Goal: Transaction & Acquisition: Purchase product/service

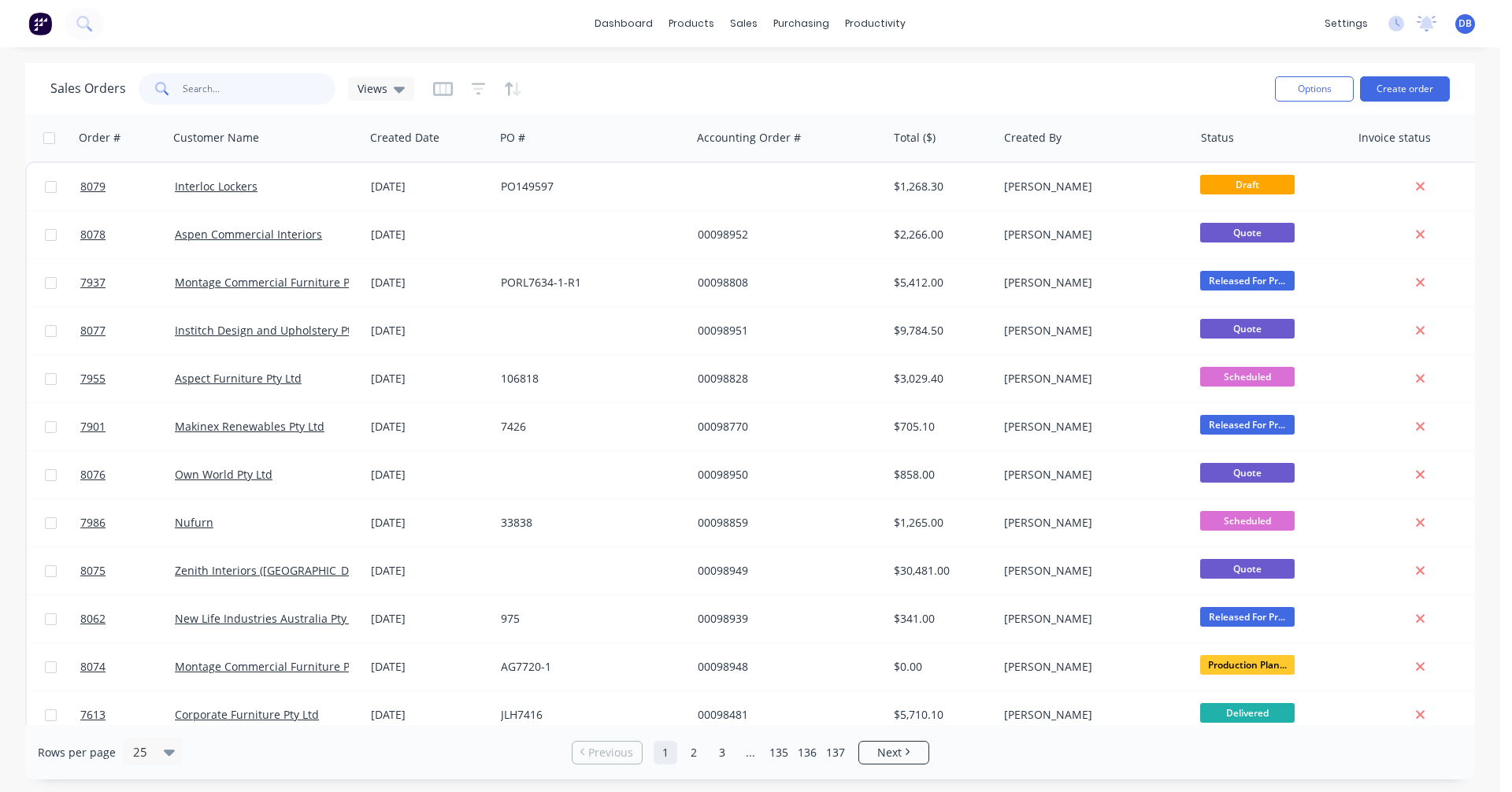
click at [198, 89] on input "text" at bounding box center [260, 89] width 154 height 32
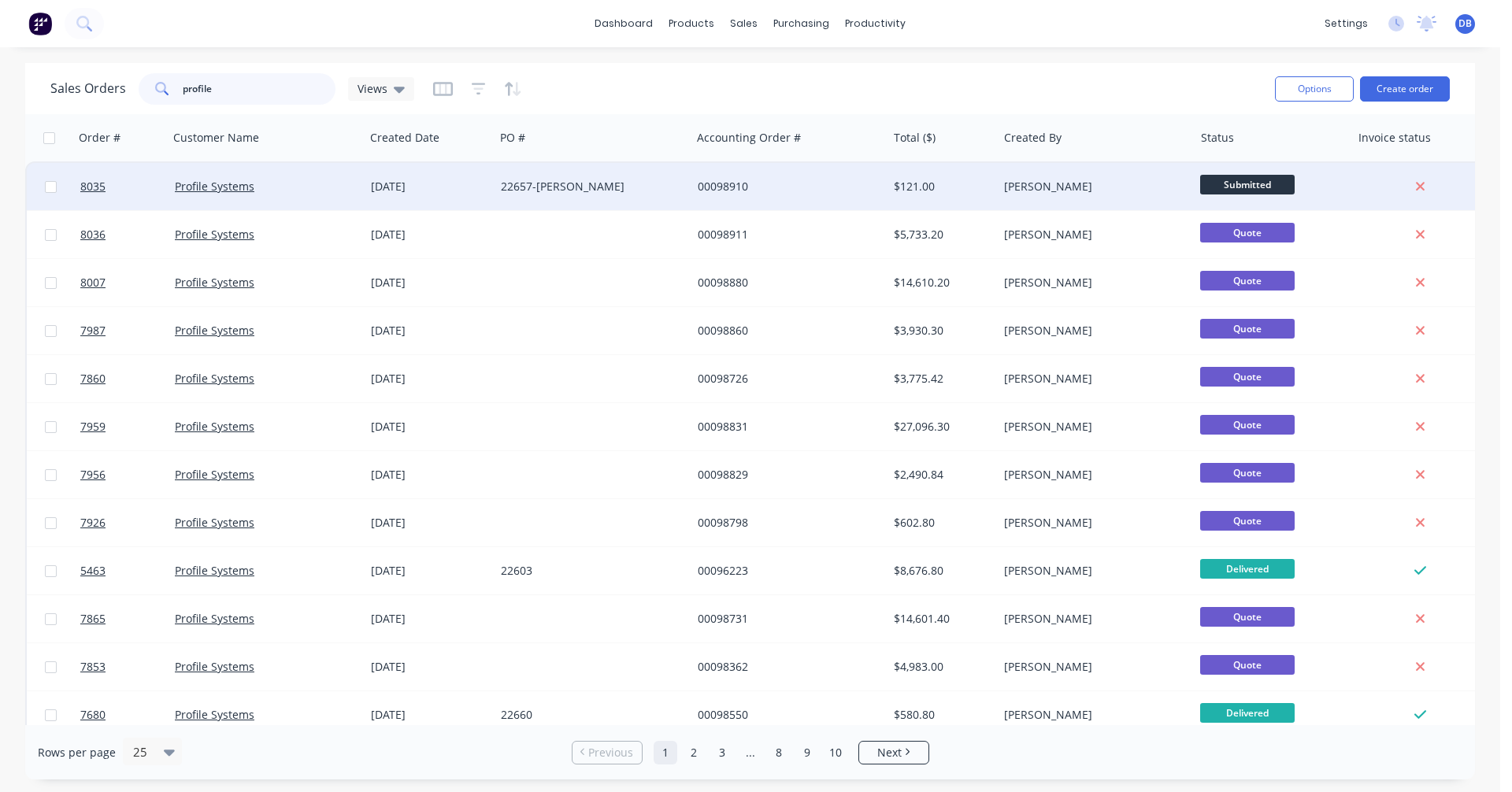
type input "profile"
click at [721, 183] on div "00098910" at bounding box center [785, 186] width 174 height 16
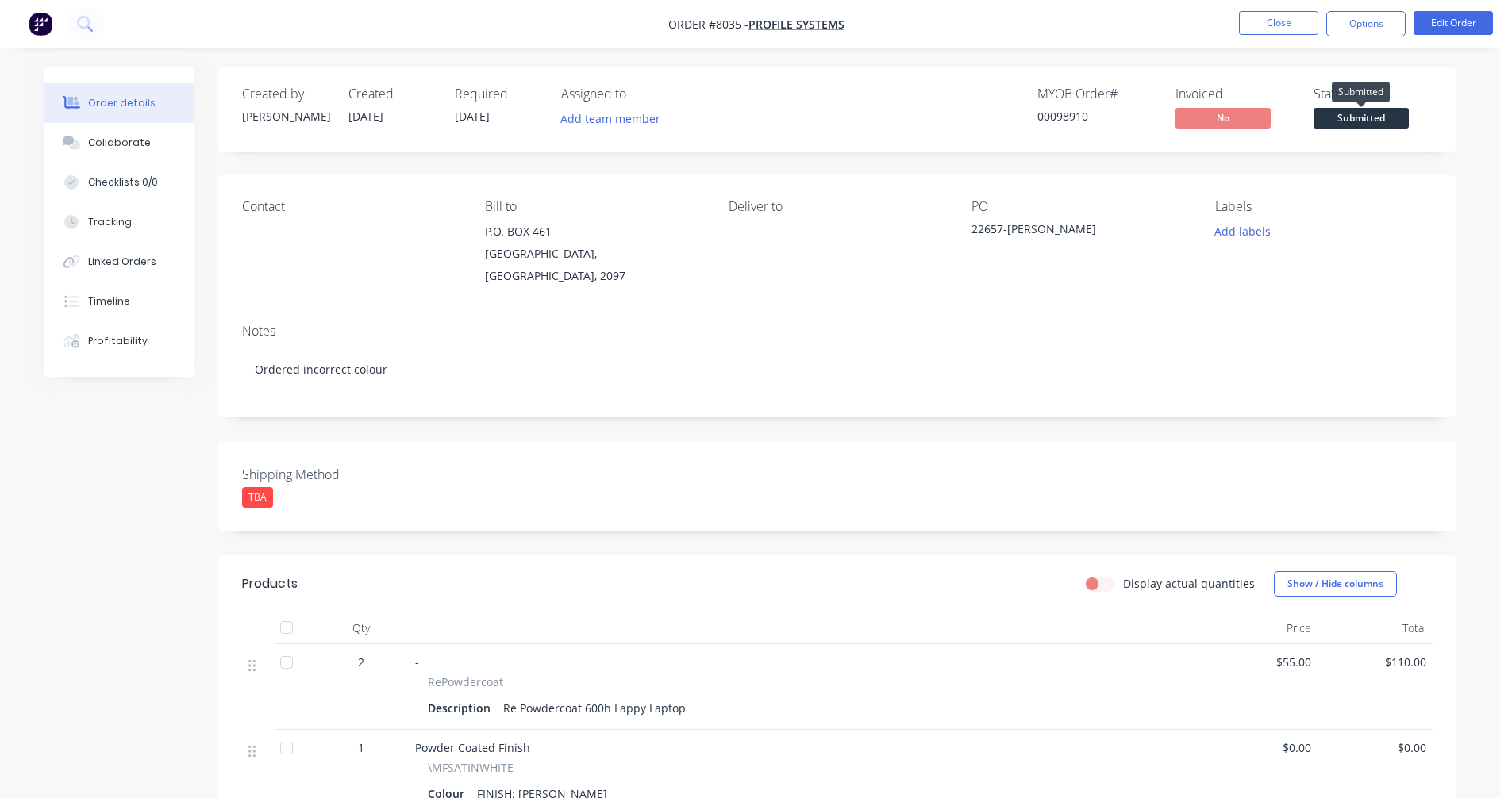
click at [1363, 118] on span "Submitted" at bounding box center [1361, 118] width 95 height 20
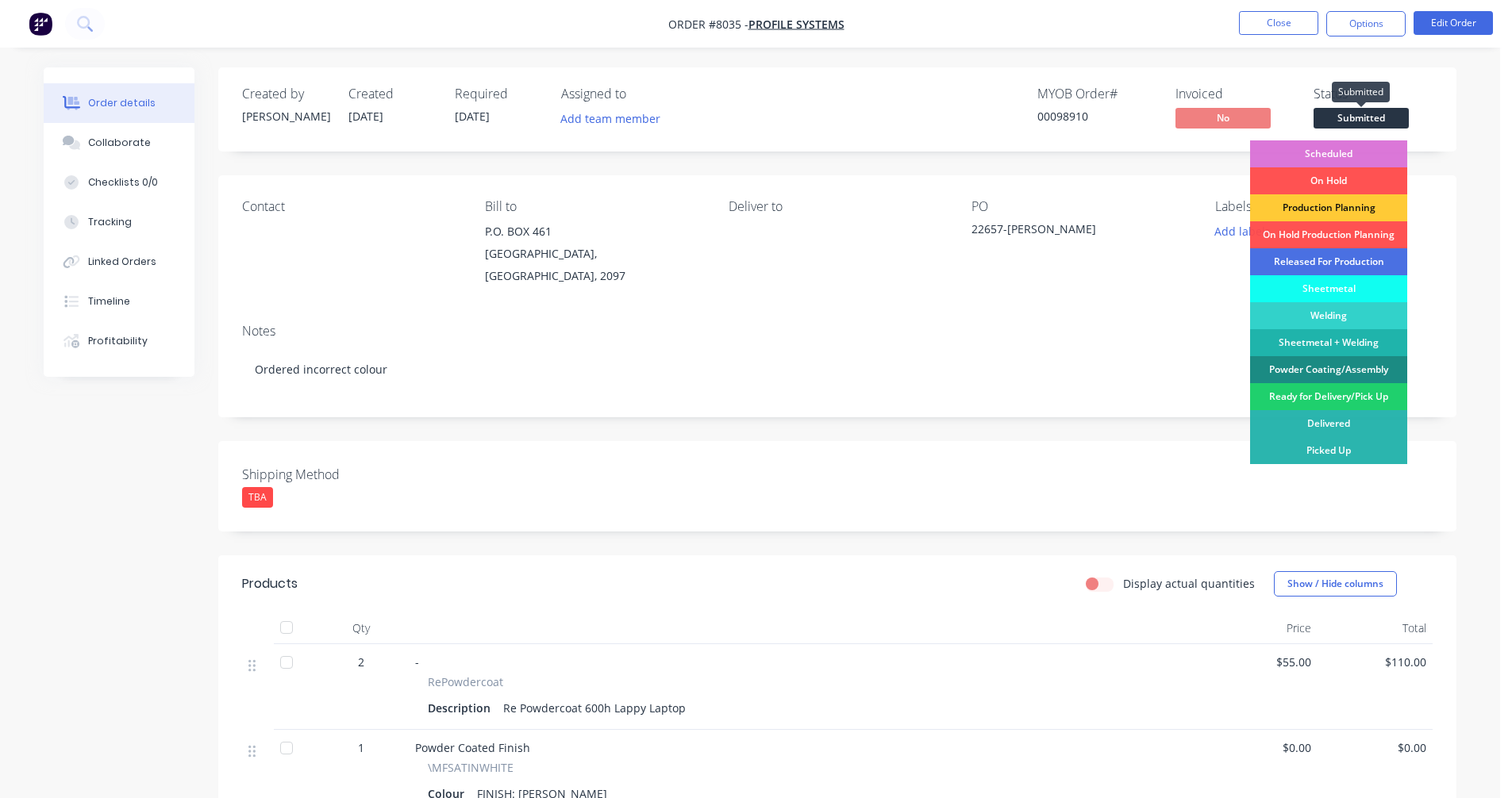
click at [1372, 116] on span "Submitted" at bounding box center [1361, 118] width 95 height 20
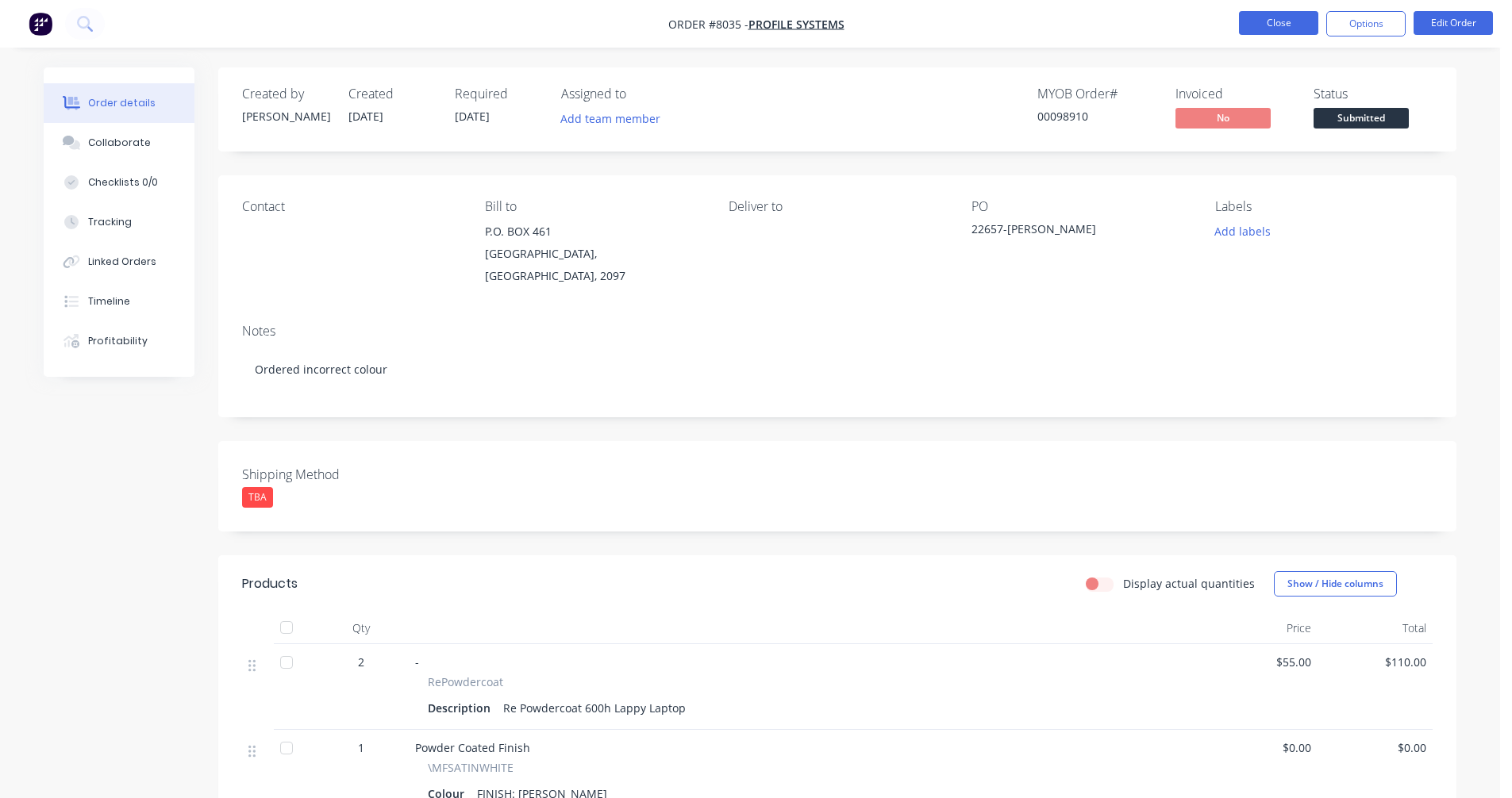
click at [1280, 19] on button "Close" at bounding box center [1278, 23] width 79 height 24
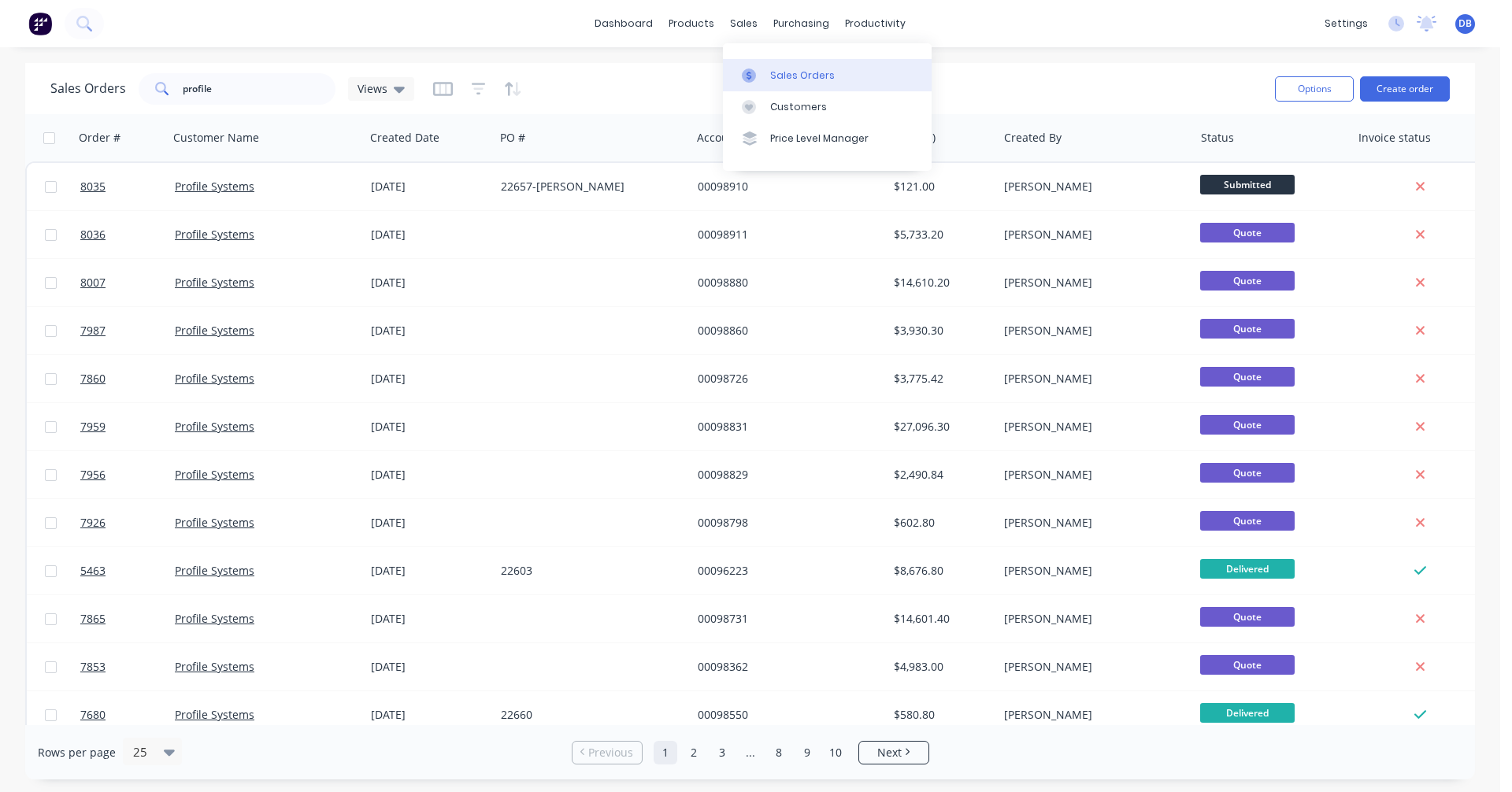
click at [786, 73] on div "Sales Orders" at bounding box center [802, 75] width 64 height 14
drag, startPoint x: 234, startPoint y: 88, endPoint x: 144, endPoint y: 88, distance: 90.0
click at [144, 88] on div "profile" at bounding box center [237, 89] width 197 height 32
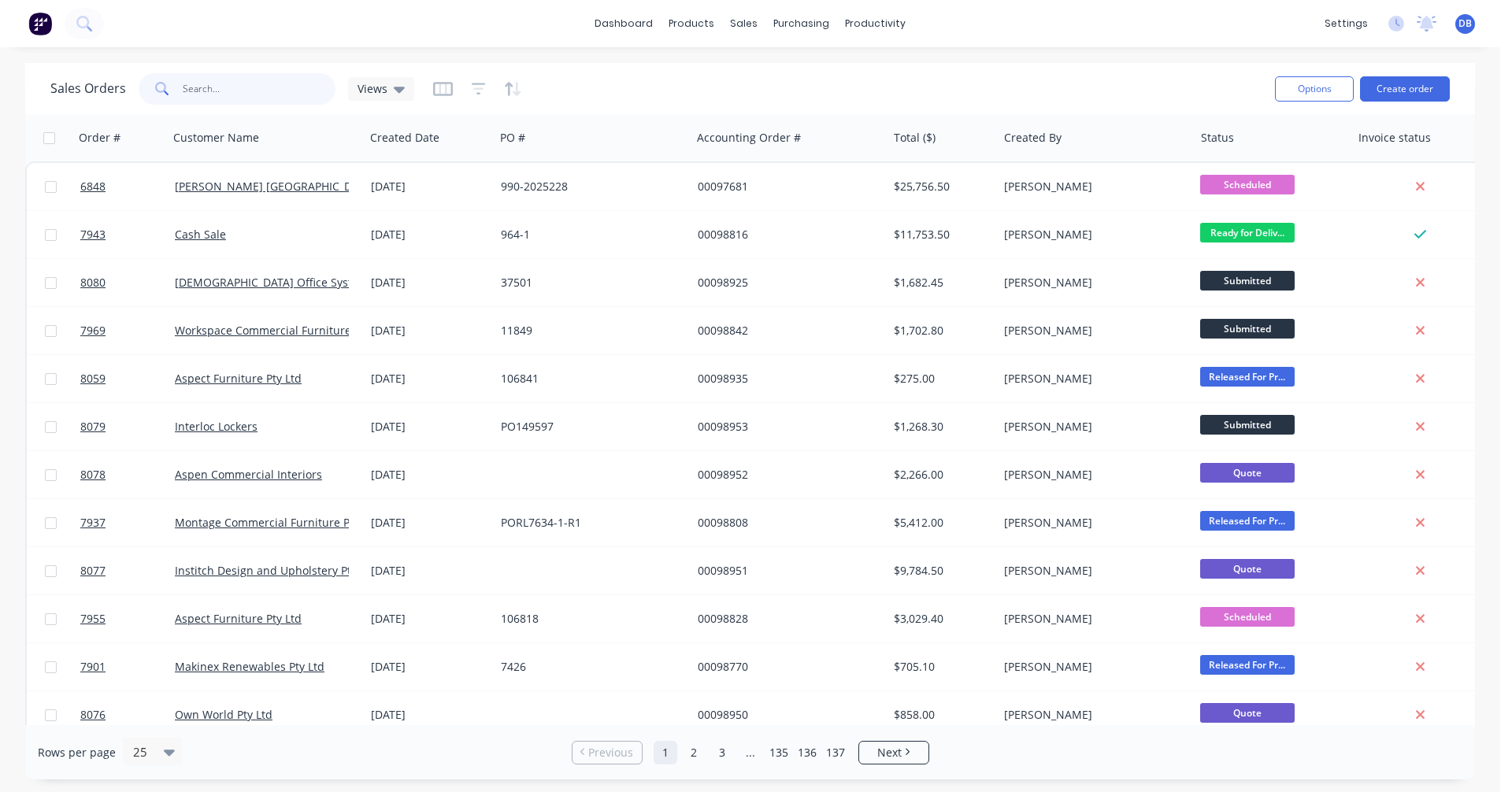
click at [254, 90] on input "text" at bounding box center [260, 89] width 154 height 32
type input "98475"
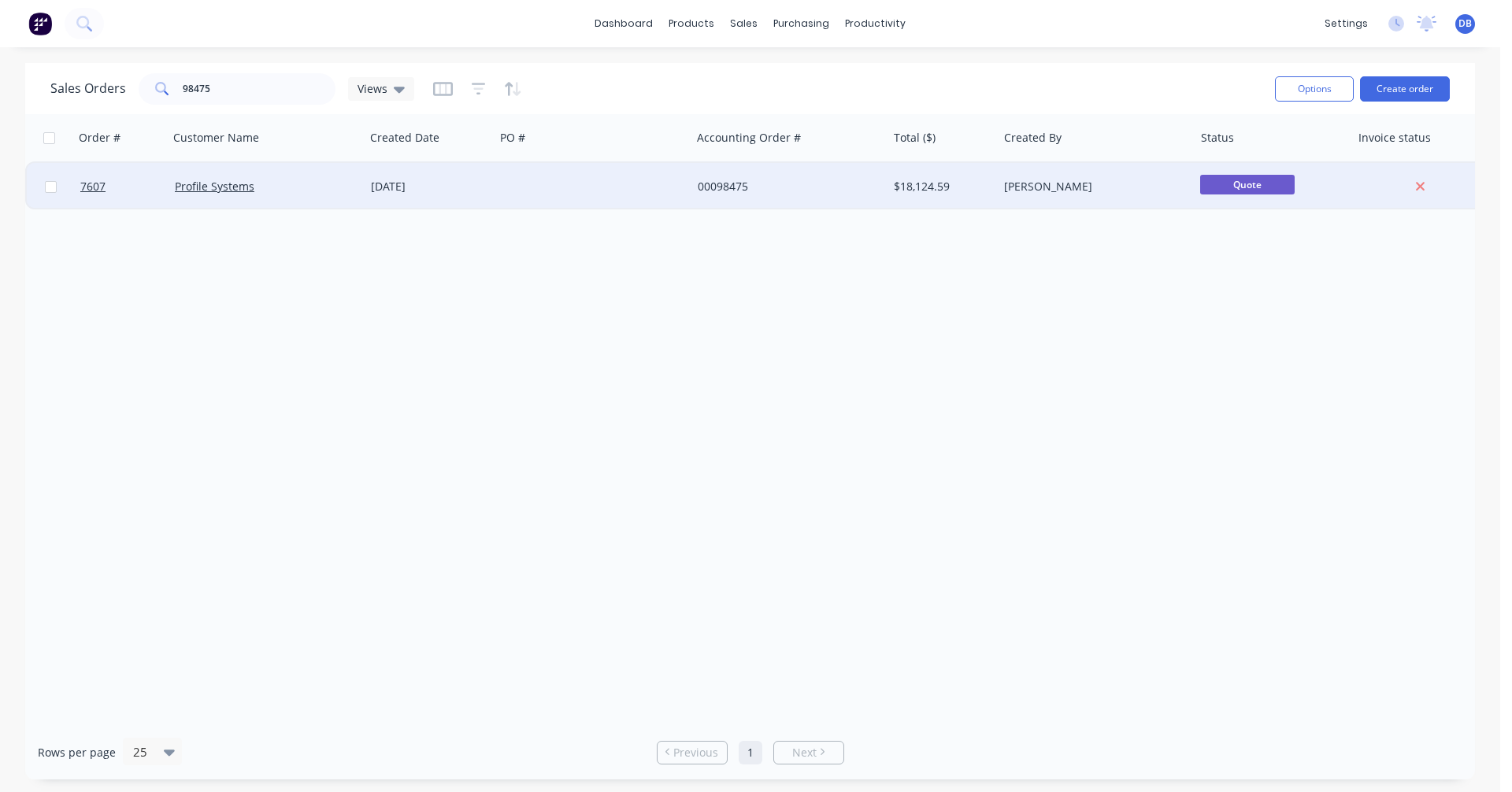
click at [406, 186] on div "[DATE]" at bounding box center [429, 186] width 118 height 16
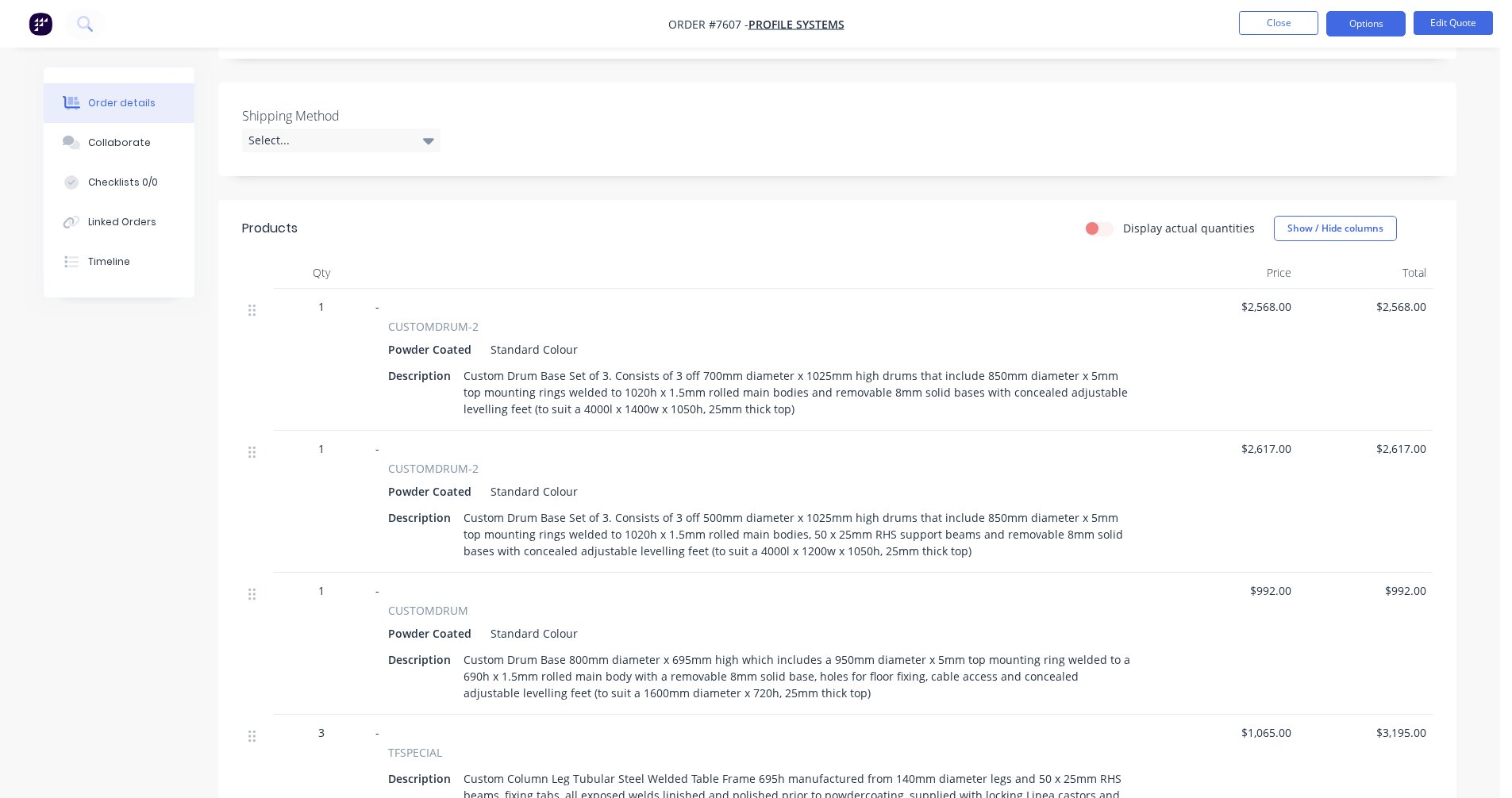
scroll to position [397, 0]
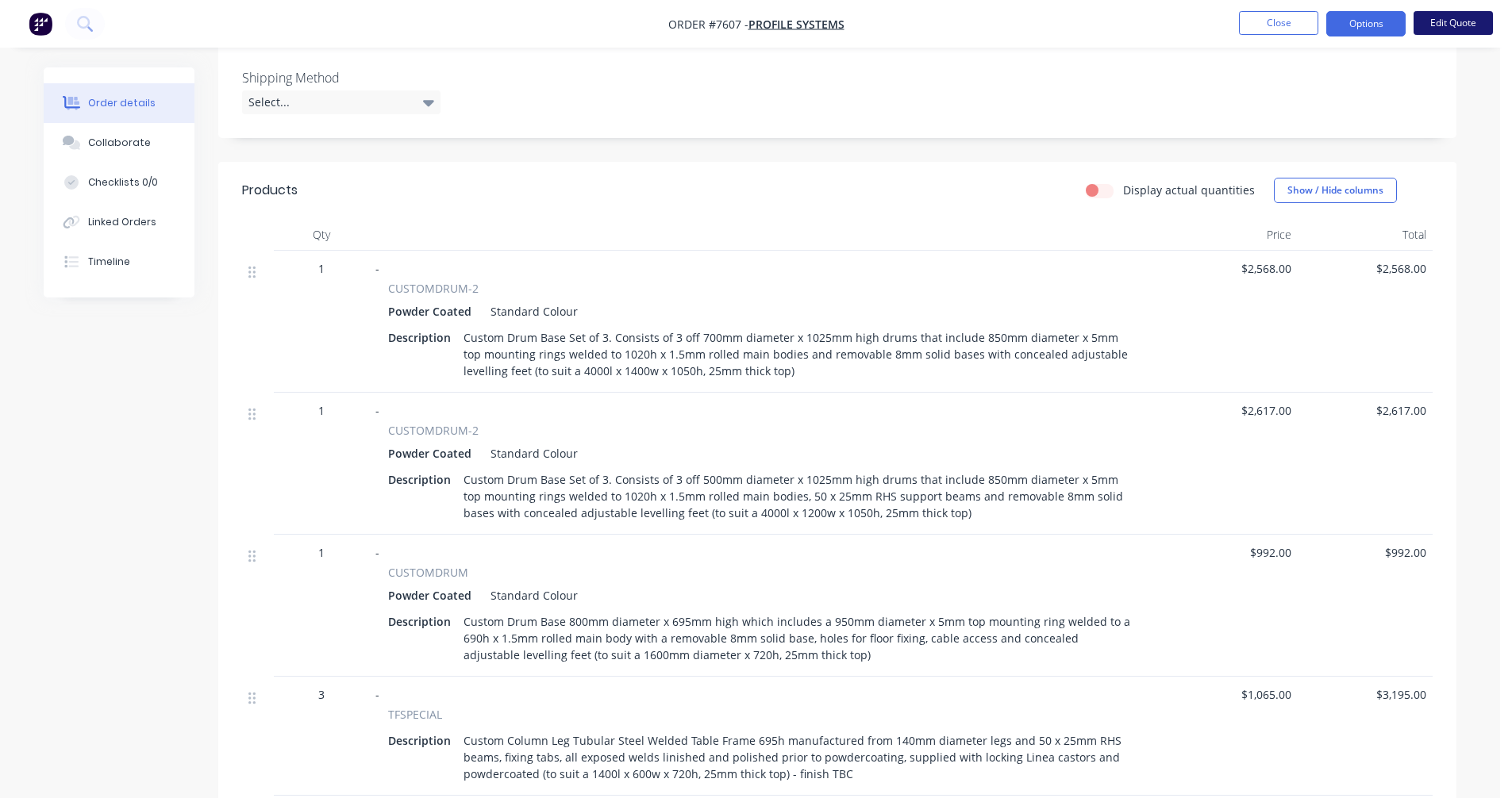
click at [1448, 22] on button "Edit Quote" at bounding box center [1453, 23] width 79 height 24
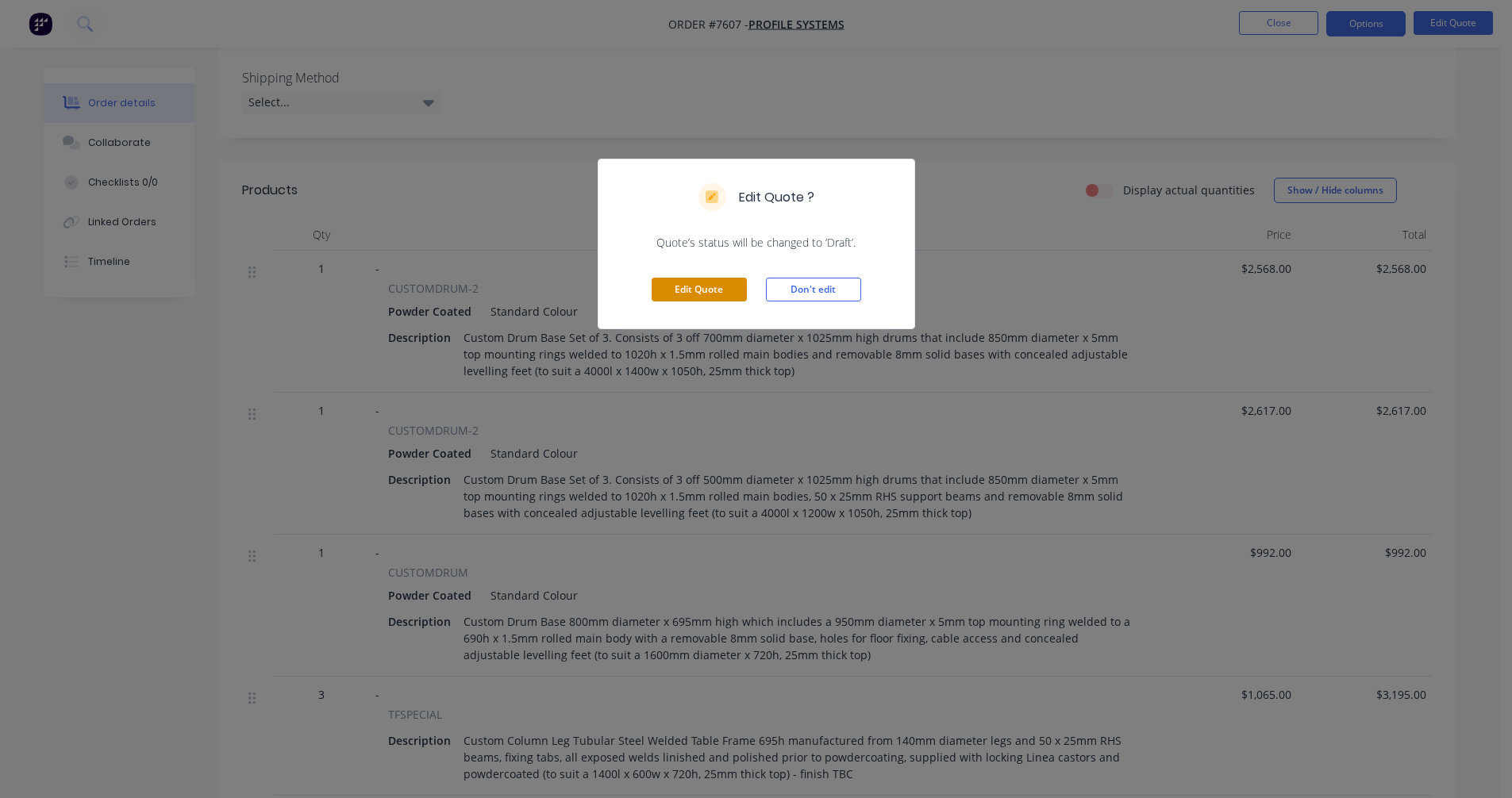
click at [719, 287] on button "Edit Quote" at bounding box center [698, 289] width 95 height 24
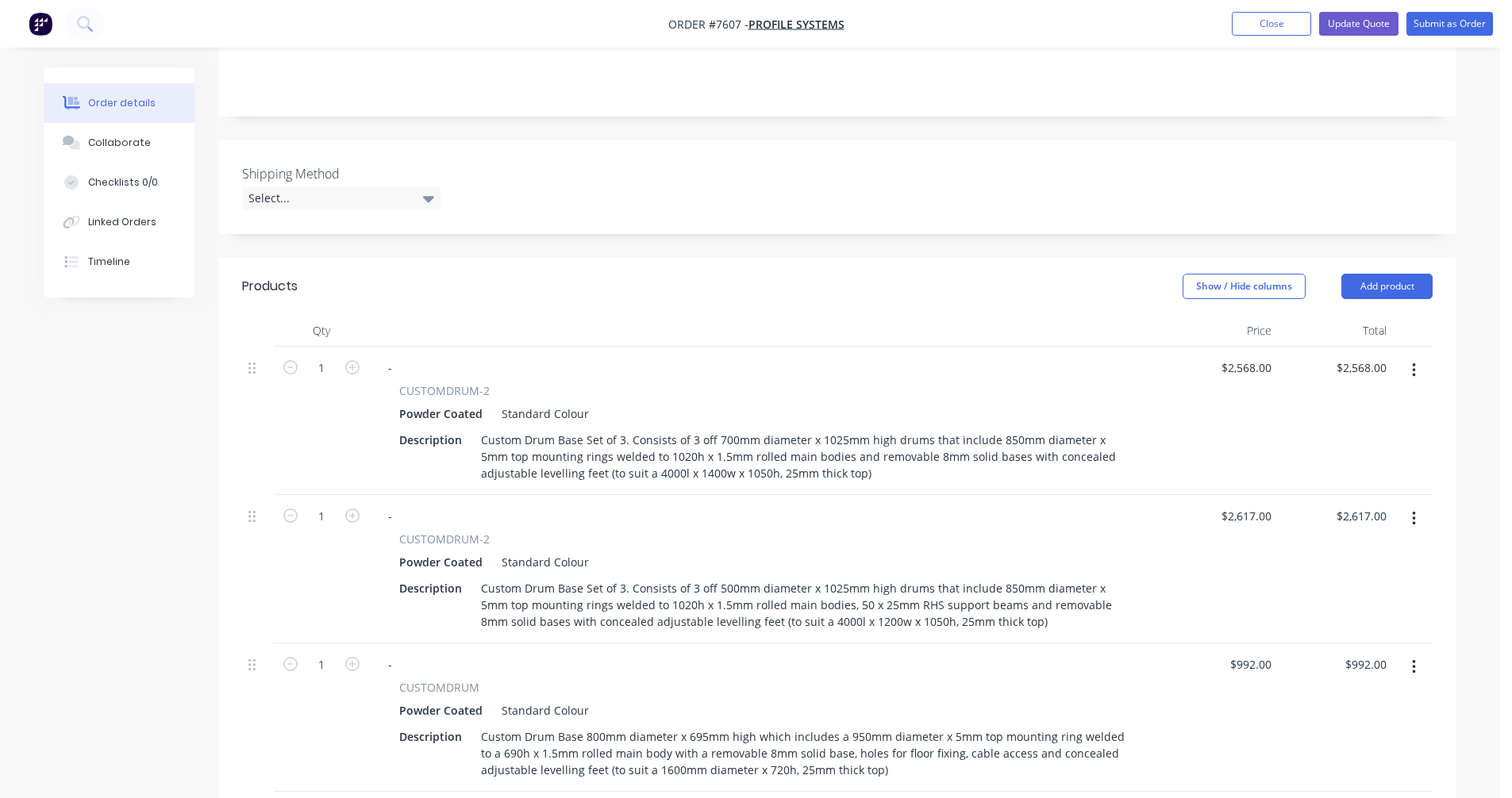
scroll to position [310, 0]
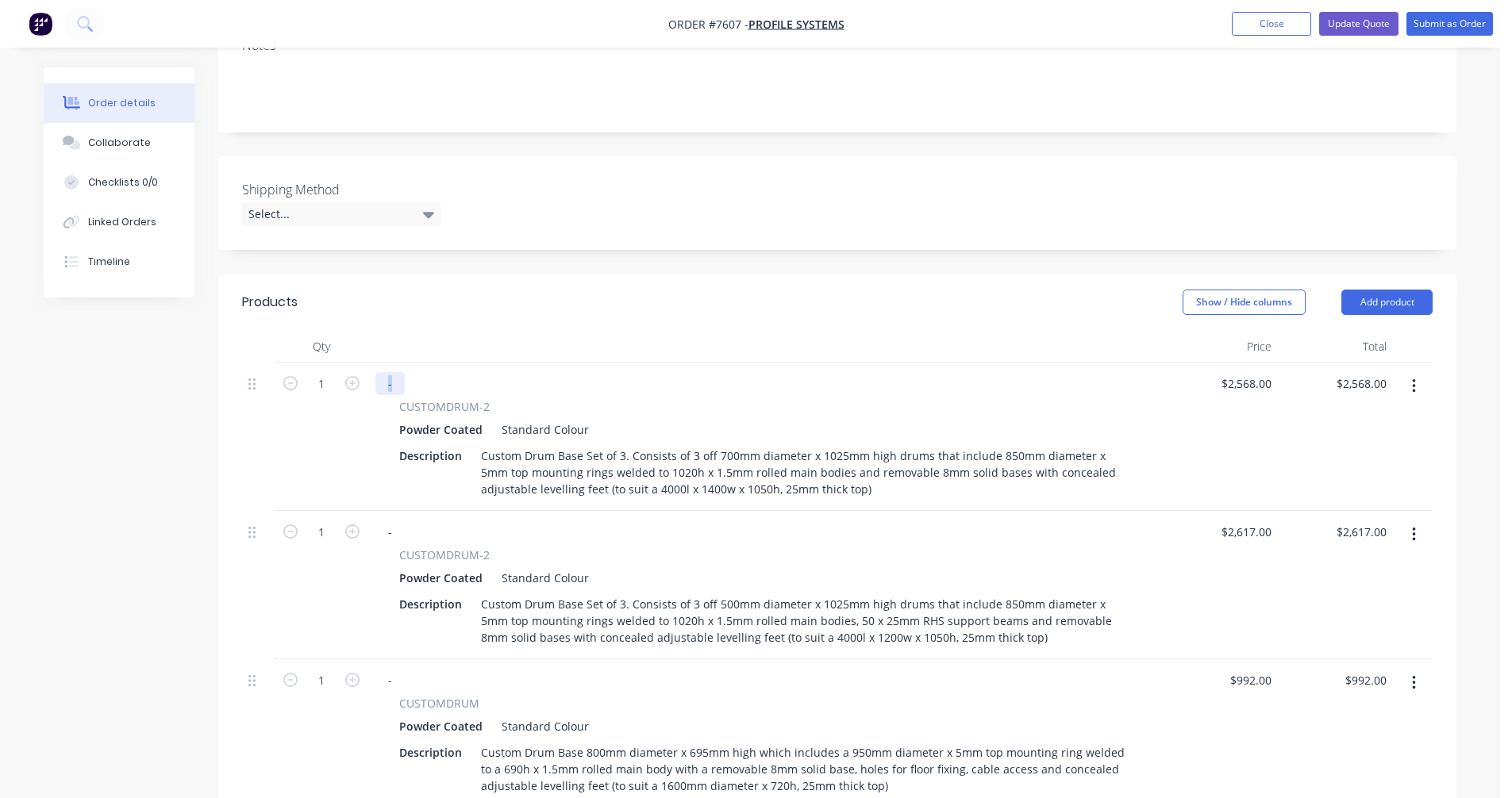
drag, startPoint x: 397, startPoint y: 362, endPoint x: 374, endPoint y: 362, distance: 23.0
click at [374, 362] on div "- CUSTOMDRUM-2 Powder Coated Standard Colour Description Custom Drum Base Set o…" at bounding box center [766, 436] width 793 height 148
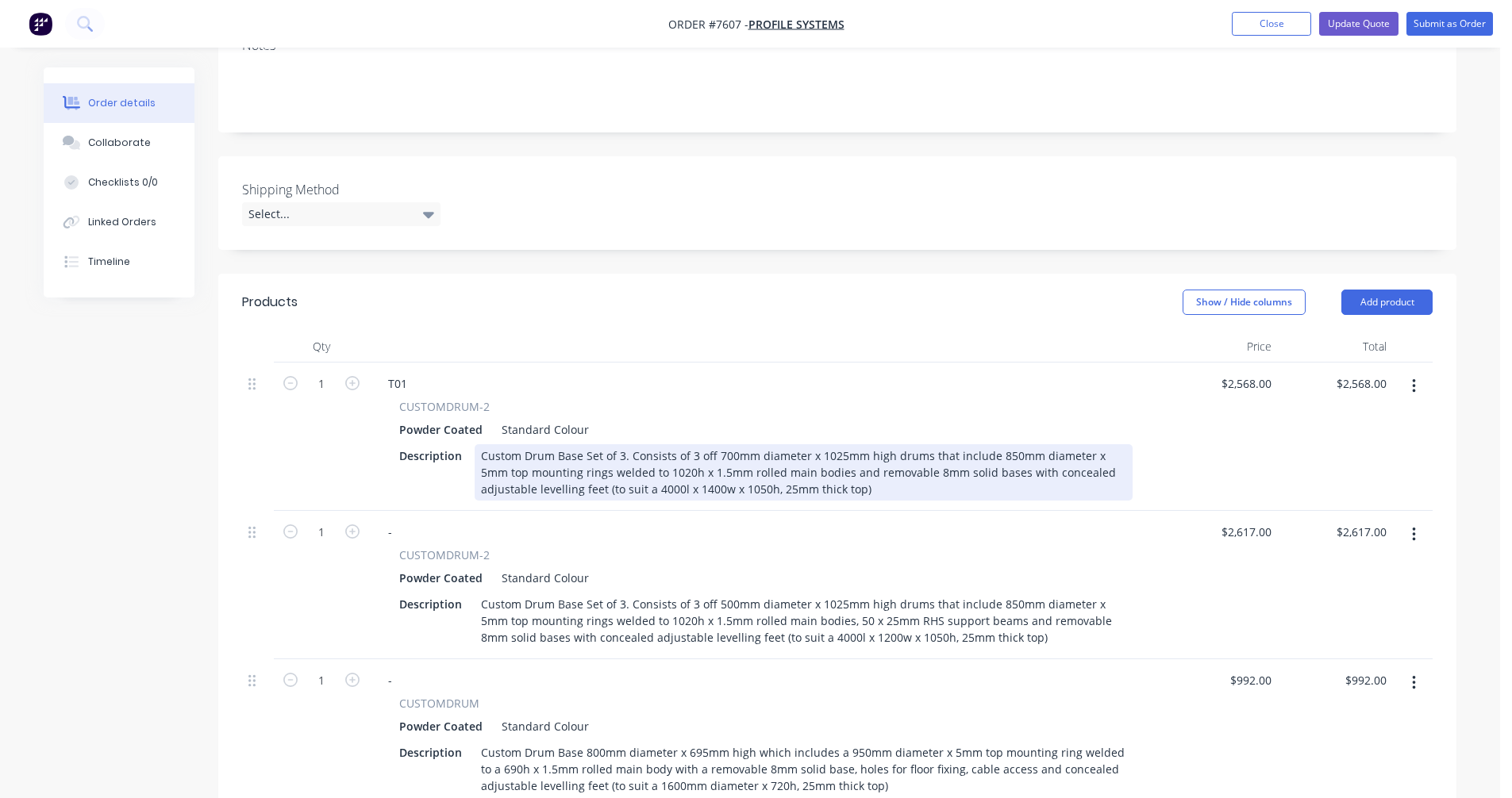
click at [621, 444] on div "Custom Drum Base Set of 3. Consists of 3 off 700mm diameter x 1025mm high drums…" at bounding box center [804, 472] width 658 height 56
drag, startPoint x: 622, startPoint y: 434, endPoint x: 647, endPoint y: 431, distance: 25.2
click at [625, 444] on div "Custom Drum Base Set of 3. Consists of 3 off 700mm diameter x 1025mm high drums…" at bounding box center [804, 472] width 658 height 56
click at [830, 444] on div "Custom Drum Base Set of 3. Consists of 3 off 700mm diameter x 1025mm high drums…" at bounding box center [804, 472] width 658 height 56
click at [698, 465] on div "Custom Drum Base Set of 3. Consists of 3 off 700mm diameter x 875mm high drums …" at bounding box center [804, 472] width 658 height 56
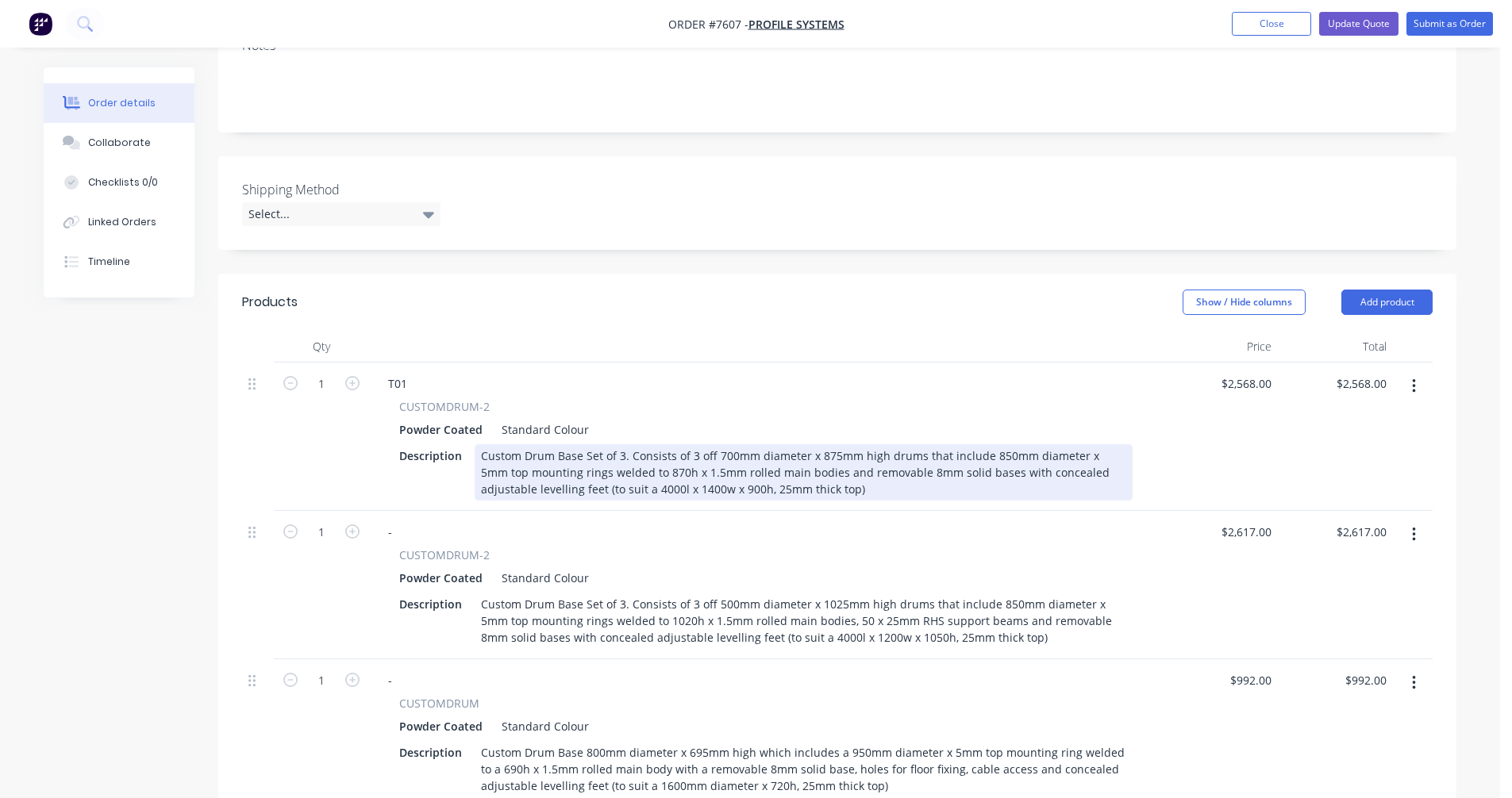
click at [612, 467] on div "Custom Drum Base Set of 3. Consists of 3 off 700mm diameter x 875mm high drums …" at bounding box center [804, 472] width 658 height 56
click at [702, 448] on div "Custom Drum Base Set of 3. Consists of 3 off 500mm diameter x 875mm high drums …" at bounding box center [804, 472] width 658 height 56
type input "$1,638.00"
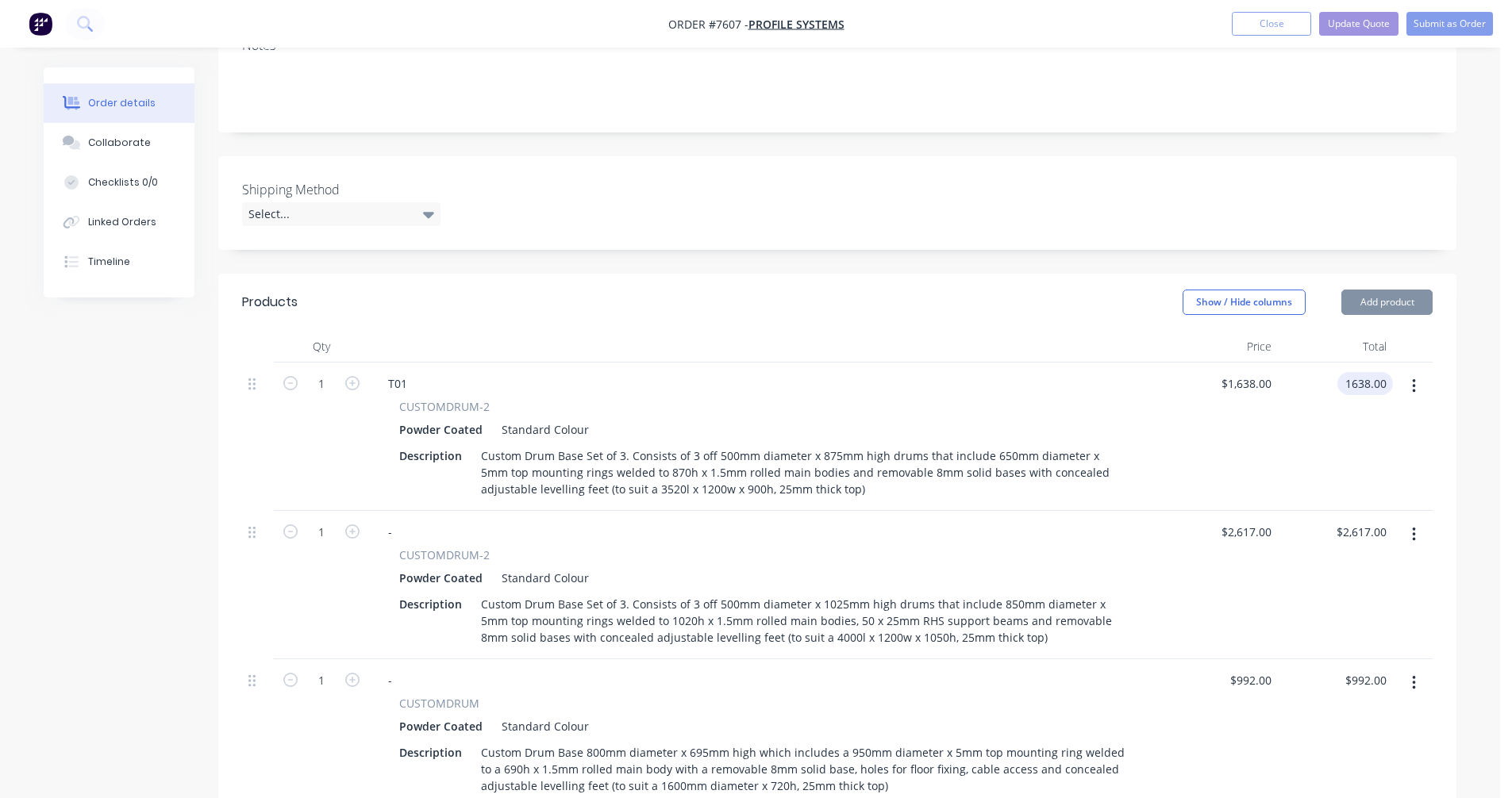
type input "$1,638.00"
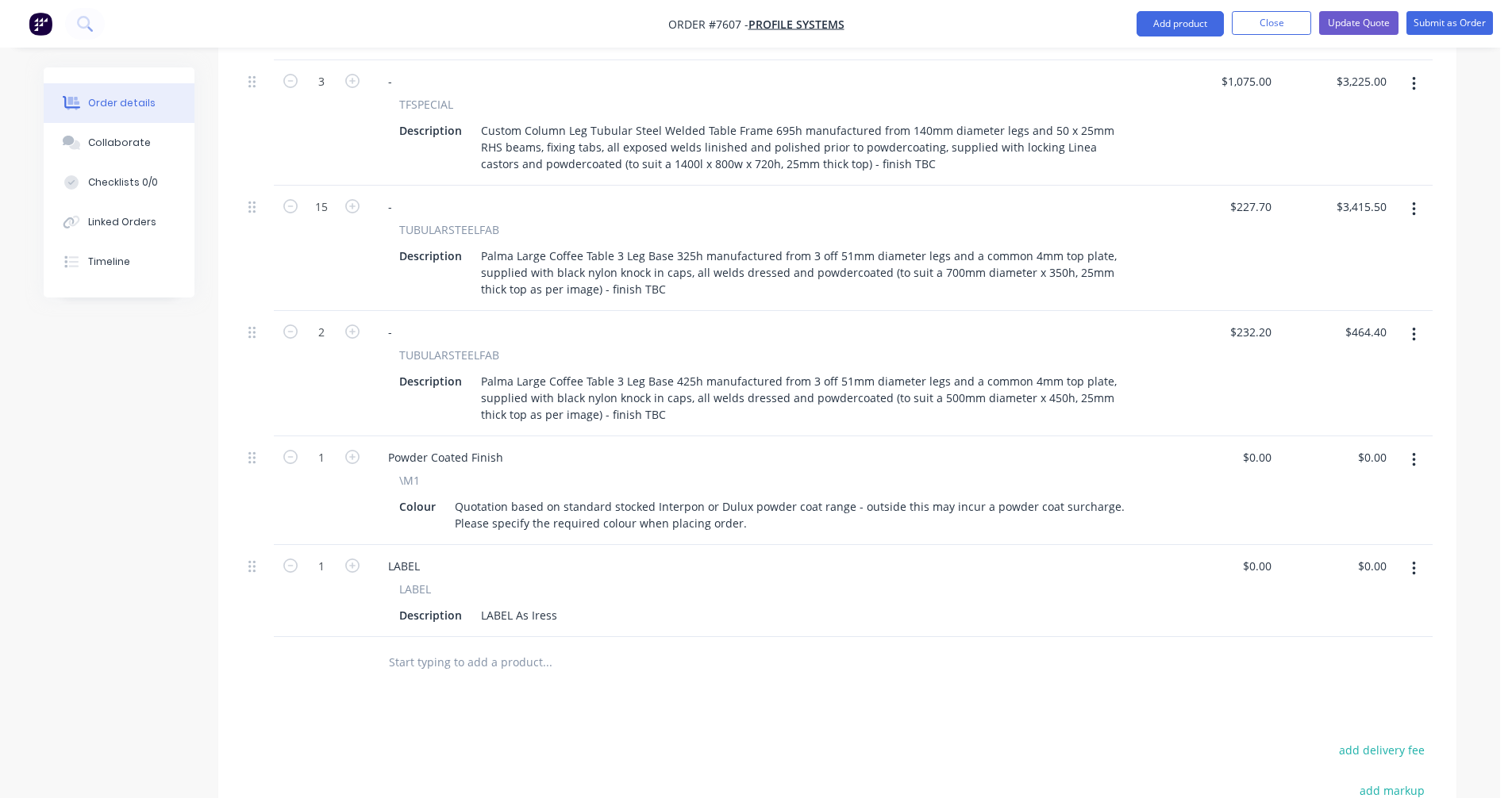
scroll to position [1420, 0]
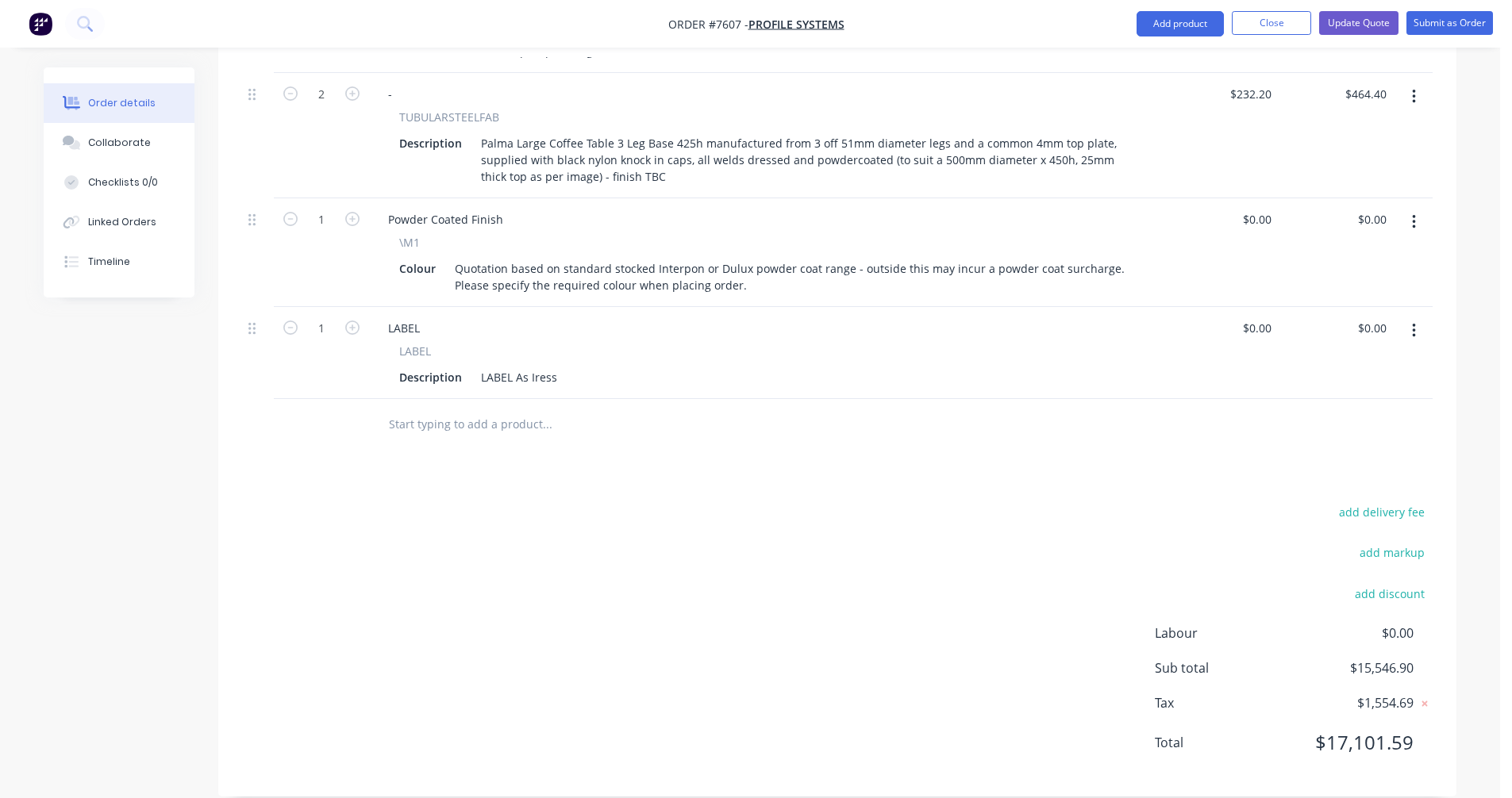
click at [446, 409] on input "text" at bounding box center [546, 425] width 317 height 32
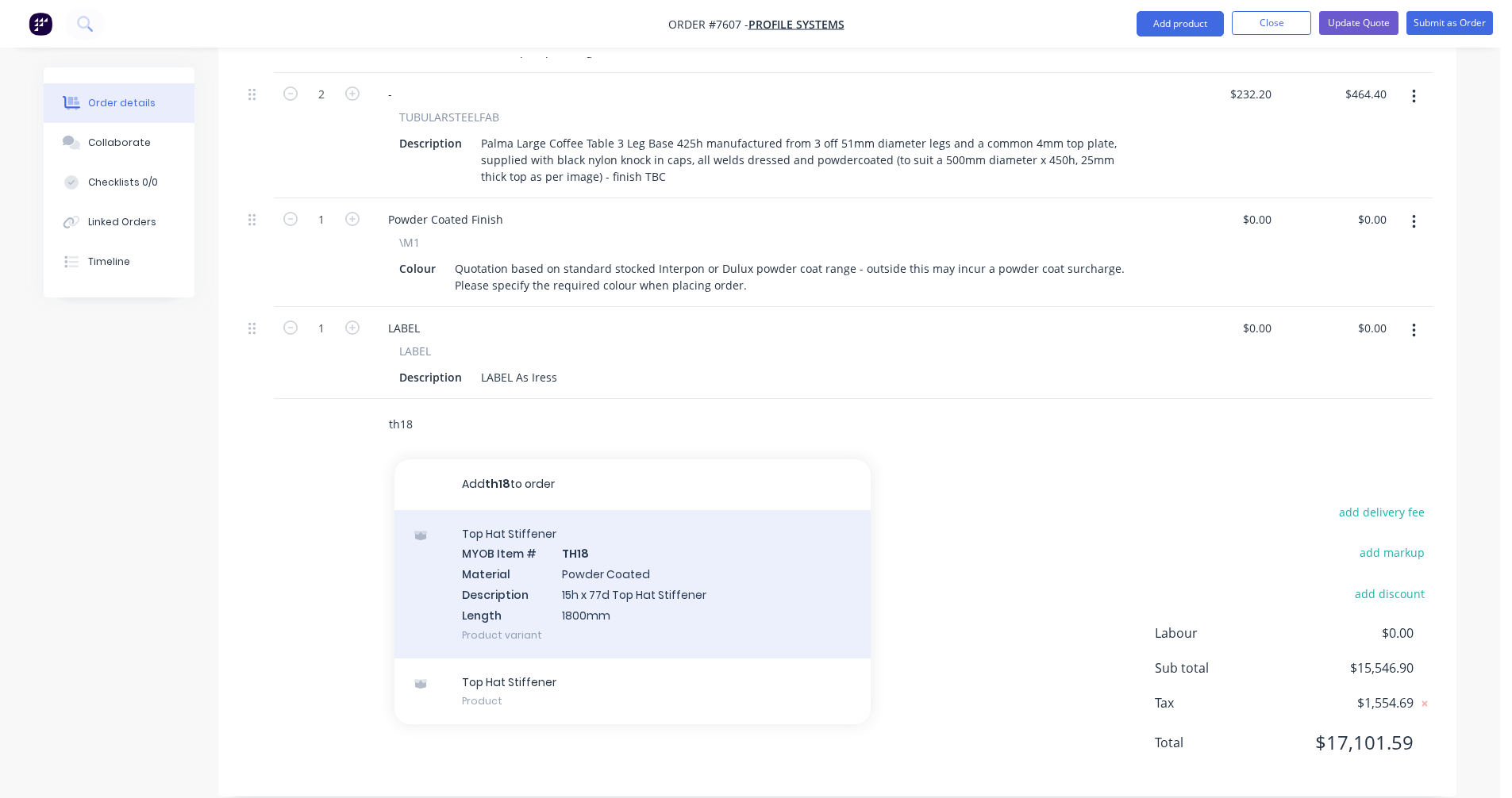
type input "th18"
click at [592, 568] on div "Top Hat Stiffener MYOB Item # TH18 Material Powder Coated Description 15h x 77d…" at bounding box center [633, 584] width 476 height 148
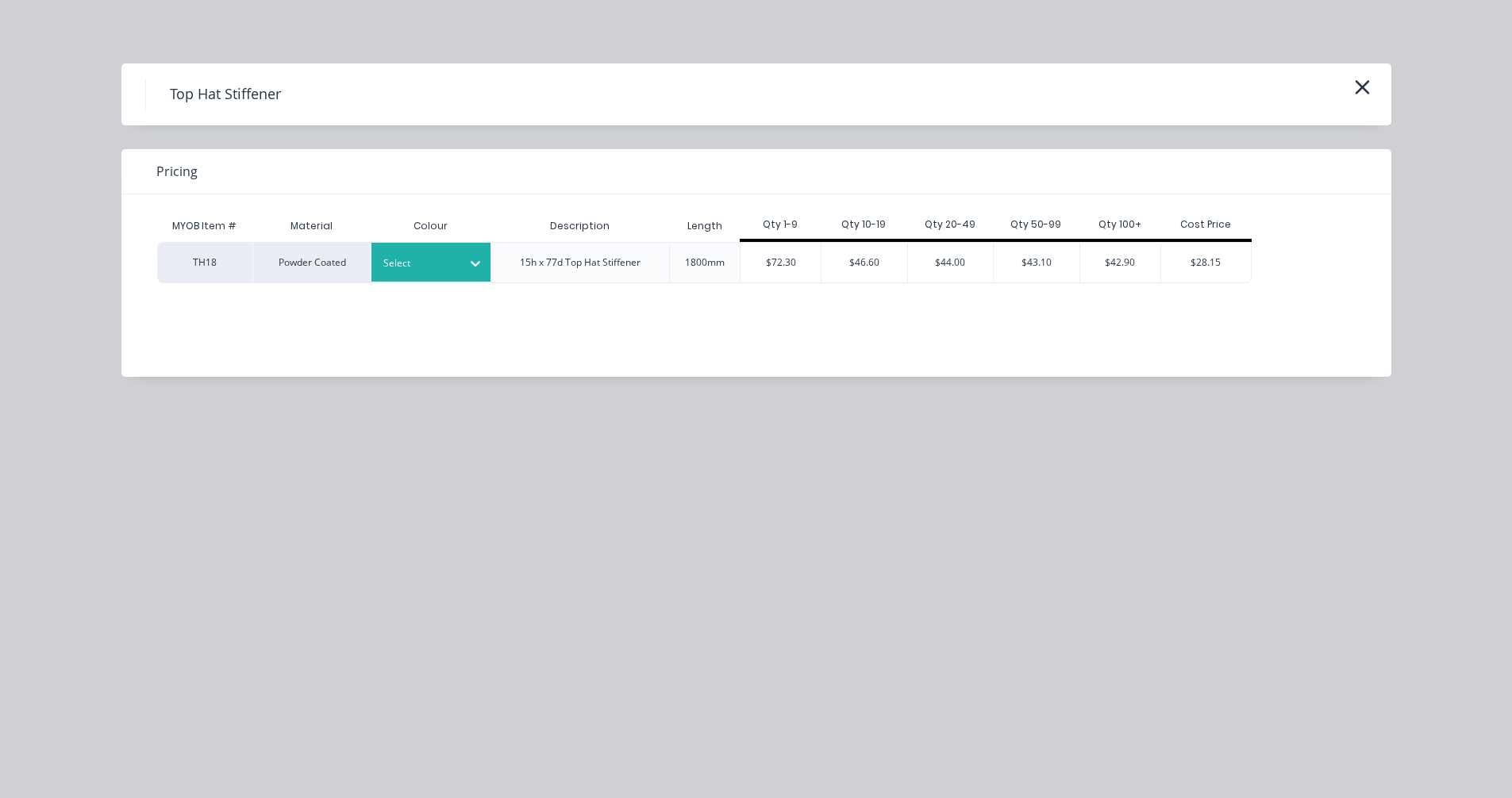
click at [459, 262] on div "Select" at bounding box center [416, 263] width 89 height 21
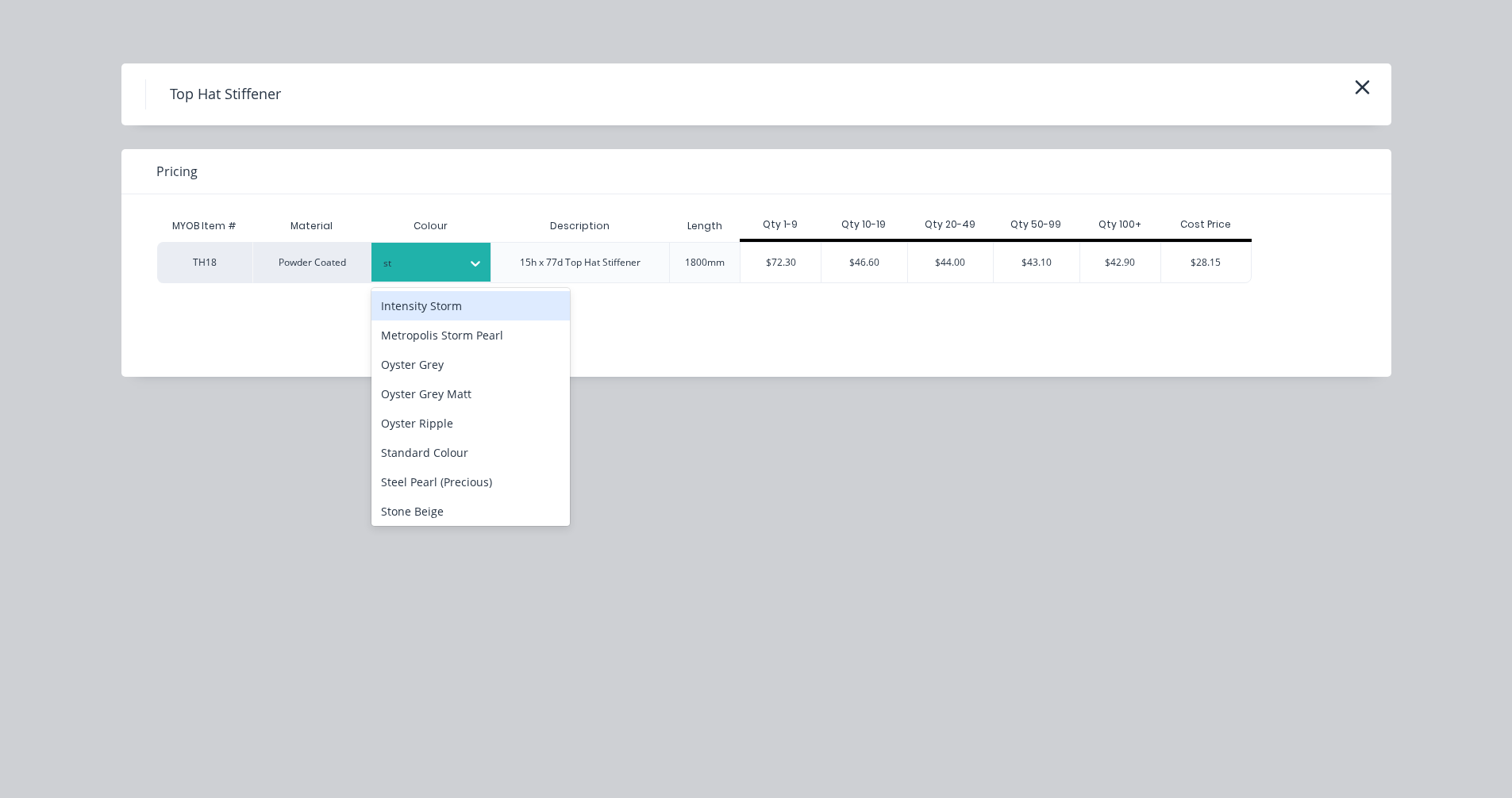
type input "sta"
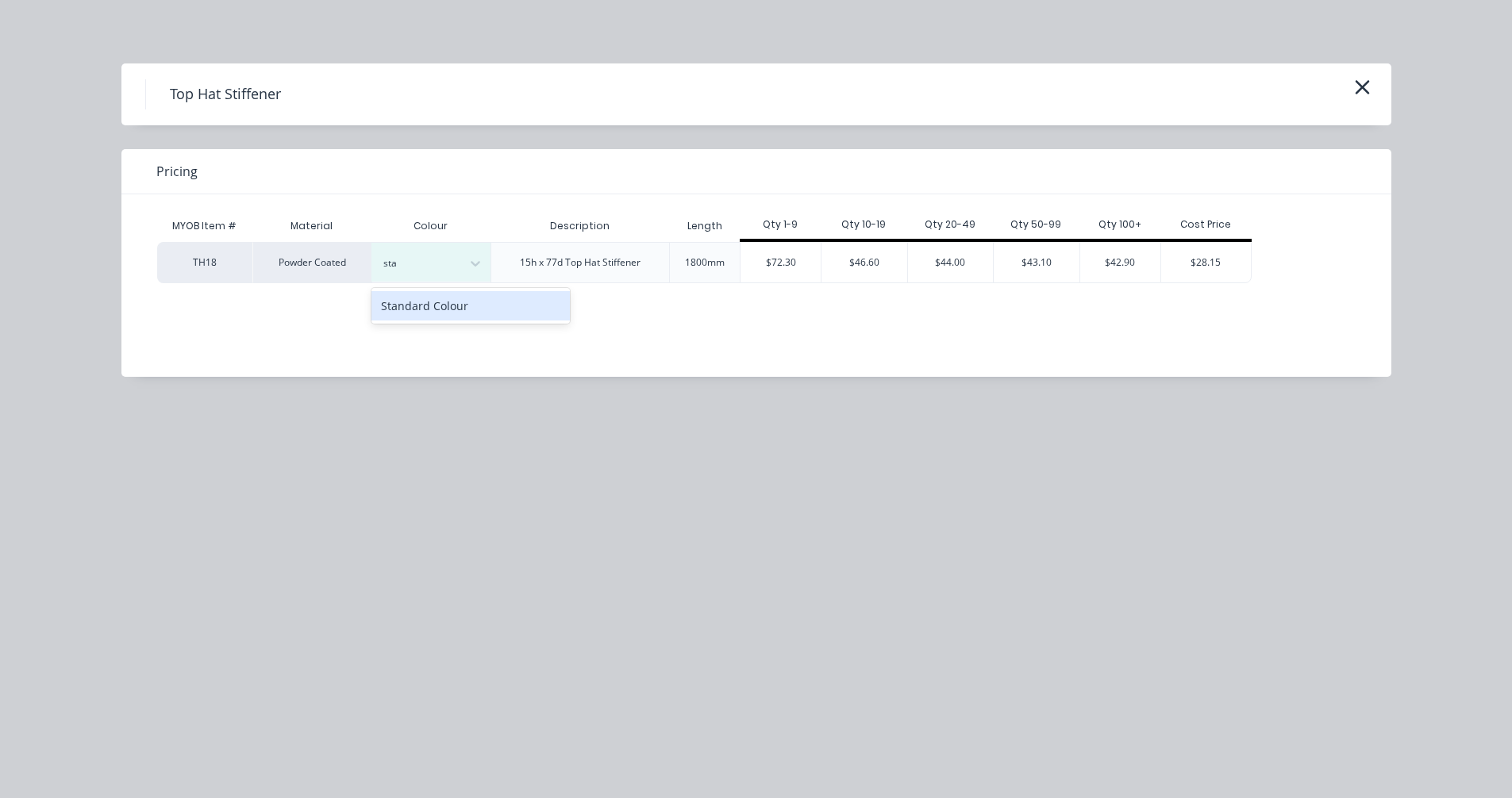
drag, startPoint x: 459, startPoint y: 304, endPoint x: 631, endPoint y: 288, distance: 172.7
click at [459, 304] on div "Standard Colour" at bounding box center [470, 305] width 199 height 29
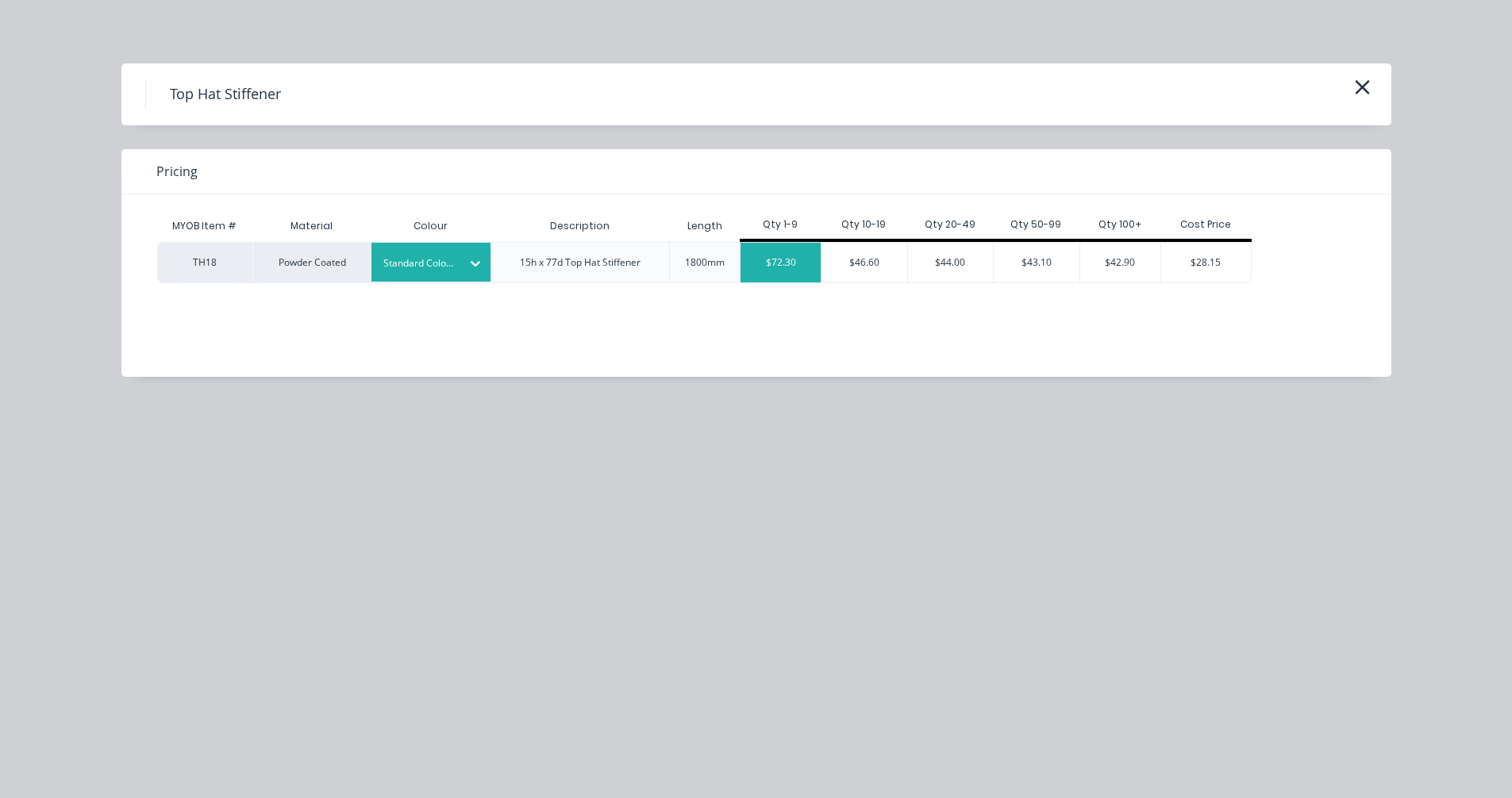
click at [793, 267] on div "$72.30" at bounding box center [780, 262] width 80 height 40
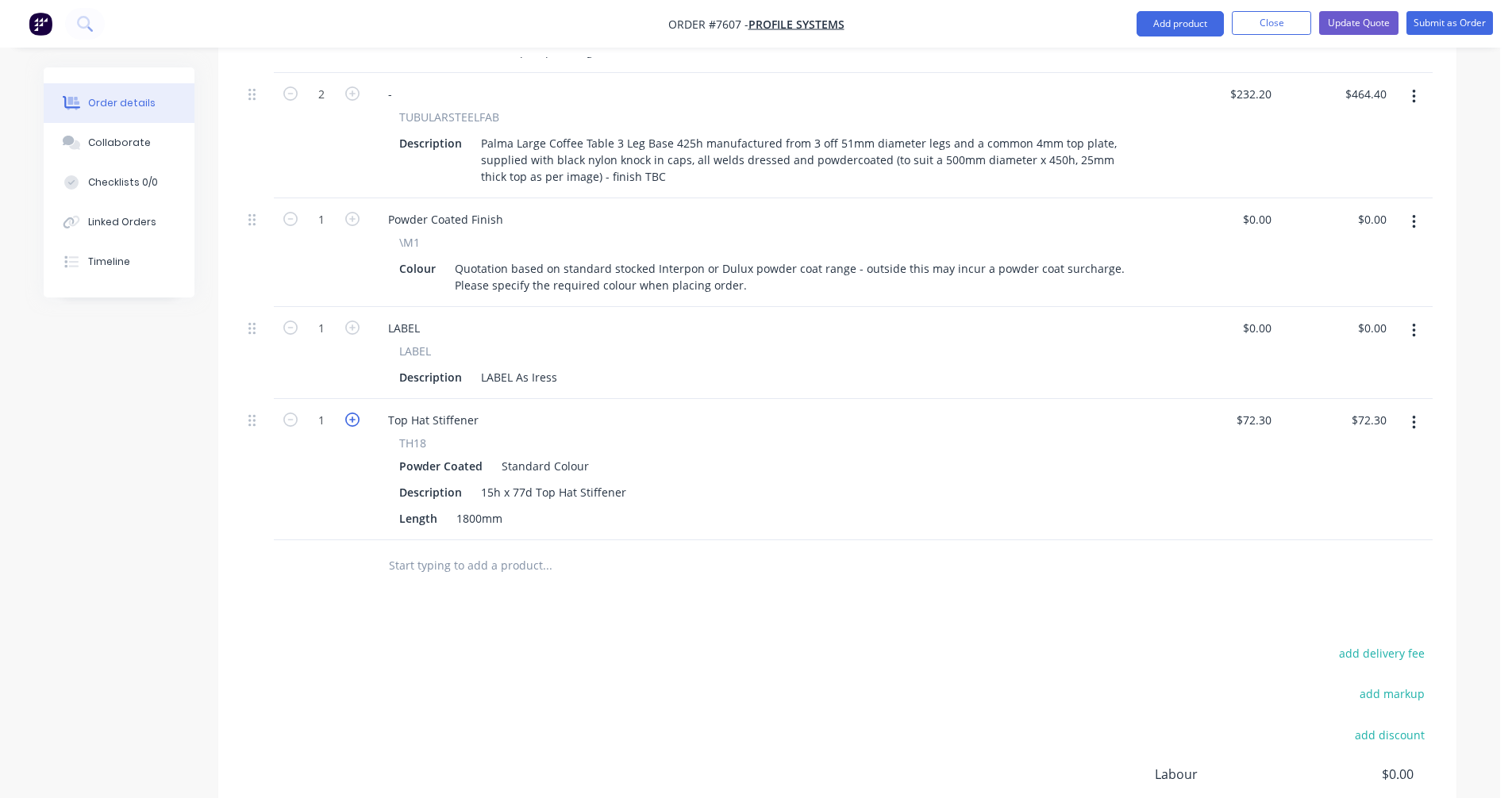
click at [353, 412] on icon "button" at bounding box center [352, 419] width 14 height 14
type input "2"
type input "$144.60"
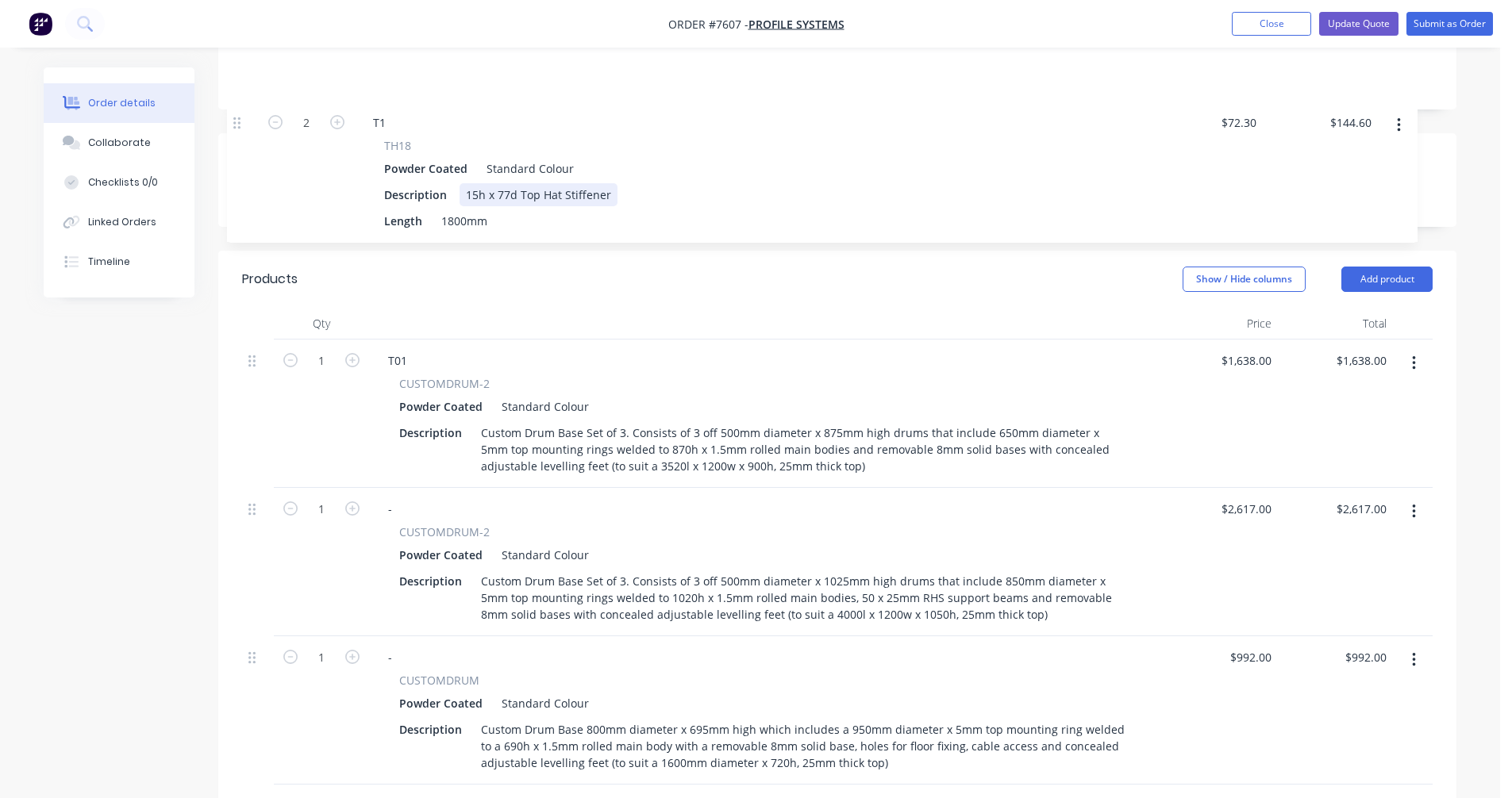
scroll to position [330, 0]
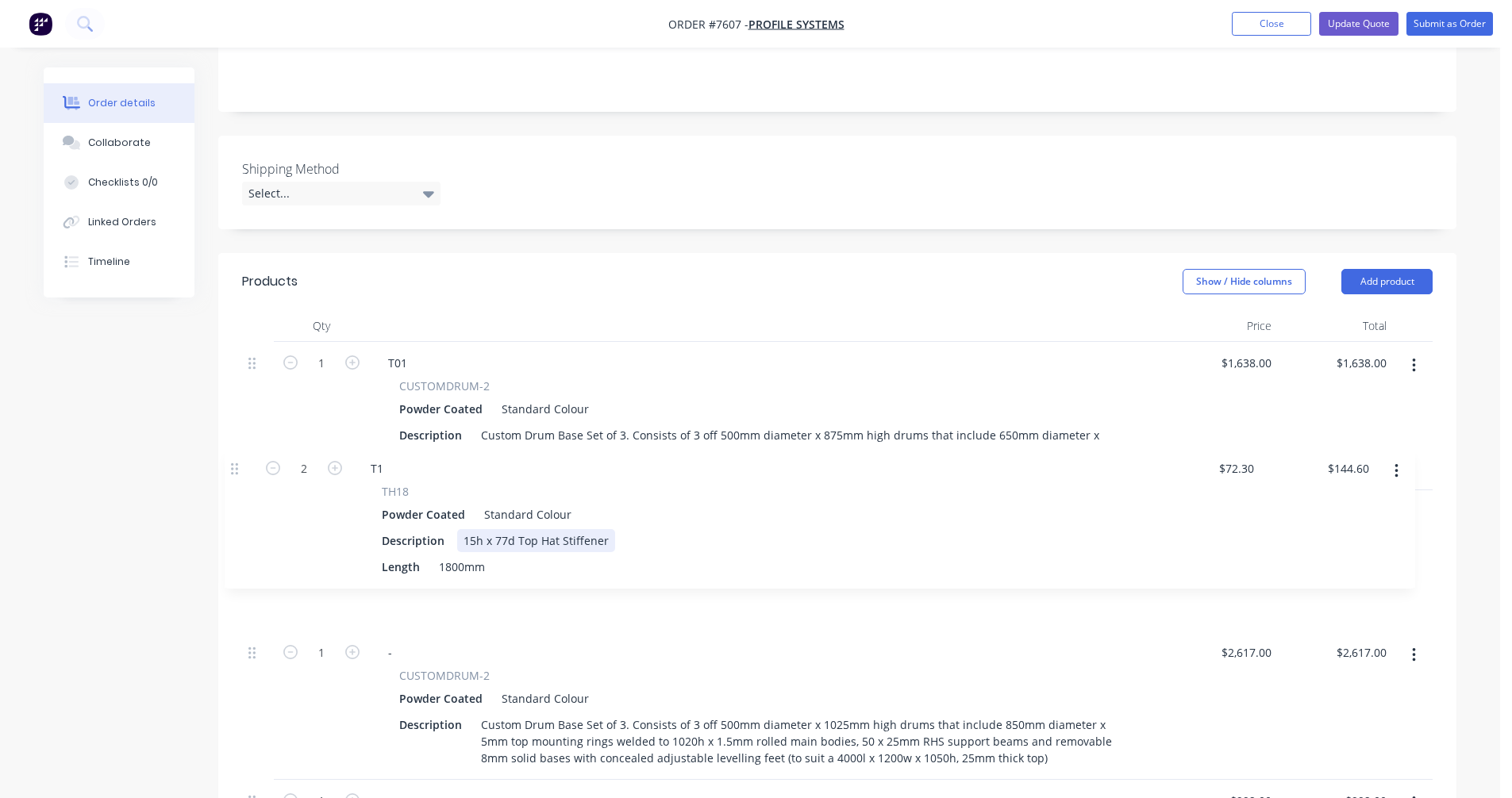
drag, startPoint x: 255, startPoint y: 401, endPoint x: 236, endPoint y: 461, distance: 62.9
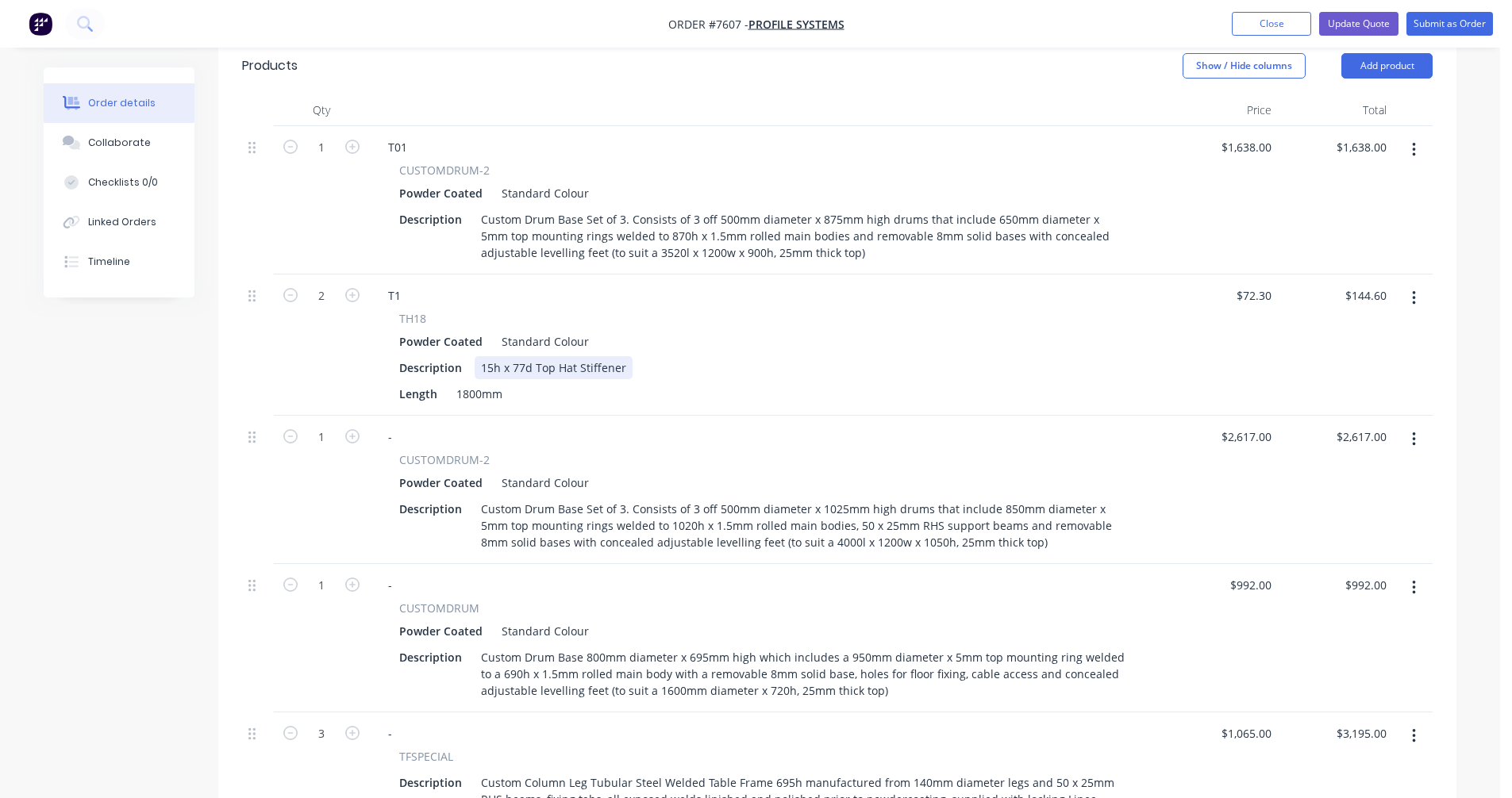
scroll to position [568, 0]
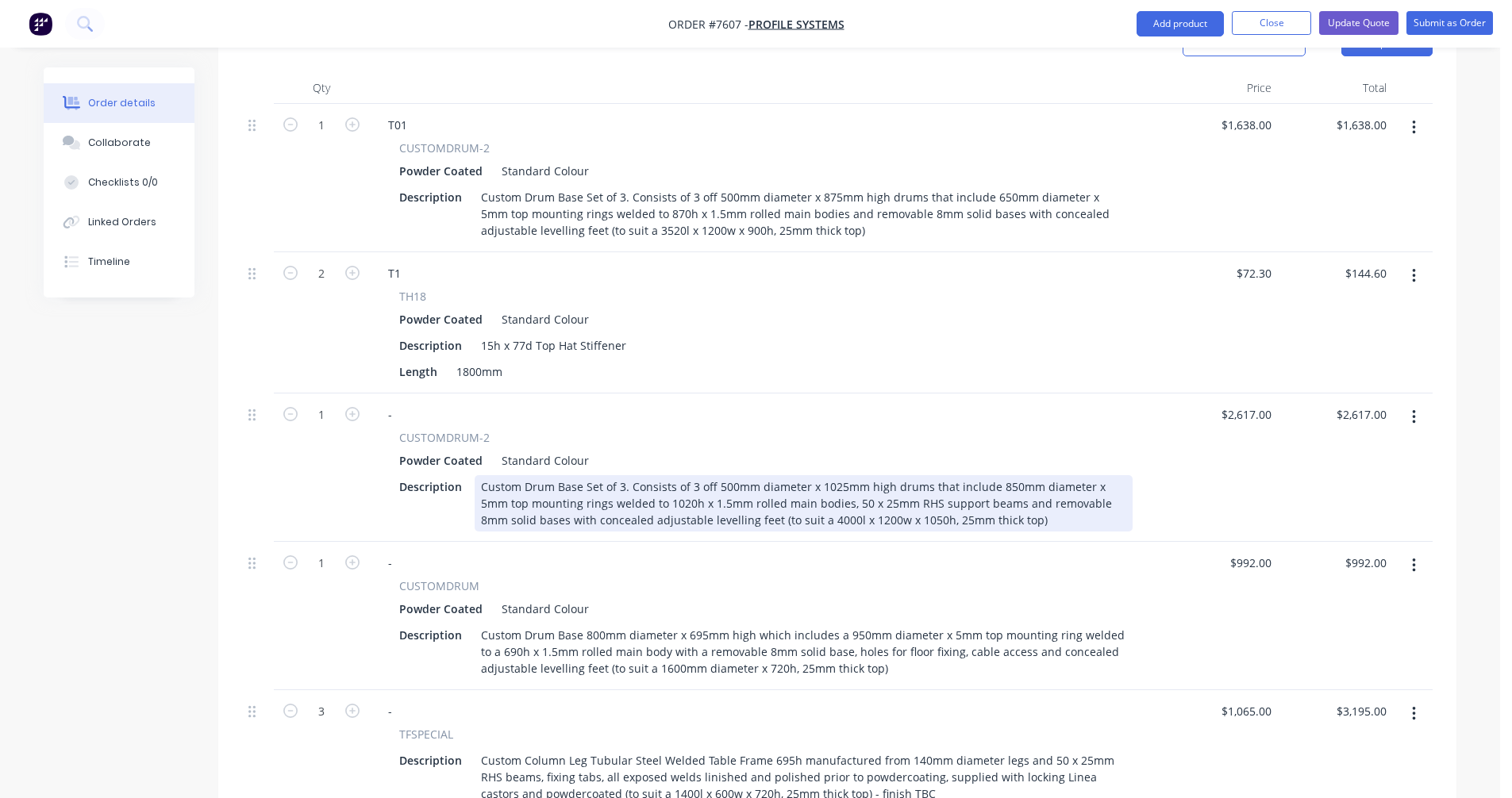
click at [610, 475] on div "Custom Drum Base Set of 3. Consists of 3 off 500mm diameter x 1025mm high drums…" at bounding box center [804, 503] width 658 height 56
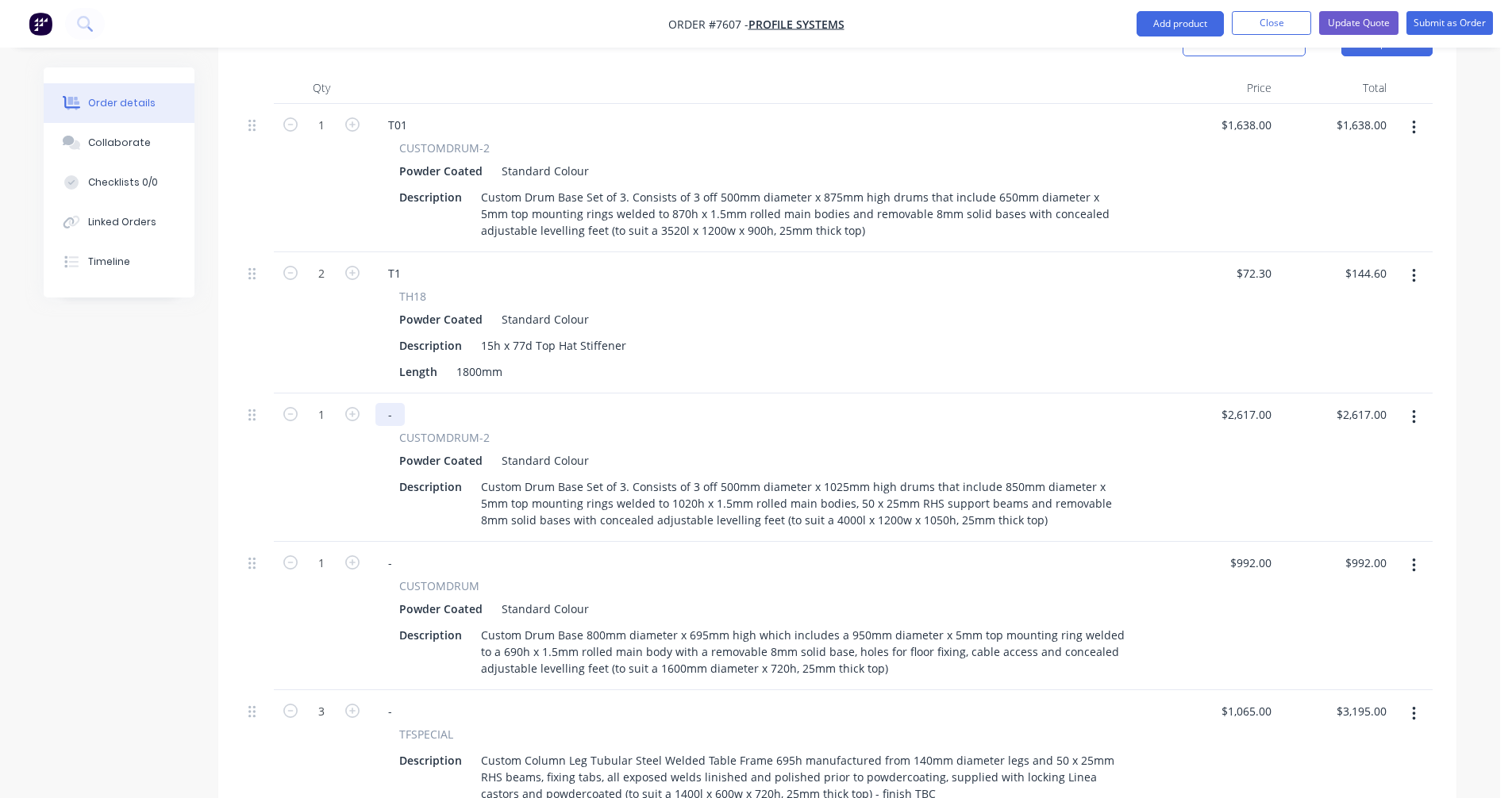
click at [394, 403] on div "-" at bounding box center [390, 414] width 29 height 23
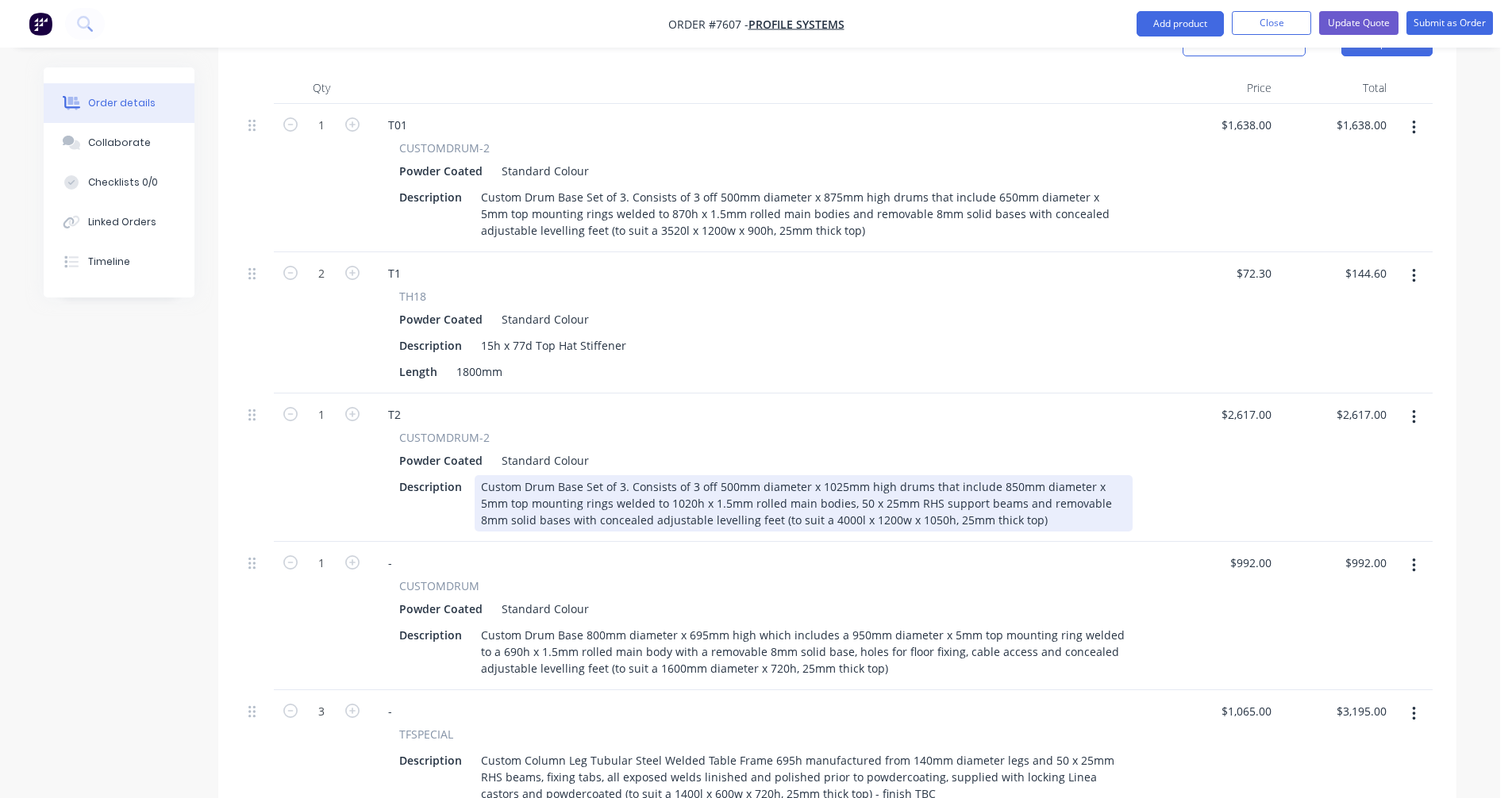
click at [727, 475] on div "Custom Drum Base Set of 3. Consists of 3 off 500mm diameter x 1025mm high drums…" at bounding box center [804, 503] width 658 height 56
click at [833, 475] on div "Custom Drum Base Set of 3. Consists of 3 off 500mm diameter x 1025mm high drums…" at bounding box center [804, 503] width 658 height 56
click at [656, 479] on div "Custom Drum Base Set of 3. Consists of 3 off 500mm diameter x 695mm high drums …" at bounding box center [804, 503] width 658 height 56
click at [649, 480] on div "Custom Drum Base Set of 3. Consists of 3 off 500mm diameter x 695mm high drums …" at bounding box center [804, 503] width 658 height 56
click at [619, 475] on div "Custom Drum Base Set of 3. Consists of 3 off 500mm diameter x 695mm high drums …" at bounding box center [804, 503] width 658 height 56
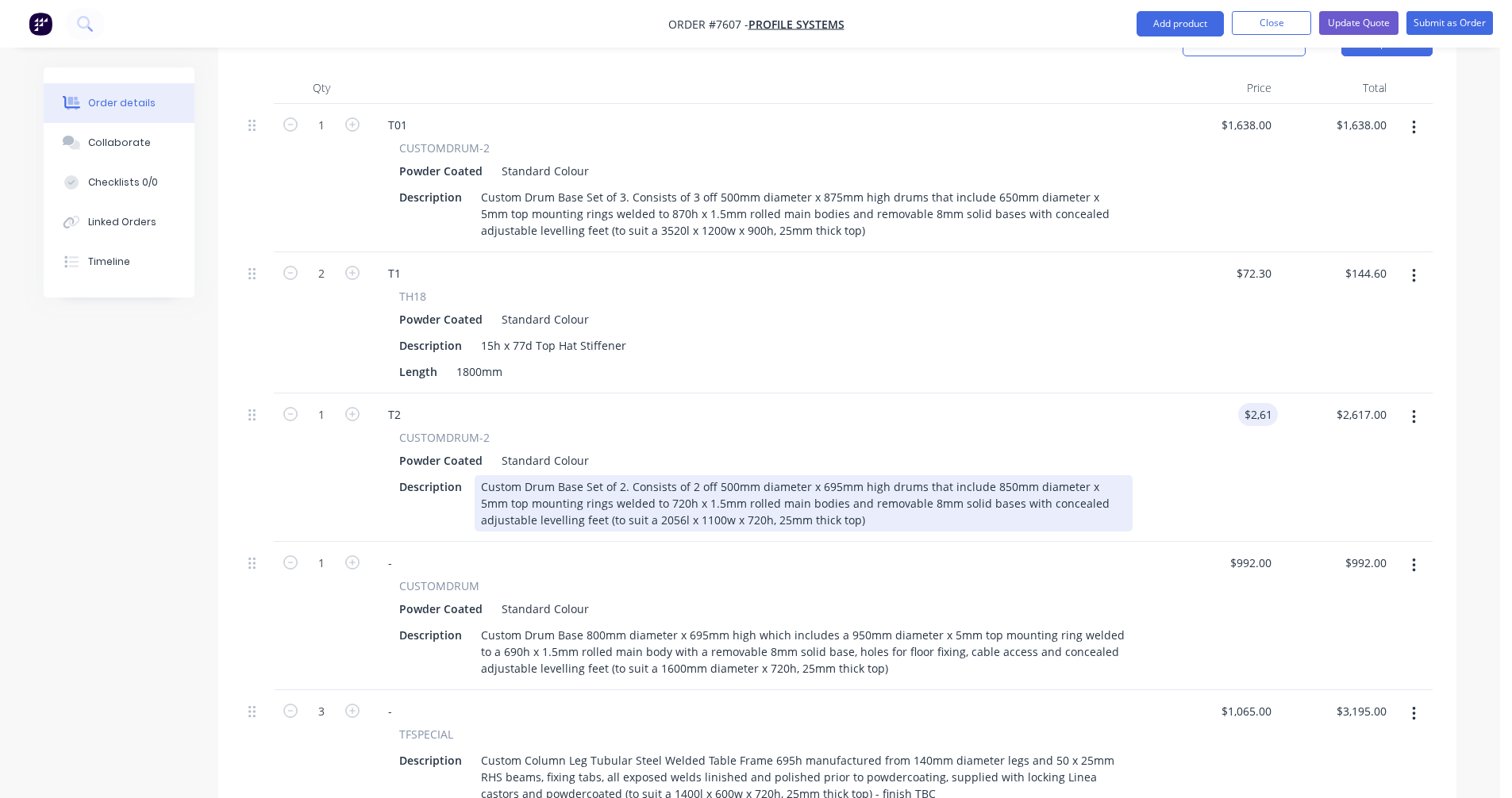
click at [679, 475] on div "Custom Drum Base Set of 2. Consists of 2 off 500mm diameter x 695mm high drums …" at bounding box center [804, 503] width 658 height 56
type input "$1,012.00"
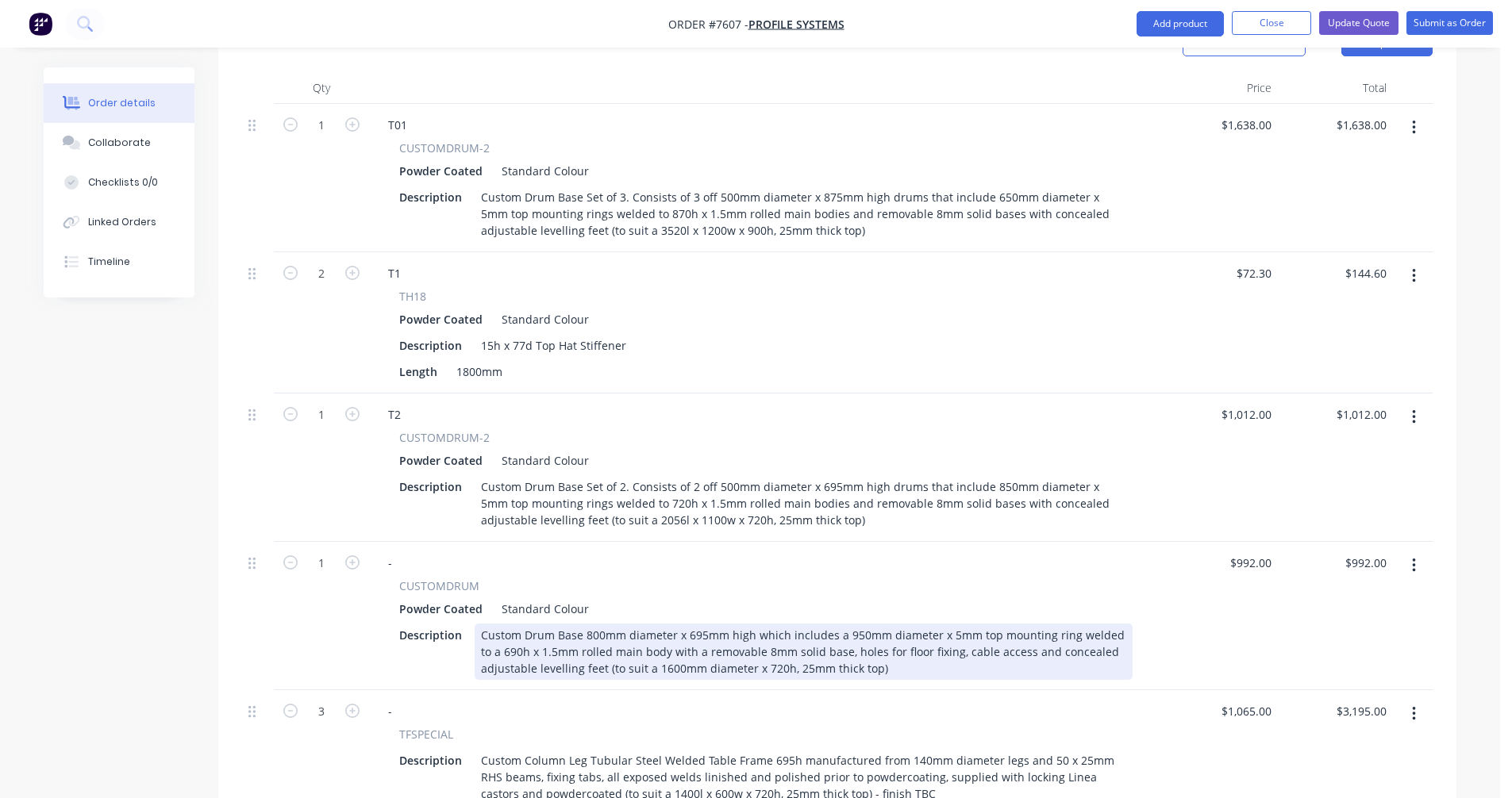
scroll to position [648, 0]
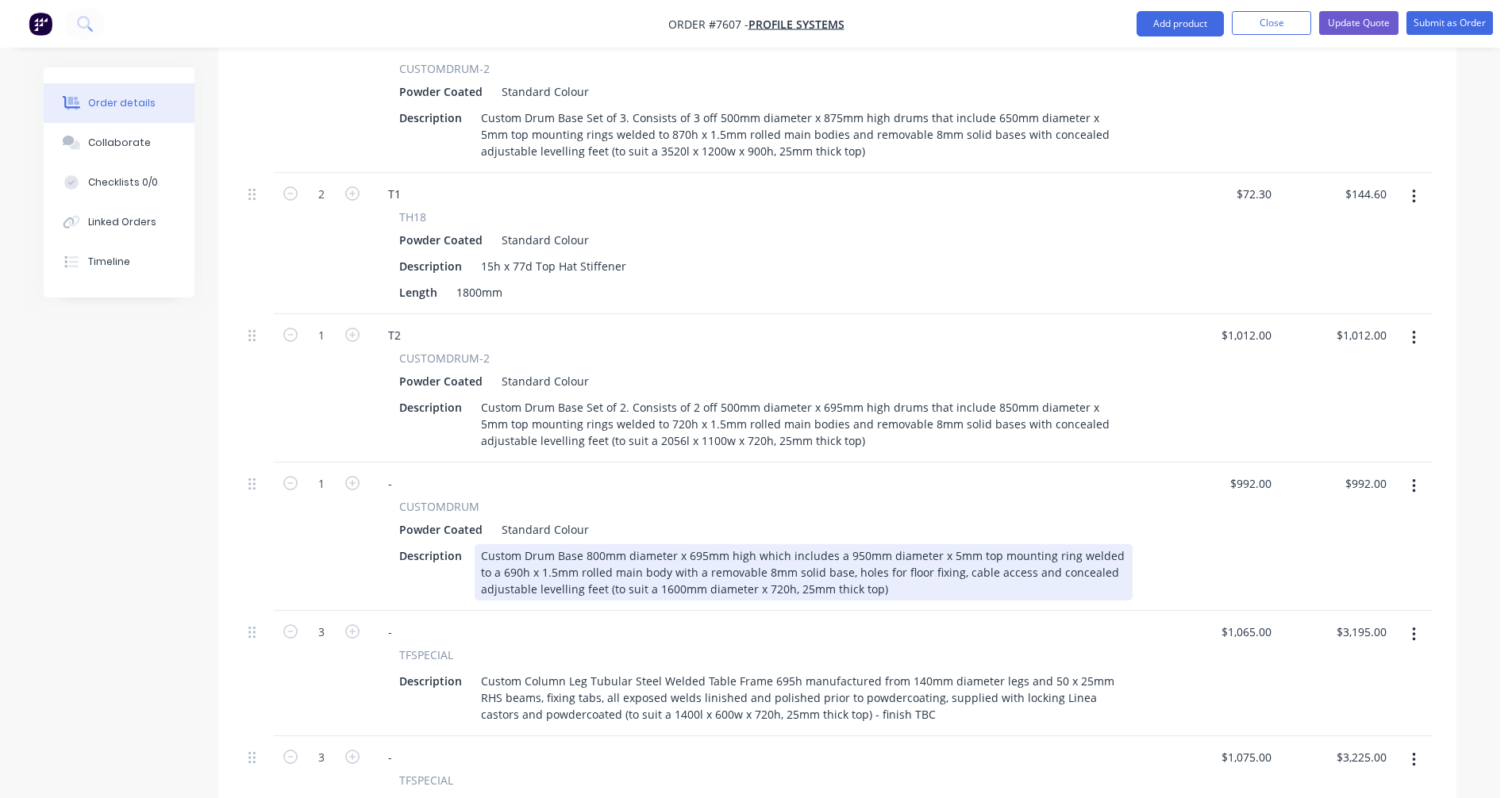
click at [588, 544] on div "Custom Drum Base 800mm diameter x 695mm high which includes a 950mm diameter x …" at bounding box center [804, 572] width 658 height 56
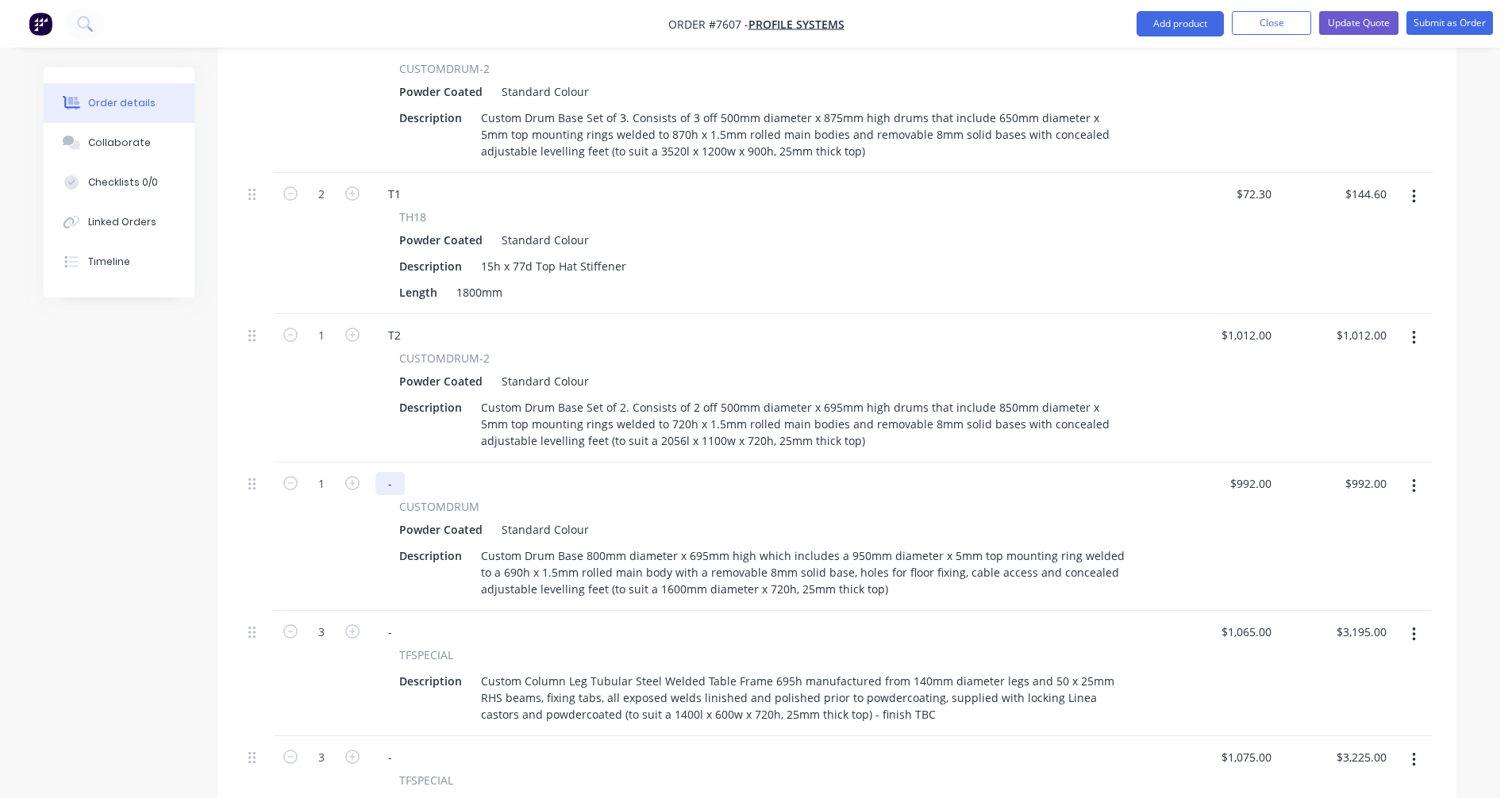
click at [401, 472] on div "-" at bounding box center [390, 483] width 29 height 23
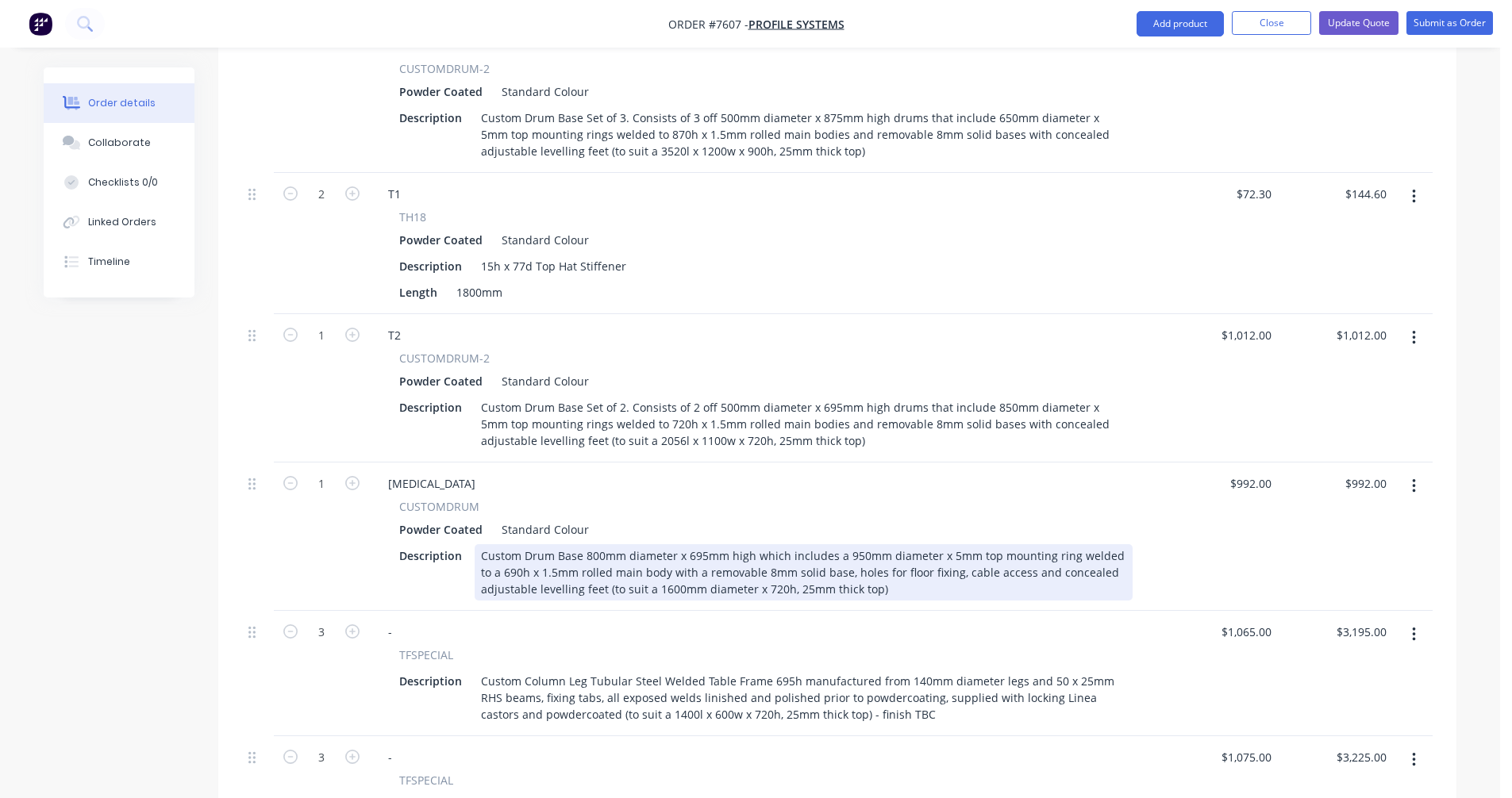
click at [586, 544] on div "Custom Drum Base 800mm diameter x 695mm high which includes a 950mm diameter x …" at bounding box center [804, 572] width 658 height 56
click at [588, 544] on div "Custom Drum Base 800mm diameter x 695mm high which includes a 950mm diameter x …" at bounding box center [804, 572] width 658 height 56
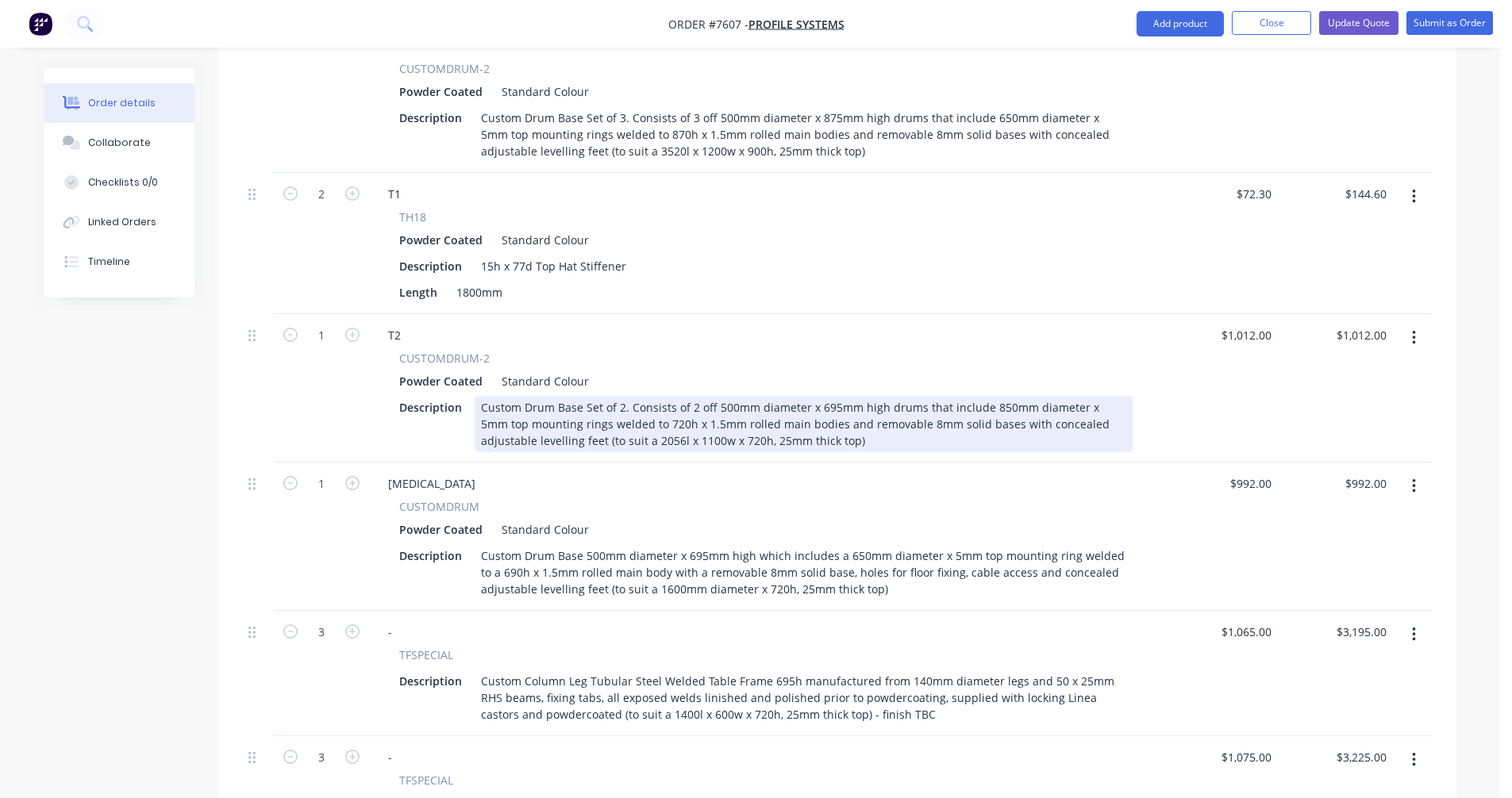
click at [989, 396] on div "Custom Drum Base Set of 2. Consists of 2 off 500mm diameter x 695mm high drums …" at bounding box center [804, 424] width 658 height 56
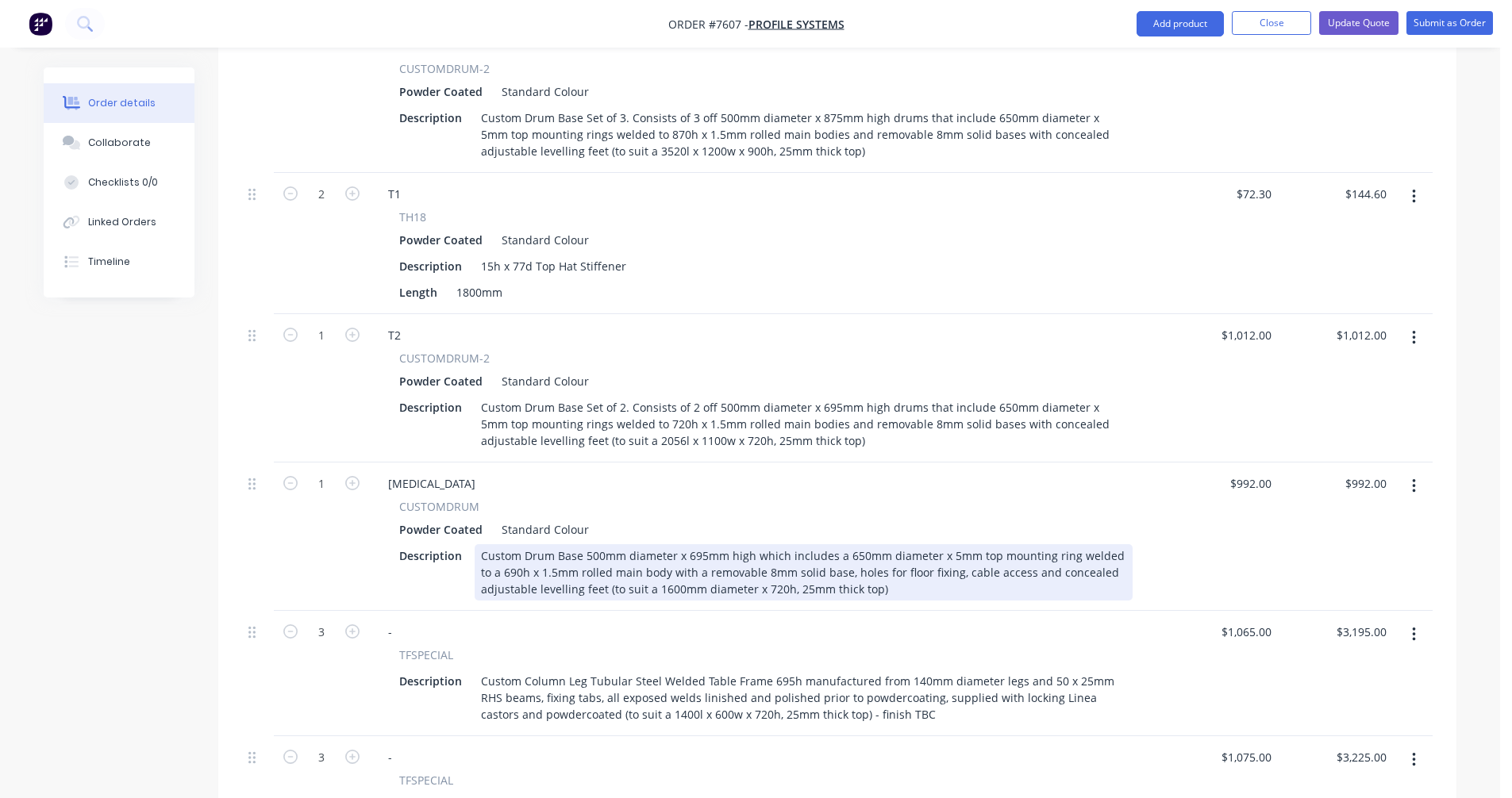
click at [665, 565] on div "Custom Drum Base 500mm diameter x 695mm high which includes a 650mm diameter x …" at bounding box center [804, 572] width 658 height 56
type input "$506.00"
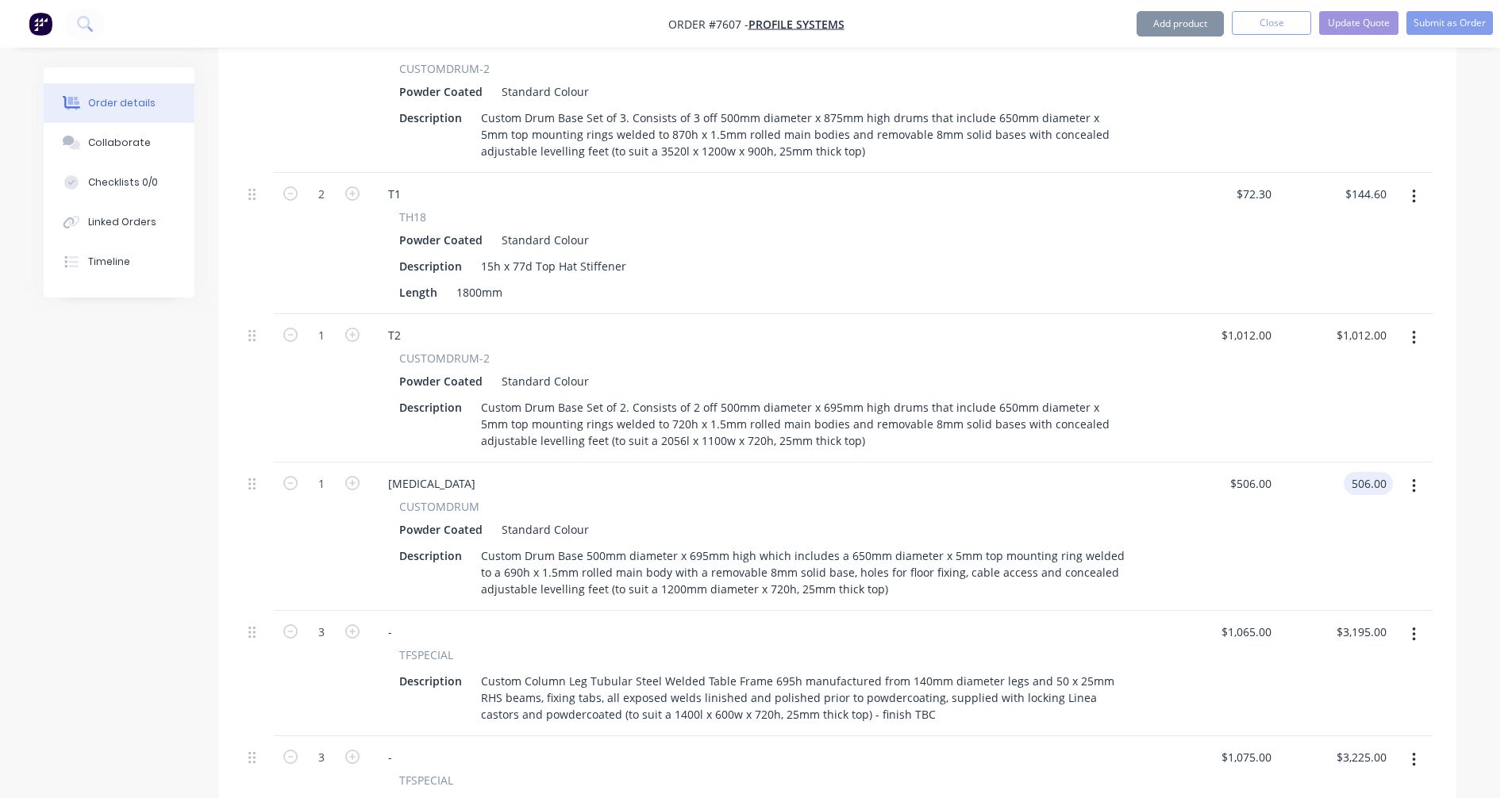
type input "$506.00"
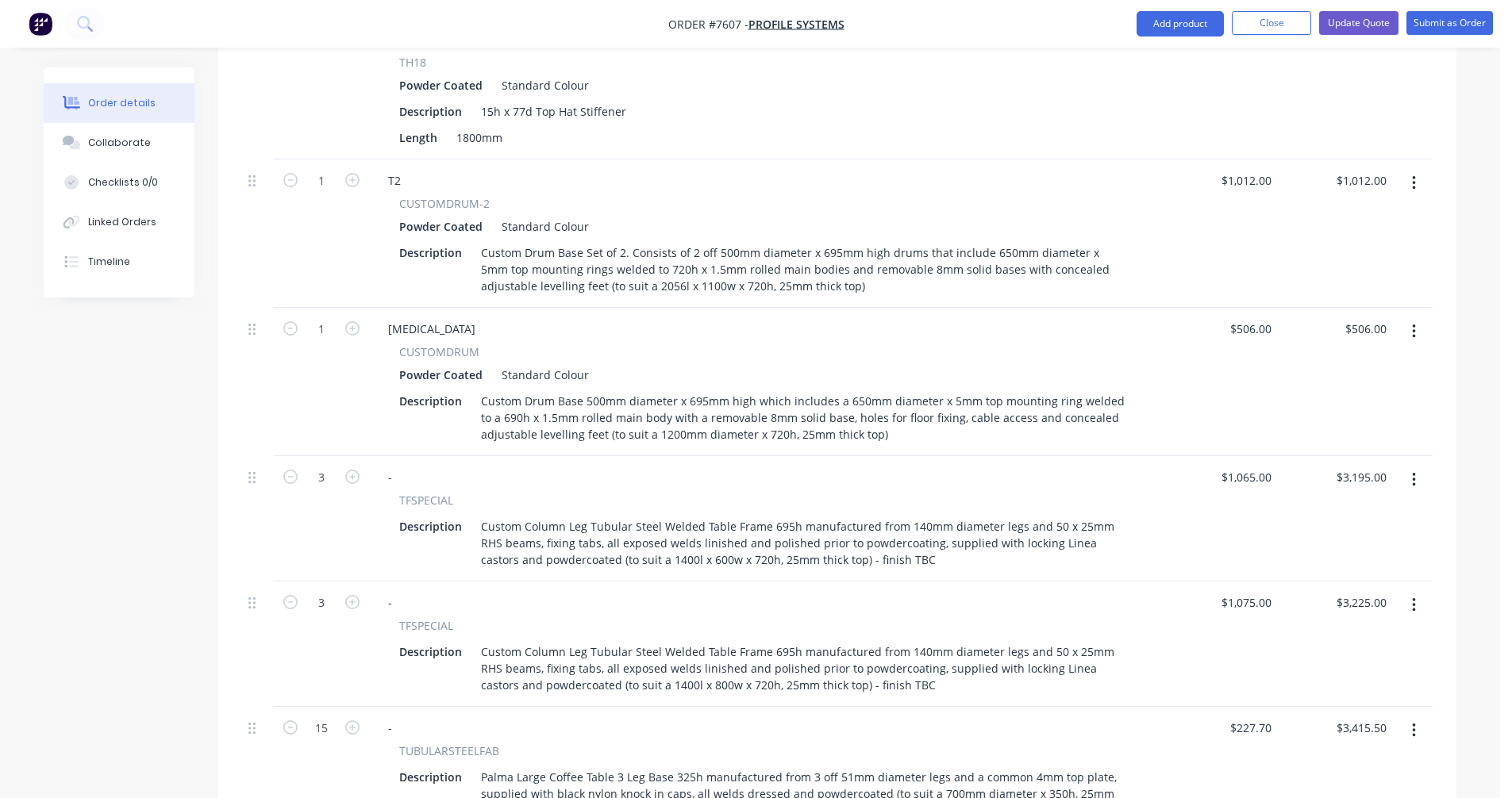
scroll to position [806, 0]
click at [1413, 171] on icon "button" at bounding box center [1414, 179] width 4 height 18
click at [1343, 241] on div "Duplicate" at bounding box center [1356, 252] width 122 height 23
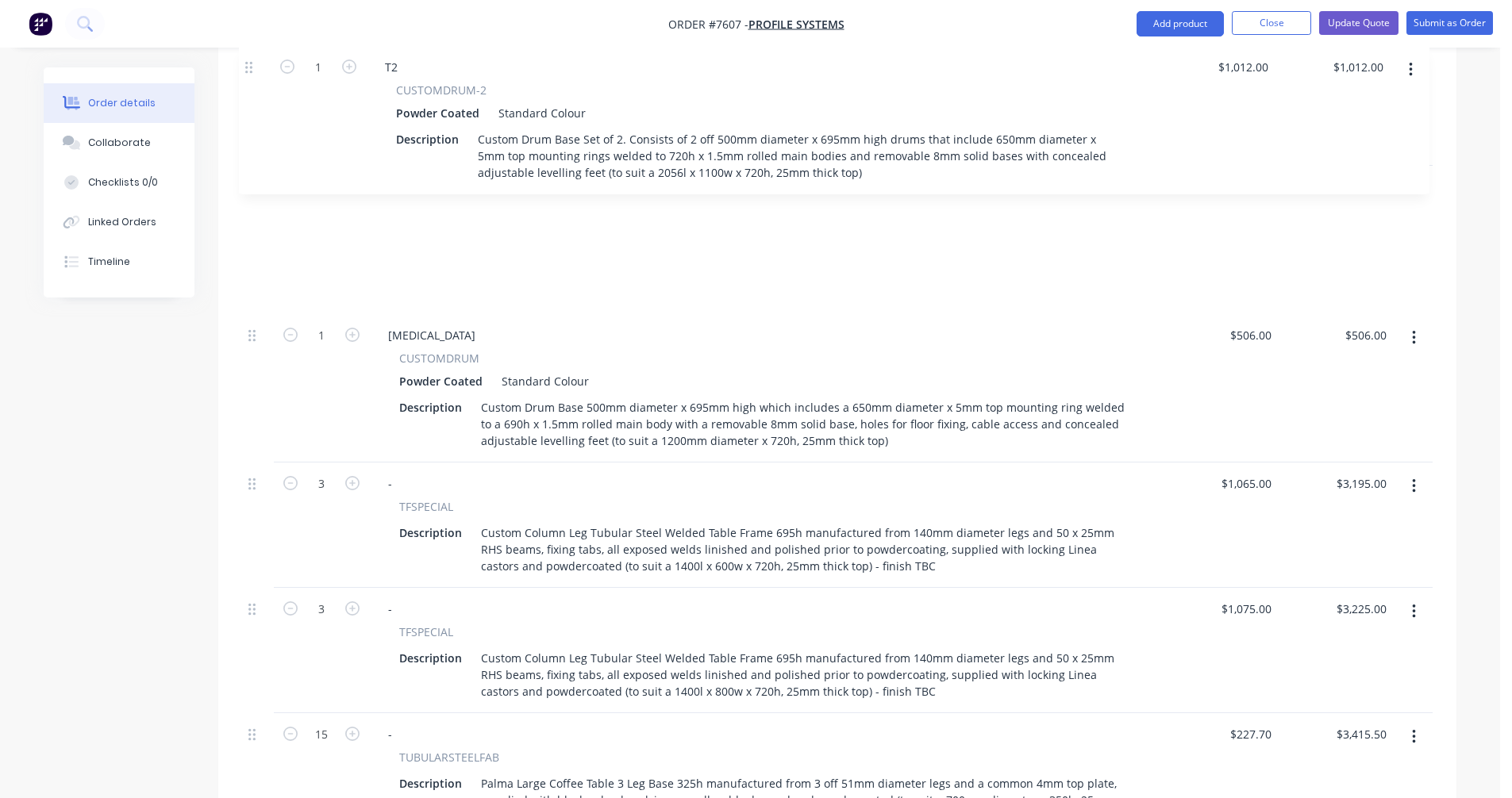
scroll to position [943, 0]
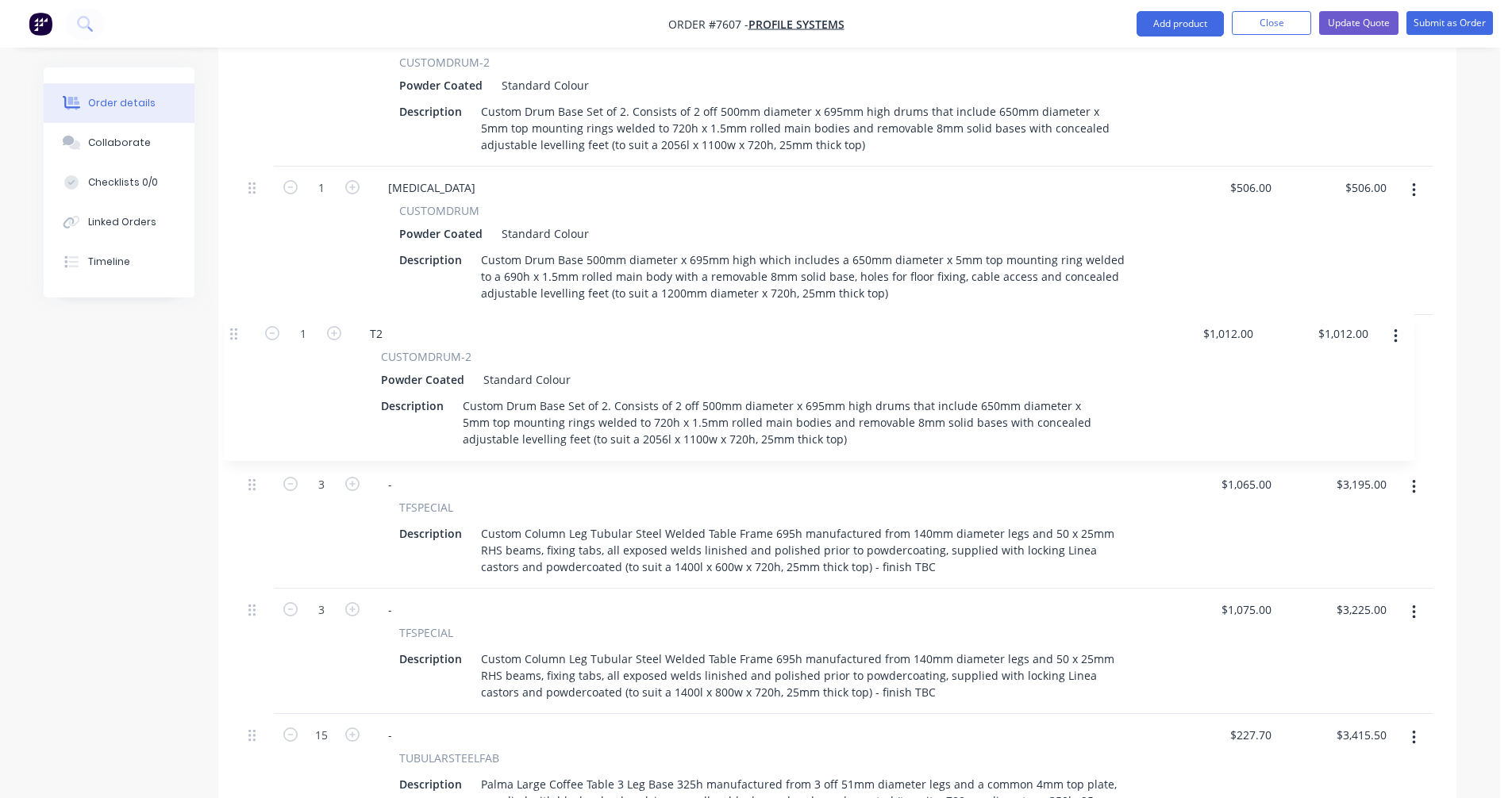
drag, startPoint x: 250, startPoint y: 520, endPoint x: 231, endPoint y: 327, distance: 193.9
click at [231, 327] on div "Qty Price Total 1 T01 CUSTOMDRUM-2 Powder Coated Standard Colour Description Cu…" at bounding box center [836, 457] width 1238 height 1519
click at [398, 325] on div "T2" at bounding box center [394, 336] width 38 height 23
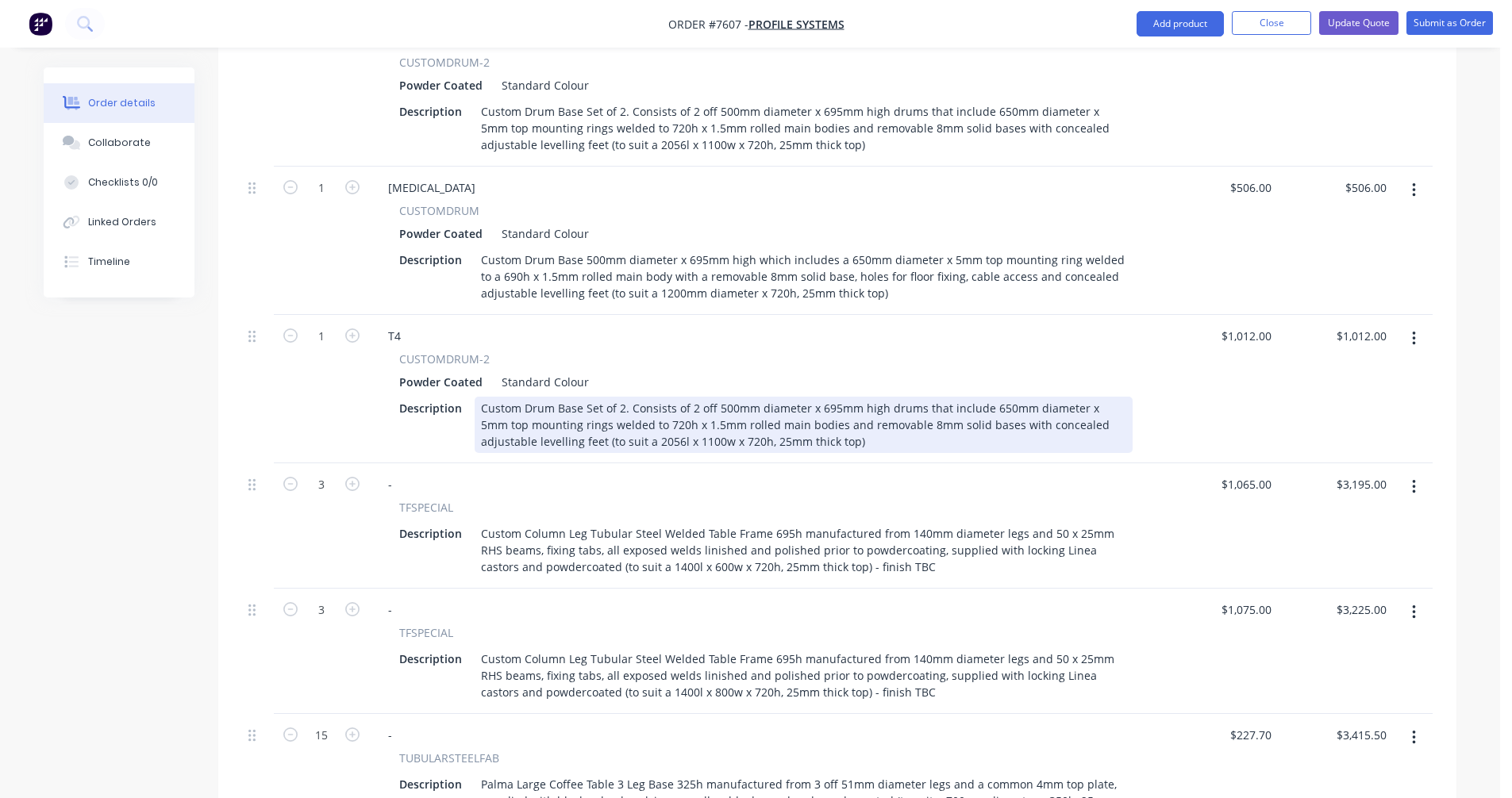
click at [721, 397] on div "Custom Drum Base Set of 2. Consists of 2 off 500mm diameter x 695mm high drums …" at bounding box center [804, 425] width 658 height 56
click at [722, 397] on div "Custom Drum Base Set of 2. Consists of 2 off 500mm diameter x 695mm high drums …" at bounding box center [804, 425] width 658 height 56
type input "$1,614.00"
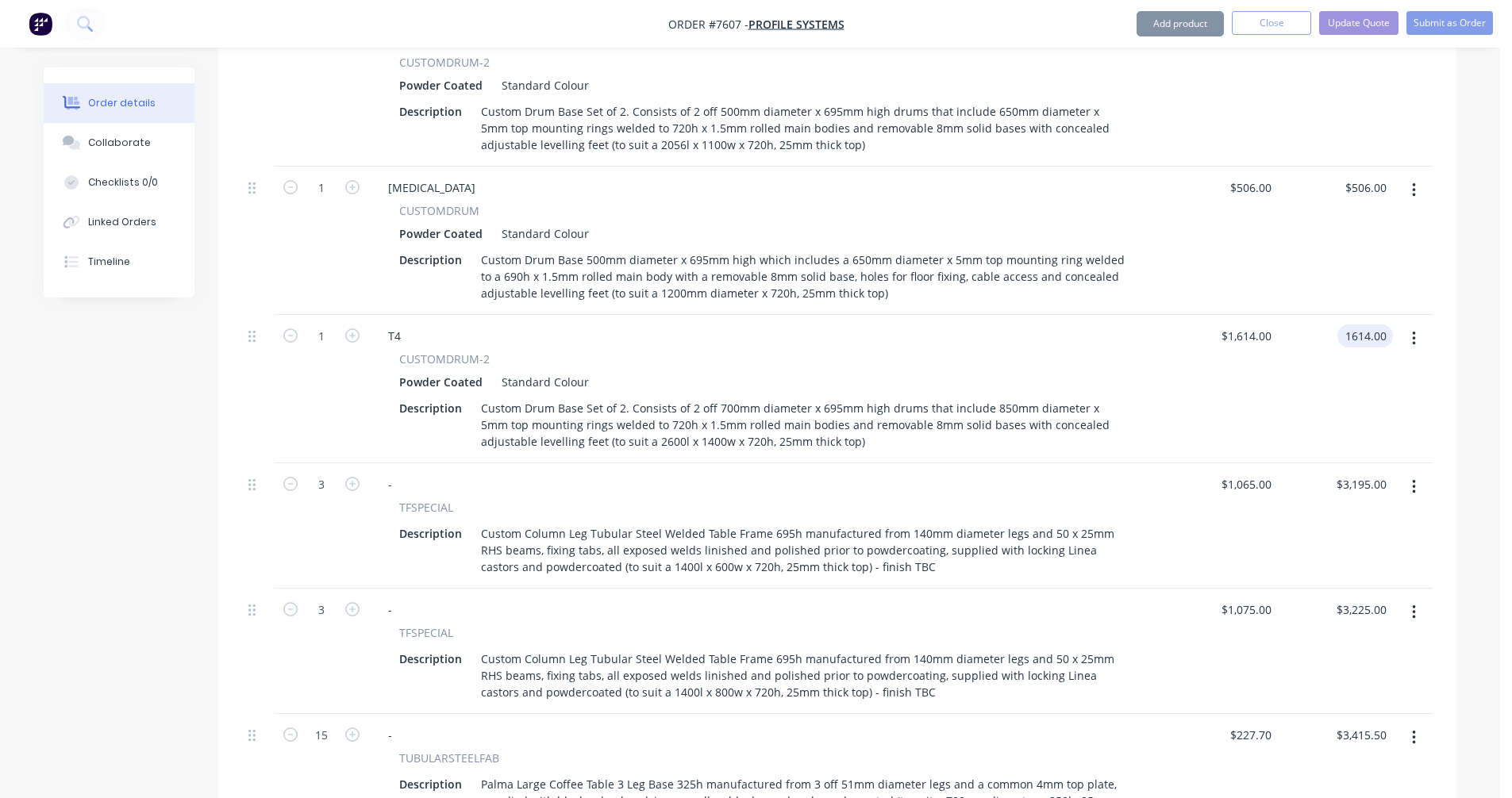
type input "$1,614.00"
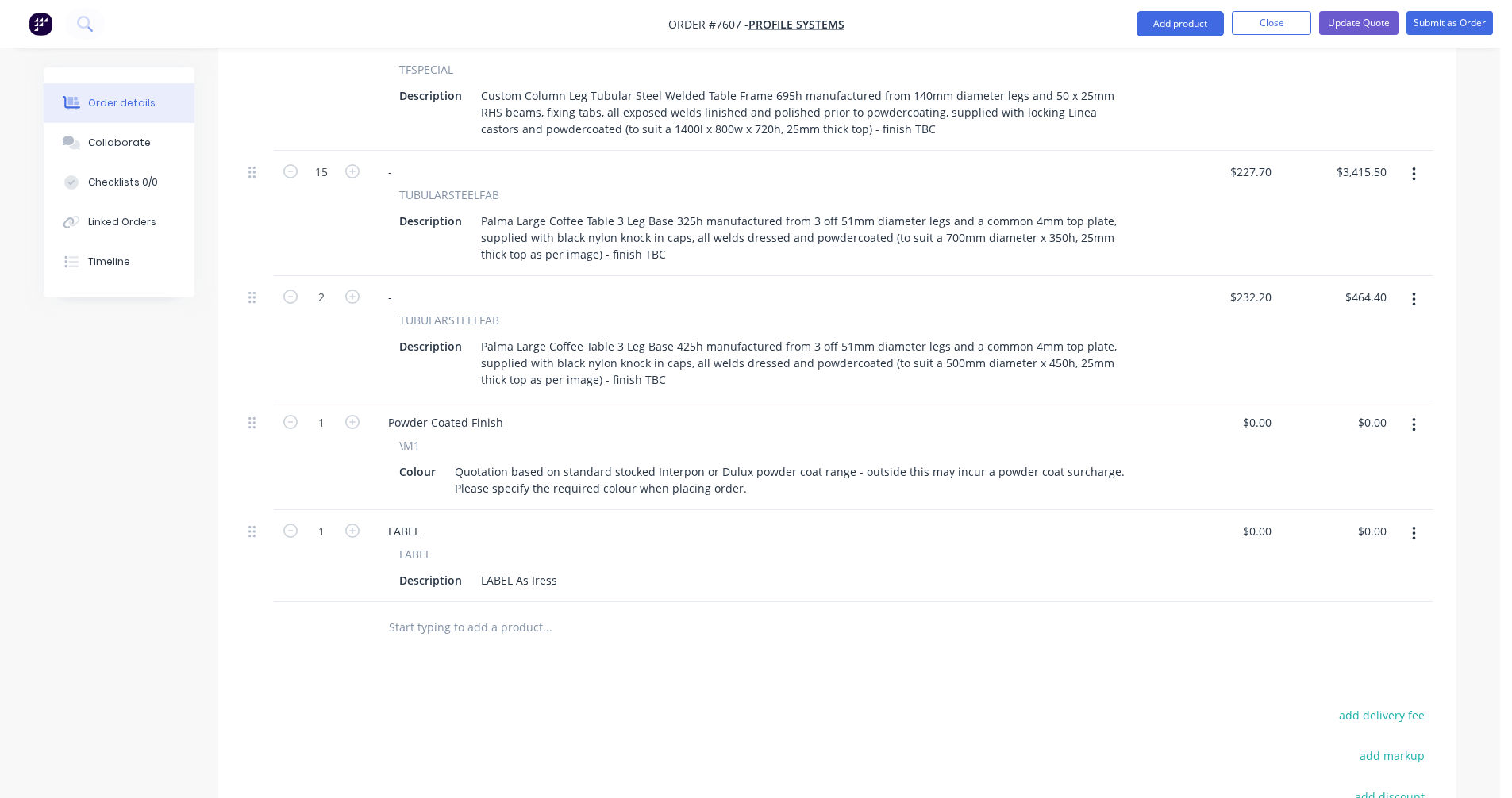
scroll to position [1710, 0]
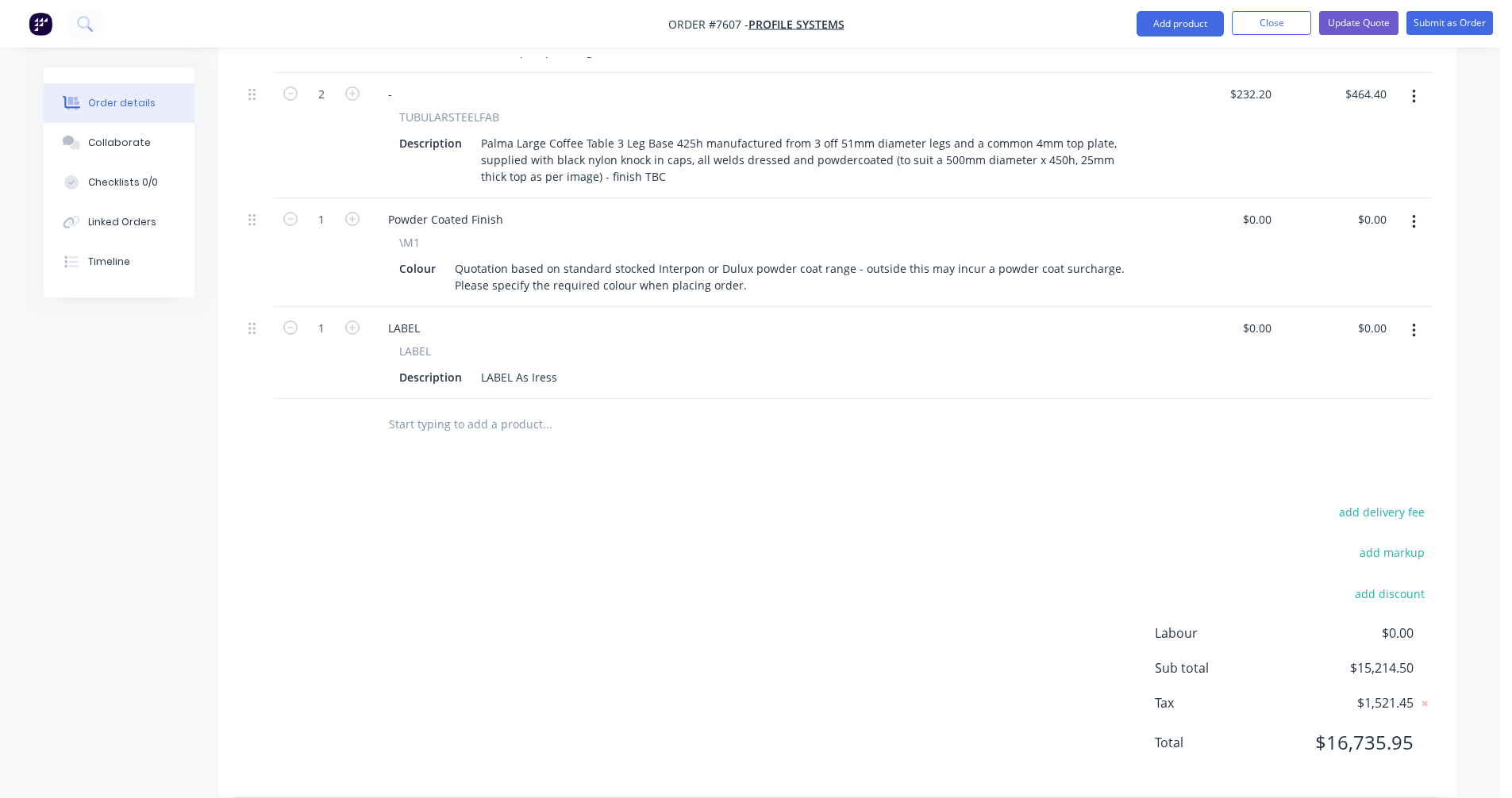
click at [432, 409] on input "text" at bounding box center [546, 425] width 317 height 32
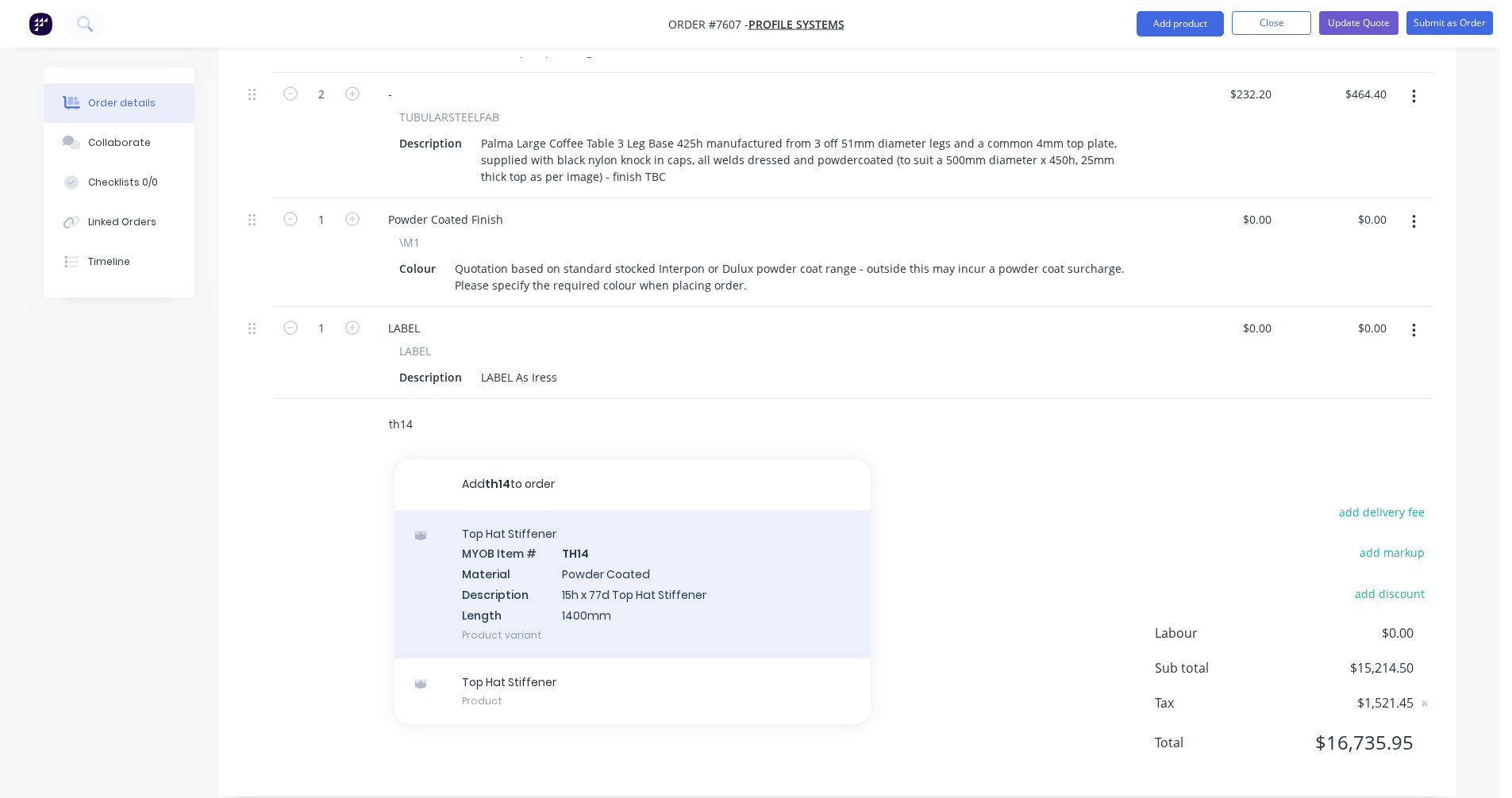
type input "th14"
click at [606, 566] on div "Top Hat Stiffener MYOB Item # TH14 Material Powder Coated Description 15h x 77d…" at bounding box center [633, 584] width 476 height 148
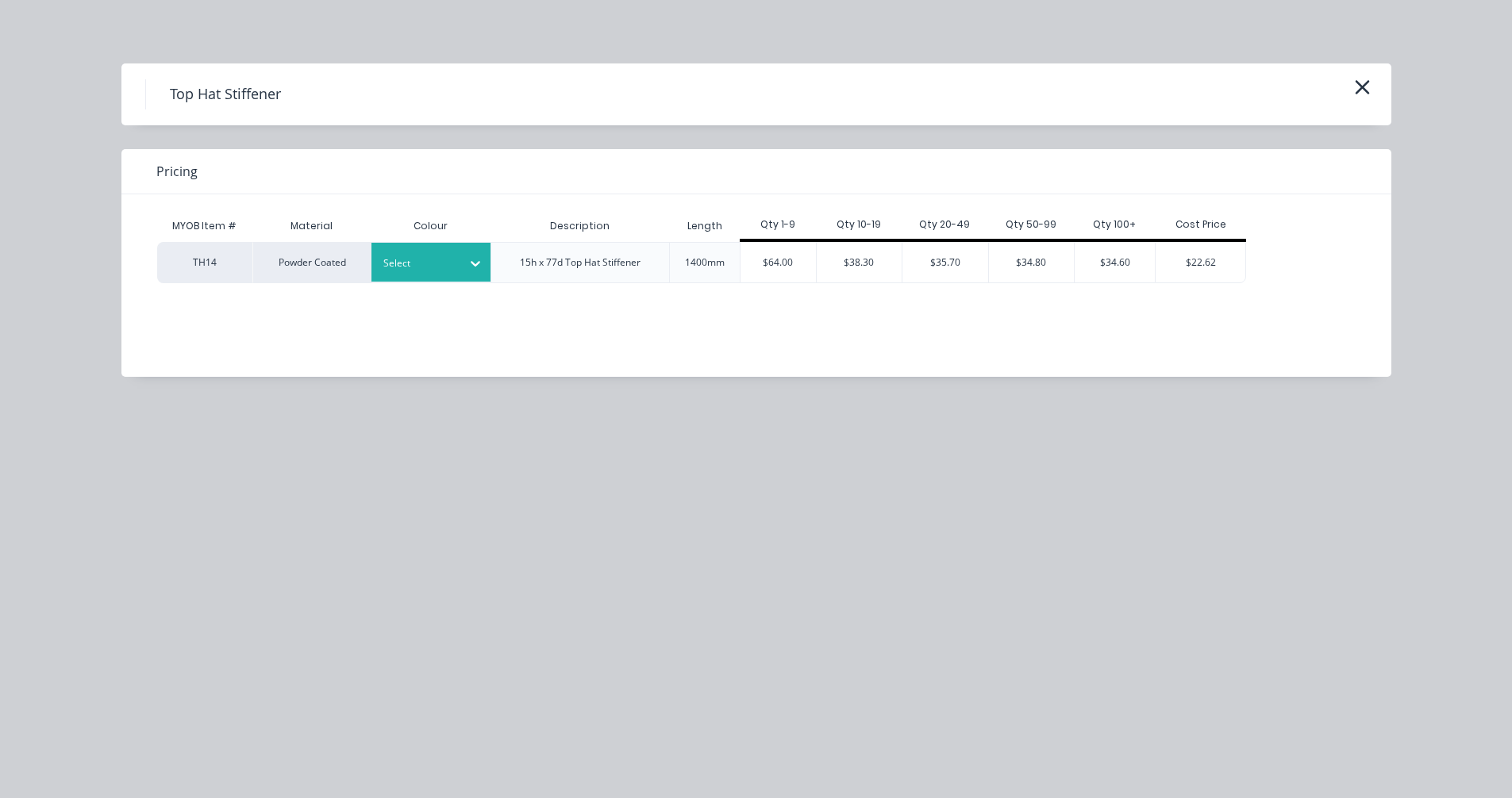
click at [425, 266] on div at bounding box center [419, 263] width 72 height 18
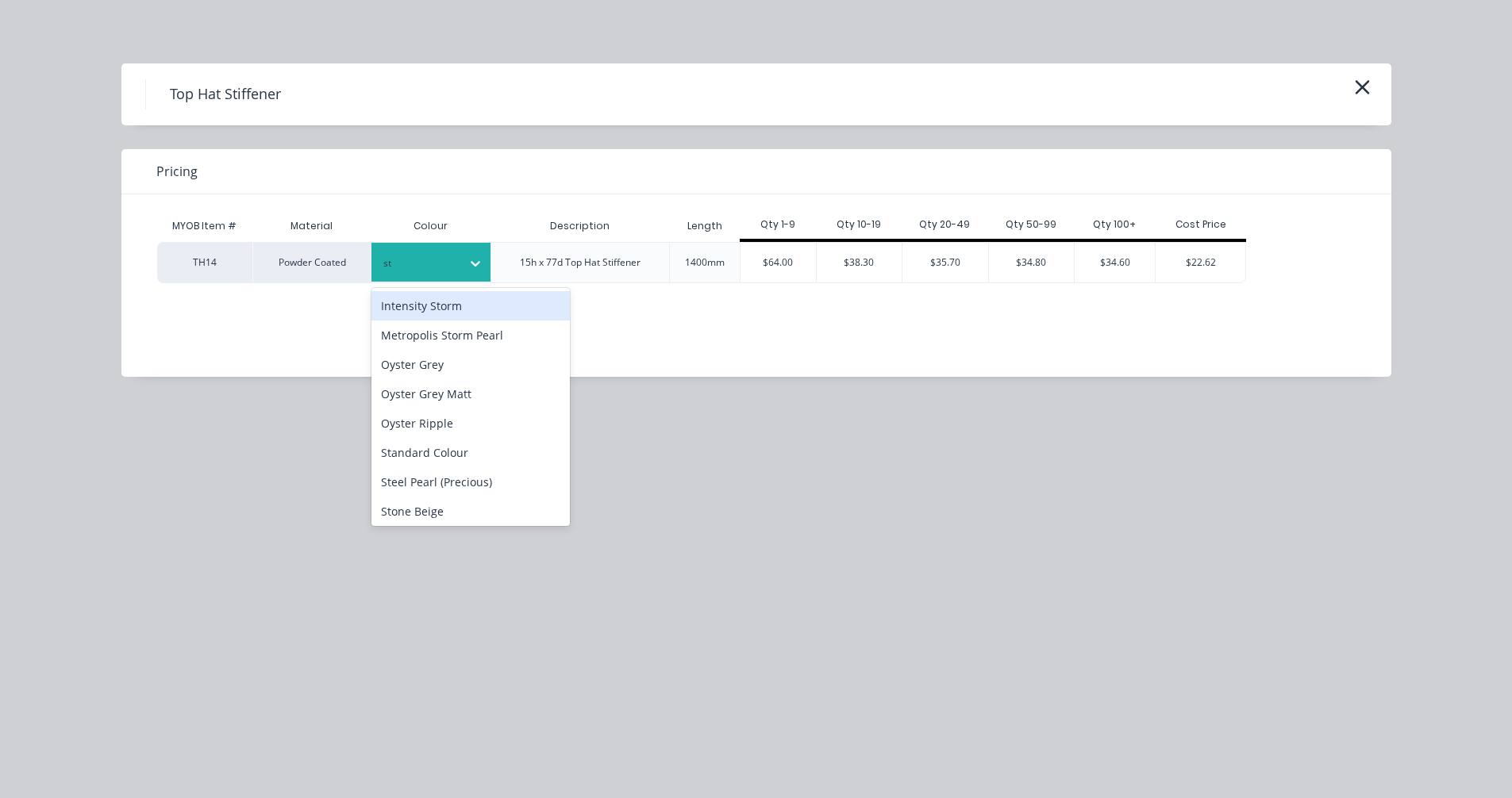
type input "sta"
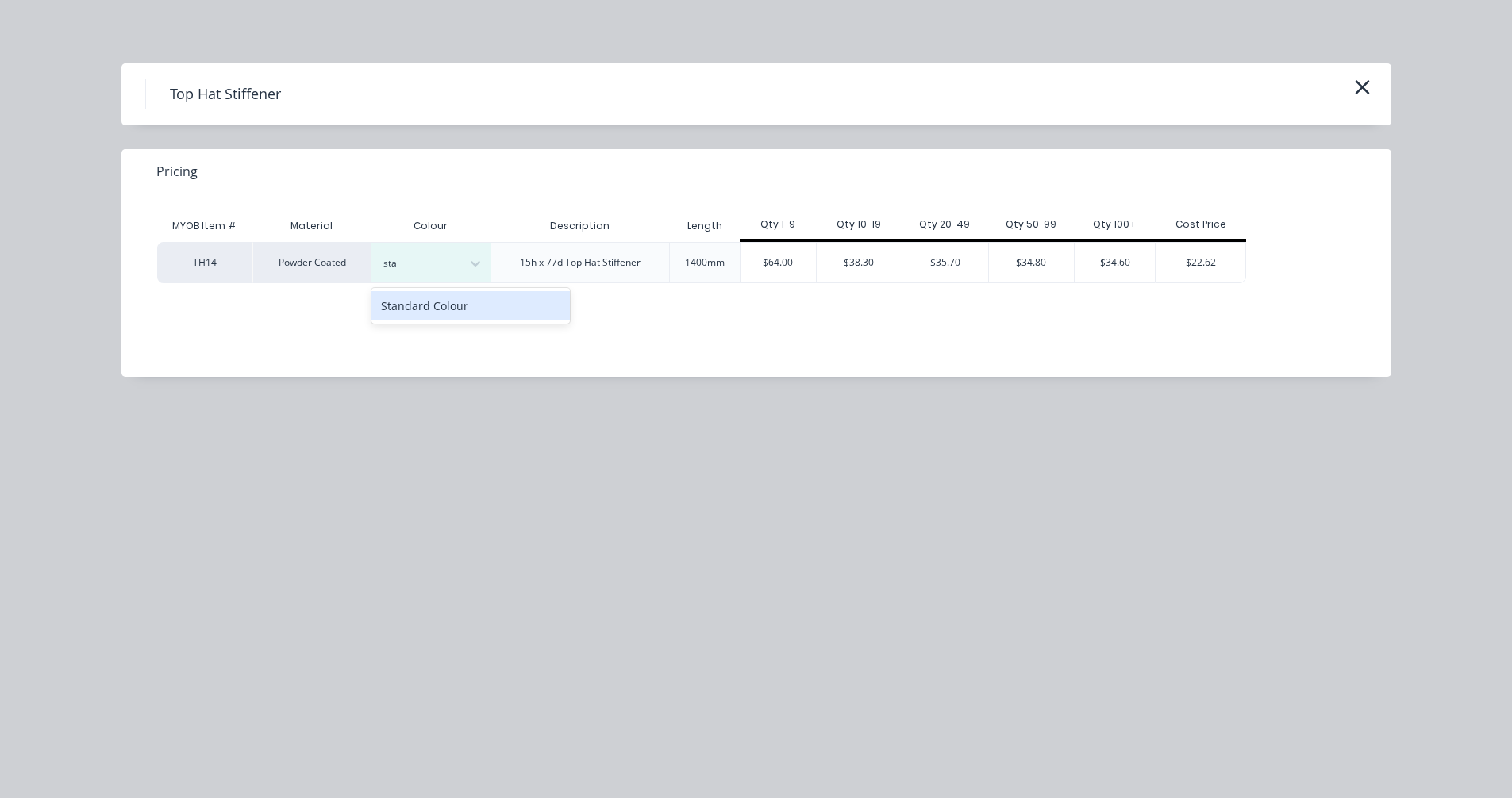
click at [451, 313] on div "Standard Colour" at bounding box center [470, 305] width 199 height 29
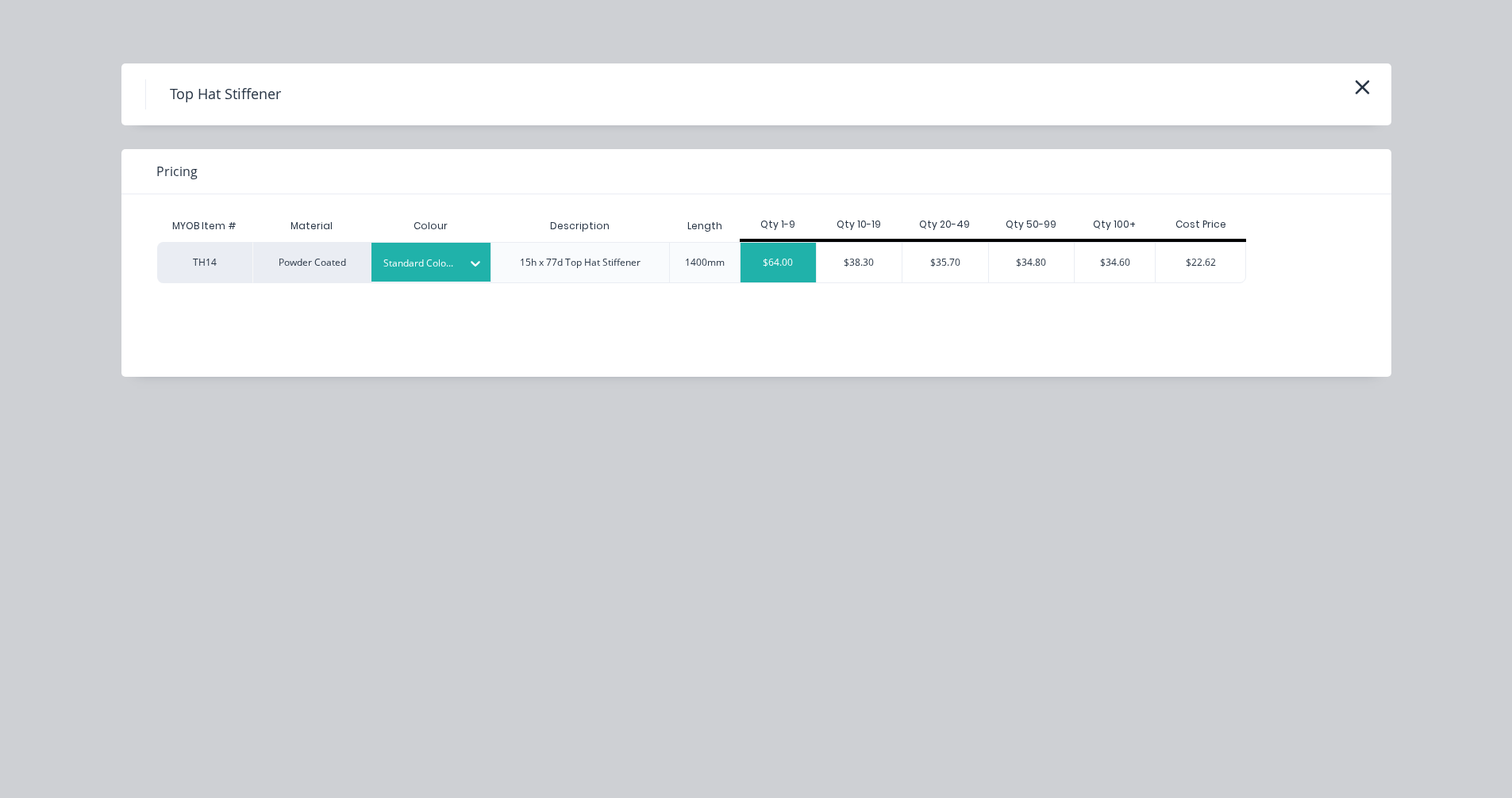
click at [783, 259] on div "$64.00" at bounding box center [778, 262] width 76 height 40
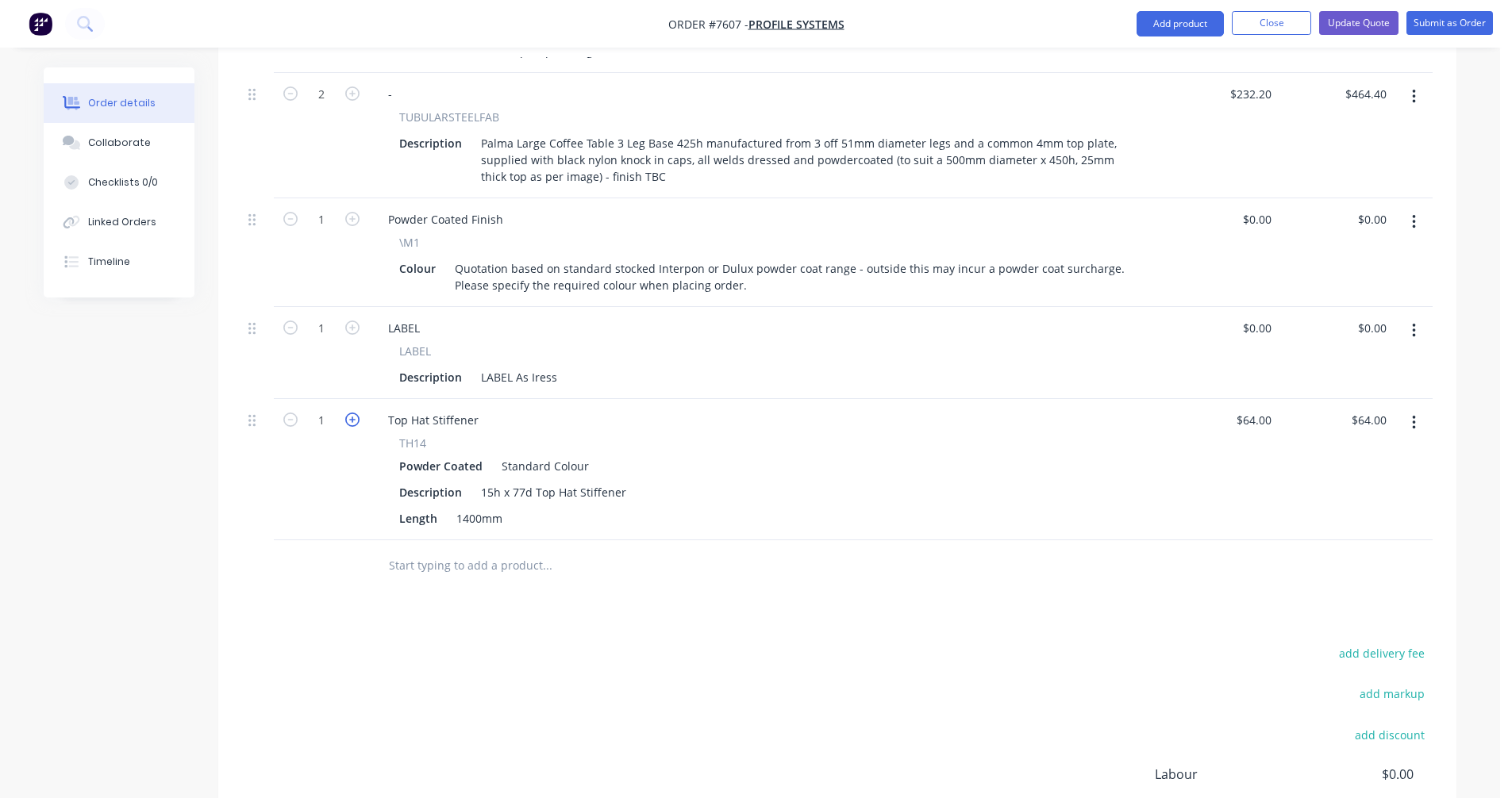
click at [348, 412] on icon "button" at bounding box center [352, 419] width 14 height 14
type input "2"
type input "$128.00"
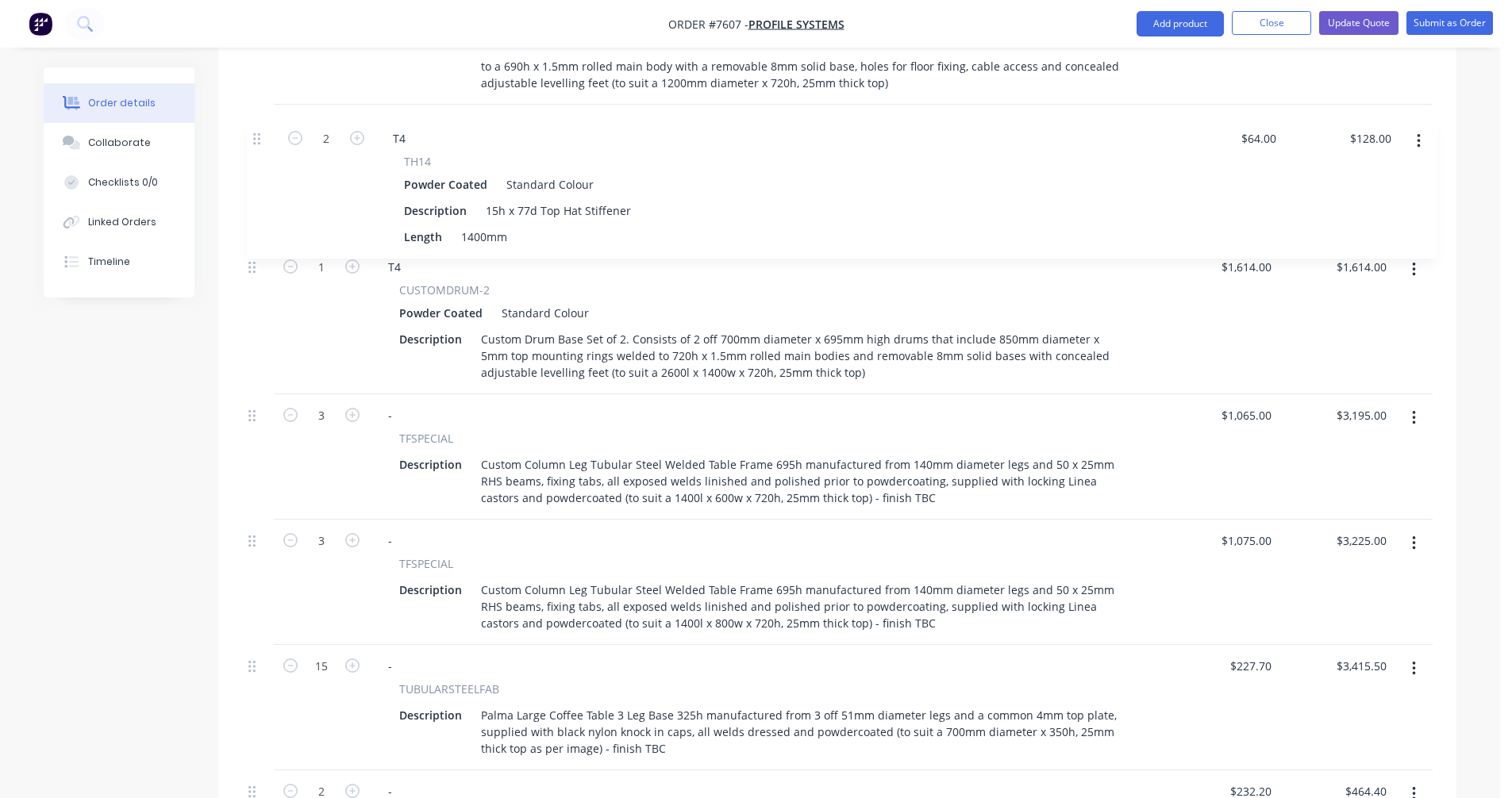
scroll to position [1152, 0]
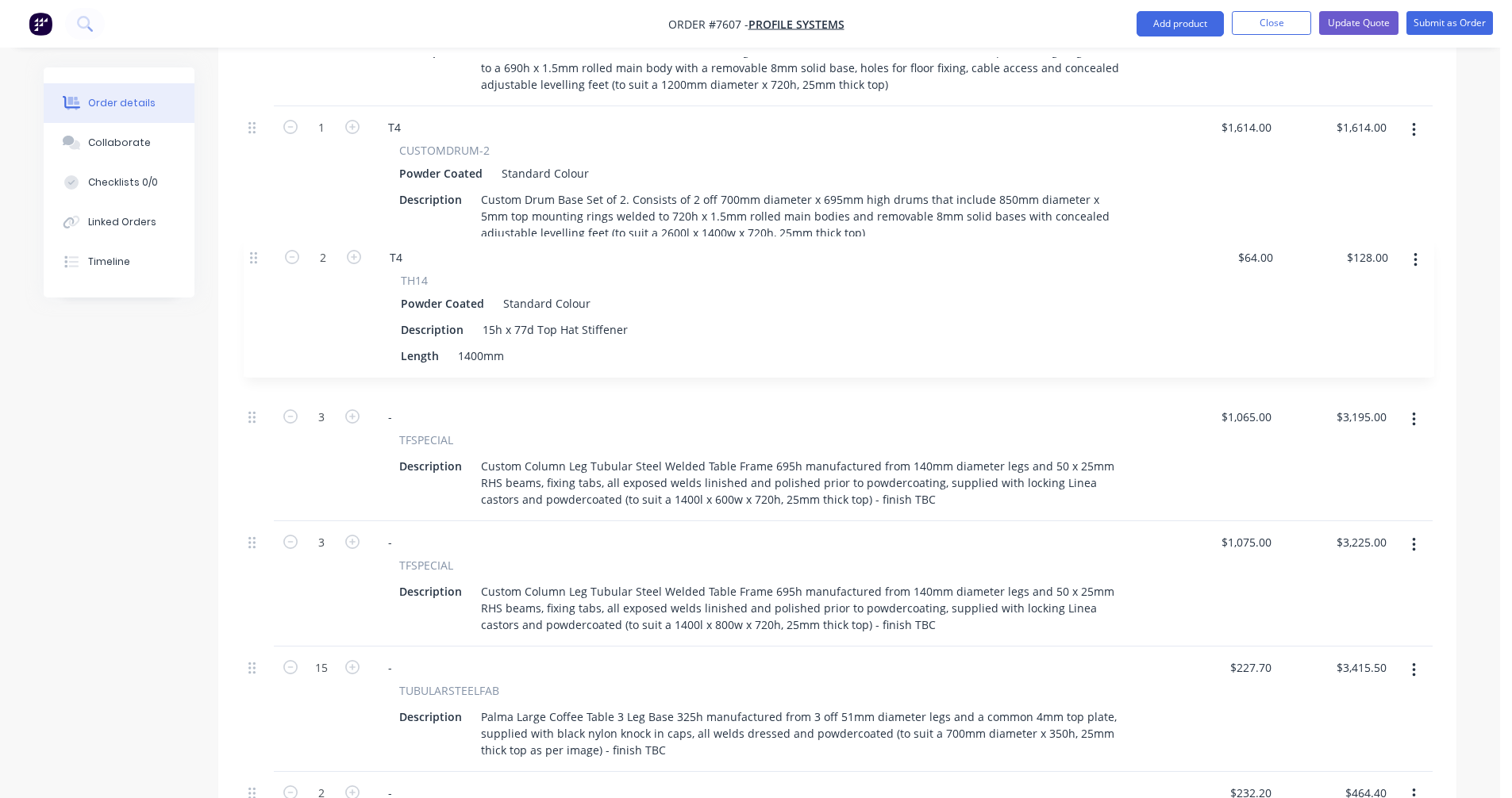
drag, startPoint x: 255, startPoint y: 402, endPoint x: 257, endPoint y: 257, distance: 145.0
click at [257, 257] on div "1 T01 CUSTOMDRUM-2 Powder Coated Standard Colour Description Custom Drum Base S…" at bounding box center [837, 309] width 1191 height 1578
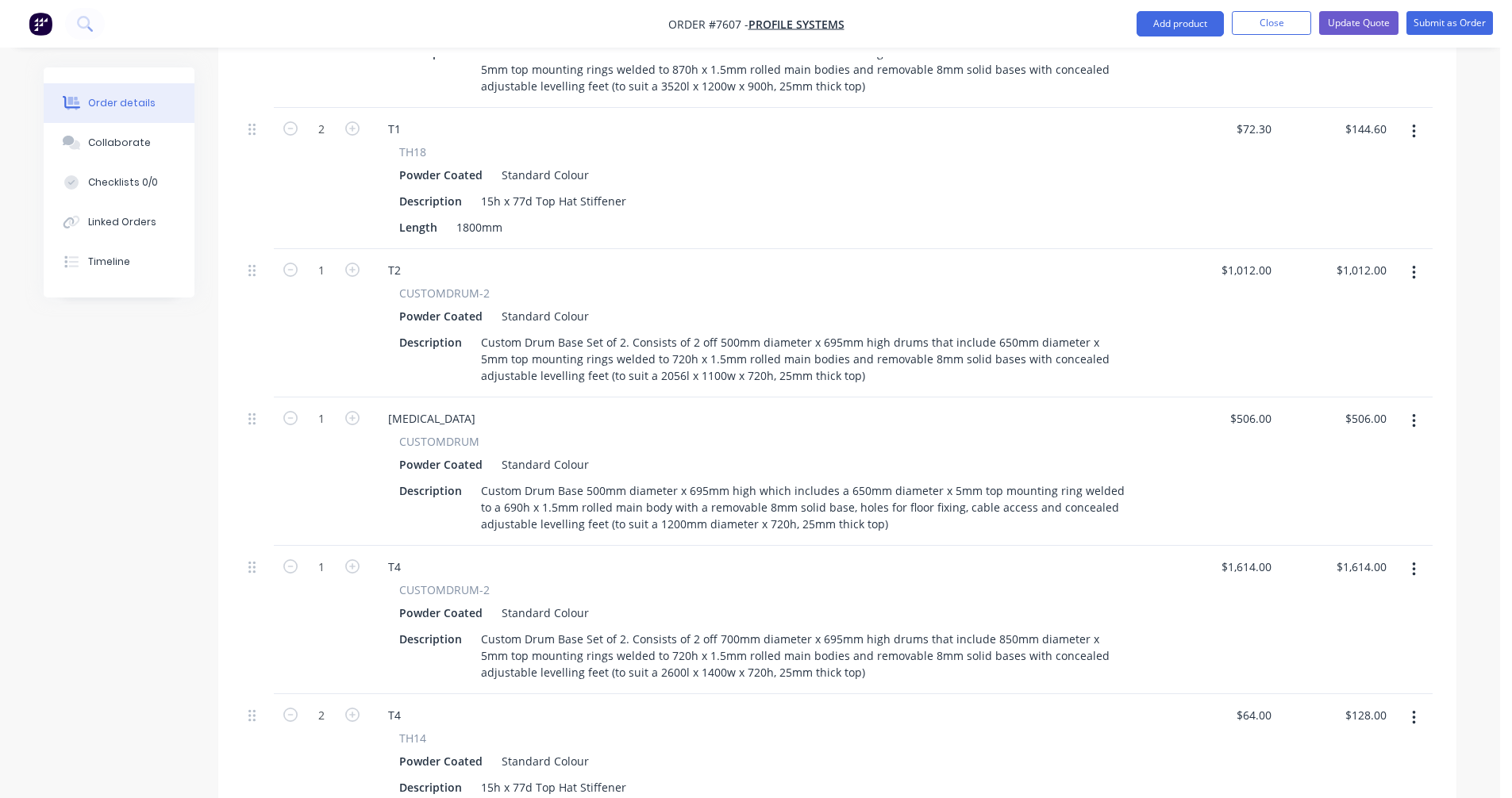
scroll to position [676, 0]
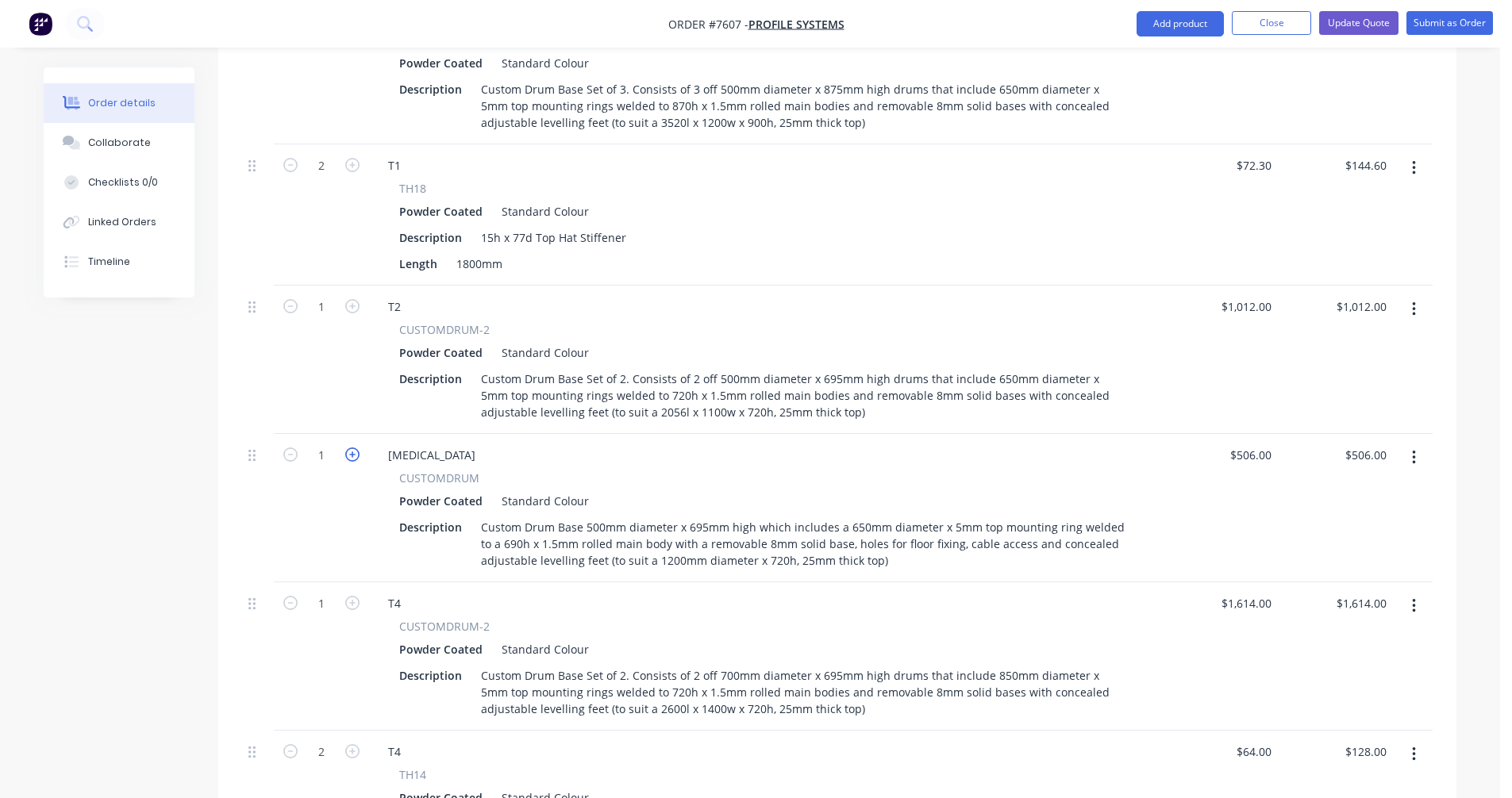
click at [347, 447] on icon "button" at bounding box center [352, 454] width 14 height 14
type input "2"
type input "$1,012.00"
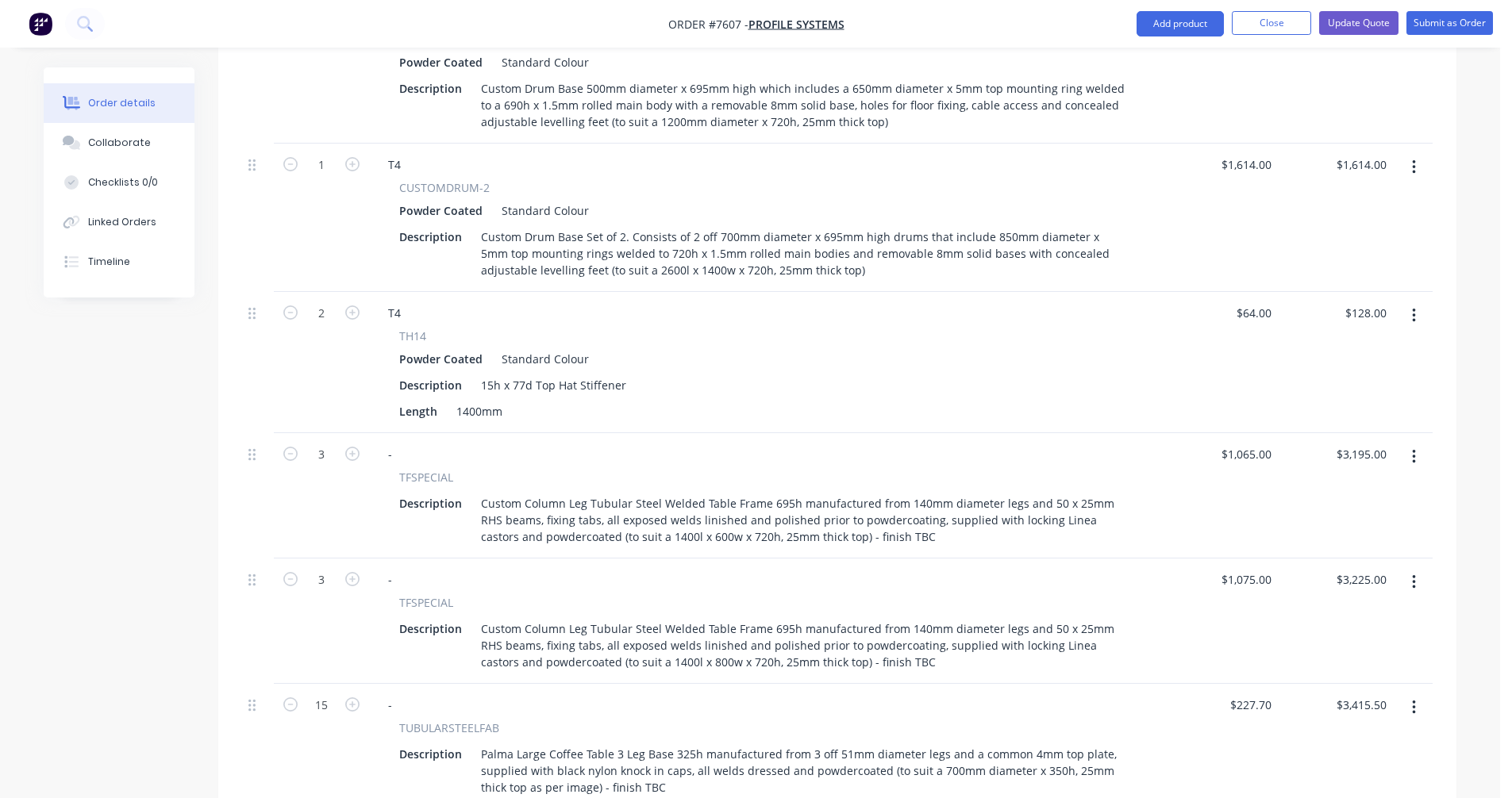
scroll to position [1152, 0]
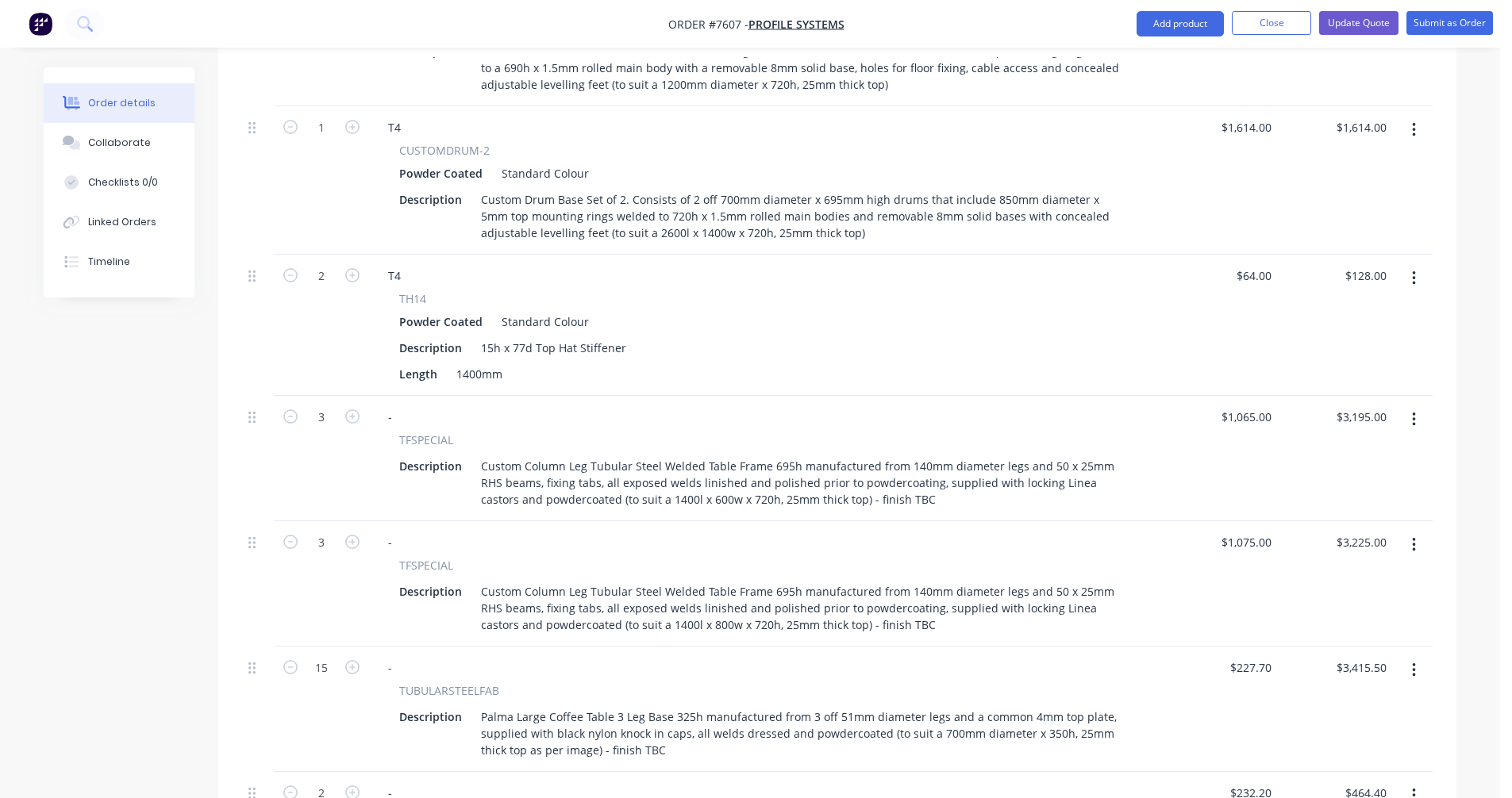
click at [1407, 116] on button "button" at bounding box center [1414, 130] width 37 height 29
click at [1360, 192] on div "Duplicate" at bounding box center [1356, 203] width 122 height 23
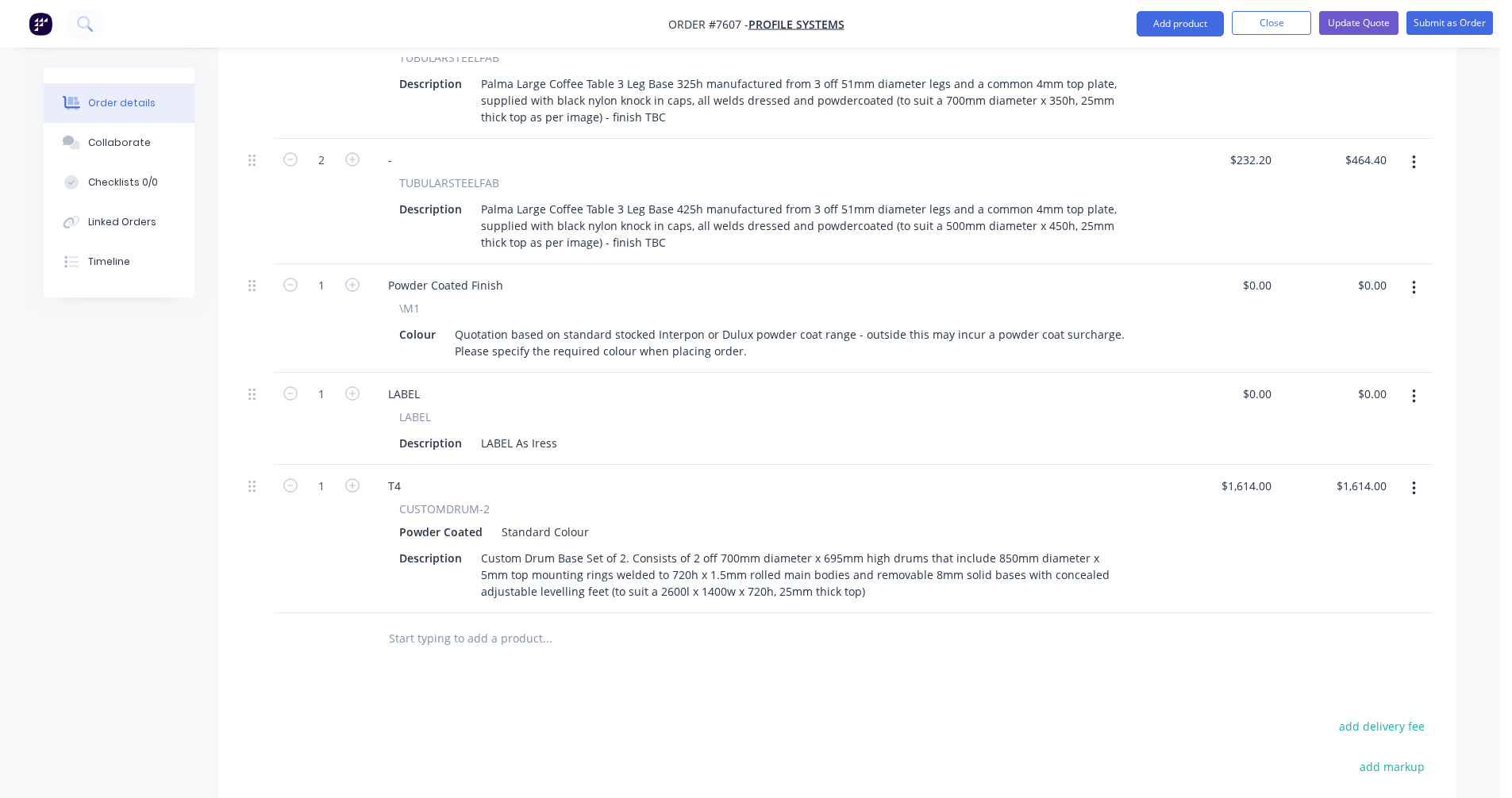
scroll to position [1787, 0]
click at [403, 473] on div "T4" at bounding box center [394, 484] width 38 height 23
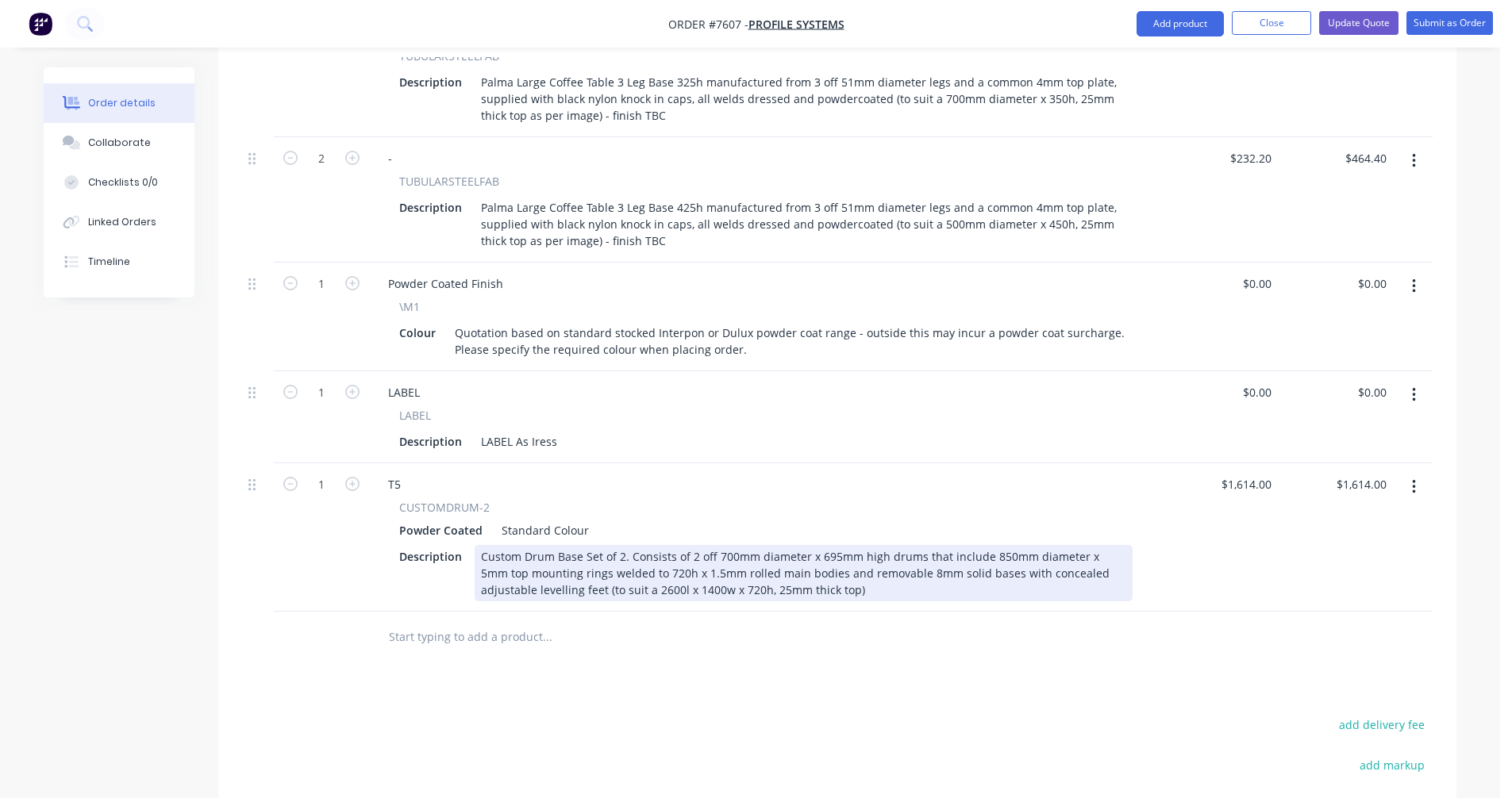
click at [620, 545] on div "Custom Drum Base Set of 2. Consists of 2 off 700mm diameter x 695mm high drums …" at bounding box center [804, 573] width 658 height 56
click at [618, 545] on div "Custom Drum Base Set of 2. Consists of 2 off 700mm diameter x 695mm high drums …" at bounding box center [804, 573] width 658 height 56
type input "$6,857.00"
click at [732, 545] on div "Custom Drum Base Set of 4. Consists of 4 off 1180mm diameter x 695mm high drums…" at bounding box center [804, 573] width 658 height 56
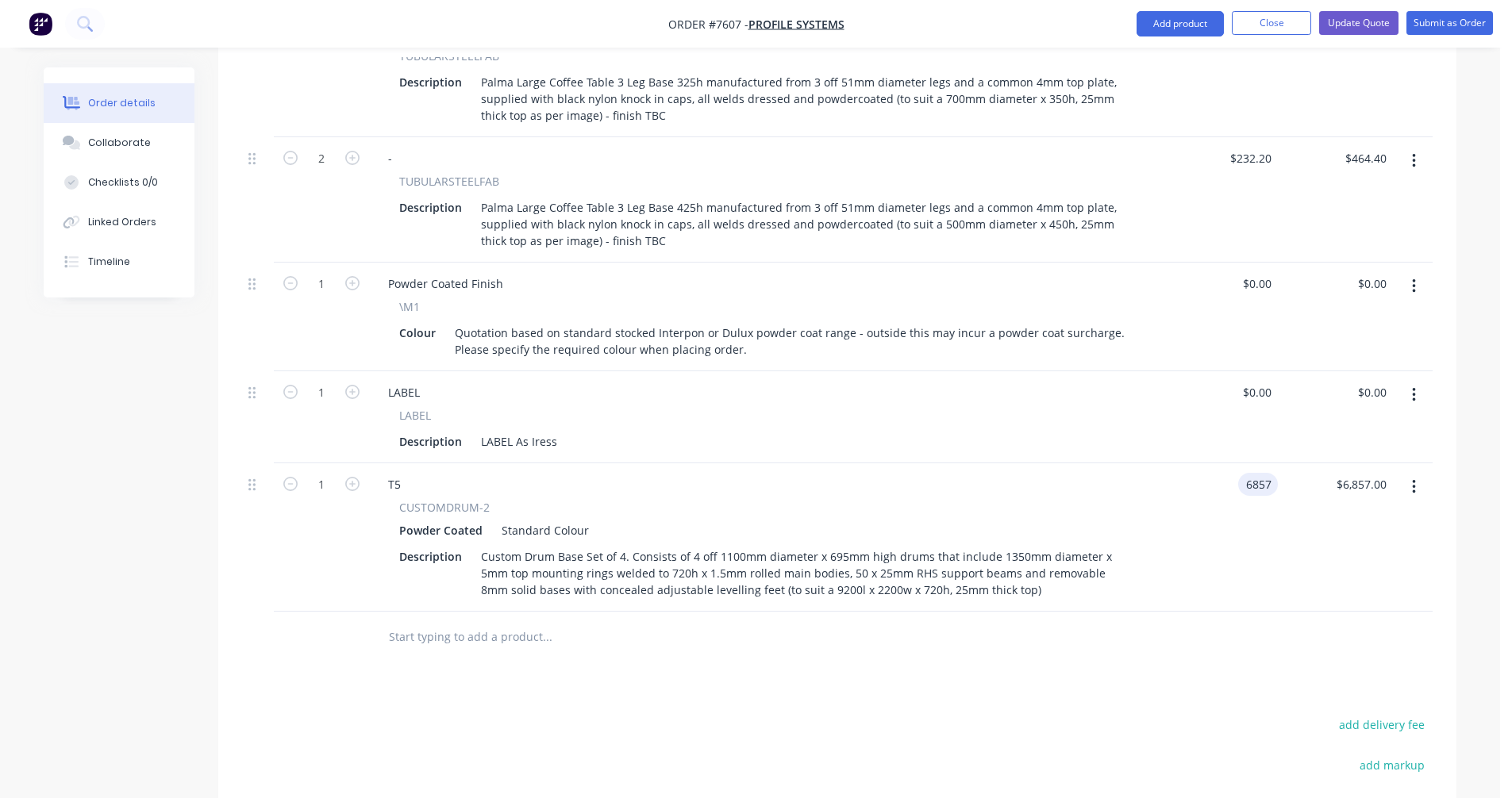
type input "$6,857.00"
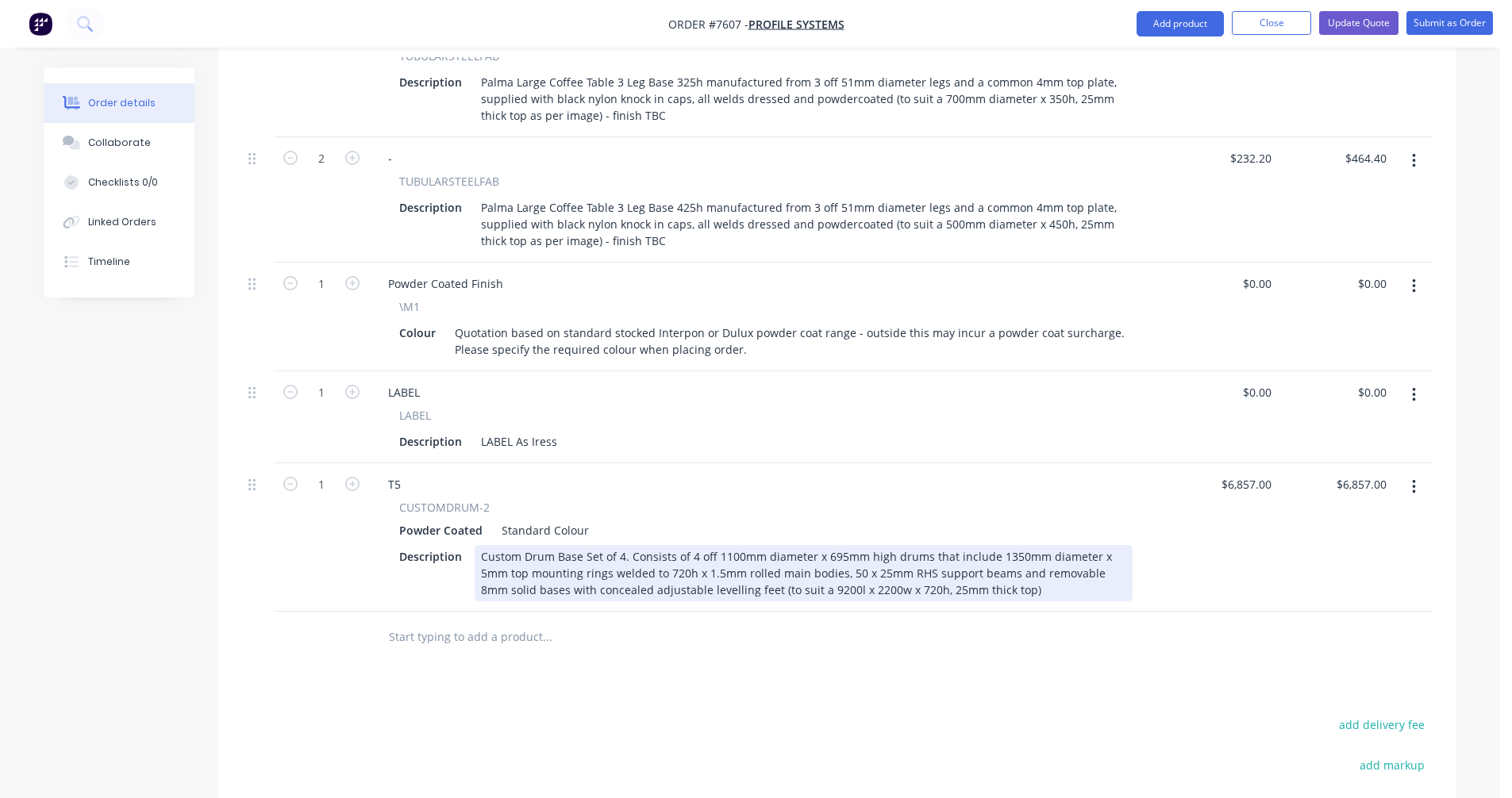
click at [649, 552] on div "Custom Drum Base Set of 4. Consists of 4 off 1100mm diameter x 695mm high drums…" at bounding box center [804, 573] width 658 height 56
click at [889, 552] on div "Custom Drum Base Set of 4. Consists of 4 off 1100mm diameter x 695mm high drums…" at bounding box center [804, 573] width 658 height 56
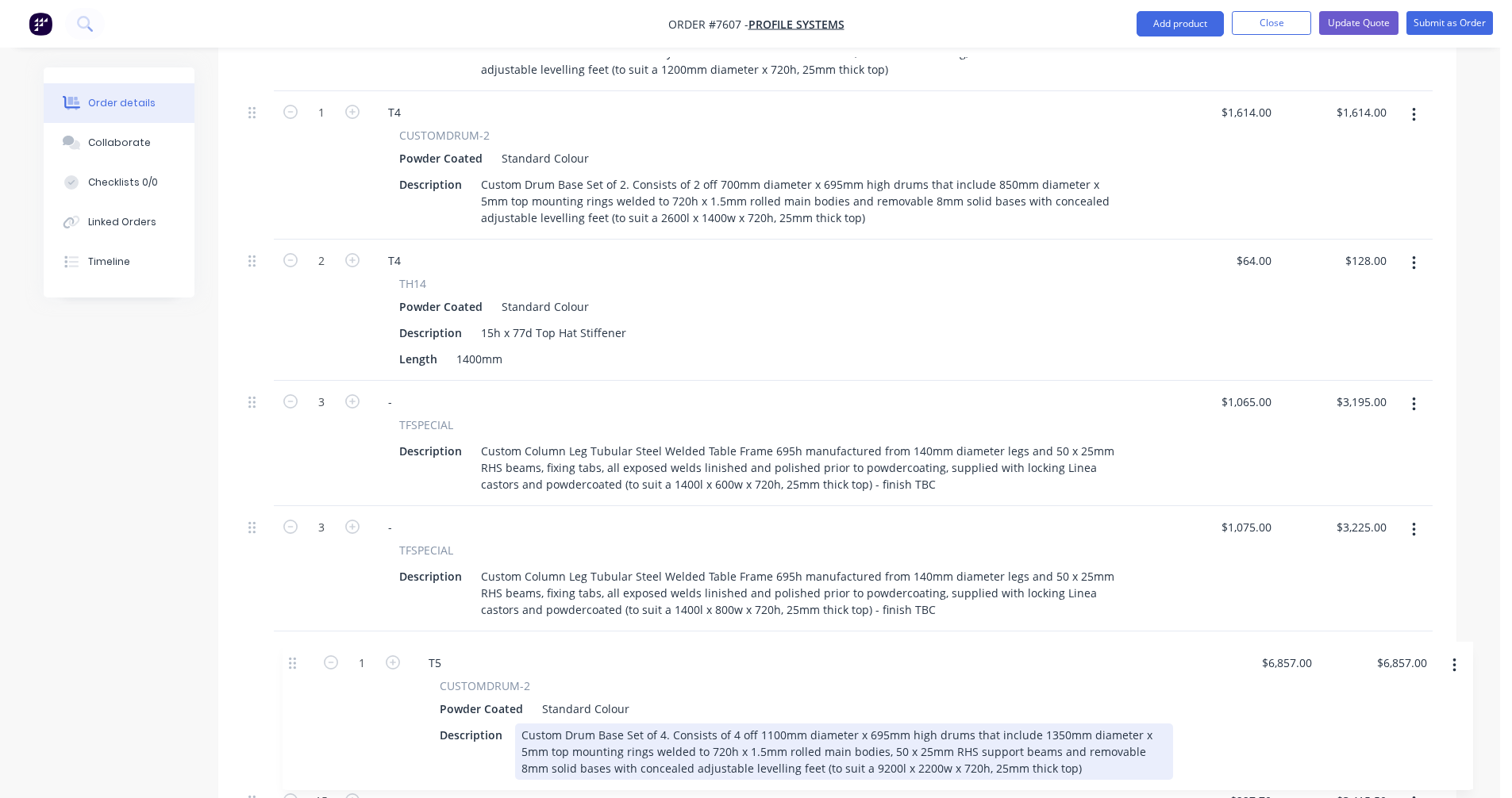
scroll to position [1184, 0]
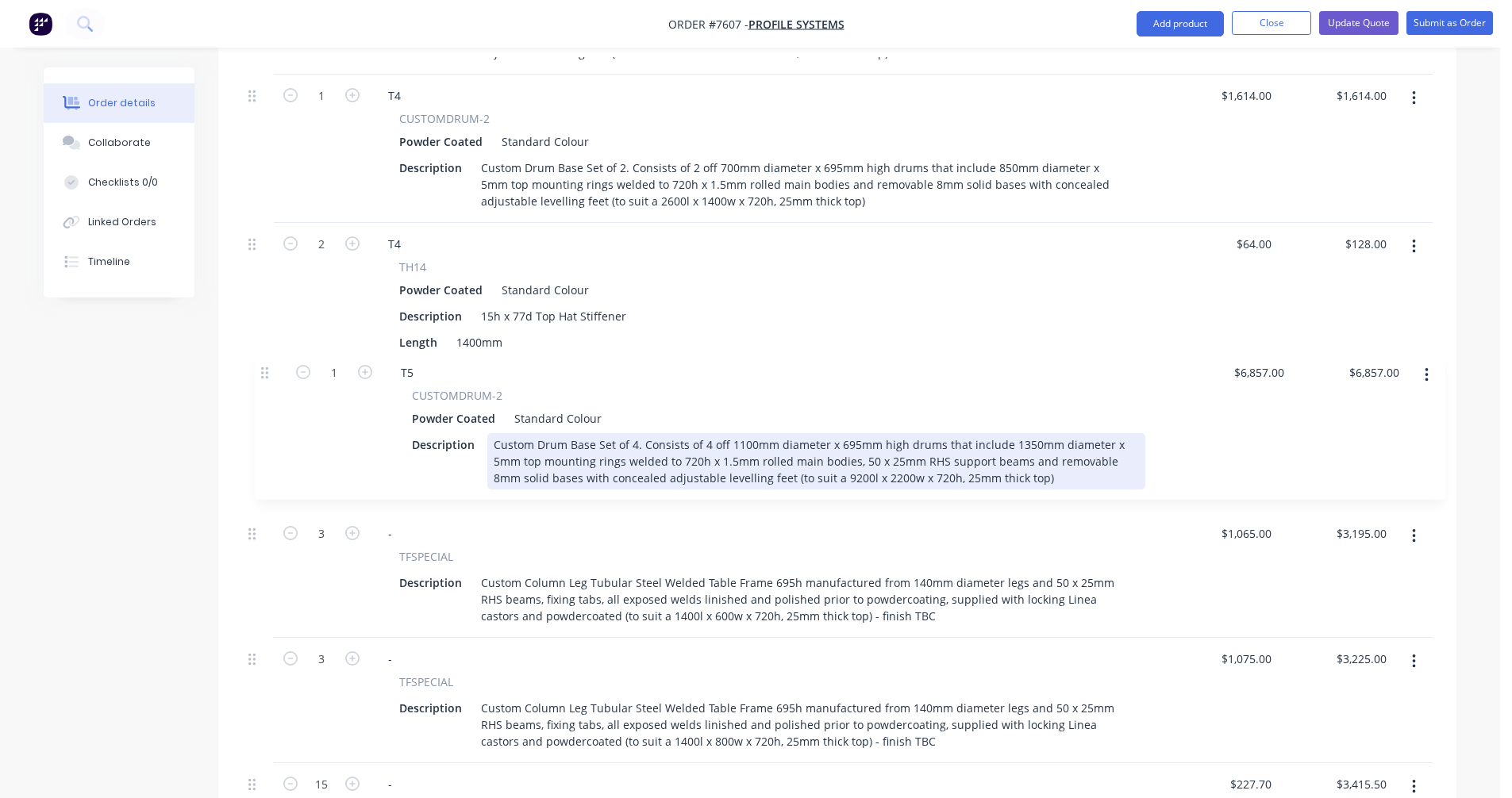
drag, startPoint x: 254, startPoint y: 467, endPoint x: 268, endPoint y: 370, distance: 98.0
click at [268, 370] on div "1 T01 CUSTOMDRUM-2 Powder Coated Standard Colour Description Custom Drum Base S…" at bounding box center [837, 351] width 1191 height 1725
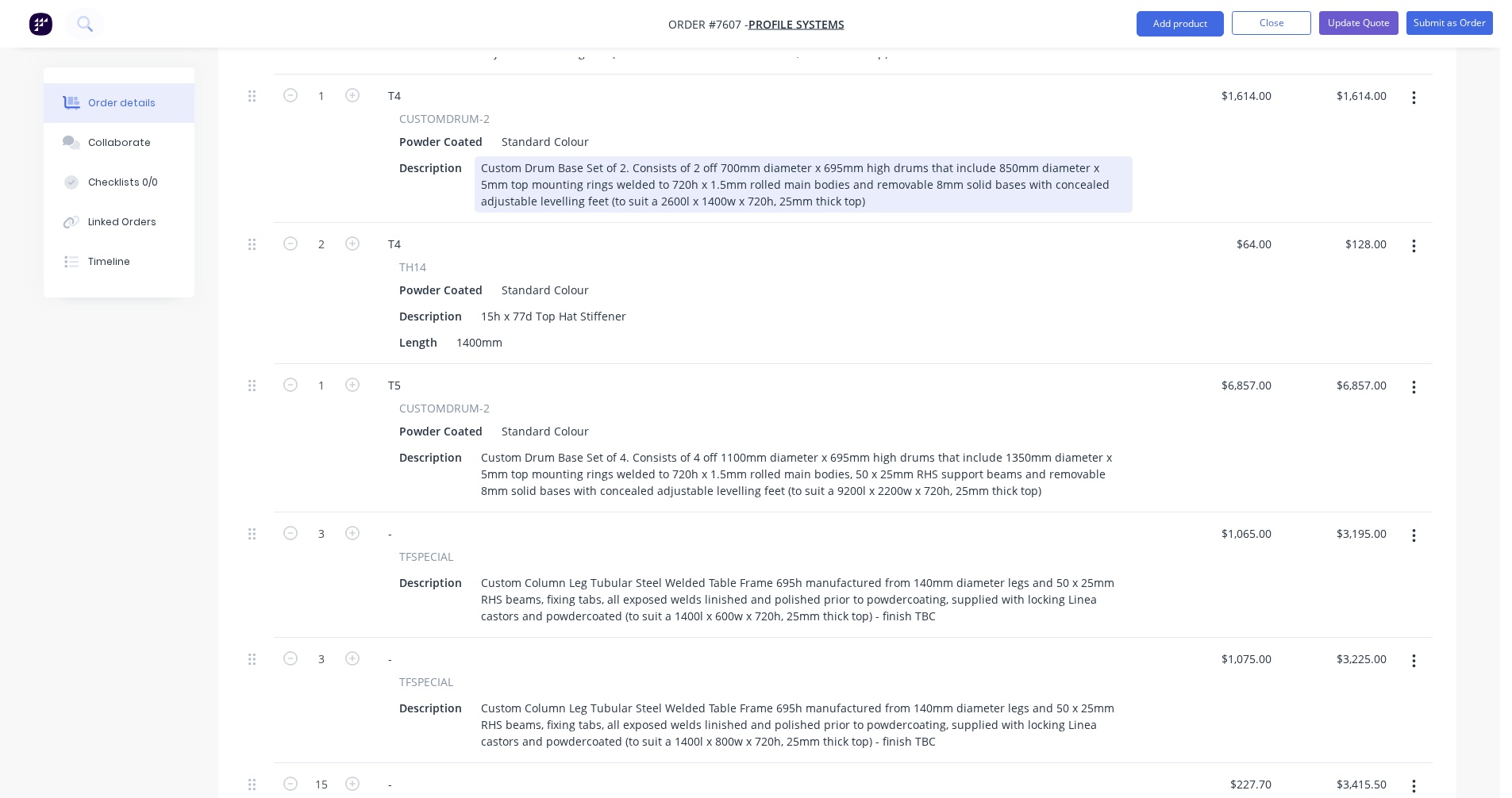
click at [650, 161] on div "Custom Drum Base Set of 2. Consists of 2 off 700mm diameter x 695mm high drums …" at bounding box center [804, 184] width 658 height 56
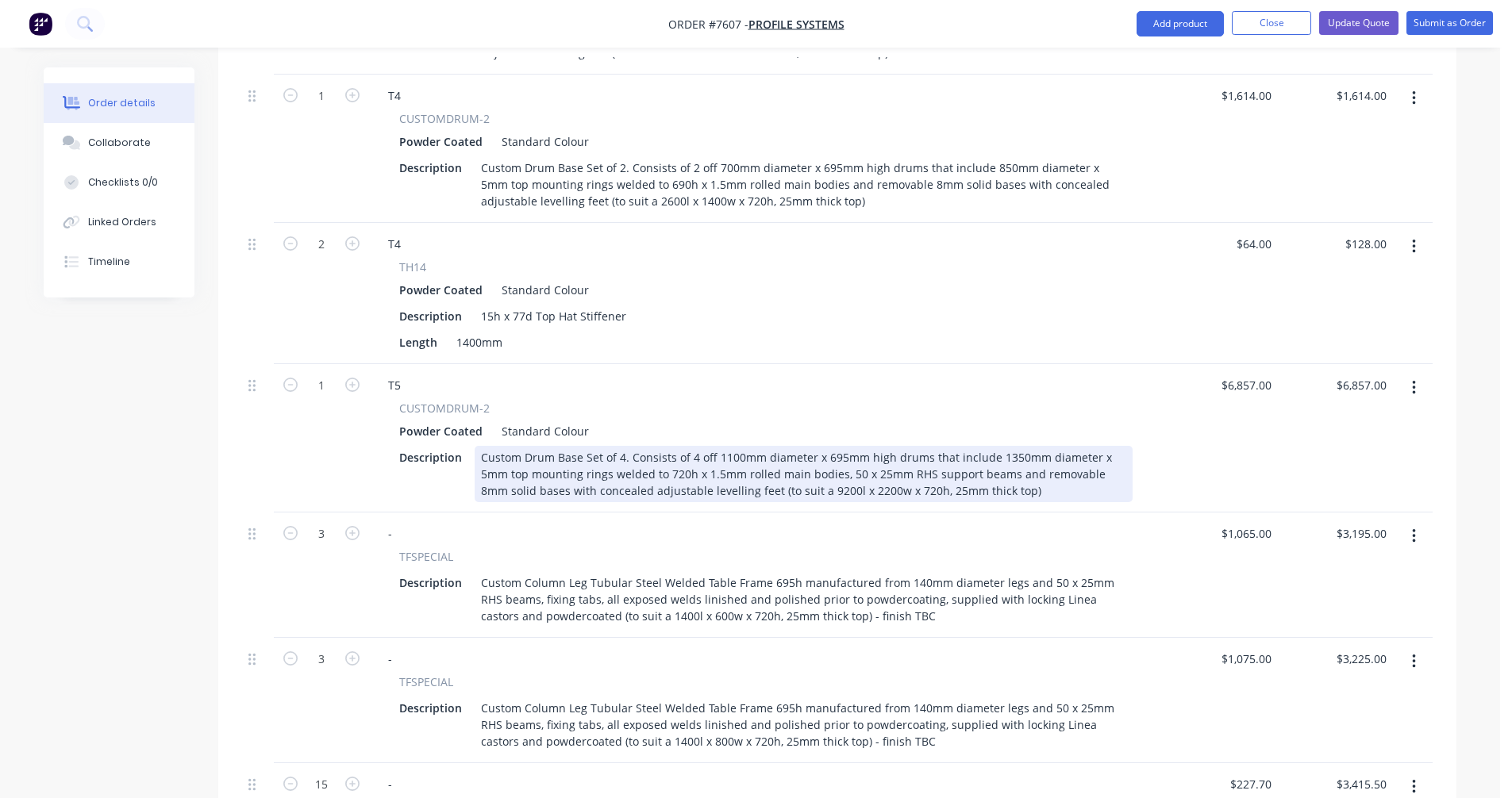
click at [650, 453] on div "Custom Drum Base Set of 4. Consists of 4 off 1100mm diameter x 695mm high drums…" at bounding box center [804, 473] width 658 height 56
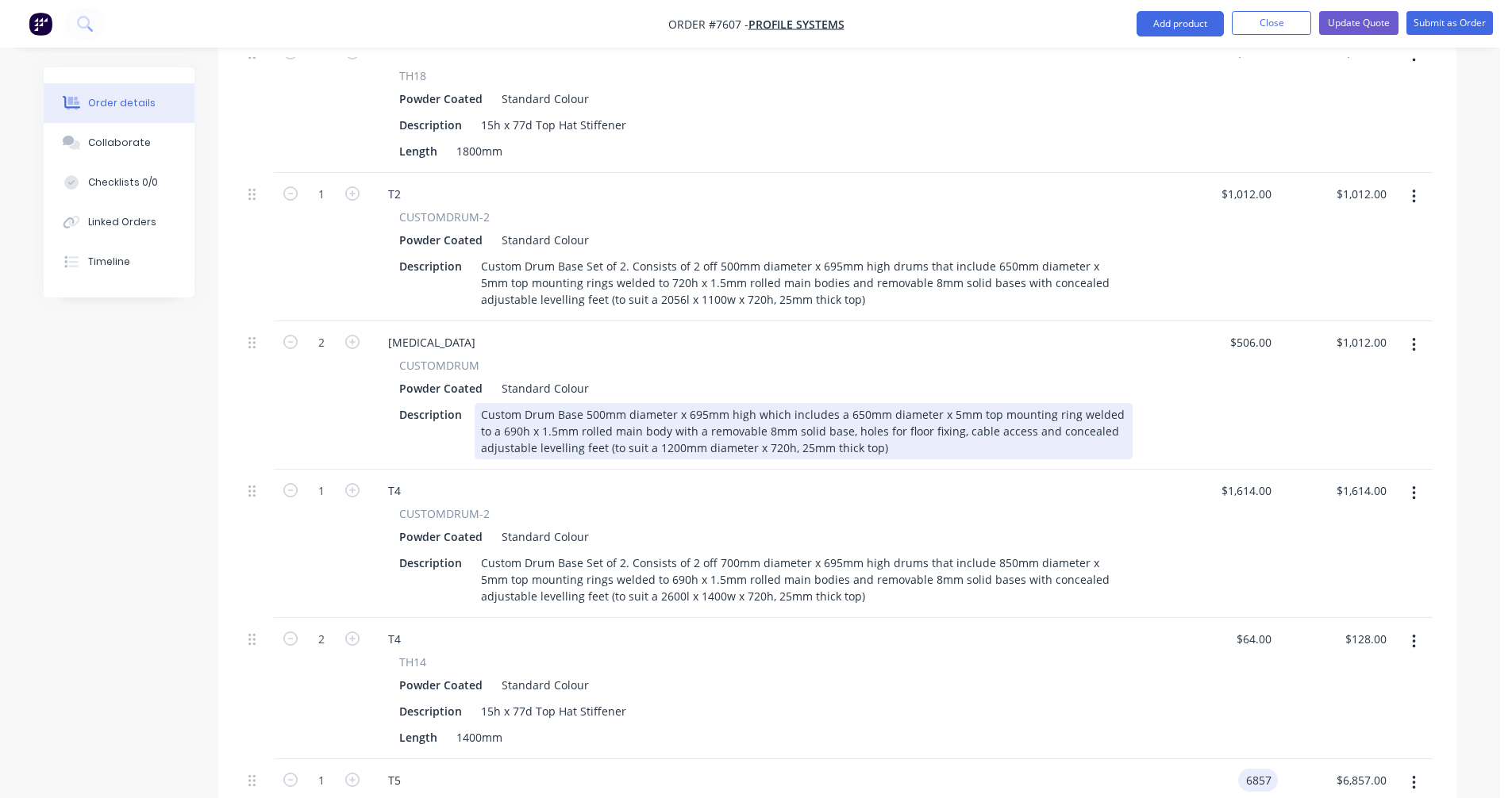
scroll to position [787, 0]
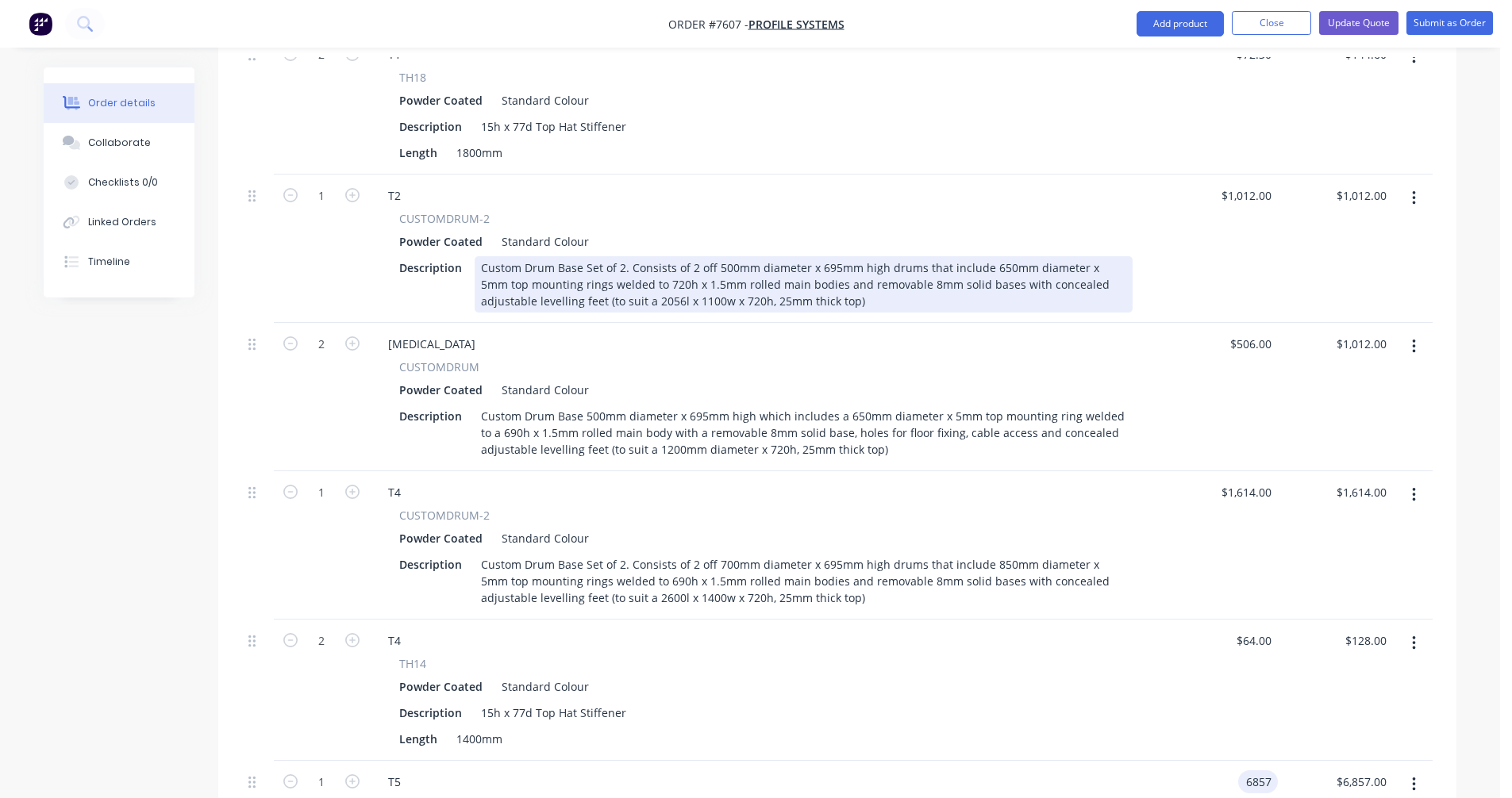
type input "$6,857.00"
click at [650, 263] on div "Custom Drum Base Set of 2. Consists of 2 off 500mm diameter x 695mm high drums …" at bounding box center [804, 284] width 658 height 56
click at [647, 266] on div "Custom Drum Base Set of 2. Consists of 2 off 500mm diameter x 695mm high drums …" at bounding box center [804, 284] width 658 height 56
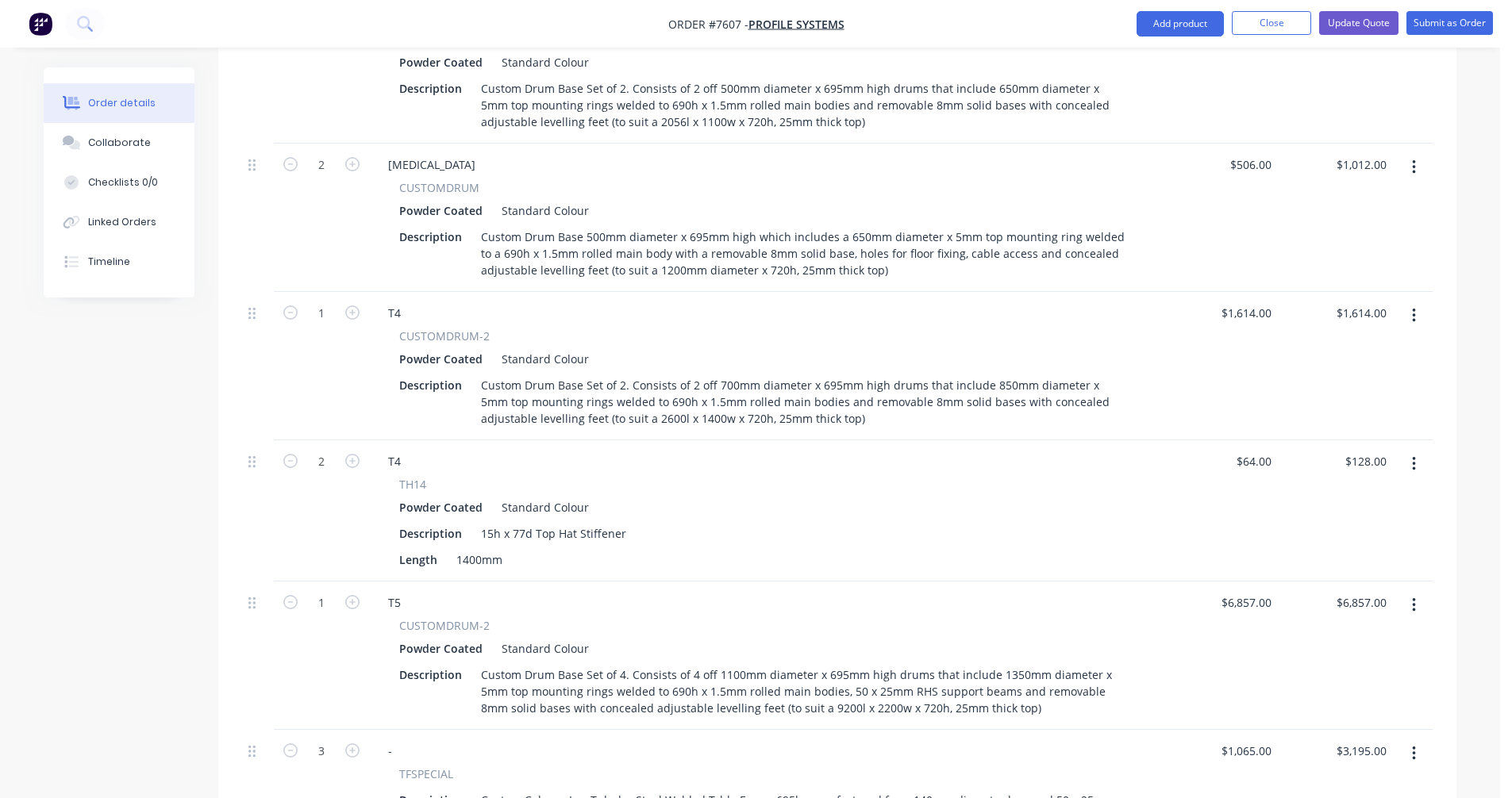
scroll to position [1025, 0]
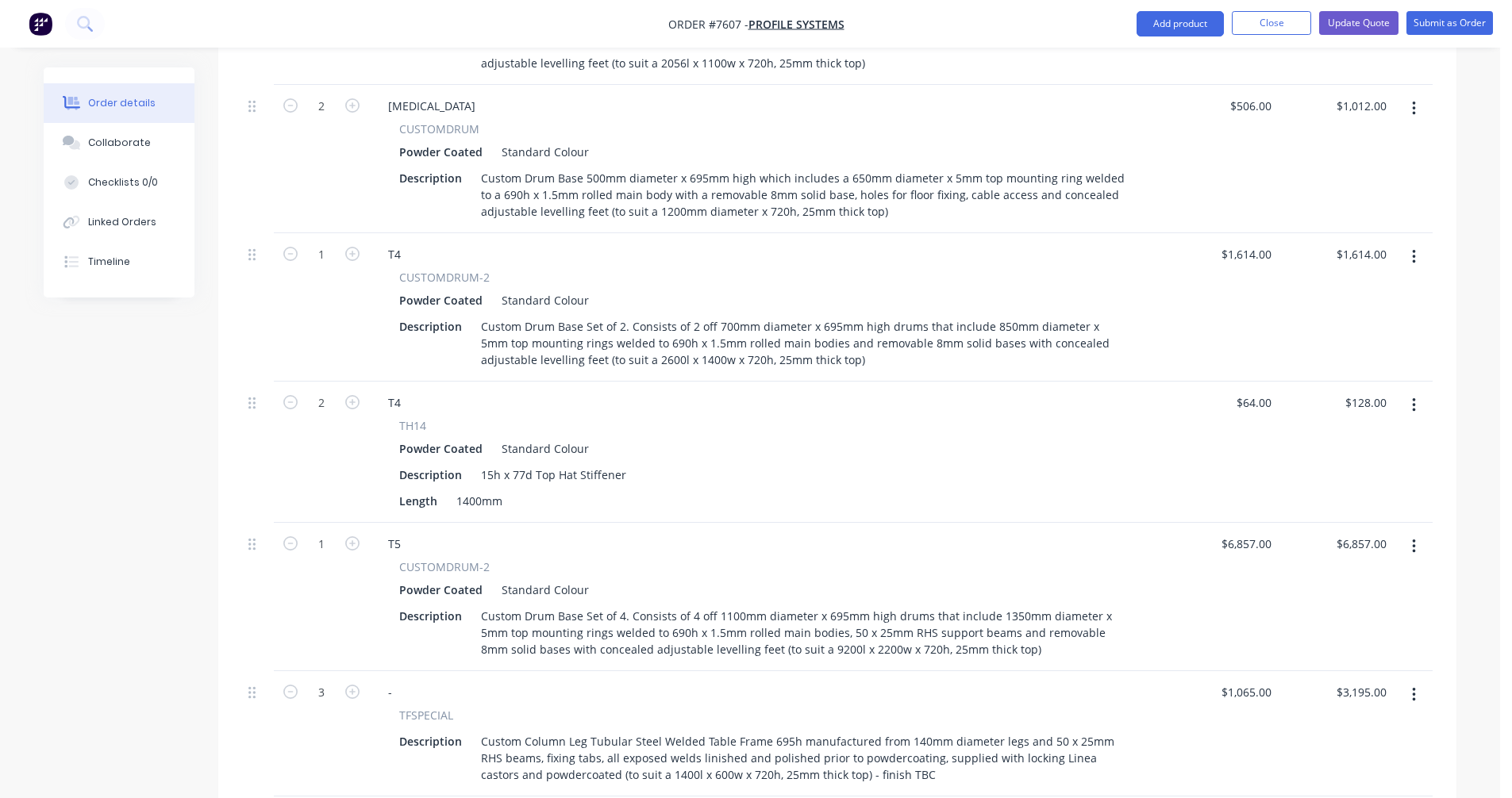
type input "$1,012.00"
click at [1414, 248] on icon "button" at bounding box center [1414, 256] width 4 height 18
click at [1338, 319] on div "Duplicate" at bounding box center [1356, 330] width 122 height 23
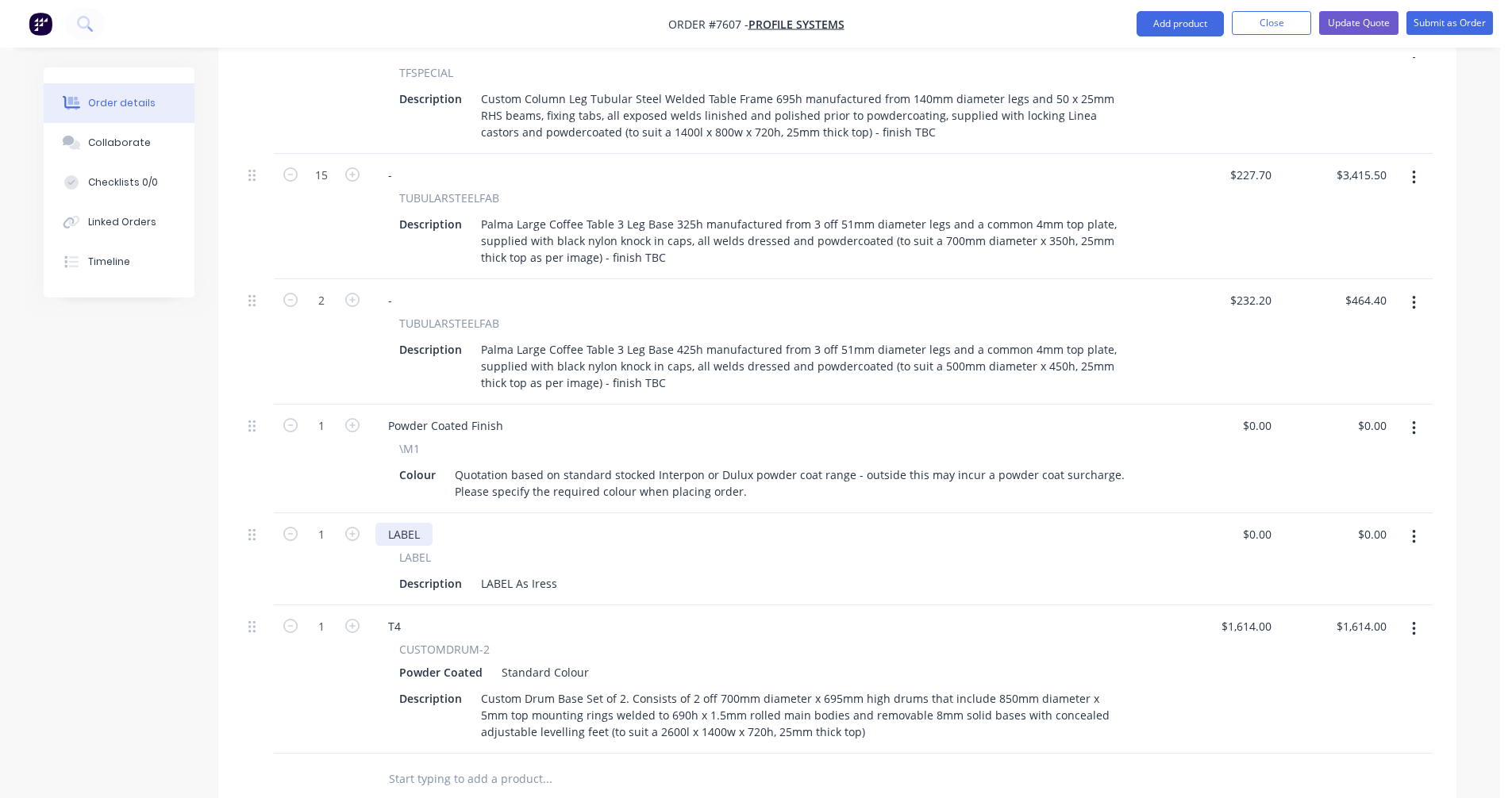
scroll to position [1898, 0]
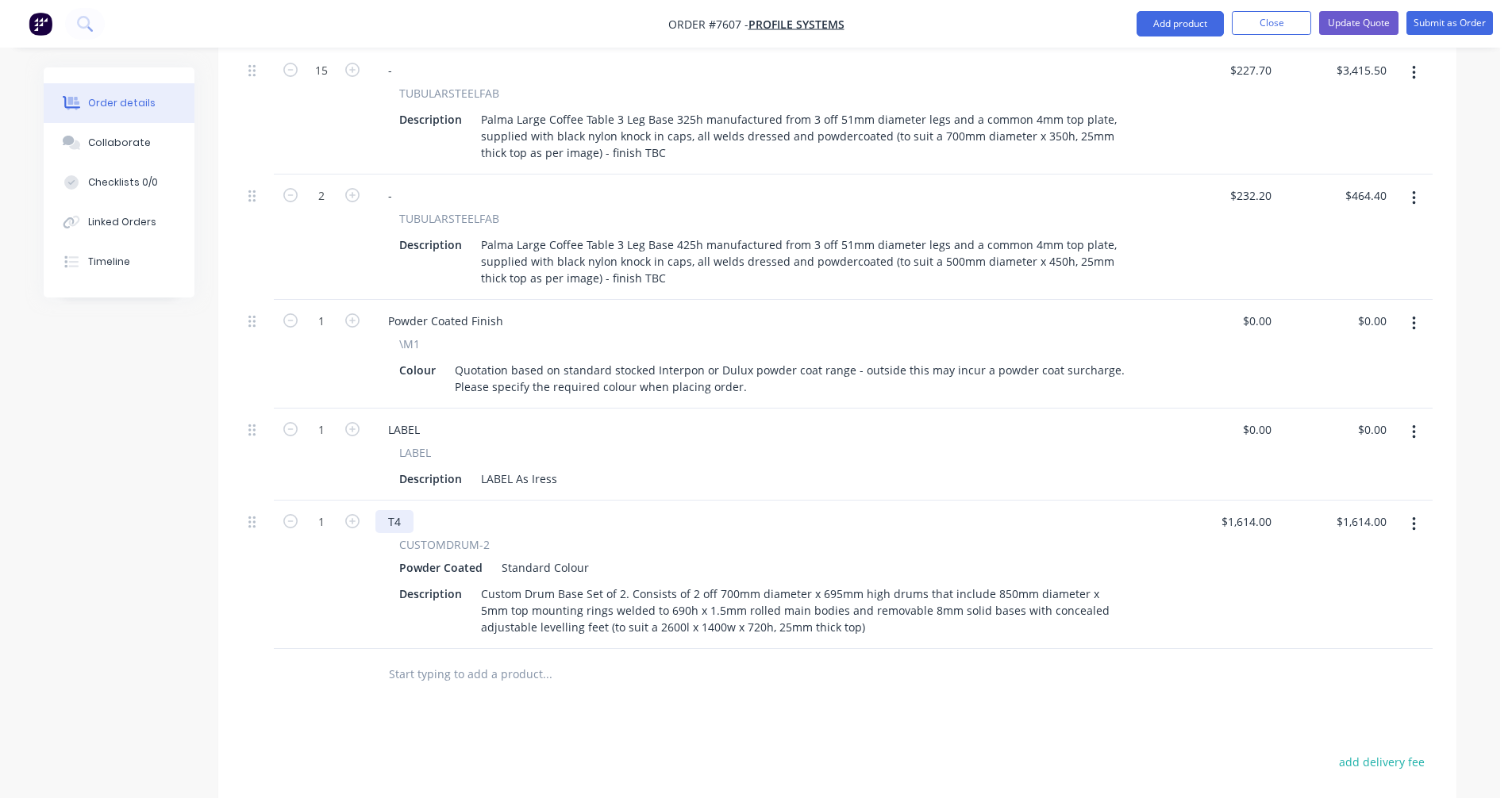
click at [402, 510] on div "T4" at bounding box center [394, 521] width 38 height 23
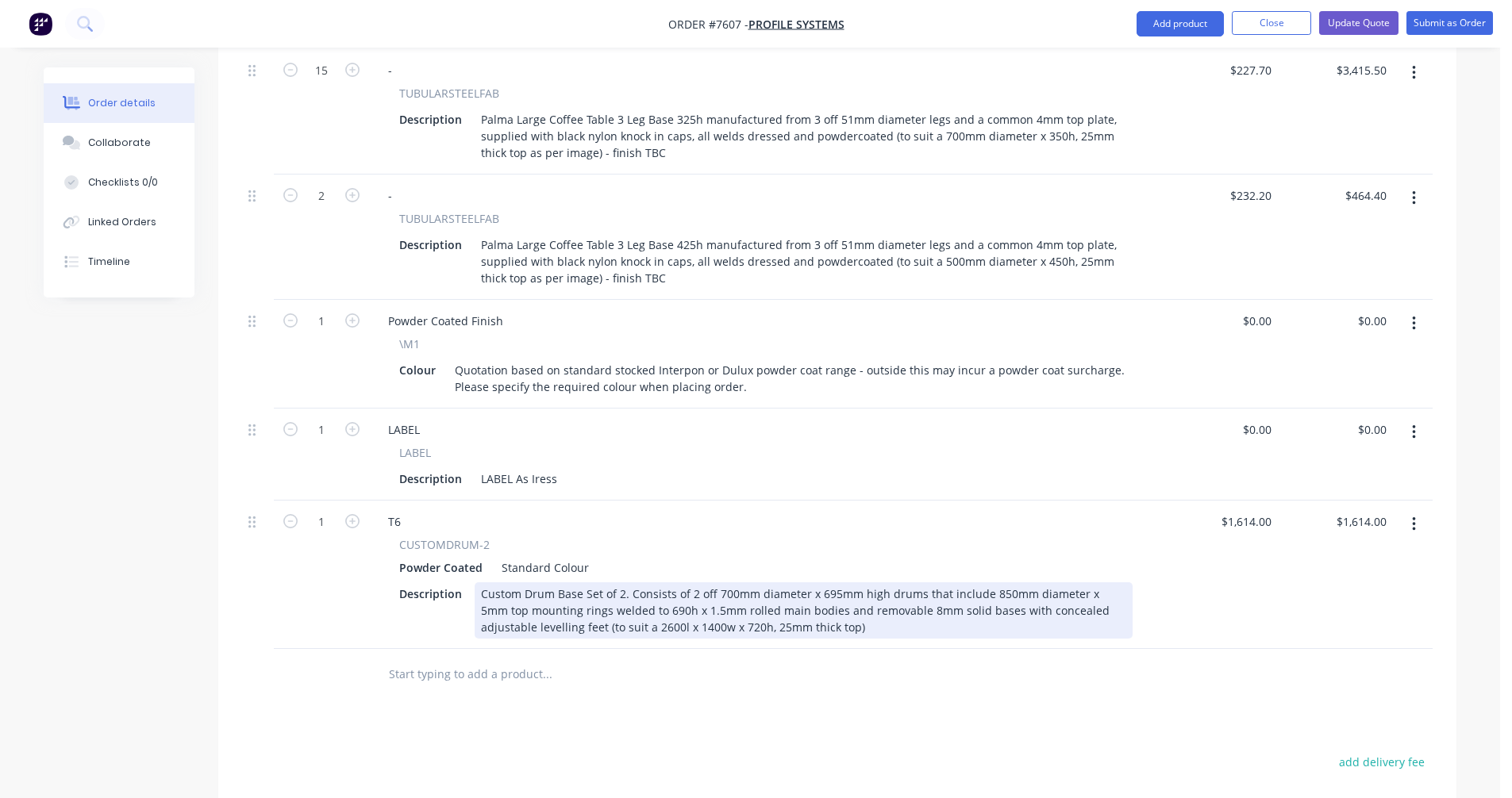
click at [719, 582] on div "Custom Drum Base Set of 2. Consists of 2 off 700mm diameter x 695mm high drums …" at bounding box center [804, 610] width 658 height 56
click at [616, 605] on div "Custom Drum Base Set of 2. Consists of 2 off 700mm diameter x 695mm high drums …" at bounding box center [804, 610] width 658 height 56
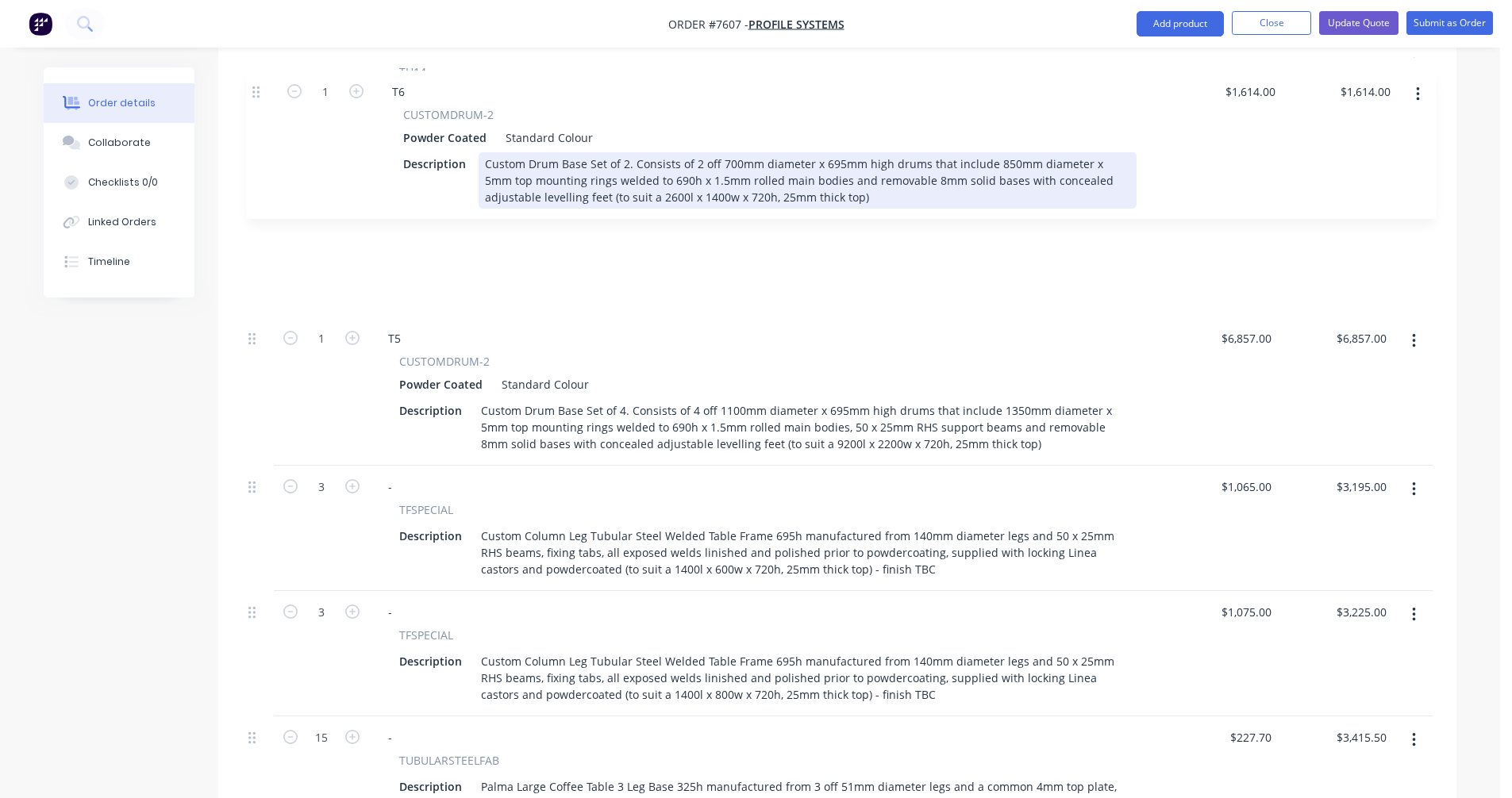
scroll to position [1373, 0]
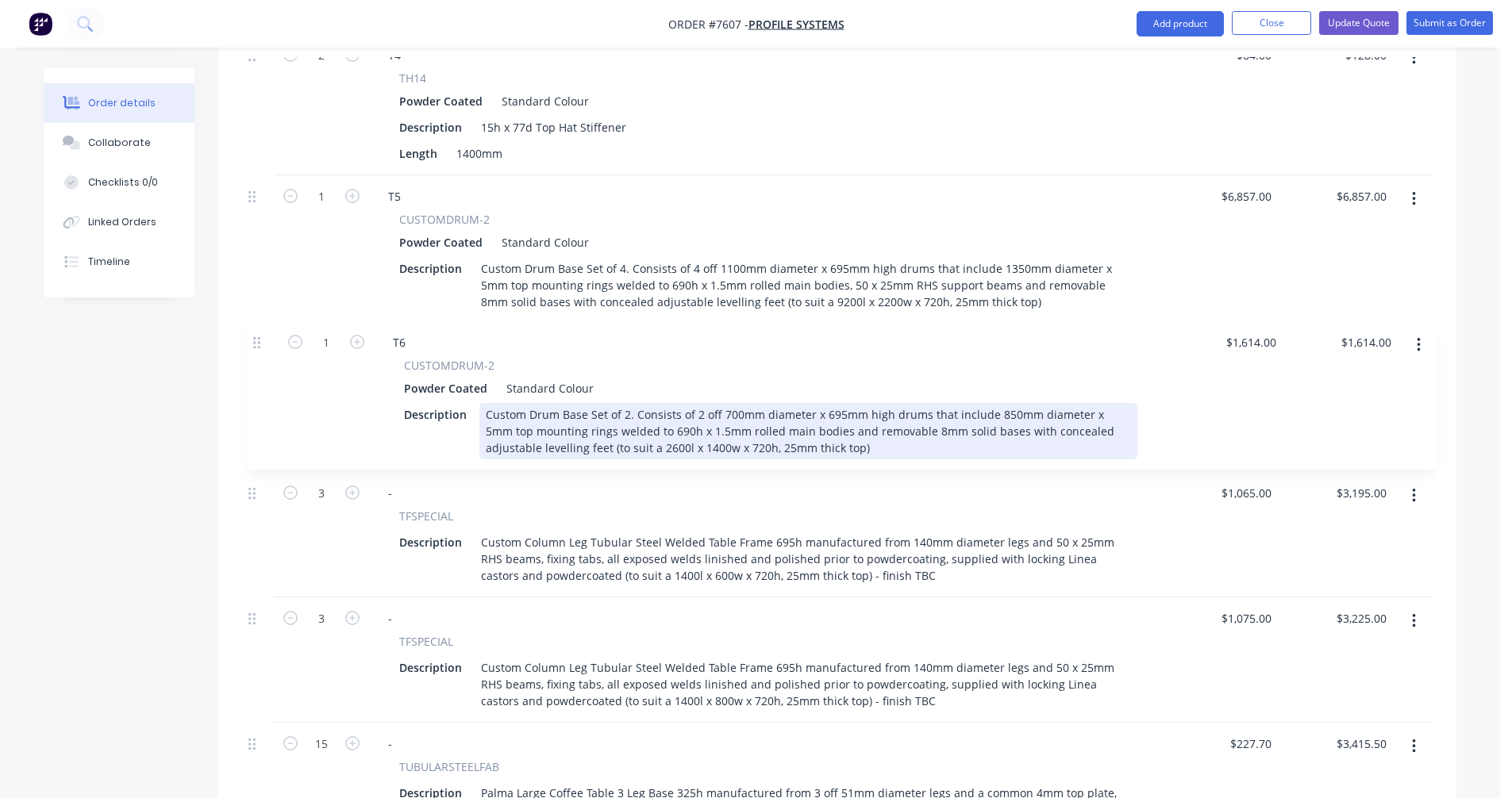
drag, startPoint x: 255, startPoint y: 499, endPoint x: 259, endPoint y: 336, distance: 163.0
click at [259, 336] on div "1 T01 CUSTOMDRUM-2 Powder Coated Standard Colour Description Custom Drum Base S…" at bounding box center [837, 236] width 1191 height 1874
click at [918, 408] on div "Custom Drum Base Set of 2. Consists of 2 off 700mm diameter x 695mm high drums …" at bounding box center [804, 433] width 658 height 56
type input "$0.00"
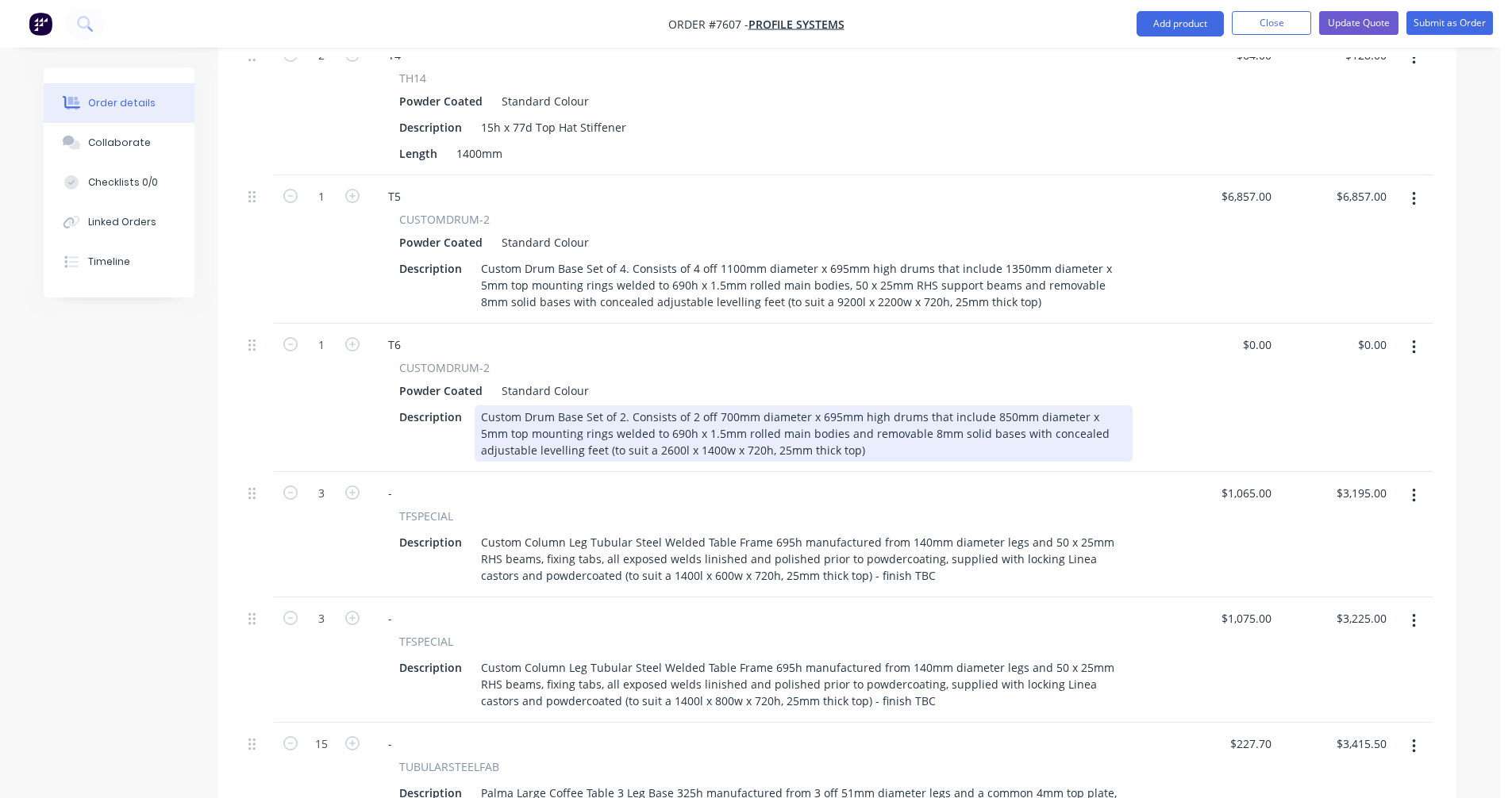
click at [615, 427] on div "Custom Drum Base Set of 2. Consists of 2 off 700mm diameter x 695mm high drums …" at bounding box center [804, 433] width 658 height 56
click at [716, 405] on div "Custom Drum Base Set of 2. Consists of 2 off 700mm diameter x 695mm high drums …" at bounding box center [804, 433] width 658 height 56
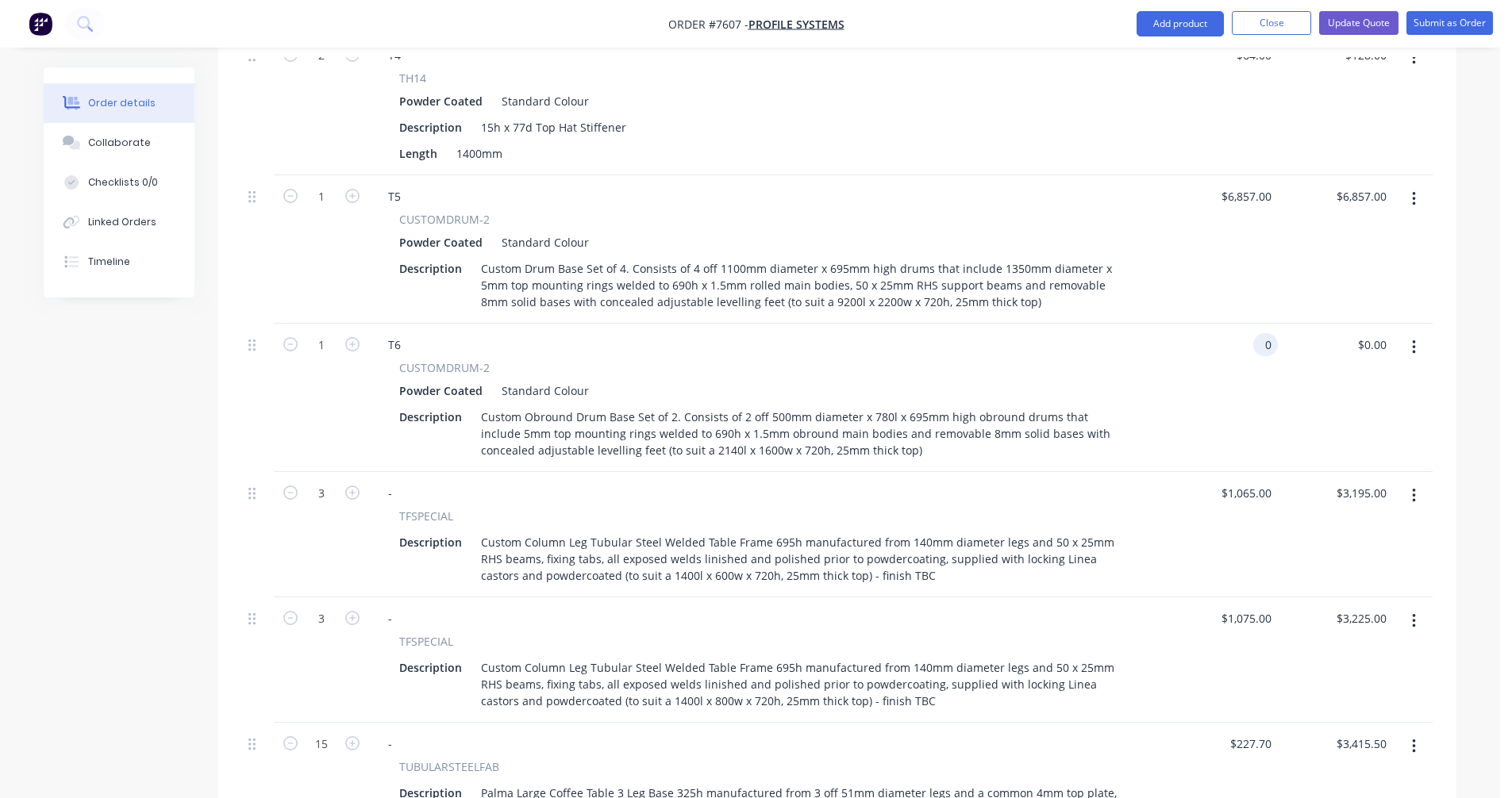
type input "$0.00"
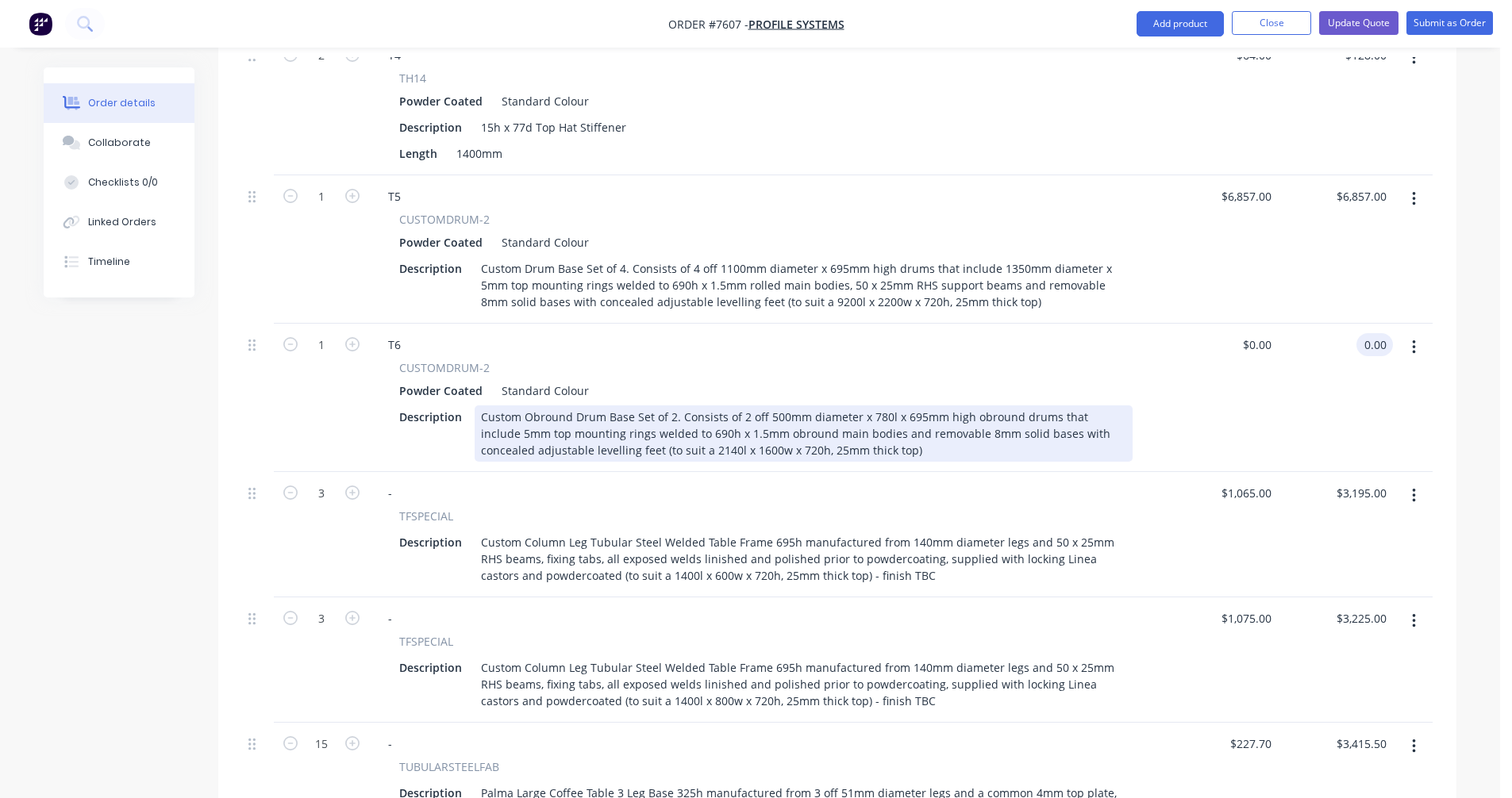
type input "$0.00"
click at [820, 415] on div "Custom Obround Drum Base Set of 2. Consists of 2 off 500mm diameter x 780l x 69…" at bounding box center [804, 433] width 658 height 56
click at [836, 411] on div "Custom Obround Drum Base Set of 2. Consists of 2 off 500mm diameter x 780l x 69…" at bounding box center [804, 433] width 658 height 56
type input "$1,618.00"
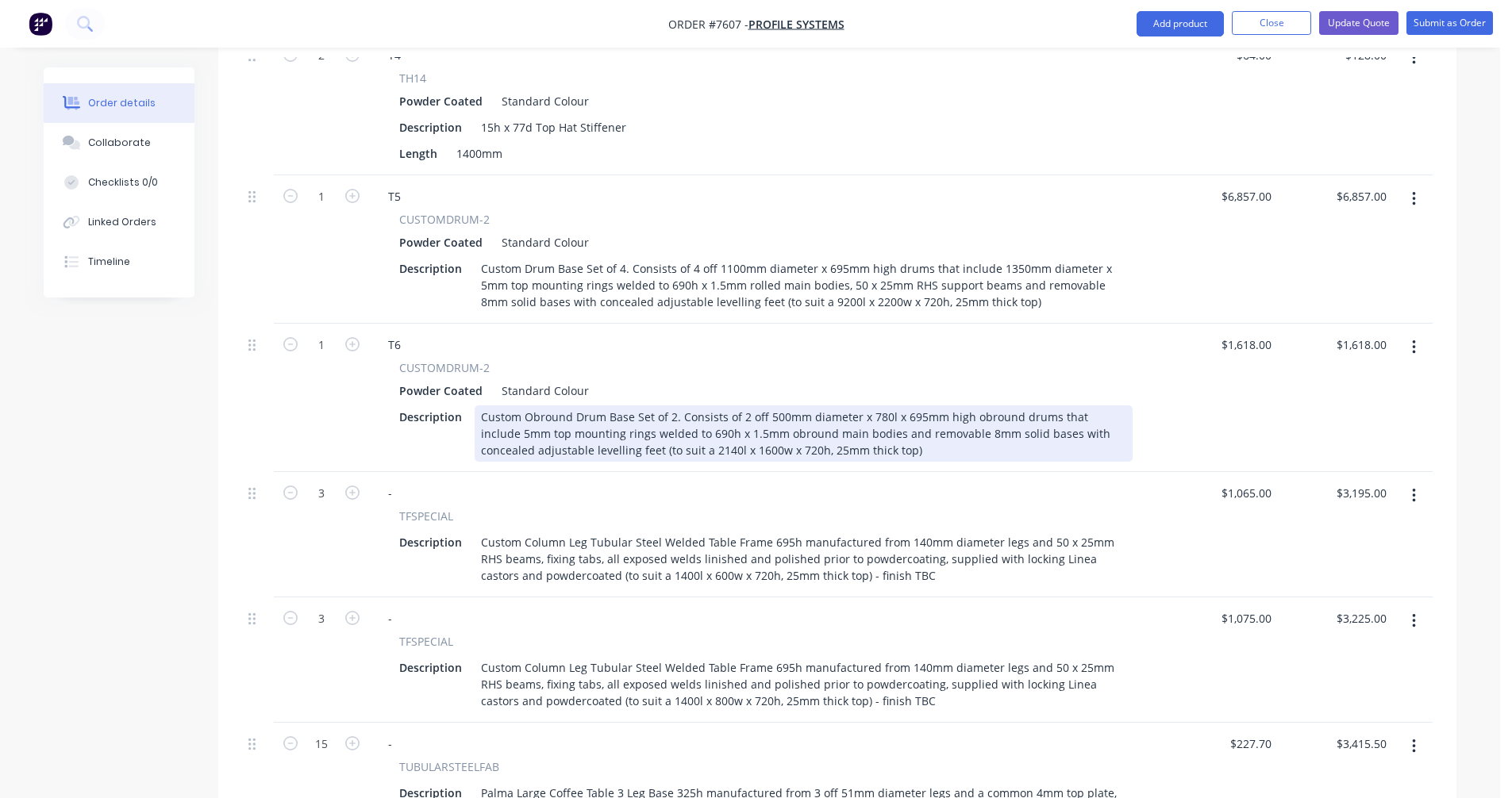
click at [893, 428] on div "Custom Obround Drum Base Set of 2. Consists of 2 off 500mm diameter x 780l x 69…" at bounding box center [804, 433] width 658 height 56
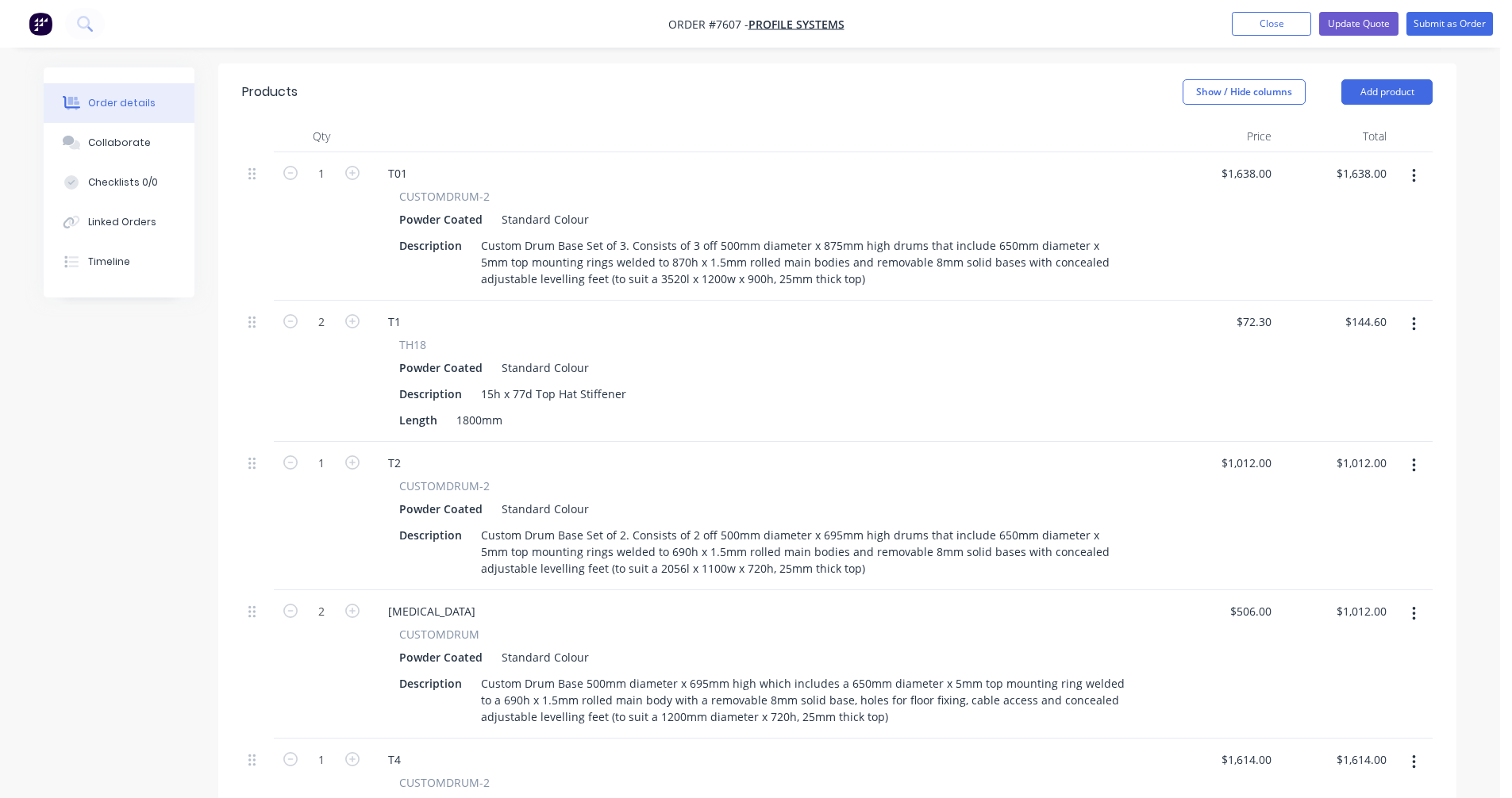
scroll to position [341, 0]
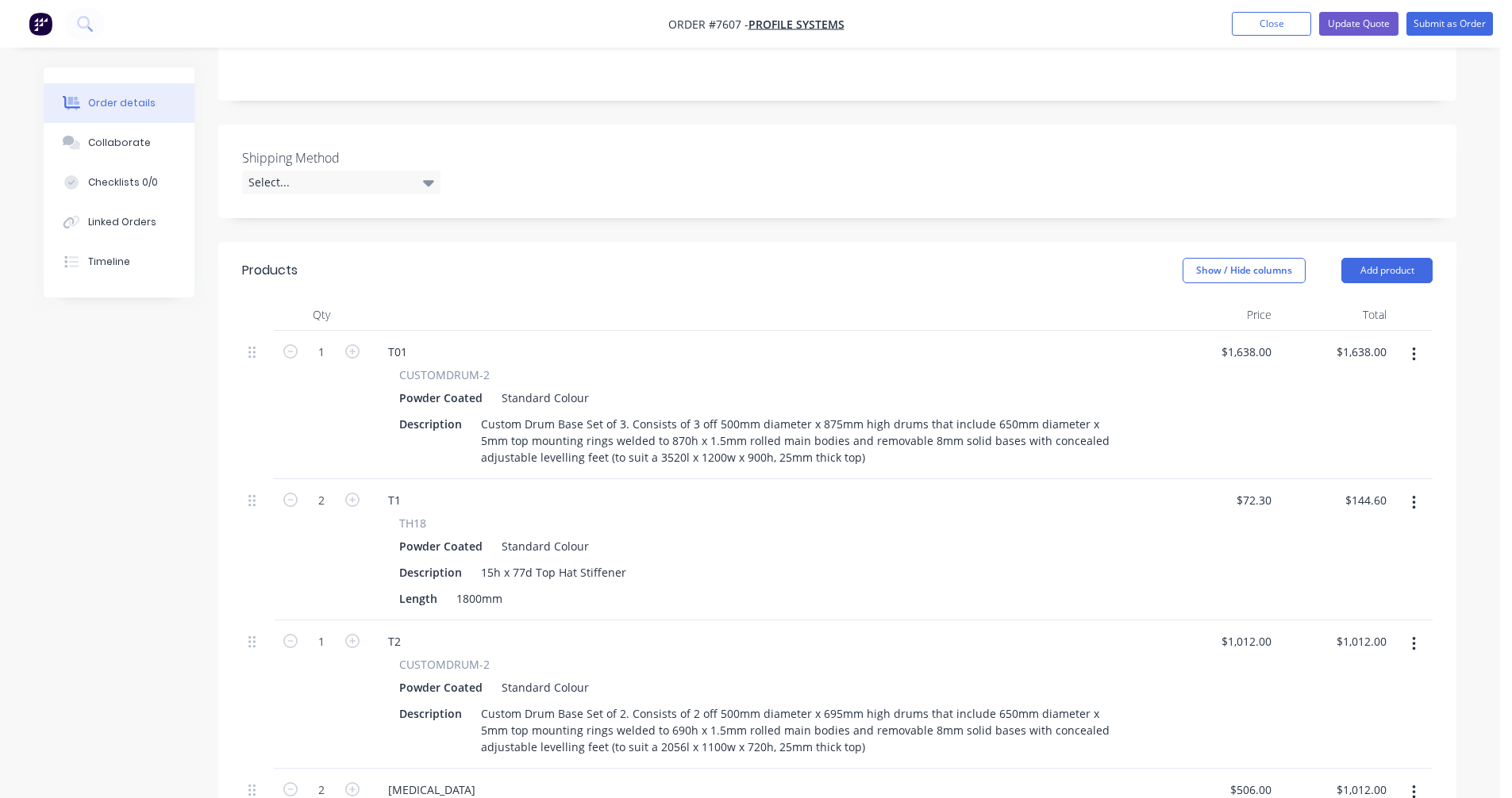
click at [1409, 341] on button "button" at bounding box center [1414, 355] width 37 height 29
click at [1340, 416] on div "Duplicate" at bounding box center [1356, 427] width 122 height 23
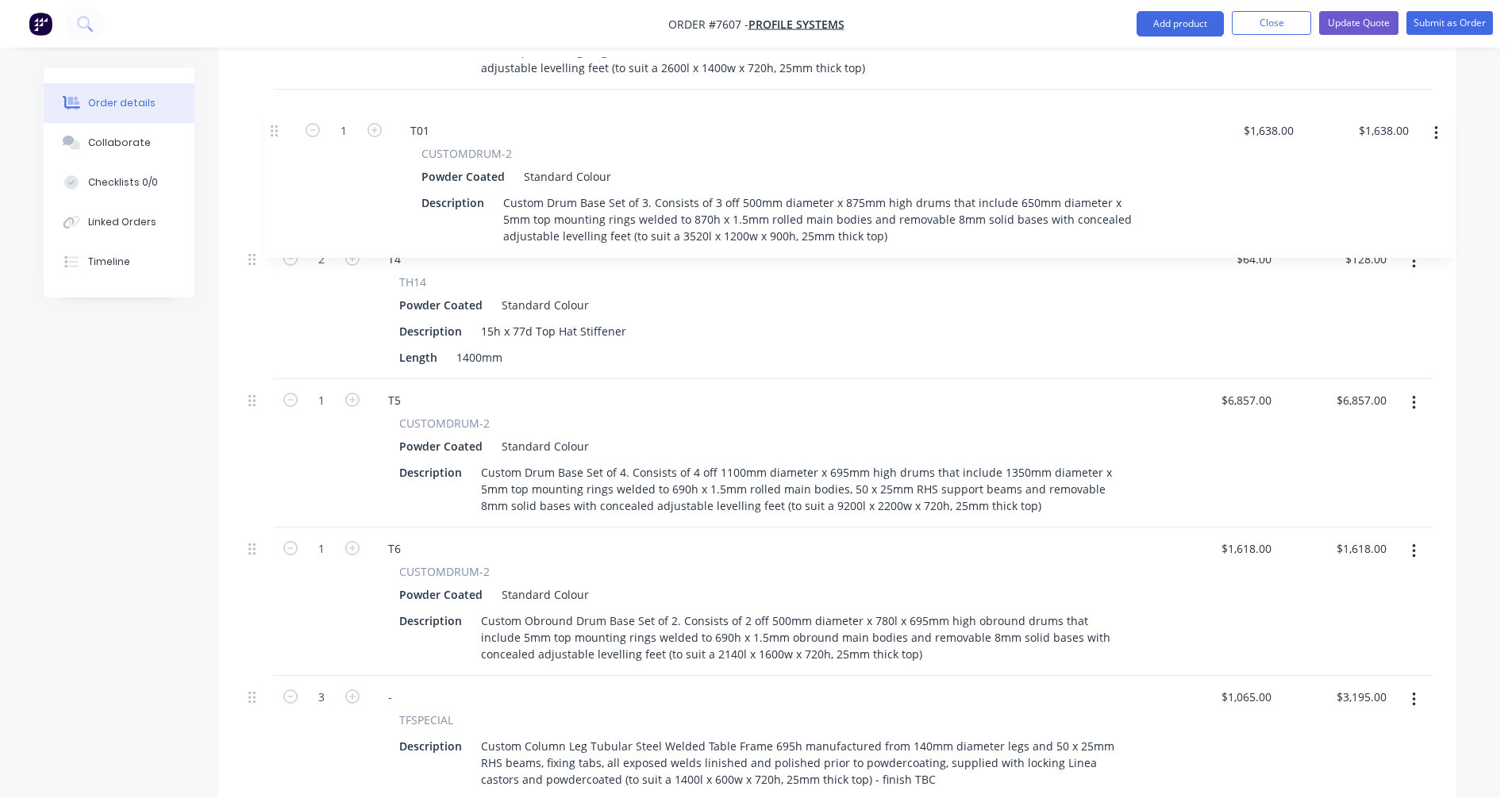
scroll to position [1309, 0]
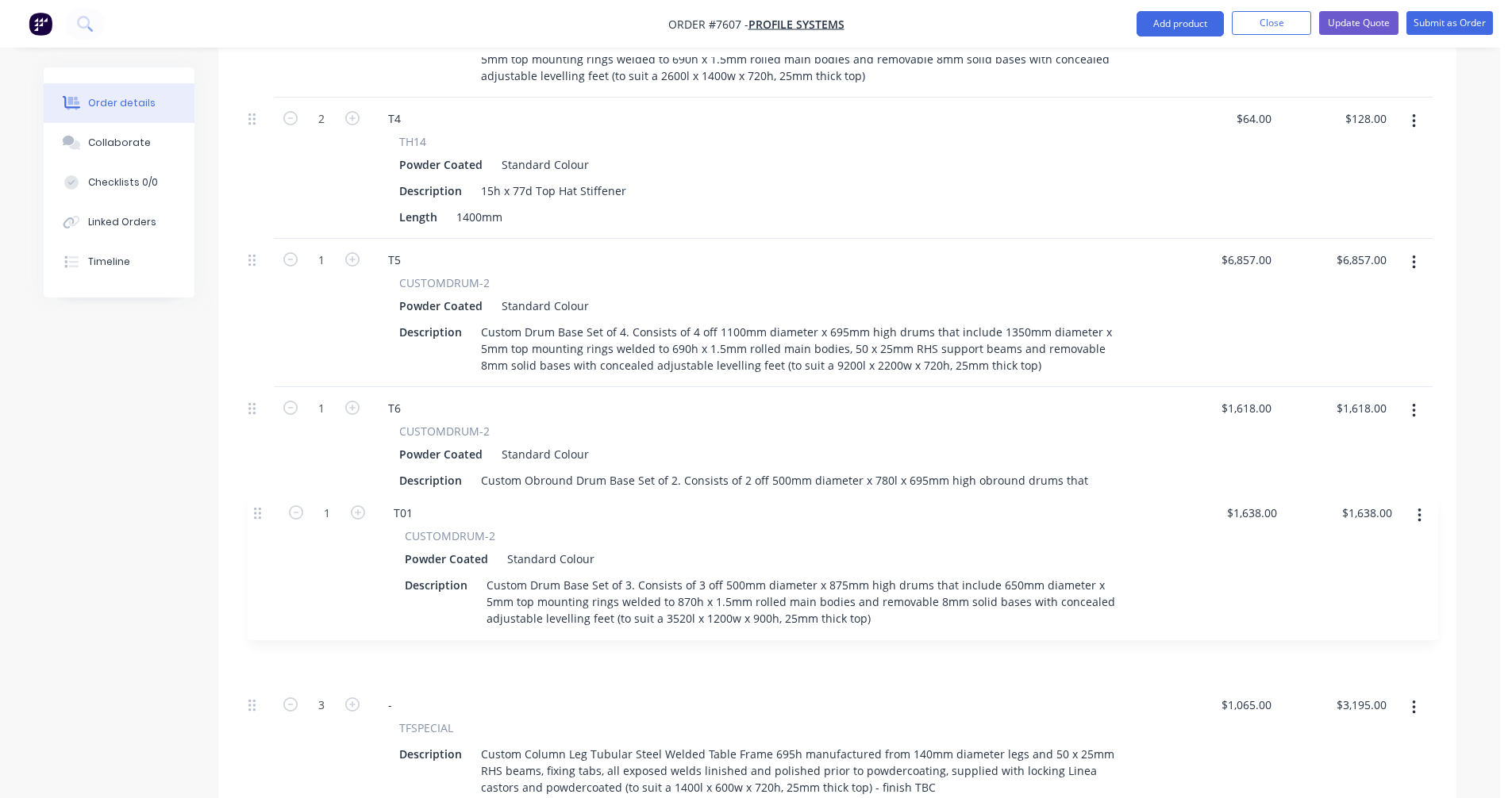
drag, startPoint x: 259, startPoint y: 536, endPoint x: 266, endPoint y: 499, distance: 37.7
click at [266, 499] on div "1 T01 CUSTOMDRUM-2 Powder Coated Standard Colour Description Custom Drum Base S…" at bounding box center [837, 374] width 1191 height 2022
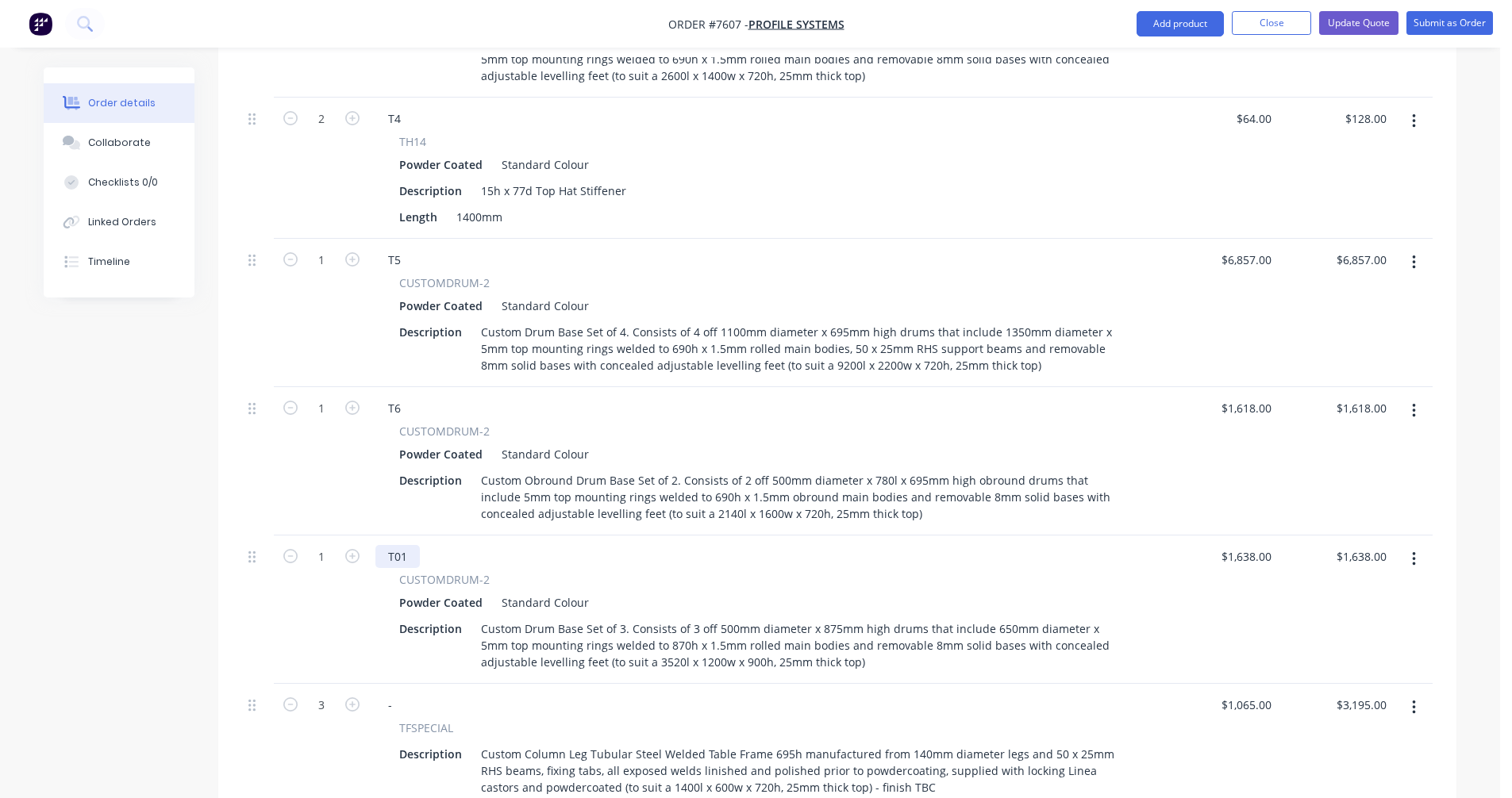
click at [408, 545] on div "T01" at bounding box center [397, 556] width 45 height 23
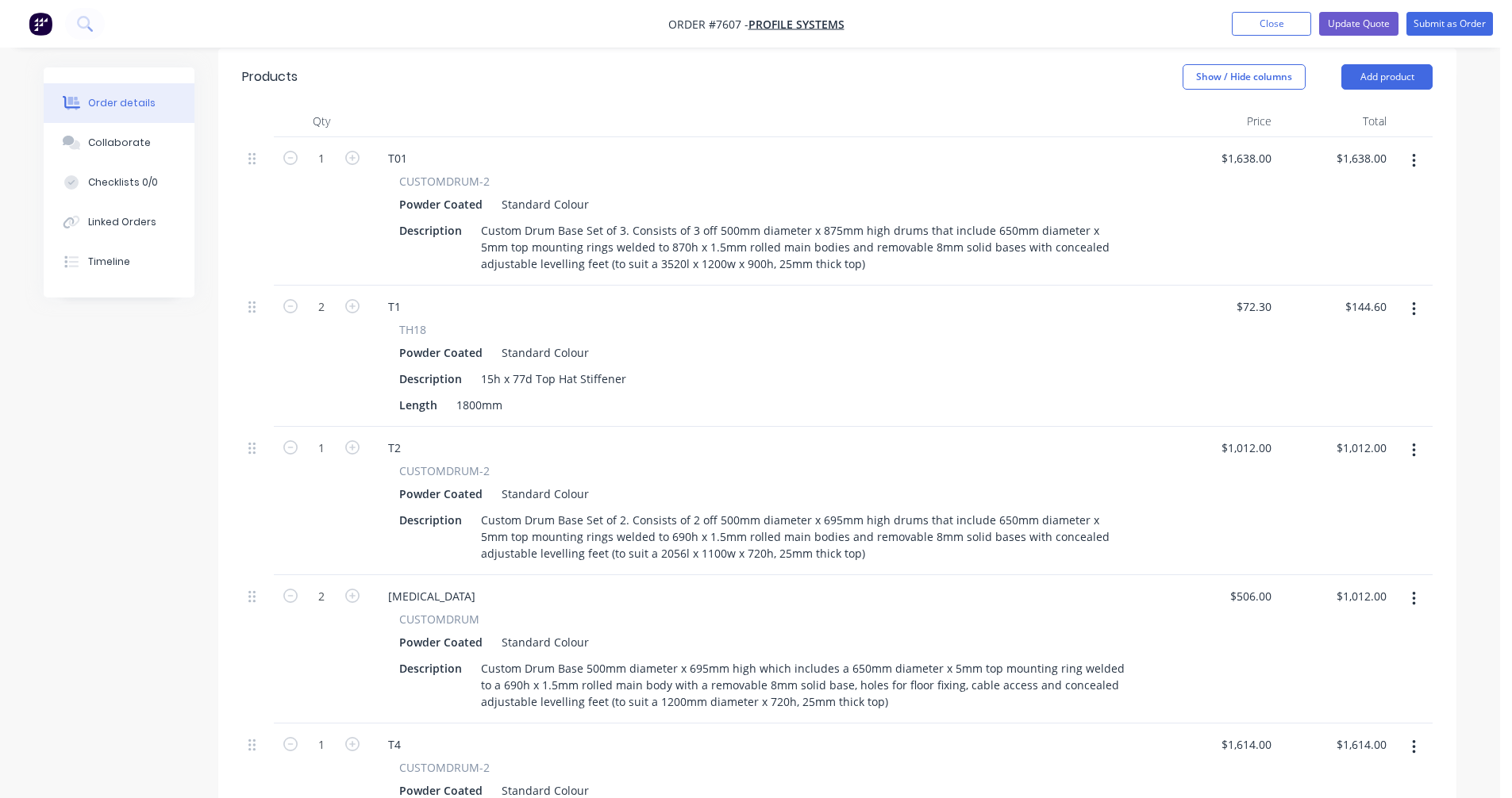
scroll to position [516, 0]
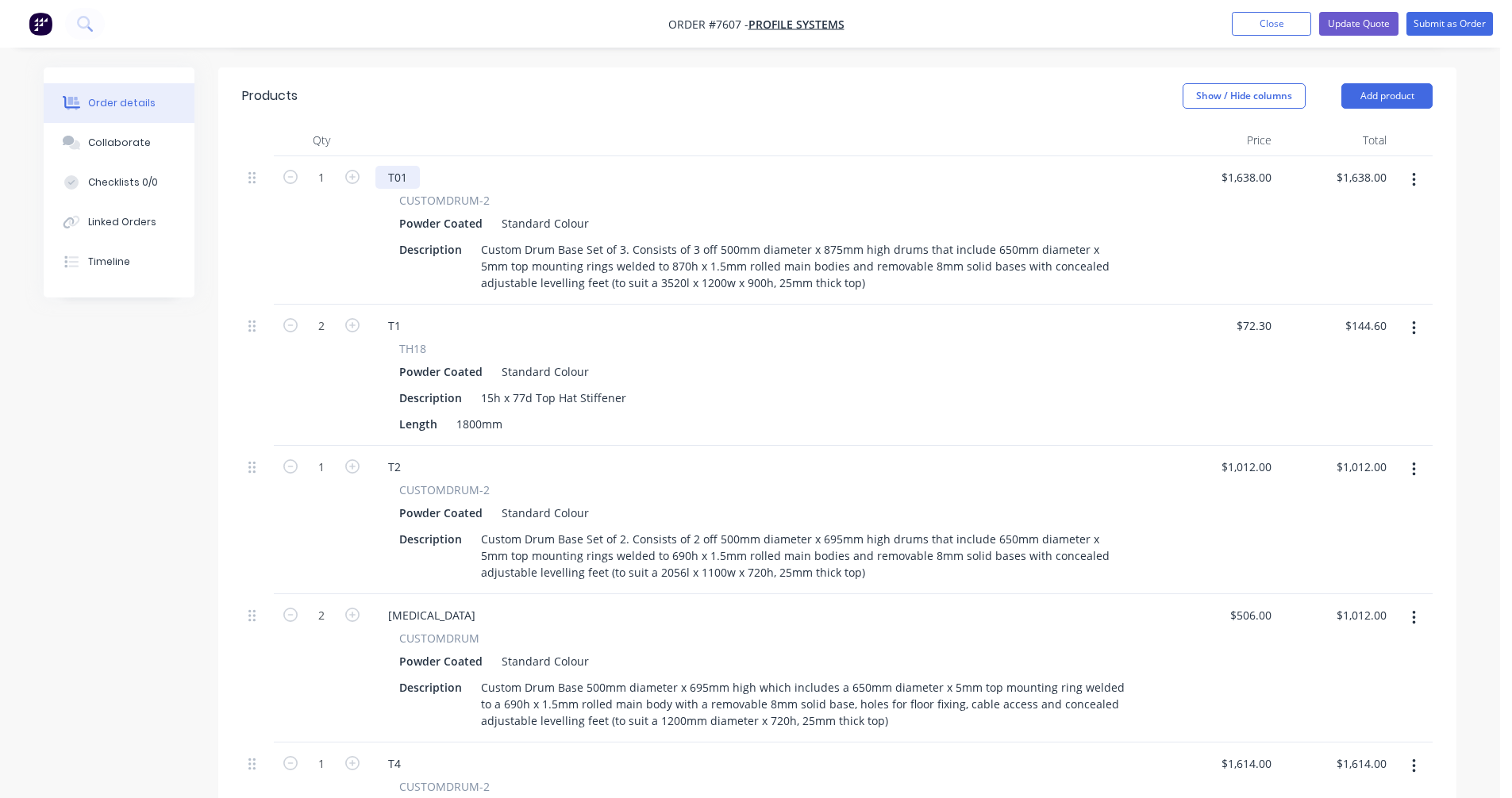
click at [410, 166] on div "T01" at bounding box center [397, 177] width 45 height 23
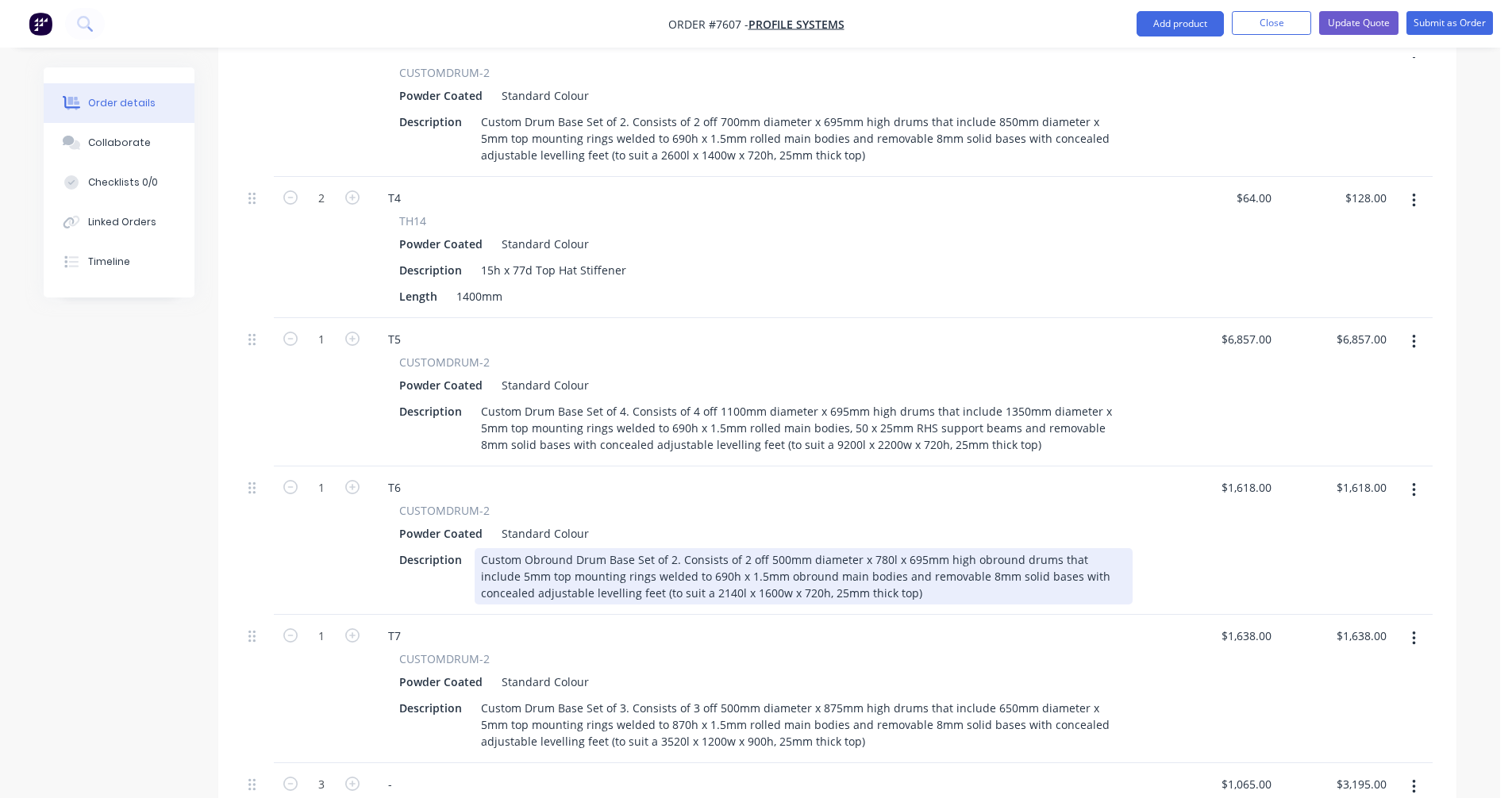
scroll to position [1468, 0]
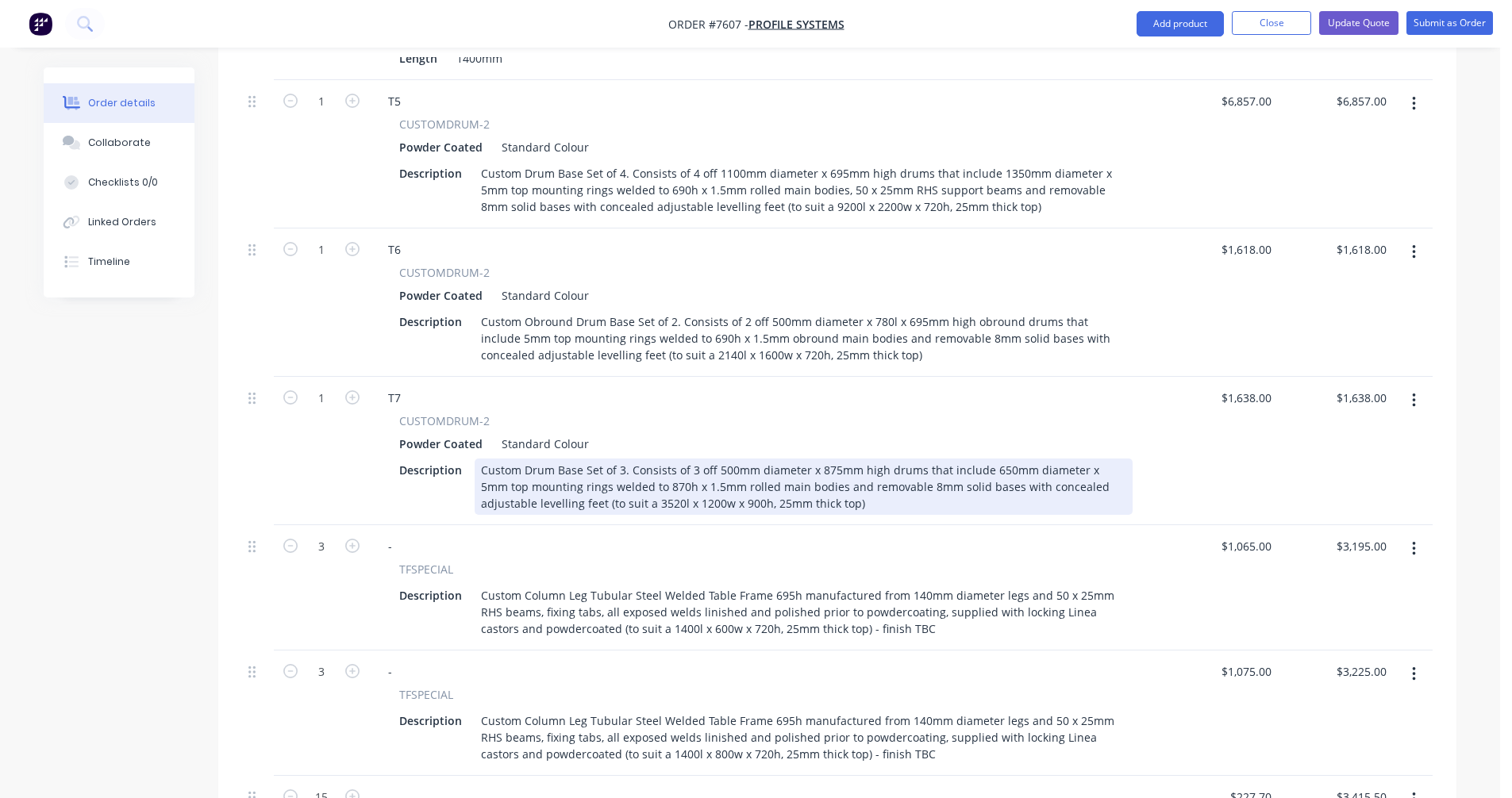
click at [649, 458] on div "Custom Drum Base Set of 3. Consists of 3 off 500mm diameter x 875mm high drums …" at bounding box center [804, 486] width 658 height 56
click at [719, 458] on div "Custom Drum Base Set of 3. Consists of 3 off 500mm diameter x 875mm high drums …" at bounding box center [804, 486] width 658 height 56
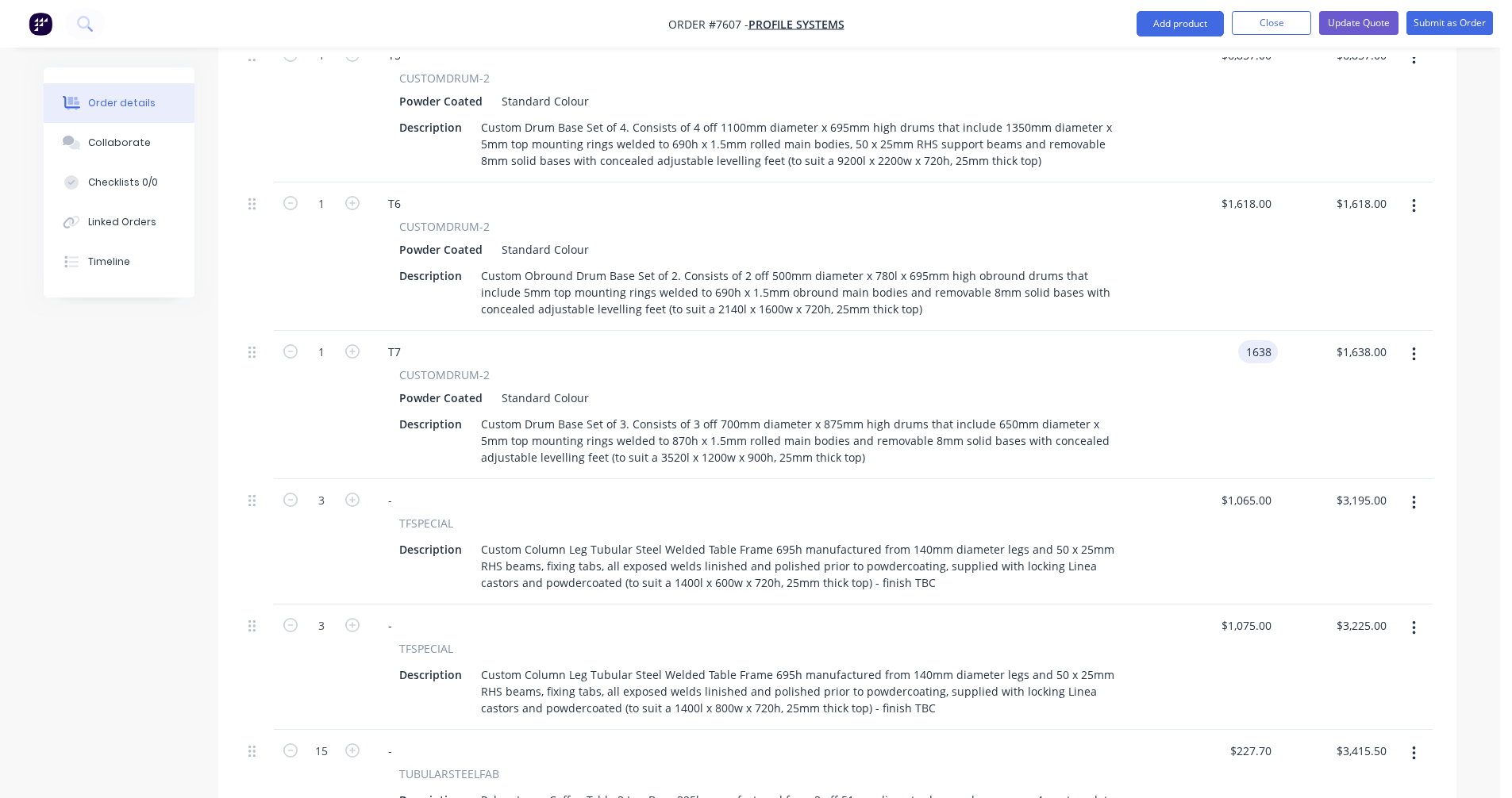
scroll to position [1547, 0]
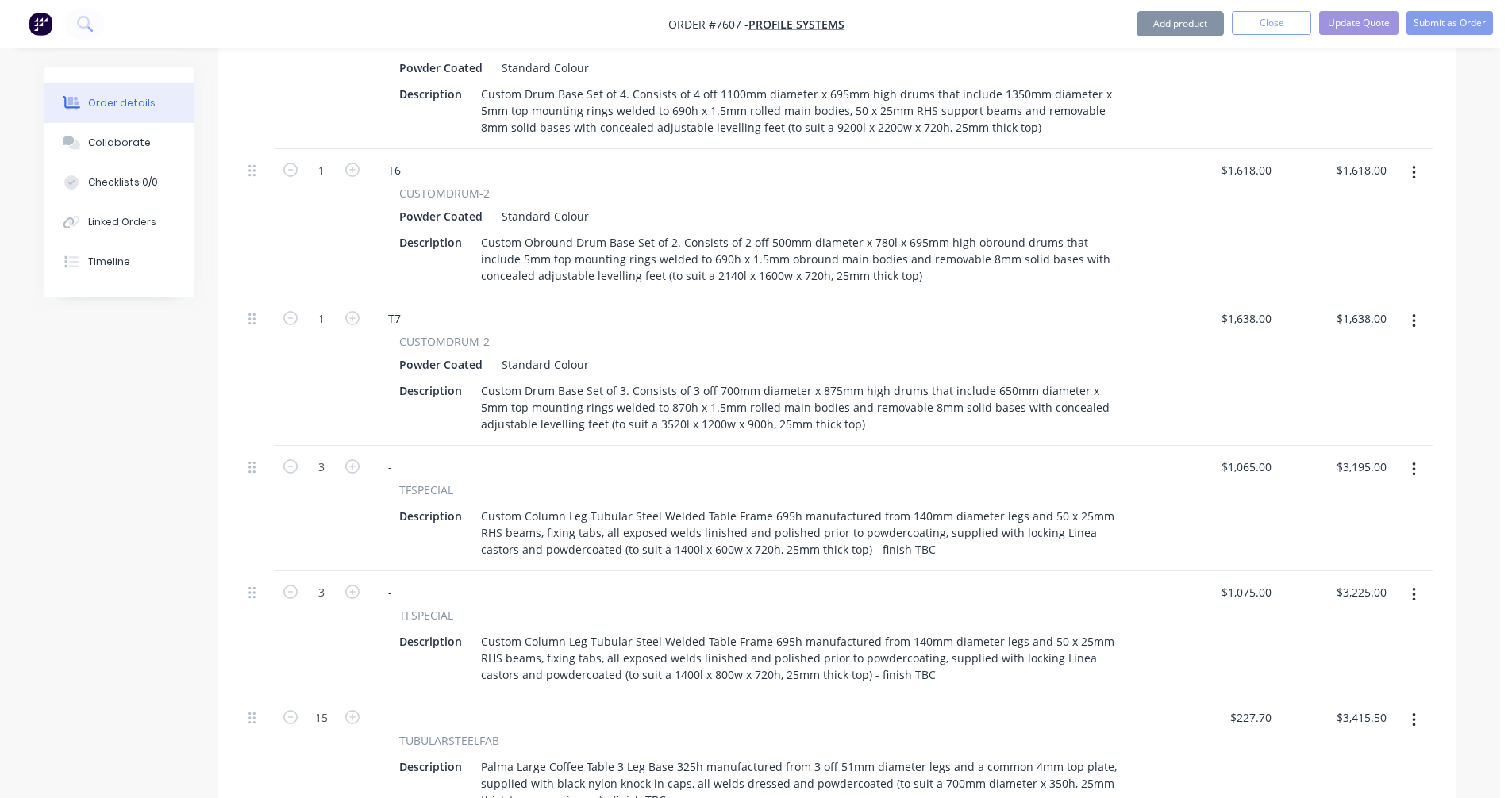
click at [988, 379] on div "Custom Drum Base Set of 3. Consists of 3 off 700mm diameter x 875mm high drums …" at bounding box center [804, 407] width 658 height 56
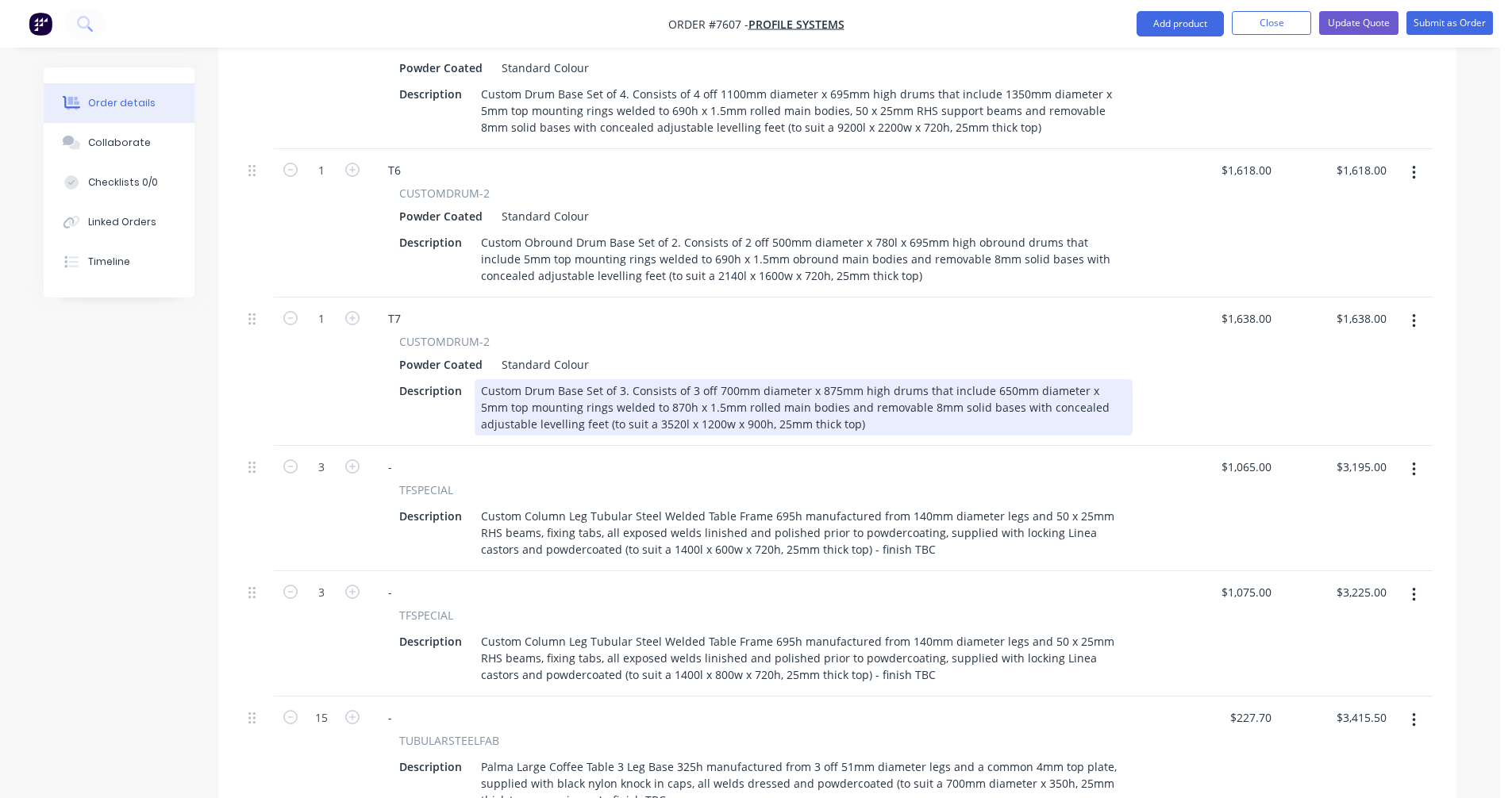
click at [987, 379] on div "Custom Drum Base Set of 3. Consists of 3 off 700mm diameter x 875mm high drums …" at bounding box center [804, 407] width 658 height 56
click at [648, 401] on div "Custom Drum Base Set of 3. Consists of 3 off 700mm diameter x 875mm high drums …" at bounding box center [804, 407] width 658 height 56
type input "$2,364.00"
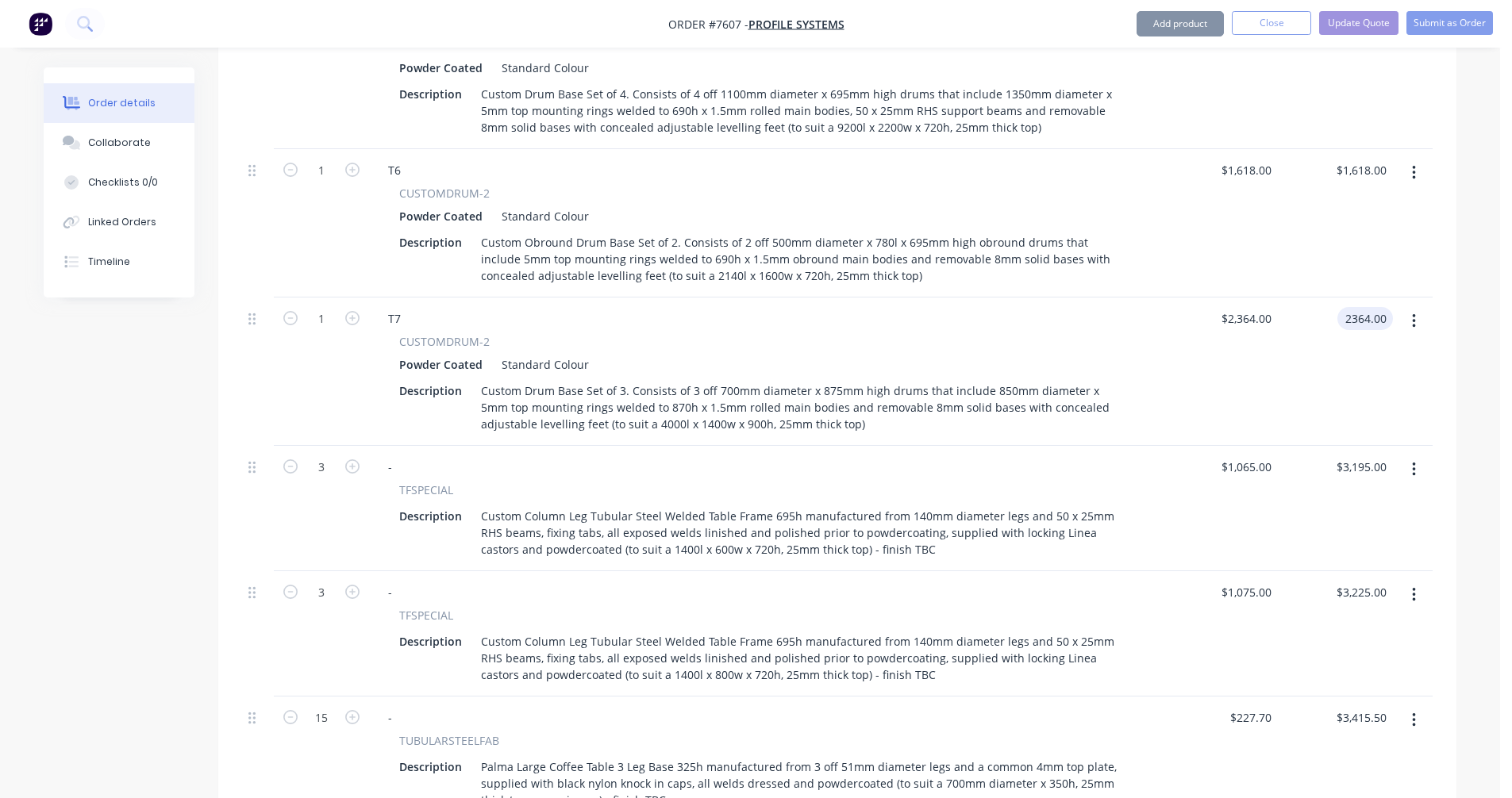
type input "$2,364.00"
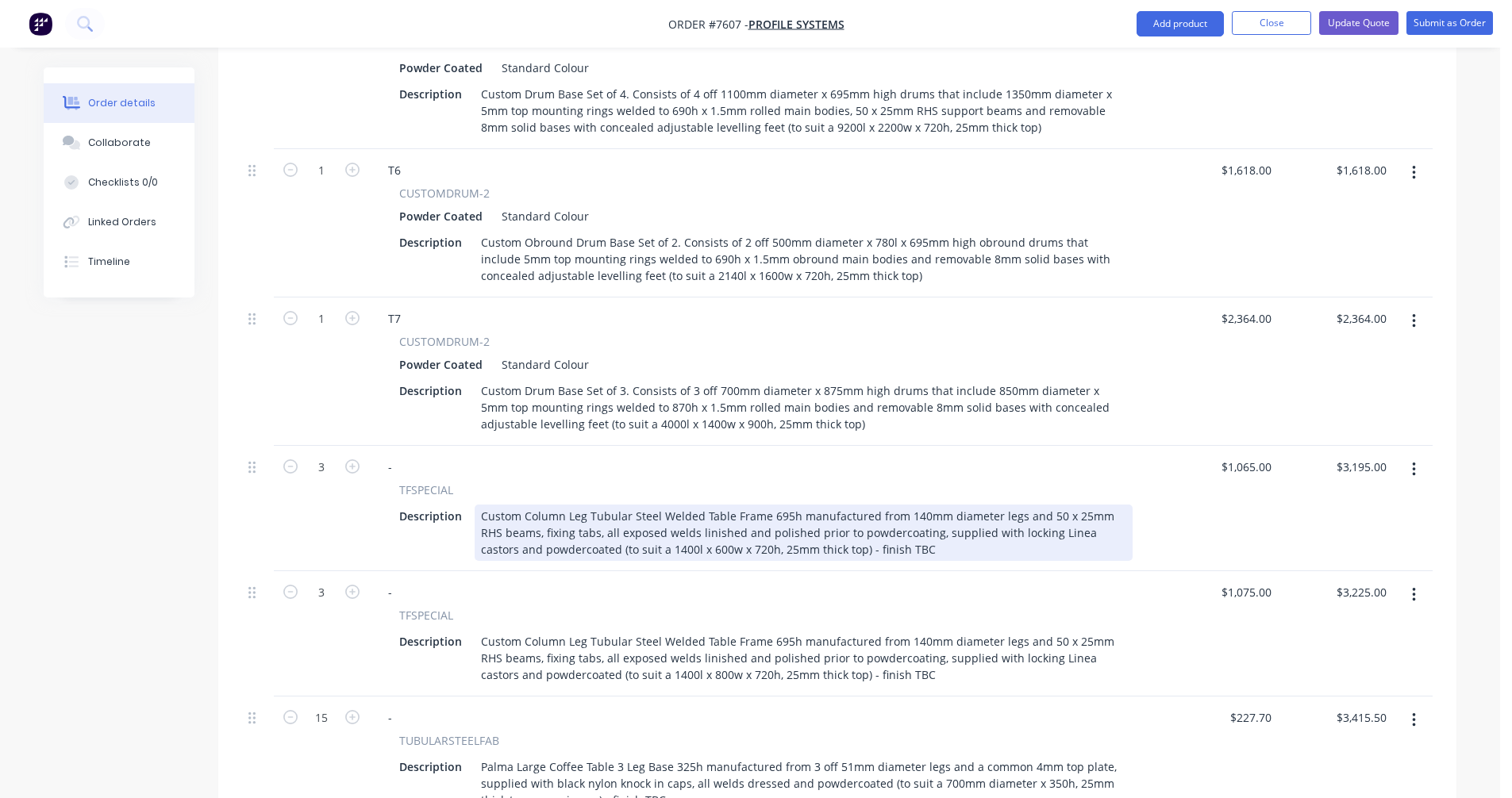
click at [696, 510] on div "Custom Column Leg Tubular Steel Welded Table Frame 695h manufactured from 140mm…" at bounding box center [804, 532] width 658 height 56
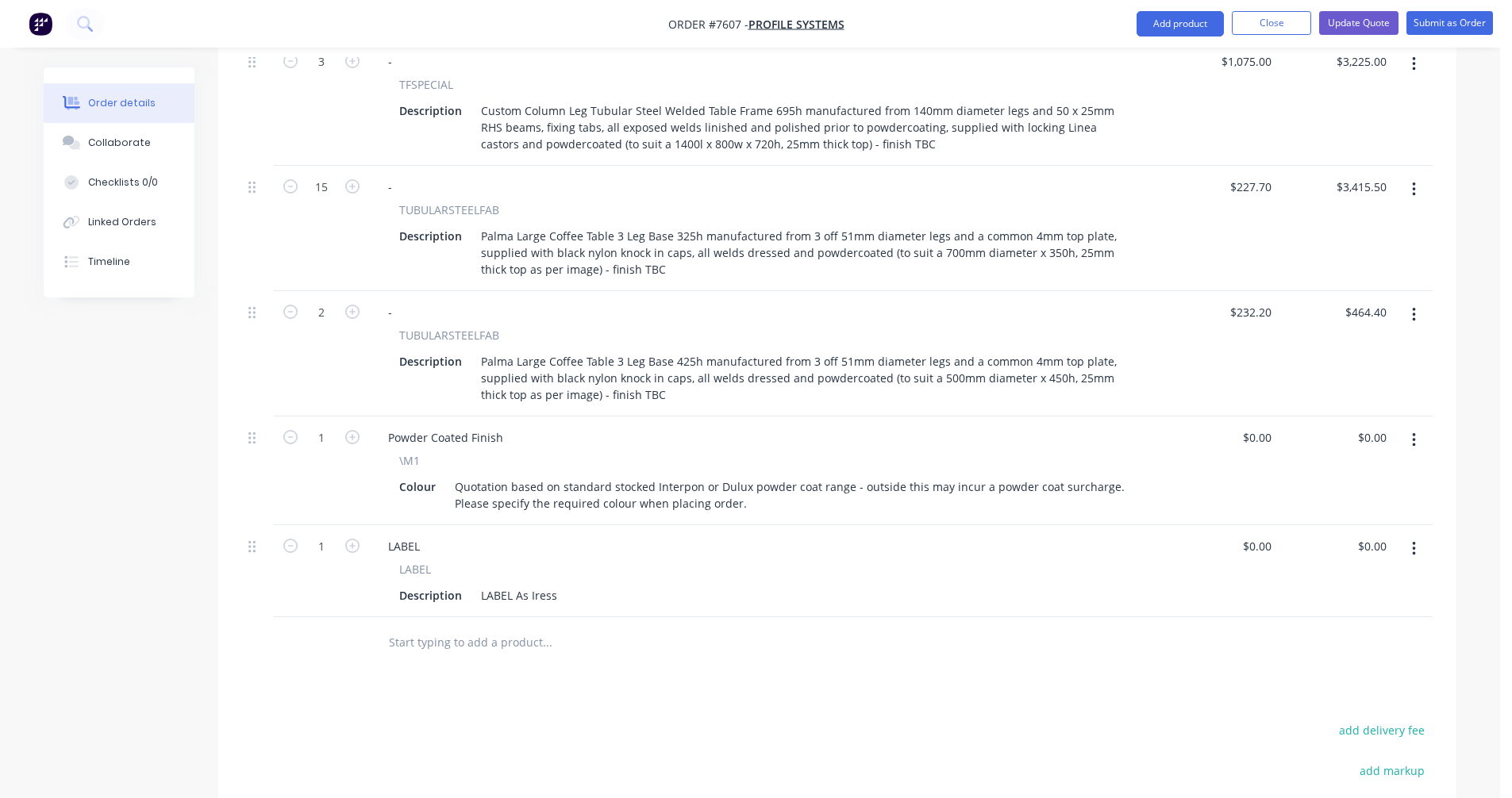
scroll to position [2102, 0]
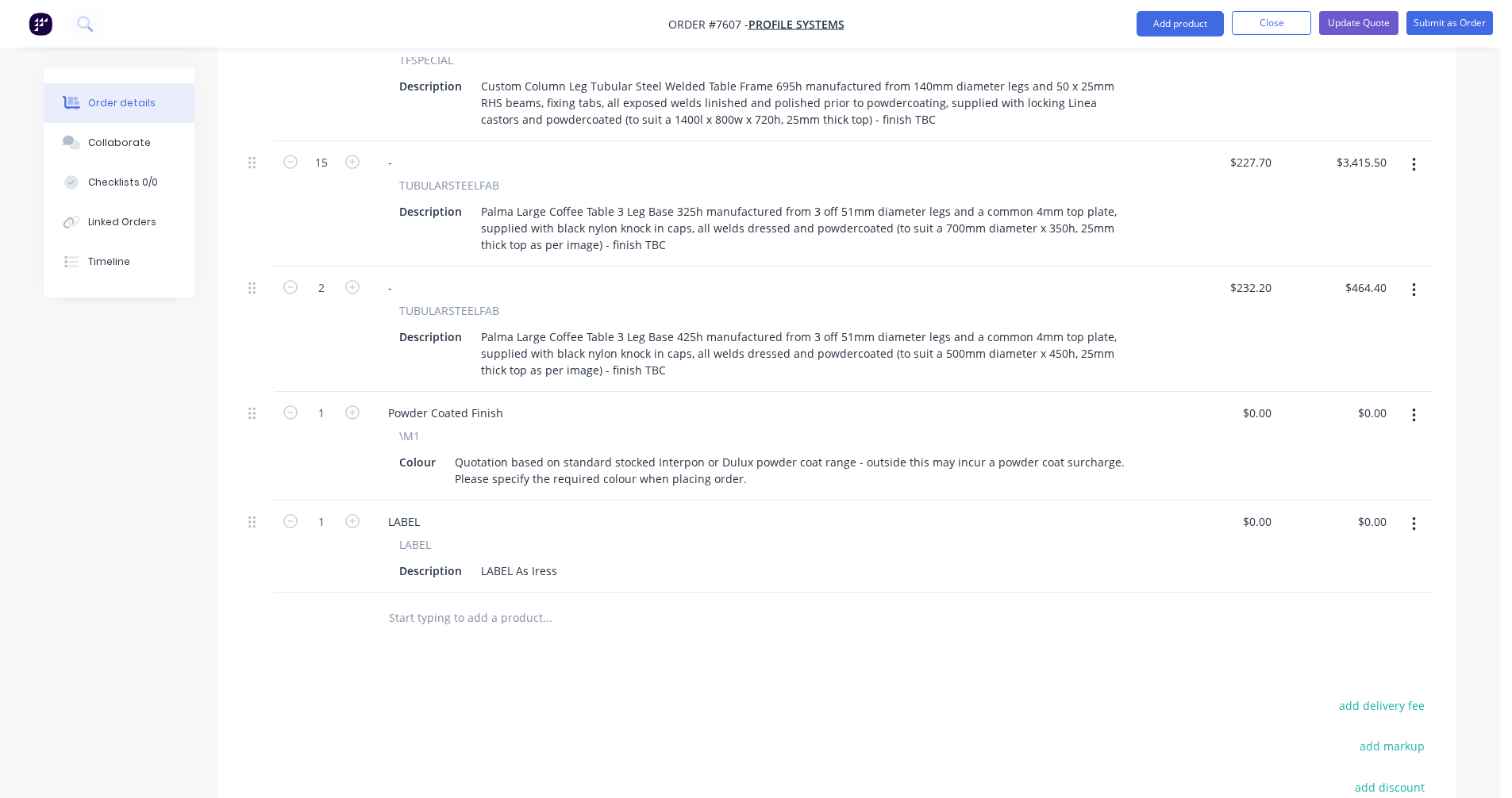
click at [412, 602] on input "text" at bounding box center [546, 618] width 317 height 32
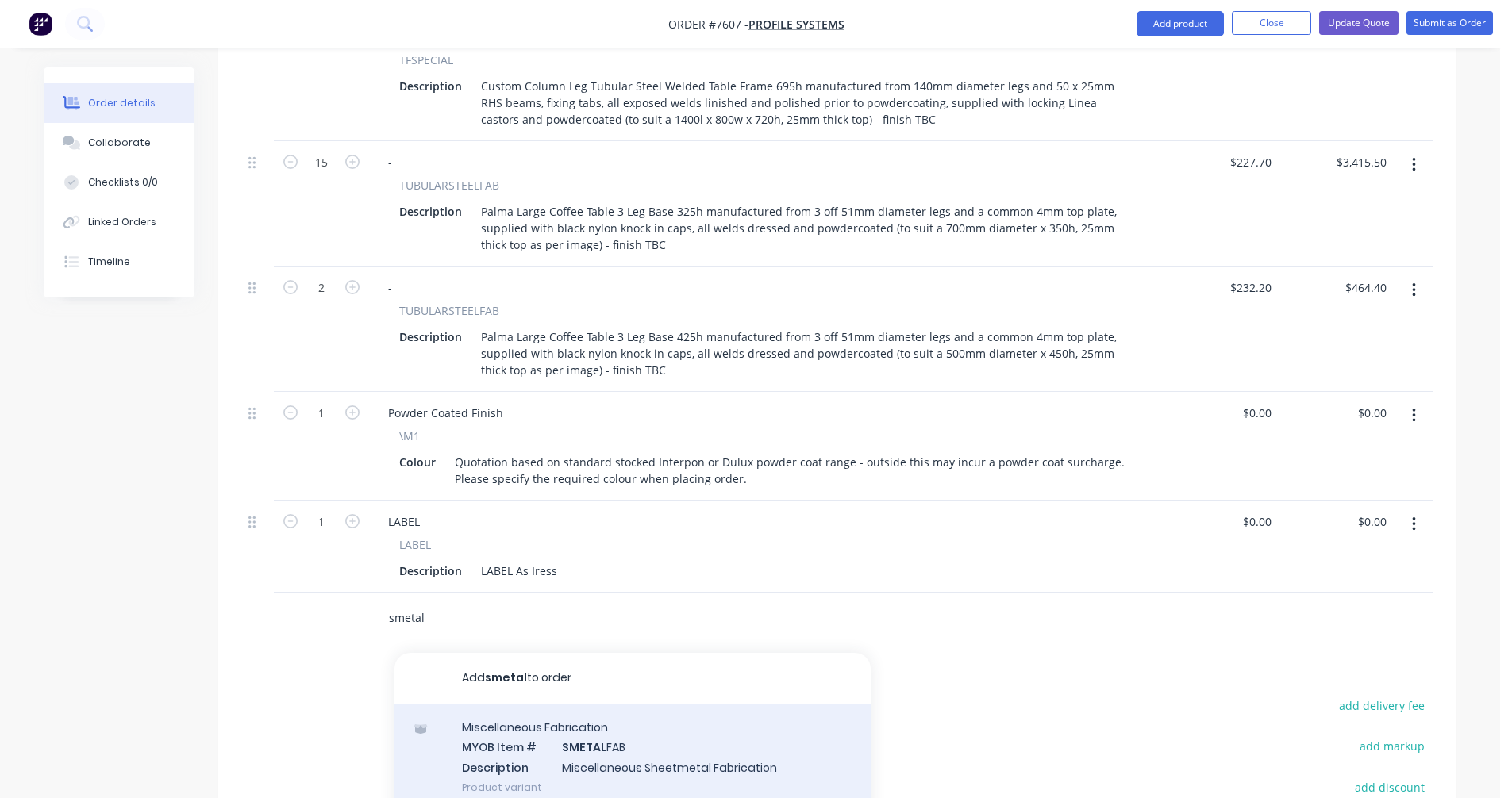
type input "smetal"
click at [581, 743] on div "Miscellaneous Fabrication MYOB Item # SMETAL FAB Description Miscellaneous Shee…" at bounding box center [633, 757] width 476 height 107
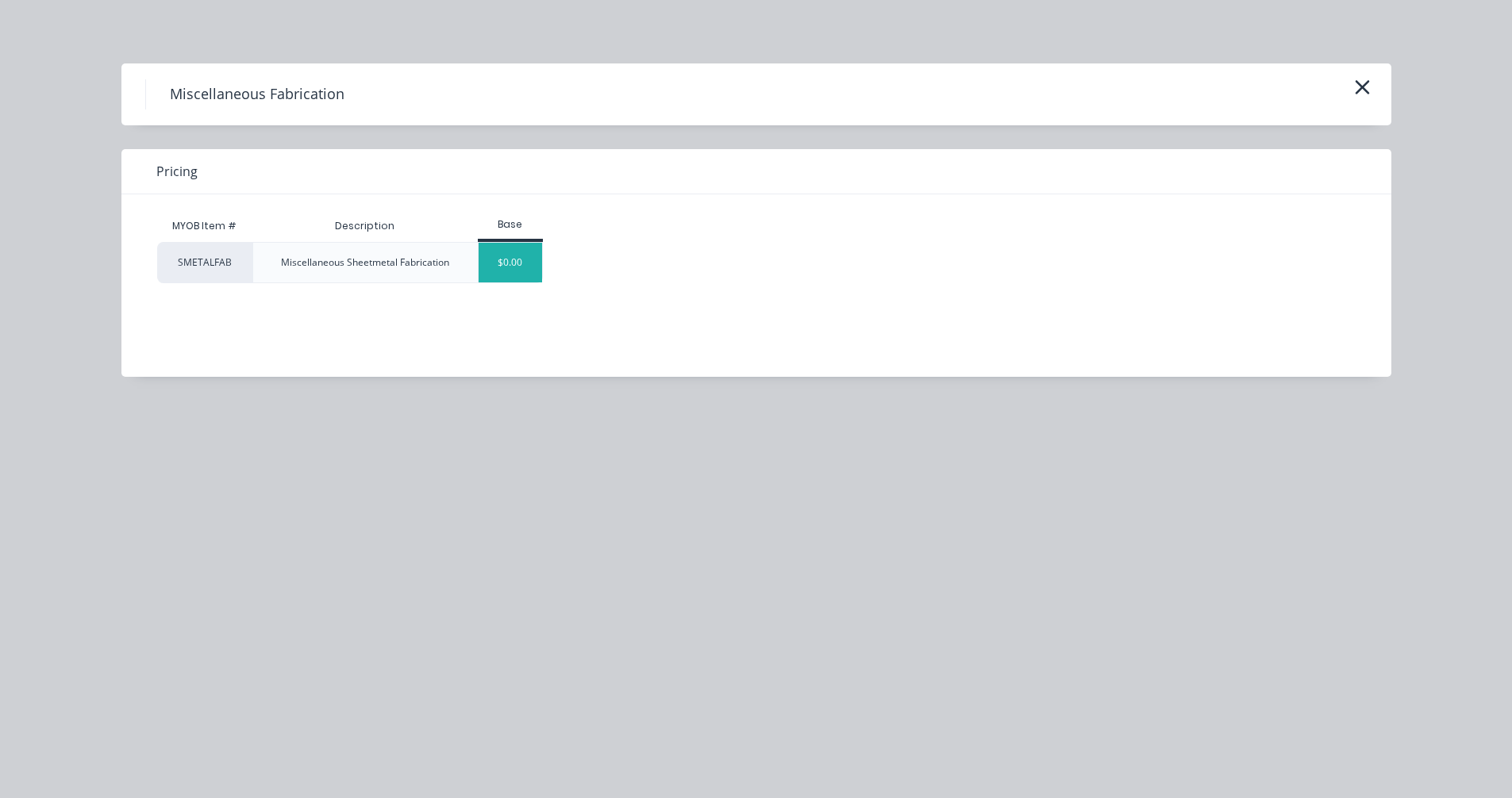
click at [520, 280] on div "$0.00" at bounding box center [511, 262] width 64 height 40
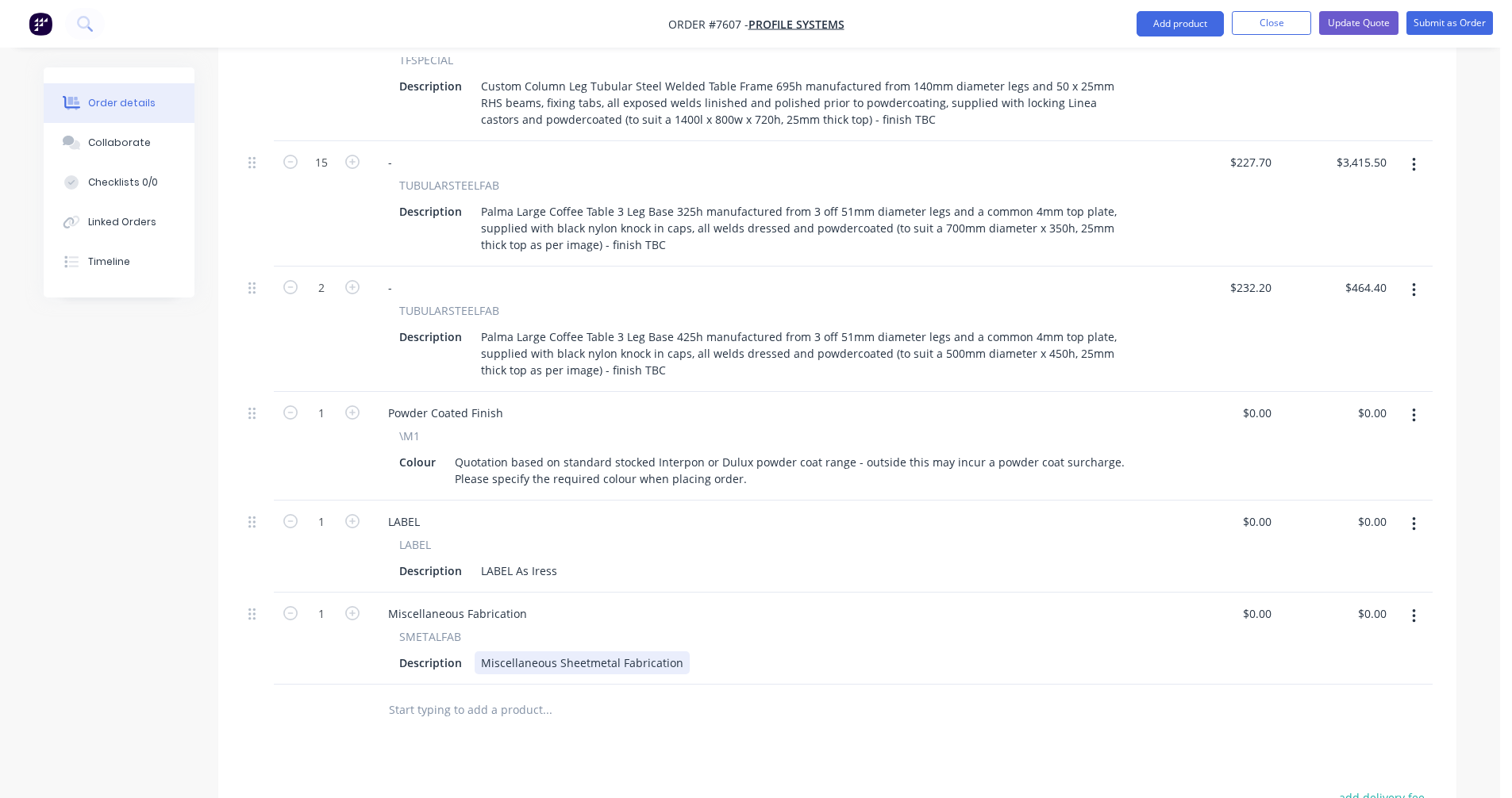
click at [592, 651] on div "Miscellaneous Sheetmetal Fabrication" at bounding box center [582, 662] width 215 height 23
click at [620, 651] on div "Miscellaneous Sheetmetal Fabrication" at bounding box center [582, 662] width 215 height 23
drag, startPoint x: 675, startPoint y: 641, endPoint x: 475, endPoint y: 639, distance: 200.0
click at [477, 651] on div "Miscellaneous Sheetmetal Fabrication" at bounding box center [582, 662] width 215 height 23
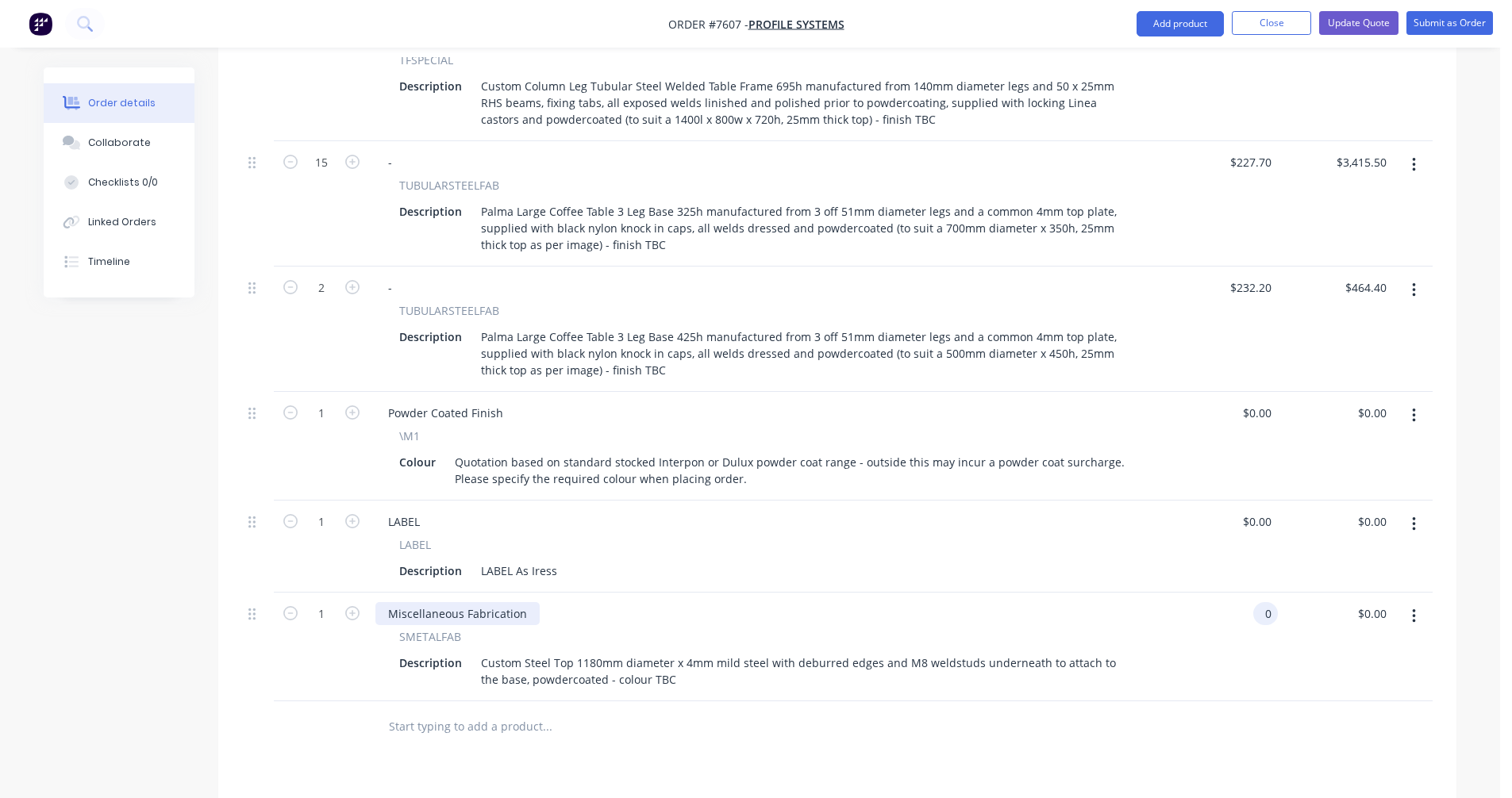
type input "$0.00"
click at [487, 602] on div "Miscellaneous Fabrication" at bounding box center [457, 613] width 164 height 23
drag, startPoint x: 493, startPoint y: 592, endPoint x: 519, endPoint y: 593, distance: 26.0
click at [494, 602] on div "Miscellaneous Fabrication" at bounding box center [457, 613] width 164 height 23
drag, startPoint x: 525, startPoint y: 593, endPoint x: 383, endPoint y: 592, distance: 142.0
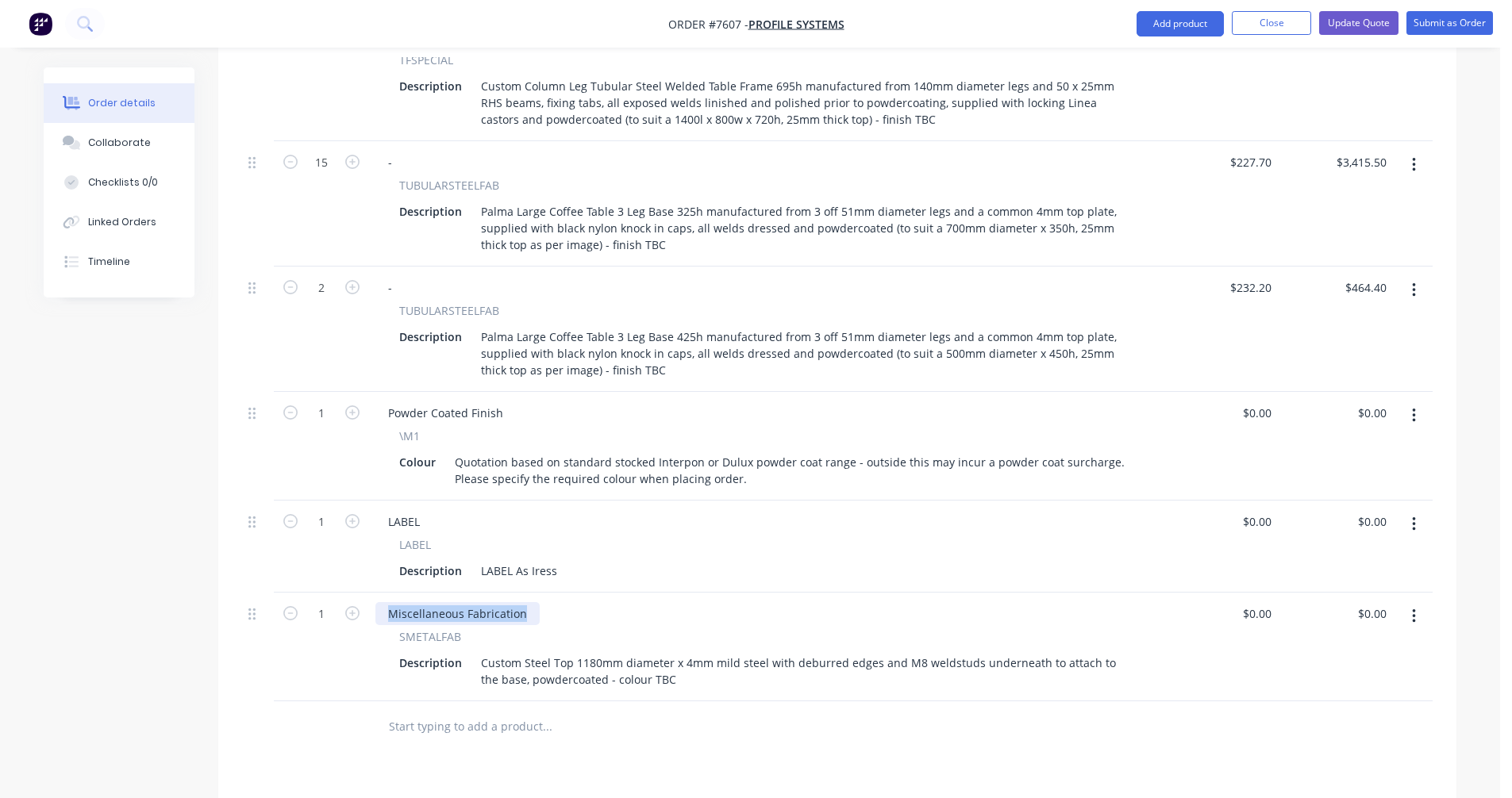
click at [383, 602] on div "Miscellaneous Fabrication" at bounding box center [457, 613] width 164 height 23
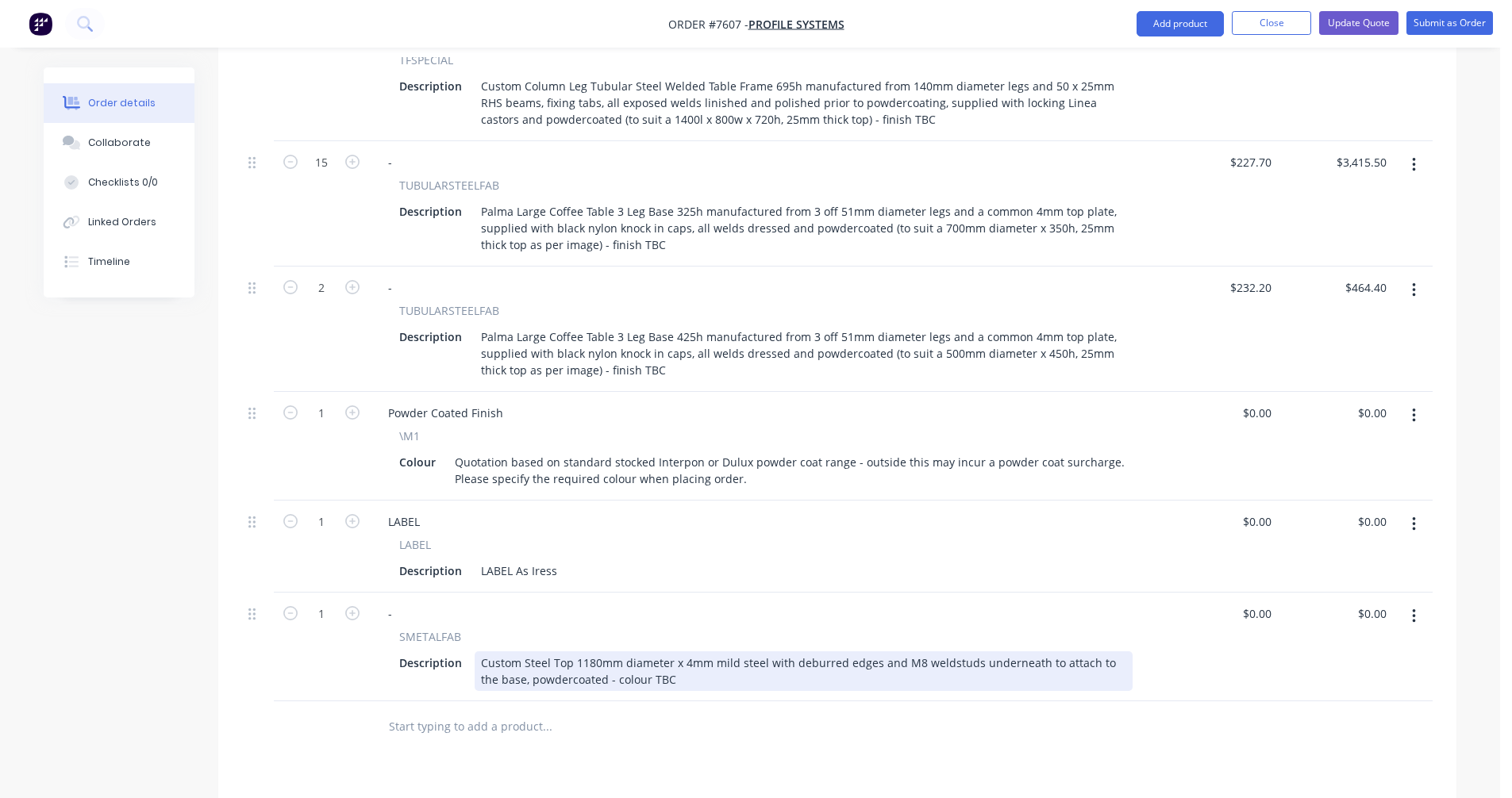
click at [583, 651] on div "Custom Steel Top 1180mm diameter x 4mm mild steel with deburred edges and M8 we…" at bounding box center [804, 670] width 658 height 40
type input "$447.00"
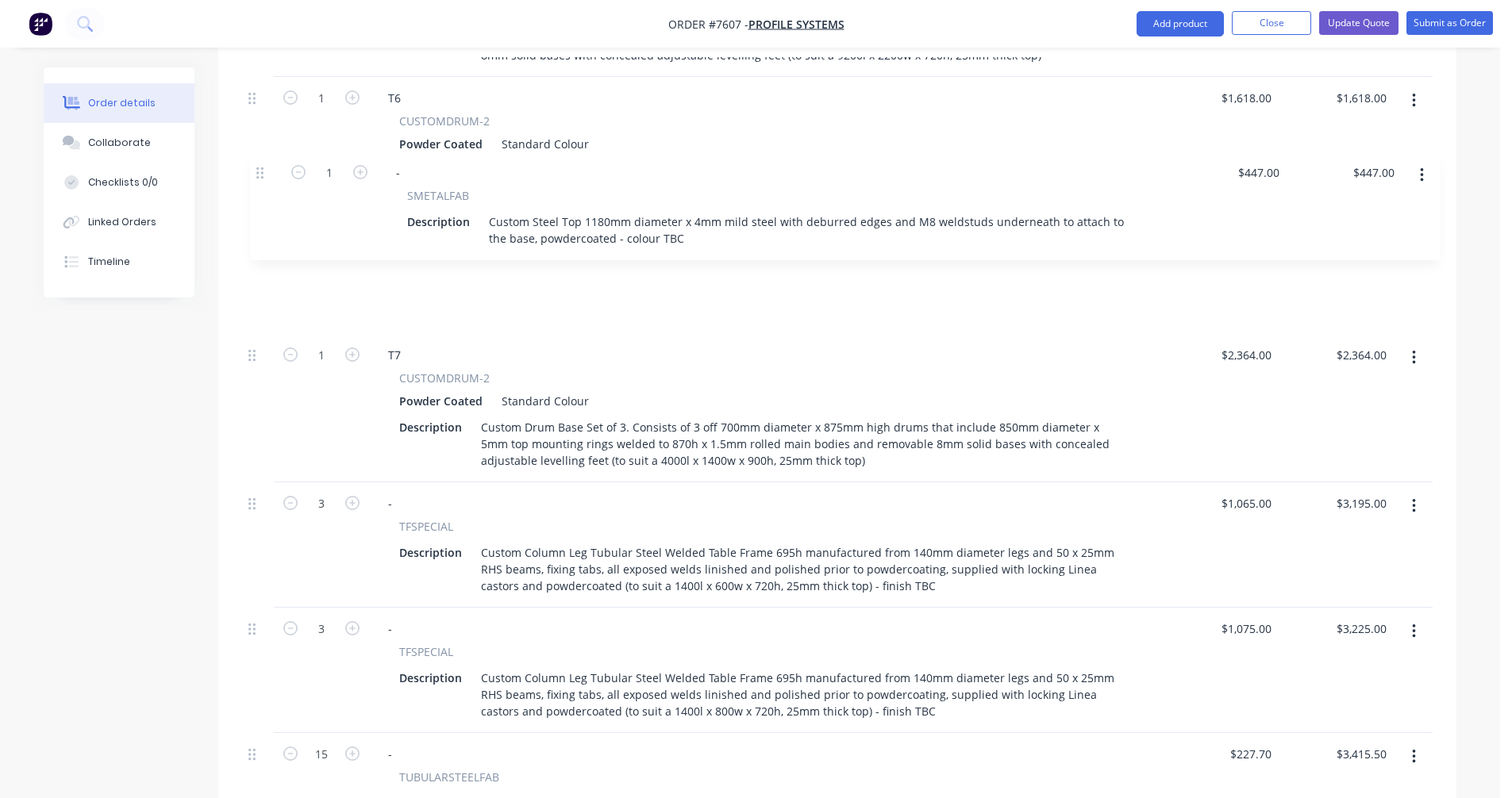
scroll to position [1609, 0]
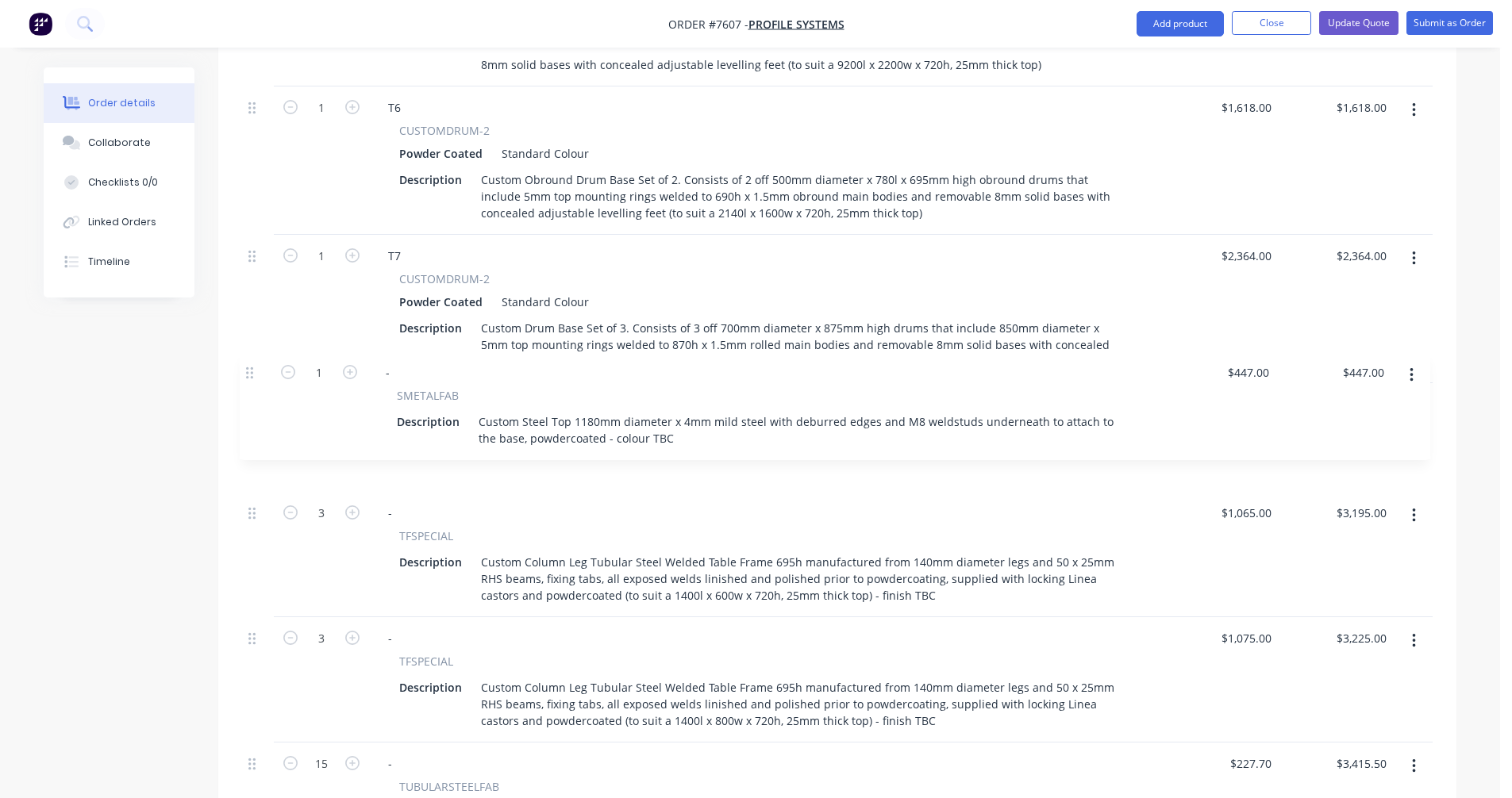
drag, startPoint x: 256, startPoint y: 592, endPoint x: 253, endPoint y: 367, distance: 225.0
click at [253, 367] on div "1 T1 CUSTOMDRUM-2 Powder Coated Standard Colour Description Custom Drum Base Se…" at bounding box center [837, 128] width 1191 height 2131
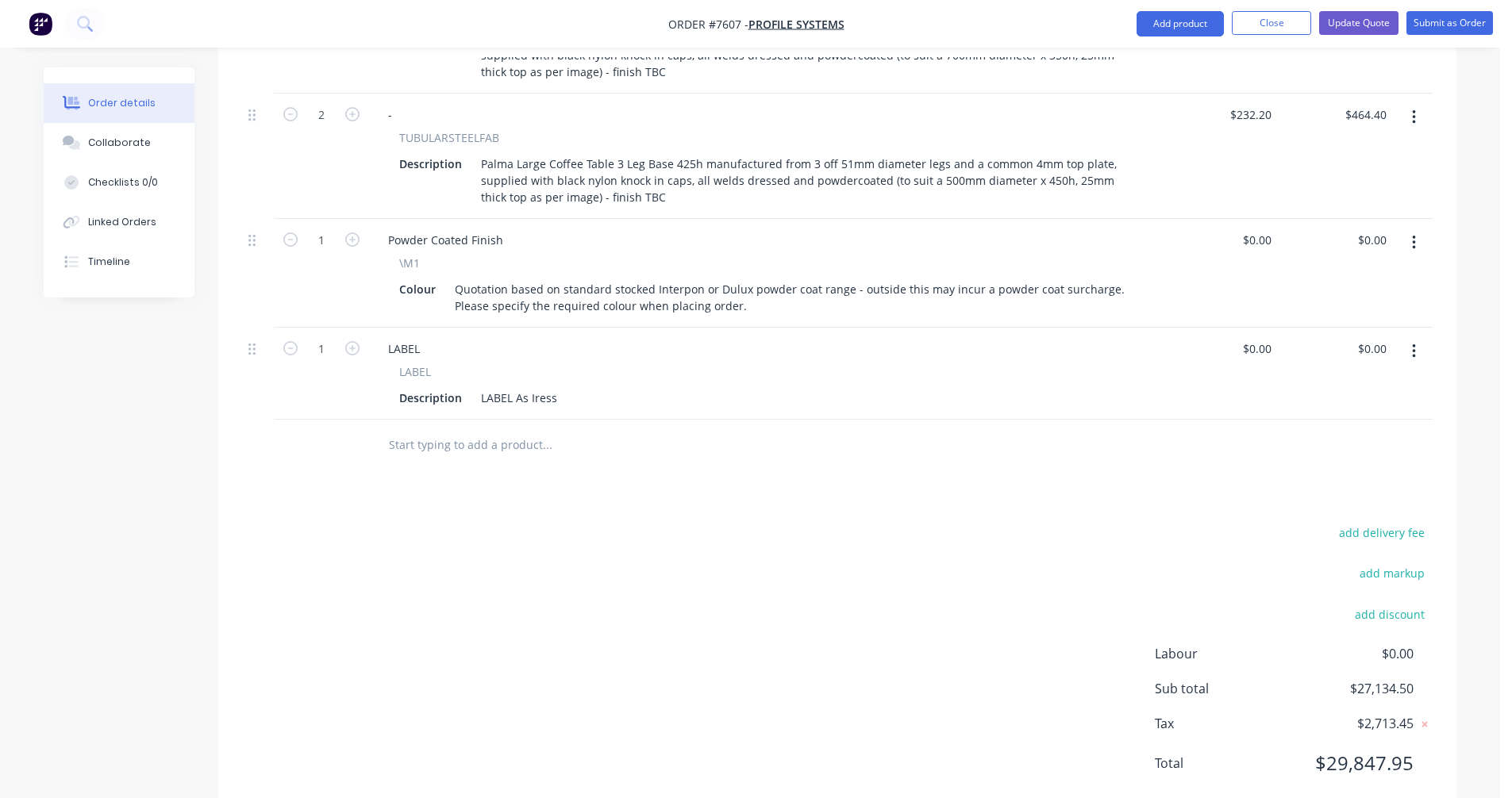
scroll to position [2403, 0]
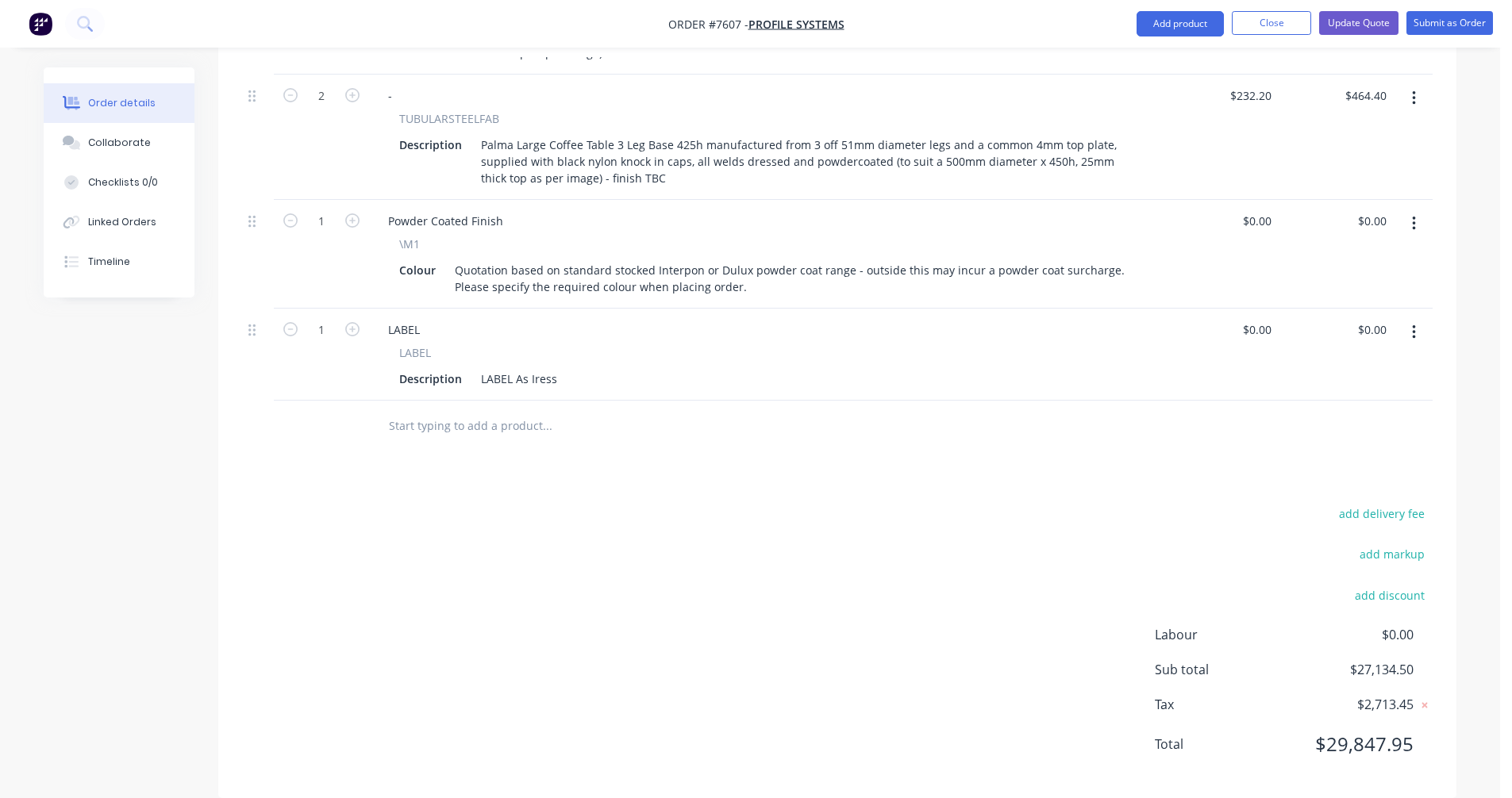
click at [428, 410] on input "text" at bounding box center [546, 426] width 317 height 32
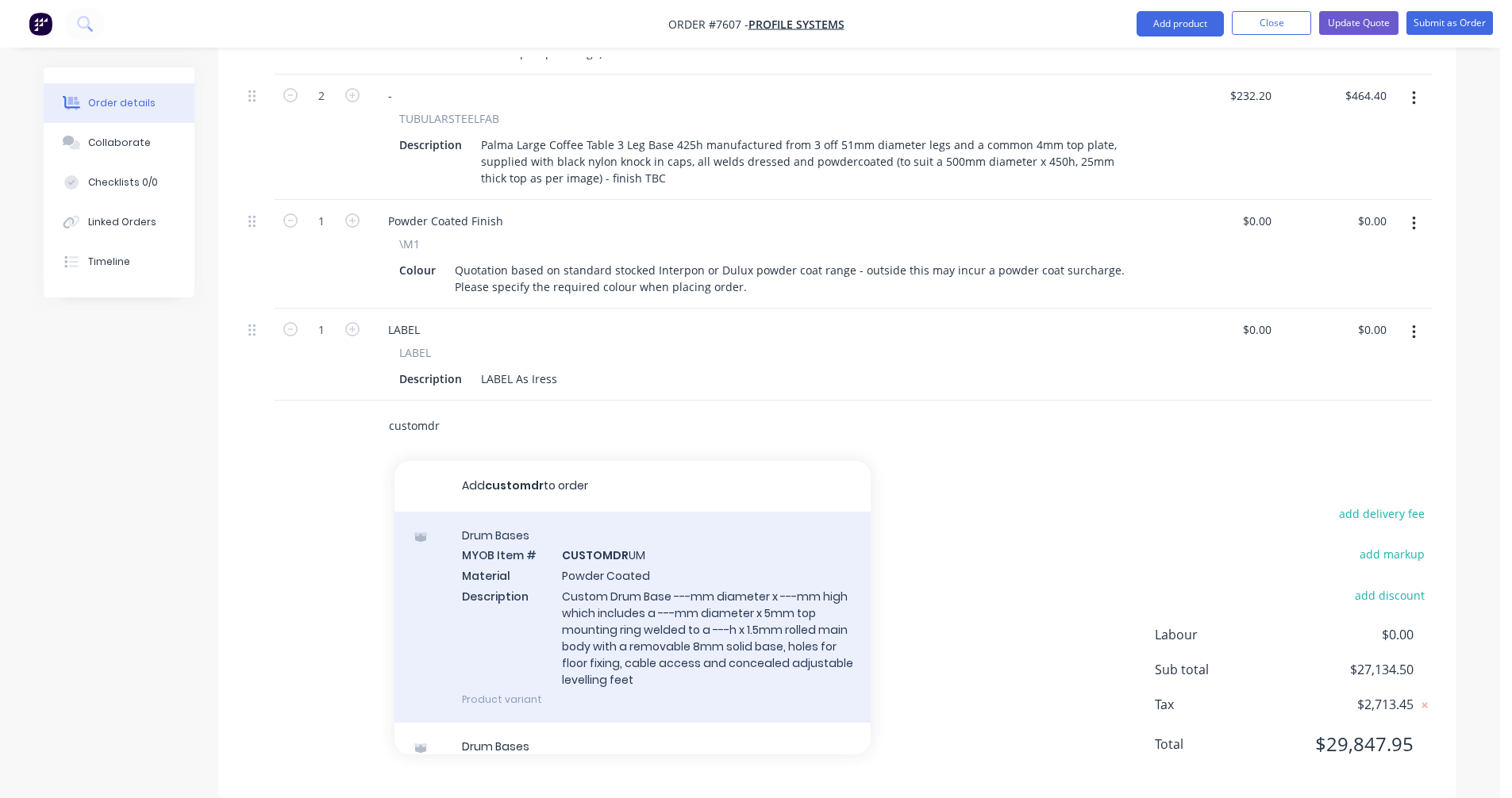
type input "customdr"
click at [636, 567] on div "Drum Bases MYOB Item # CUSTOMDR UM Material Powder Coated Description Custom Dr…" at bounding box center [633, 616] width 476 height 211
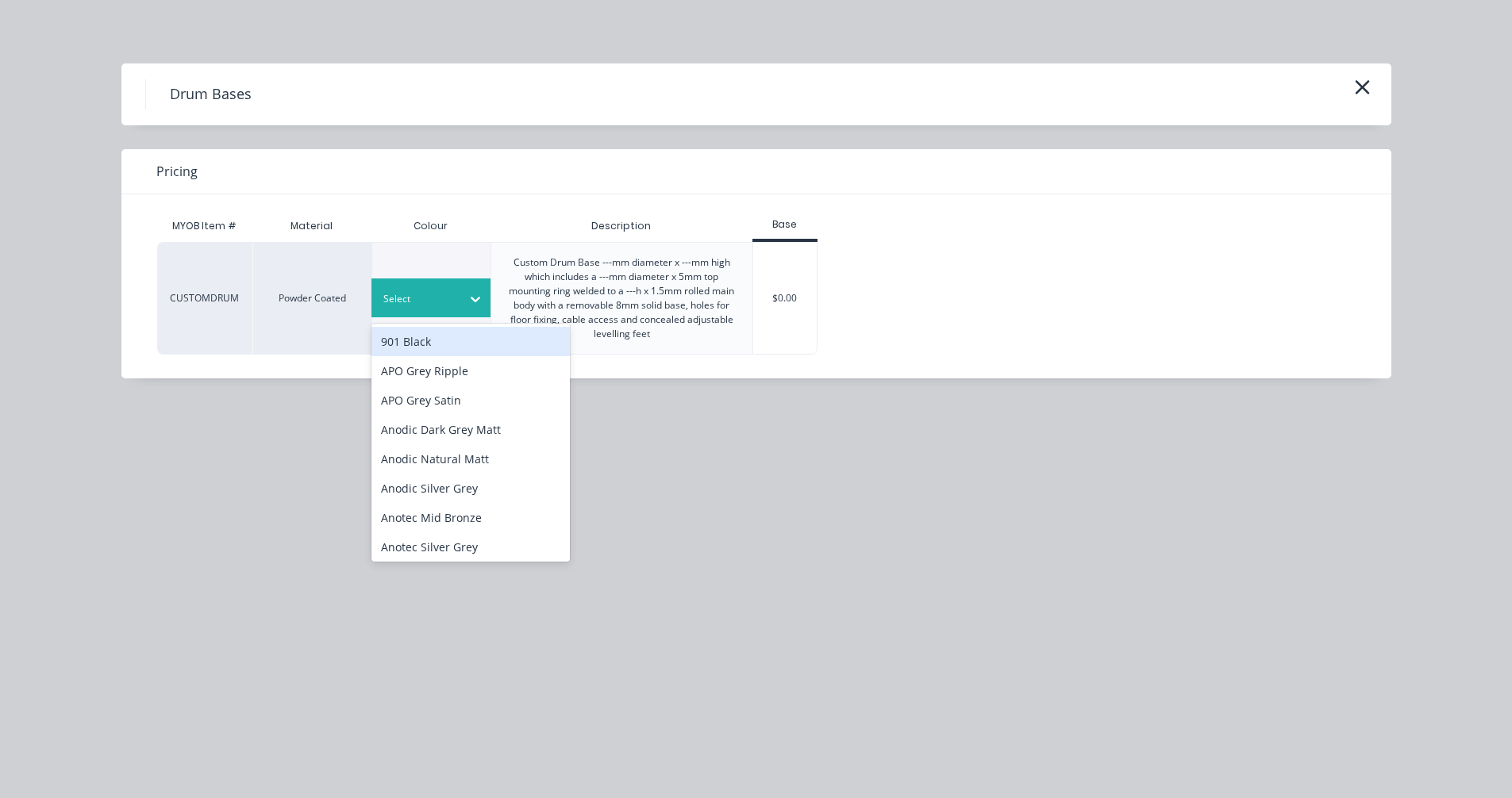
click at [467, 299] on div at bounding box center [475, 299] width 29 height 25
type input "t"
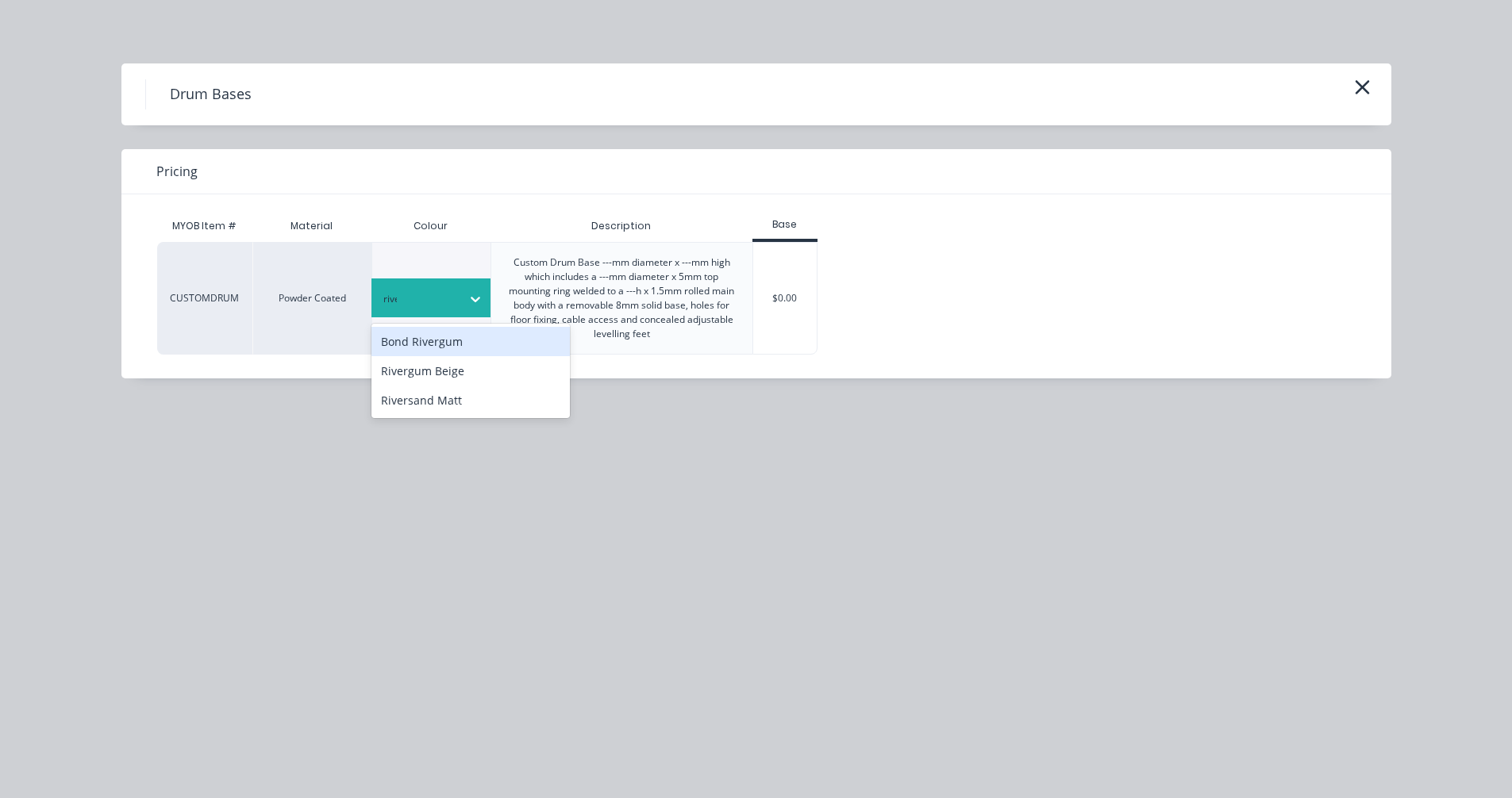
type input "river"
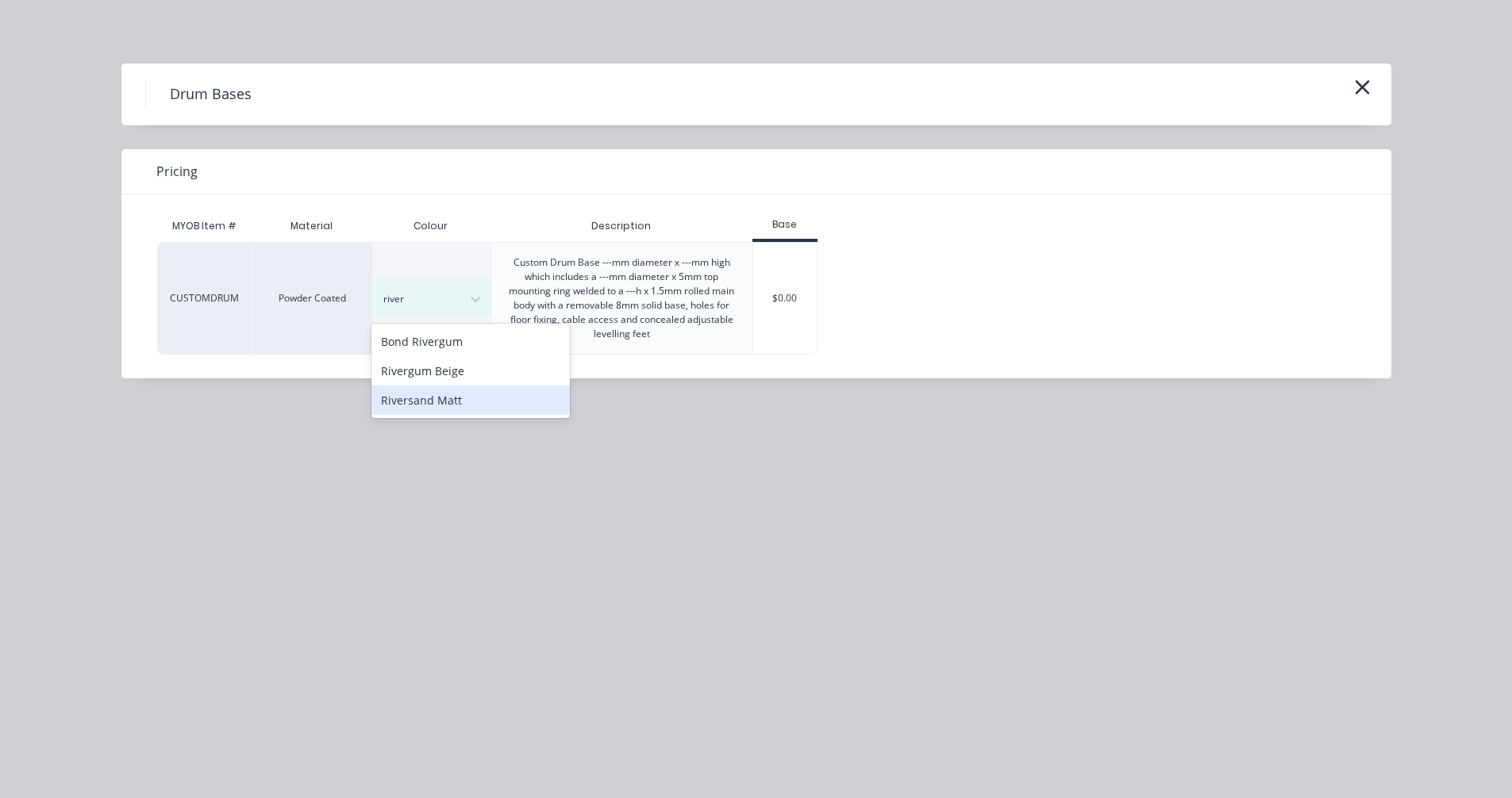
click at [456, 399] on div "Riversand Matt" at bounding box center [470, 399] width 199 height 29
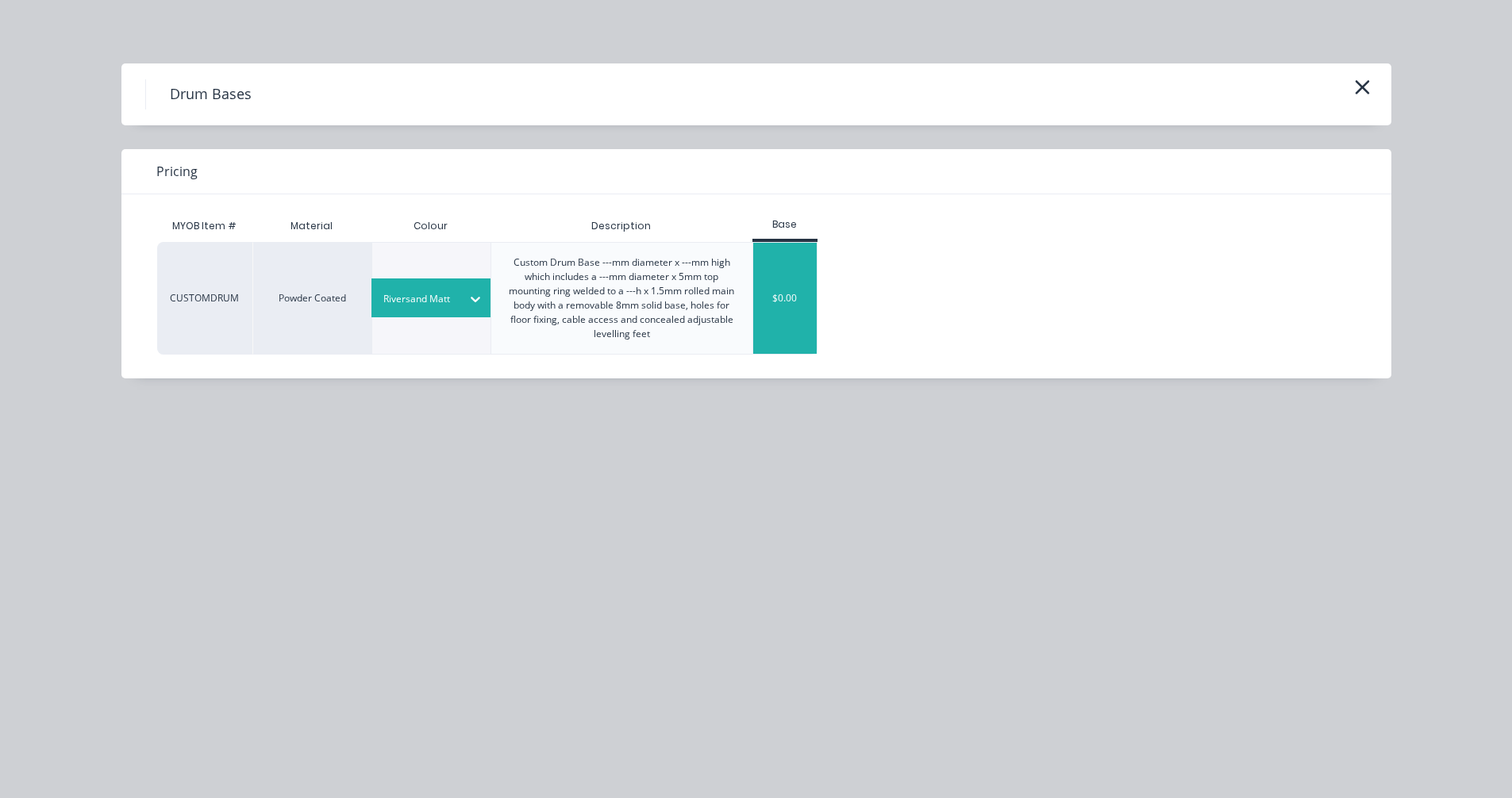
click at [788, 314] on div "$0.00" at bounding box center [785, 299] width 64 height 111
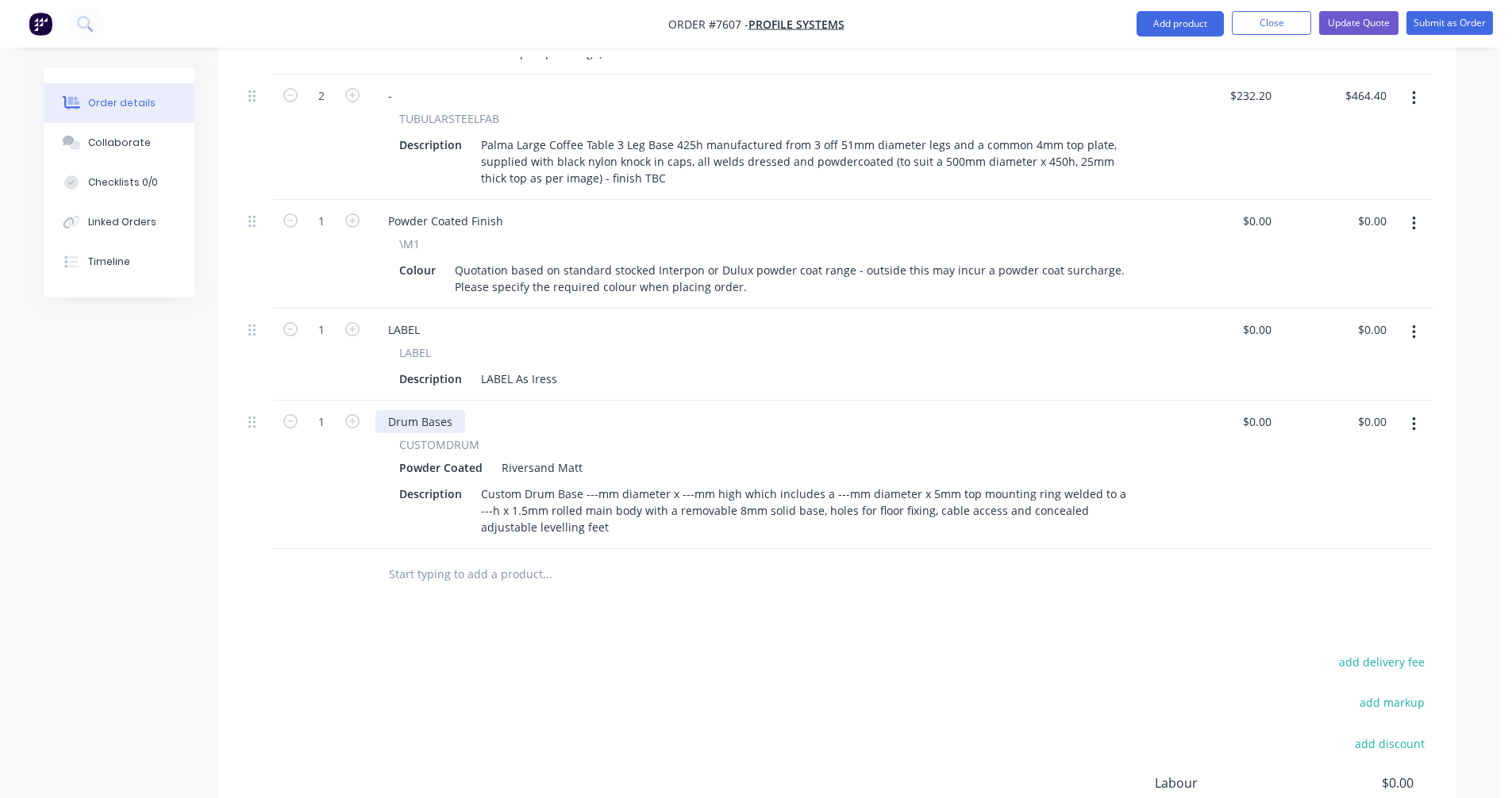
click at [403, 410] on div "Drum Bases" at bounding box center [420, 421] width 90 height 23
drag, startPoint x: 448, startPoint y: 406, endPoint x: 362, endPoint y: 404, distance: 86.0
click at [362, 404] on div "1 Drum Bases CUSTOMDRUM Powder Coated Riversand Matt Description Custom Drum Ba…" at bounding box center [837, 474] width 1191 height 148
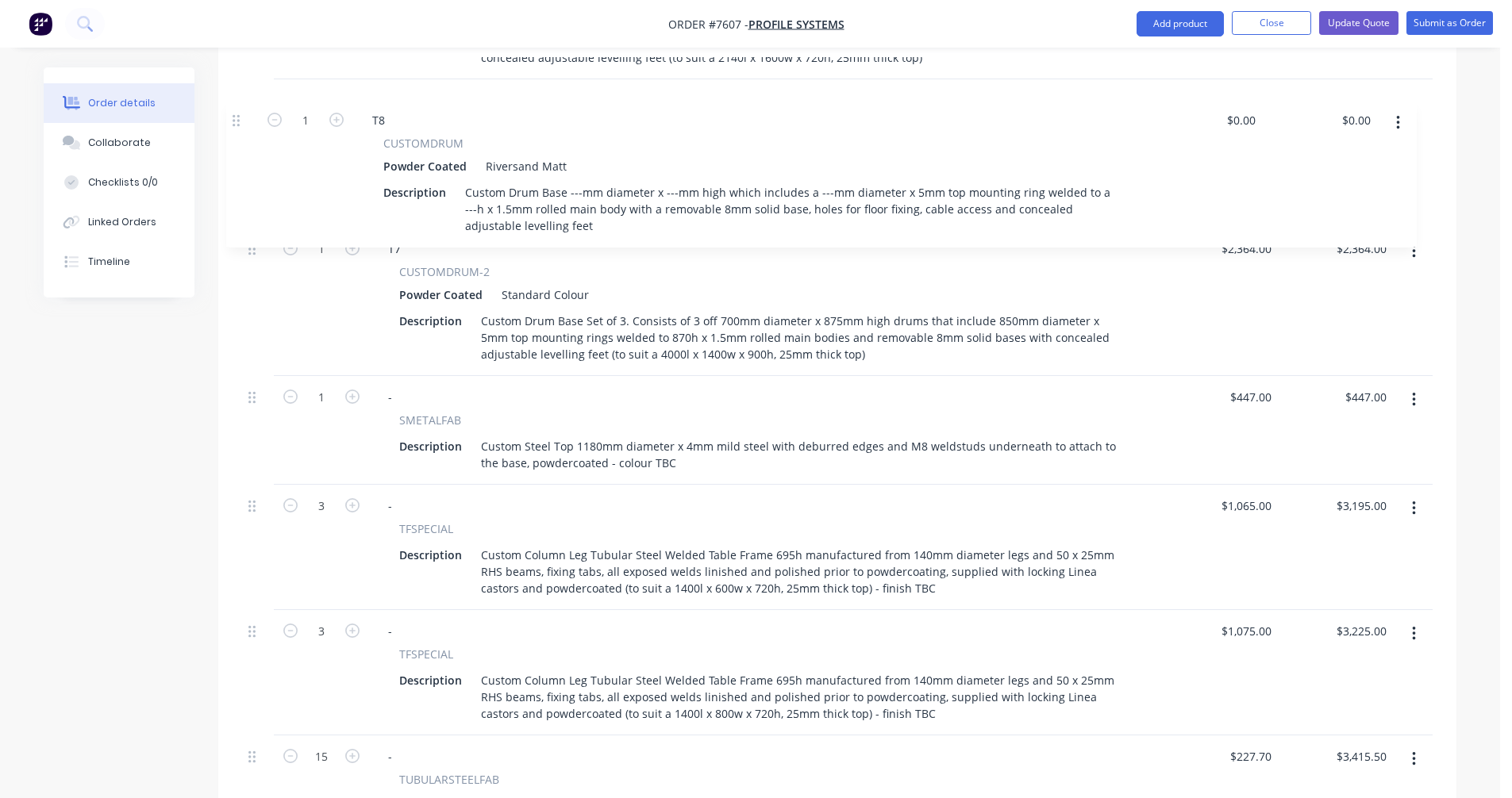
scroll to position [1763, 0]
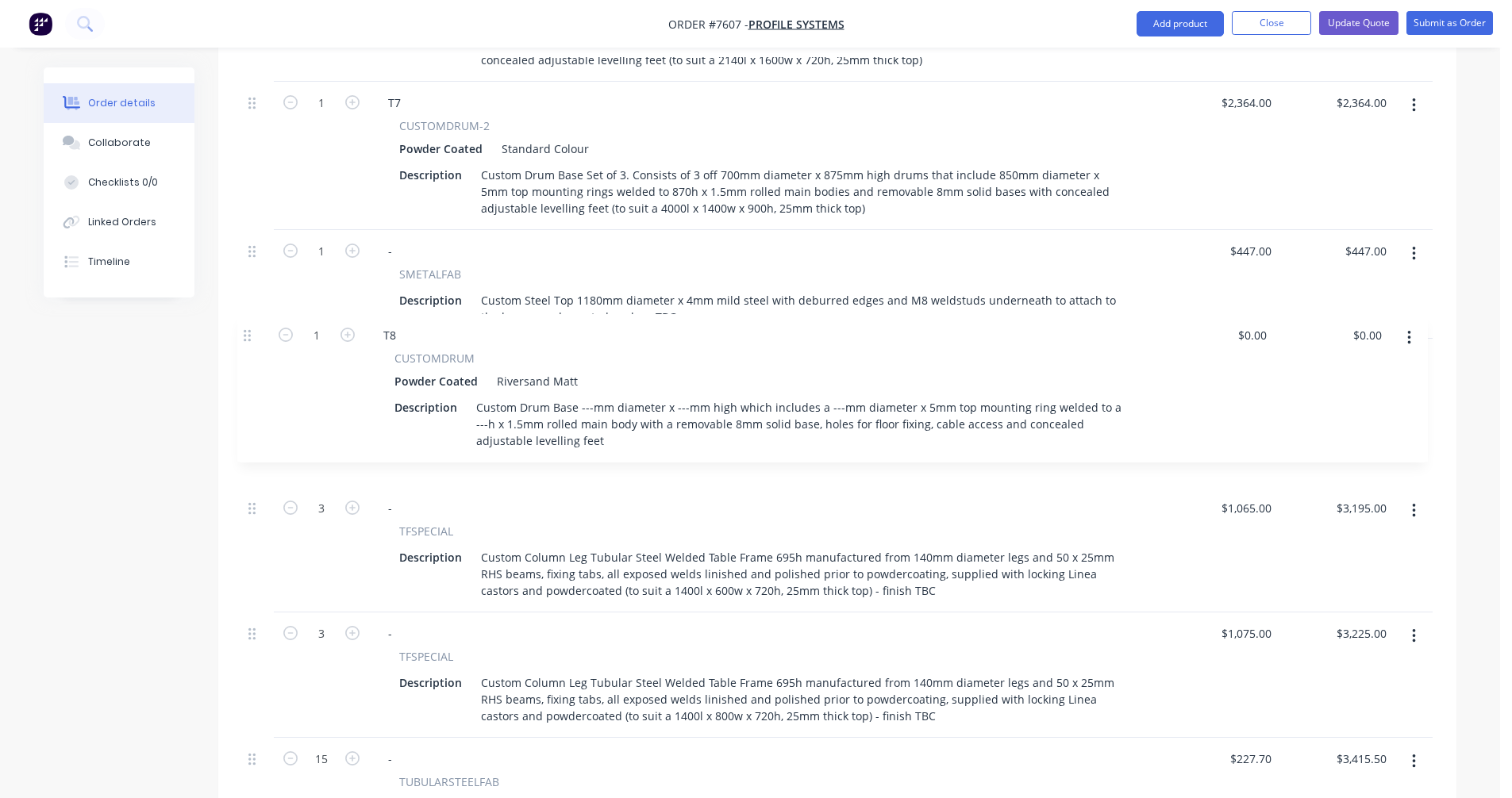
drag, startPoint x: 252, startPoint y: 398, endPoint x: 250, endPoint y: 327, distance: 71.0
click at [250, 327] on div "1 T1 CUSTOMDRUM-2 Powder Coated Standard Colour Description Custom Drum Base Se…" at bounding box center [837, 49] width 1191 height 2279
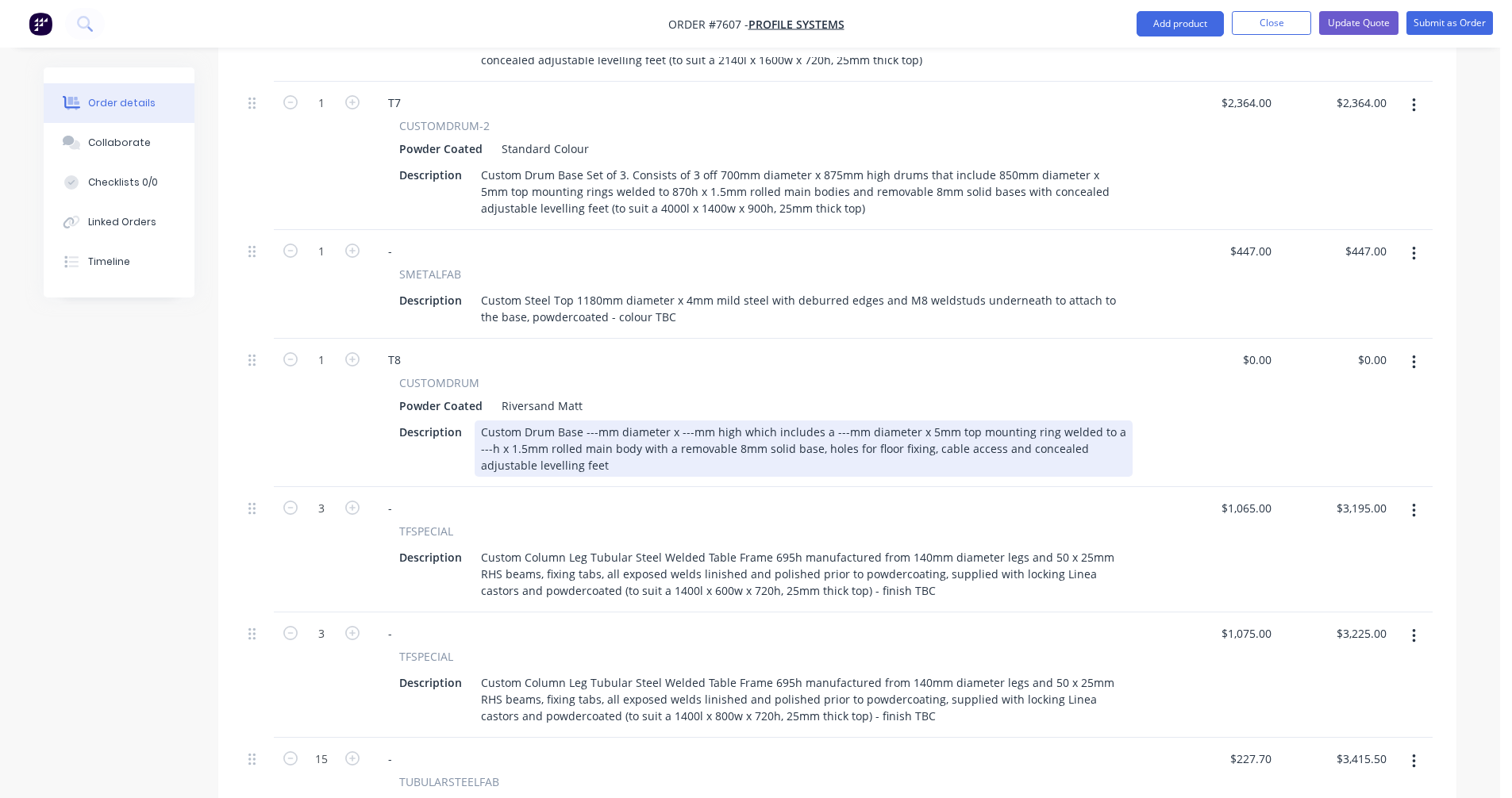
click at [596, 420] on div "Custom Drum Base ---mm diameter x ---mm high which includes a ---mm diameter x …" at bounding box center [804, 448] width 658 height 56
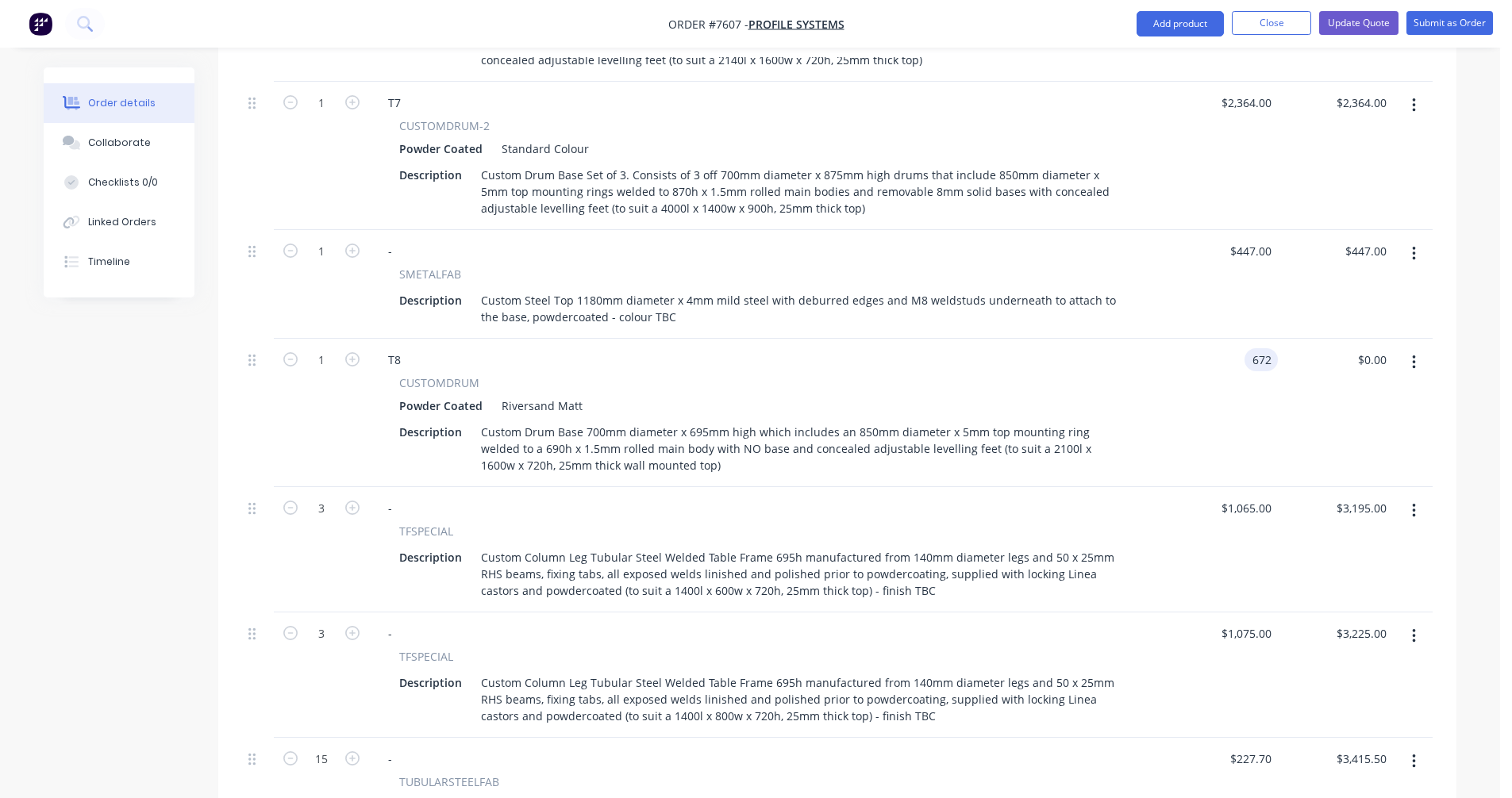
type input "$672.00"
type input "672.00"
type input "$672.00"
click at [1414, 246] on icon "button" at bounding box center [1414, 253] width 3 height 14
click at [1324, 379] on div "Delete" at bounding box center [1356, 390] width 122 height 23
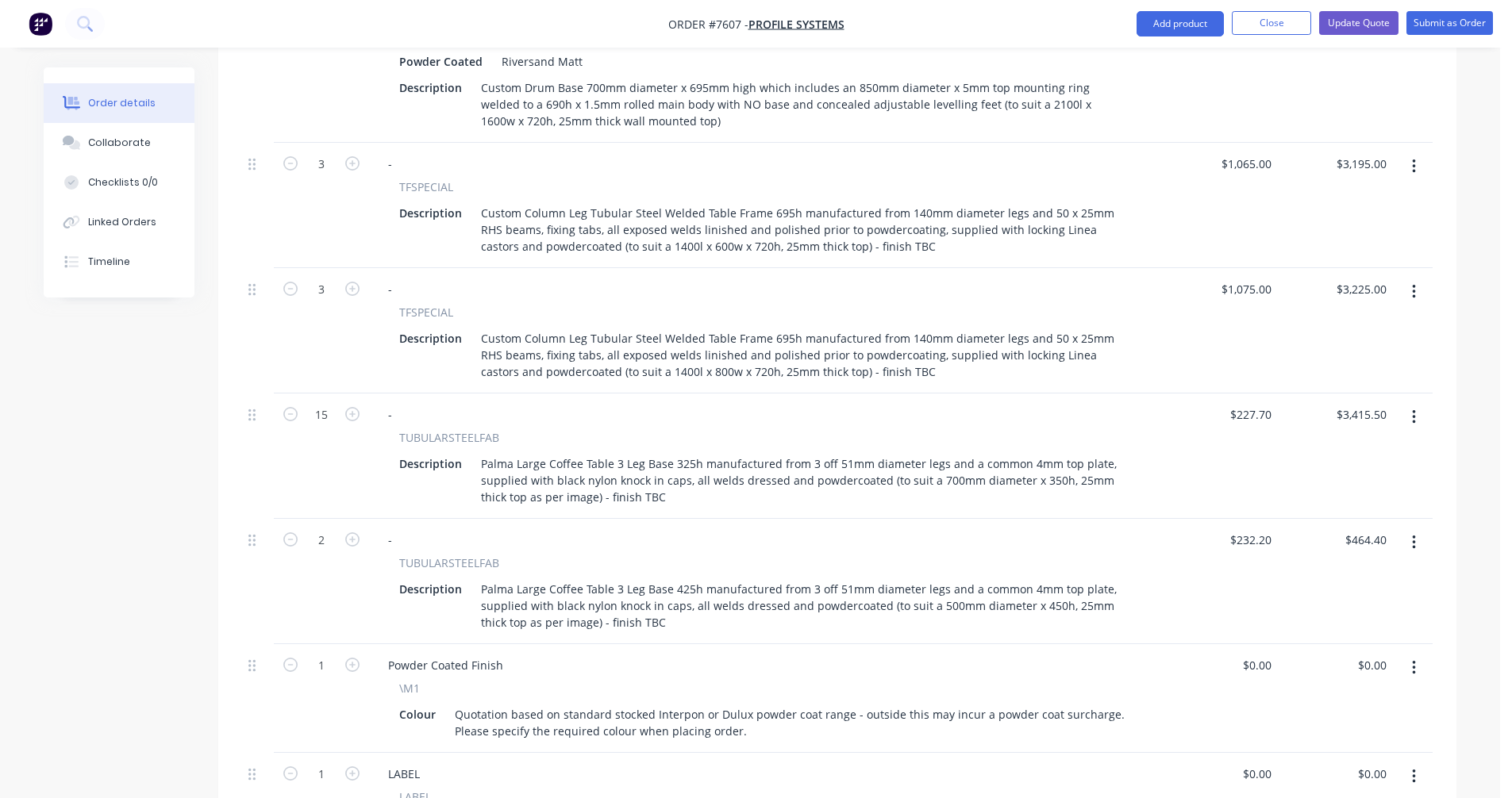
scroll to position [2000, 0]
click at [1413, 406] on icon "button" at bounding box center [1414, 415] width 4 height 18
click at [1339, 540] on div "Delete" at bounding box center [1356, 551] width 122 height 23
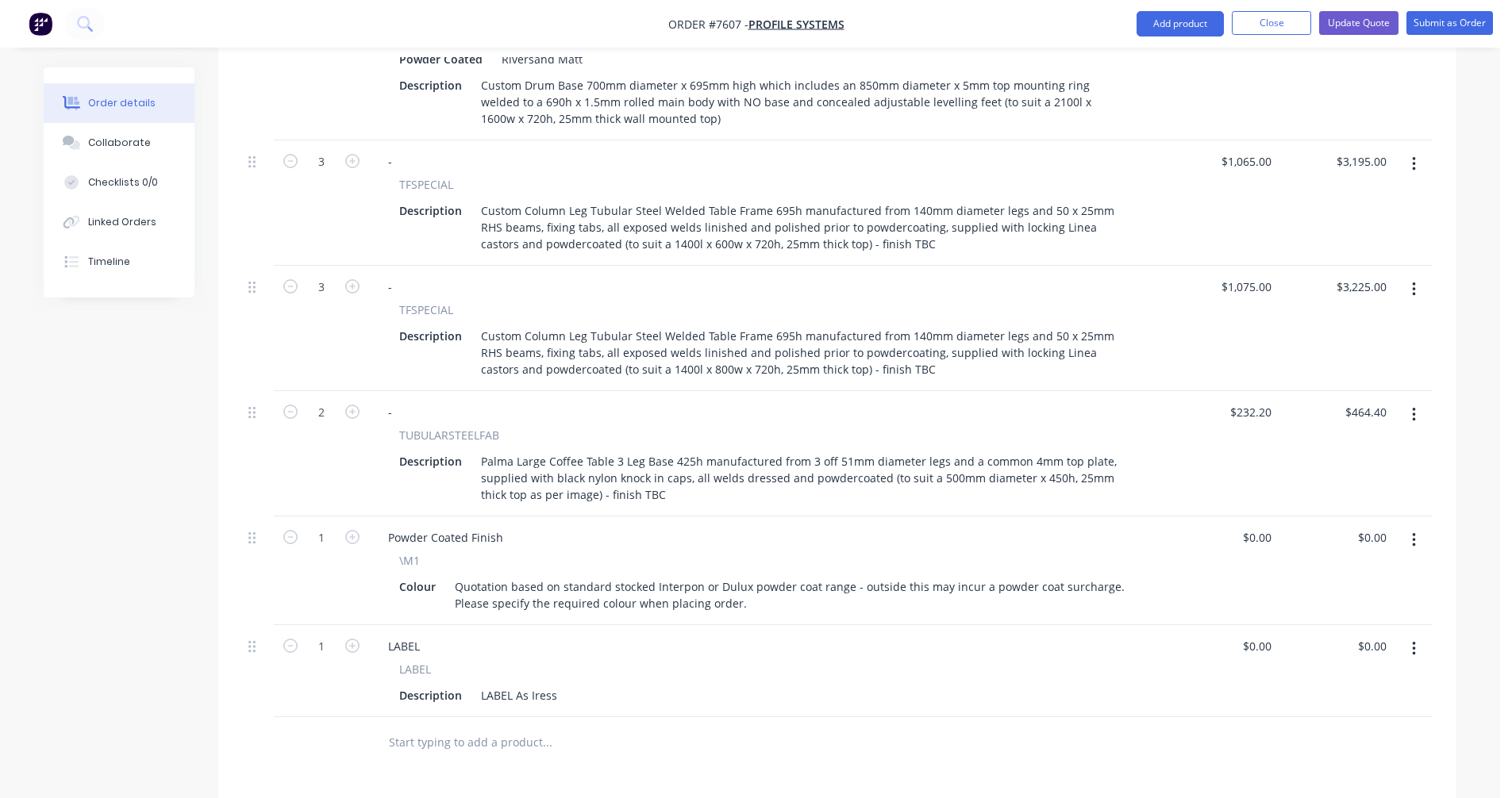
click at [1416, 400] on button "button" at bounding box center [1414, 415] width 37 height 29
click at [1342, 540] on div "Delete" at bounding box center [1356, 551] width 122 height 23
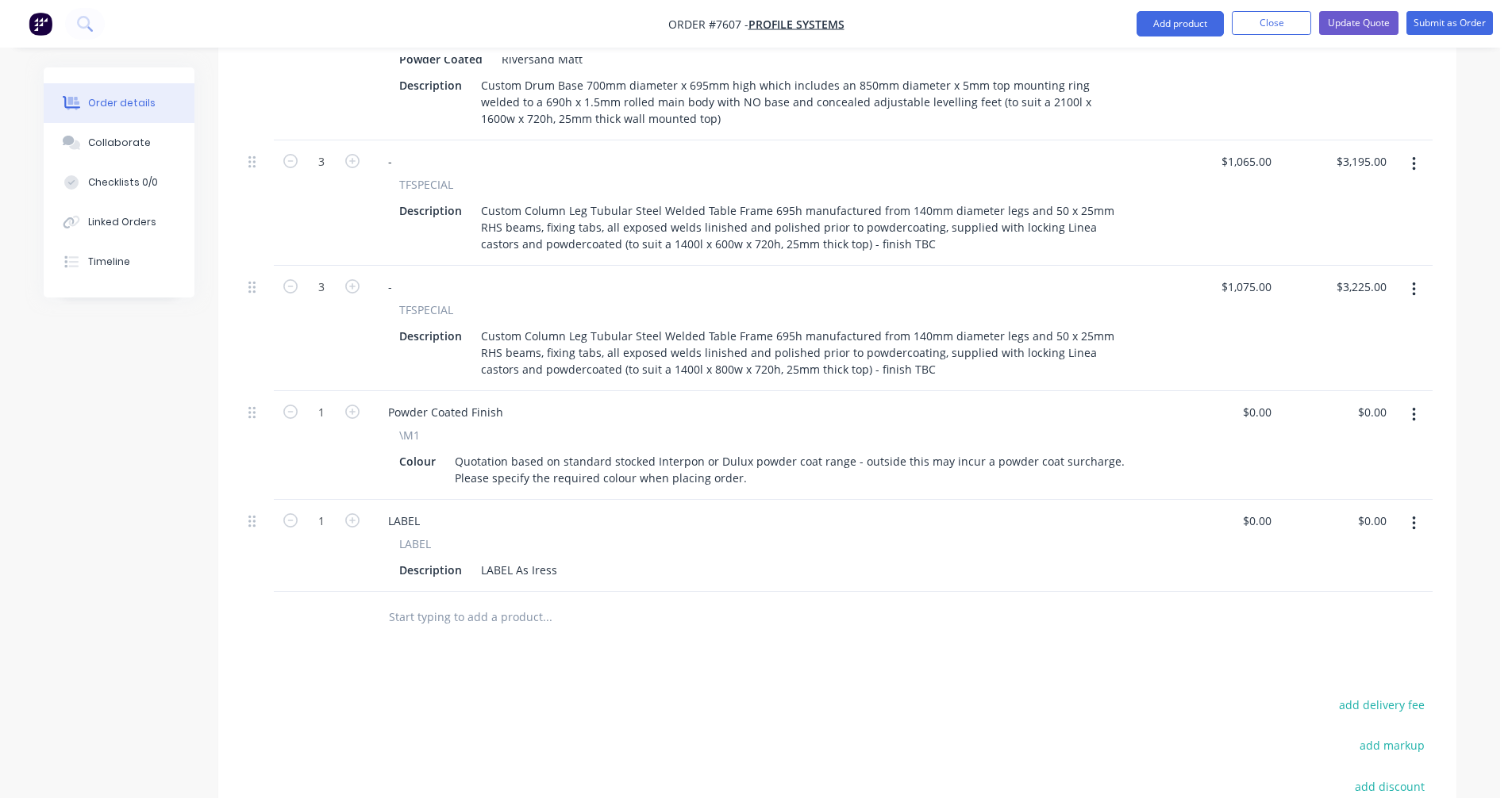
scroll to position [1921, 0]
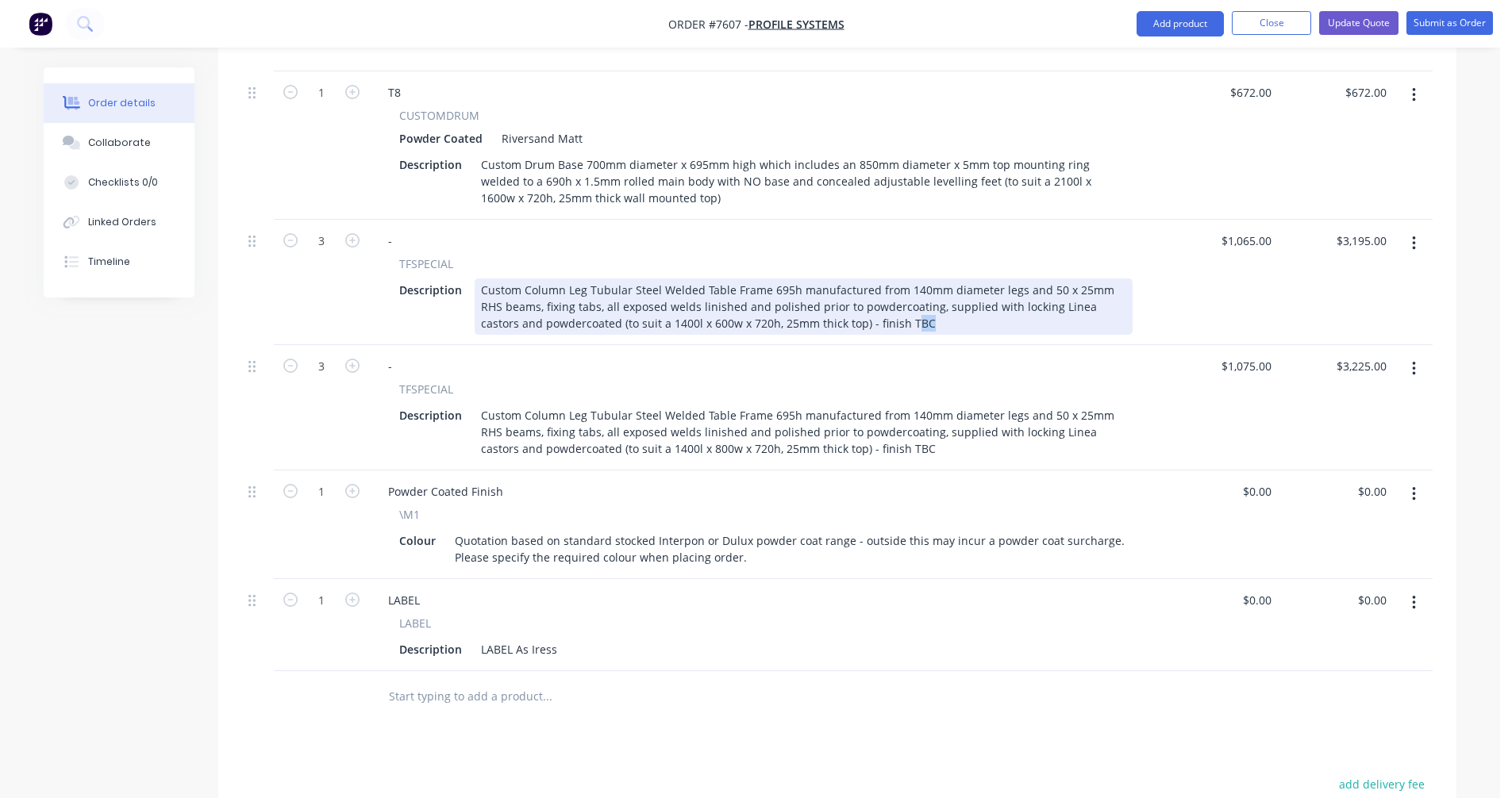
drag, startPoint x: 889, startPoint y: 303, endPoint x: 849, endPoint y: 301, distance: 40.0
click at [849, 301] on div "Custom Column Leg Tubular Steel Welded Table Frame 695h manufactured from 140mm…" at bounding box center [804, 306] width 658 height 56
drag, startPoint x: 969, startPoint y: 299, endPoint x: 839, endPoint y: 299, distance: 130.0
click at [839, 299] on div "Custom Column Leg Tubular Steel Welded Table Frame 695h manufactured from 140mm…" at bounding box center [804, 306] width 658 height 56
copy div "Transformer Grey Gloss"
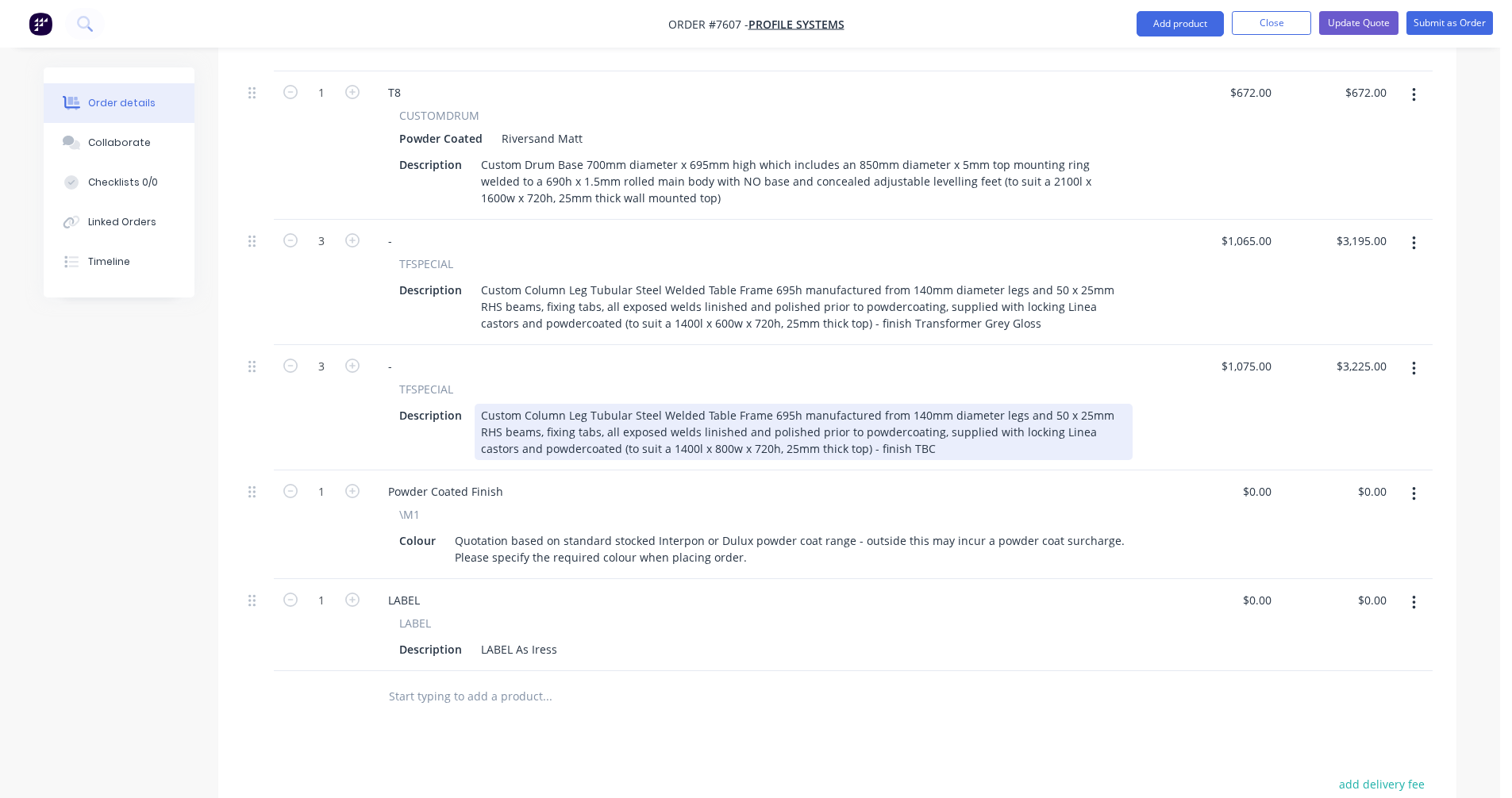
click at [862, 428] on div "Custom Column Leg Tubular Steel Welded Table Frame 695h manufactured from 140mm…" at bounding box center [804, 431] width 658 height 56
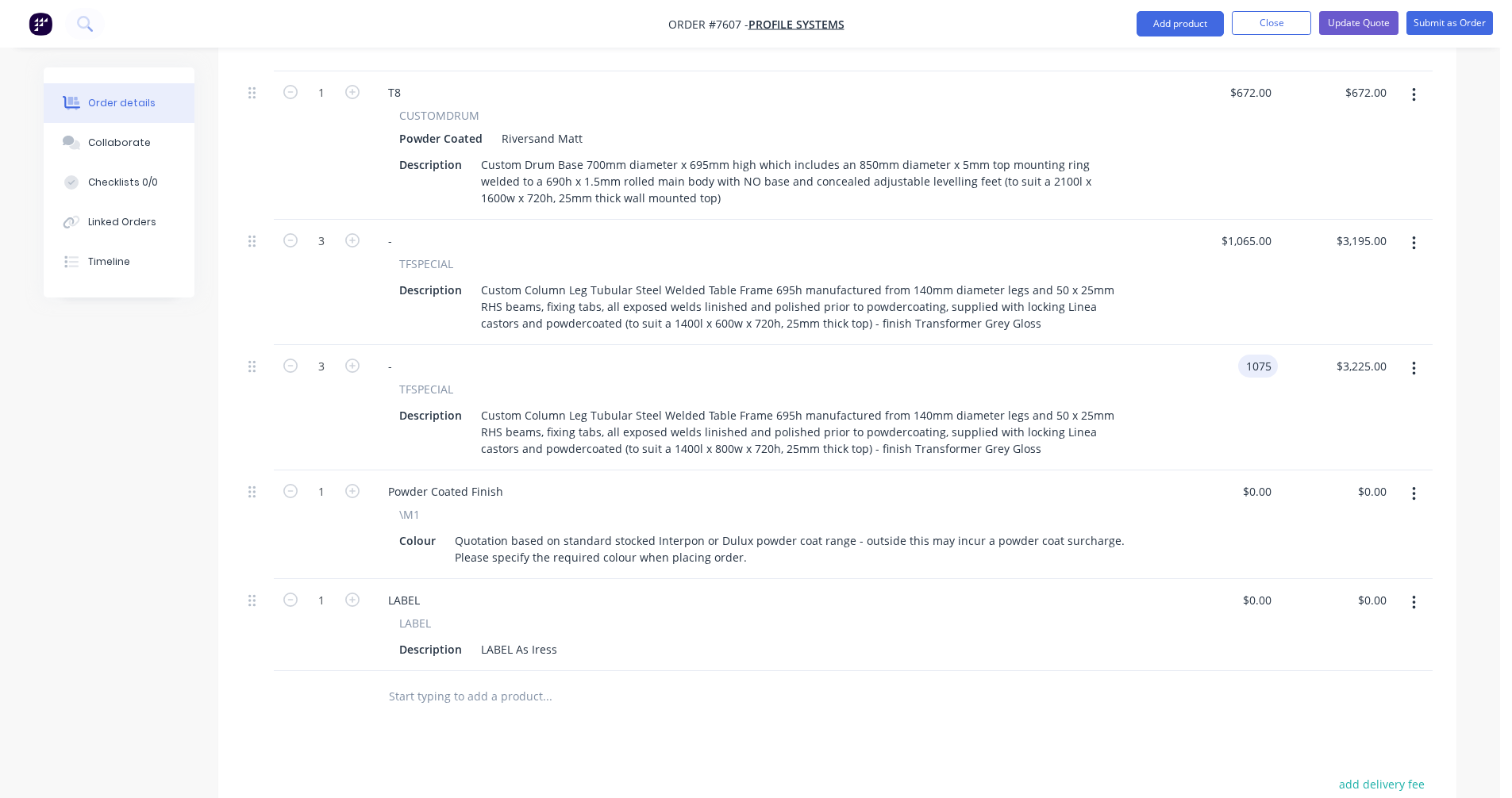
type input "$1,075.00"
type input "$3,225.00"
click at [407, 680] on input "text" at bounding box center [546, 696] width 317 height 32
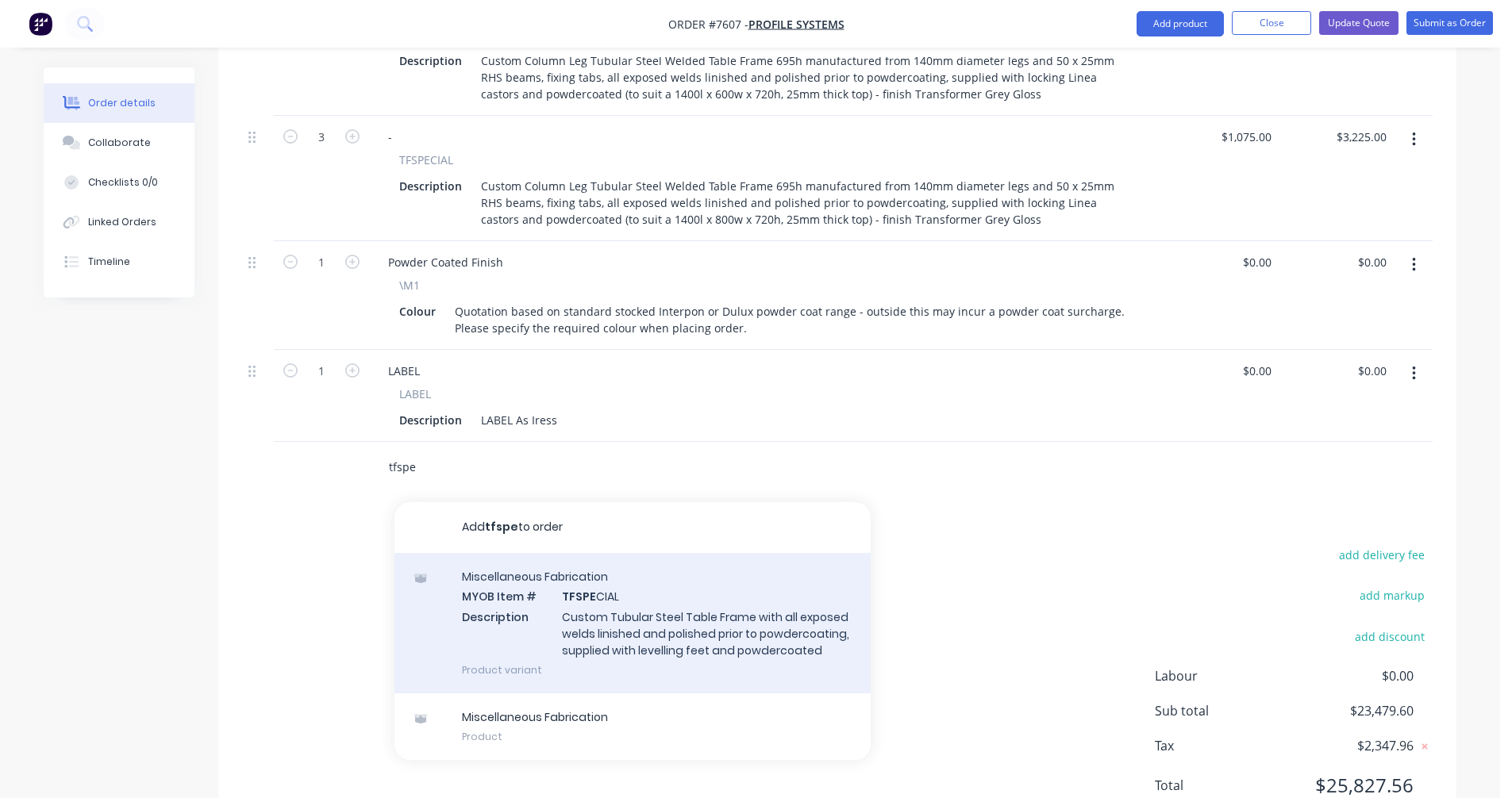
scroll to position [2159, 0]
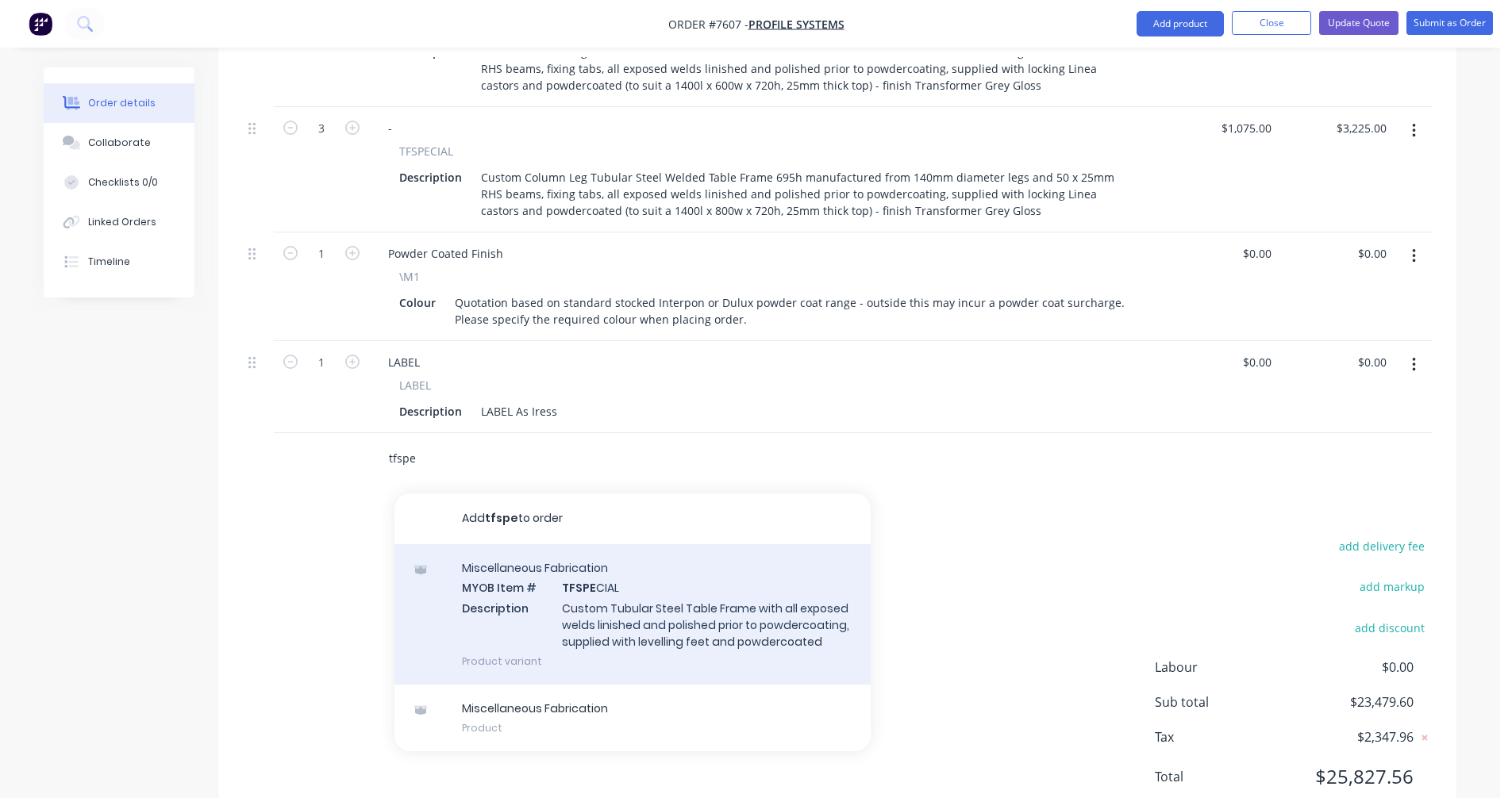
type input "tfspe"
click at [612, 586] on div "Miscellaneous Fabrication MYOB Item # TFSPE CIAL Description Custom Tubular Ste…" at bounding box center [633, 614] width 476 height 140
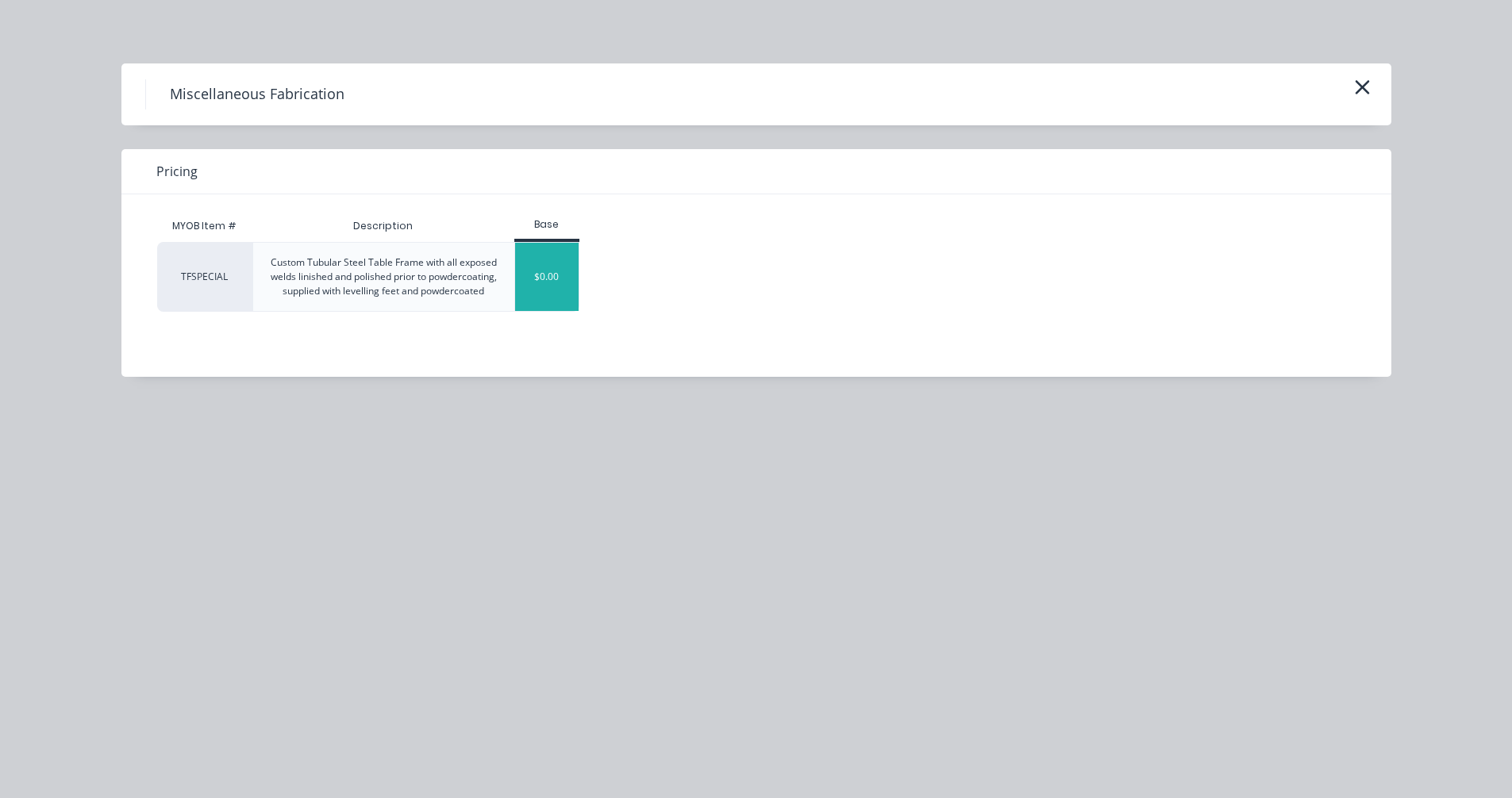
click at [530, 283] on div "$0.00" at bounding box center [547, 277] width 64 height 68
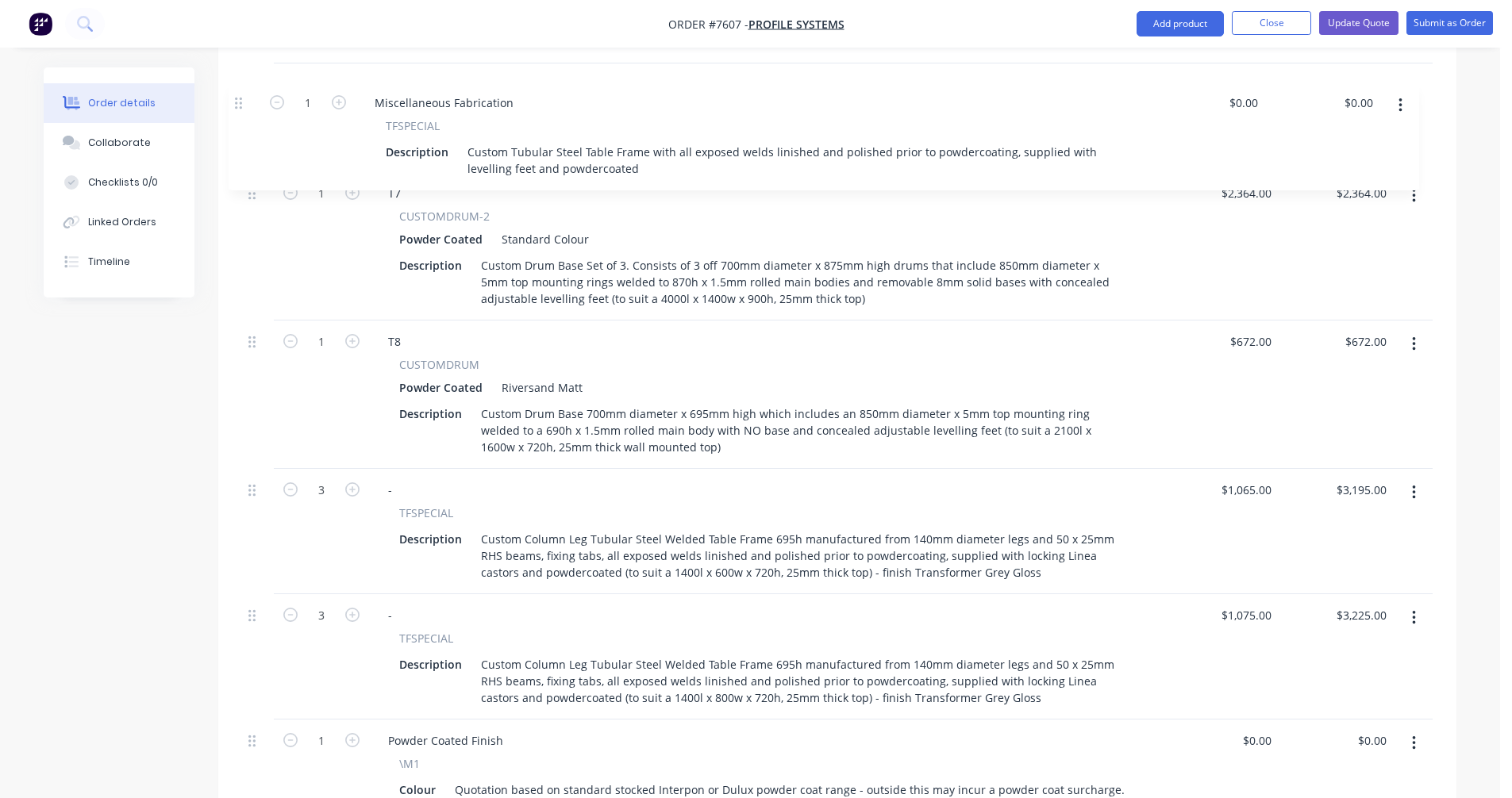
scroll to position [1778, 0]
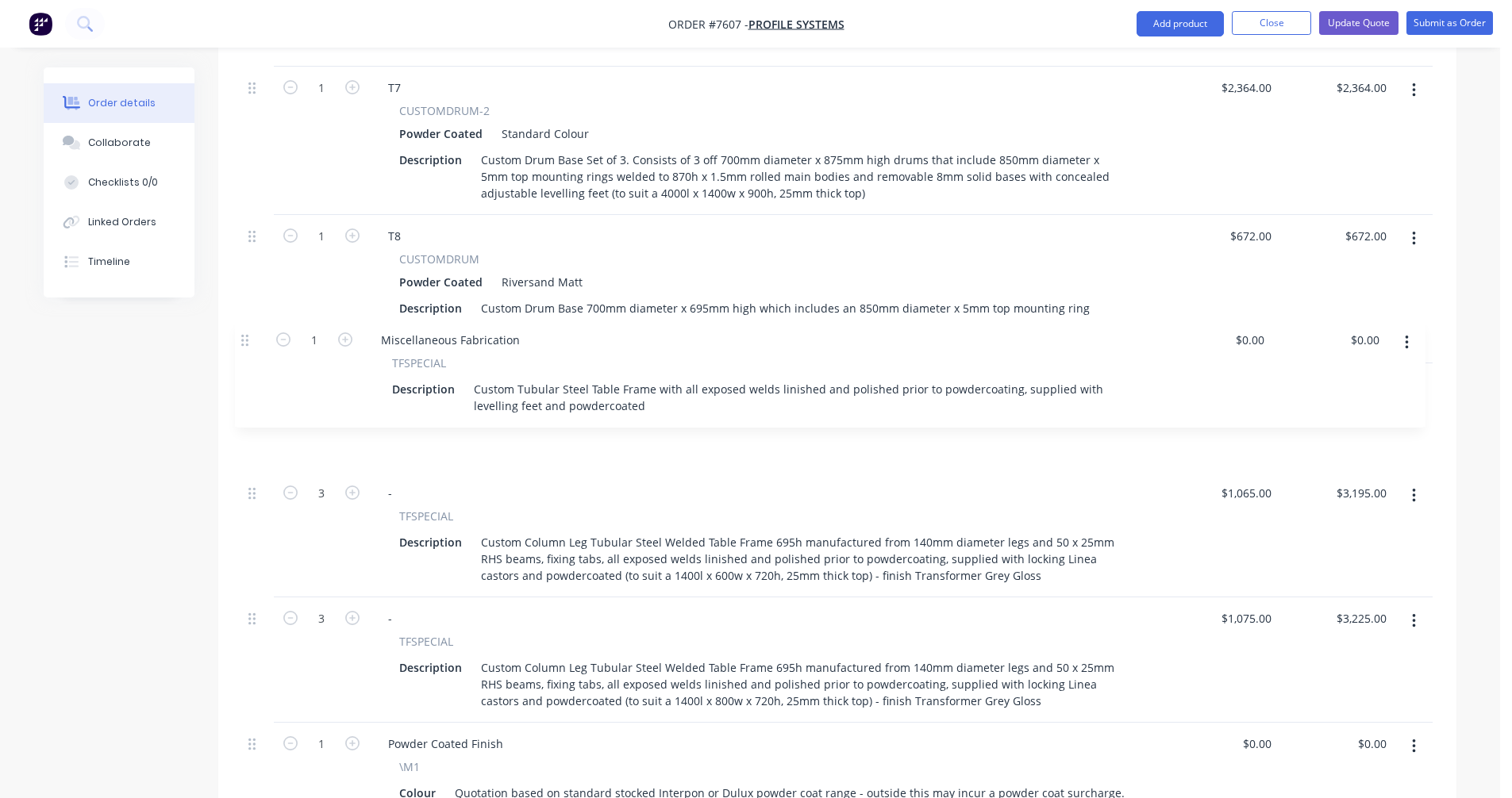
drag, startPoint x: 255, startPoint y: 436, endPoint x: 245, endPoint y: 232, distance: 204.2
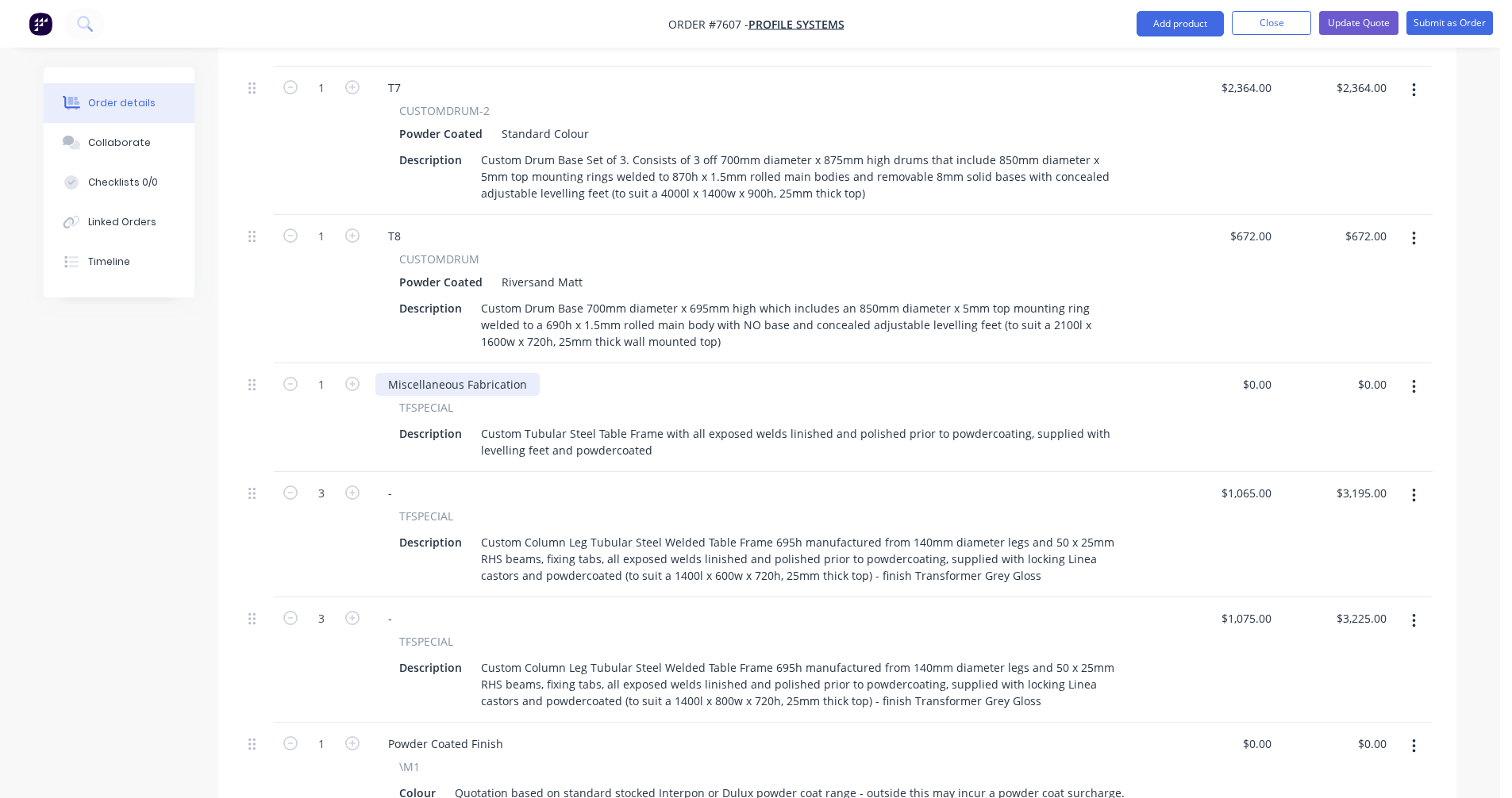
click at [469, 373] on div "Miscellaneous Fabrication" at bounding box center [457, 383] width 164 height 23
click at [481, 373] on div "Miscellaneous Fabrication" at bounding box center [457, 383] width 164 height 23
drag, startPoint x: 523, startPoint y: 362, endPoint x: 370, endPoint y: 365, distance: 153.0
click at [370, 365] on div "Miscellaneous Fabrication TFSPECIAL Description Custom Tubular Steel Table Fram…" at bounding box center [766, 417] width 793 height 108
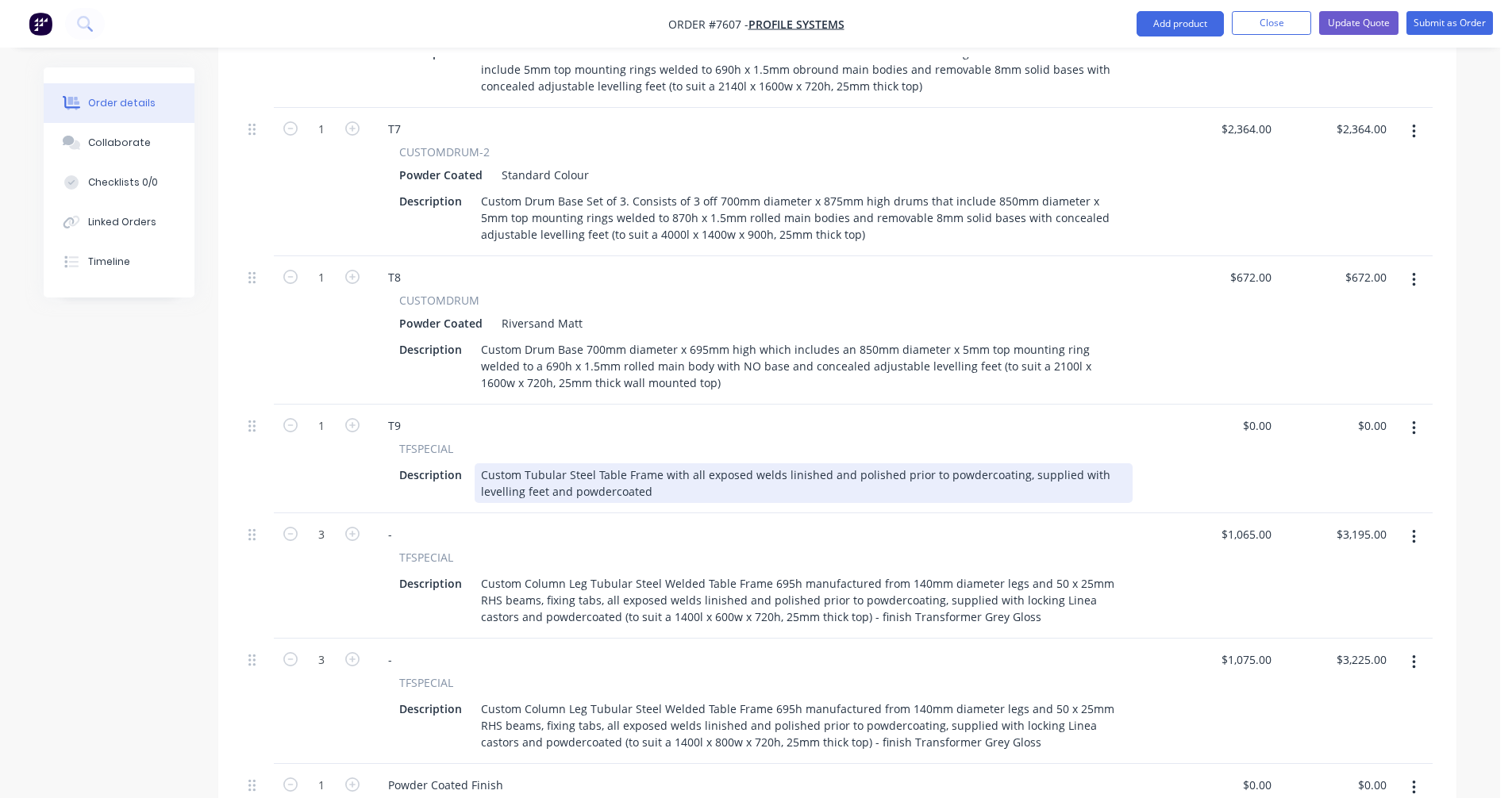
scroll to position [1699, 0]
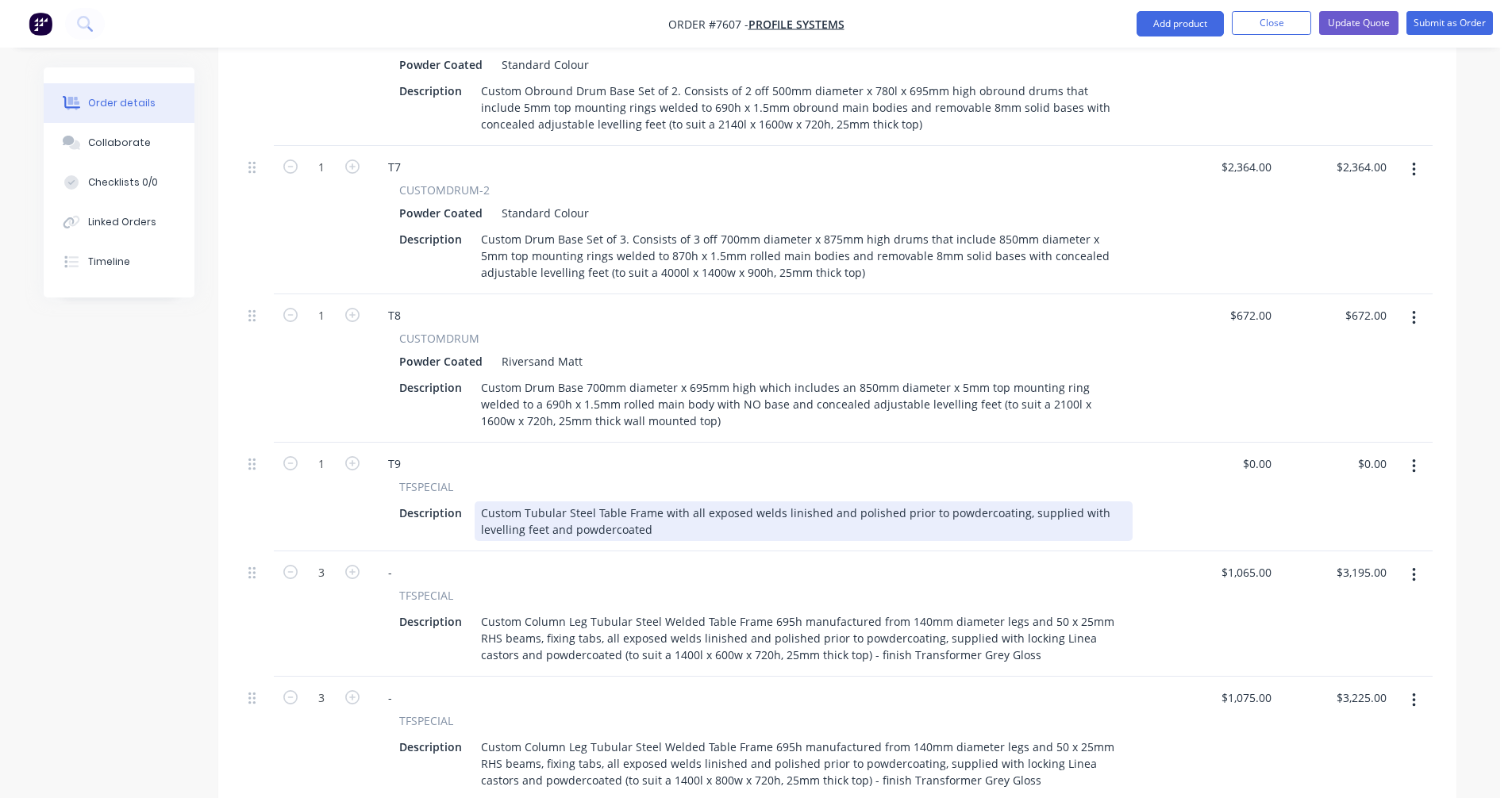
click at [627, 504] on div "Custom Tubular Steel Table Frame with all exposed welds linished and polished p…" at bounding box center [804, 521] width 658 height 40
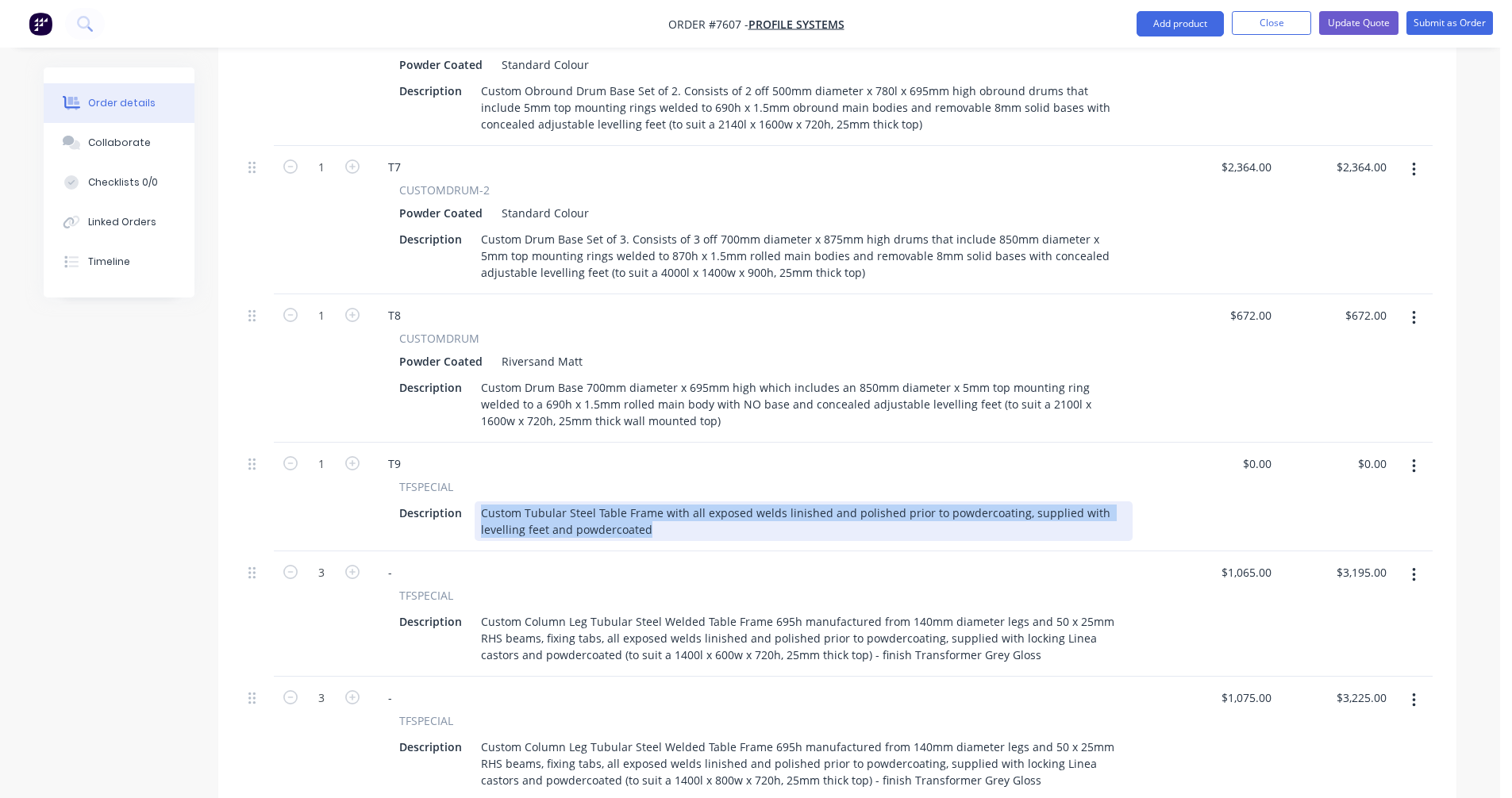
drag, startPoint x: 665, startPoint y: 505, endPoint x: 463, endPoint y: 477, distance: 203.9
click at [463, 478] on div "TFSPECIAL Description Custom Tubular Steel Table Frame with all exposed welds l…" at bounding box center [766, 510] width 781 height 63
paste div
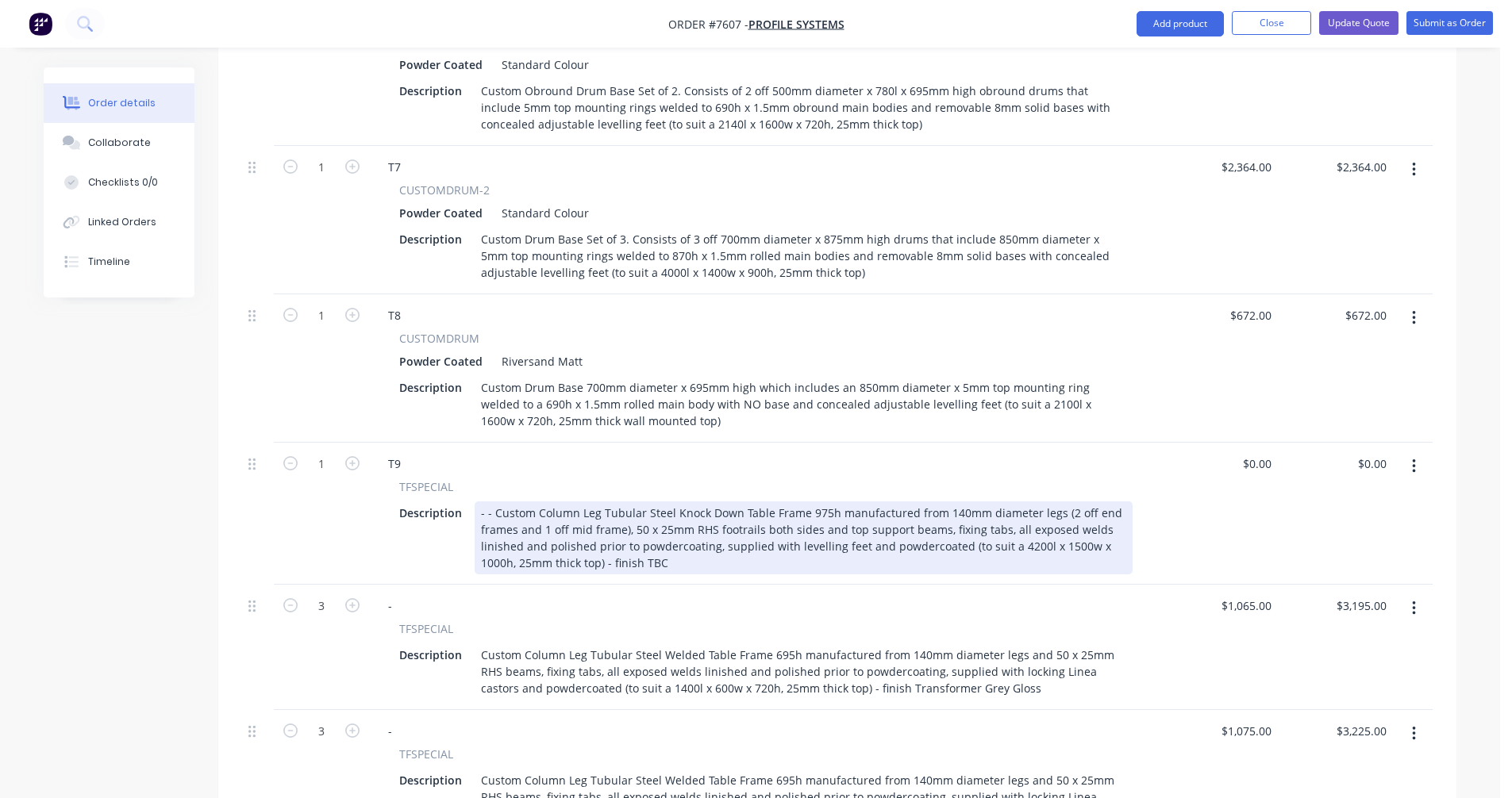
click at [643, 541] on div "- - Custom Column Leg Tubular Steel Knock Down Table Frame 975h manufactured fr…" at bounding box center [804, 537] width 658 height 73
click at [803, 501] on div "Custom Column Leg Tubular Steel Knock Down Table Frame 975h manufactured from 1…" at bounding box center [804, 537] width 658 height 73
click at [551, 501] on div "Custom Column Leg Tubular Steel Knock Down Table Frame 695h manufactured from 1…" at bounding box center [804, 537] width 658 height 73
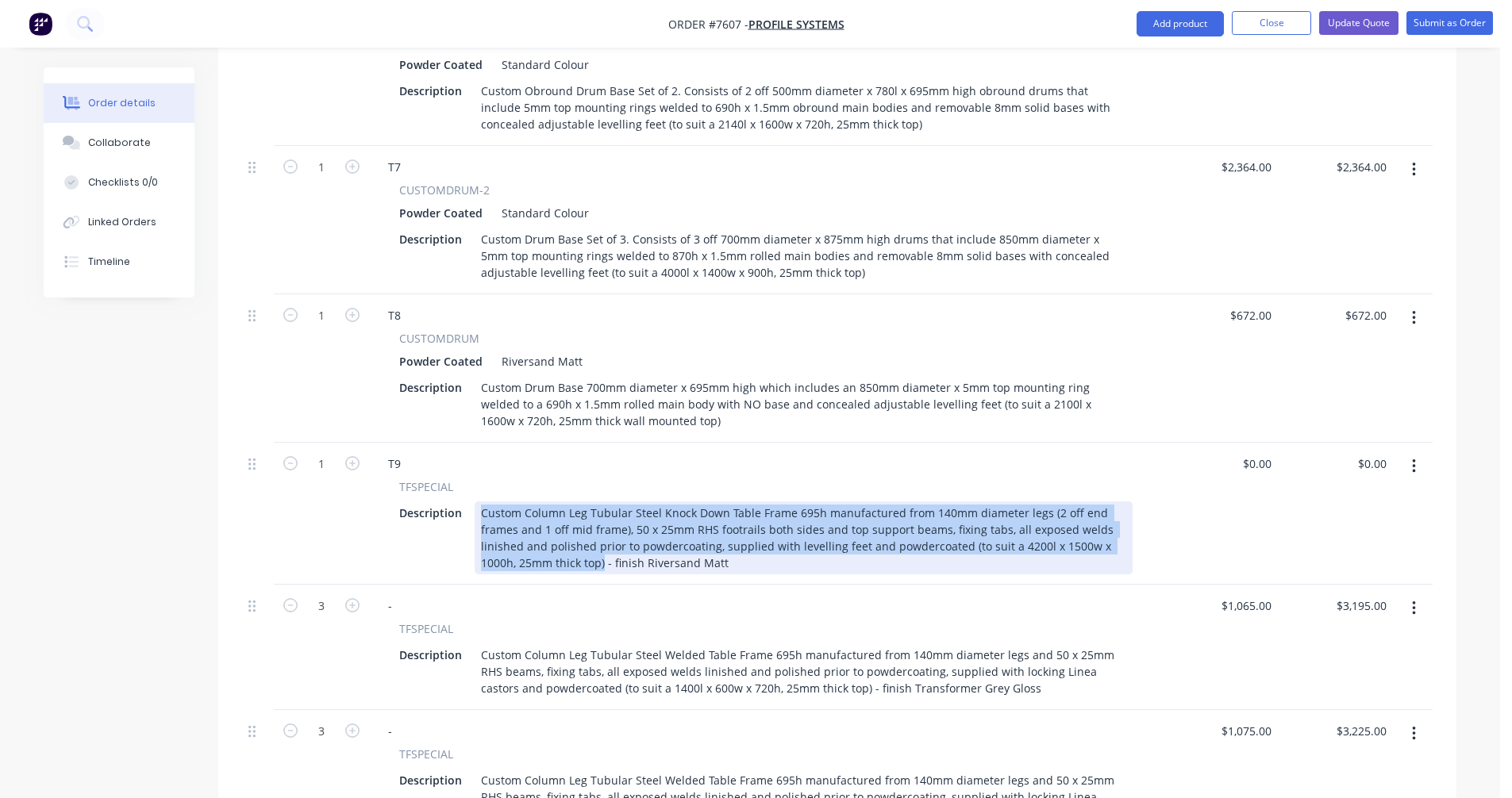
drag, startPoint x: 565, startPoint y: 543, endPoint x: 469, endPoint y: 486, distance: 111.6
click at [476, 501] on div "Custom Column Leg Tubular Steel Knock Down Table Frame 695h manufactured from 1…" at bounding box center [804, 537] width 658 height 73
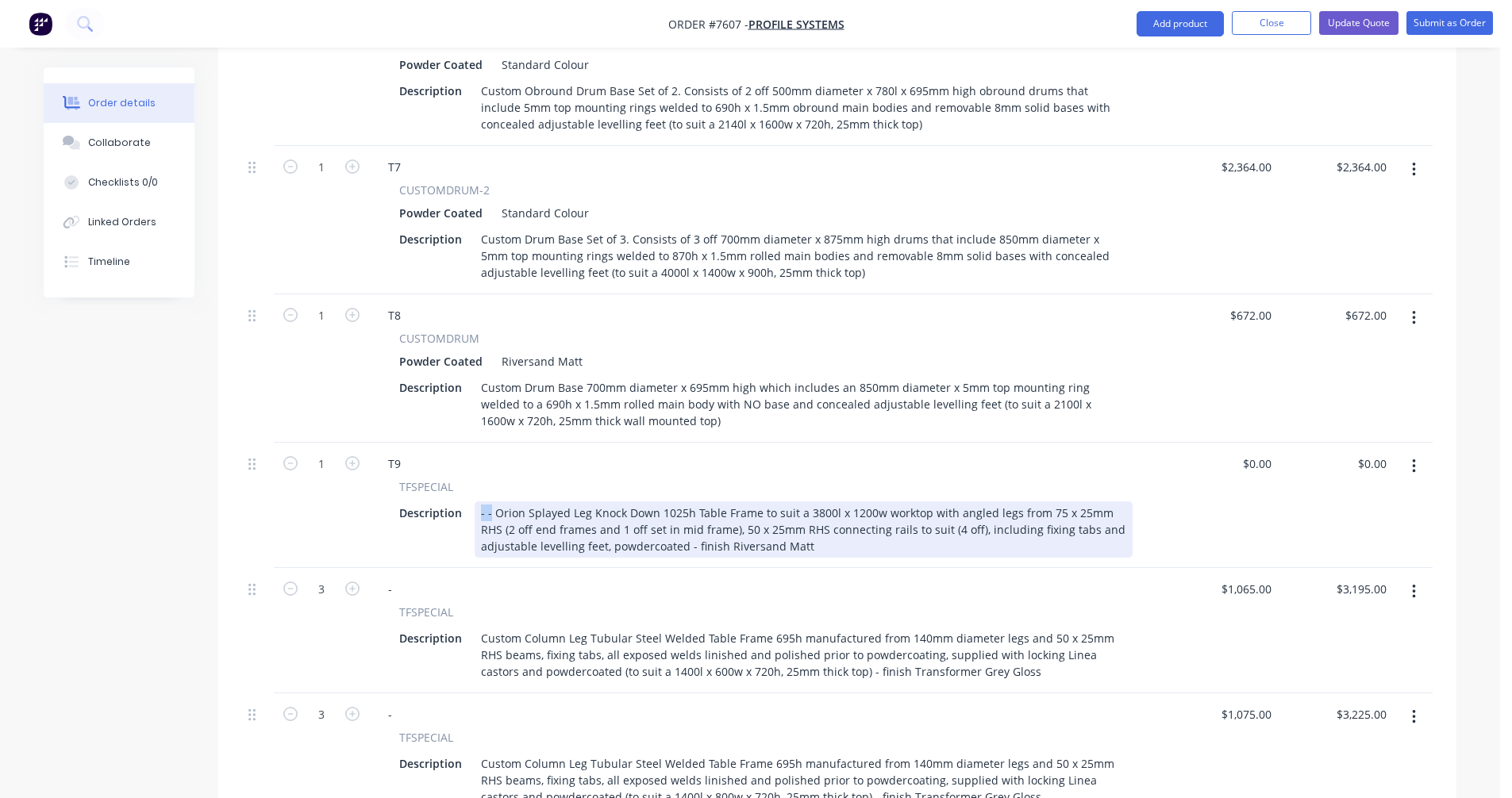
drag, startPoint x: 490, startPoint y: 489, endPoint x: 468, endPoint y: 486, distance: 22.2
click at [468, 501] on div "Description - - Orion Splayed Leg Knock Down 1025h Table Frame to suit a 3800l …" at bounding box center [762, 529] width 740 height 56
drag, startPoint x: 661, startPoint y: 492, endPoint x: 671, endPoint y: 491, distance: 10.0
click at [661, 501] on div "Orion Splayed Leg Knock Down 1025h Table Frame to suit a 3800l x 1200w worktop …" at bounding box center [804, 529] width 658 height 56
type input "$992.00"
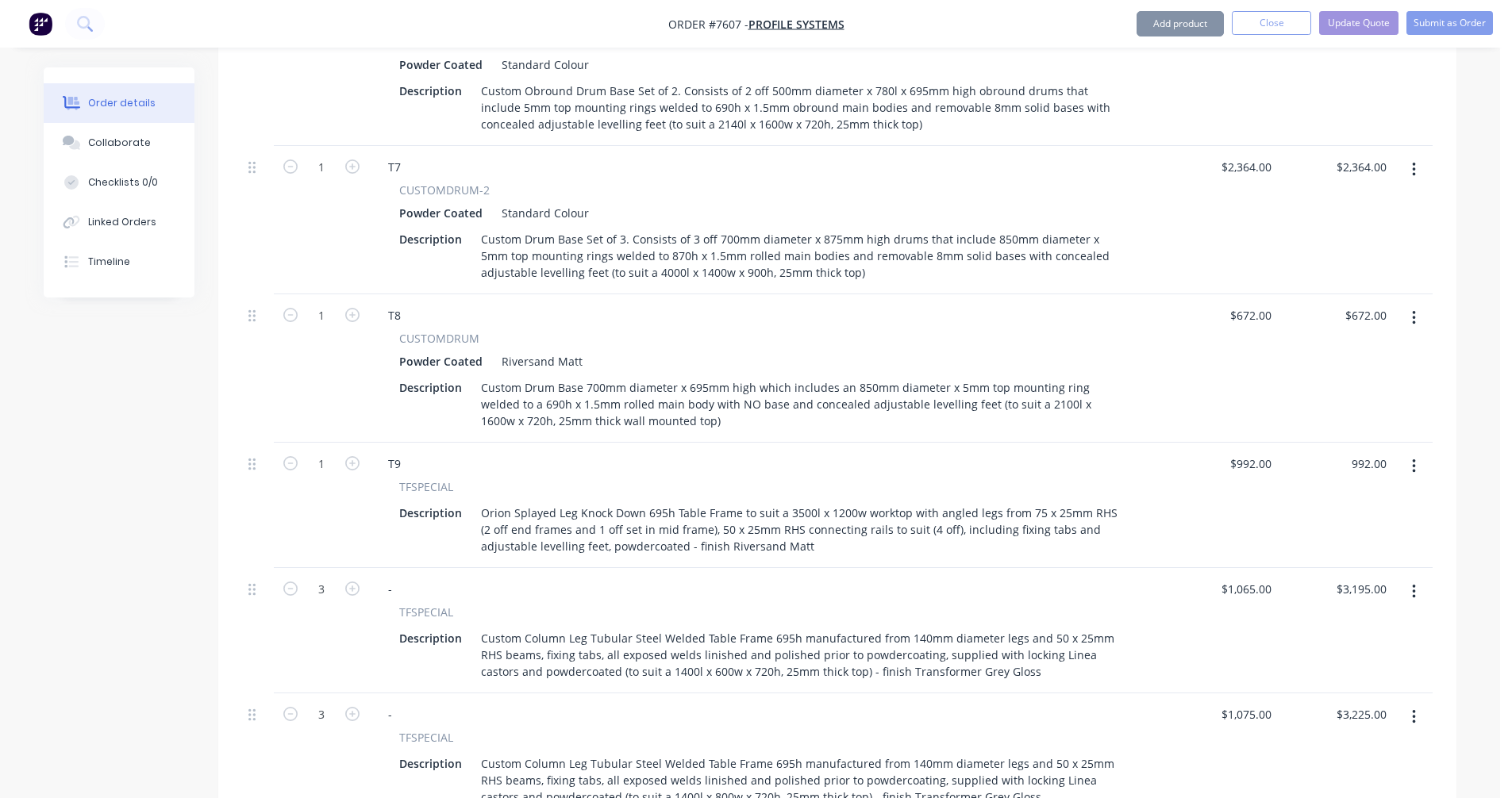
type input "$992.00"
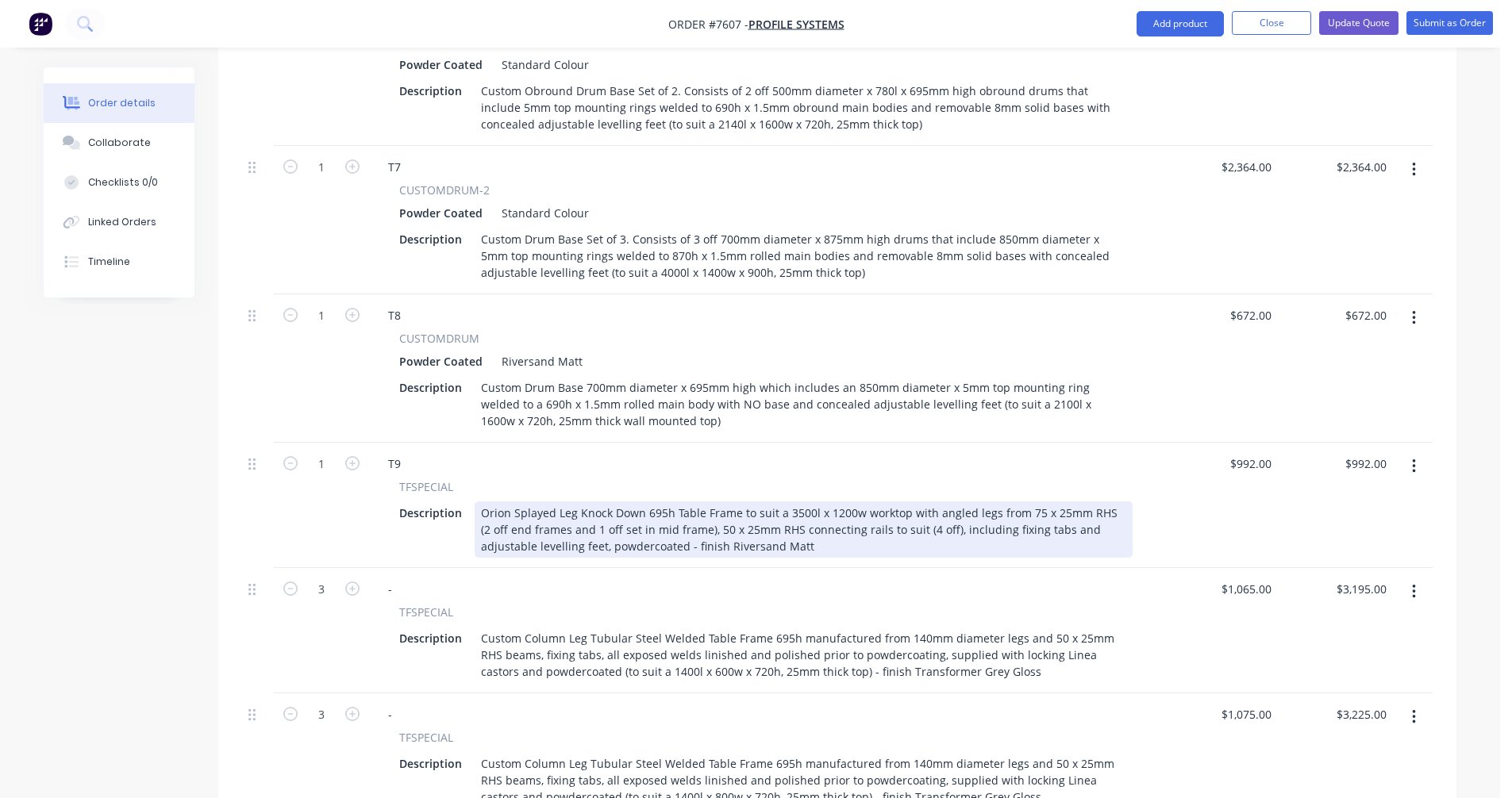
click at [772, 524] on div "Orion Splayed Leg Knock Down 695h Table Frame to suit a 3500l x 1200w worktop w…" at bounding box center [804, 529] width 658 height 56
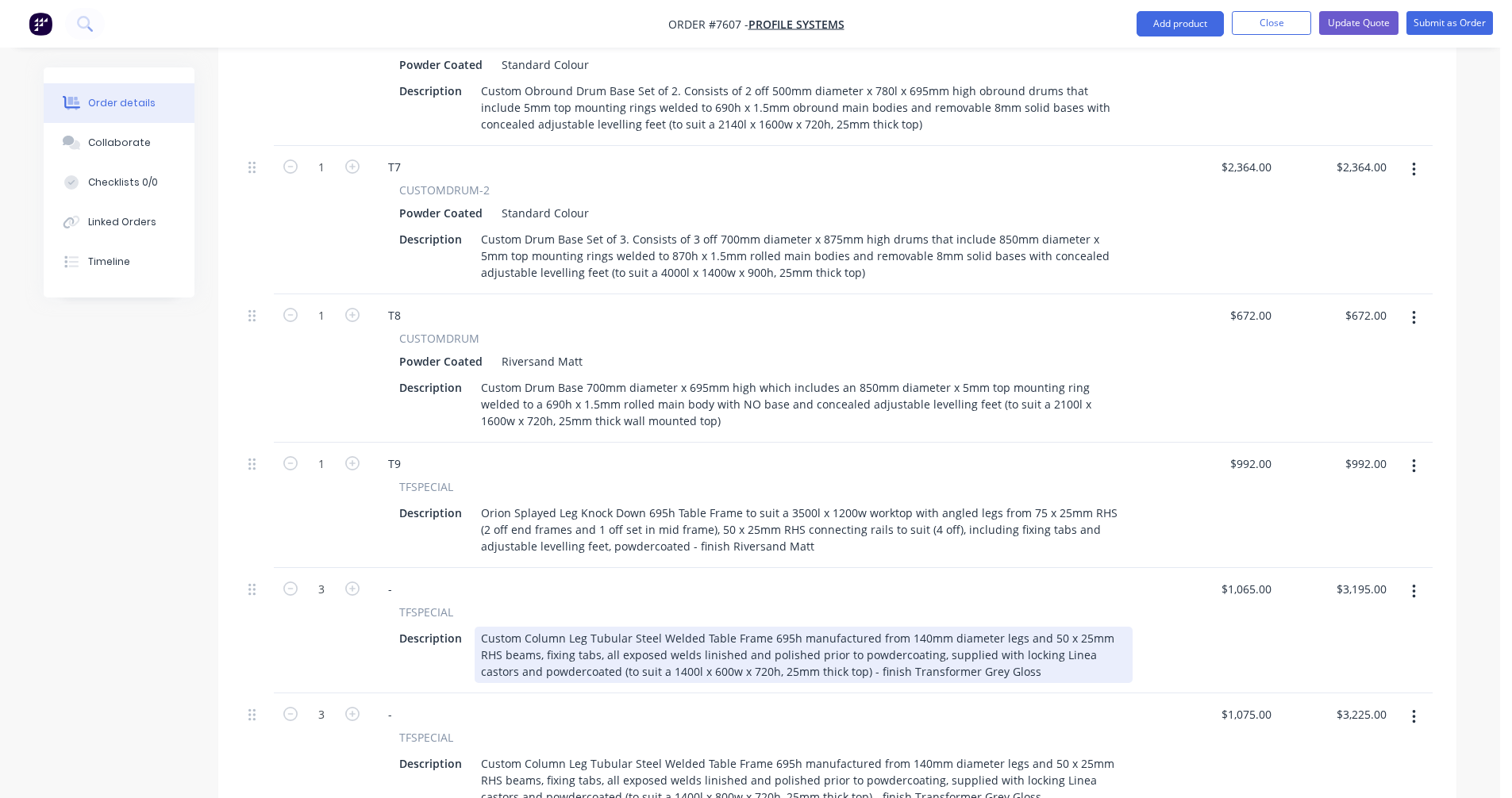
click at [753, 626] on div "Custom Column Leg Tubular Steel Welded Table Frame 695h manufactured from 140mm…" at bounding box center [804, 654] width 658 height 56
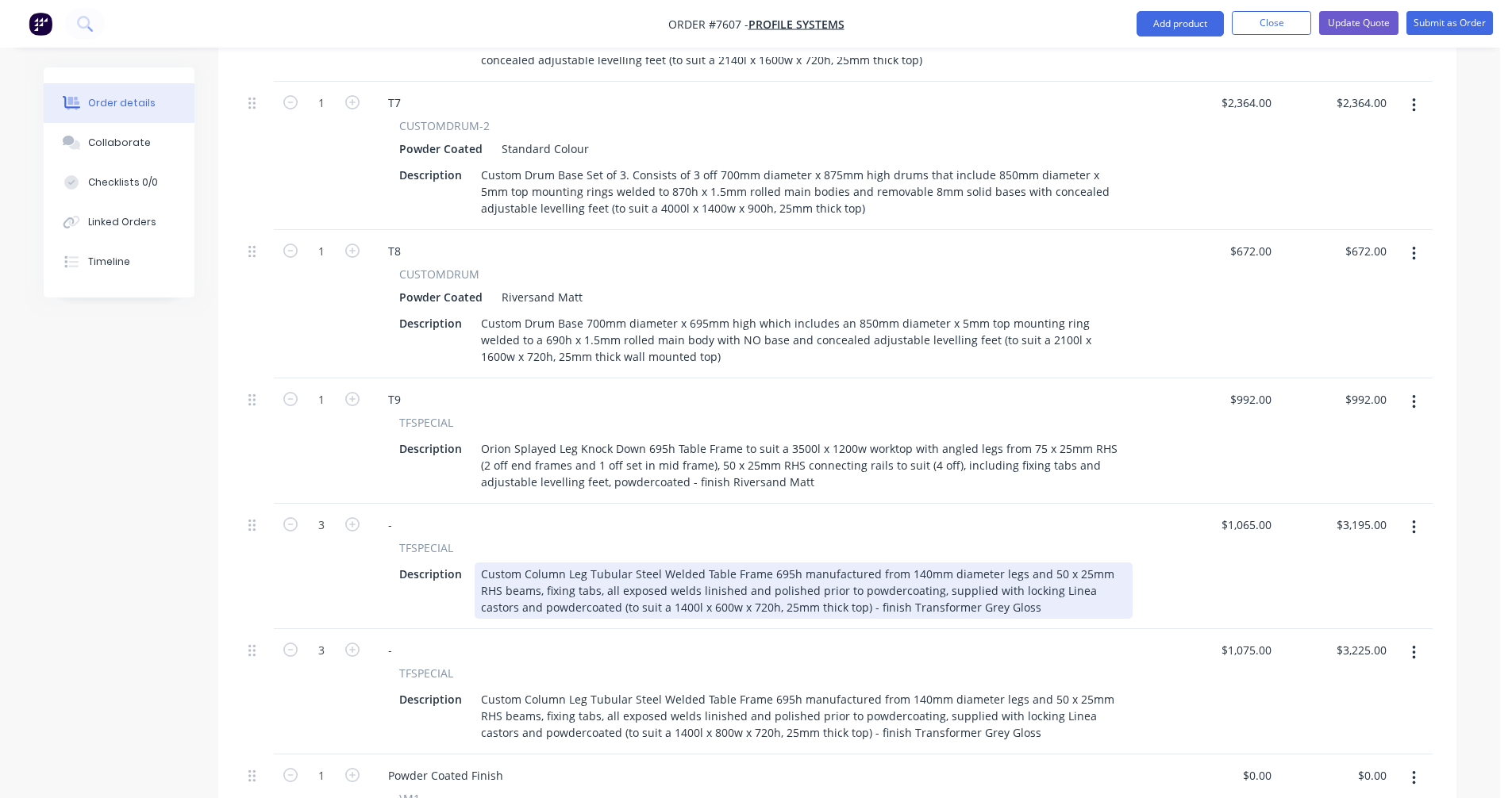
scroll to position [1937, 0]
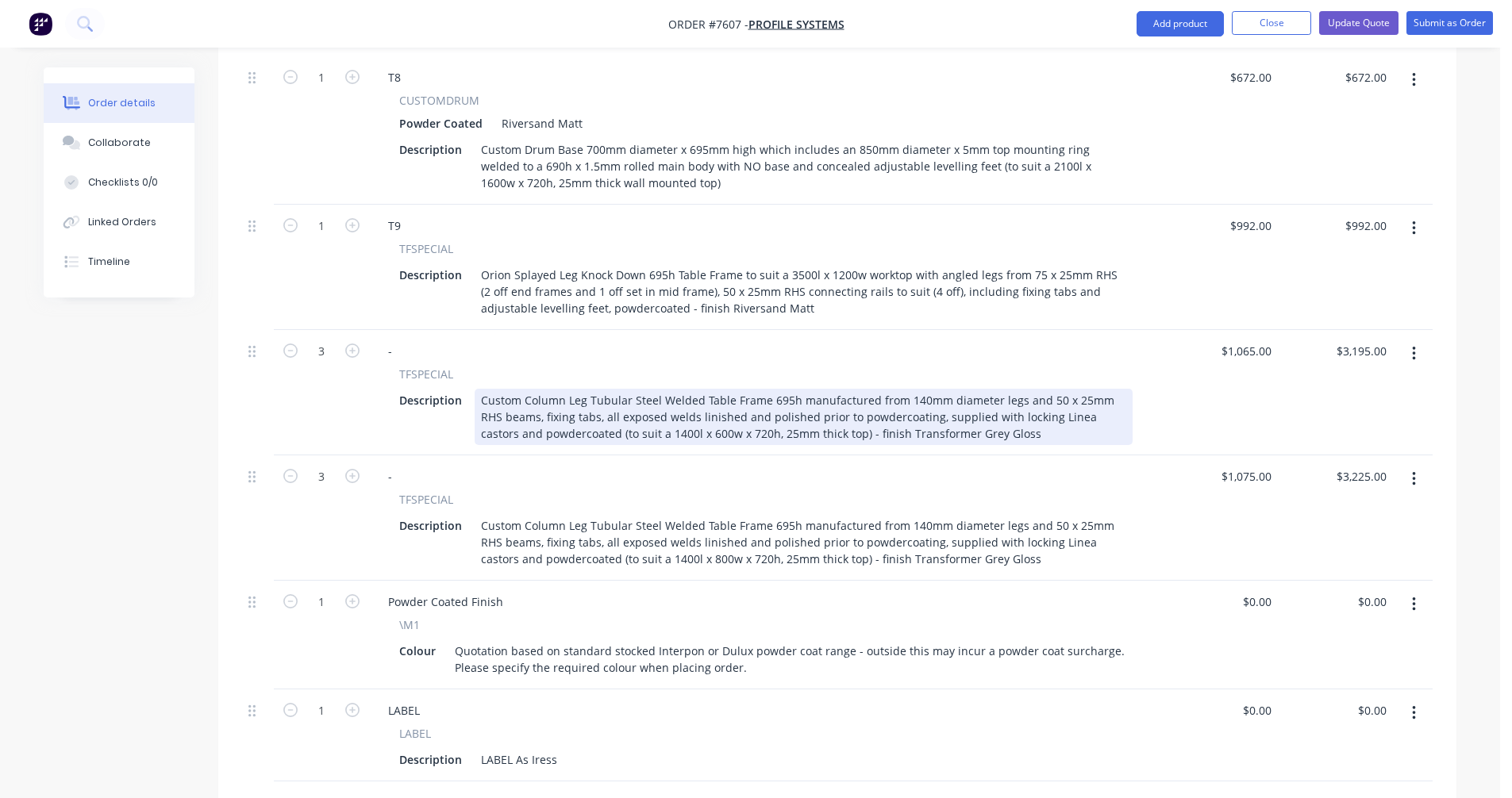
click at [783, 397] on div "Custom Column Leg Tubular Steel Welded Table Frame 695h manufactured from 140mm…" at bounding box center [804, 416] width 658 height 56
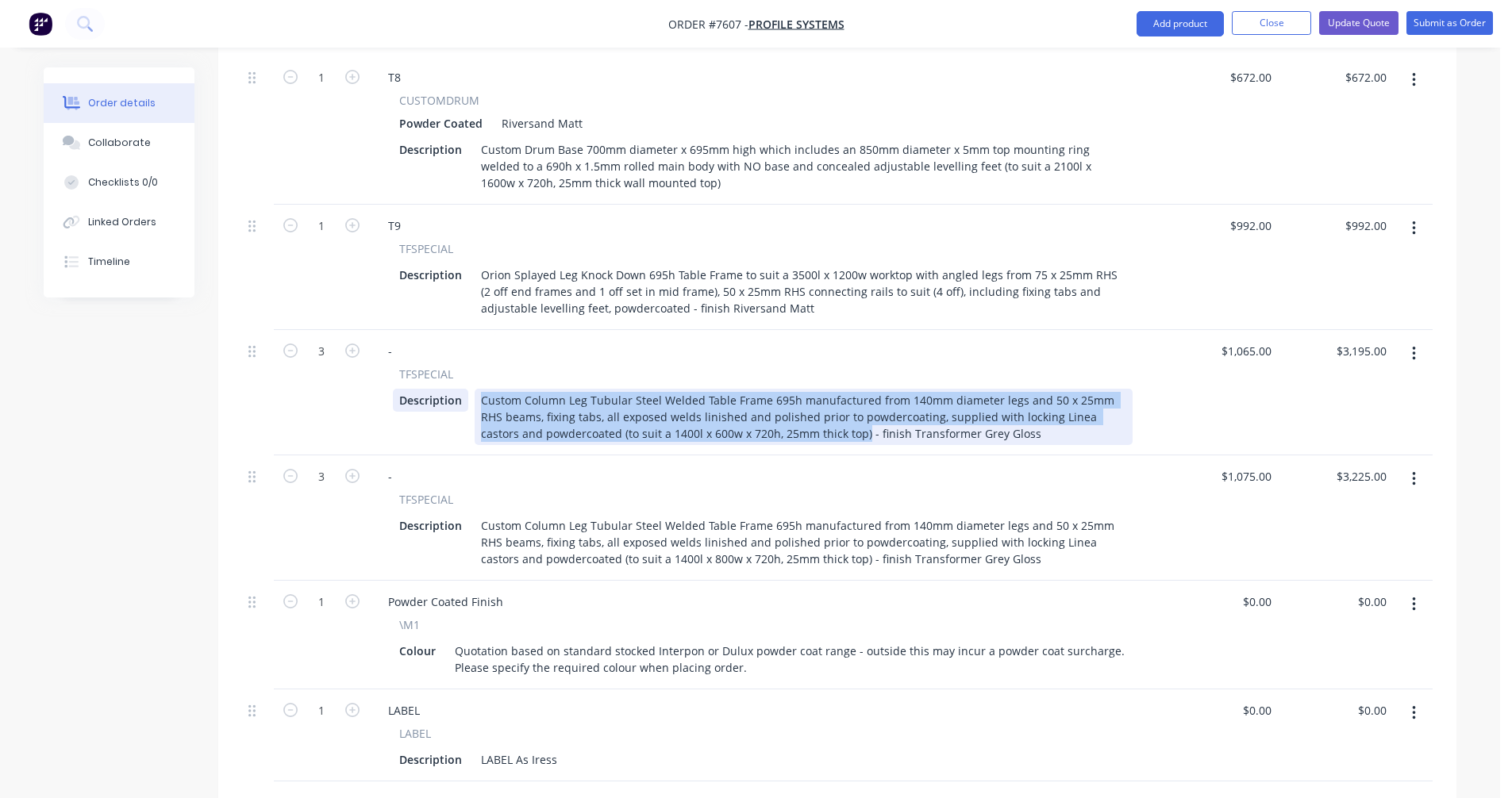
drag, startPoint x: 800, startPoint y: 413, endPoint x: 462, endPoint y: 375, distance: 340.1
click at [467, 388] on div "Description Custom Column Leg Tubular Steel Welded Table Frame 695h manufacture…" at bounding box center [762, 416] width 740 height 56
paste div
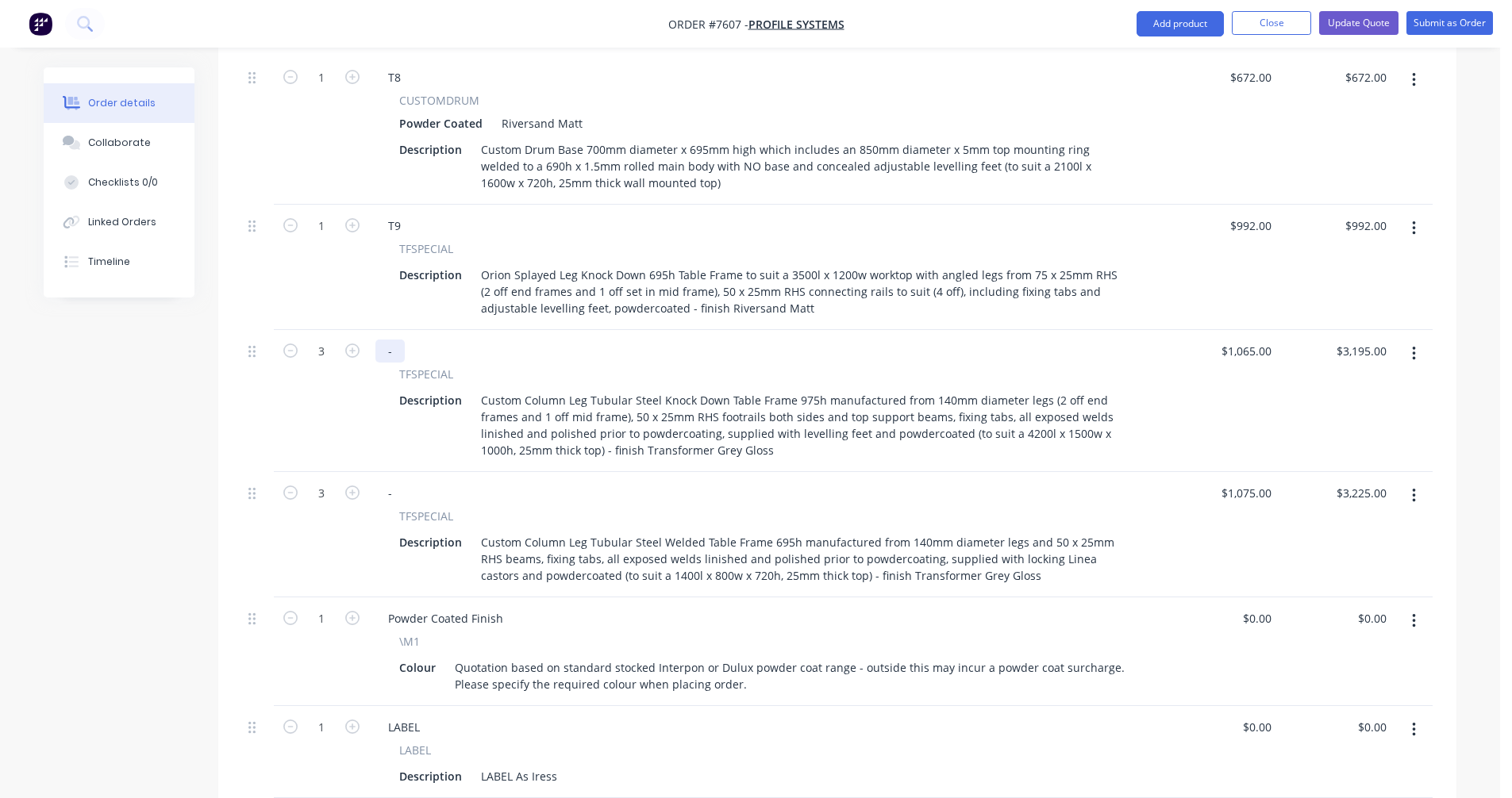
click at [399, 340] on div "-" at bounding box center [390, 351] width 29 height 23
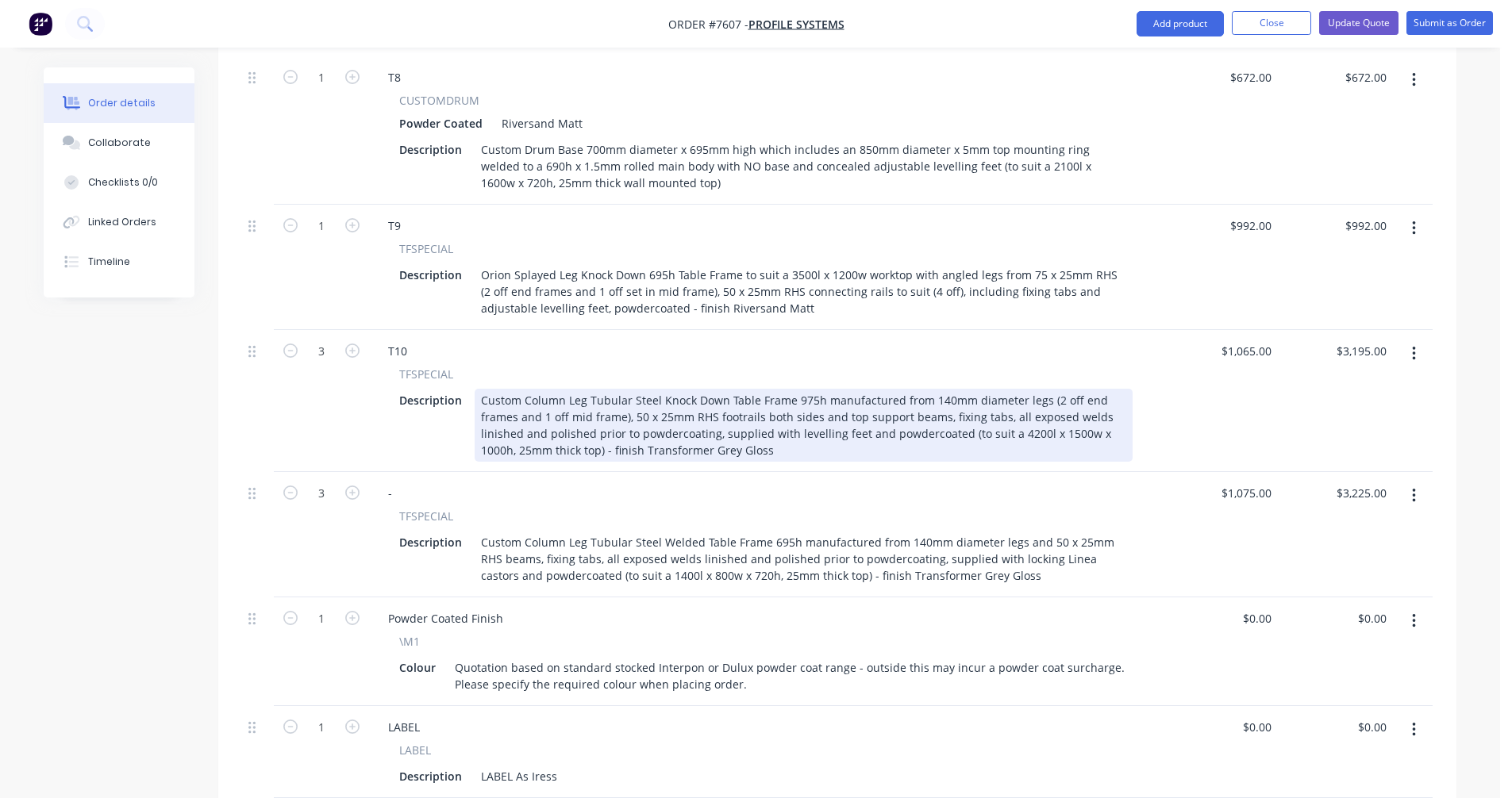
click at [1017, 410] on div "Custom Column Leg Tubular Steel Knock Down Table Frame 975h manufactured from 1…" at bounding box center [804, 425] width 658 height 73
drag, startPoint x: 1019, startPoint y: 411, endPoint x: 1032, endPoint y: 410, distance: 13.0
click at [1021, 411] on div "Custom Column Leg Tubular Steel Knock Down Table Frame 975h manufactured from 1…" at bounding box center [804, 425] width 658 height 73
type input "$1,065.00"
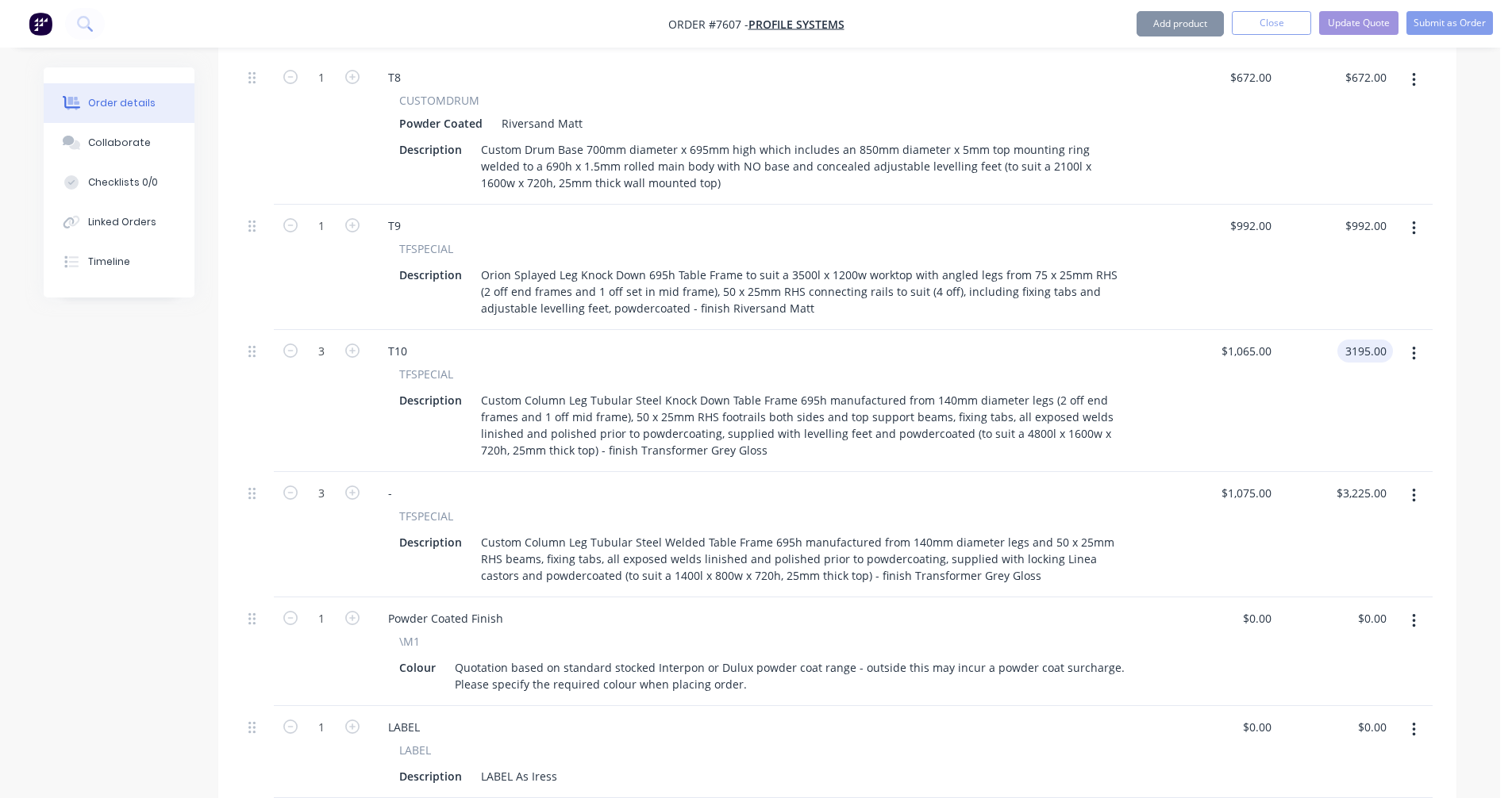
type input "$3,195.00"
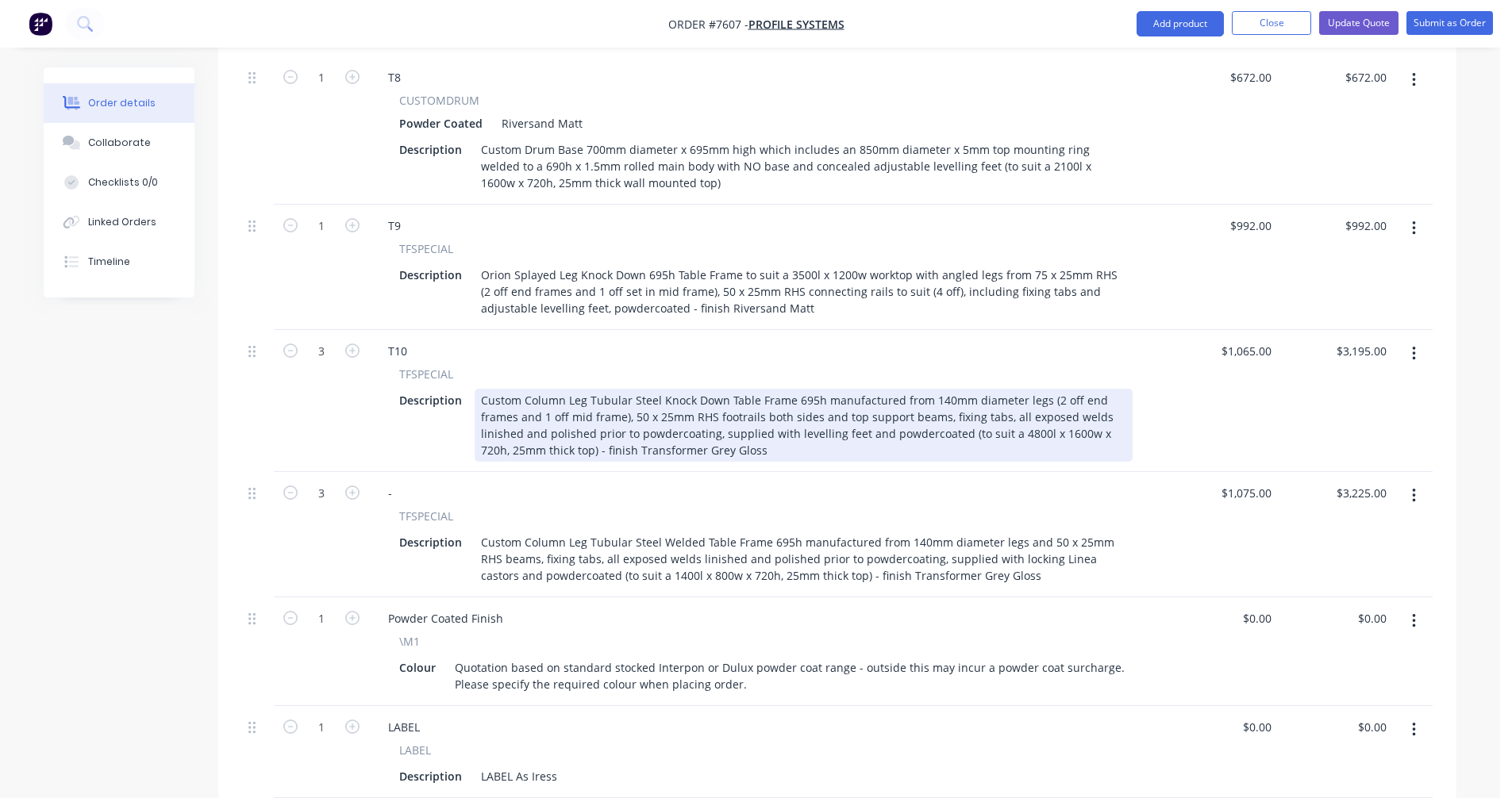
click at [745, 399] on div "Custom Column Leg Tubular Steel Knock Down Table Frame 695h manufactured from 1…" at bounding box center [804, 425] width 658 height 73
type input "$1,542.00"
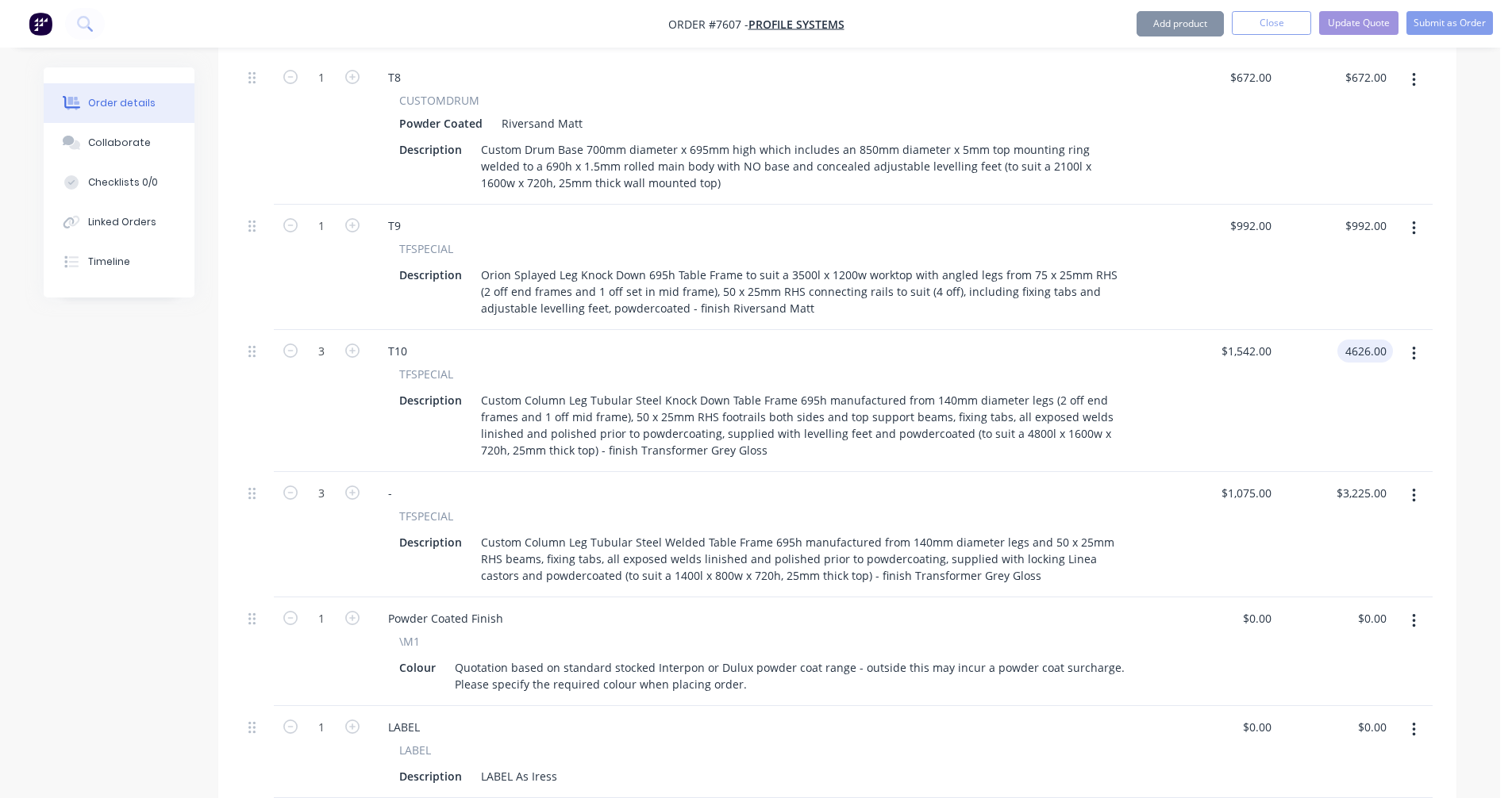
type input "$4,626.00"
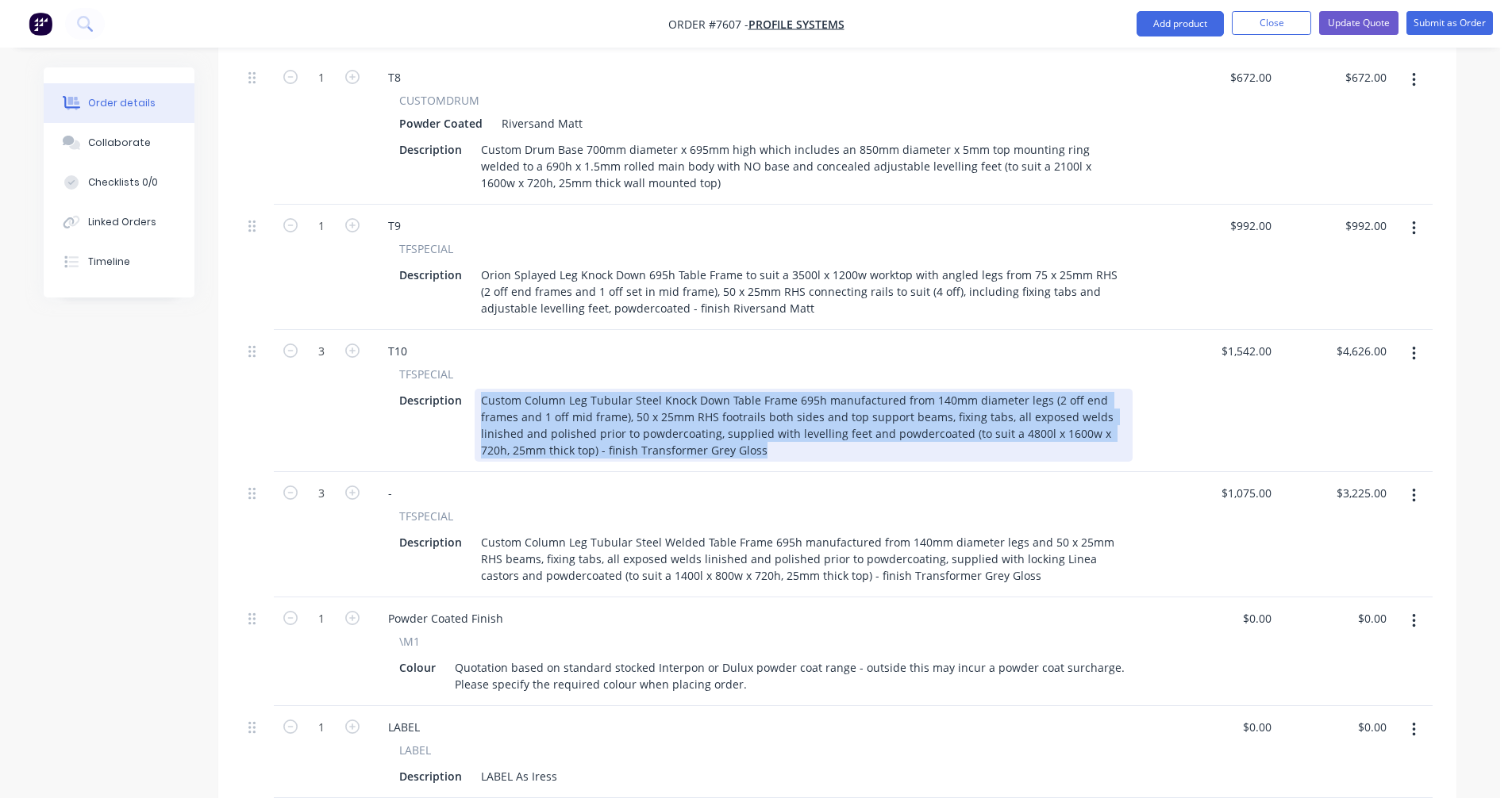
drag, startPoint x: 740, startPoint y: 431, endPoint x: 473, endPoint y: 379, distance: 272.0
click at [475, 388] on div "Custom Column Leg Tubular Steel Knock Down Table Frame 695h manufactured from 1…" at bounding box center [804, 425] width 658 height 73
copy div "Custom Column Leg Tubular Steel Knock Down Table Frame 695h manufactured from 1…"
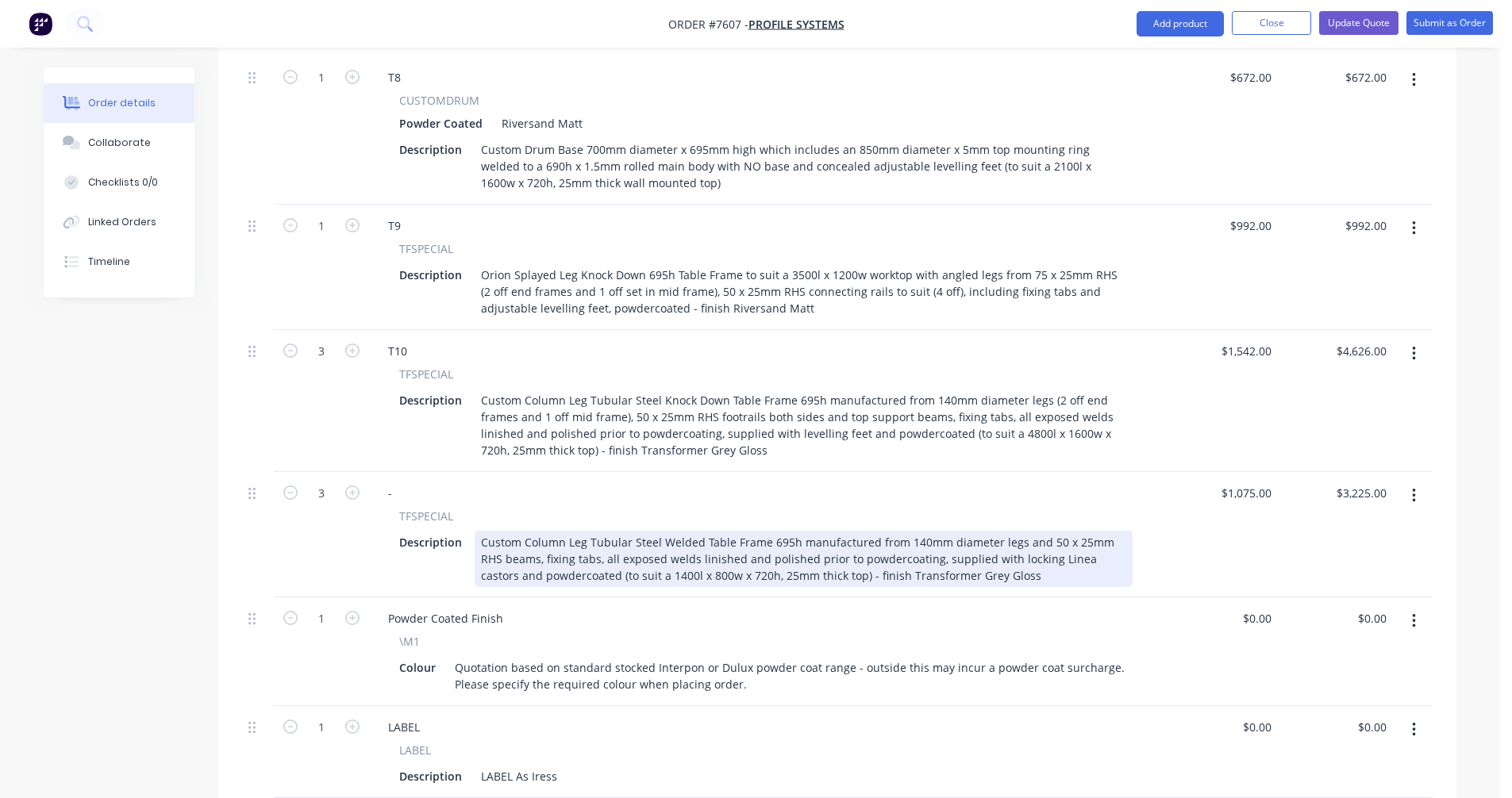
click at [685, 536] on div "Custom Column Leg Tubular Steel Welded Table Frame 695h manufactured from 140mm…" at bounding box center [804, 558] width 658 height 56
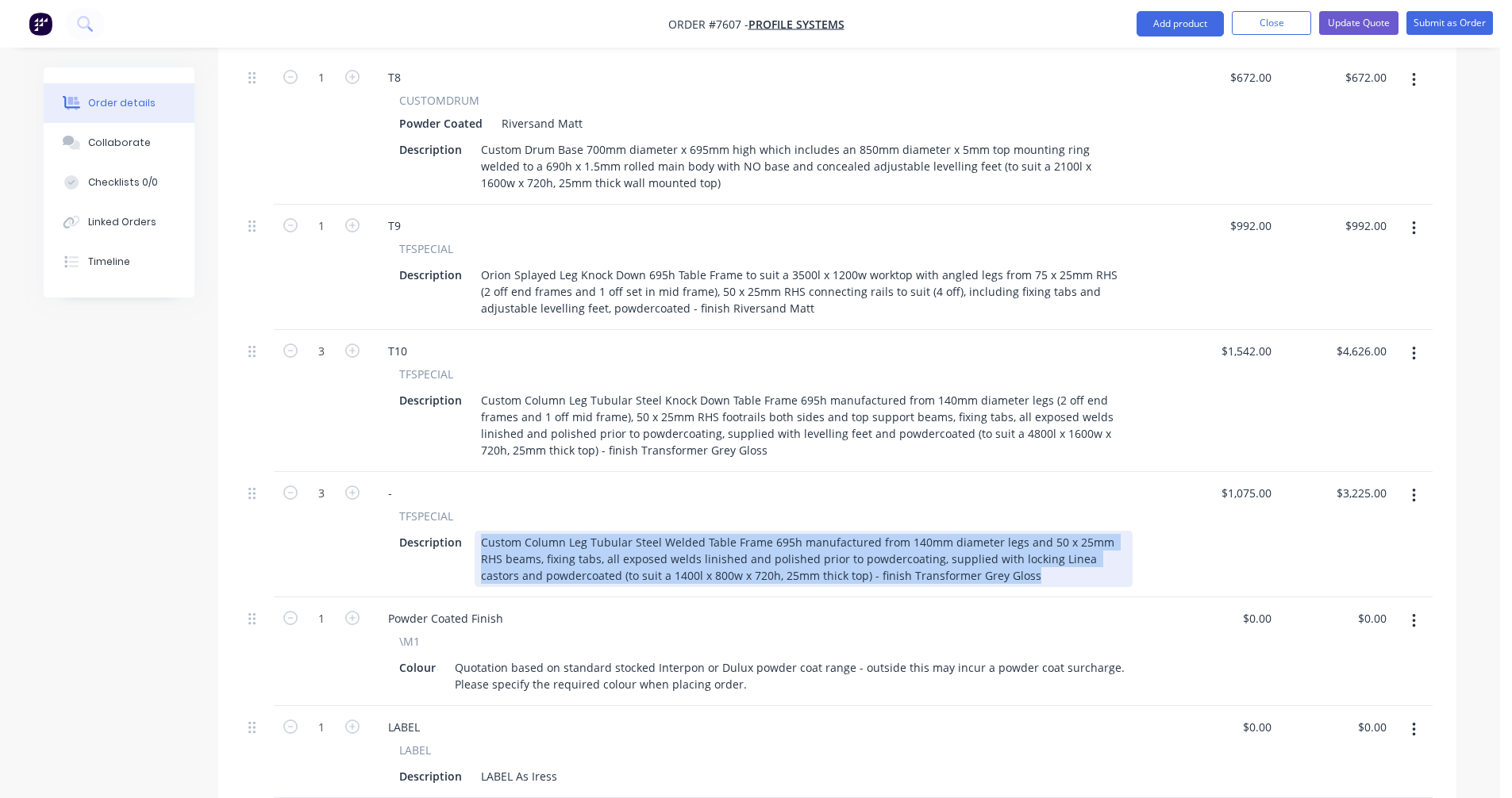
drag, startPoint x: 975, startPoint y: 554, endPoint x: 467, endPoint y: 515, distance: 509.5
click at [467, 531] on div "Description Custom Column Leg Tubular Steel Welded Table Frame 695h manufacture…" at bounding box center [762, 558] width 740 height 56
paste div
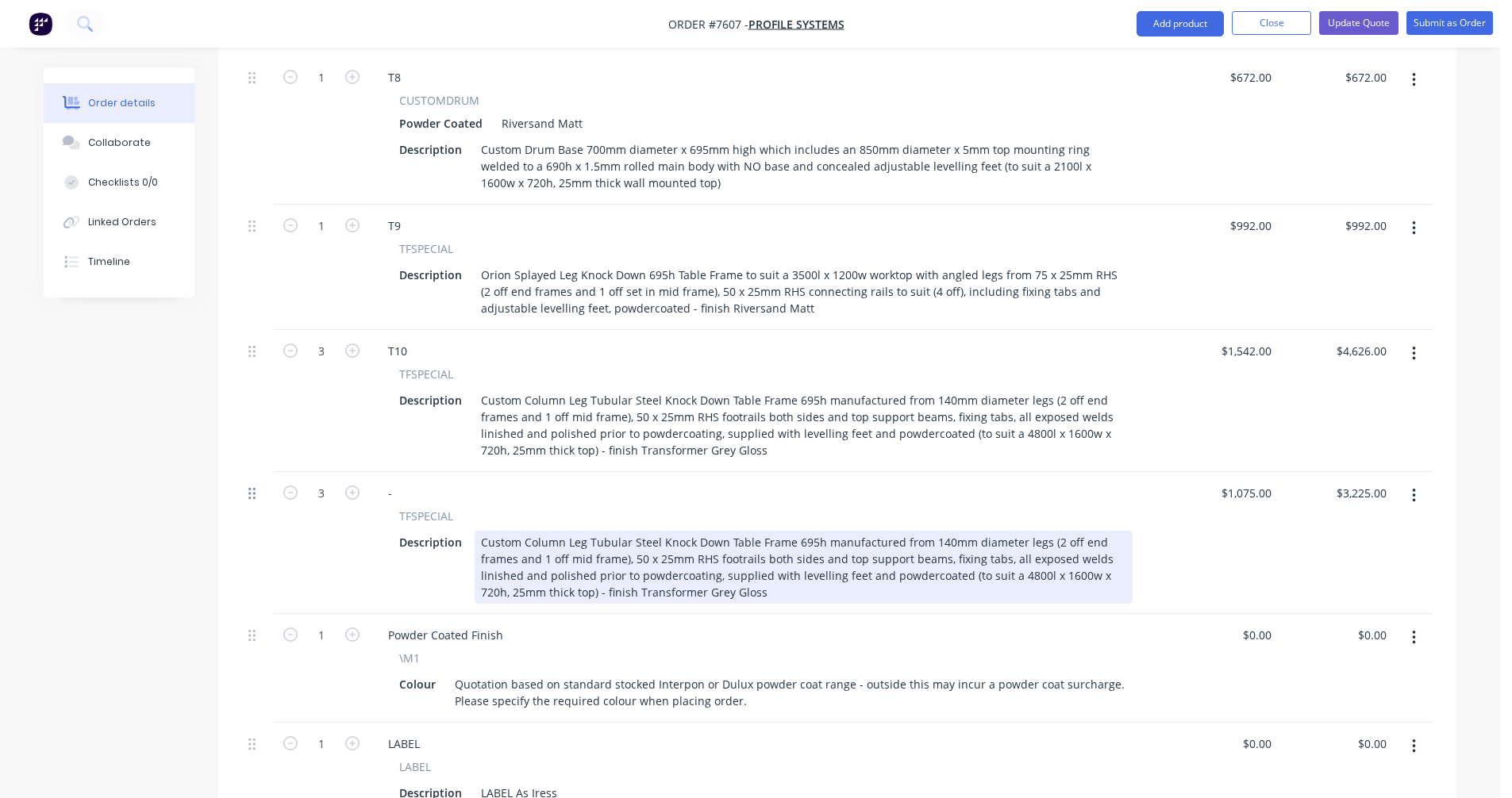
click at [252, 486] on icon at bounding box center [252, 493] width 7 height 14
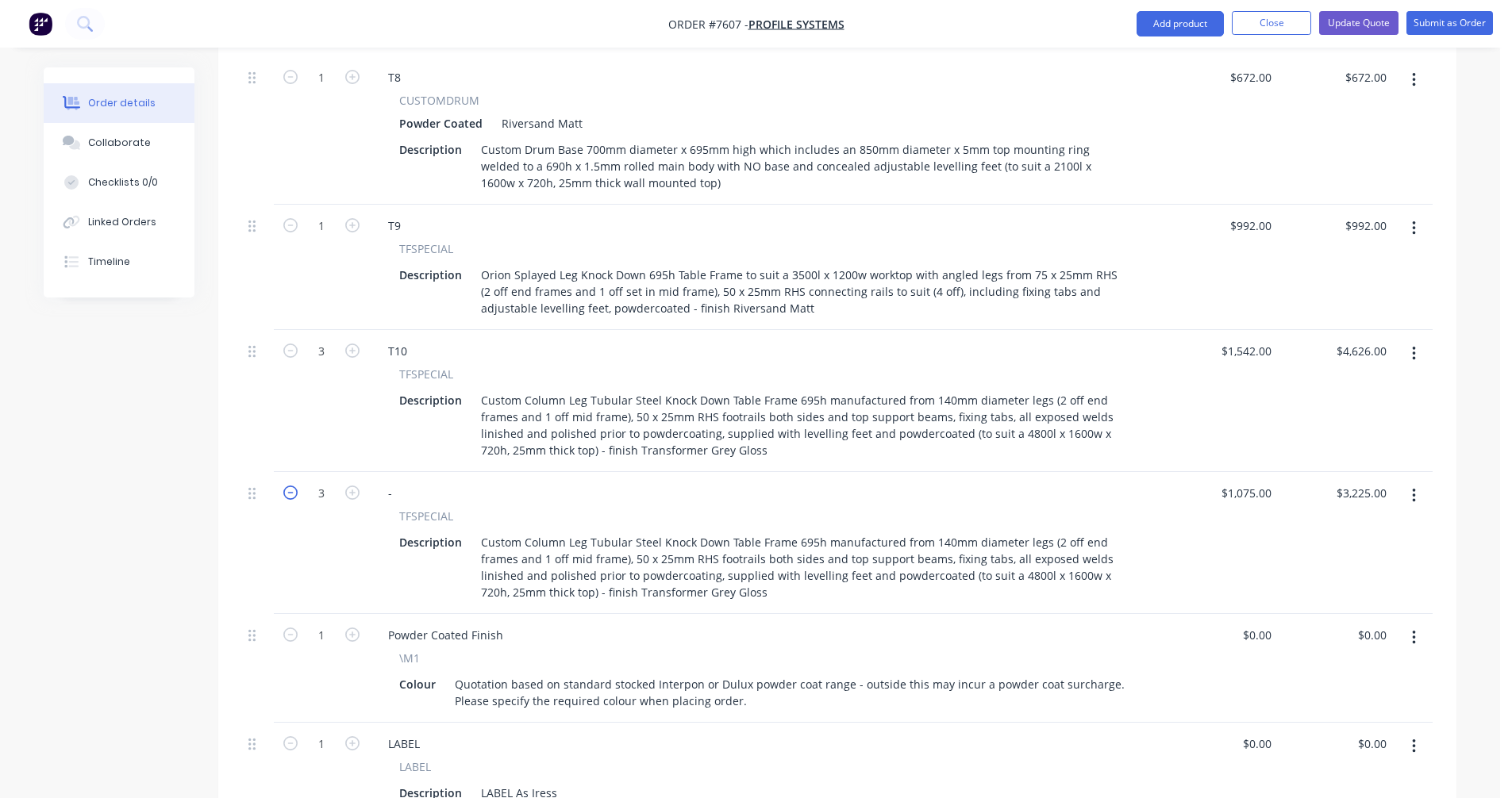
click at [291, 485] on icon "button" at bounding box center [290, 492] width 14 height 14
type input "2"
type input "$2,150.00"
click at [395, 481] on div "-" at bounding box center [390, 492] width 29 height 23
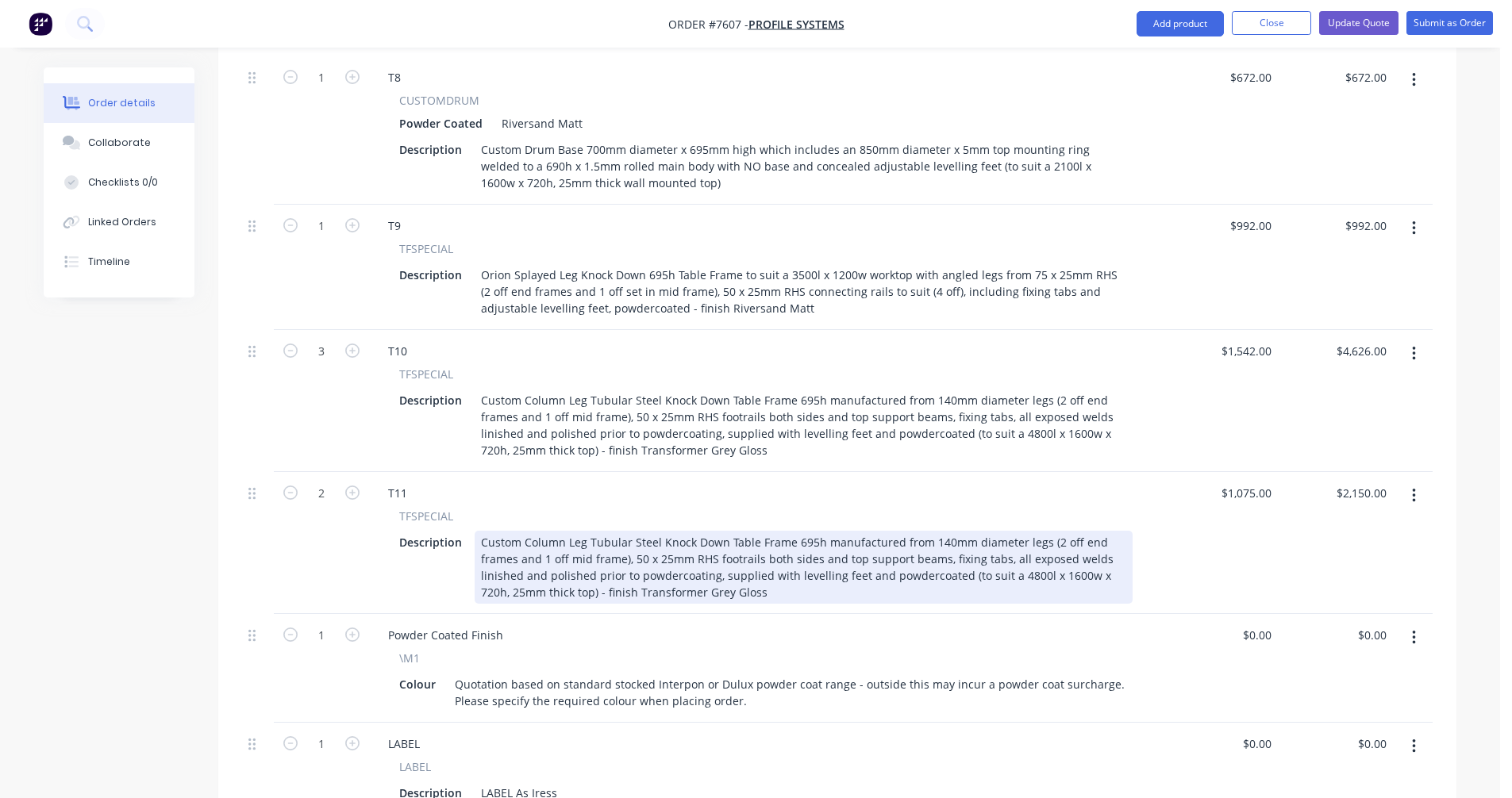
click at [1016, 557] on div "Custom Column Leg Tubular Steel Knock Down Table Frame 695h manufactured from 1…" at bounding box center [804, 567] width 658 height 73
click at [1018, 554] on div "Custom Column Leg Tubular Steel Knock Down Table Frame 695h manufactured from 1…" at bounding box center [804, 567] width 658 height 73
click at [547, 536] on div "Custom Column Leg Tubular Steel Knock Down Table Frame 695h manufactured from 1…" at bounding box center [804, 567] width 658 height 73
click at [761, 547] on div "Custom Column Leg Tubular Steel Knock Down Table Frame 695h manufactured from 1…" at bounding box center [804, 567] width 658 height 73
type input "$2,069.00"
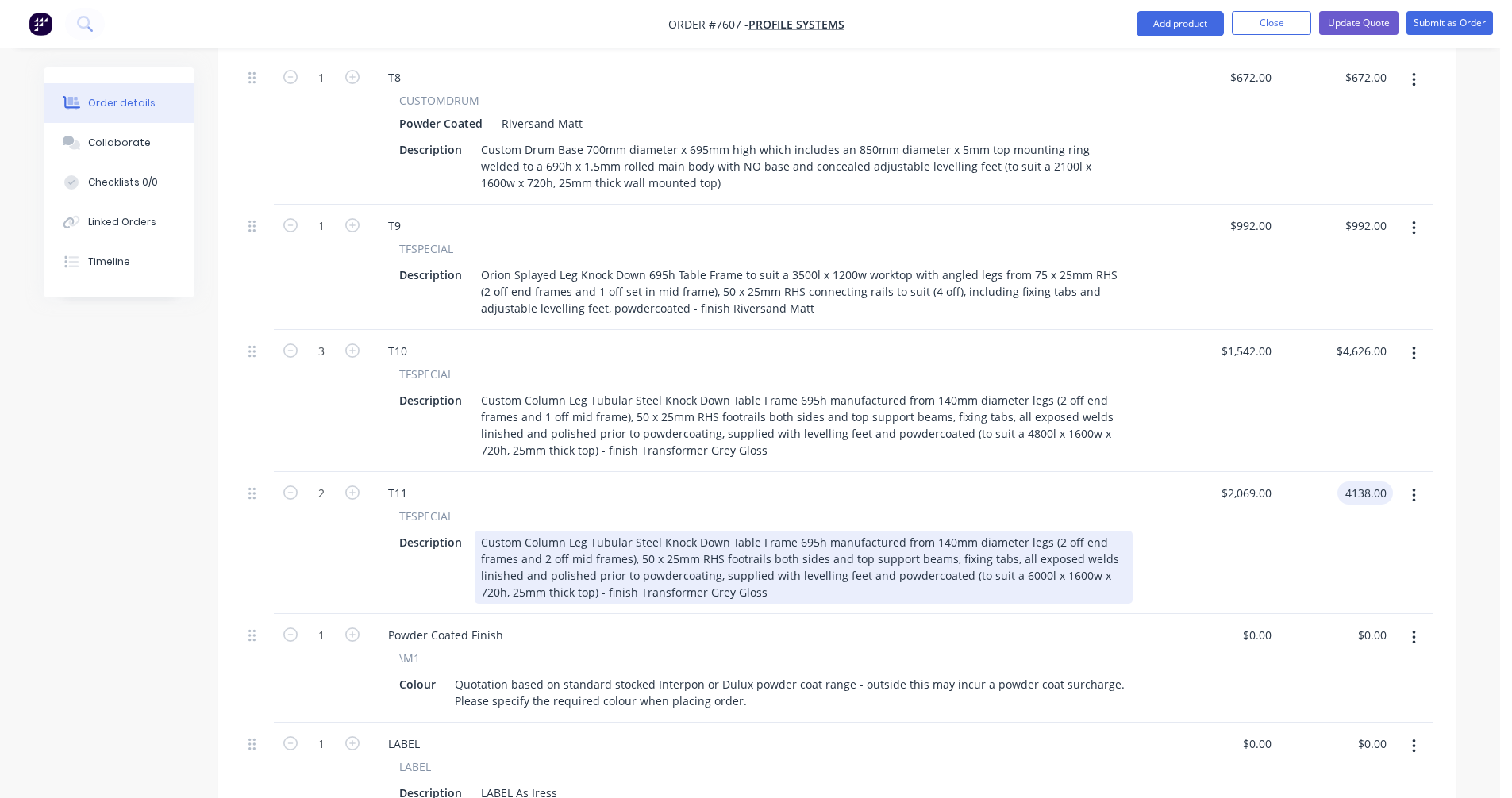
type input "$4,138.00"
click at [714, 541] on div "Custom Column Leg Tubular Steel Knock Down Table Frame 695h manufactured from 1…" at bounding box center [804, 567] width 658 height 73
type input "$2,019.00"
type input "$4,038.00"
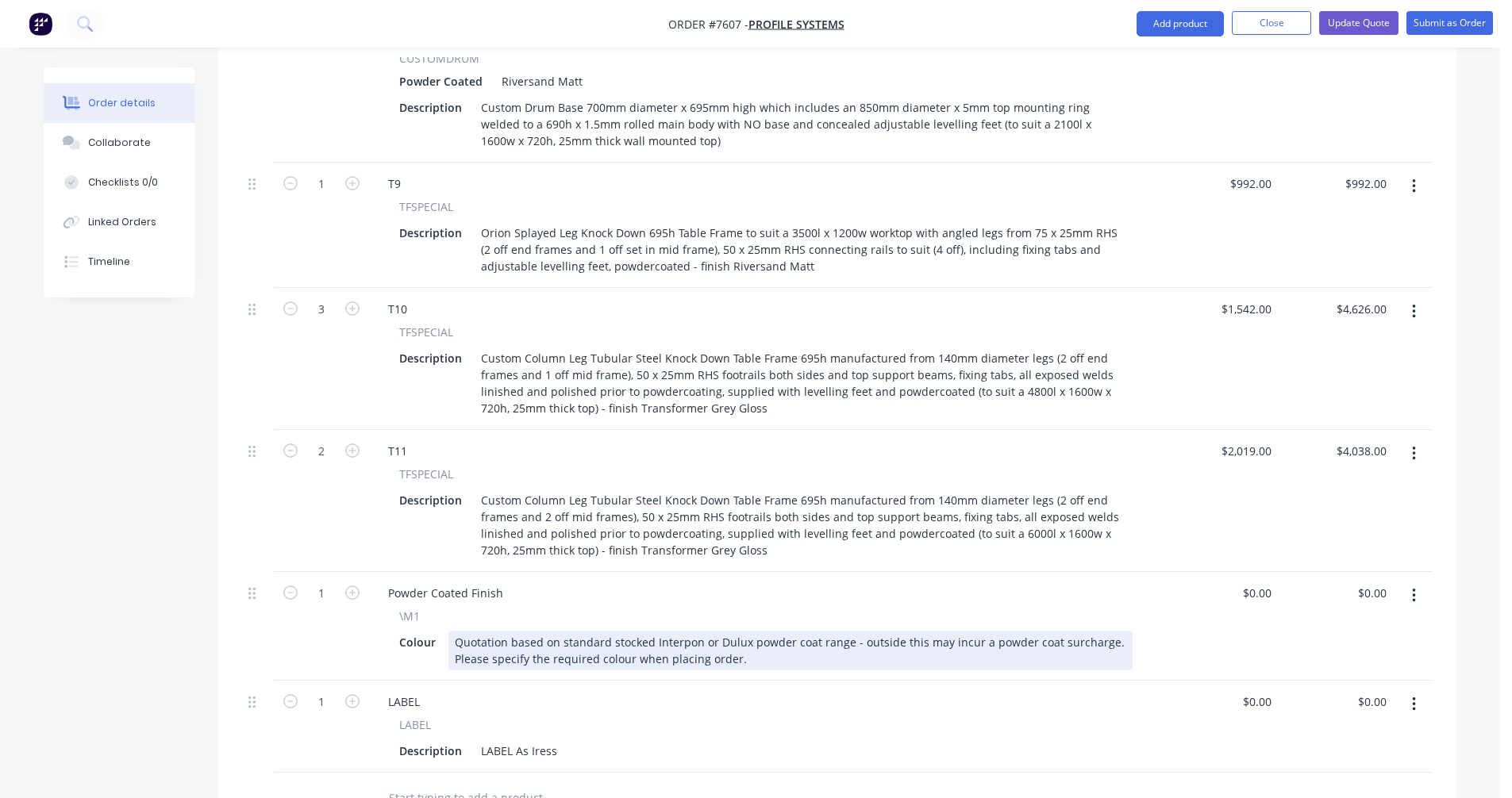
scroll to position [2016, 0]
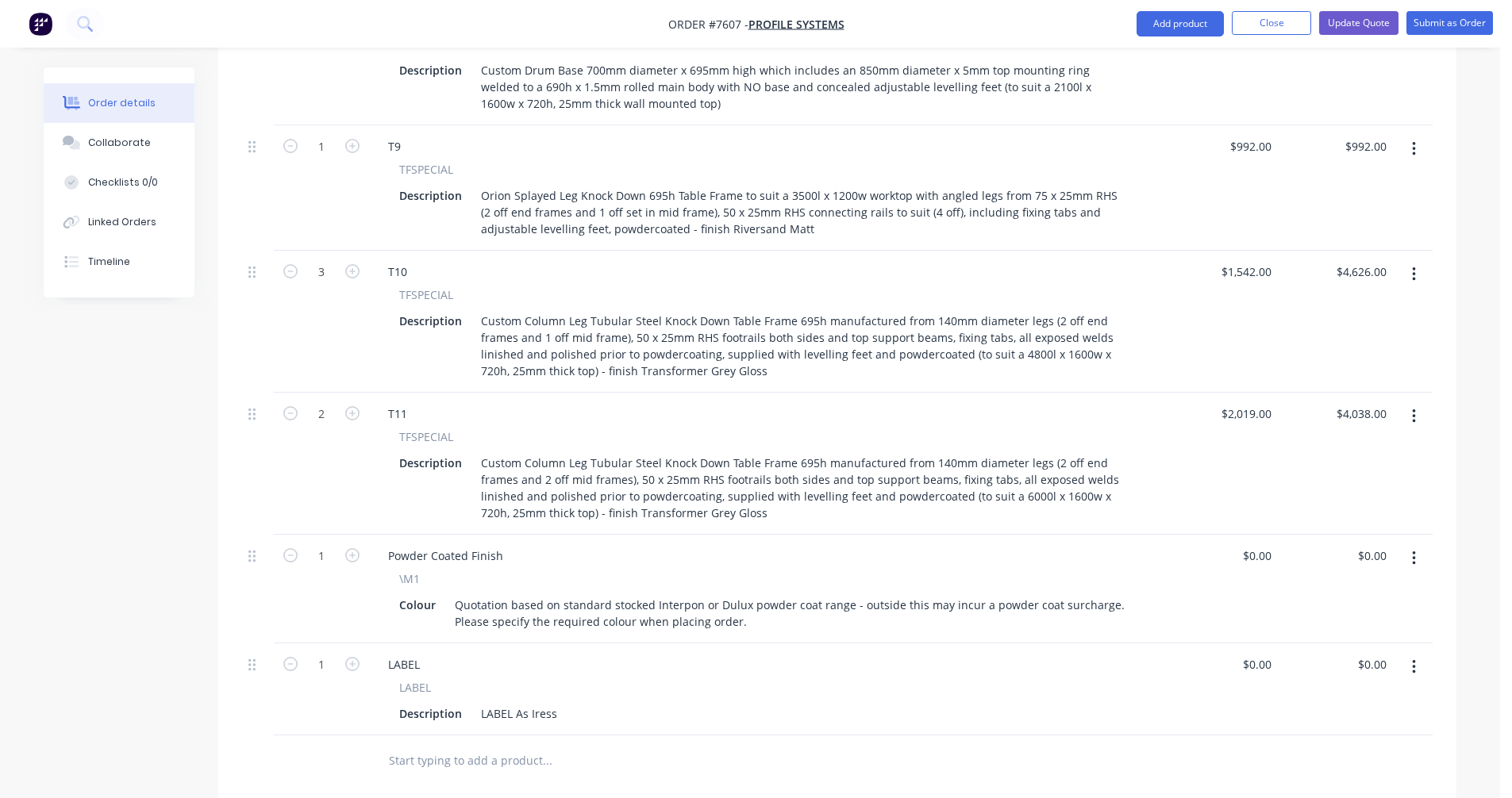
click at [1414, 408] on icon "button" at bounding box center [1414, 416] width 4 height 18
click at [1348, 478] on div "Duplicate" at bounding box center [1356, 489] width 122 height 23
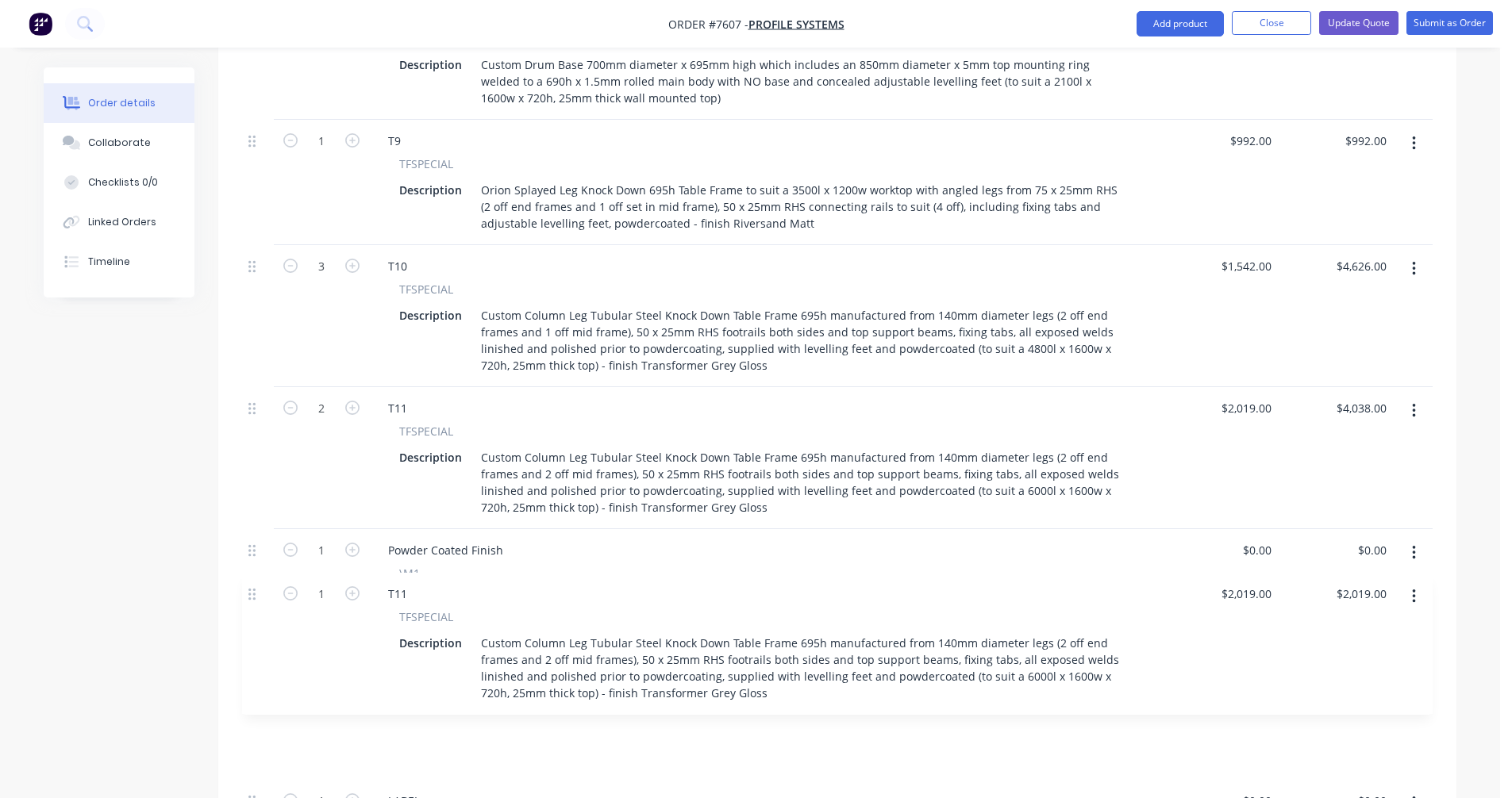
scroll to position [2024, 0]
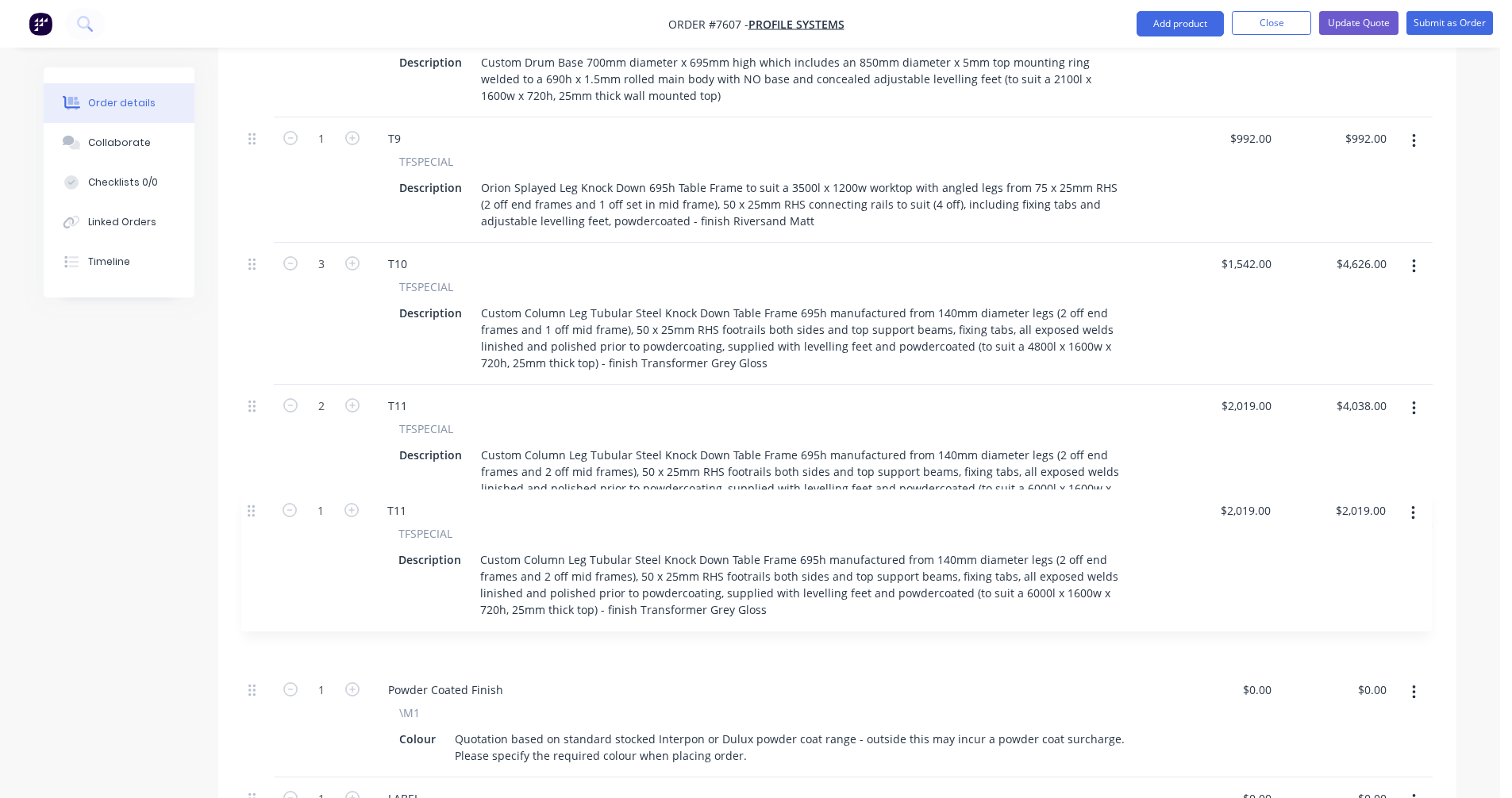
drag, startPoint x: 247, startPoint y: 622, endPoint x: 253, endPoint y: 509, distance: 113.2
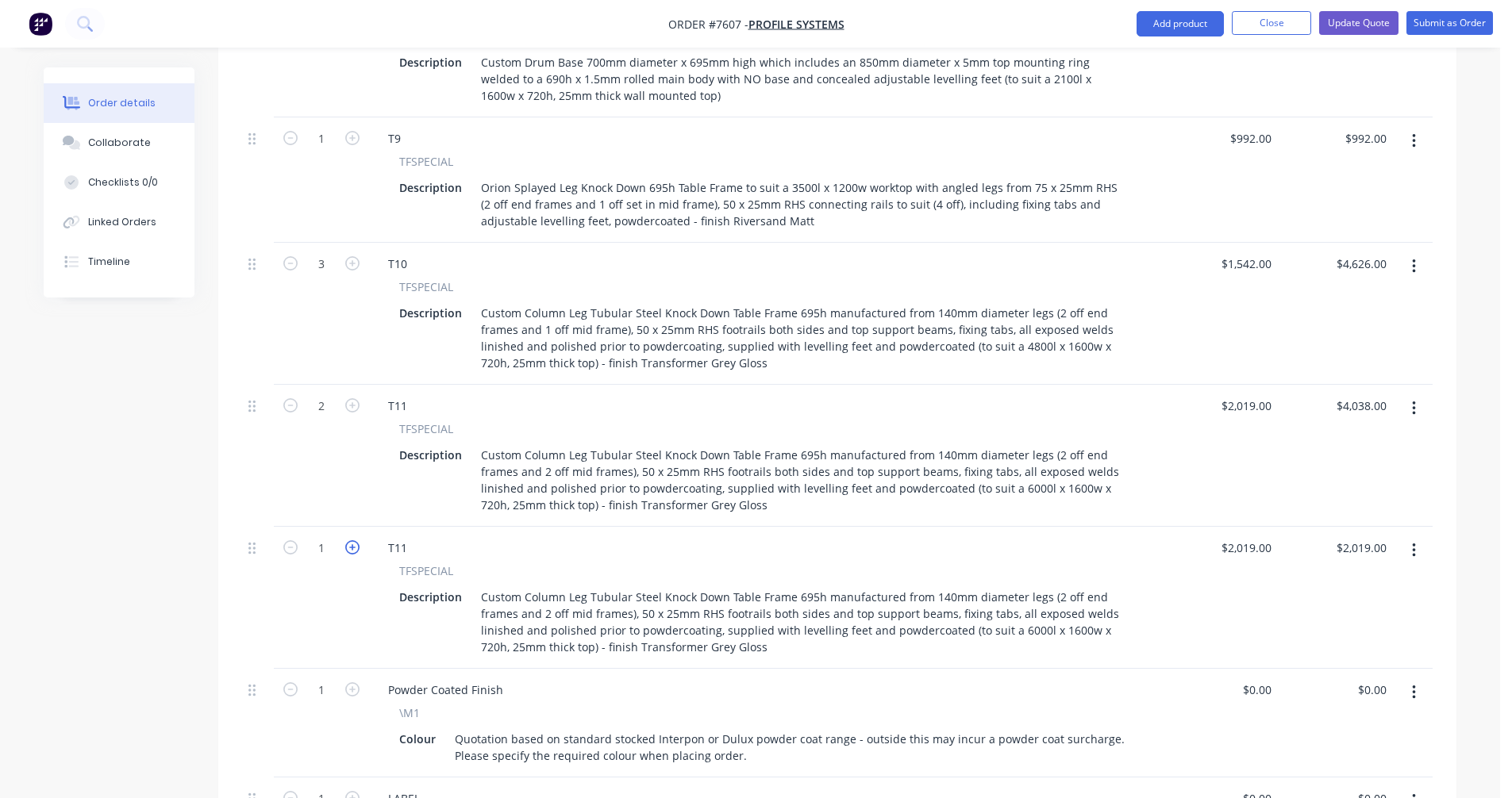
click at [354, 540] on icon "button" at bounding box center [352, 547] width 14 height 14
type input "2"
type input "$4,038.00"
click at [354, 540] on icon "button" at bounding box center [352, 547] width 14 height 14
type input "3"
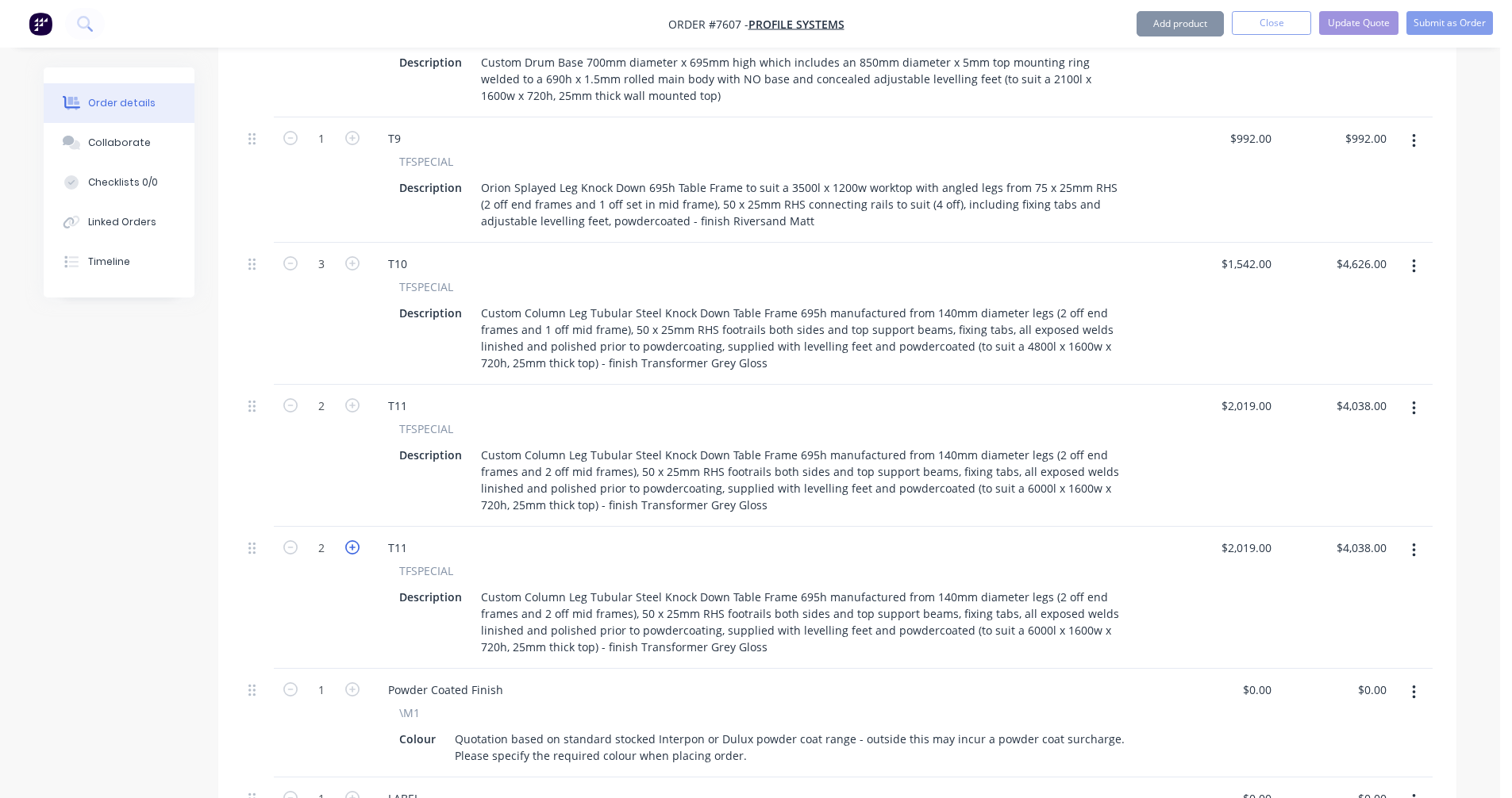
type input "$6,057.00"
click at [354, 540] on icon "button" at bounding box center [352, 547] width 14 height 14
type input "4"
type input "$8,076.00"
click at [407, 536] on div "T11" at bounding box center [397, 547] width 45 height 23
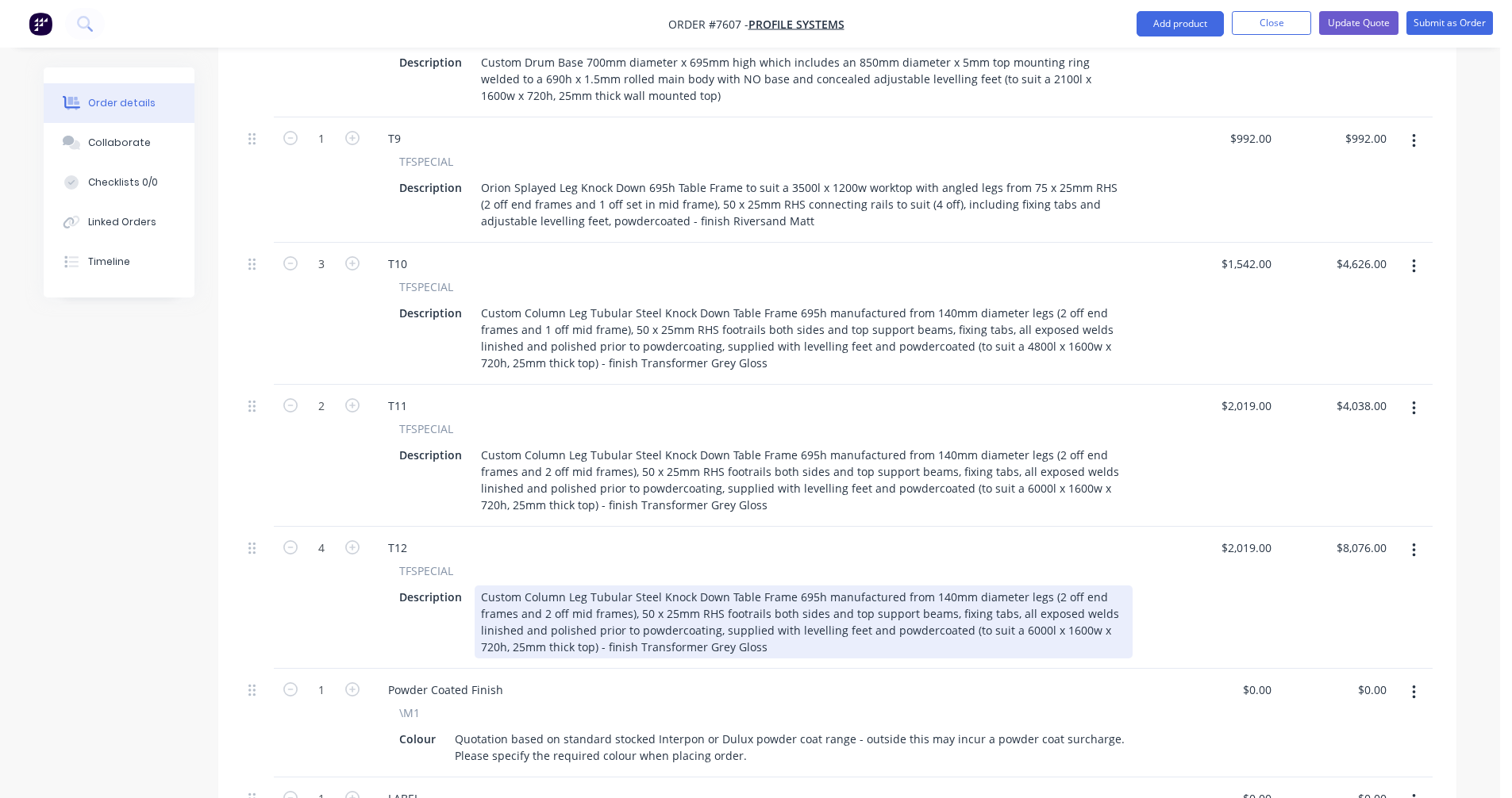
click at [951, 612] on div "Custom Column Leg Tubular Steel Knock Down Table Frame 695h manufactured from 1…" at bounding box center [804, 621] width 658 height 73
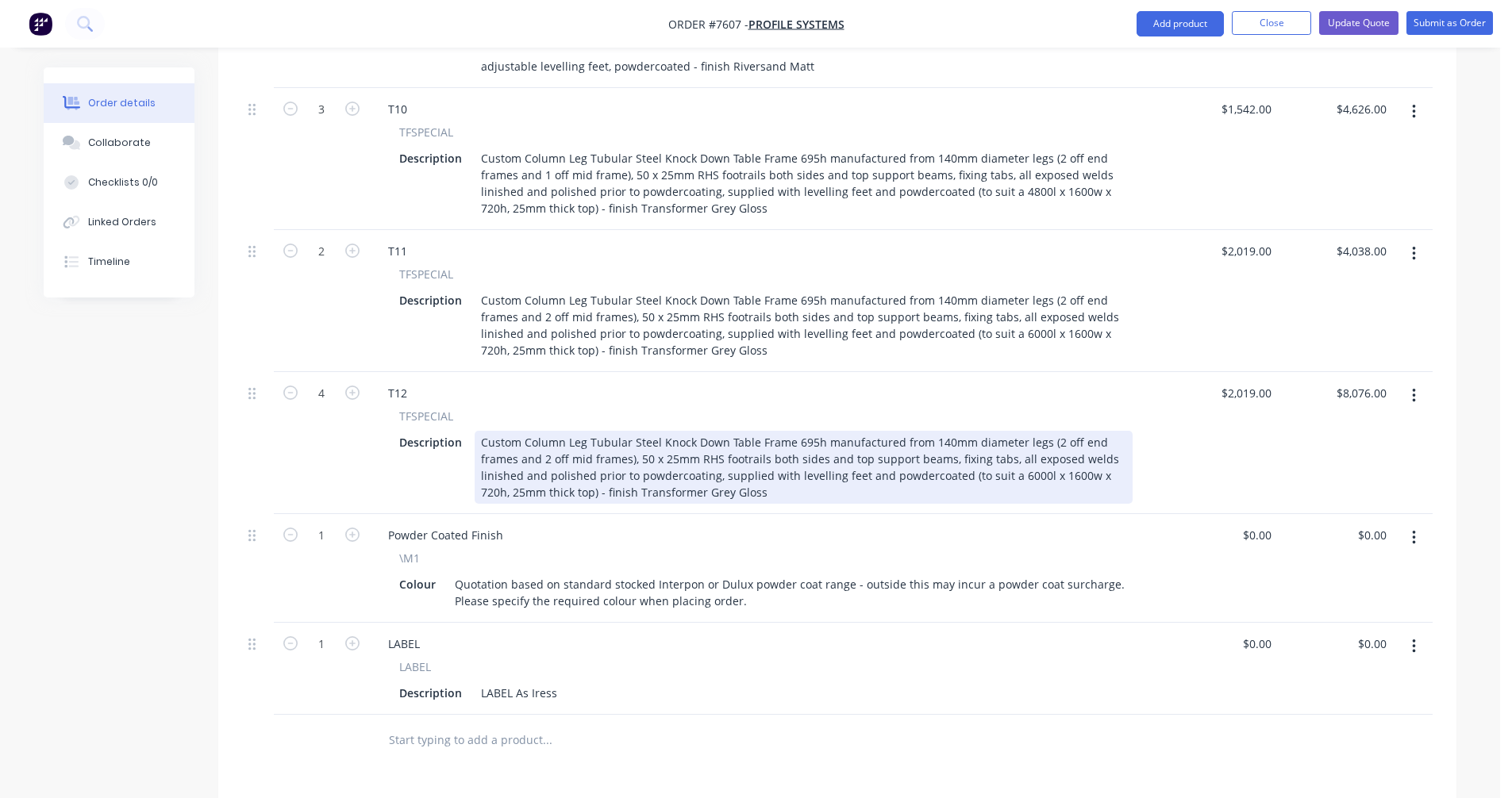
scroll to position [2182, 0]
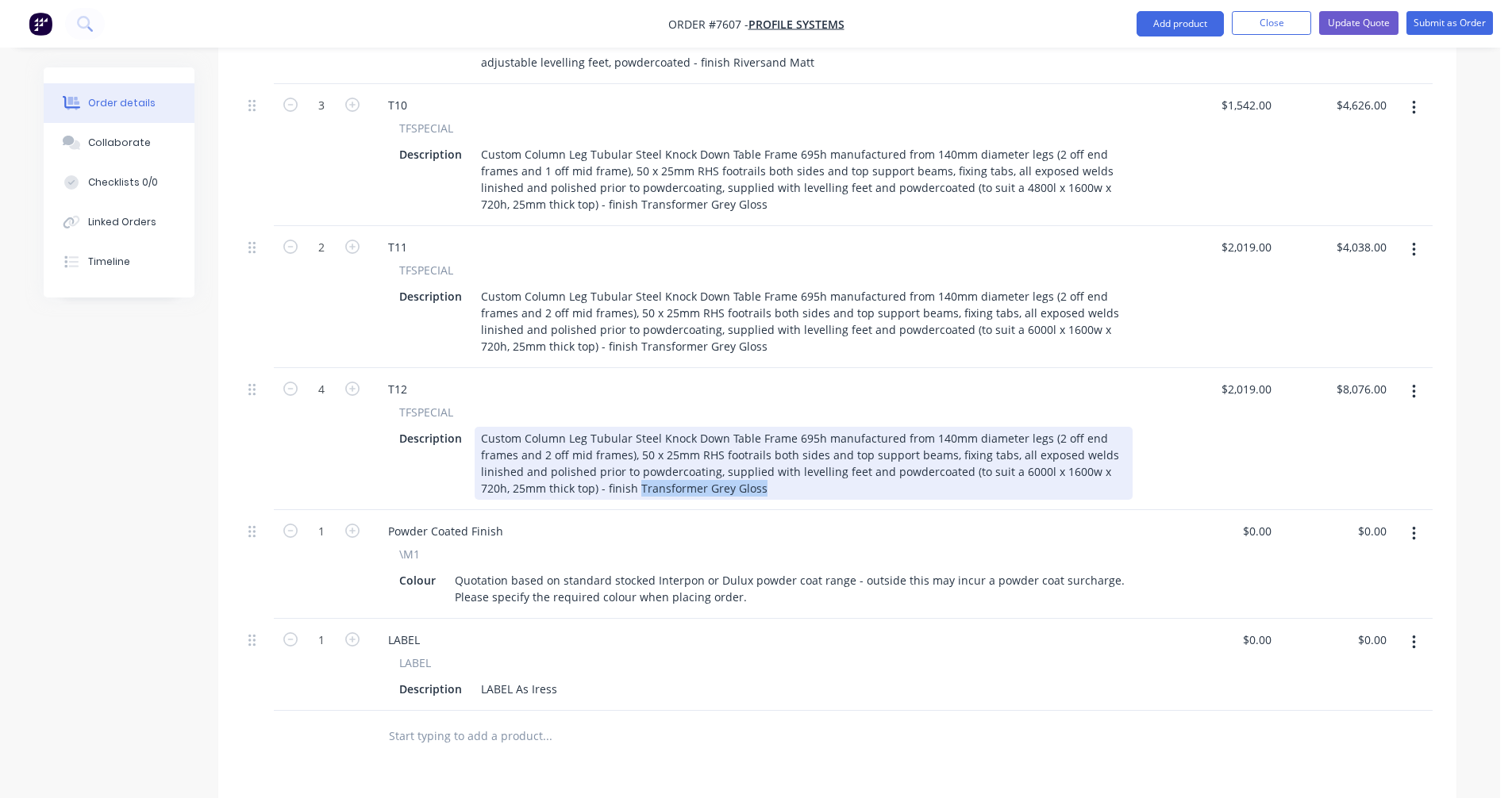
drag, startPoint x: 776, startPoint y: 468, endPoint x: 607, endPoint y: 467, distance: 169.0
click at [607, 467] on div "Custom Column Leg Tubular Steel Knock Down Table Frame 695h manufactured from 1…" at bounding box center [804, 462] width 658 height 73
type input "$2,019.00"
type input "8076.00"
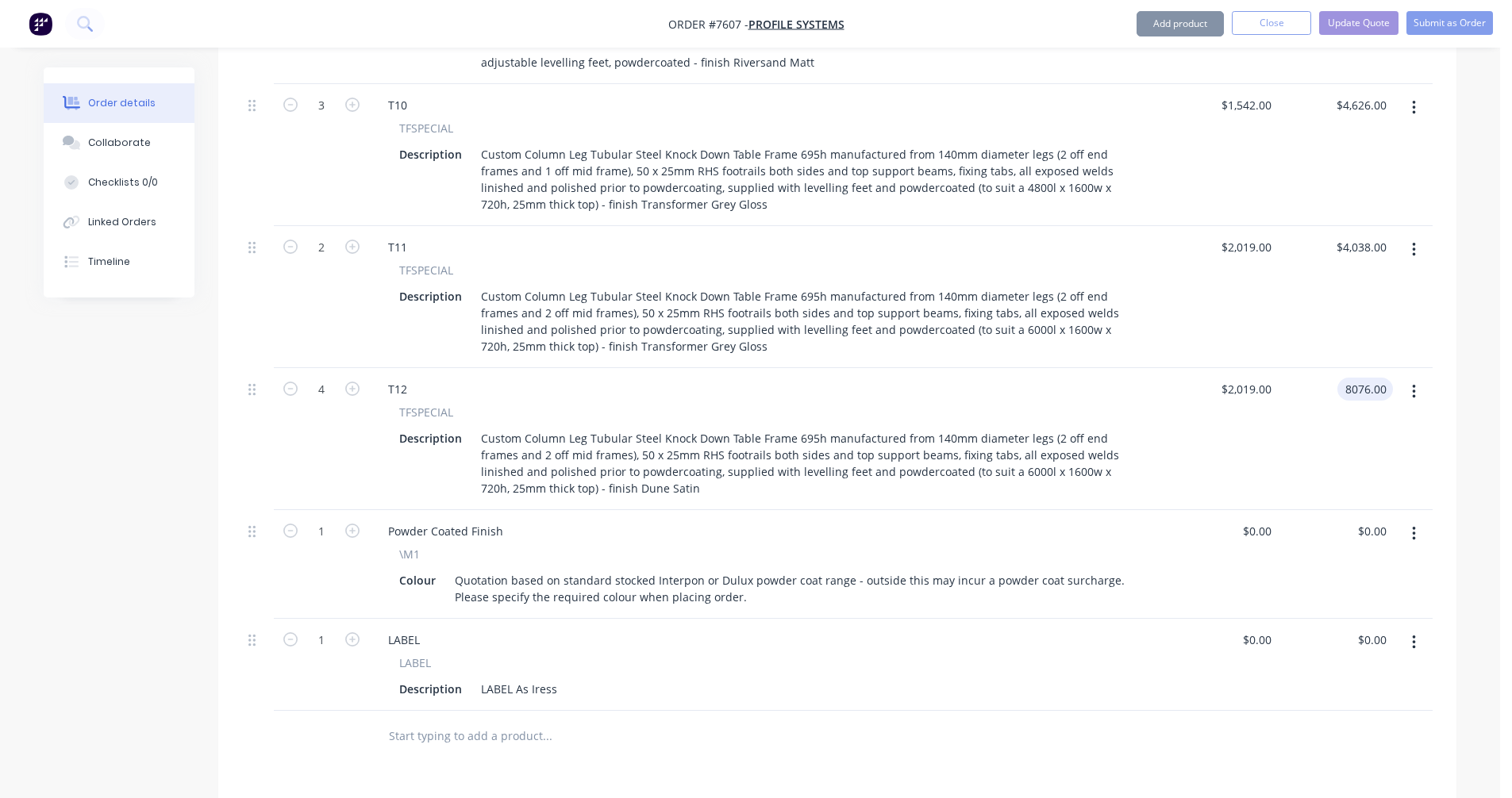
type input "$8,076.00"
click at [1414, 384] on icon "button" at bounding box center [1414, 391] width 3 height 14
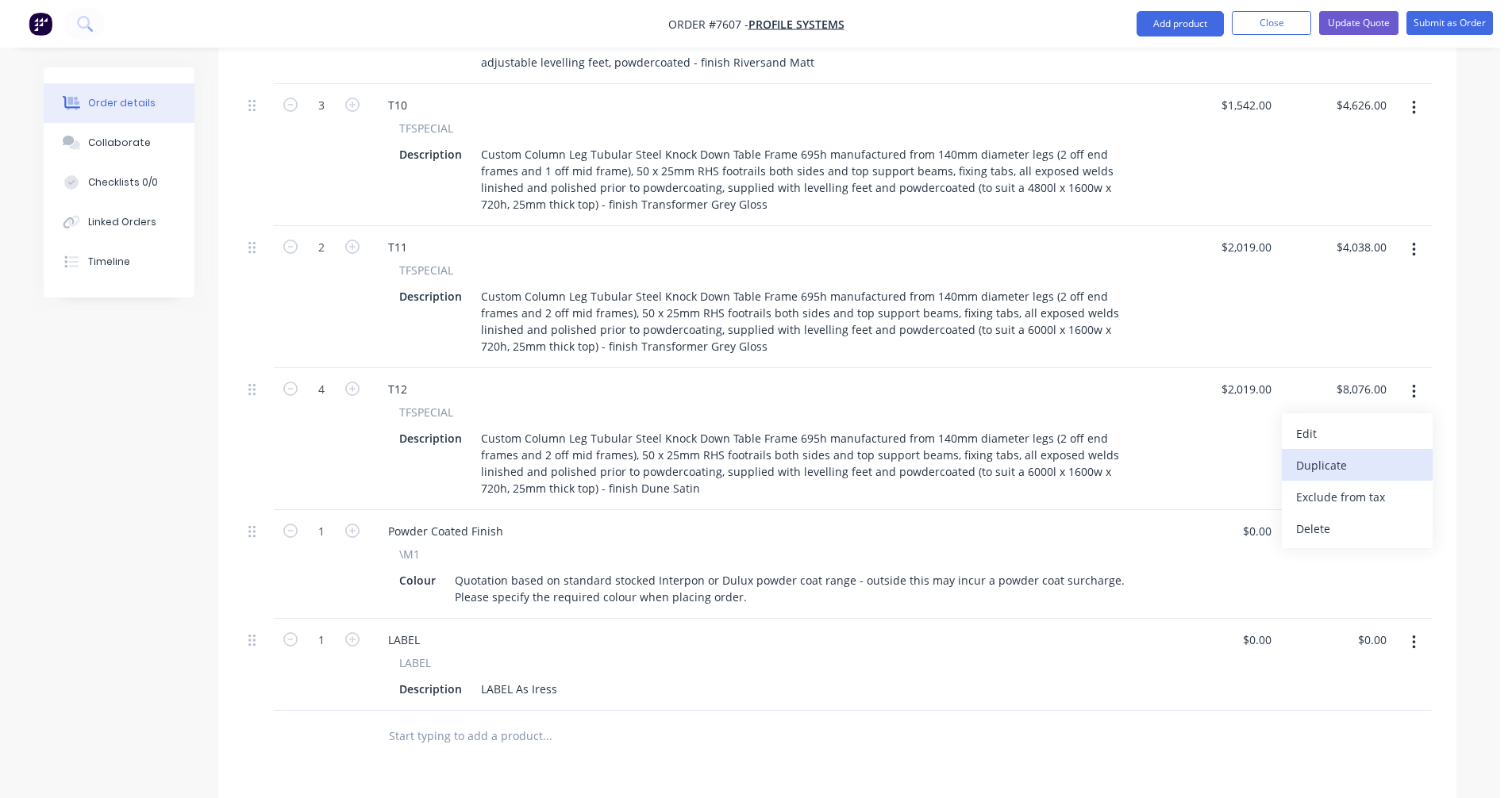
click at [1329, 453] on div "Duplicate" at bounding box center [1356, 464] width 122 height 23
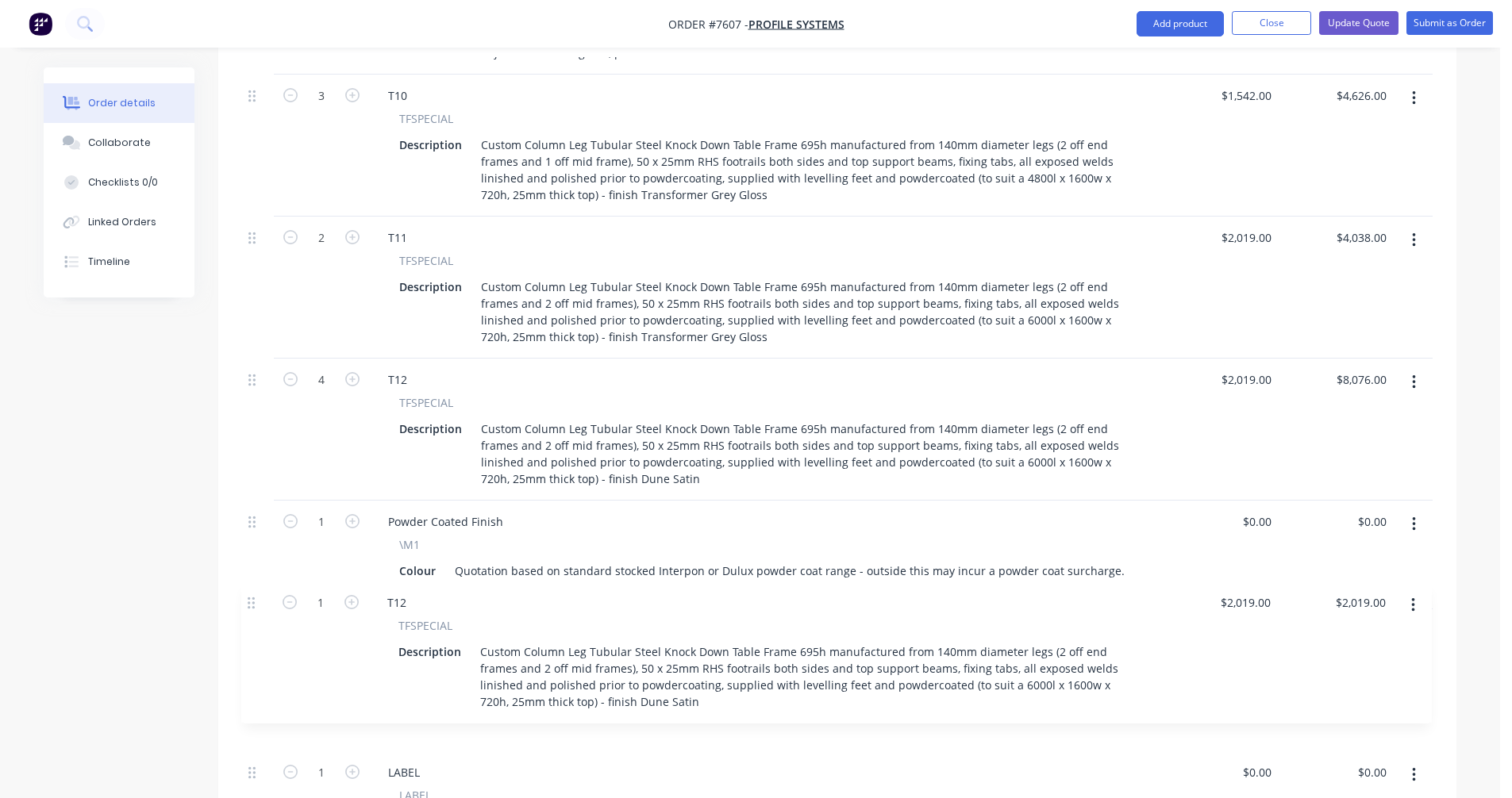
scroll to position [2197, 0]
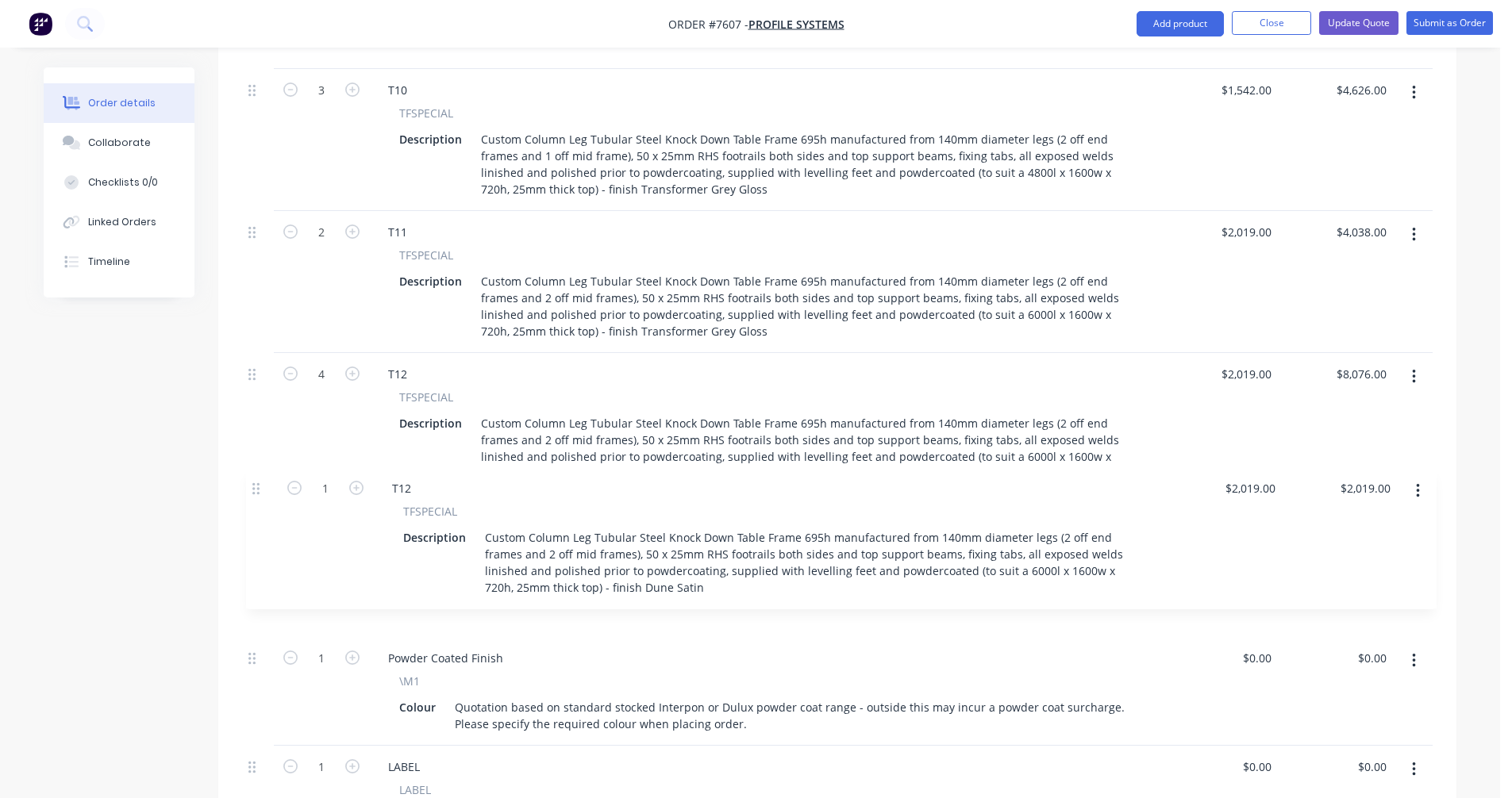
drag, startPoint x: 253, startPoint y: 716, endPoint x: 258, endPoint y: 487, distance: 229.1
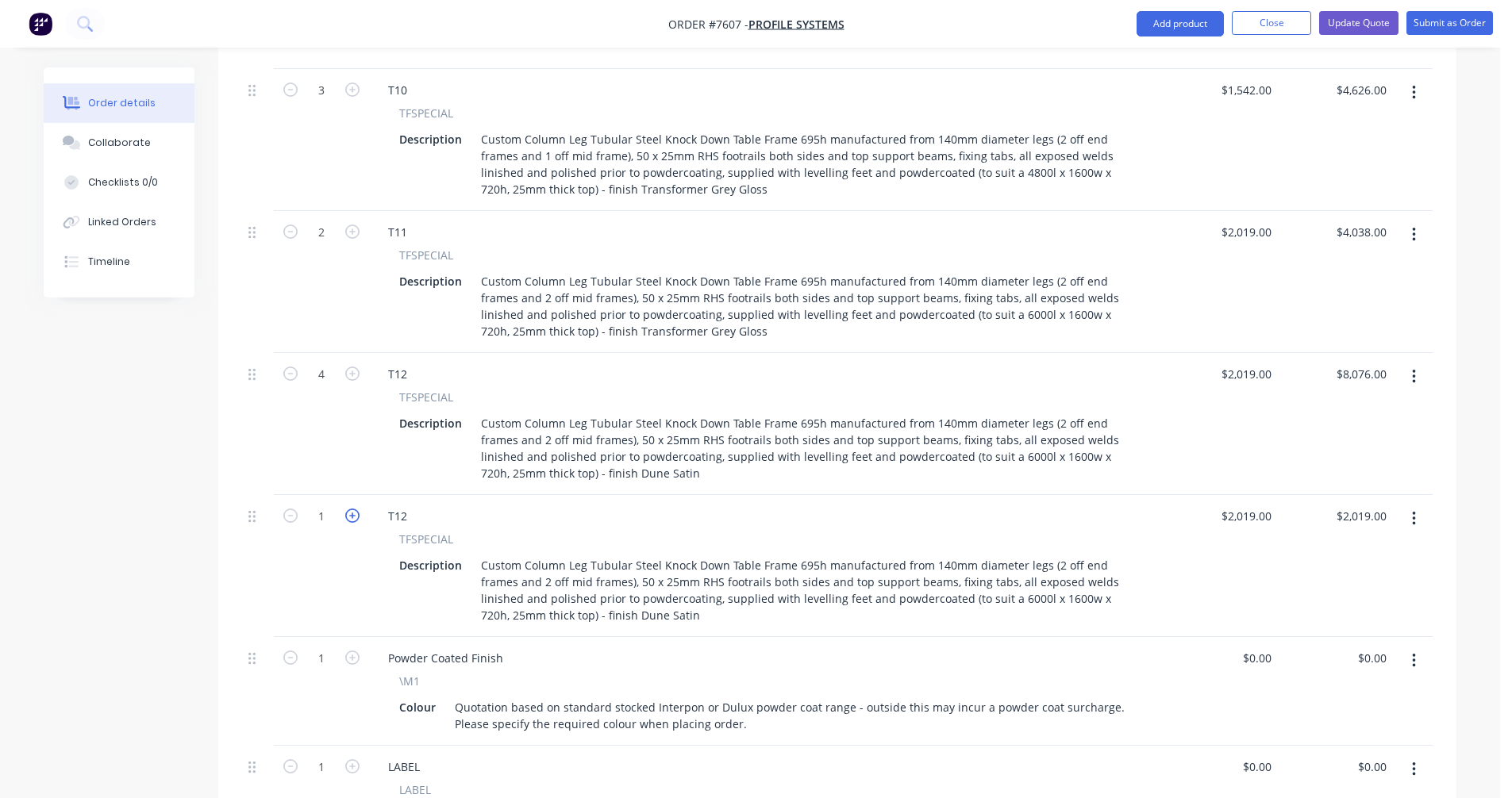
click at [347, 509] on icon "button" at bounding box center [352, 515] width 14 height 14
type input "2"
type input "$4,038.00"
click at [408, 505] on div "T12" at bounding box center [397, 515] width 45 height 23
type input "$2,019.00"
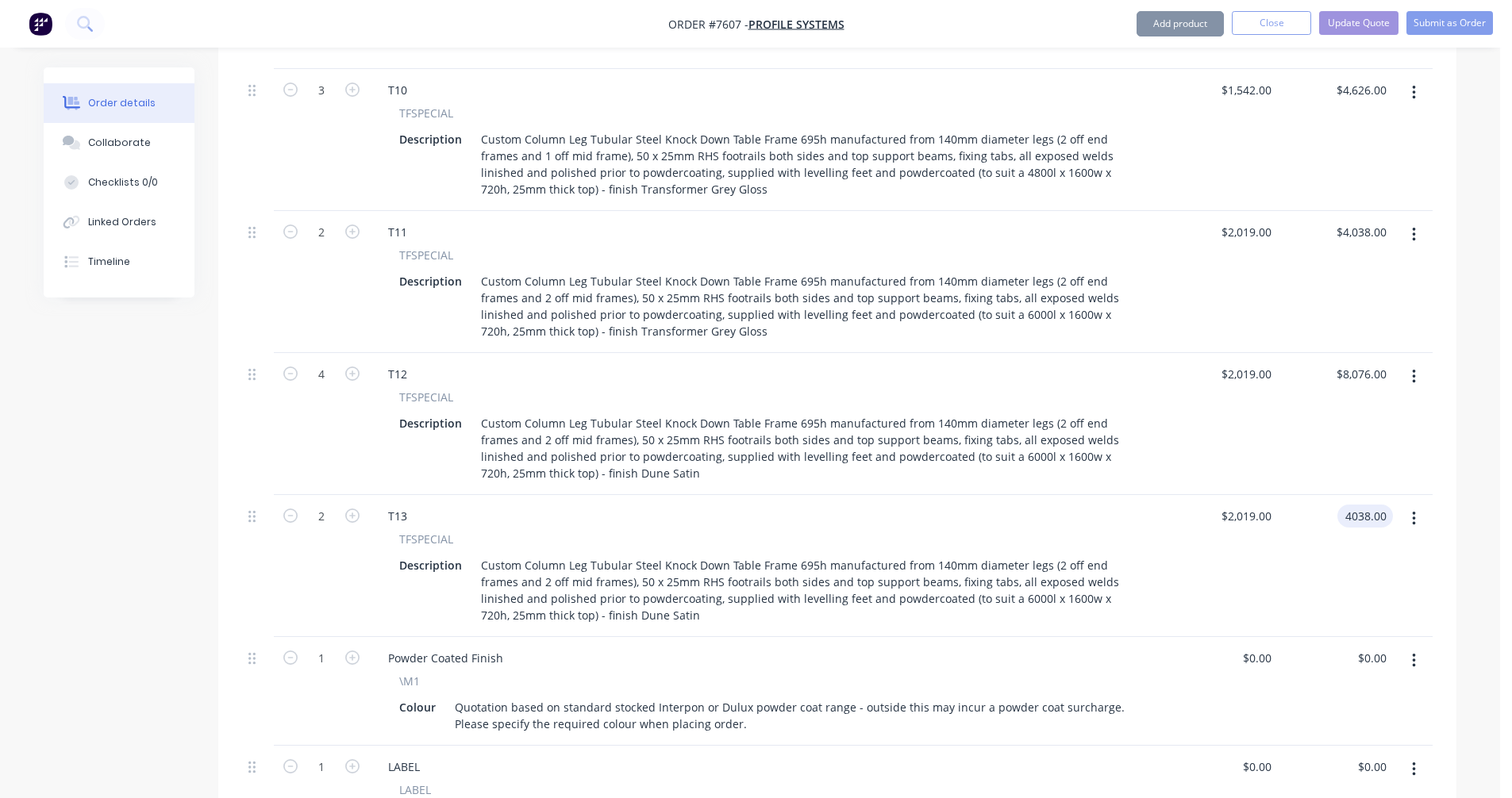
type input "$4,038.00"
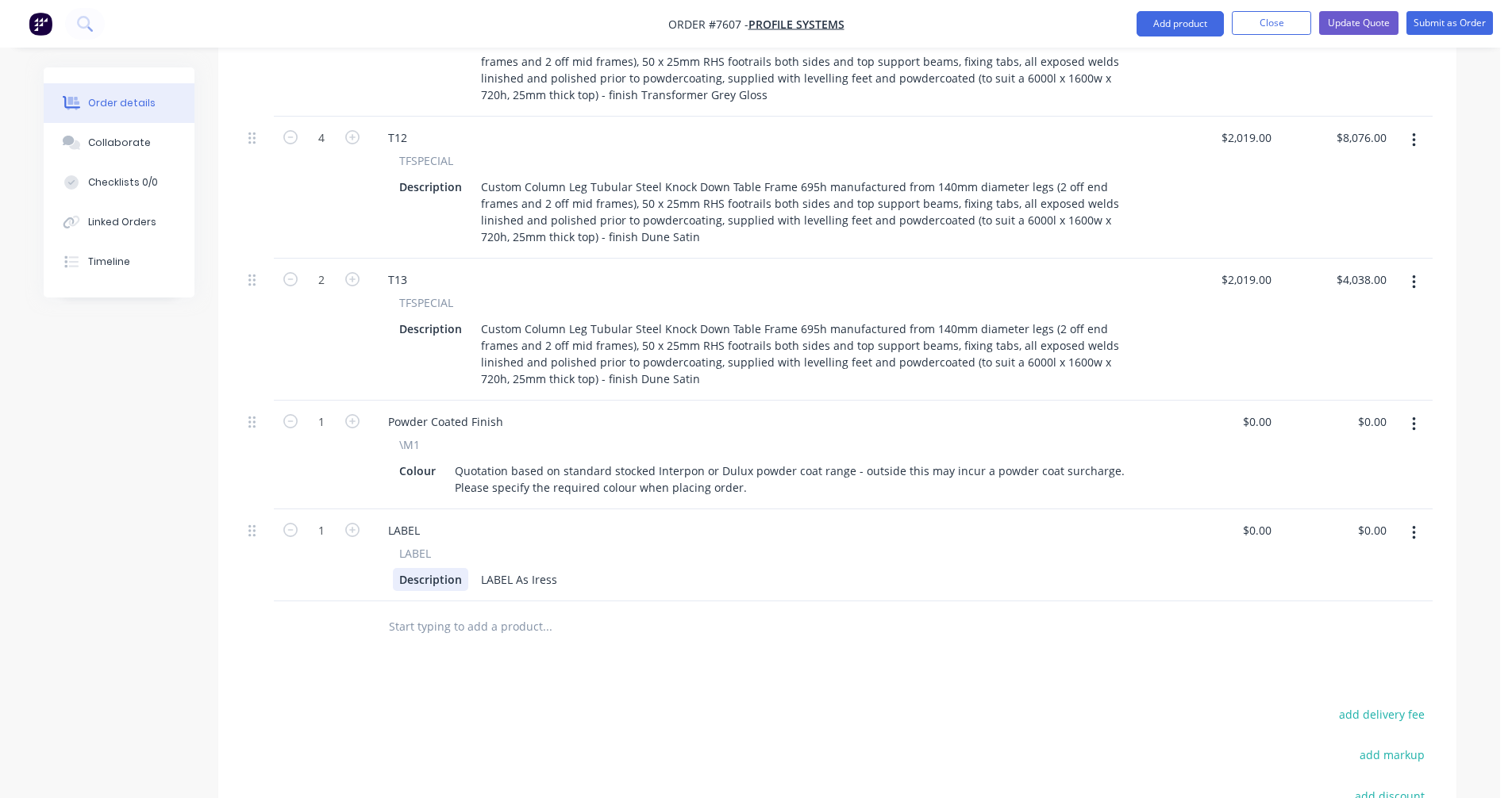
scroll to position [2435, 0]
click at [399, 609] on input "text" at bounding box center [546, 625] width 317 height 32
type input "s"
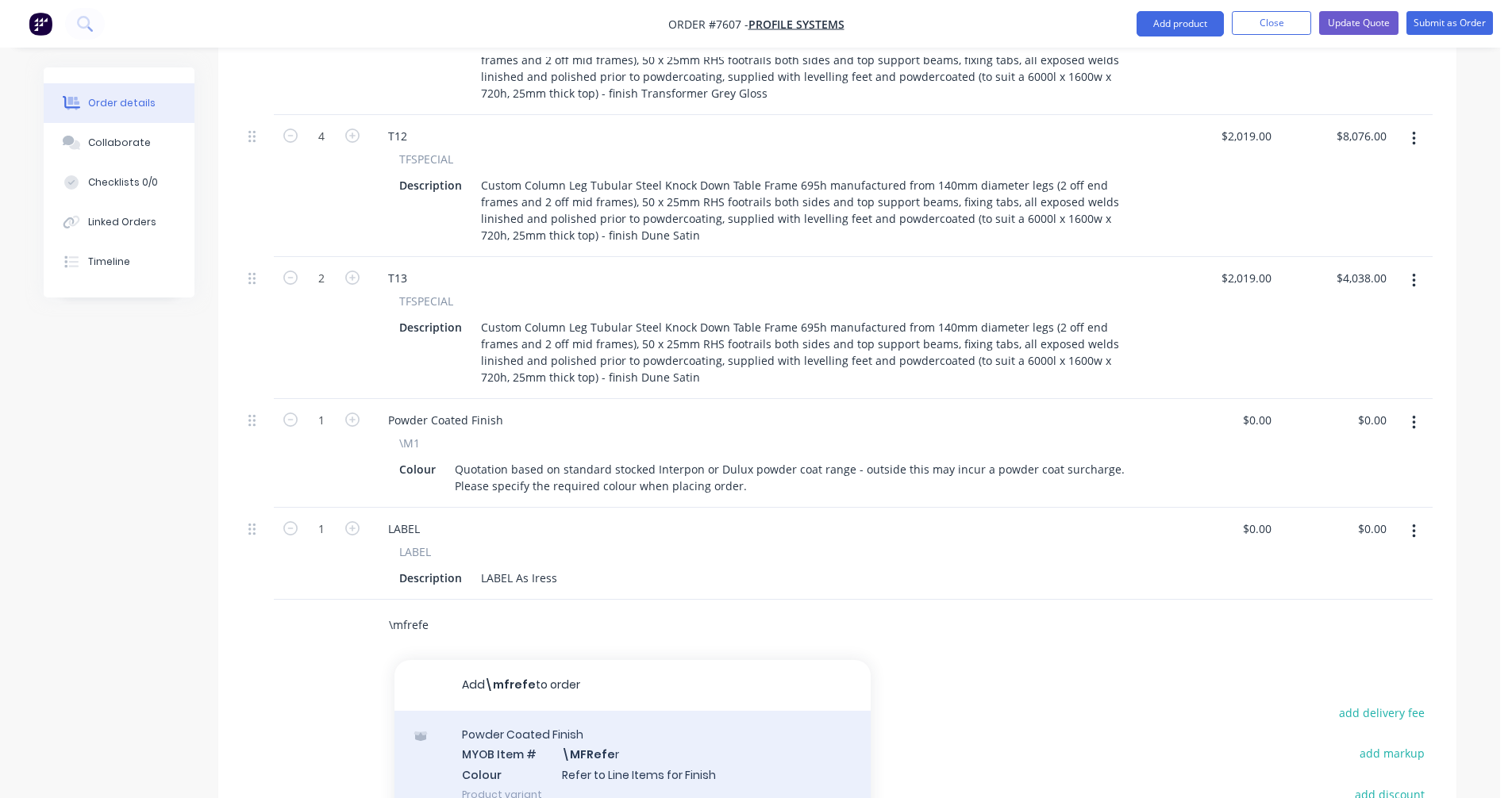
type input "\mfrefe"
click at [559, 736] on div "Powder Coated Finish MYOB Item # \MFRefe r Colour Refer to Line Items for Finis…" at bounding box center [633, 764] width 476 height 107
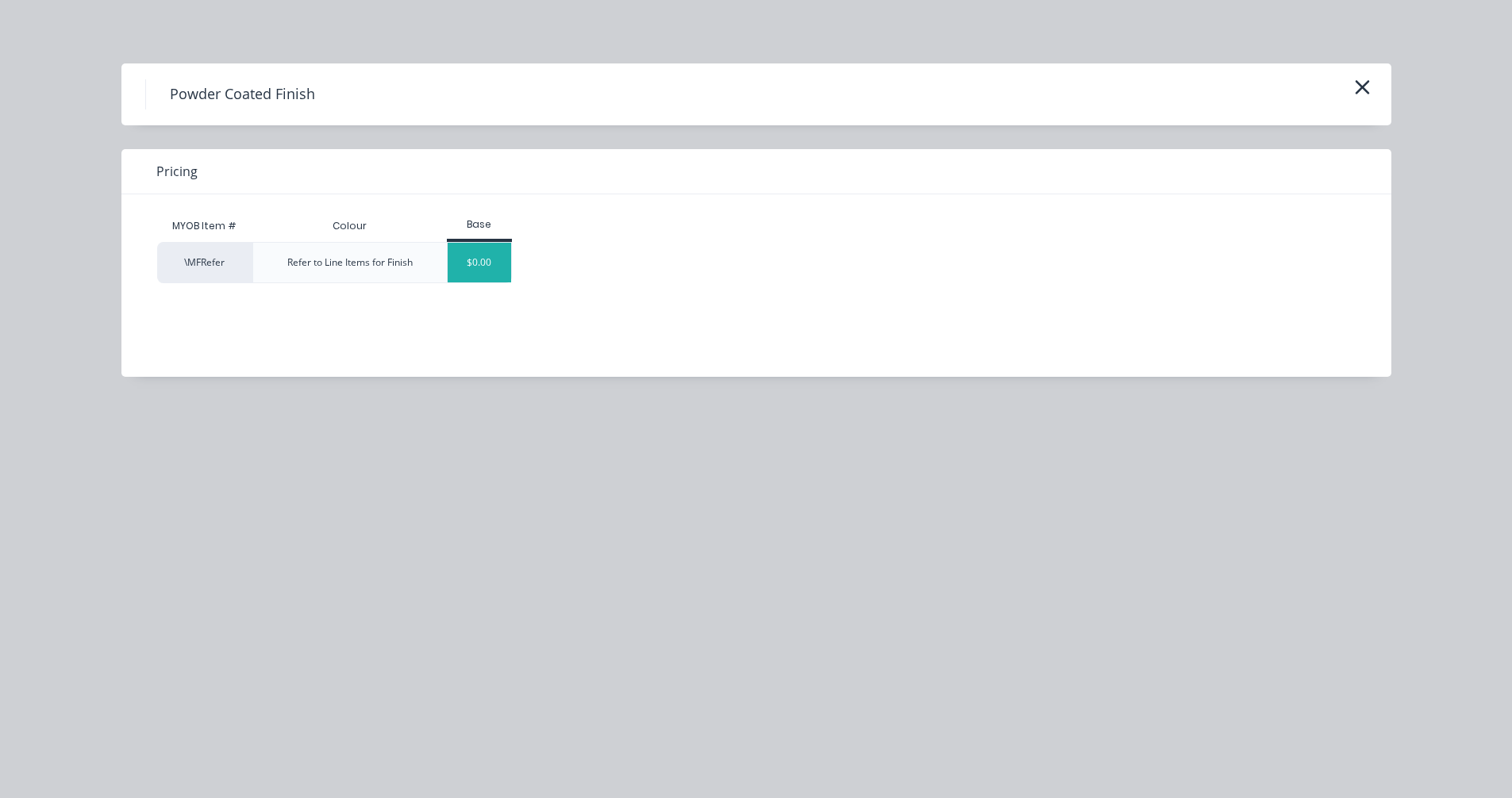
click at [468, 266] on div "$0.00" at bounding box center [480, 262] width 64 height 40
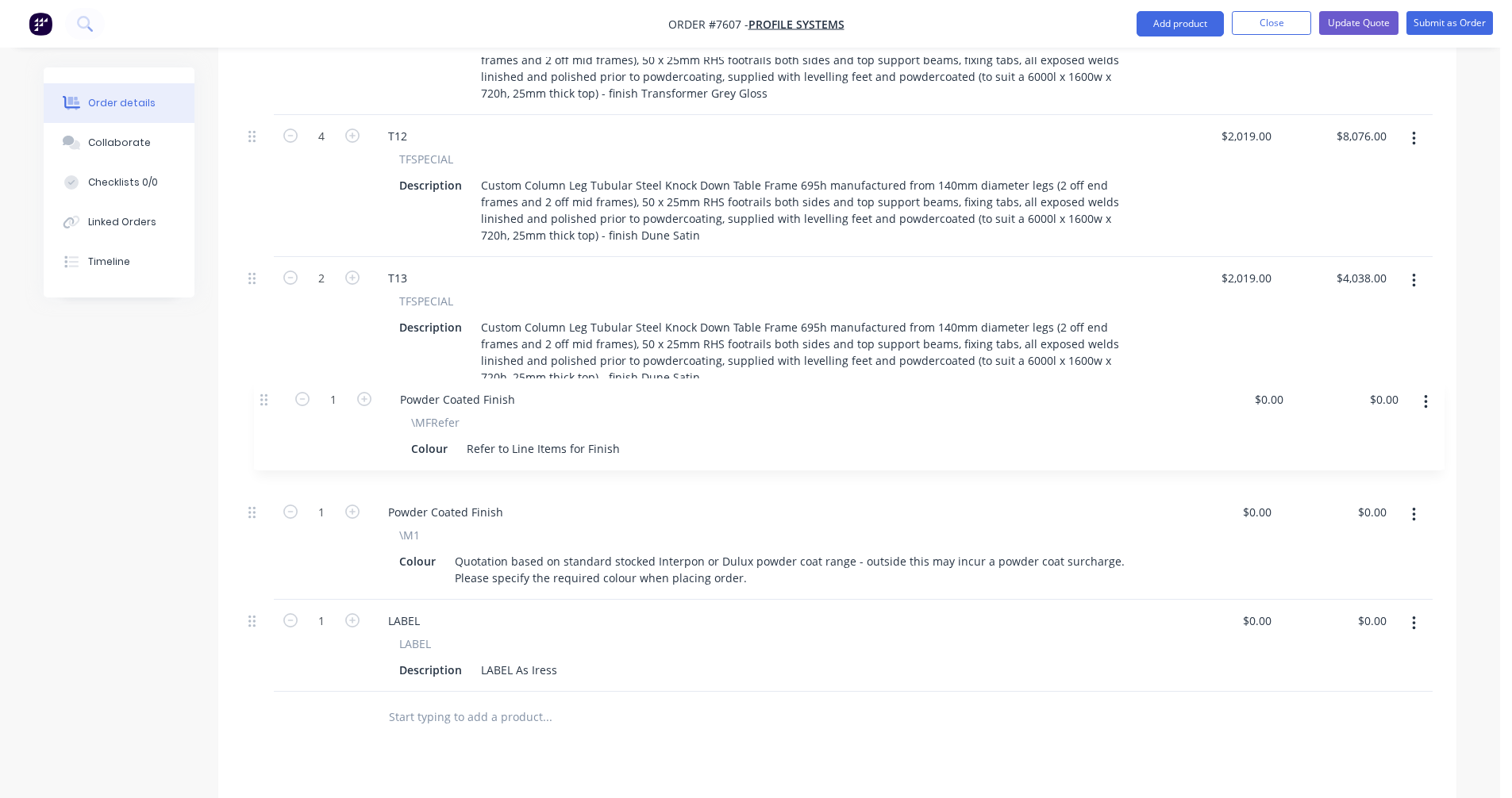
drag, startPoint x: 251, startPoint y: 602, endPoint x: 265, endPoint y: 399, distance: 203.5
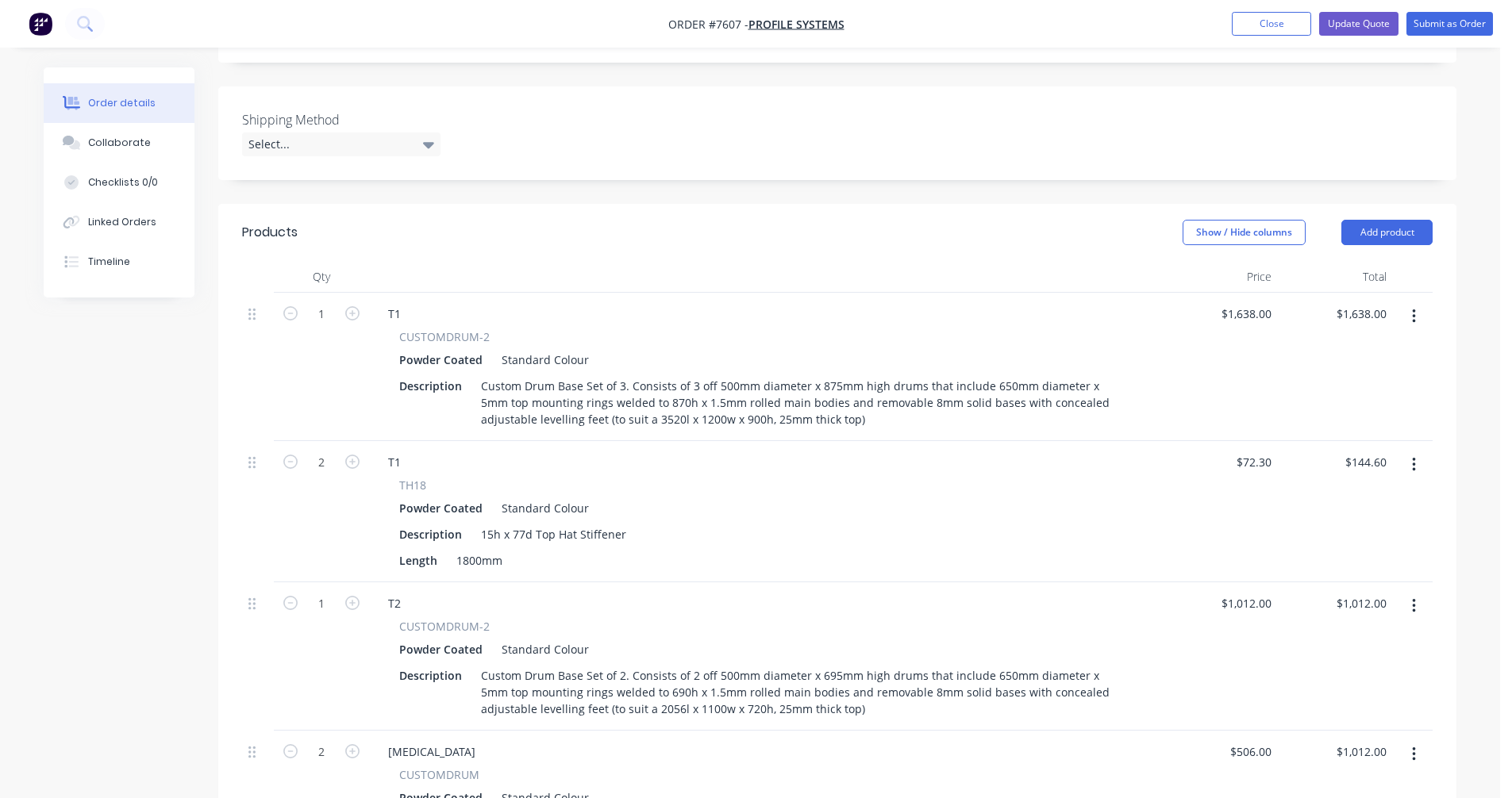
scroll to position [373, 0]
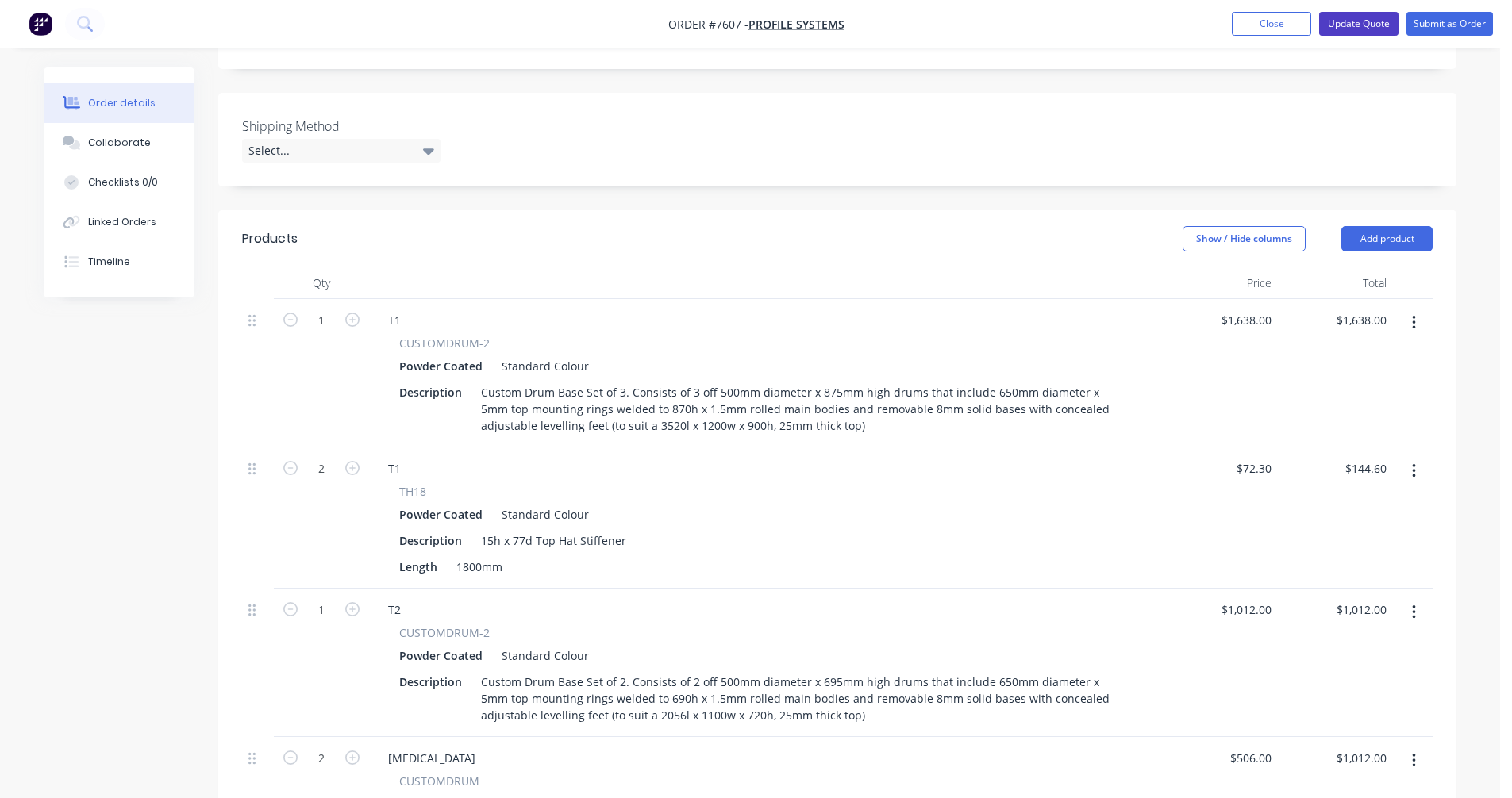
click at [1361, 20] on button "Update Quote" at bounding box center [1358, 24] width 79 height 24
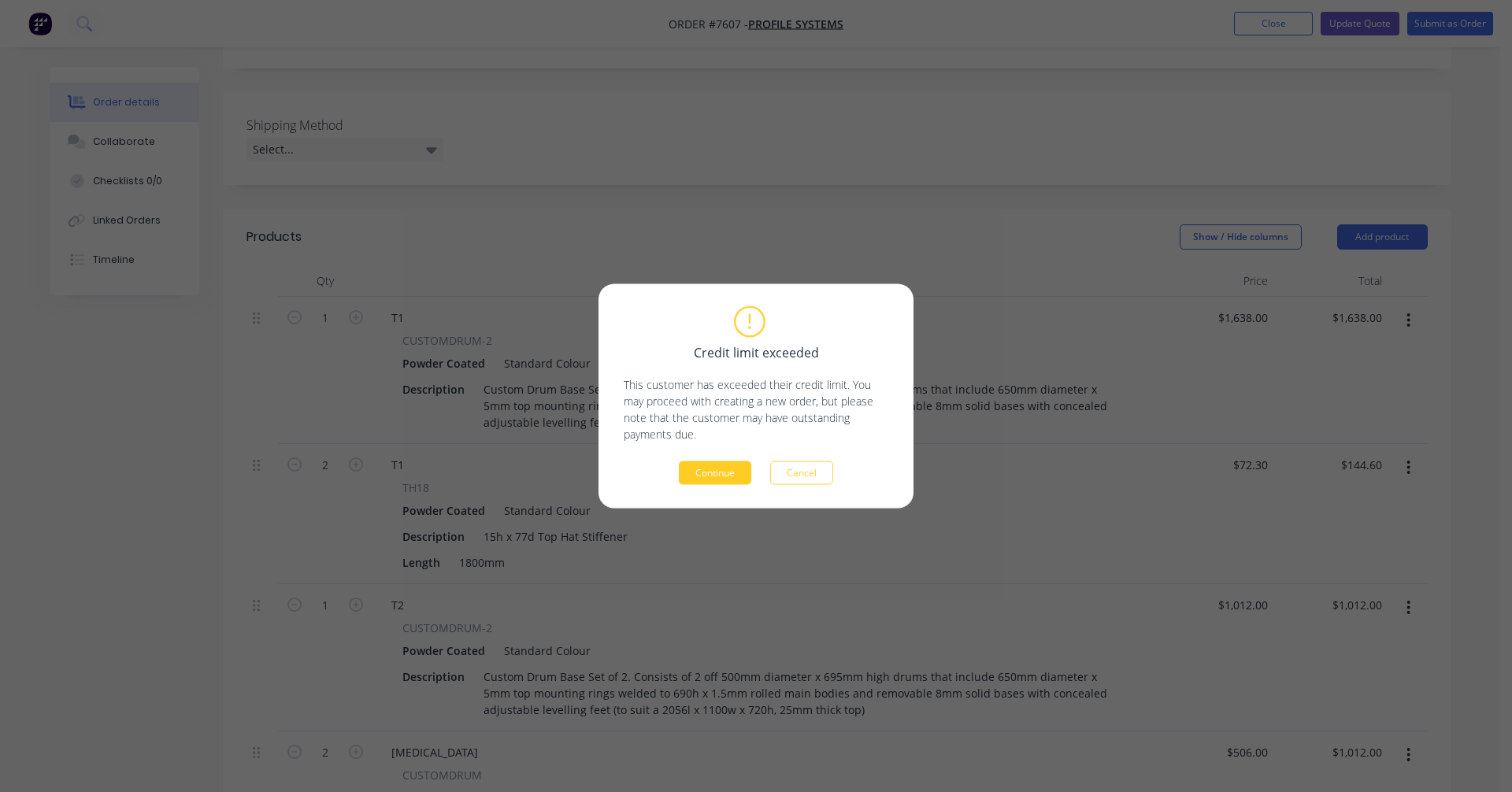
click at [731, 469] on button "Continue" at bounding box center [715, 473] width 73 height 23
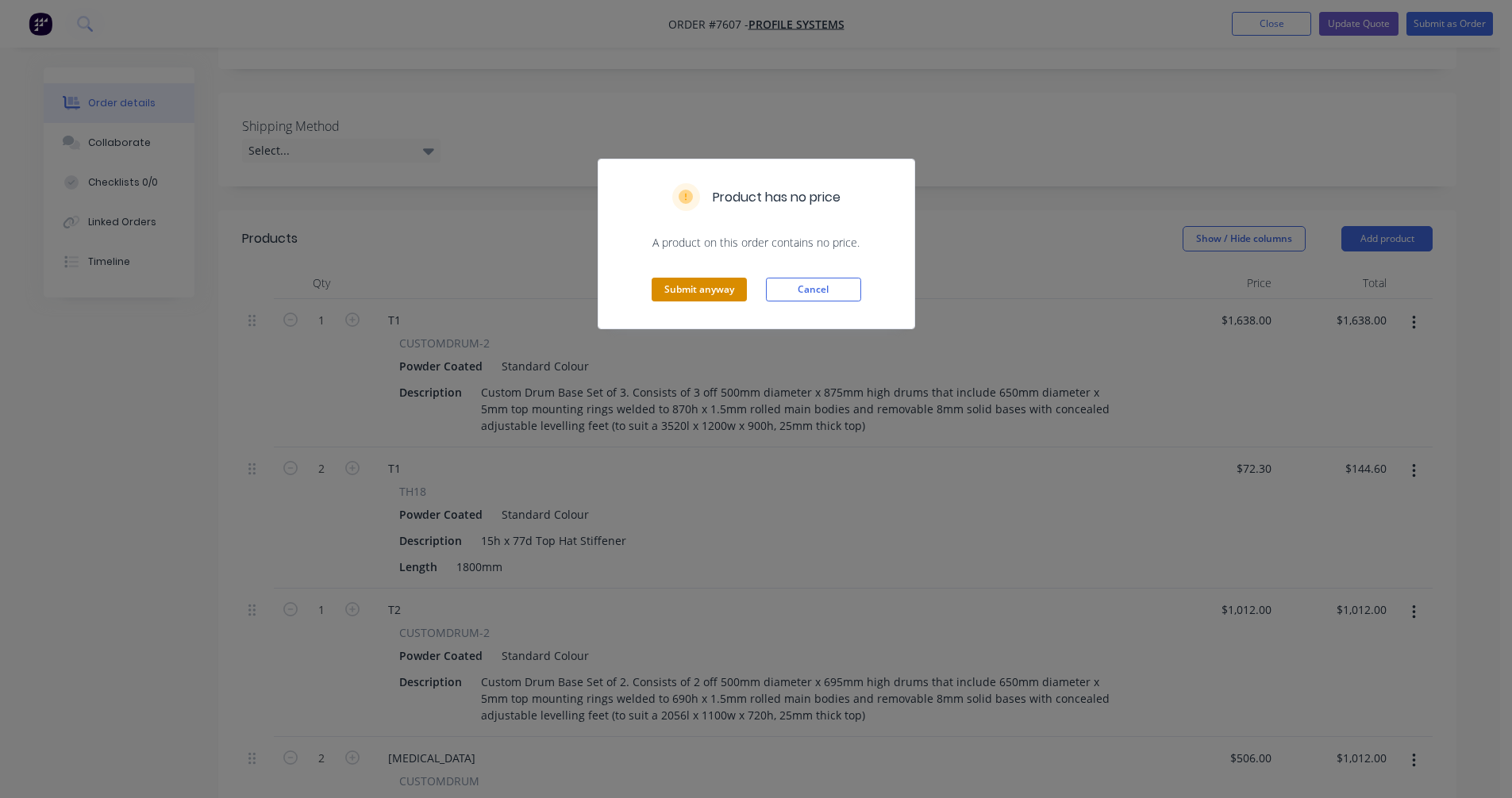
click at [710, 289] on button "Submit anyway" at bounding box center [698, 289] width 95 height 24
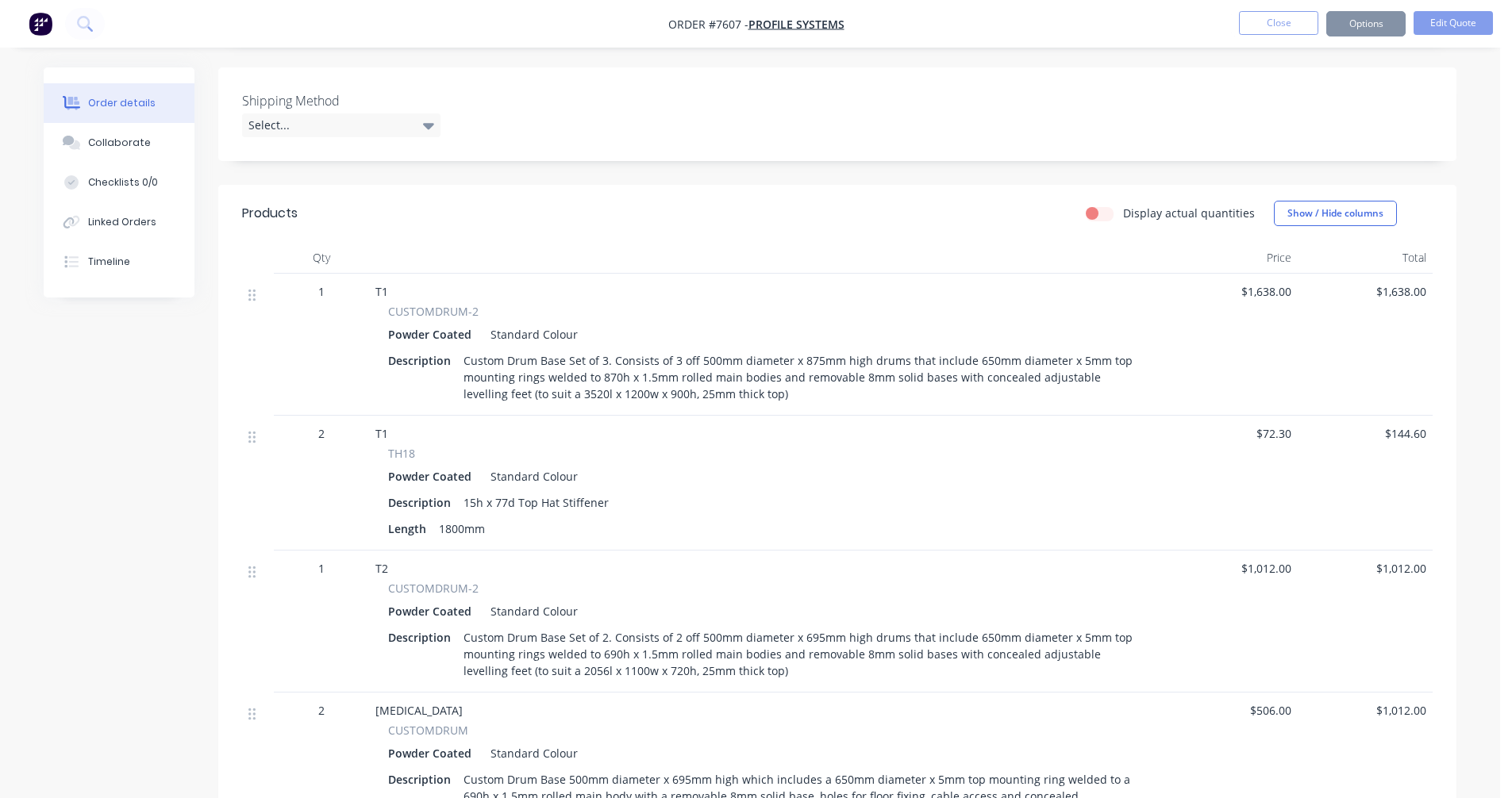
scroll to position [355, 0]
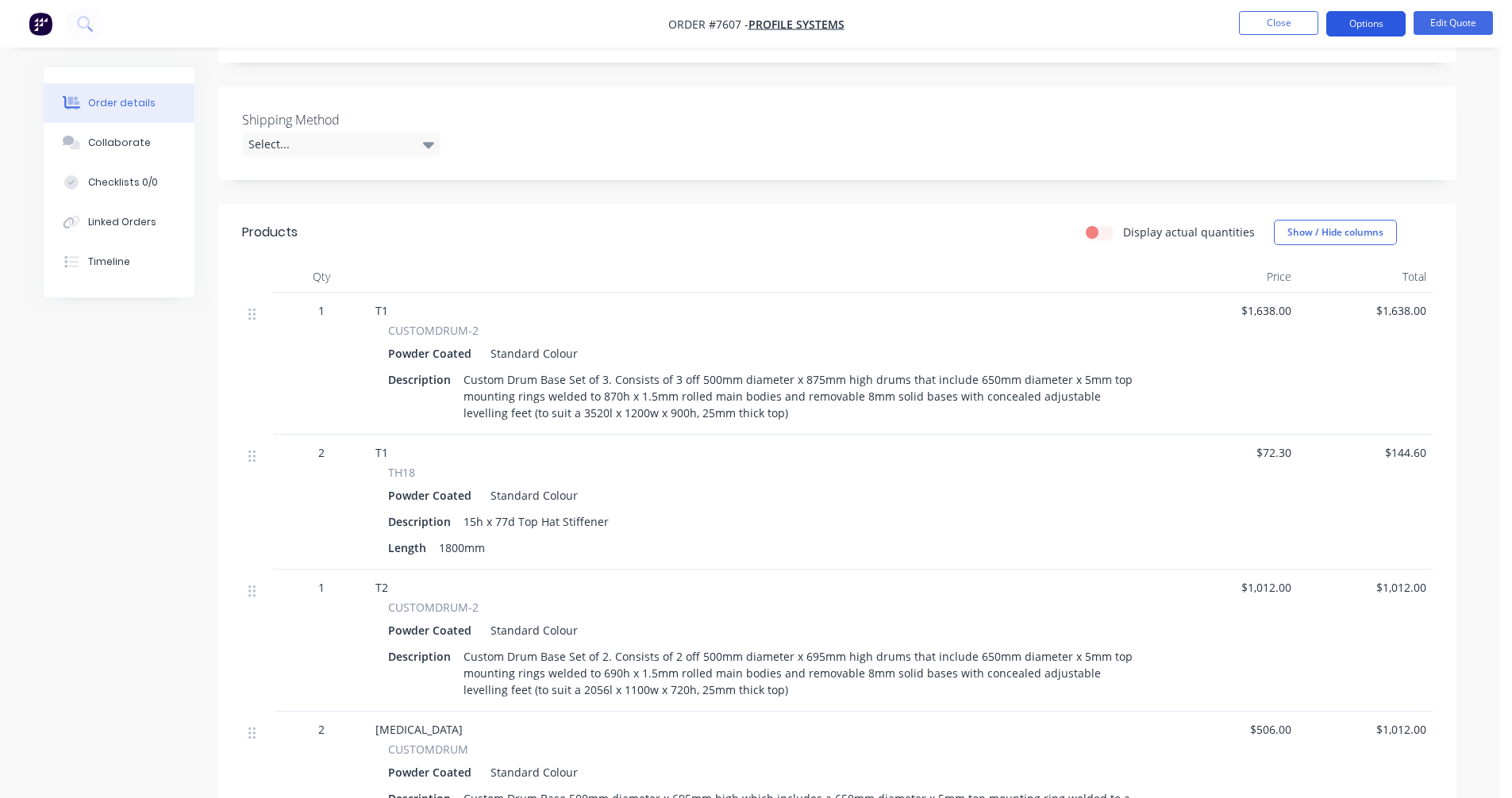
click at [1363, 22] on button "Options" at bounding box center [1366, 24] width 79 height 25
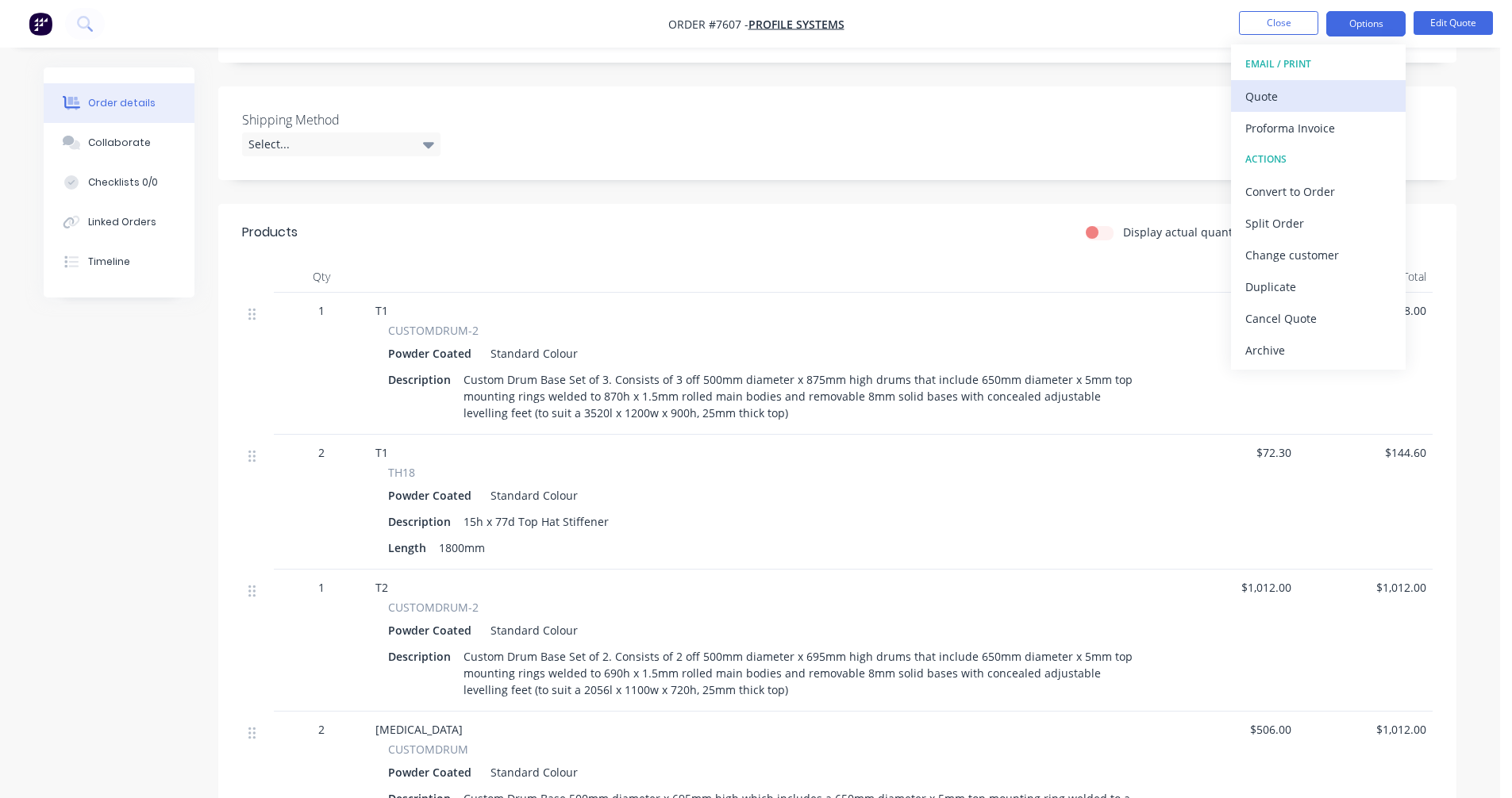
click at [1260, 92] on div "Quote" at bounding box center [1318, 96] width 146 height 23
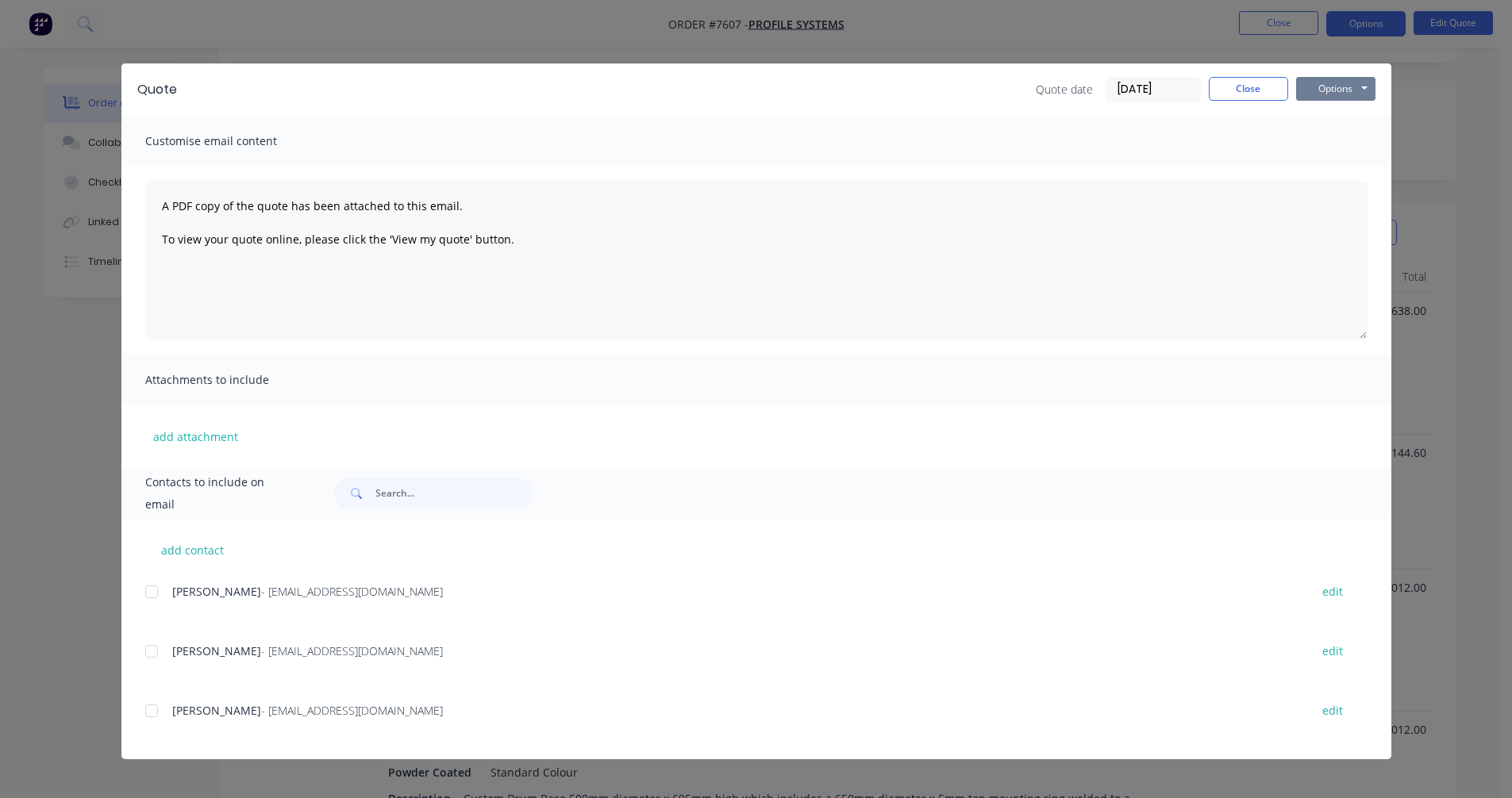
click at [1340, 87] on button "Options" at bounding box center [1335, 88] width 79 height 24
click at [1344, 118] on button "Preview" at bounding box center [1346, 117] width 102 height 26
drag, startPoint x: 1228, startPoint y: 94, endPoint x: 1267, endPoint y: 57, distance: 53.8
click at [1228, 93] on button "Close" at bounding box center [1248, 88] width 79 height 24
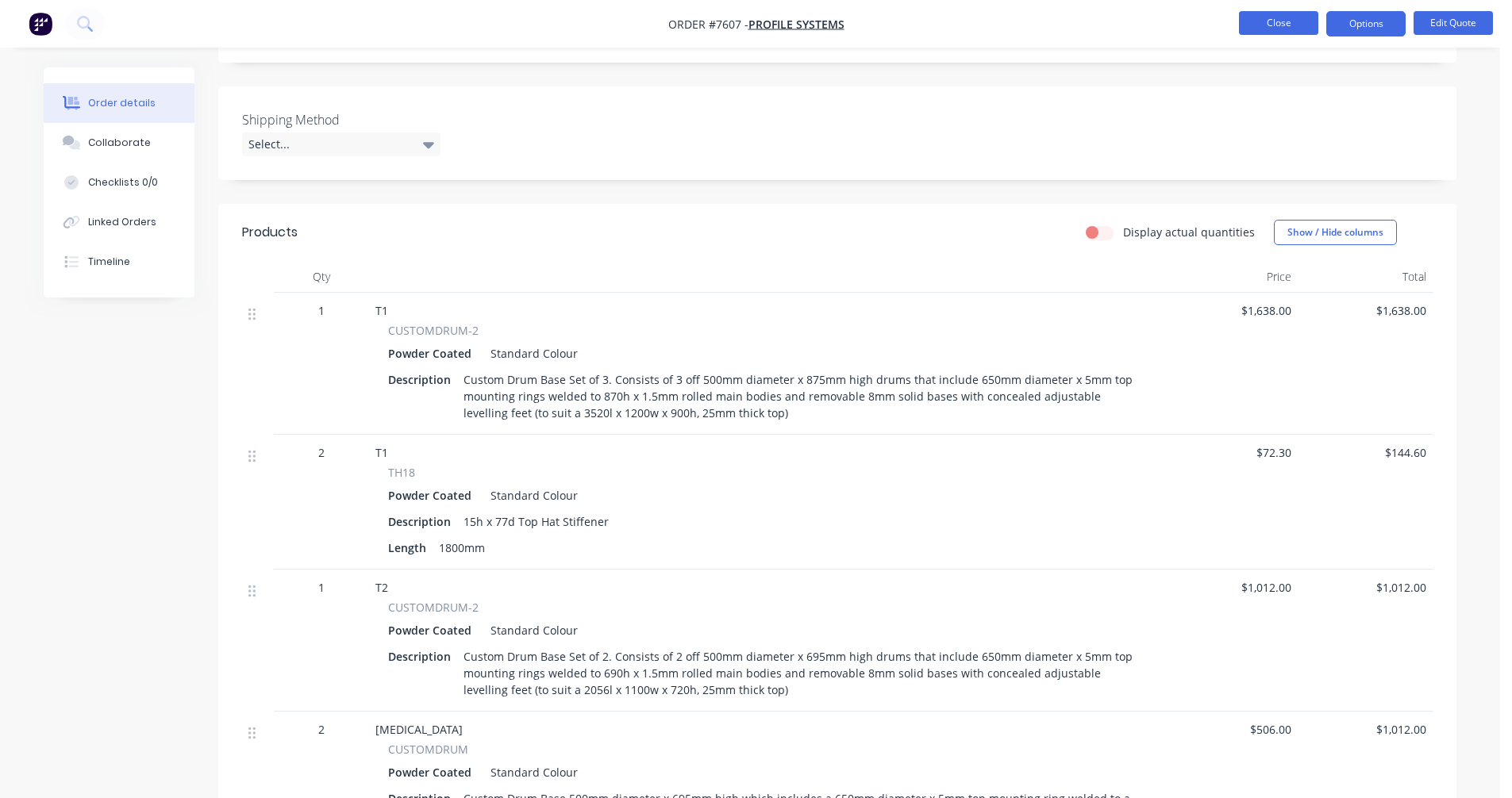
click at [1298, 20] on button "Close" at bounding box center [1278, 23] width 79 height 24
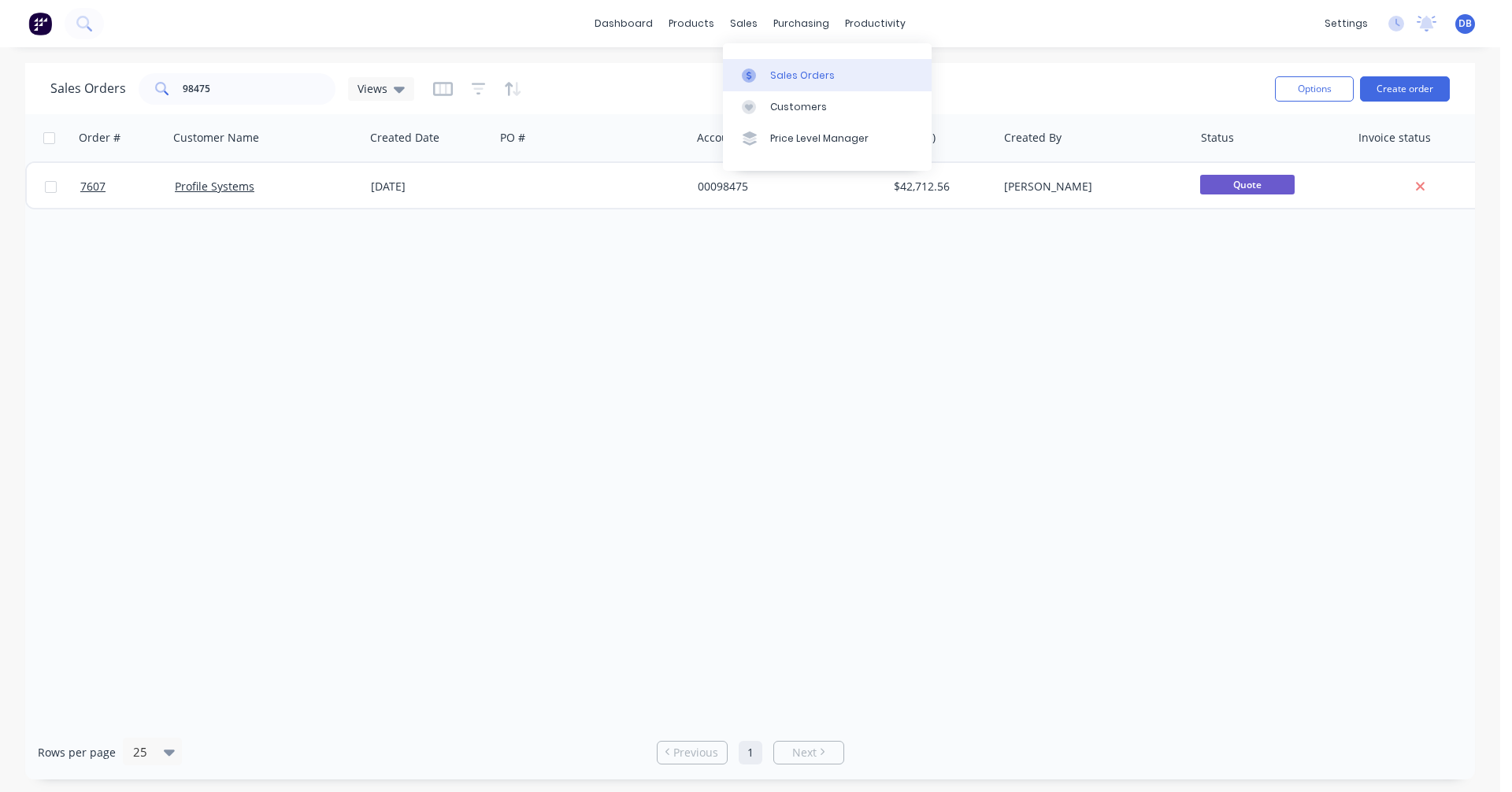
click at [771, 67] on link "Sales Orders" at bounding box center [827, 75] width 209 height 32
drag, startPoint x: 215, startPoint y: 86, endPoint x: 129, endPoint y: 90, distance: 86.1
click at [129, 90] on div "Sales Orders 98475 Views" at bounding box center [232, 89] width 364 height 32
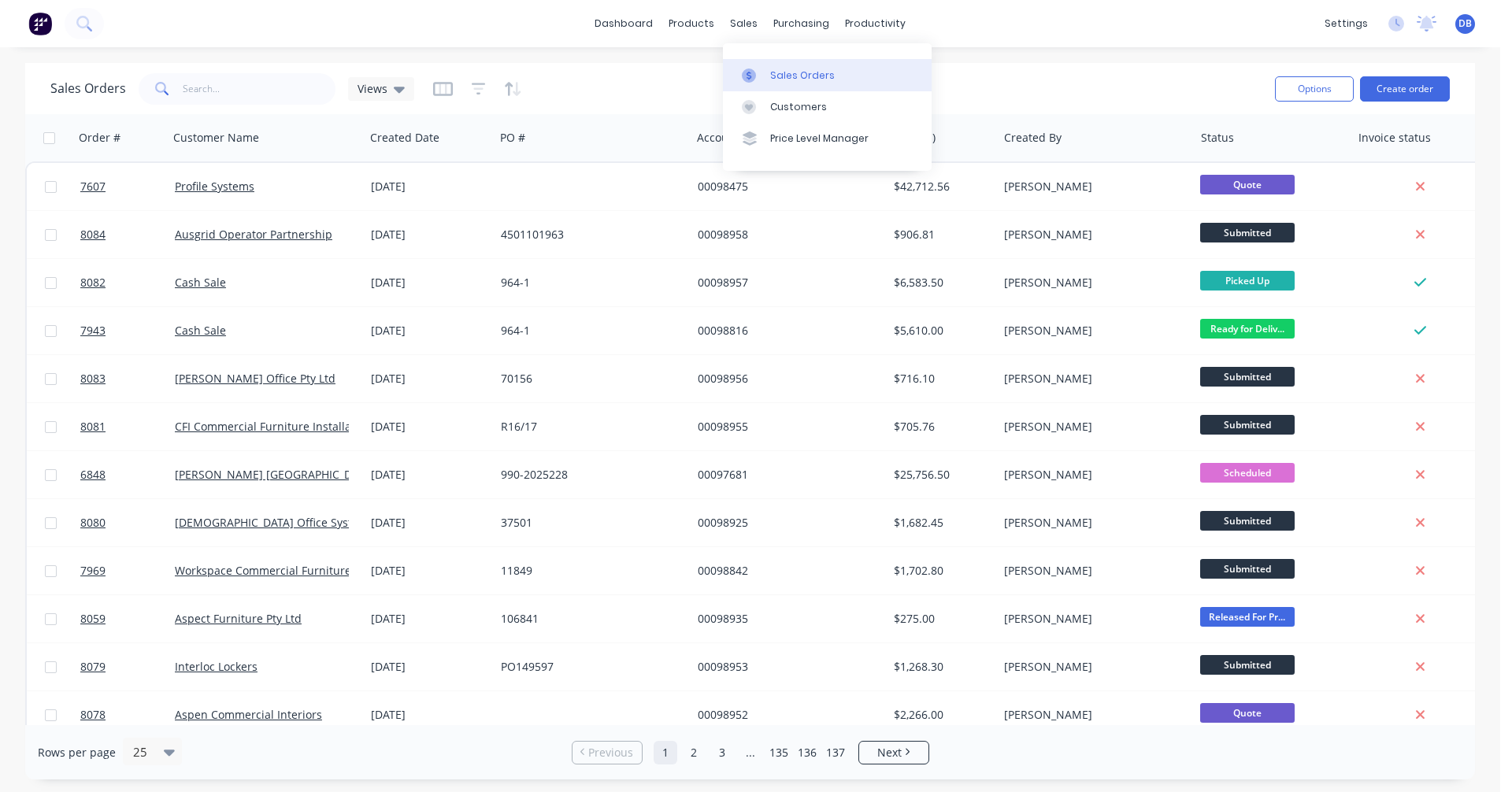
click at [776, 64] on link "Sales Orders" at bounding box center [827, 75] width 209 height 32
click at [1402, 93] on button "Create order" at bounding box center [1405, 88] width 90 height 25
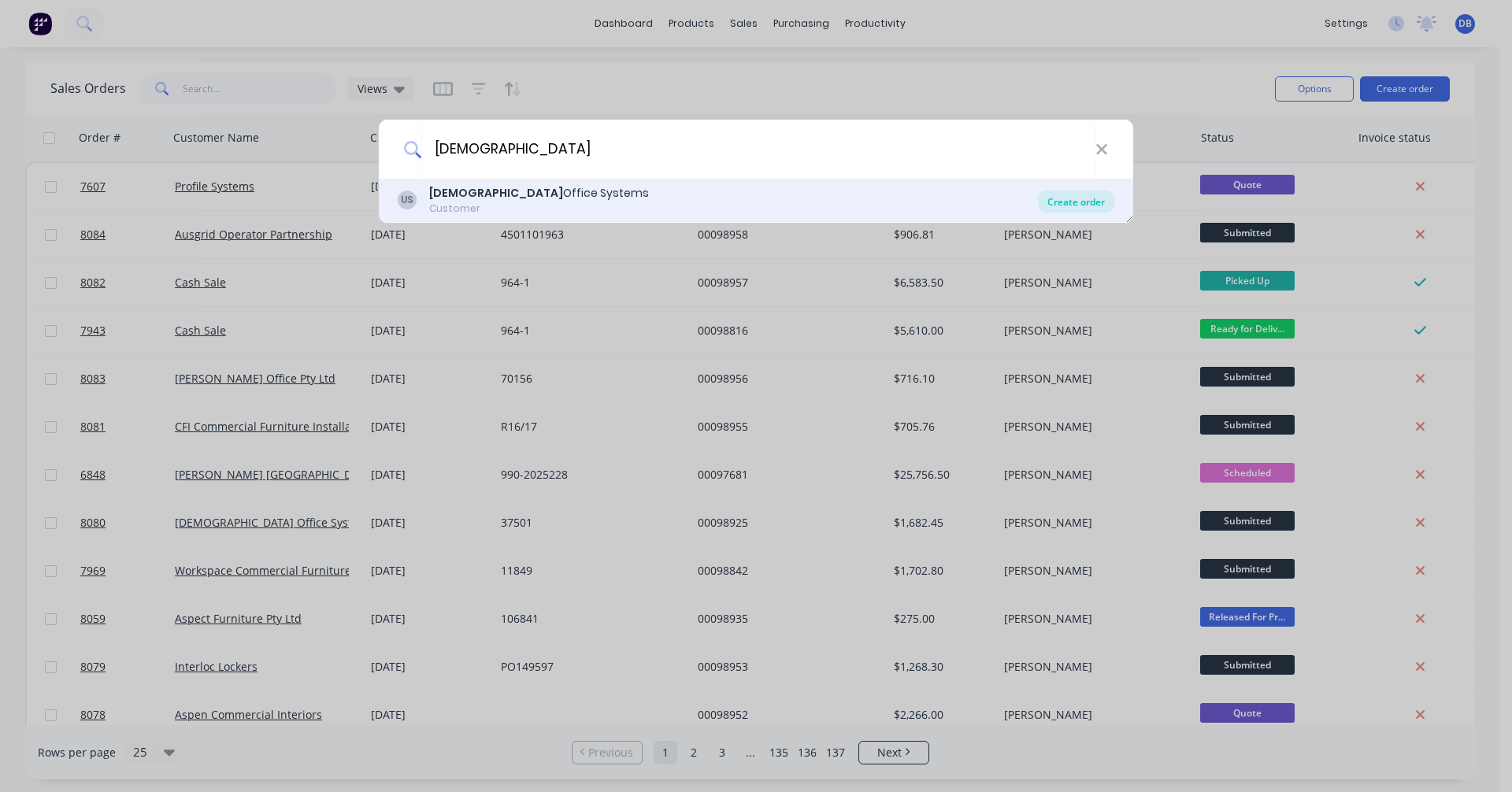
type input "[DEMOGRAPHIC_DATA]"
click at [1094, 199] on div "Create order" at bounding box center [1075, 201] width 76 height 22
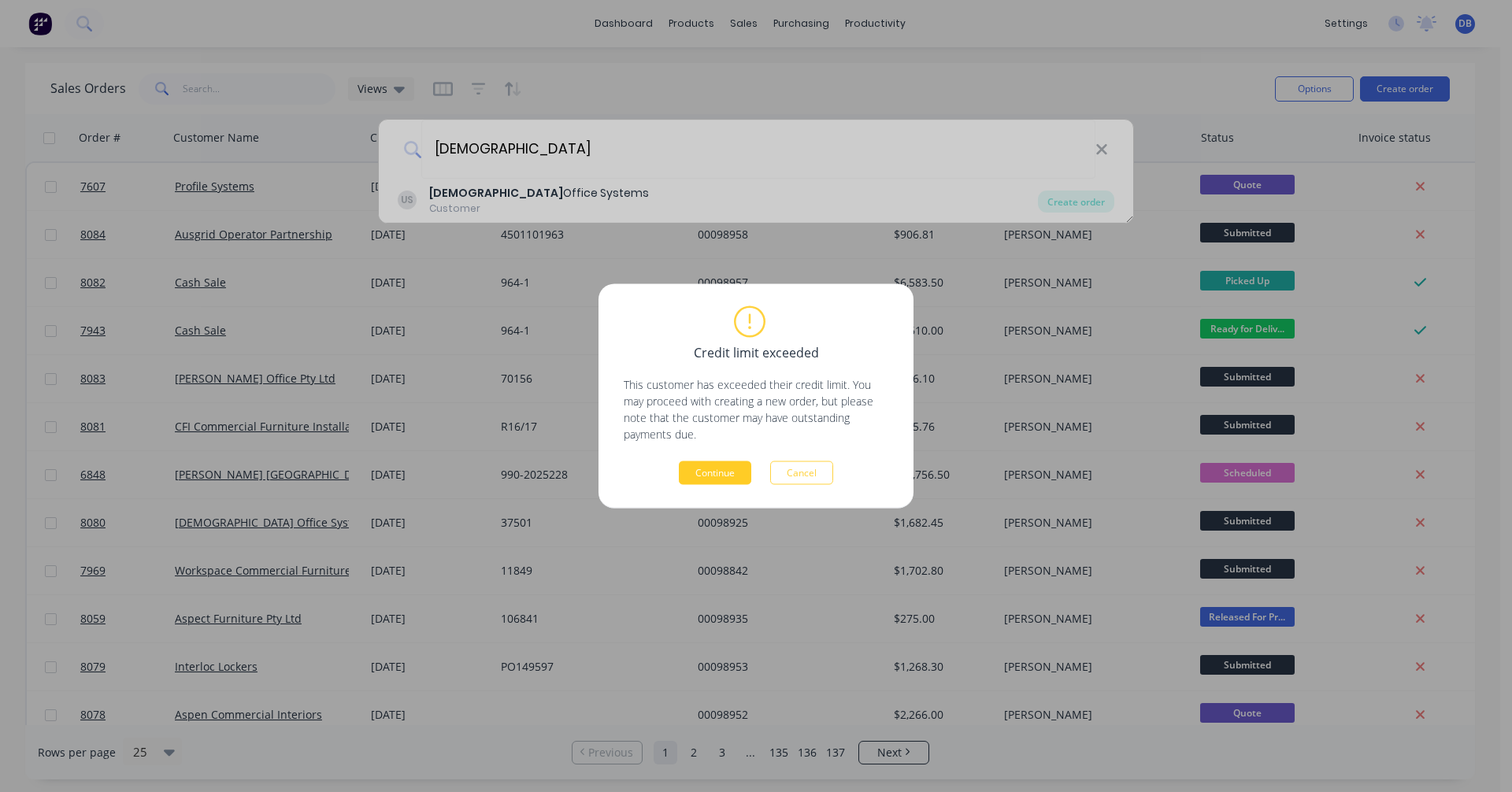
click at [694, 475] on button "Continue" at bounding box center [715, 473] width 73 height 23
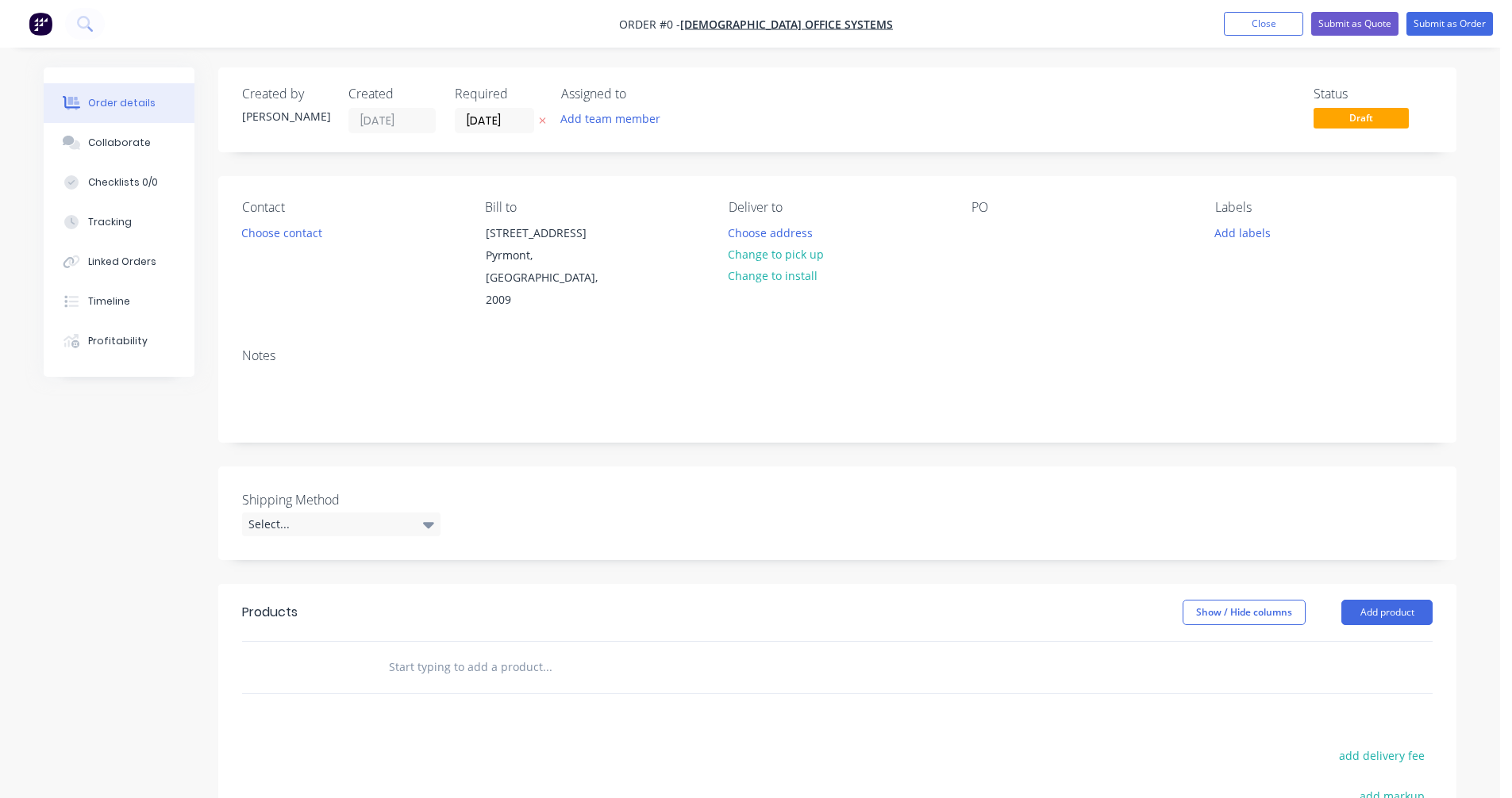
click at [443, 651] on input "text" at bounding box center [546, 667] width 317 height 32
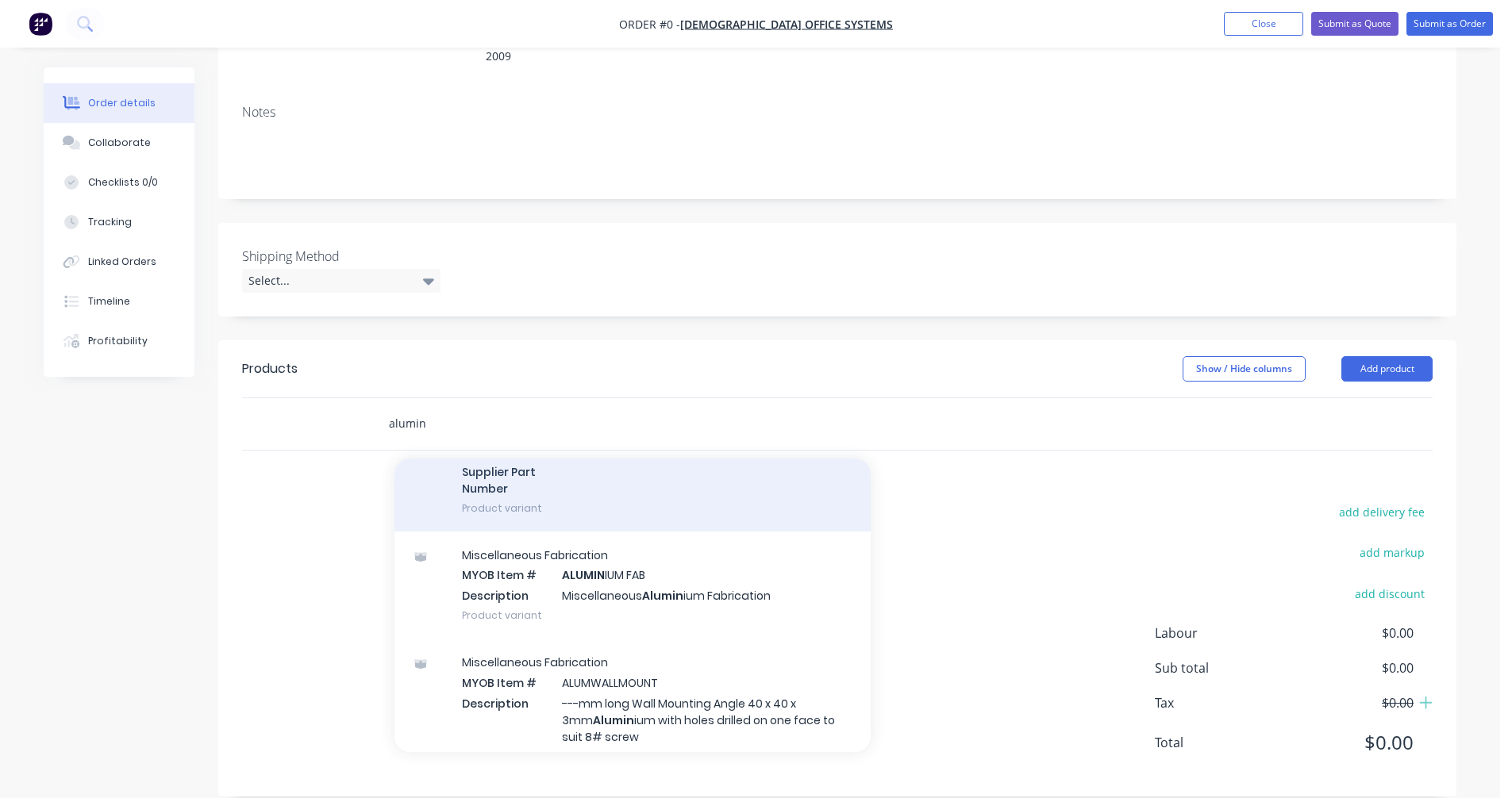
scroll to position [238, 0]
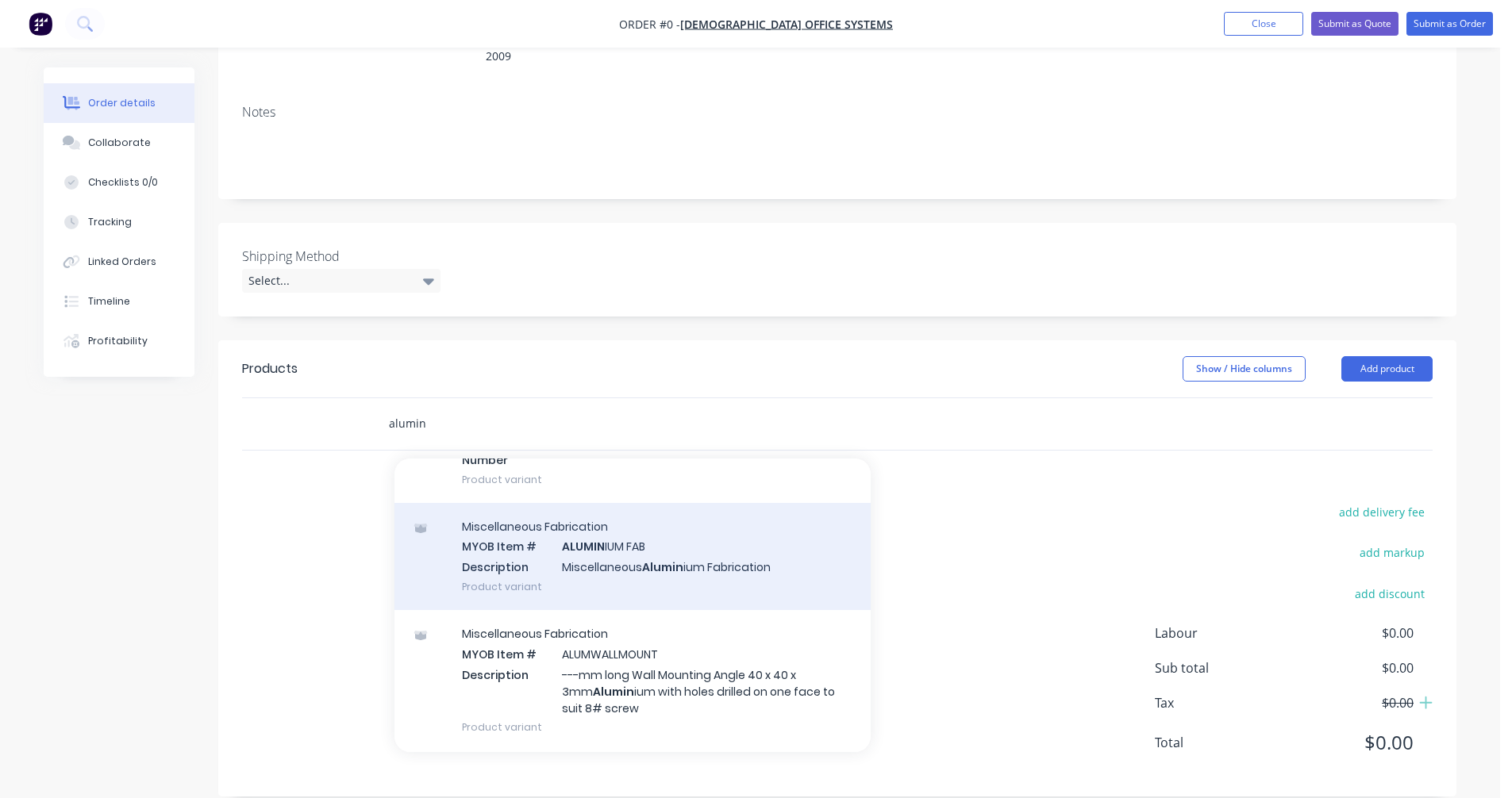
type input "alumin"
click at [603, 546] on div "Miscellaneous Fabrication MYOB Item # ALUMIN IUM FAB Description Miscellaneous …" at bounding box center [633, 556] width 476 height 107
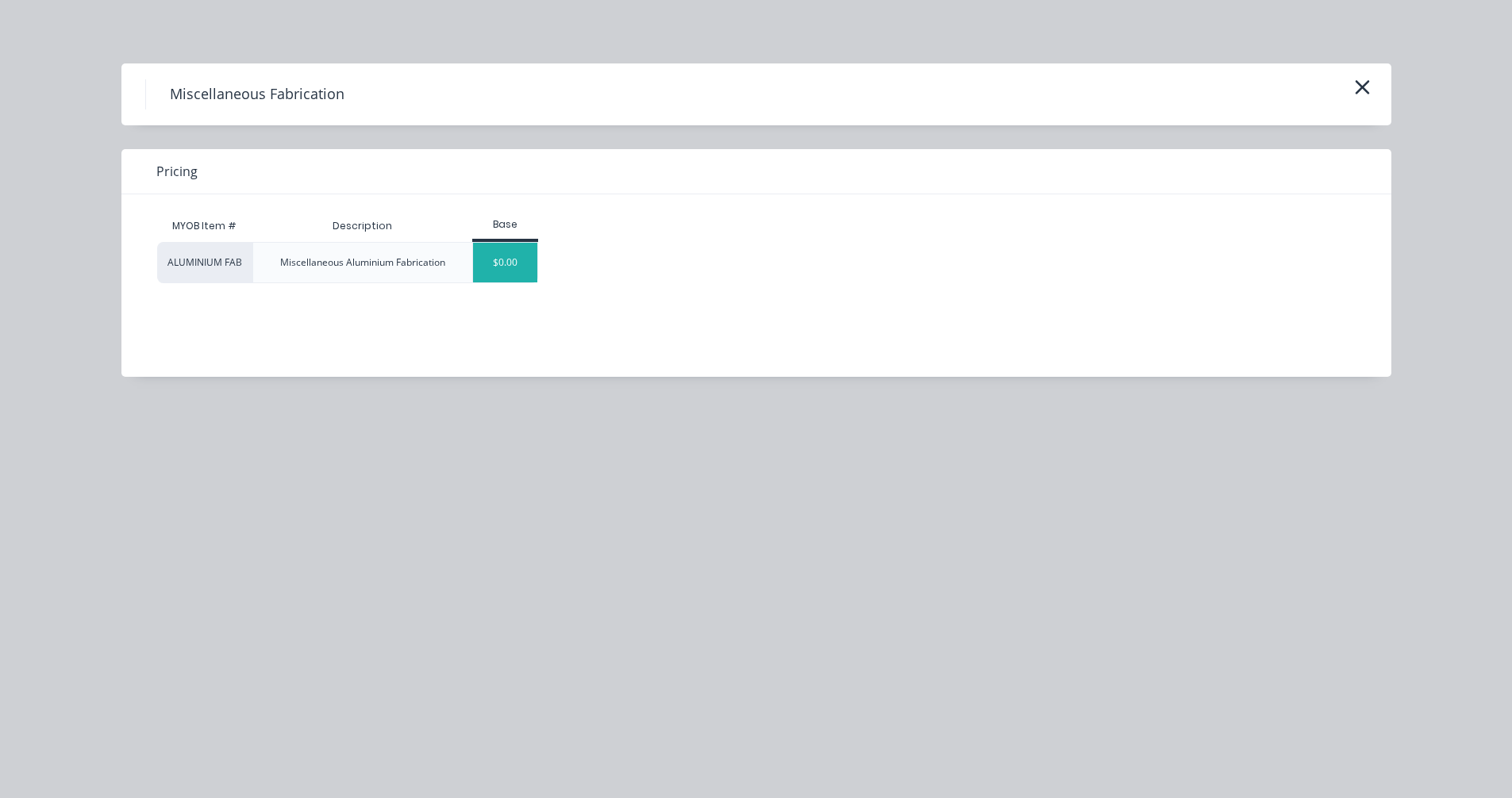
click at [508, 278] on div "$0.00" at bounding box center [505, 262] width 64 height 40
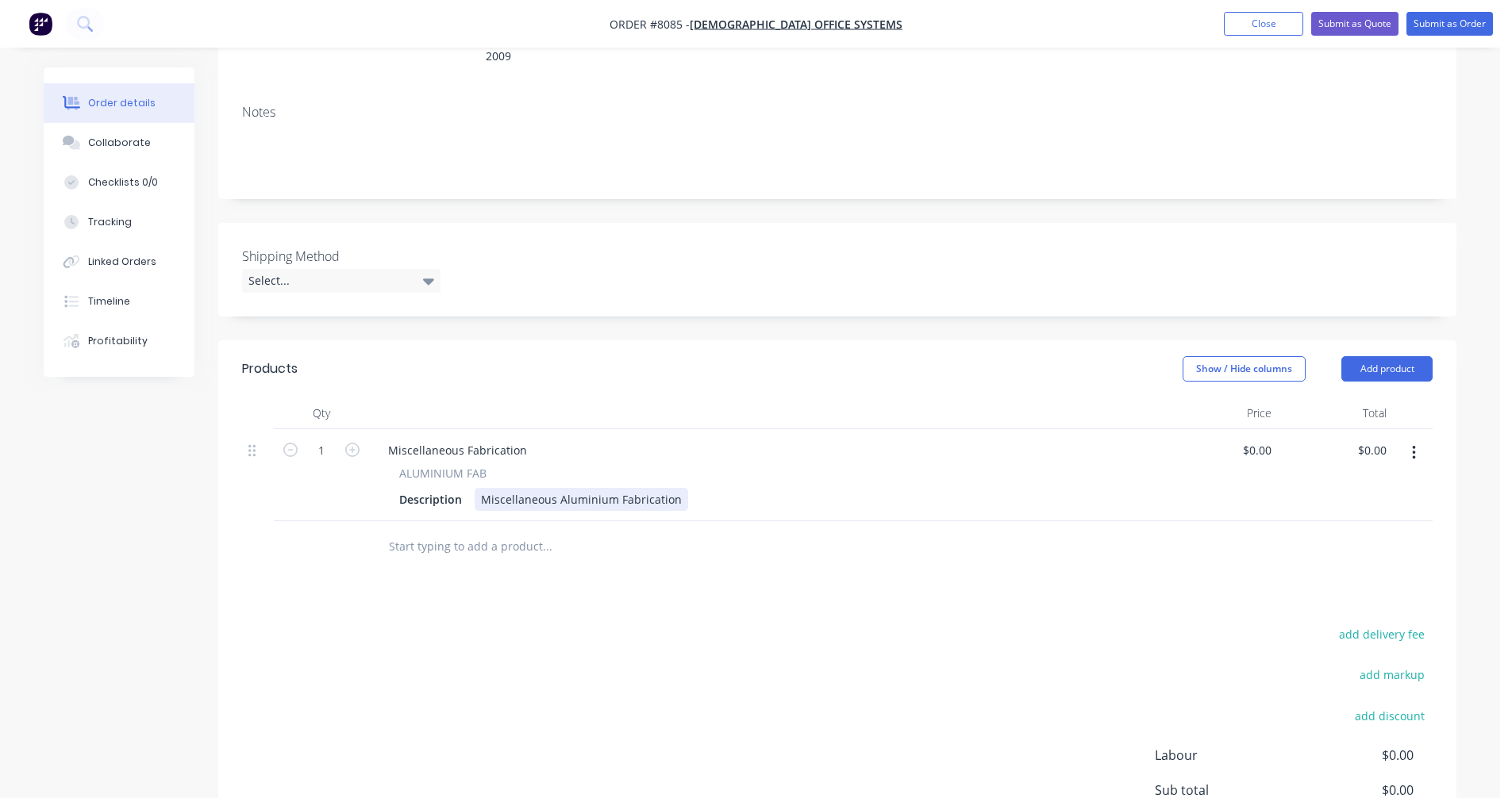
click at [529, 488] on div "Miscellaneous Aluminium Fabrication" at bounding box center [581, 499] width 214 height 23
click at [576, 488] on div "Miscellaneous Aluminium Fabrication" at bounding box center [581, 499] width 214 height 23
click at [613, 488] on div "Miscellaneous Aluminium Fabrication" at bounding box center [581, 499] width 214 height 23
drag, startPoint x: 676, startPoint y: 478, endPoint x: 457, endPoint y: 481, distance: 219.0
click at [457, 488] on div "Description Miscellaneous Aluminium Fabrication" at bounding box center [762, 499] width 740 height 23
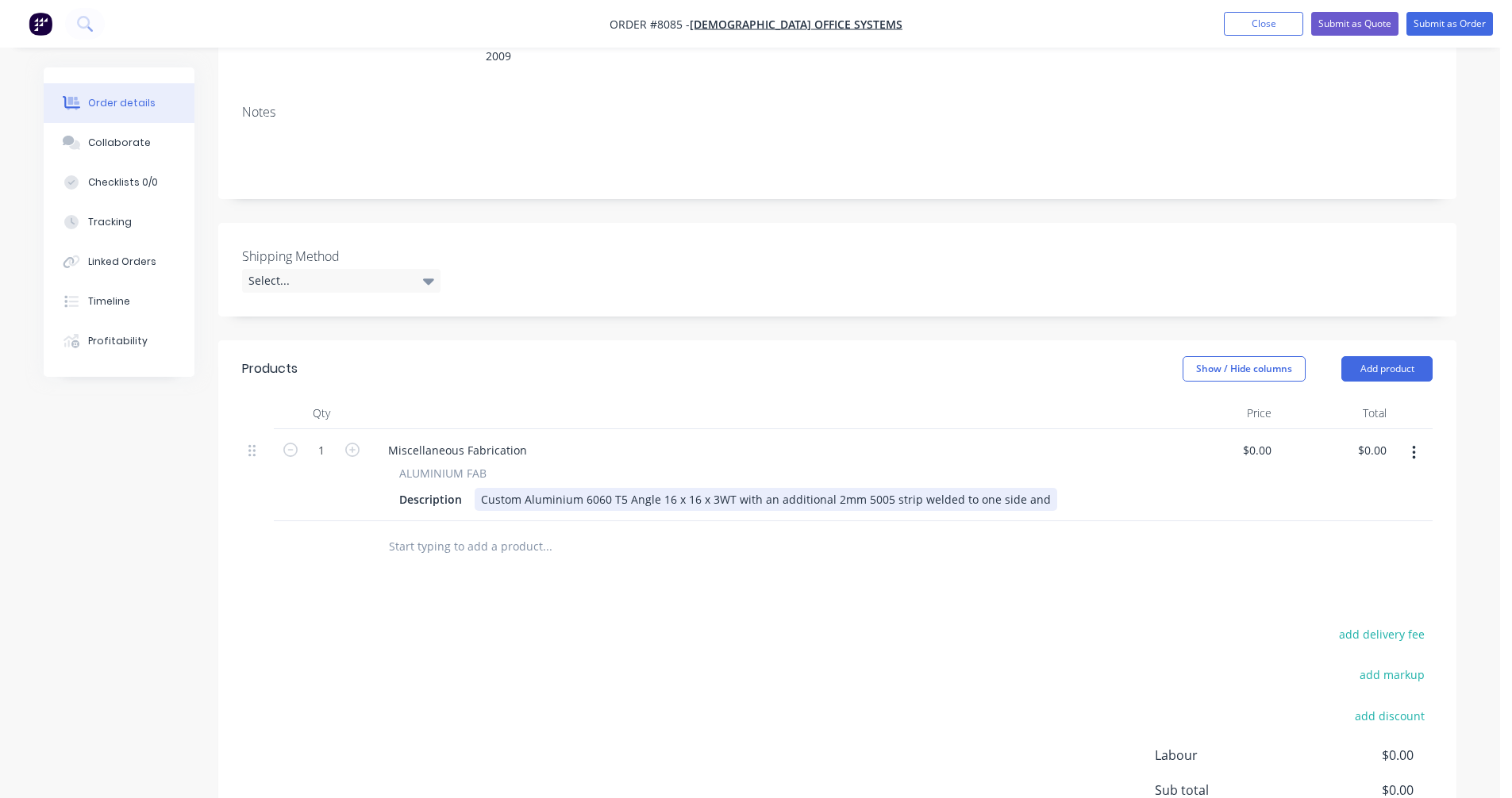
click at [1032, 488] on div "Custom Aluminium 6060 T5 Angle 16 x 16 x 3WT with an additional 2mm 5005 strip …" at bounding box center [766, 499] width 582 height 23
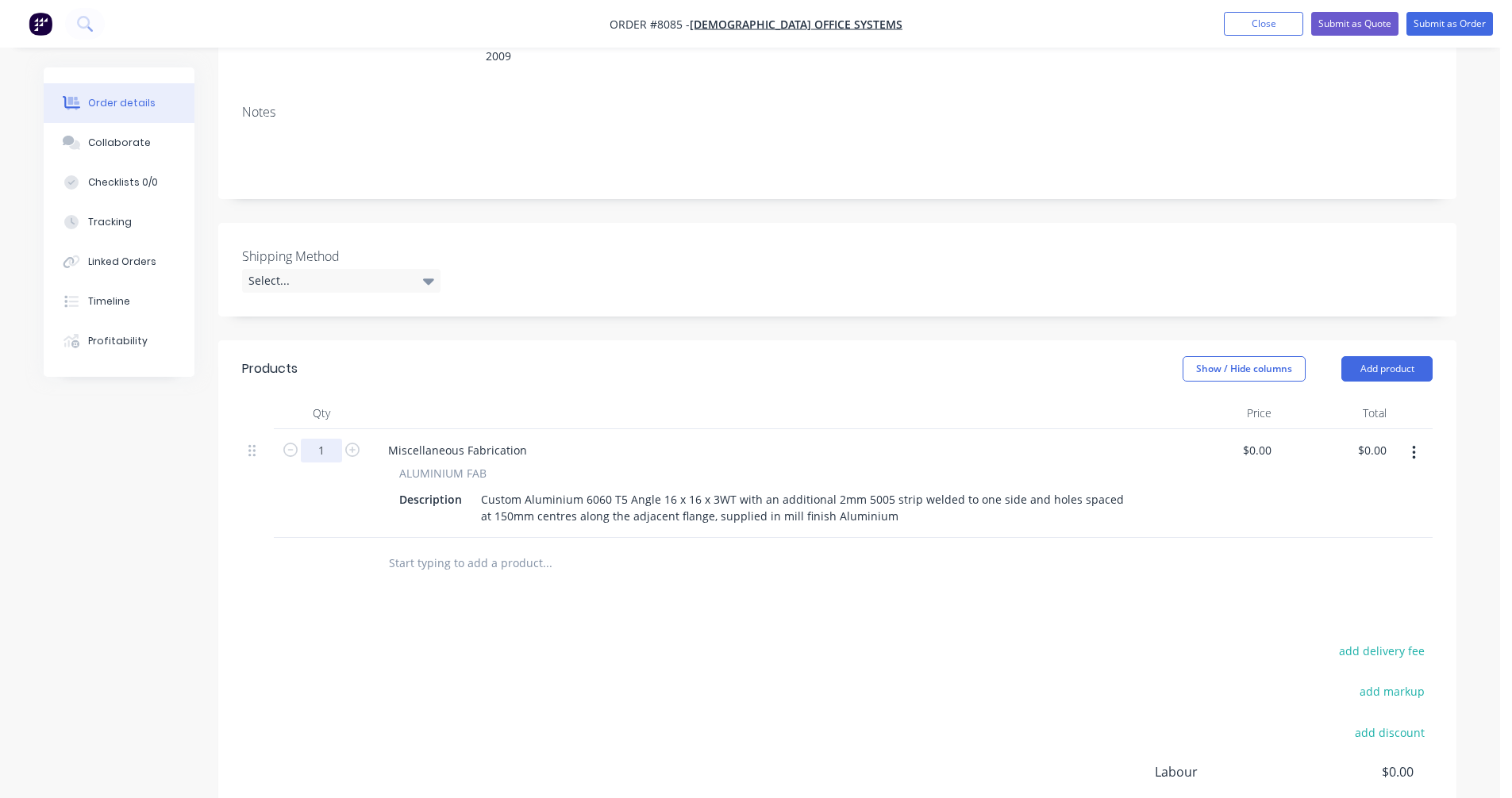
click at [321, 439] on input "1" at bounding box center [321, 451] width 41 height 24
type input "150"
type input "$0.00"
click at [428, 439] on div "Miscellaneous Fabrication" at bounding box center [457, 450] width 164 height 23
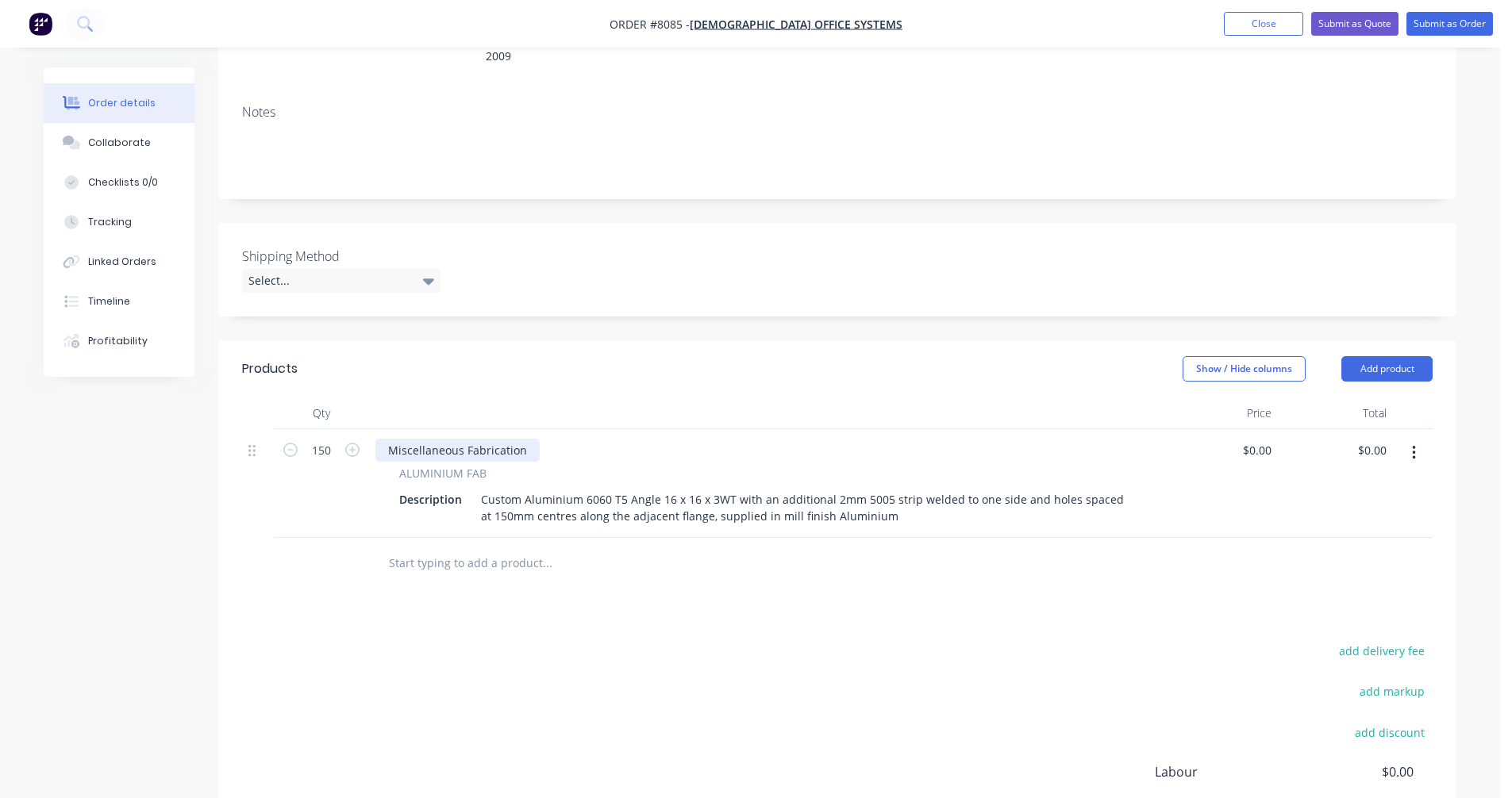
click at [464, 439] on div "Miscellaneous Fabrication" at bounding box center [457, 450] width 164 height 23
drag, startPoint x: 524, startPoint y: 431, endPoint x: 375, endPoint y: 428, distance: 149.0
click at [375, 439] on div "Miscellaneous Fabrication" at bounding box center [457, 450] width 164 height 23
click at [467, 547] on input "text" at bounding box center [546, 563] width 317 height 32
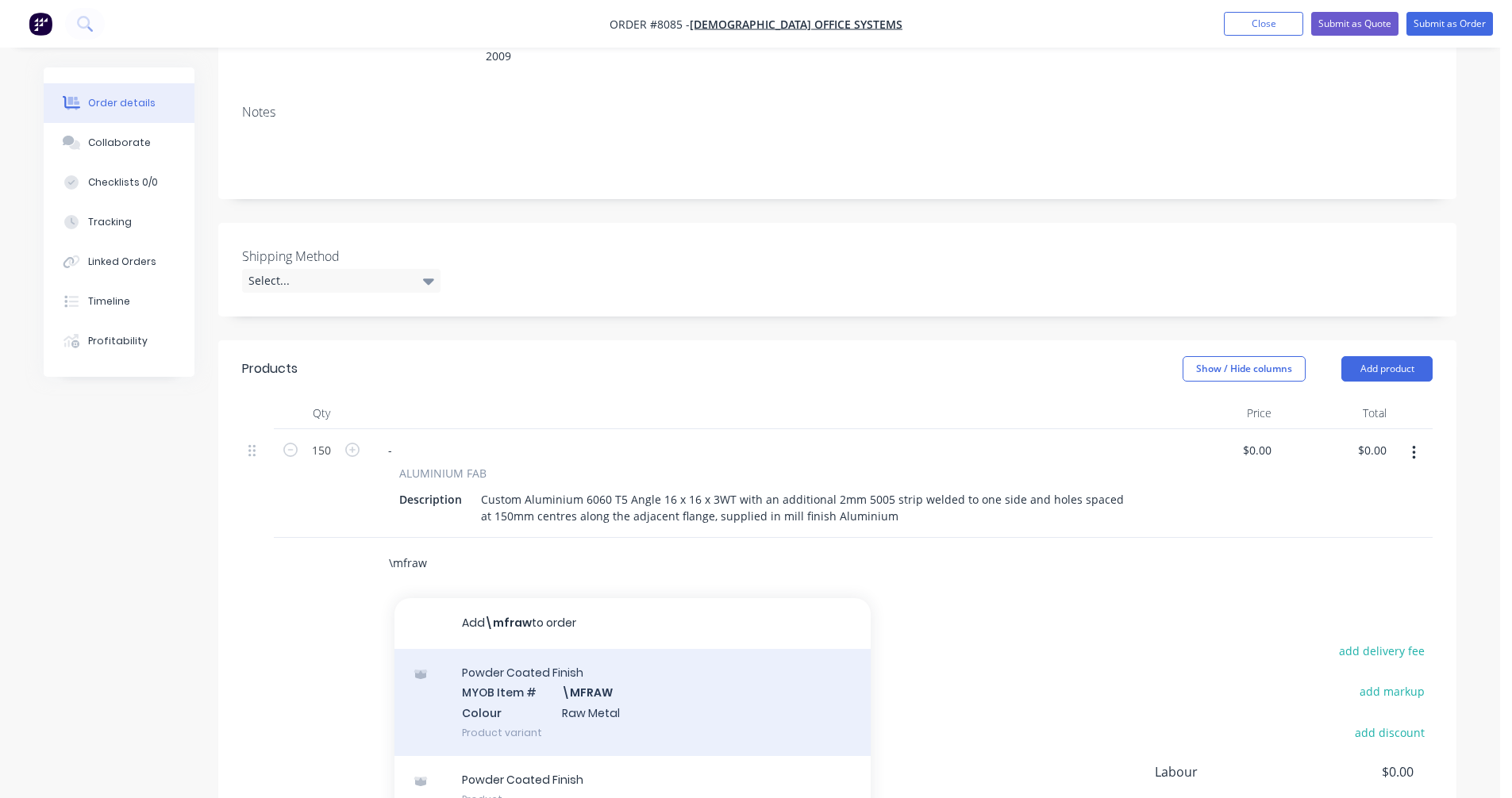
type input "\mfraw"
click at [572, 688] on div "Powder Coated Finish MYOB Item # \MFRAW Colour Raw Metal Product variant" at bounding box center [633, 701] width 476 height 107
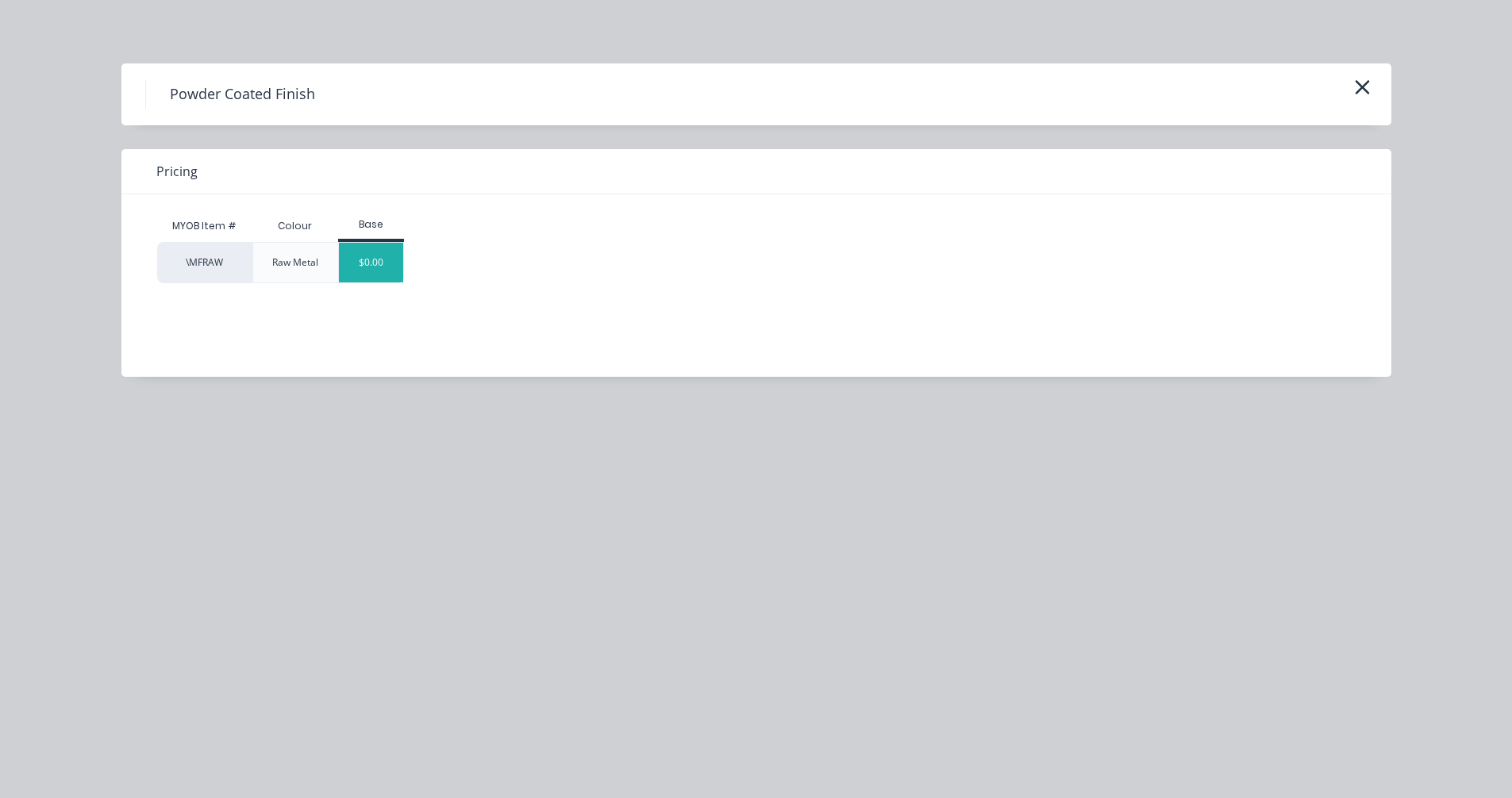
click at [360, 263] on div "$0.00" at bounding box center [371, 262] width 64 height 40
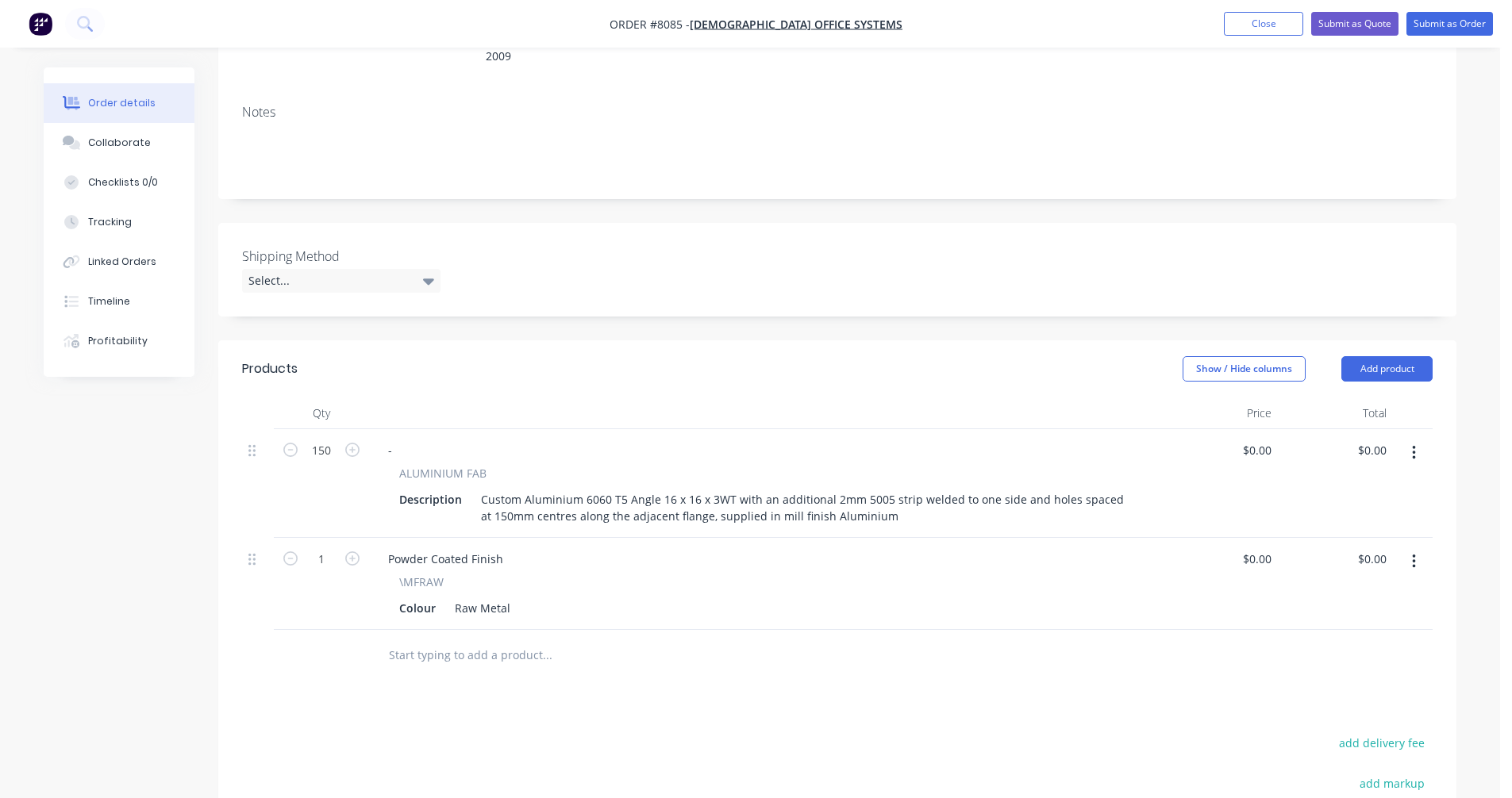
drag, startPoint x: 454, startPoint y: 563, endPoint x: 493, endPoint y: 551, distance: 40.8
click at [455, 573] on div "\MFRAW" at bounding box center [765, 582] width 733 height 17
drag, startPoint x: 503, startPoint y: 537, endPoint x: 368, endPoint y: 538, distance: 135.0
click at [368, 538] on div "1 Powder Coated Finish \MFRAW Colour Raw Metal $0.00 $0.00 $0.00 $0.00" at bounding box center [837, 583] width 1191 height 92
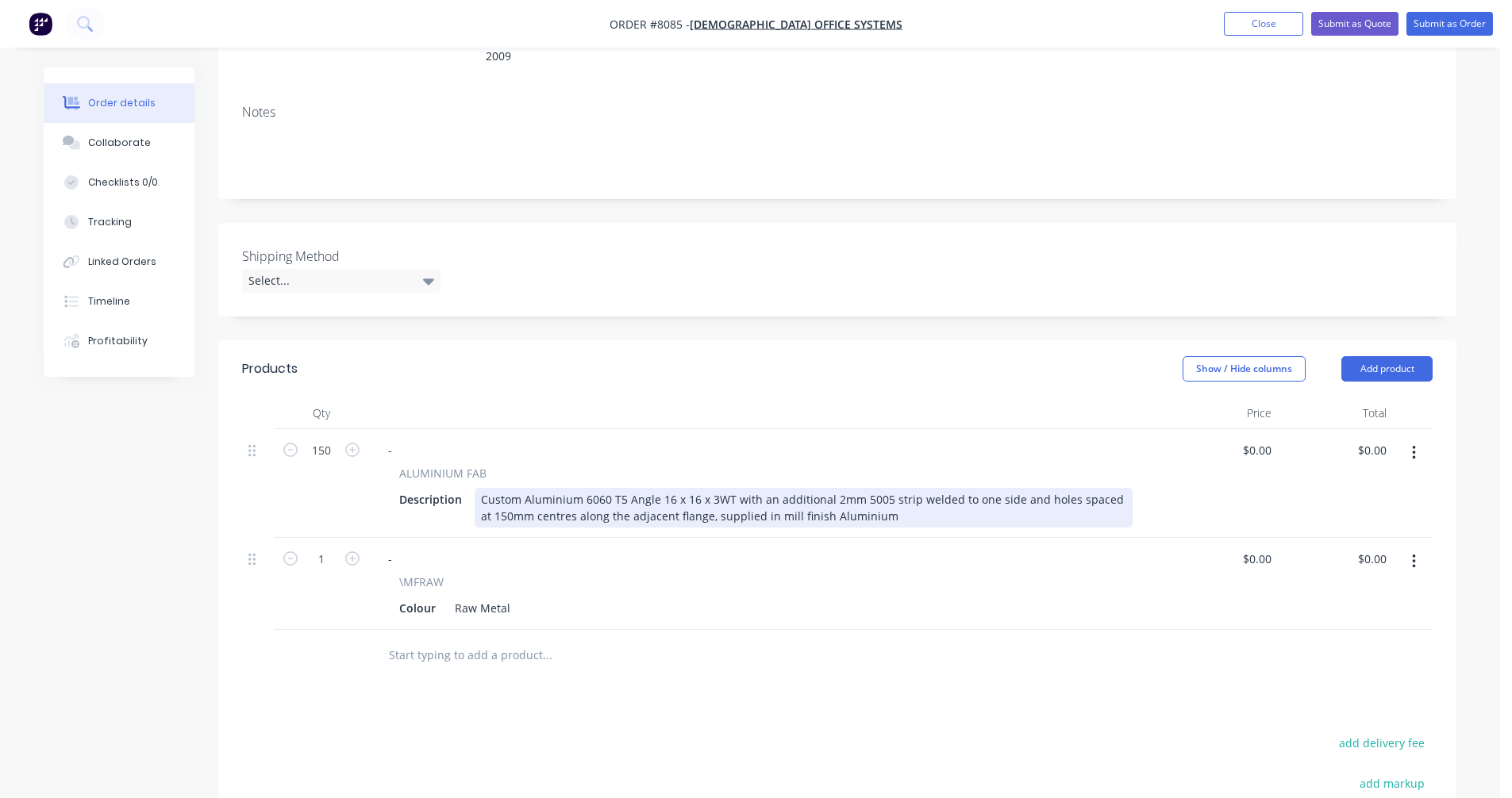
click at [883, 494] on div "Custom Aluminium 6060 T5 Angle 16 x 16 x 3WT with an additional 2mm 5005 strip …" at bounding box center [804, 507] width 658 height 40
type input "$0.00"
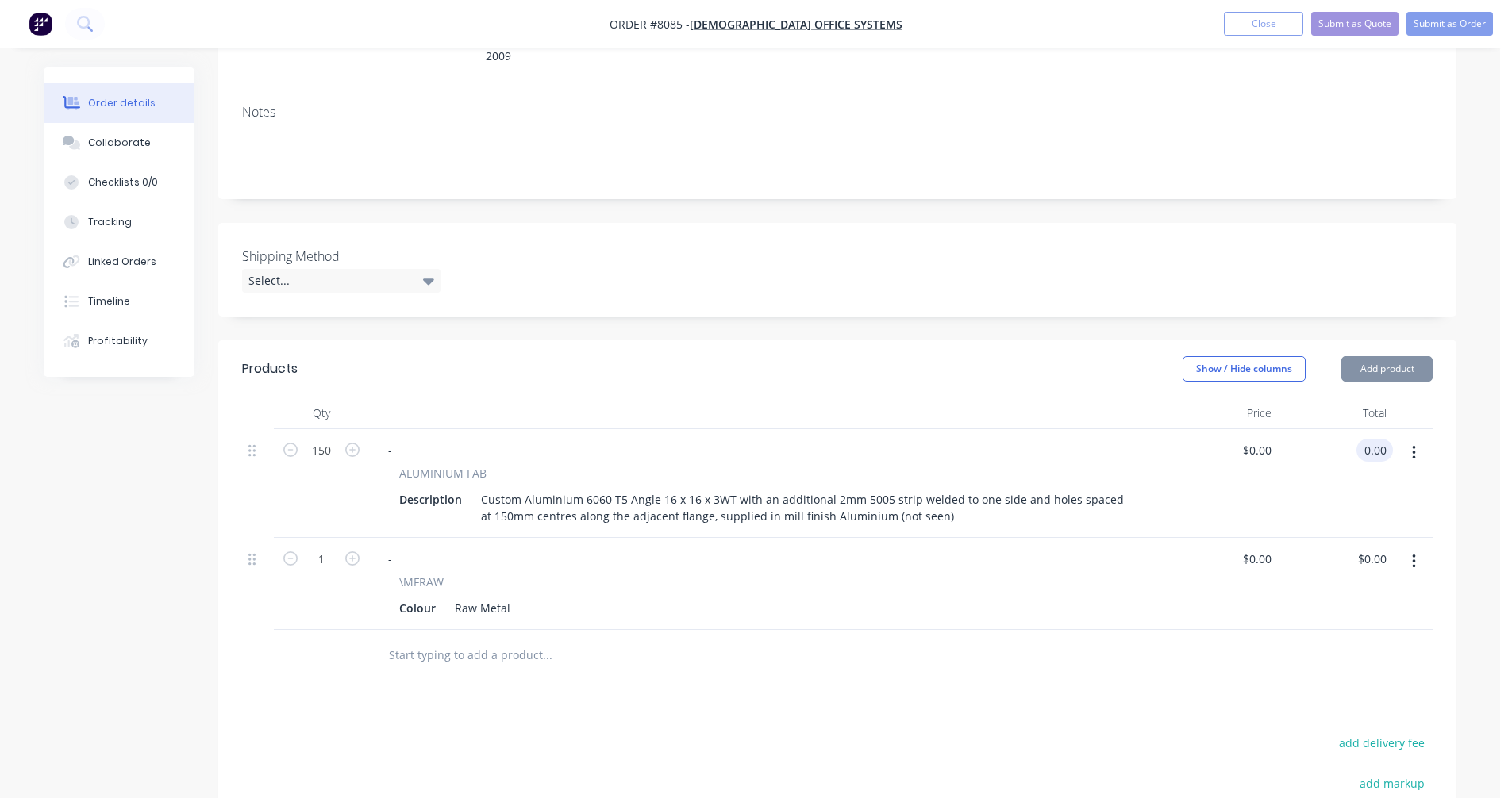
type input "$0.00"
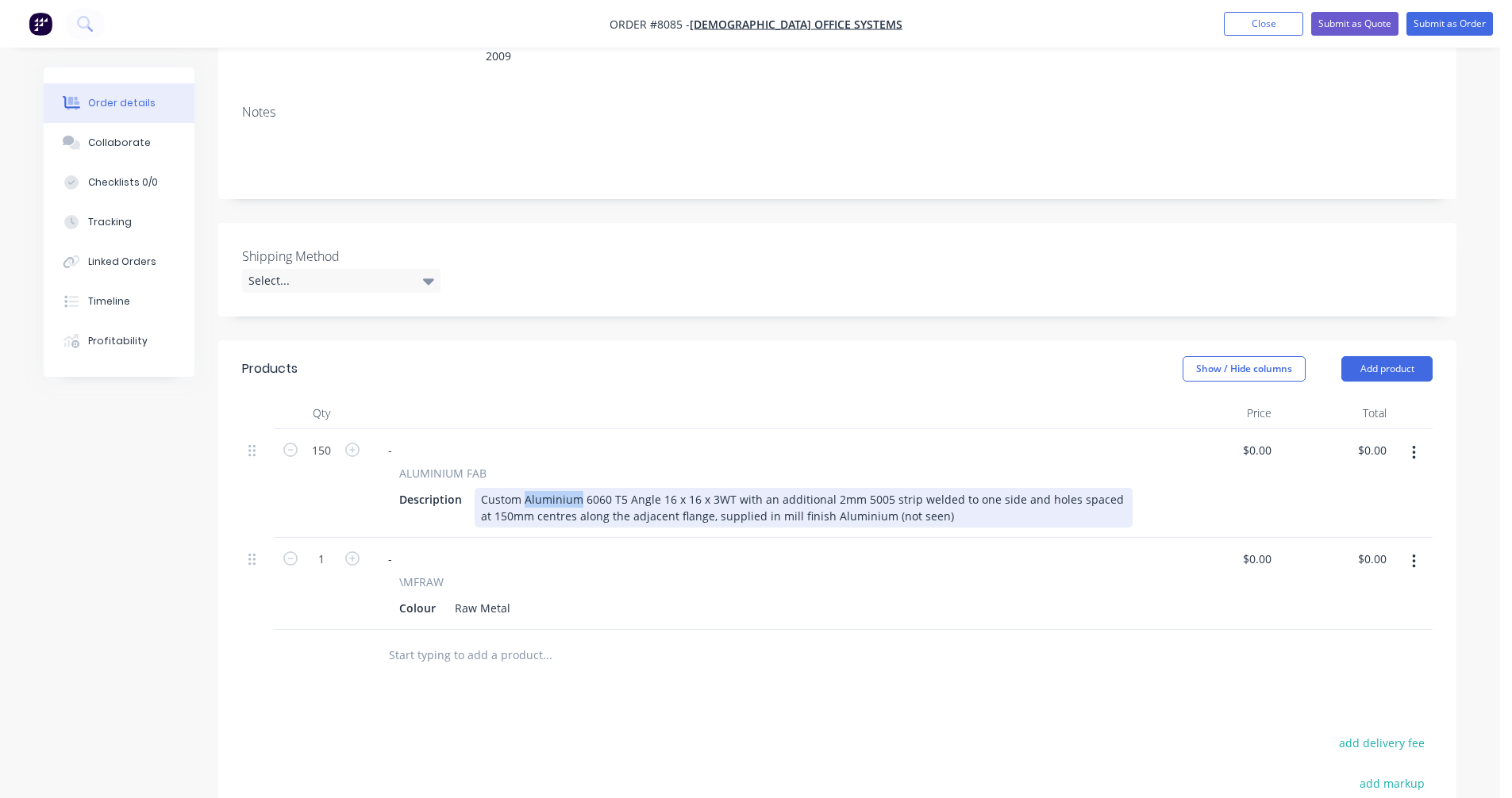
drag, startPoint x: 579, startPoint y: 478, endPoint x: 522, endPoint y: 476, distance: 57.0
click at [522, 488] on div "Custom Aluminium 6060 T5 Angle 16 x 16 x 3WT with an additional 2mm 5005 strip …" at bounding box center [804, 507] width 658 height 40
click at [810, 488] on div "Custom 2000mm Support manufactured from a 6060 T5 Angle 16 x 16 x 3WT with an a…" at bounding box center [804, 507] width 658 height 40
type input "$59.00"
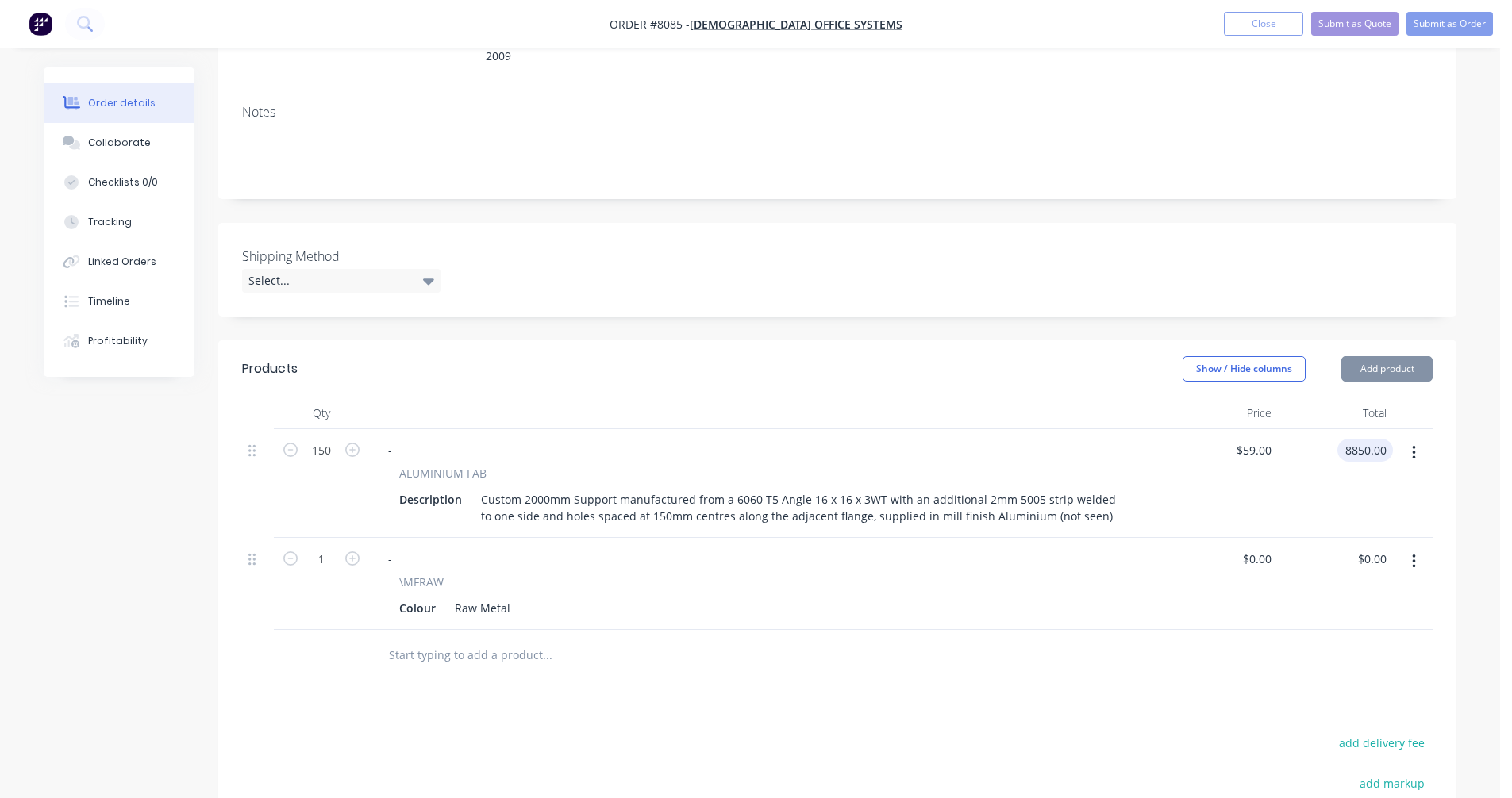
type input "$8,850.00"
click at [1351, 24] on button "Submit as Quote" at bounding box center [1355, 24] width 88 height 24
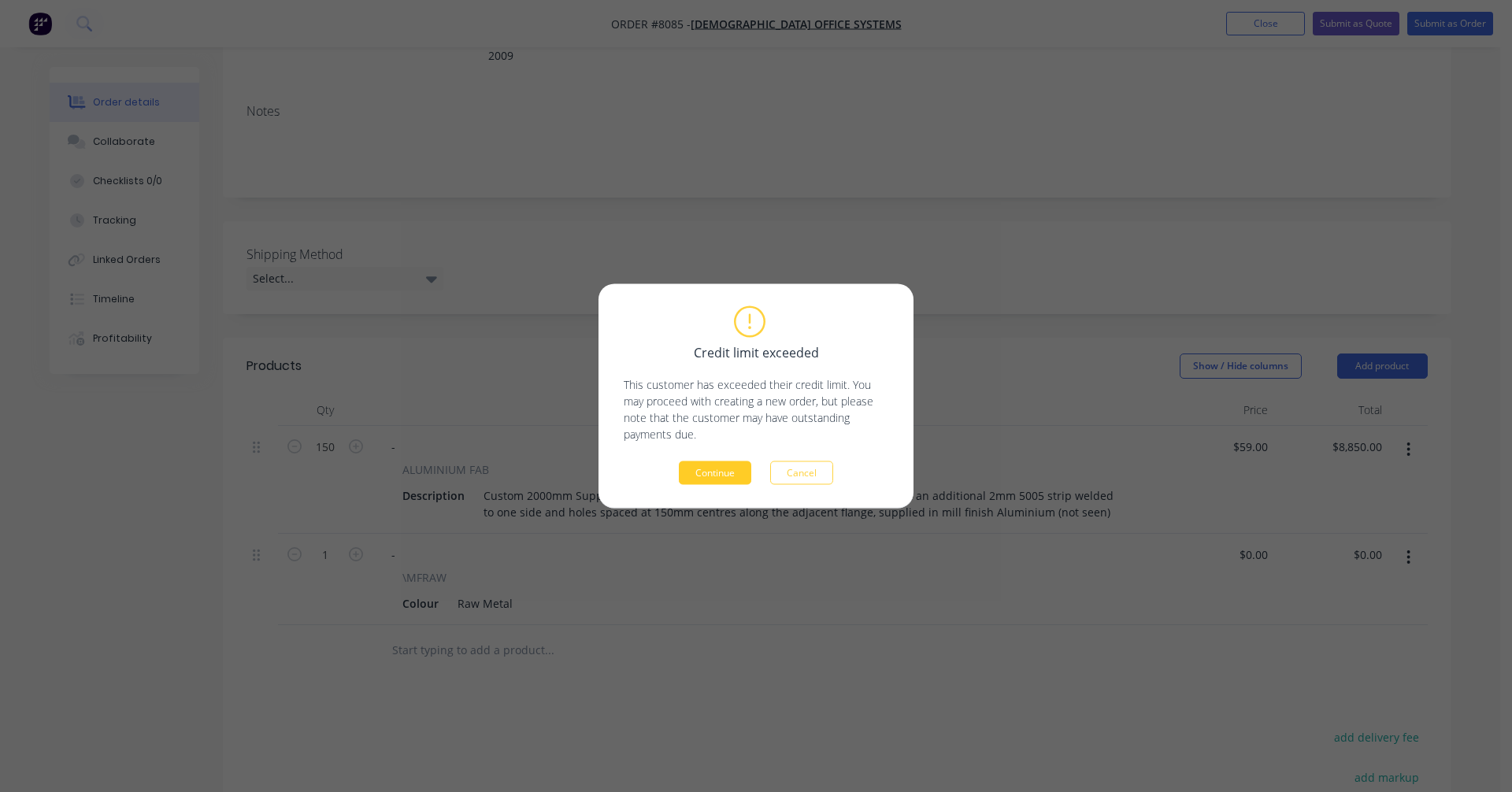
click at [703, 471] on button "Continue" at bounding box center [715, 473] width 73 height 23
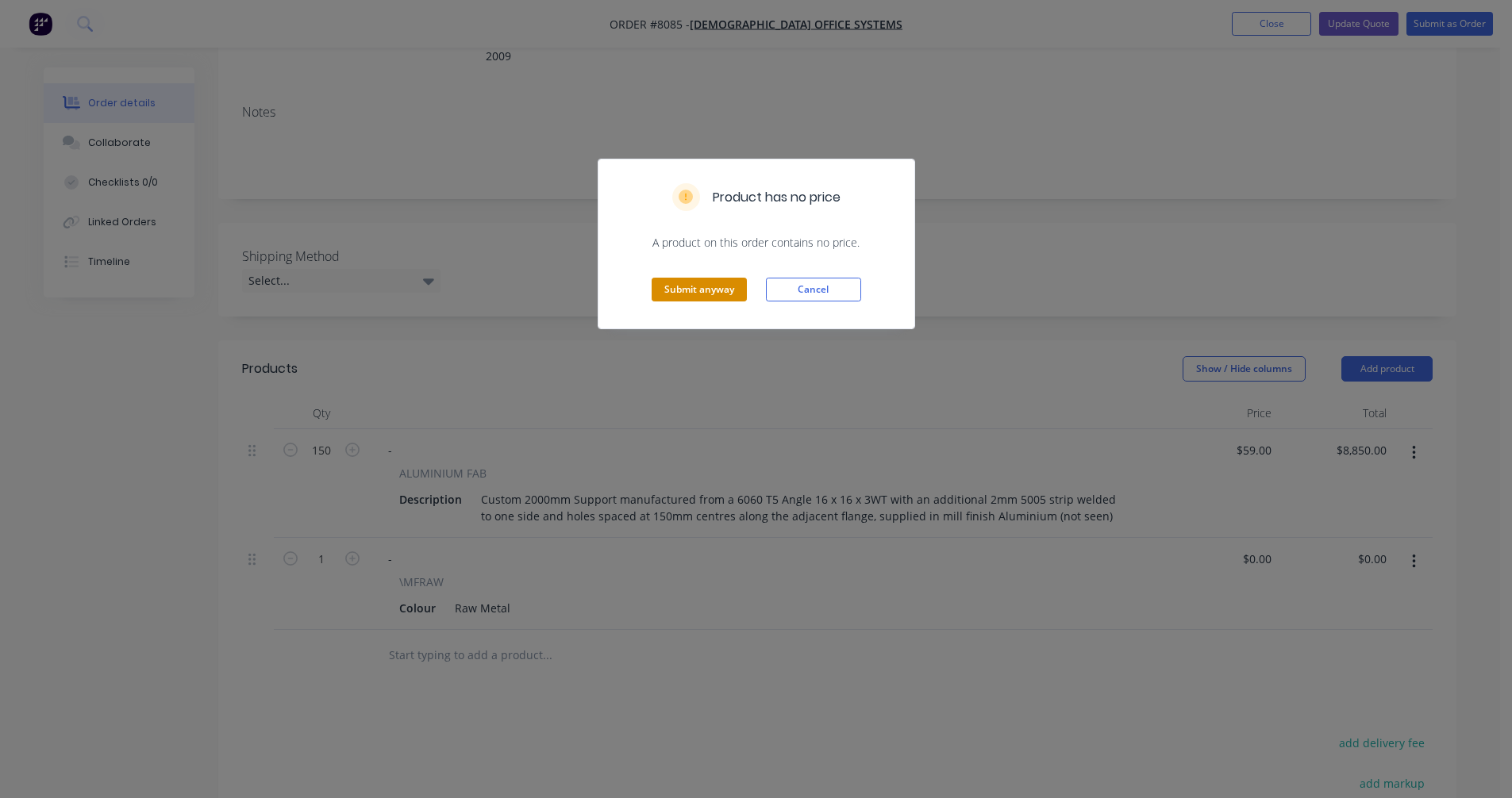
click at [714, 287] on button "Submit anyway" at bounding box center [698, 289] width 95 height 24
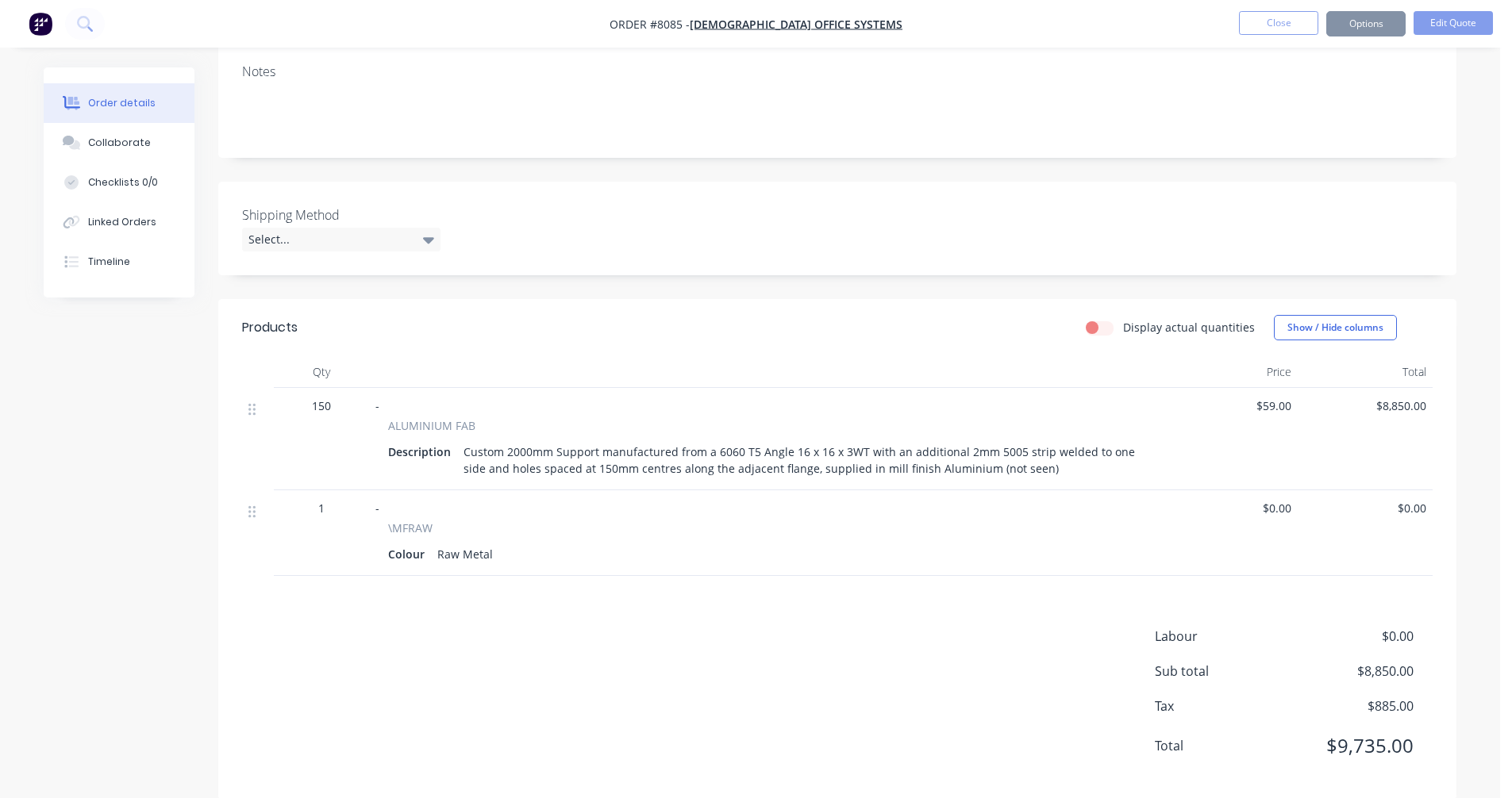
scroll to position [243, 0]
click at [1375, 23] on button "Options" at bounding box center [1366, 24] width 79 height 25
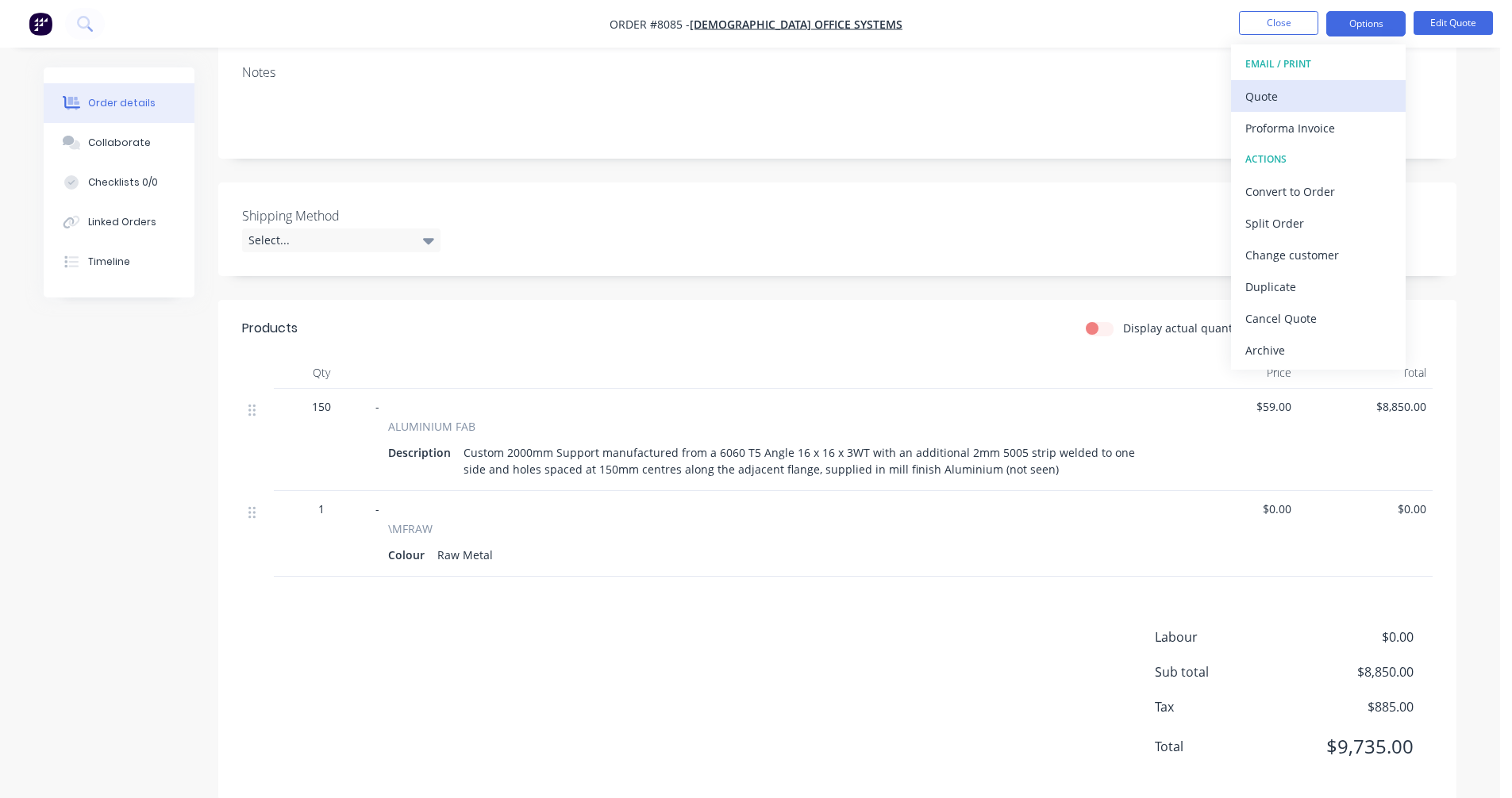
click at [1281, 98] on div "Quote" at bounding box center [1318, 96] width 146 height 23
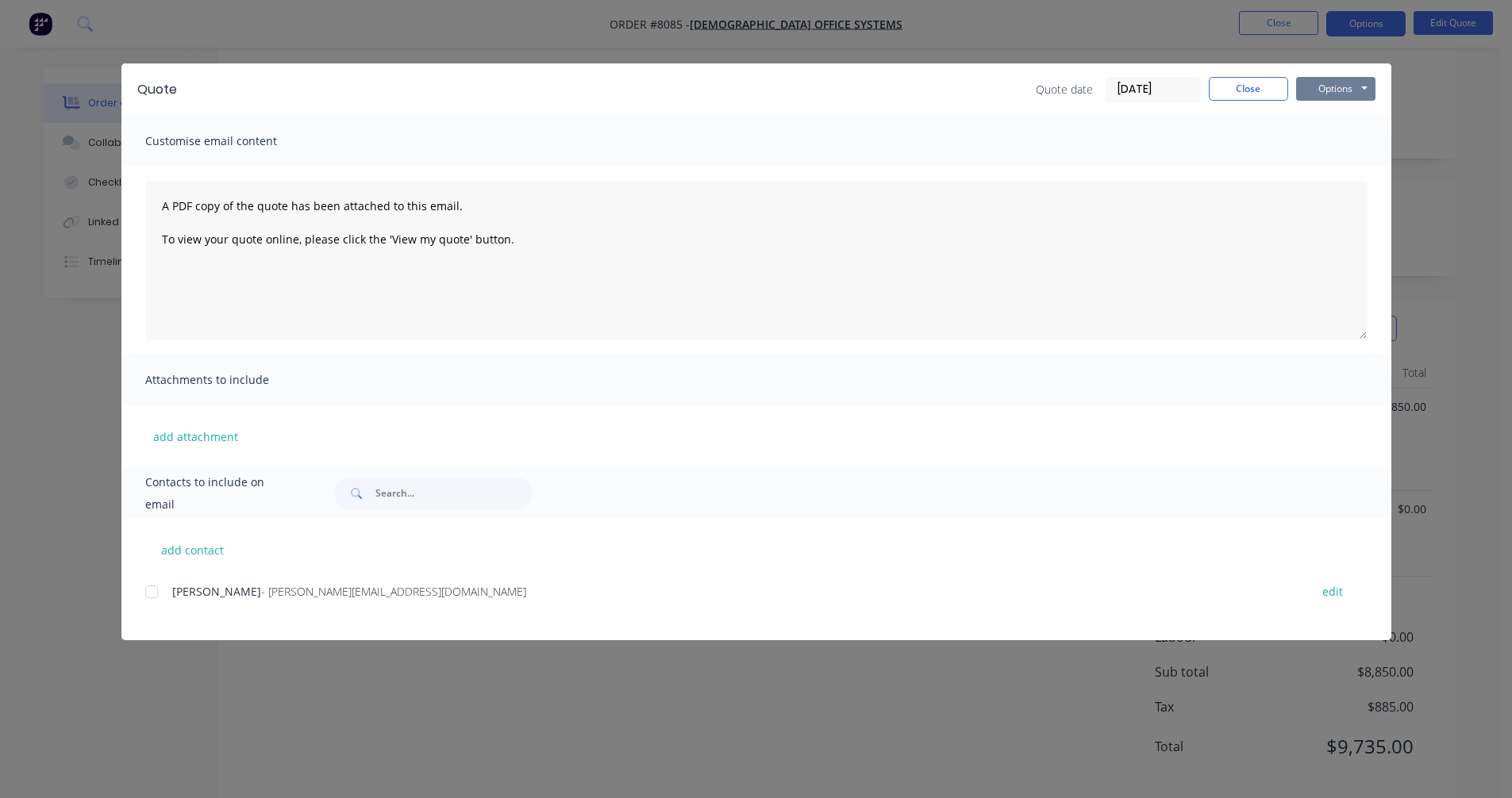
click at [1335, 86] on button "Options" at bounding box center [1335, 88] width 79 height 24
click at [1359, 112] on button "Preview" at bounding box center [1346, 117] width 102 height 26
click at [1256, 92] on button "Close" at bounding box center [1248, 88] width 79 height 24
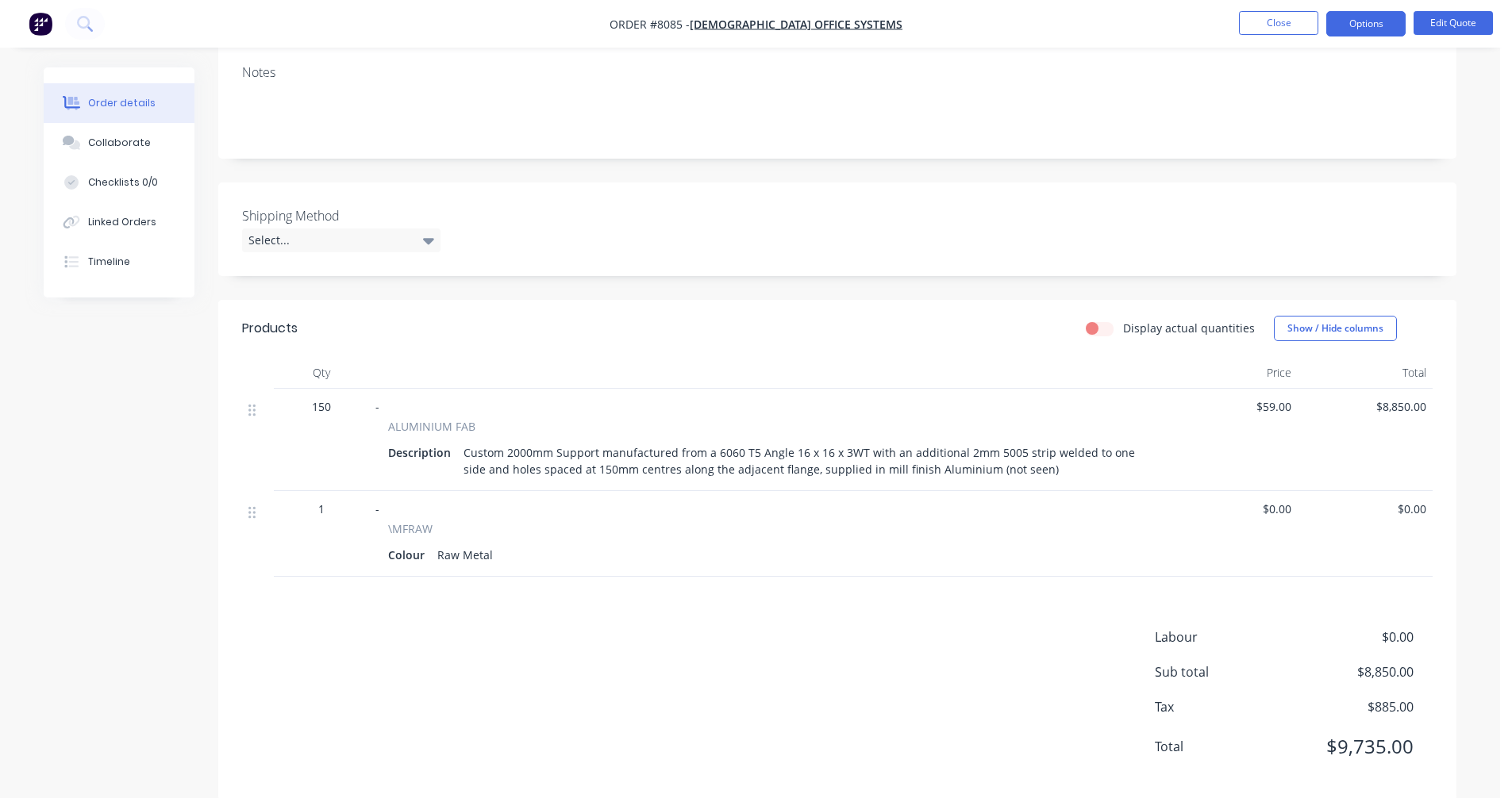
scroll to position [0, 0]
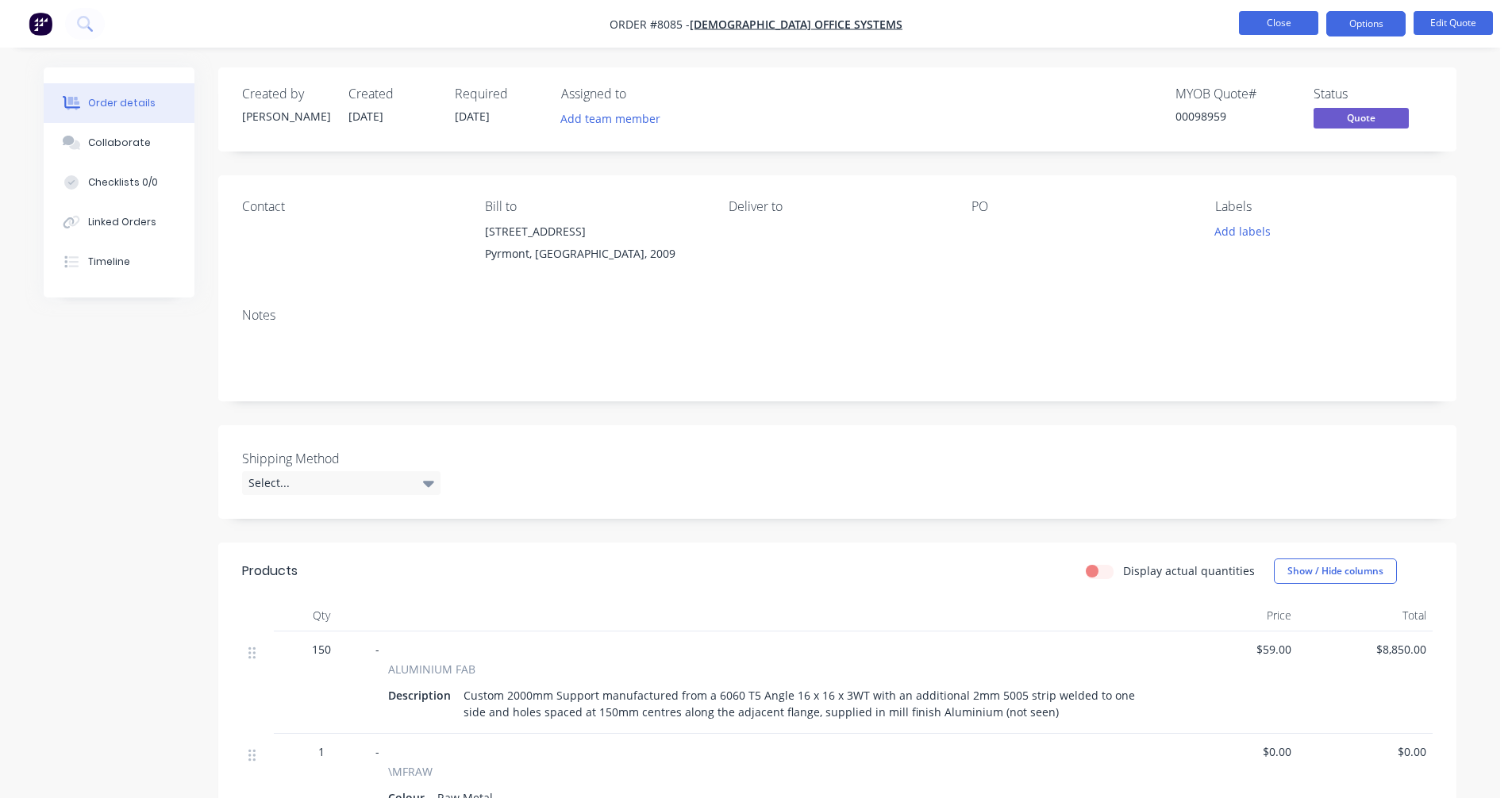
click at [1277, 27] on button "Close" at bounding box center [1278, 23] width 79 height 24
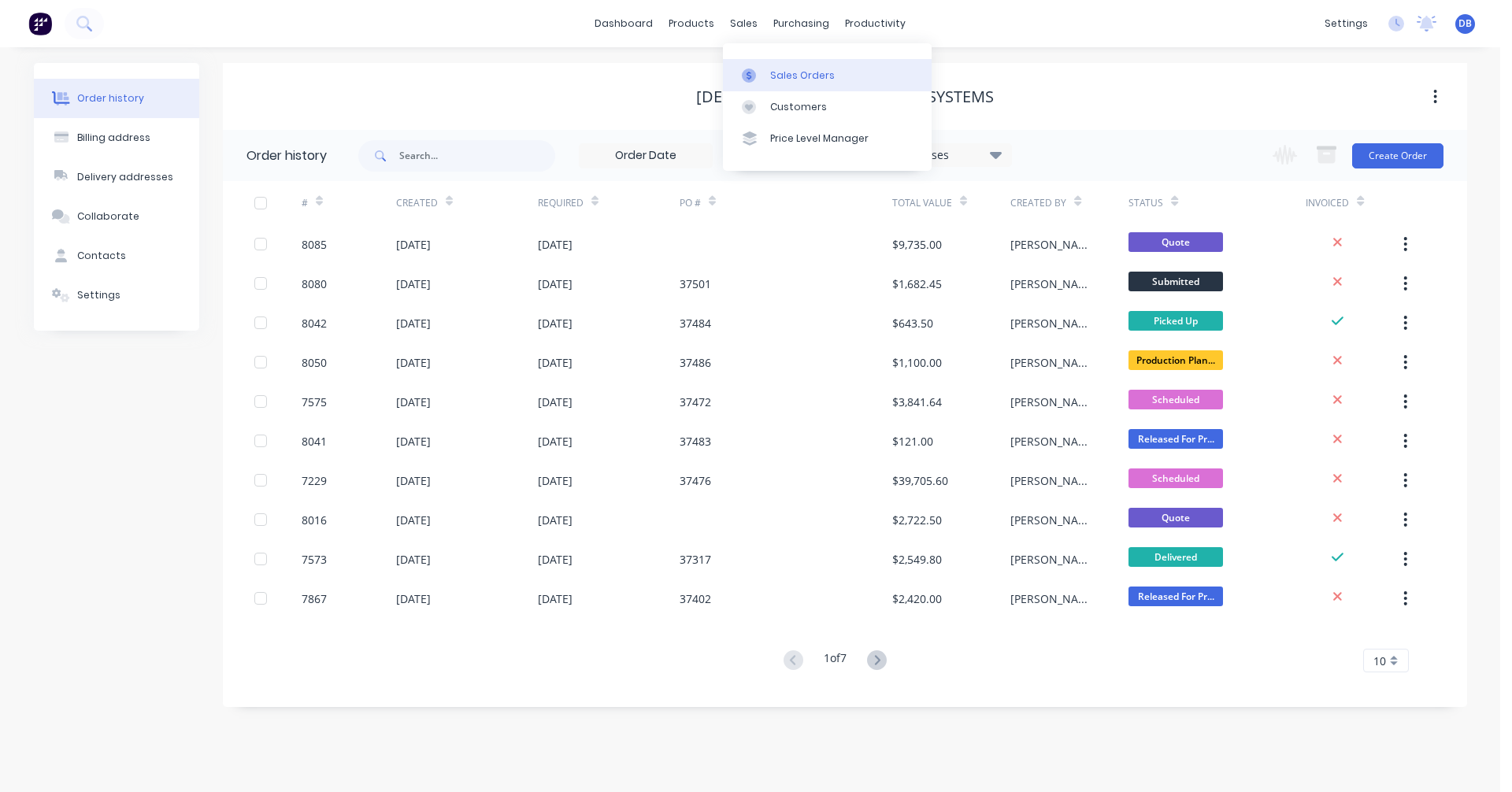
click at [765, 68] on div at bounding box center [753, 75] width 23 height 14
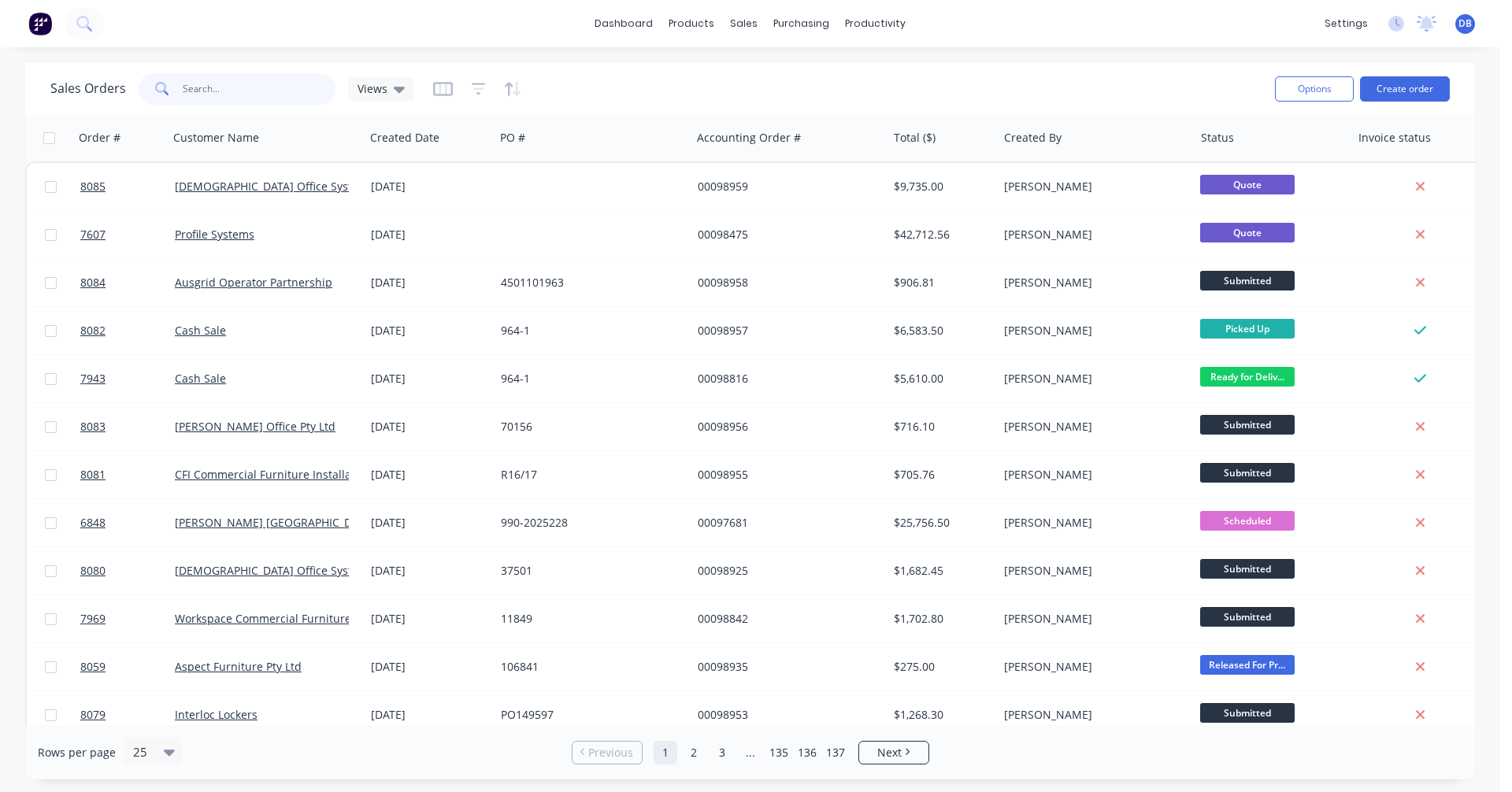
click at [237, 87] on input "text" at bounding box center [260, 89] width 154 height 32
type input "98838"
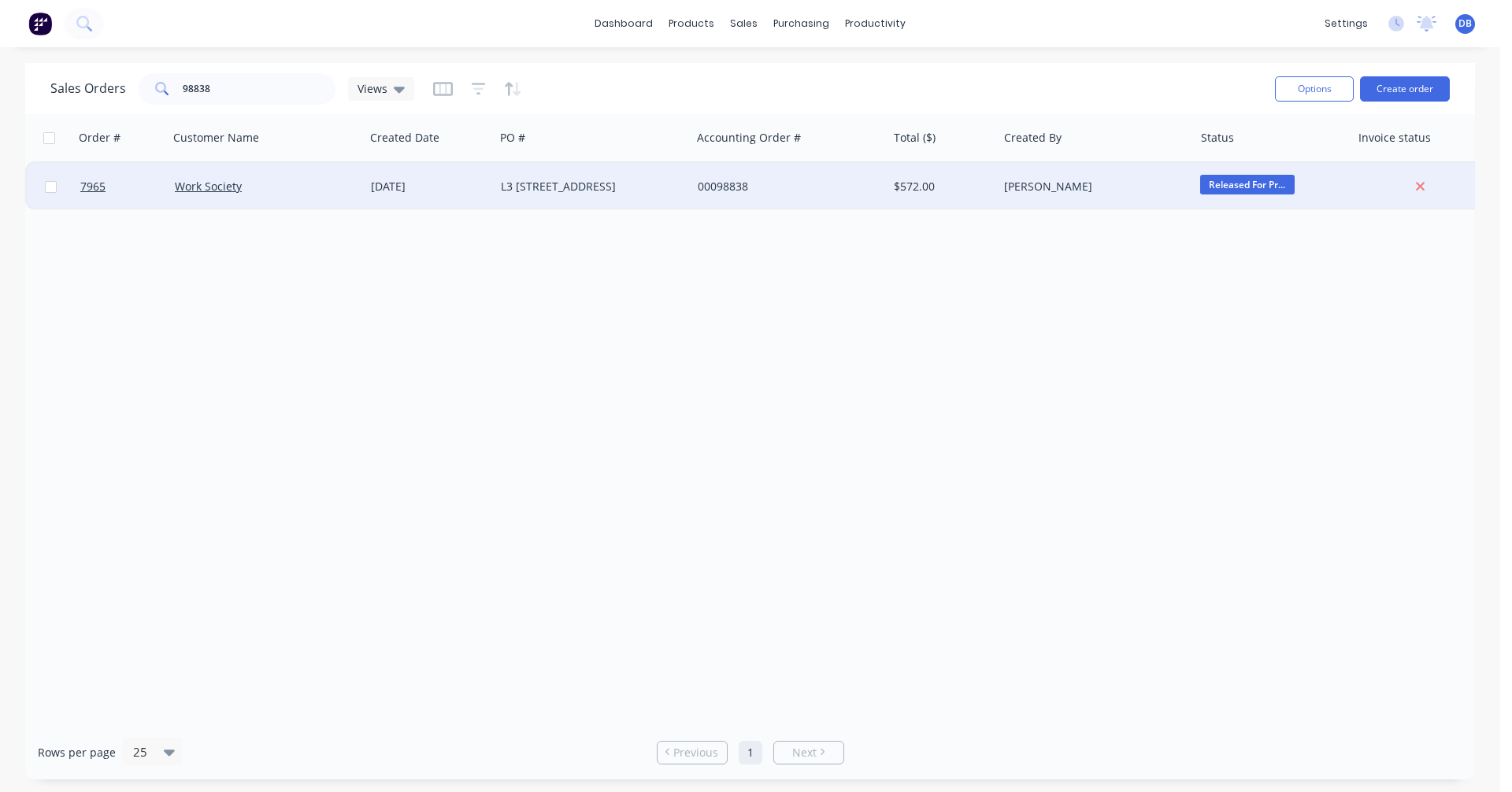
click at [407, 184] on div "[DATE]" at bounding box center [429, 186] width 118 height 16
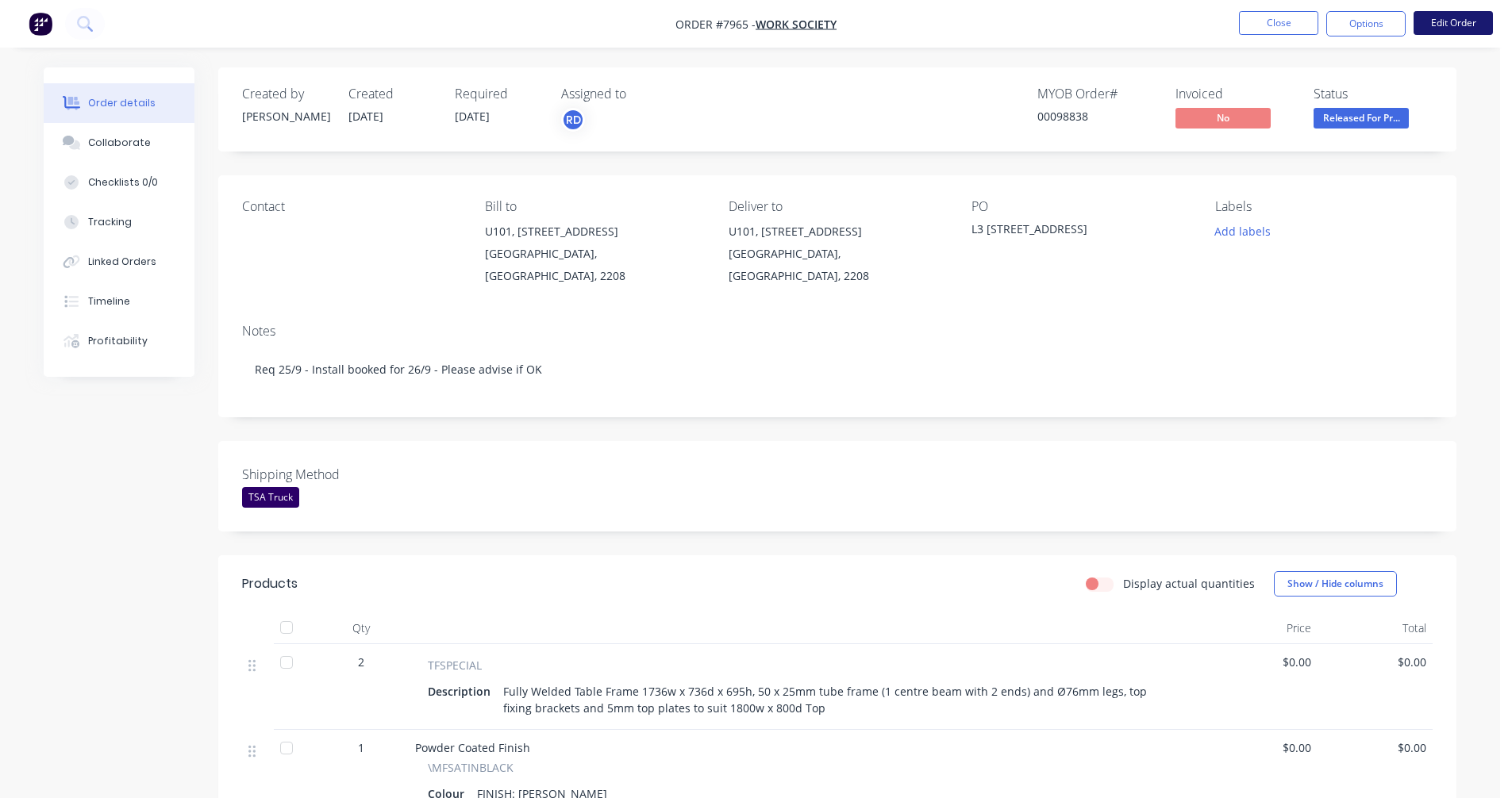
click at [1462, 19] on button "Edit Order" at bounding box center [1453, 23] width 79 height 24
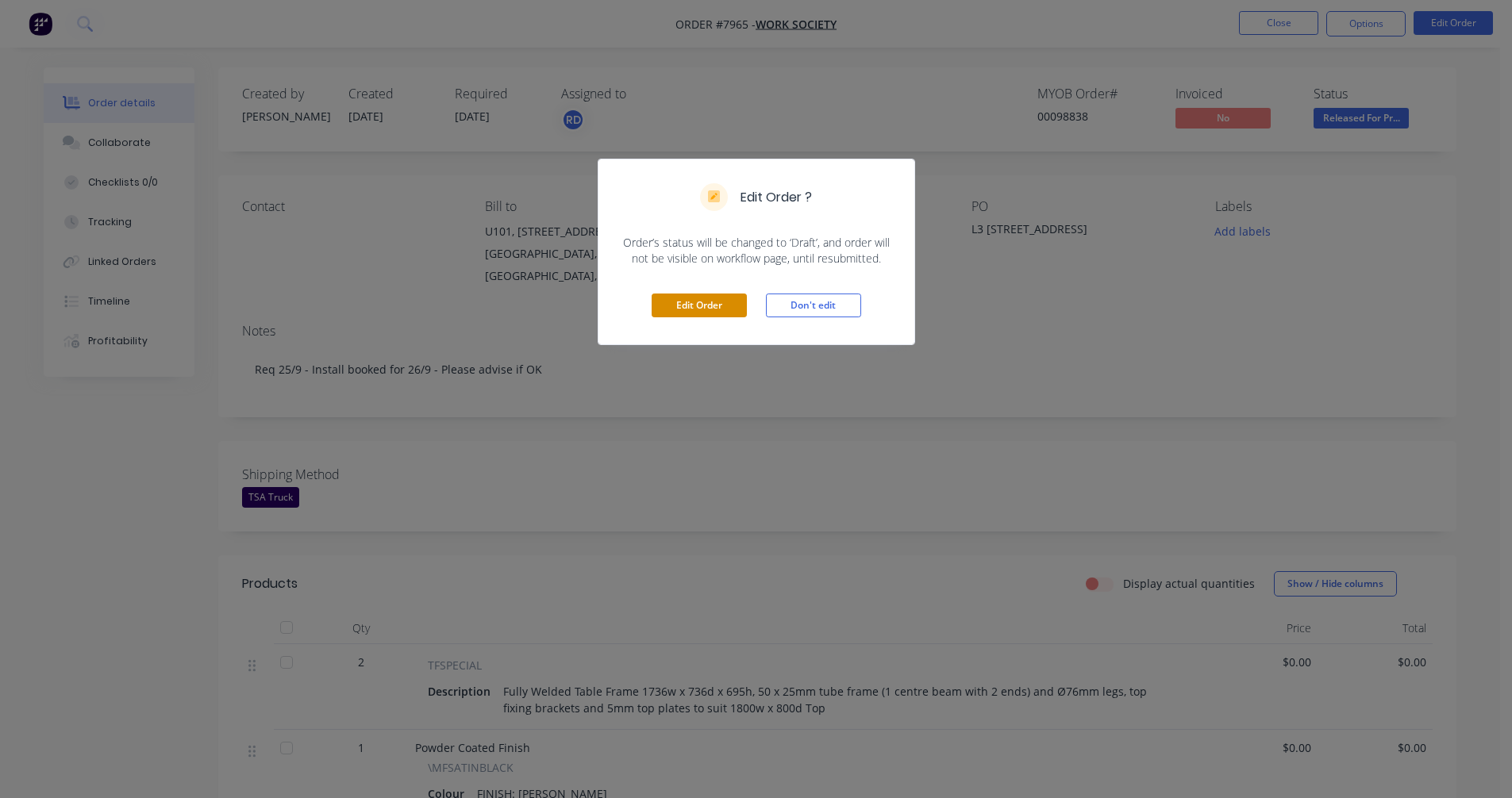
click at [696, 299] on button "Edit Order" at bounding box center [698, 305] width 95 height 24
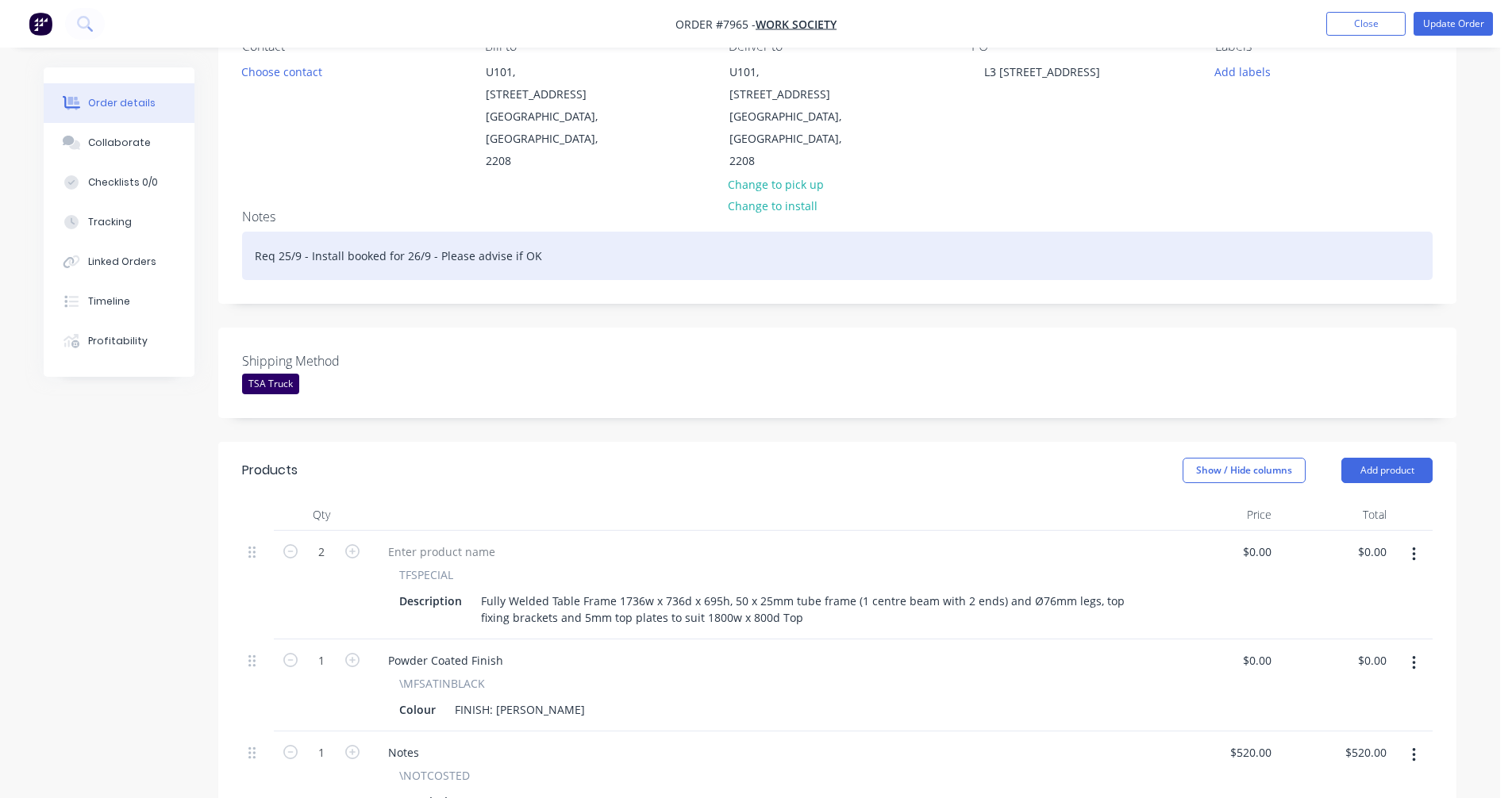
scroll to position [238, 0]
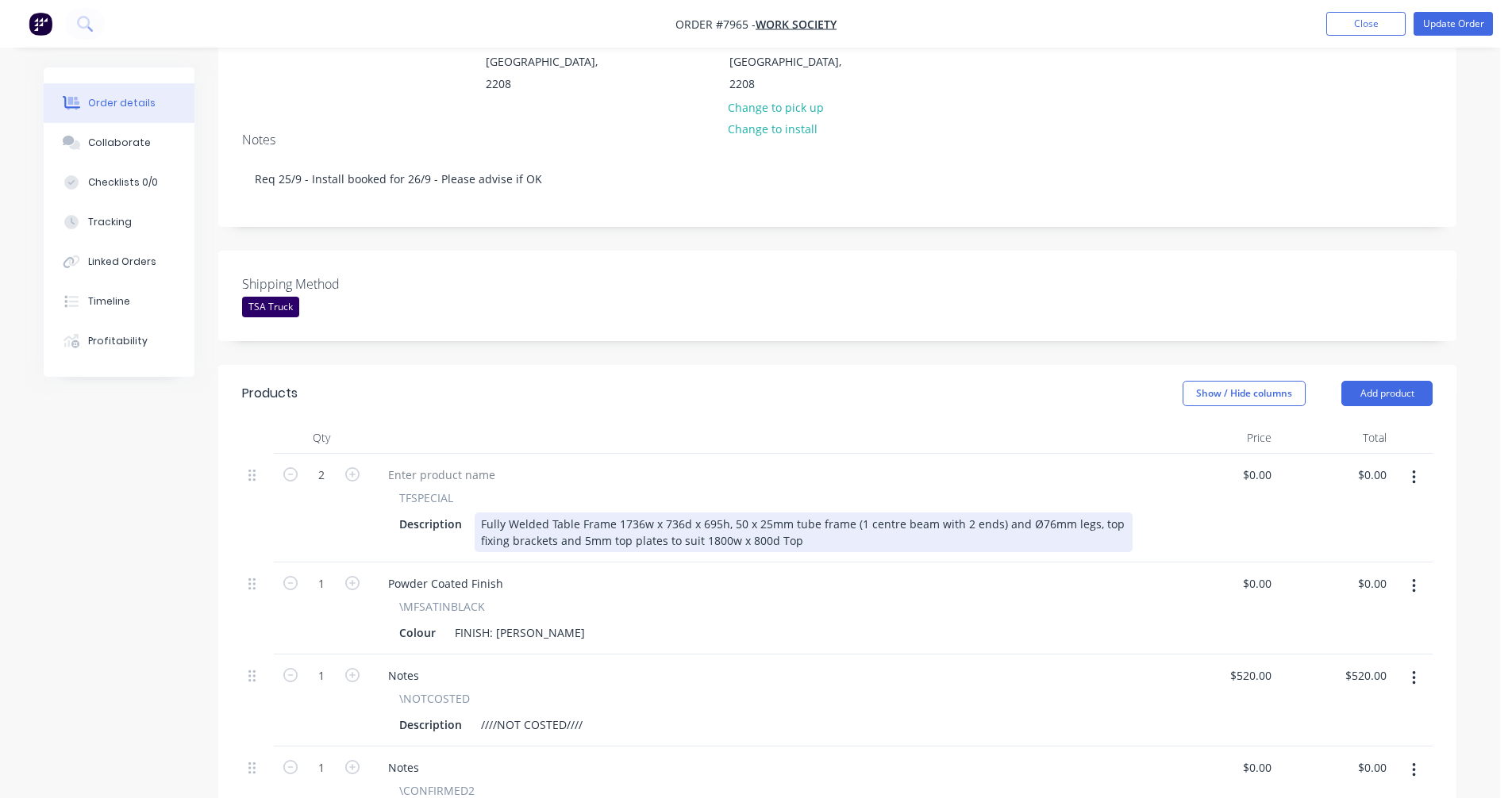
click at [632, 512] on div "Fully Welded Table Frame 1736w x 736d x 695h, 50 x 25mm tube frame (1 centre be…" at bounding box center [804, 531] width 658 height 40
click at [648, 512] on div "Fully Welded Table Frame 1736w x 736d x 695h, 50 x 25mm tube frame (1 centre be…" at bounding box center [804, 531] width 658 height 40
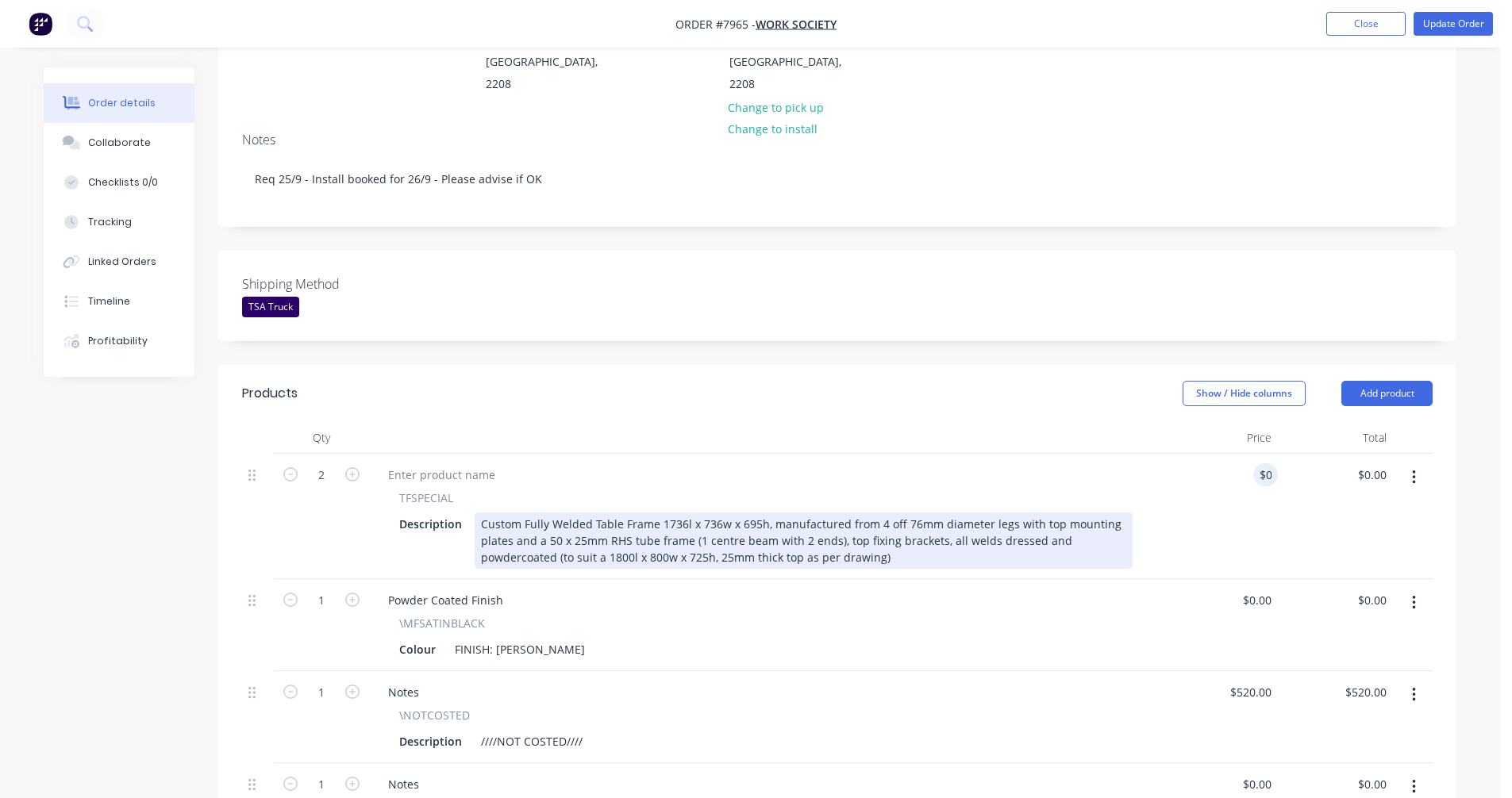
click at [698, 512] on div "Custom Fully Welded Table Frame 1736l x 736w x 695h, manufactured from 4 off 76…" at bounding box center [804, 540] width 658 height 56
type input "$536.00"
type input "$1,072.00"
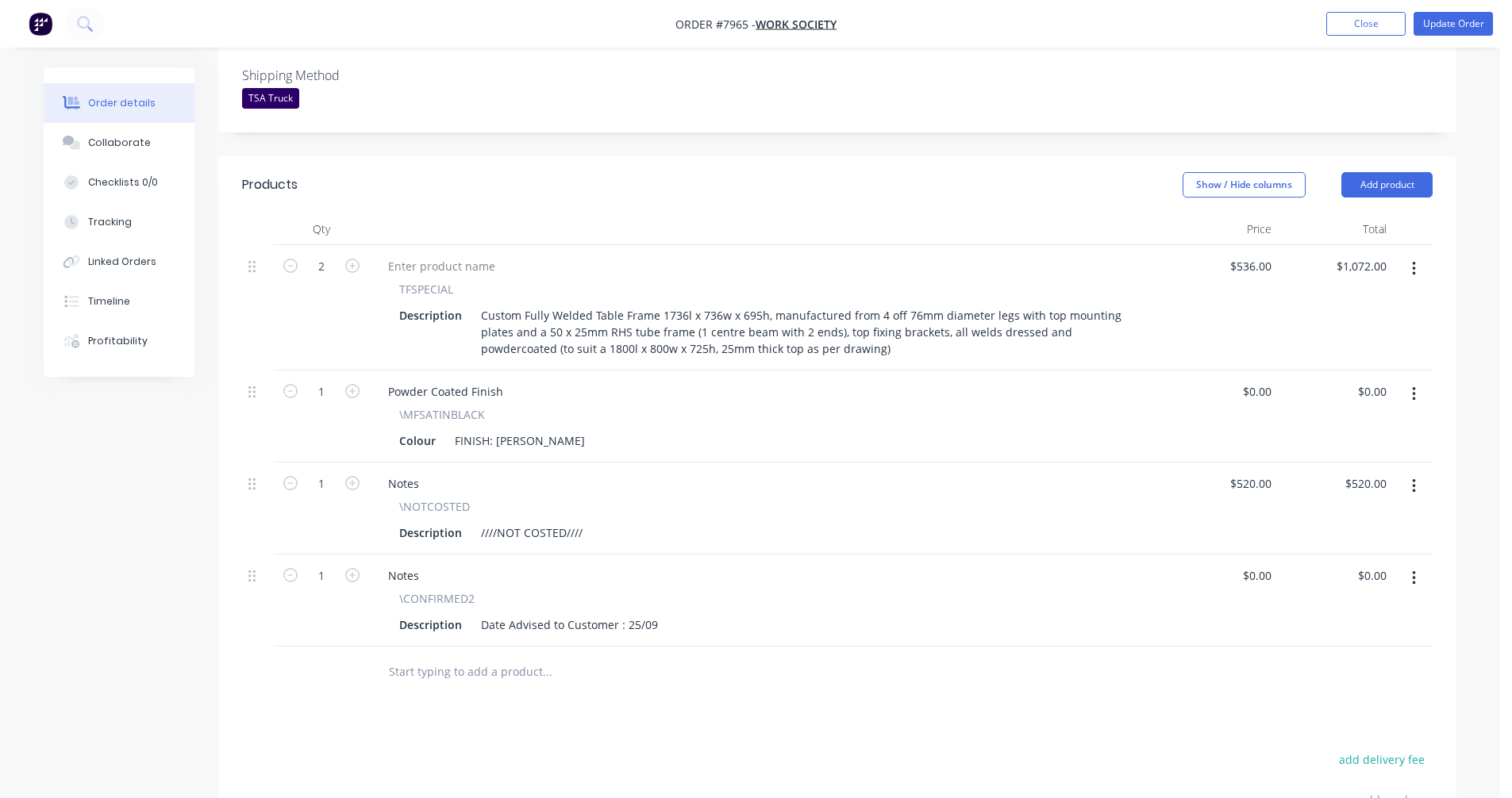
scroll to position [476, 0]
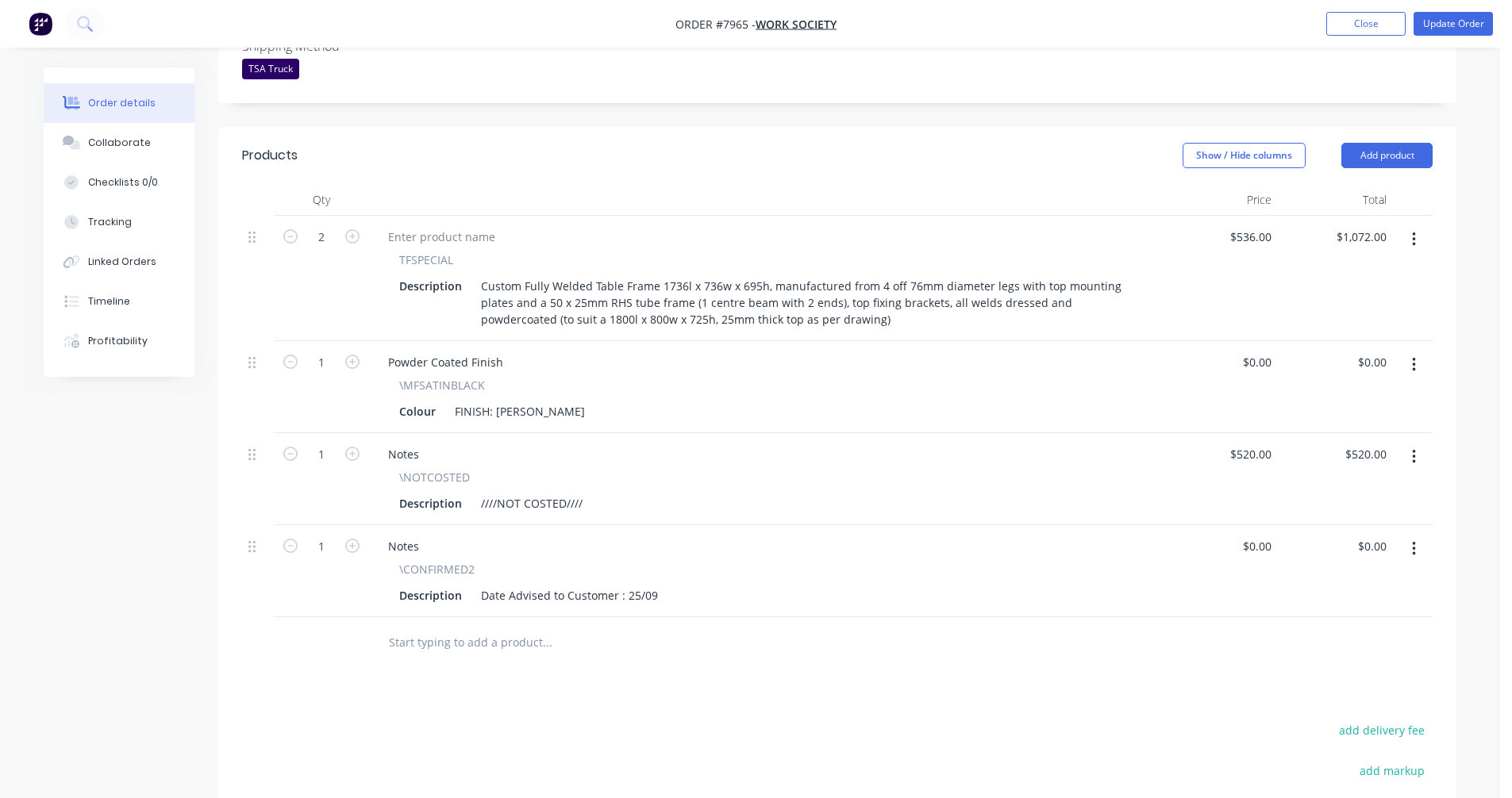
click at [1414, 450] on icon "button" at bounding box center [1414, 457] width 3 height 14
click at [1324, 582] on div "Delete" at bounding box center [1356, 593] width 122 height 23
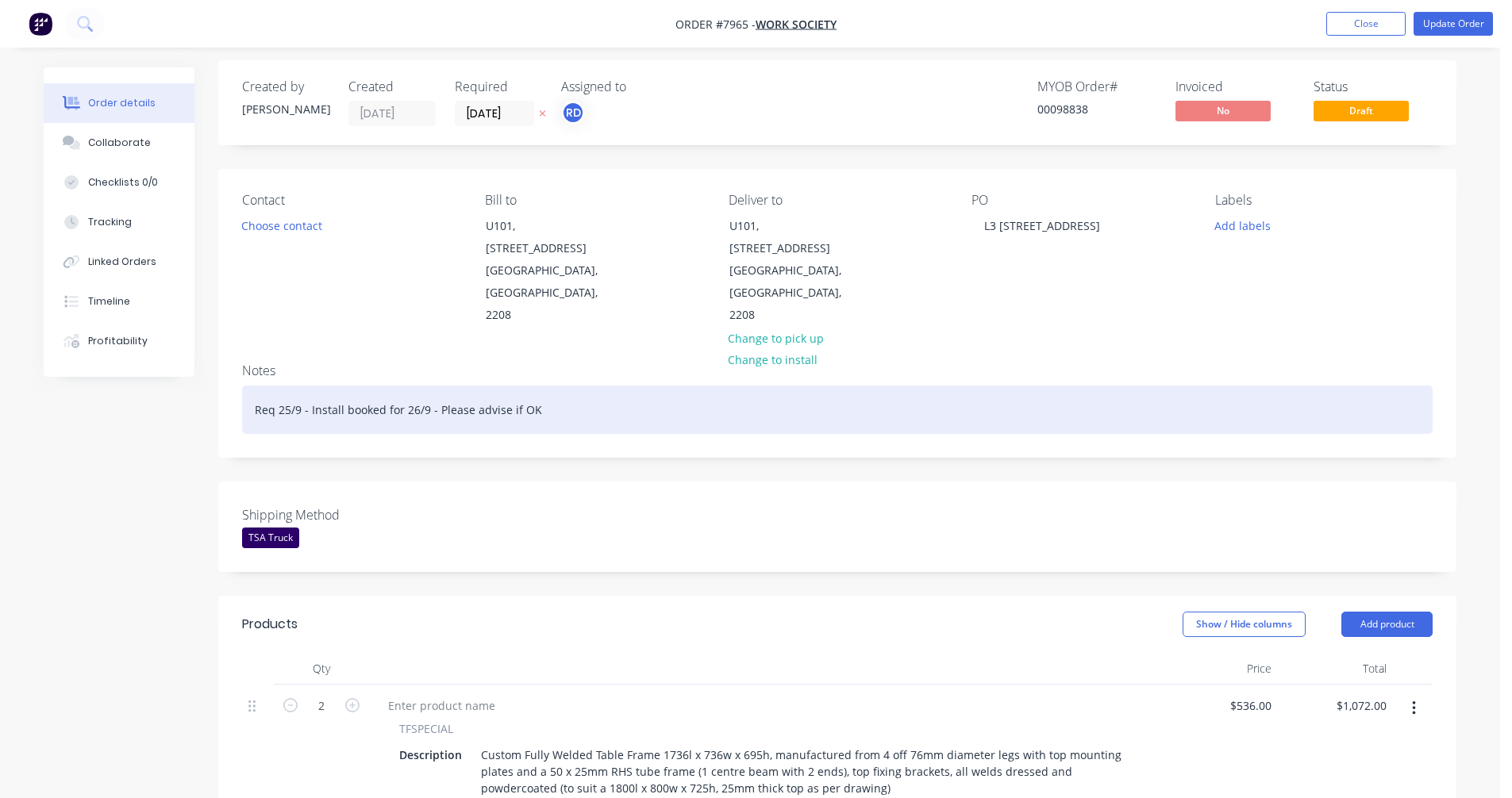
scroll to position [0, 0]
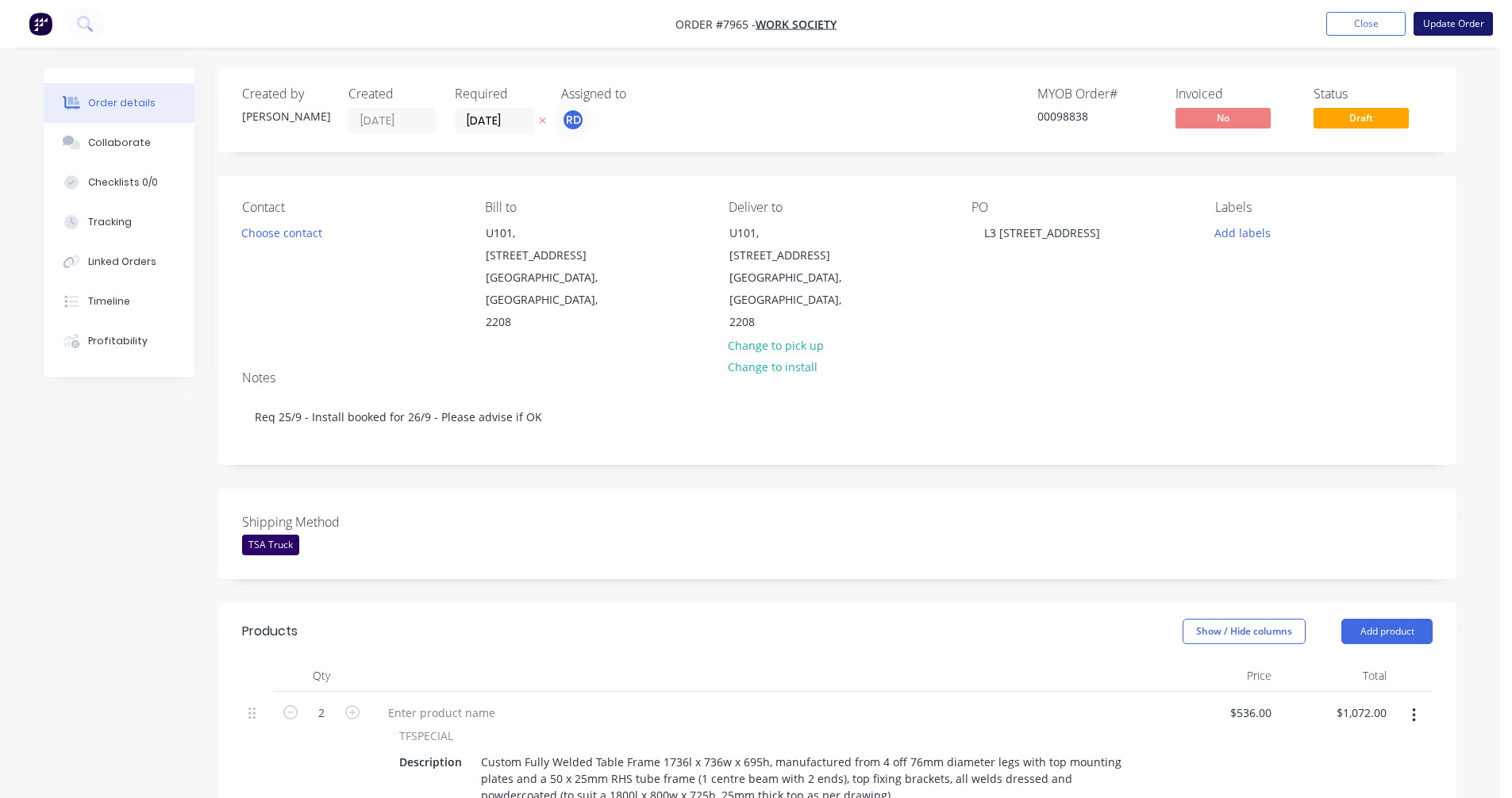
click at [1455, 23] on button "Update Order" at bounding box center [1453, 24] width 79 height 24
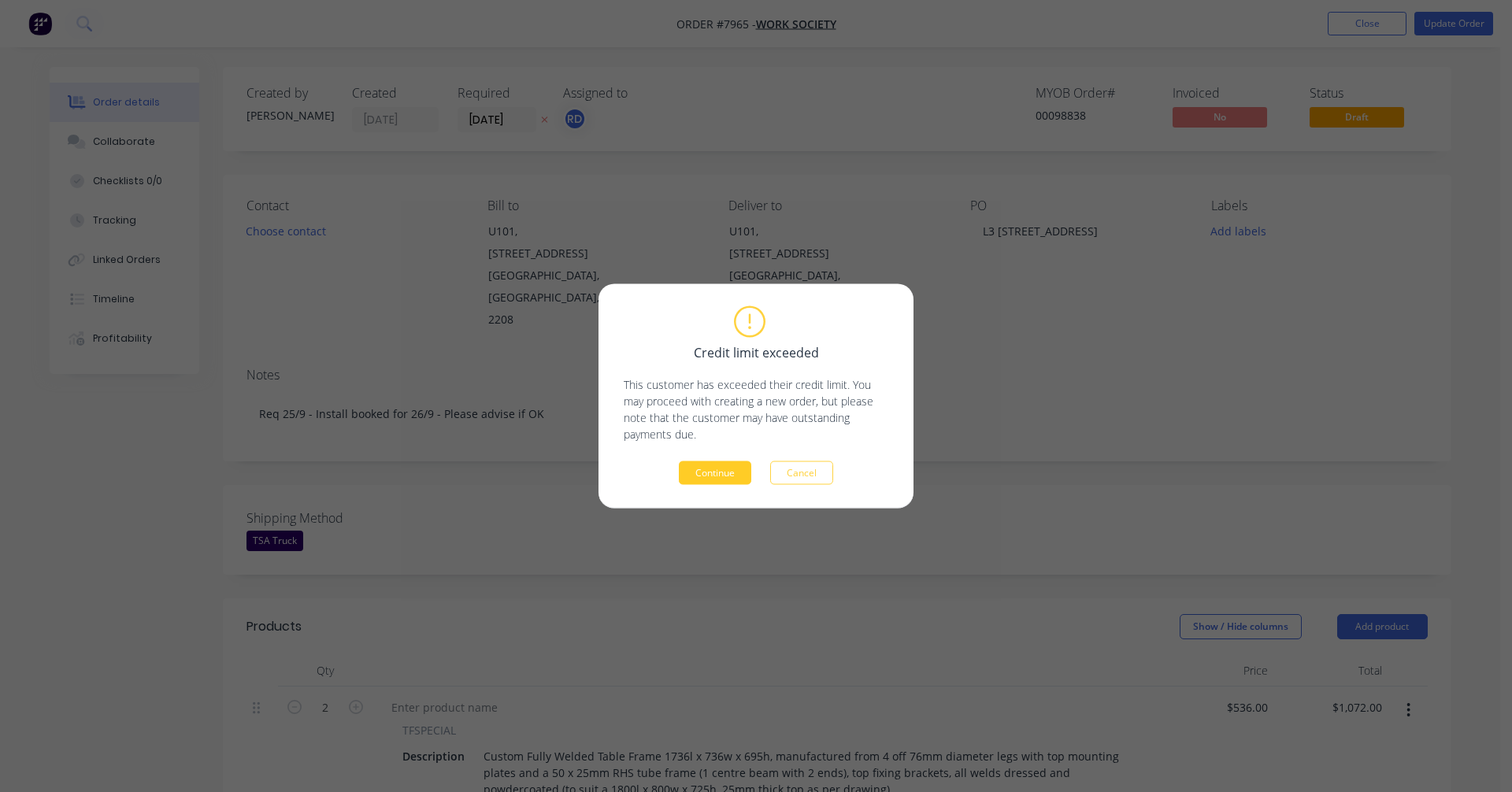
click at [746, 466] on button "Continue" at bounding box center [715, 473] width 73 height 23
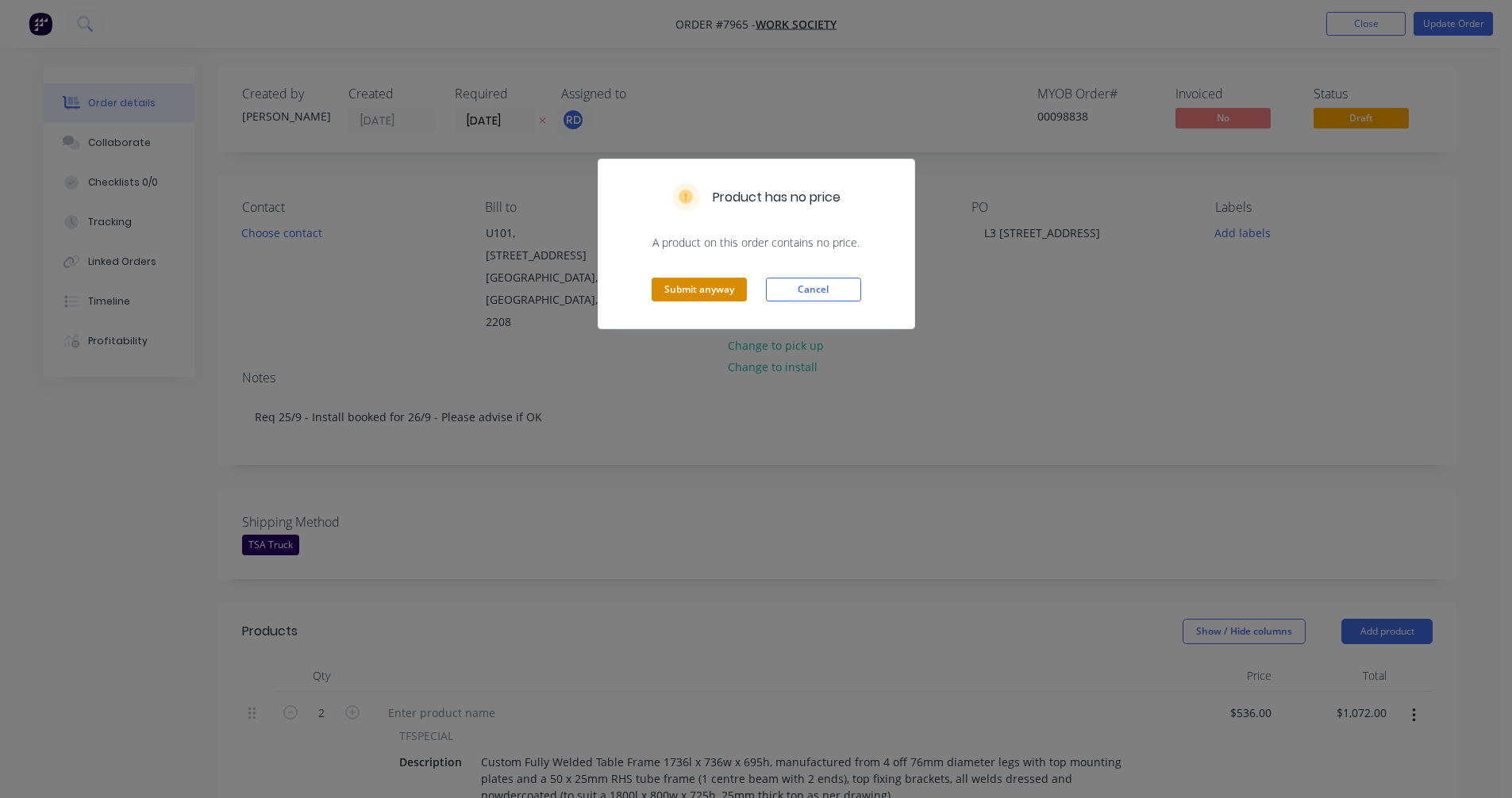
click at [715, 284] on button "Submit anyway" at bounding box center [698, 289] width 95 height 24
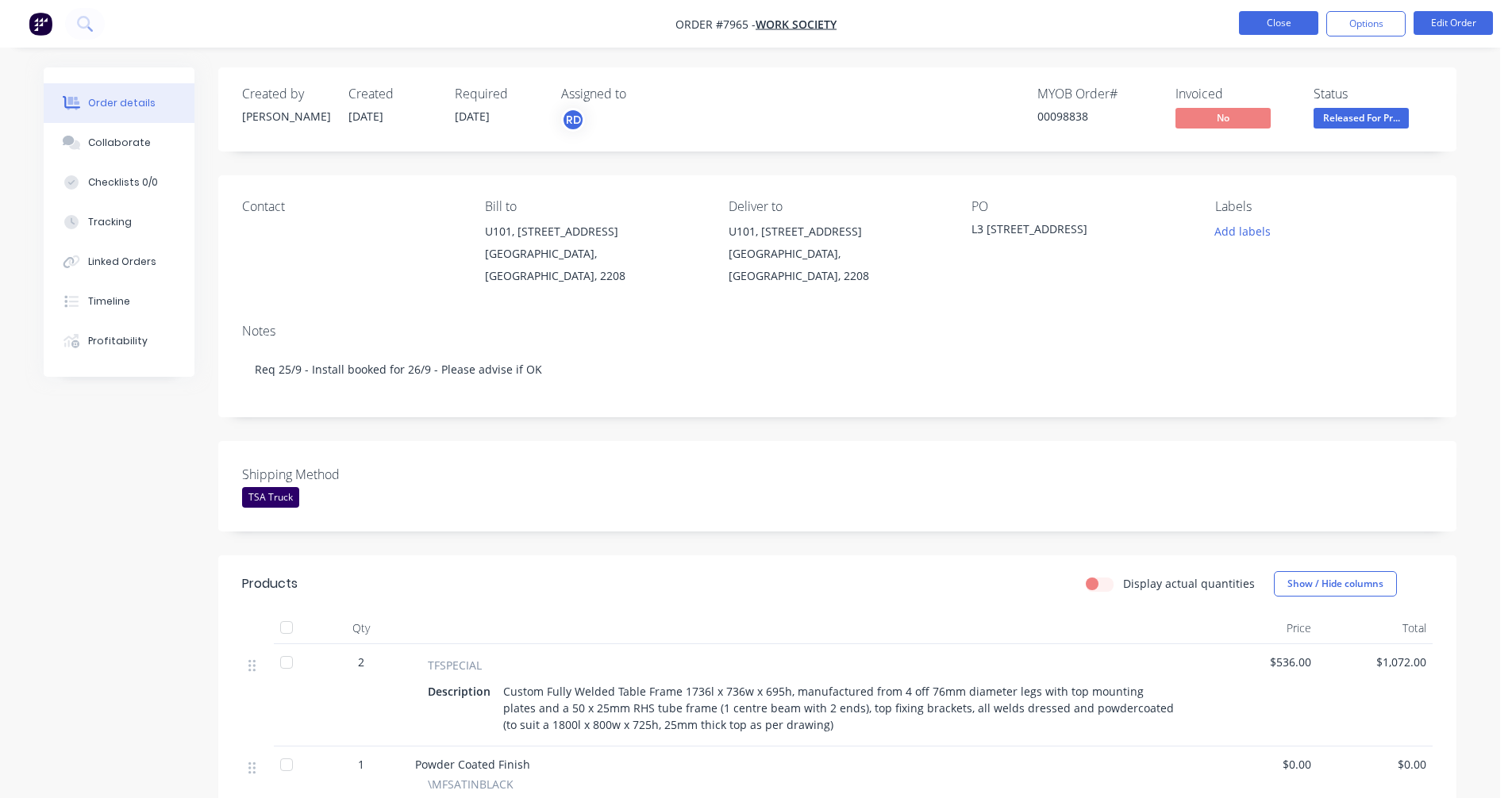
click at [1283, 21] on button "Close" at bounding box center [1278, 23] width 79 height 24
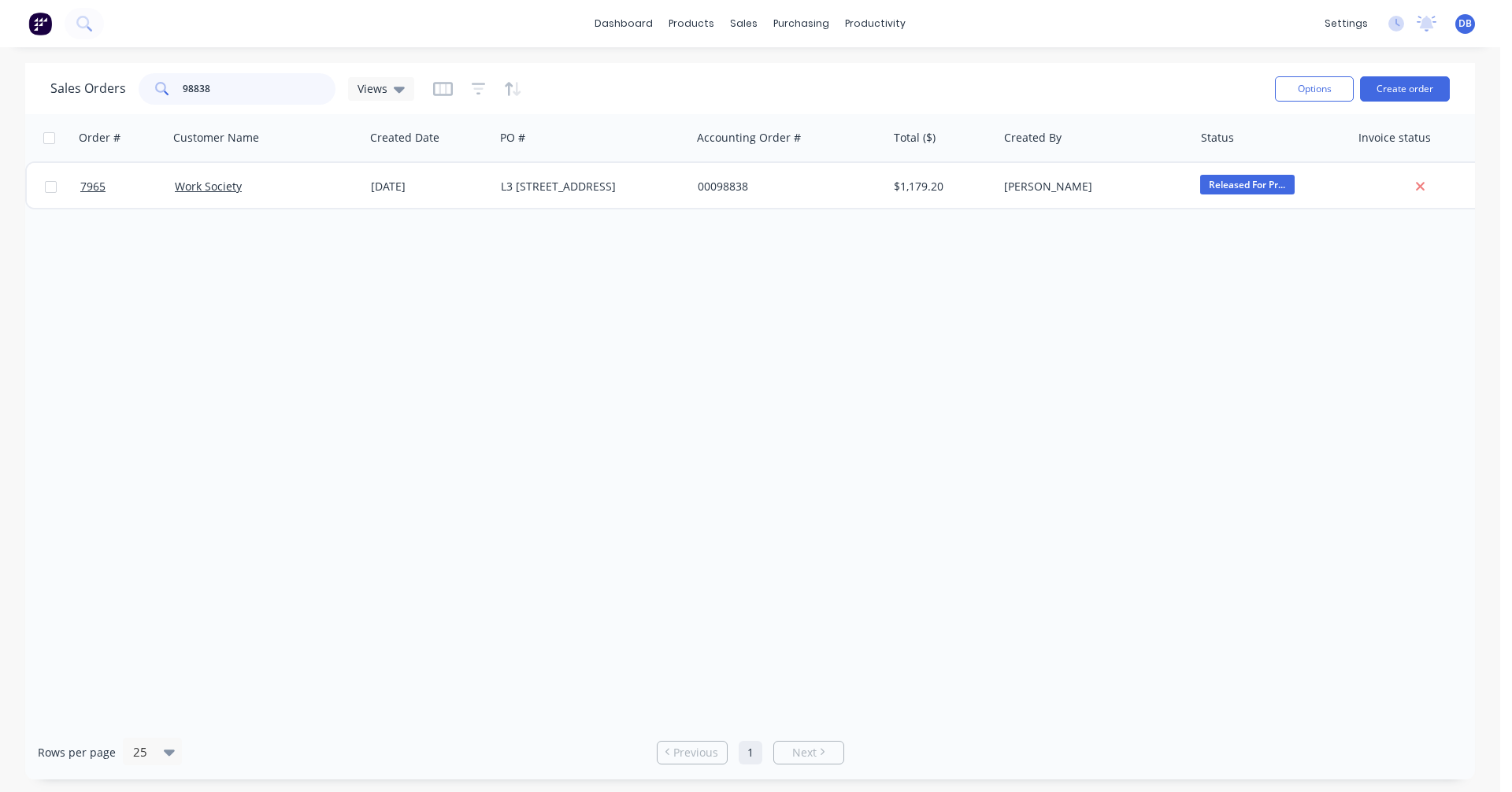
drag, startPoint x: 215, startPoint y: 90, endPoint x: 127, endPoint y: 90, distance: 88.0
click at [127, 90] on div "Sales Orders 98838 Views" at bounding box center [232, 89] width 364 height 32
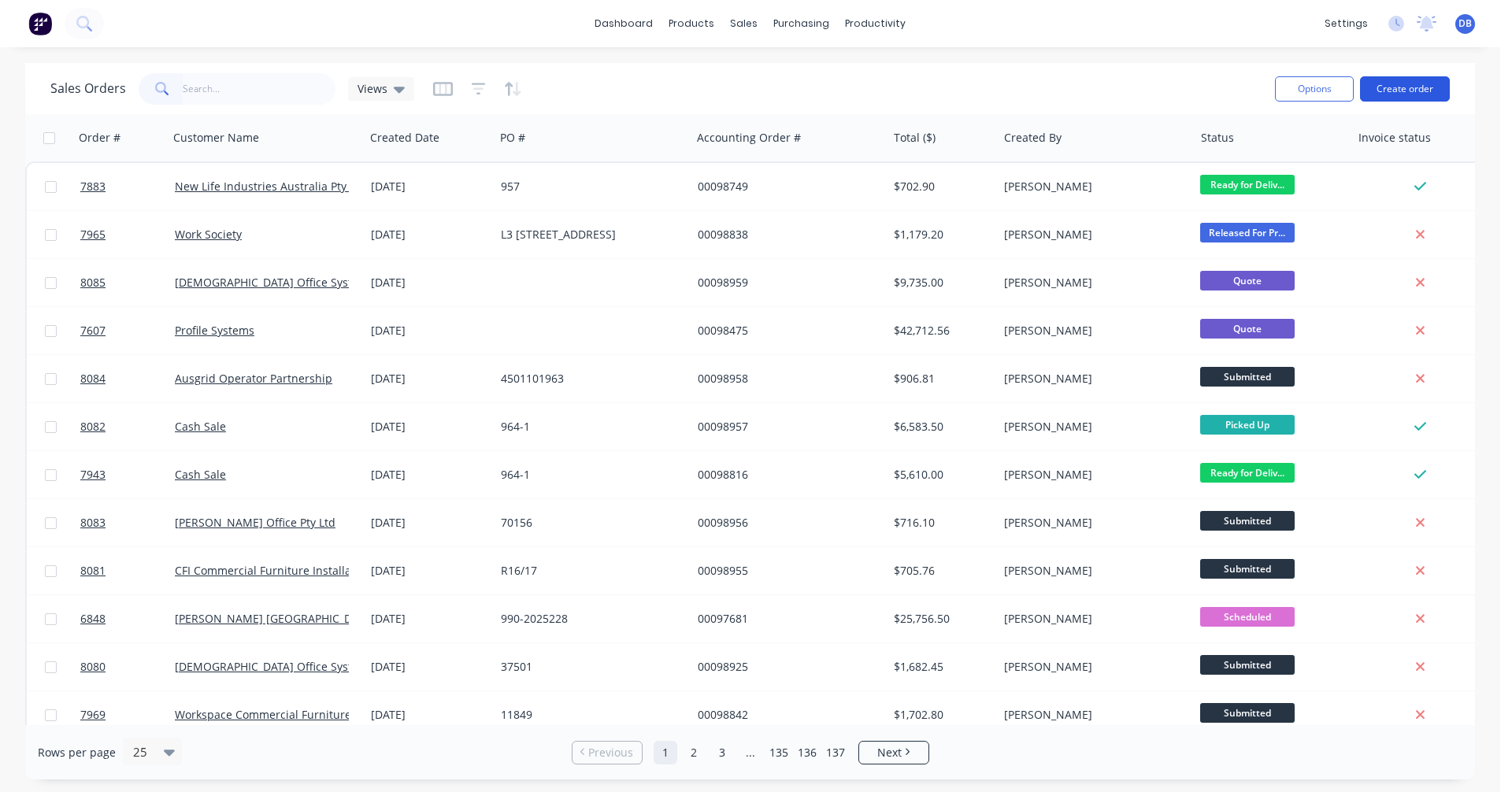
click at [1404, 89] on button "Create order" at bounding box center [1405, 88] width 90 height 25
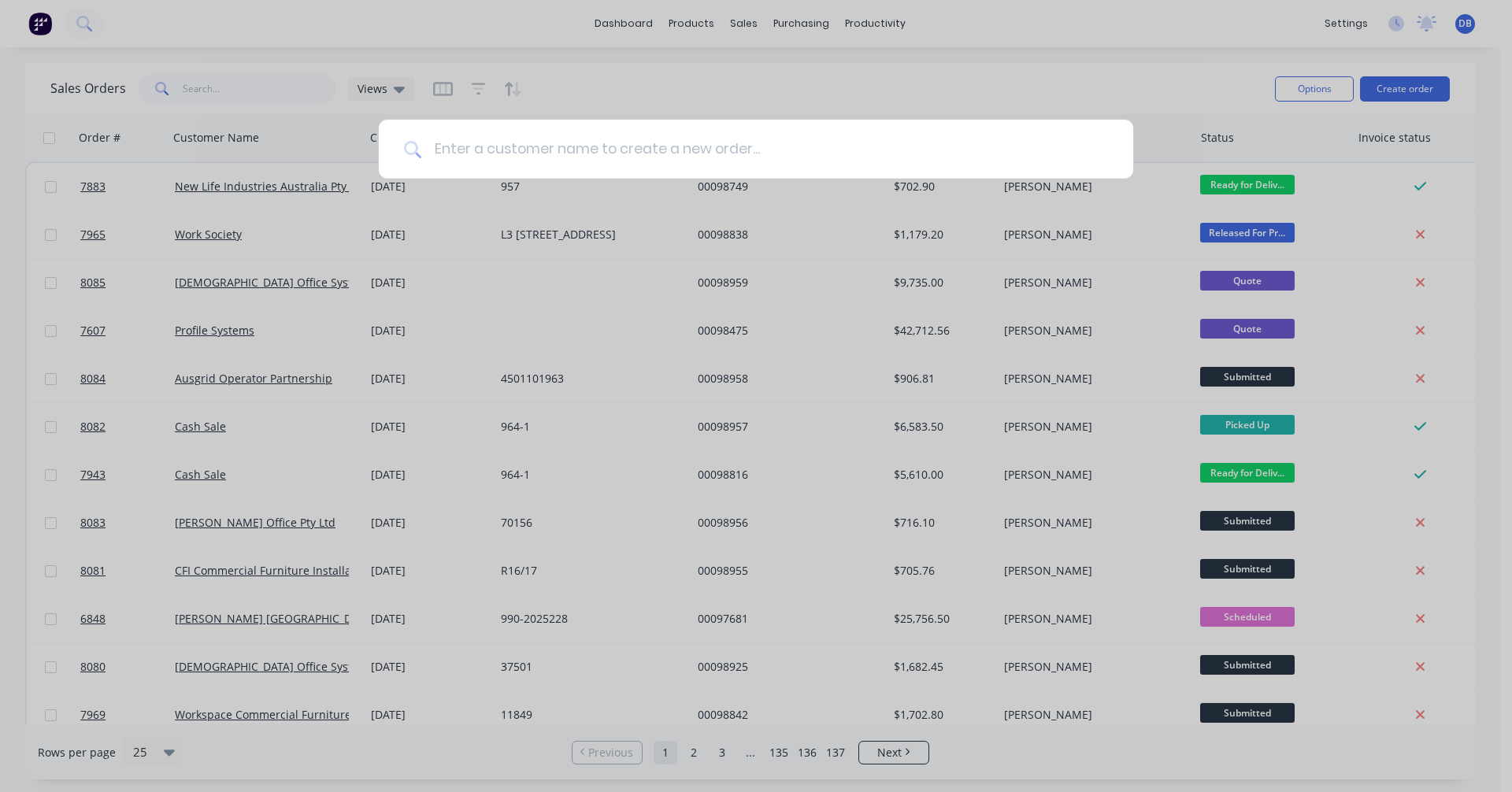
click at [617, 157] on input at bounding box center [765, 149] width 686 height 59
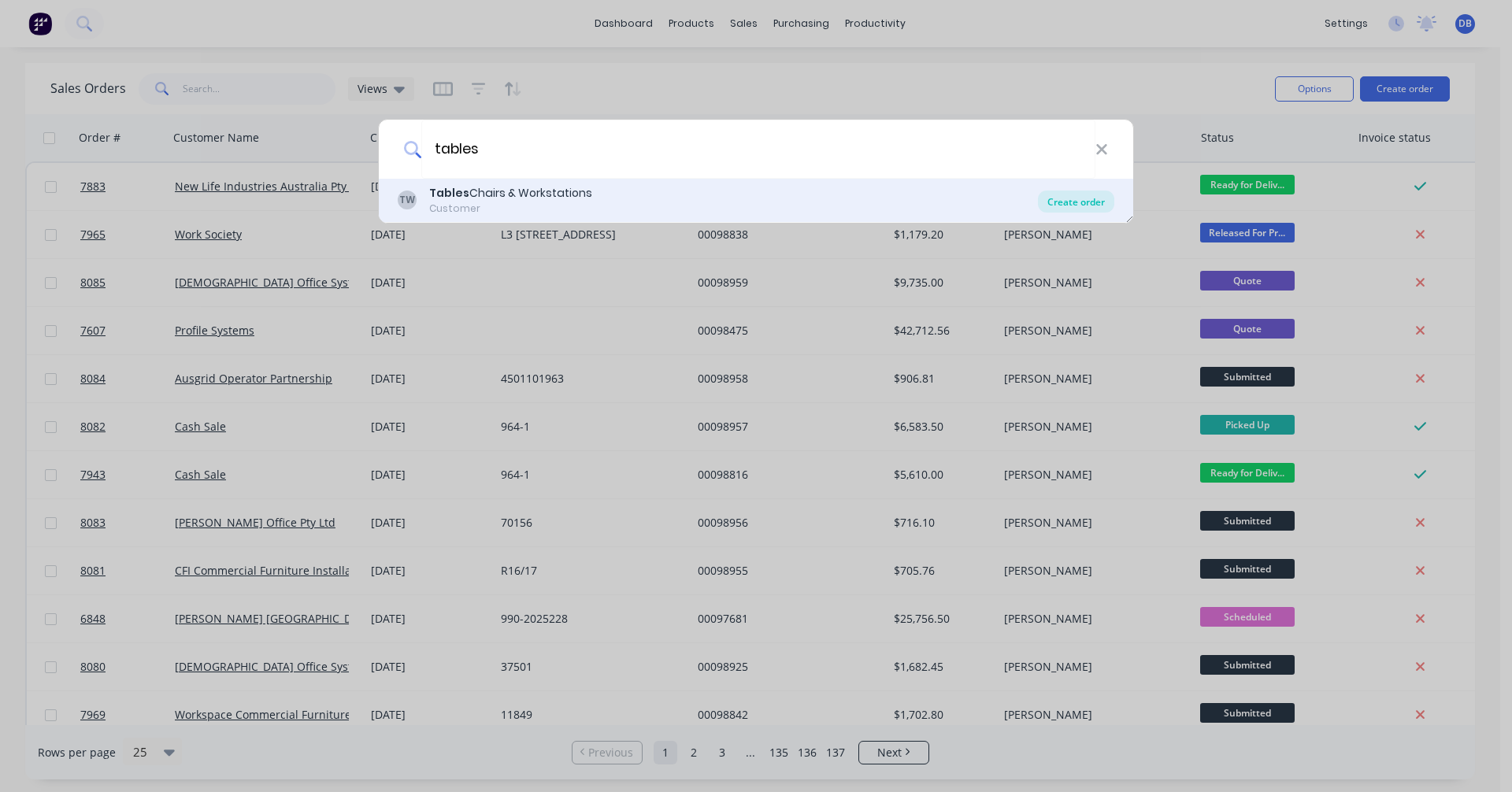
type input "tables"
click at [1077, 199] on div "Create order" at bounding box center [1075, 201] width 76 height 22
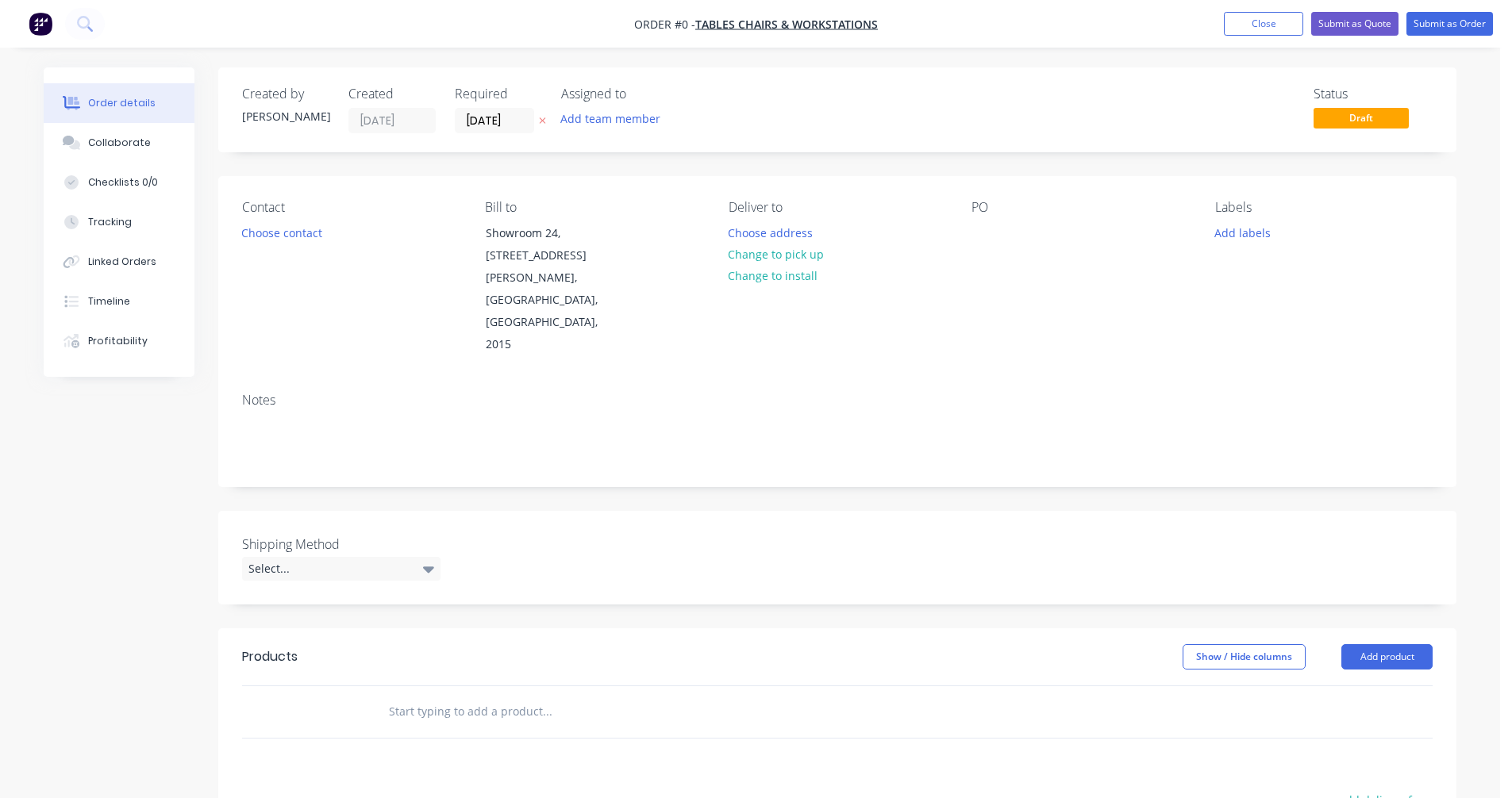
click at [425, 695] on input "text" at bounding box center [546, 711] width 317 height 32
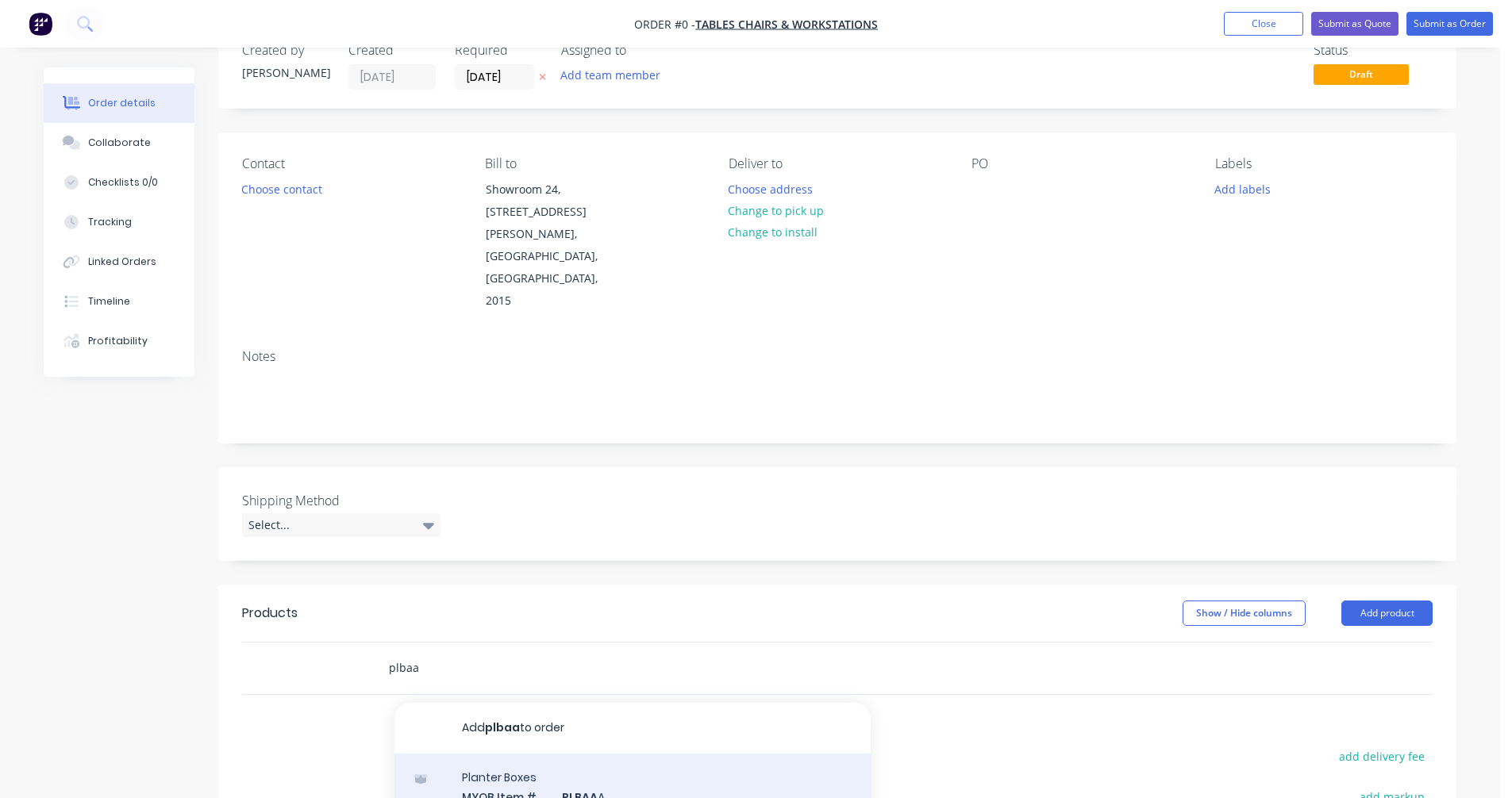
scroll to position [159, 0]
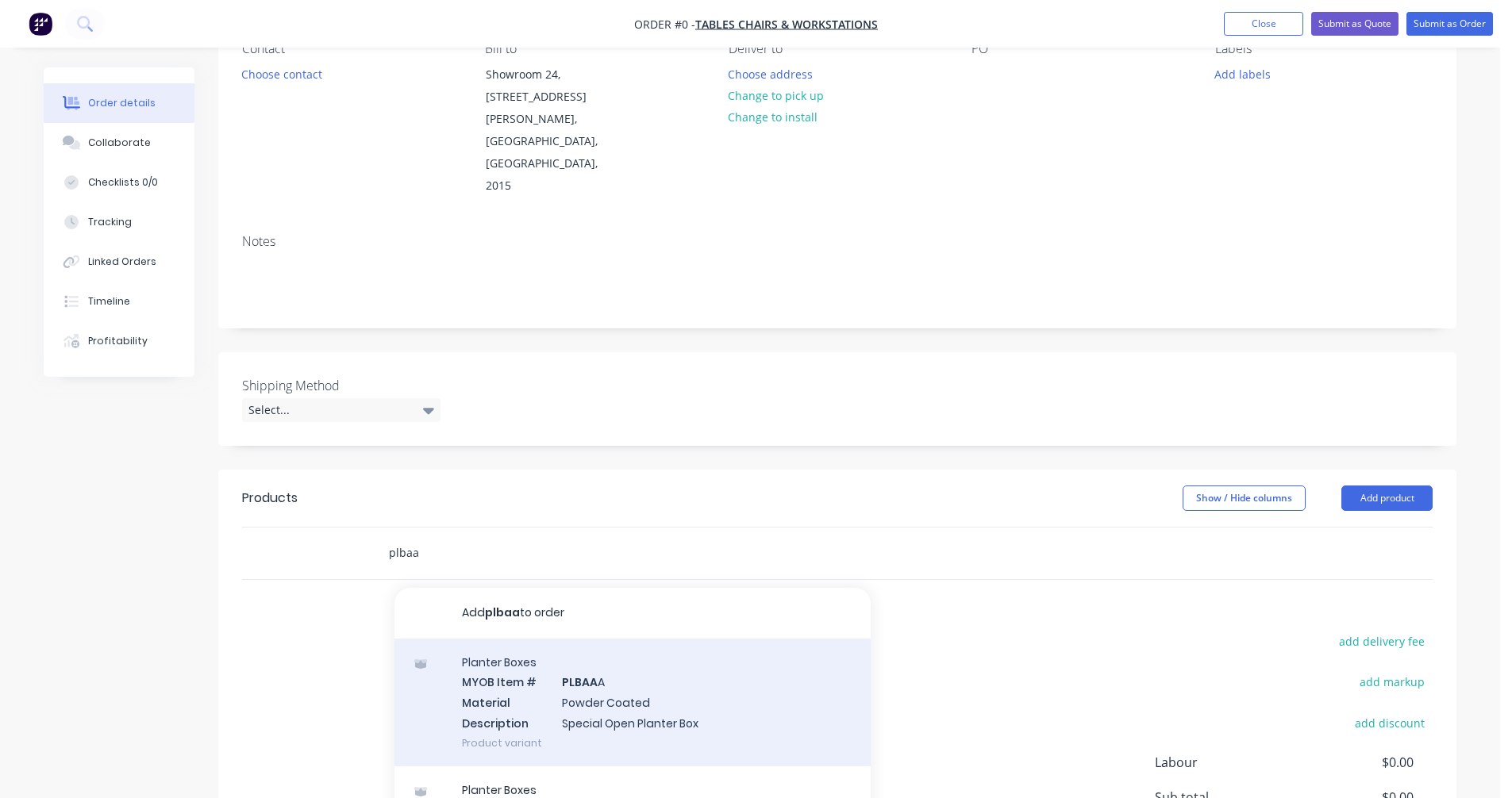
type input "plbaa"
click at [576, 652] on div "Planter Boxes MYOB Item # PLBAA A Material Powder Coated Description Special Op…" at bounding box center [633, 702] width 476 height 128
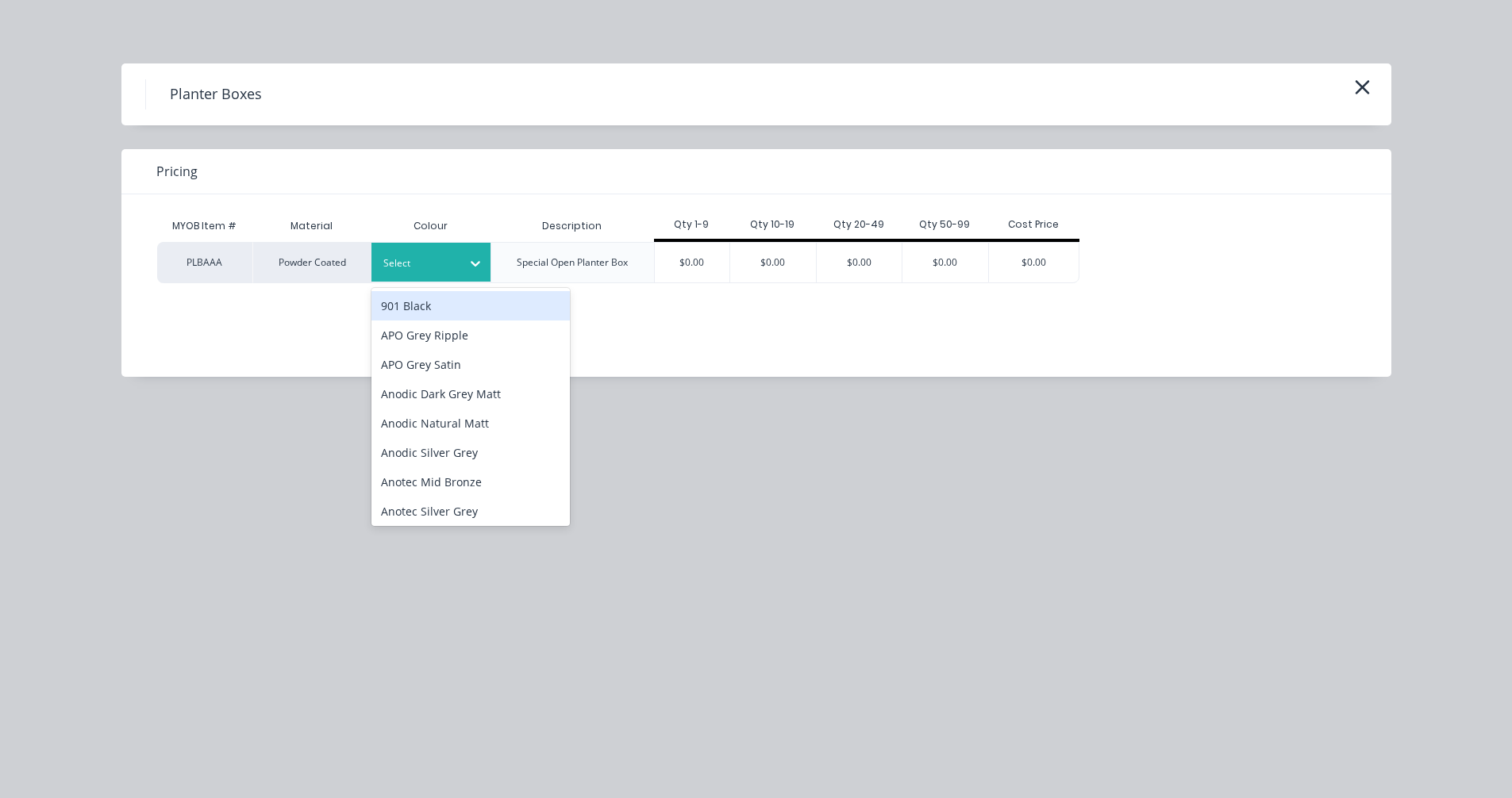
click at [460, 269] on div "Select" at bounding box center [416, 263] width 89 height 21
type input "terr"
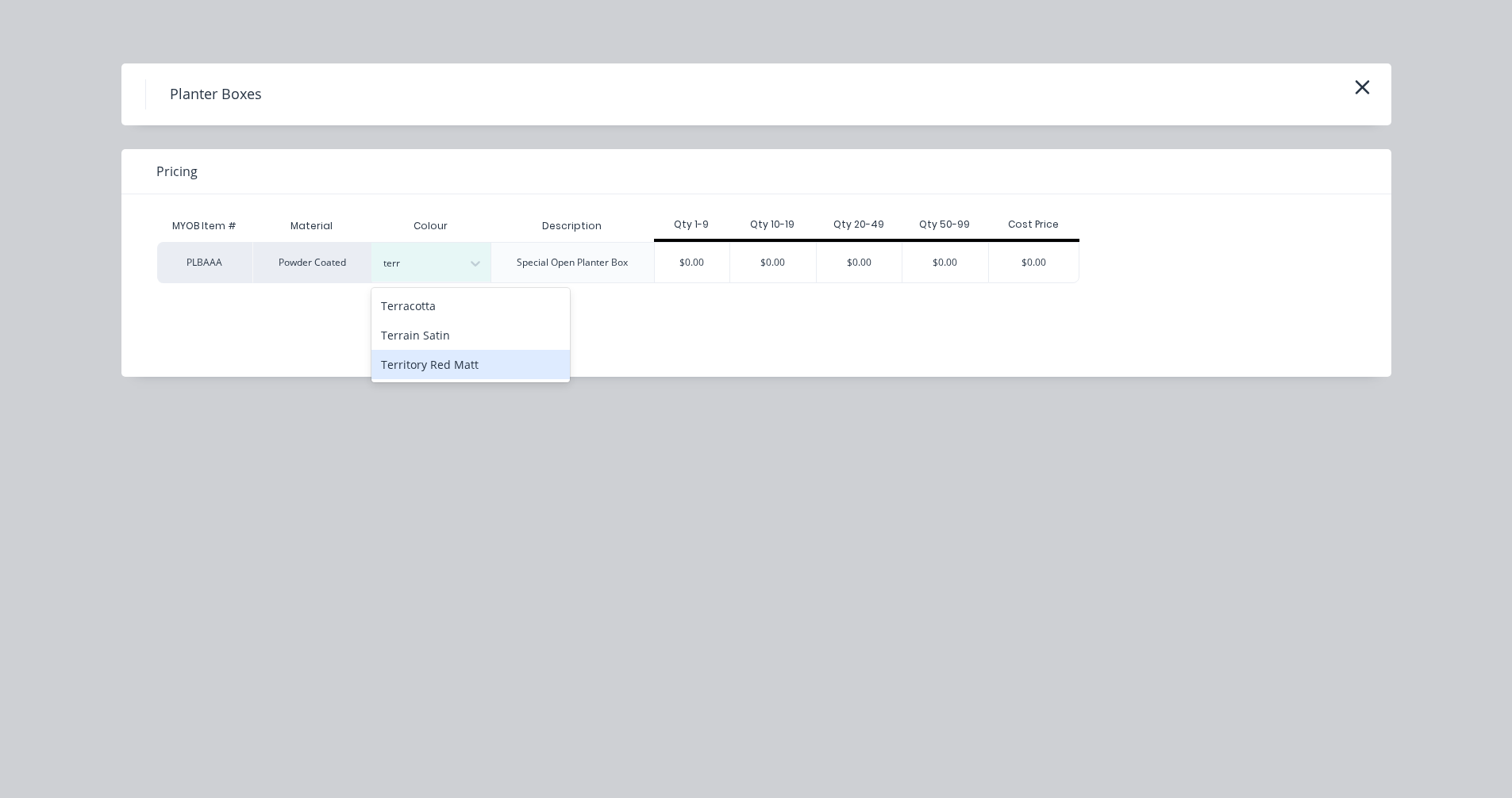
click at [465, 368] on div "Territory Red Matt" at bounding box center [470, 364] width 199 height 29
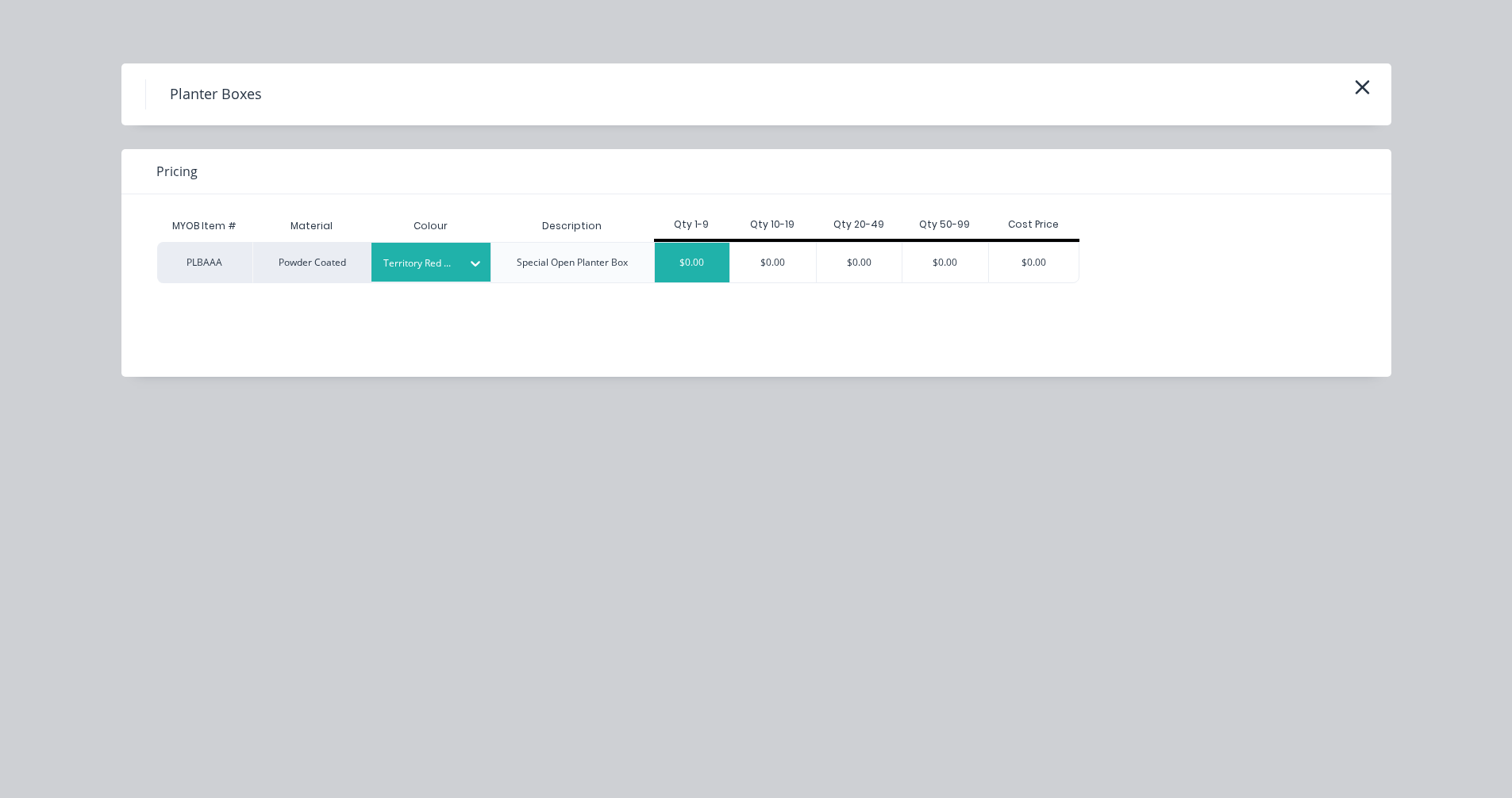
click at [690, 259] on div "$0.00" at bounding box center [692, 262] width 76 height 40
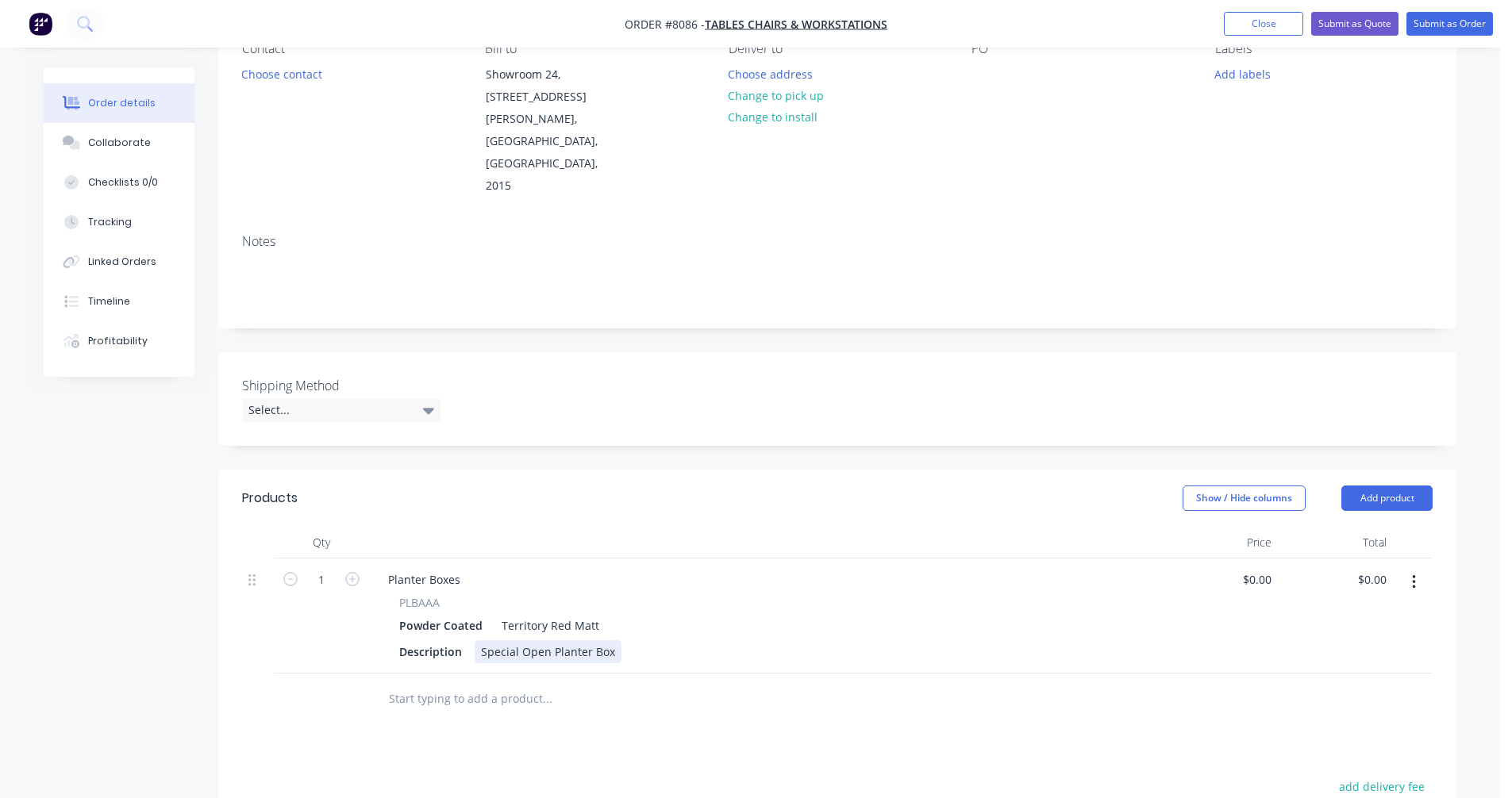
click at [517, 640] on div "Special Open Planter Box" at bounding box center [548, 651] width 146 height 23
click at [557, 640] on div "Special Open Planter Box" at bounding box center [548, 651] width 146 height 23
drag, startPoint x: 608, startPoint y: 606, endPoint x: 467, endPoint y: 596, distance: 141.4
click at [467, 640] on div "Description Special Open Planter Box" at bounding box center [762, 651] width 740 height 23
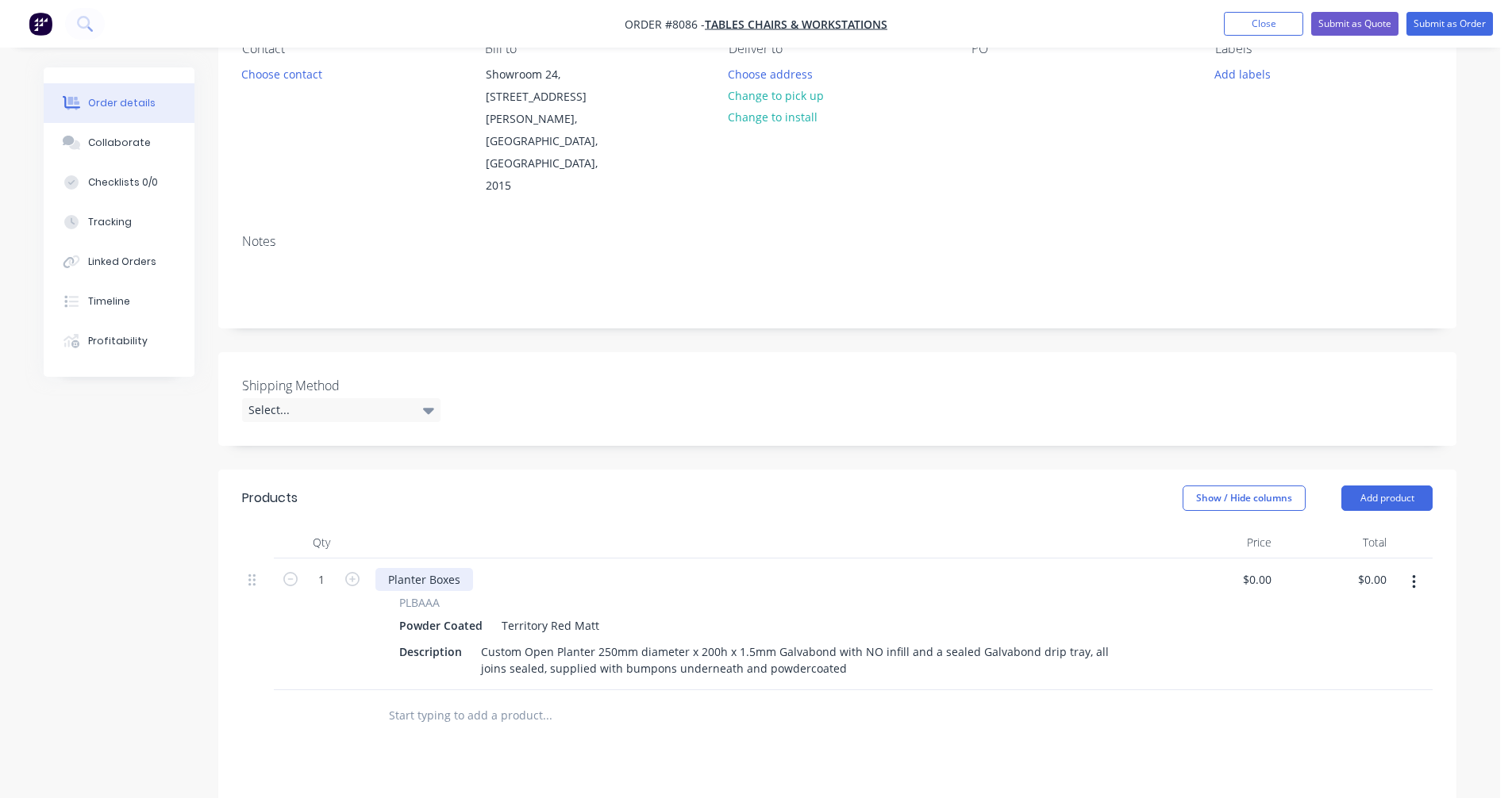
click at [437, 568] on div "Planter Boxes" at bounding box center [424, 579] width 98 height 23
click at [434, 568] on div "Planter Boxes" at bounding box center [424, 579] width 98 height 23
drag, startPoint x: 466, startPoint y: 533, endPoint x: 385, endPoint y: 534, distance: 81.0
click at [385, 568] on div "Planter Boxes" at bounding box center [424, 579] width 98 height 23
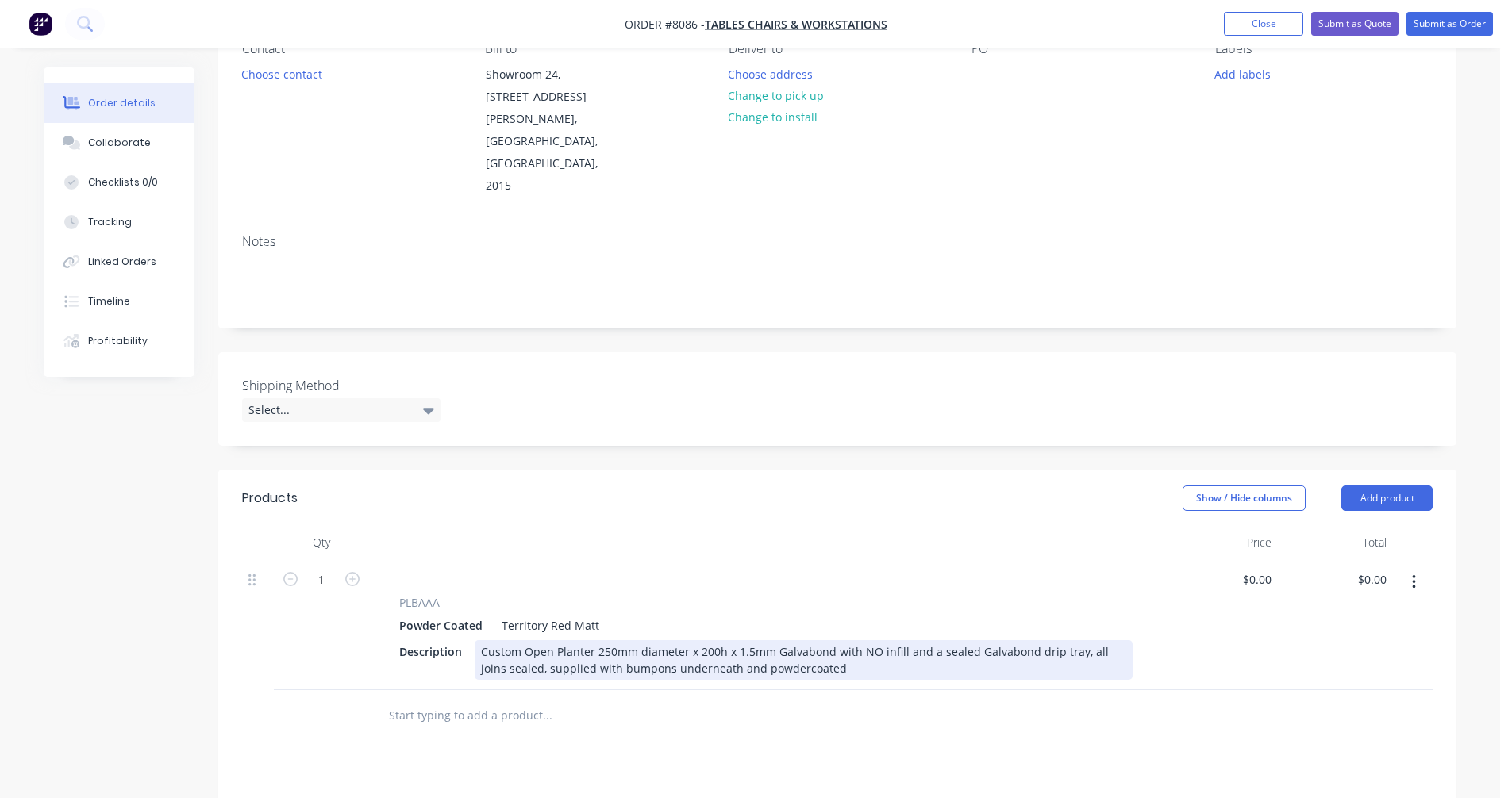
click at [919, 640] on div "Custom Open Planter 250mm diameter x 200h x 1.5mm Galvabond with NO infill and …" at bounding box center [804, 659] width 658 height 40
type input "$173.00"
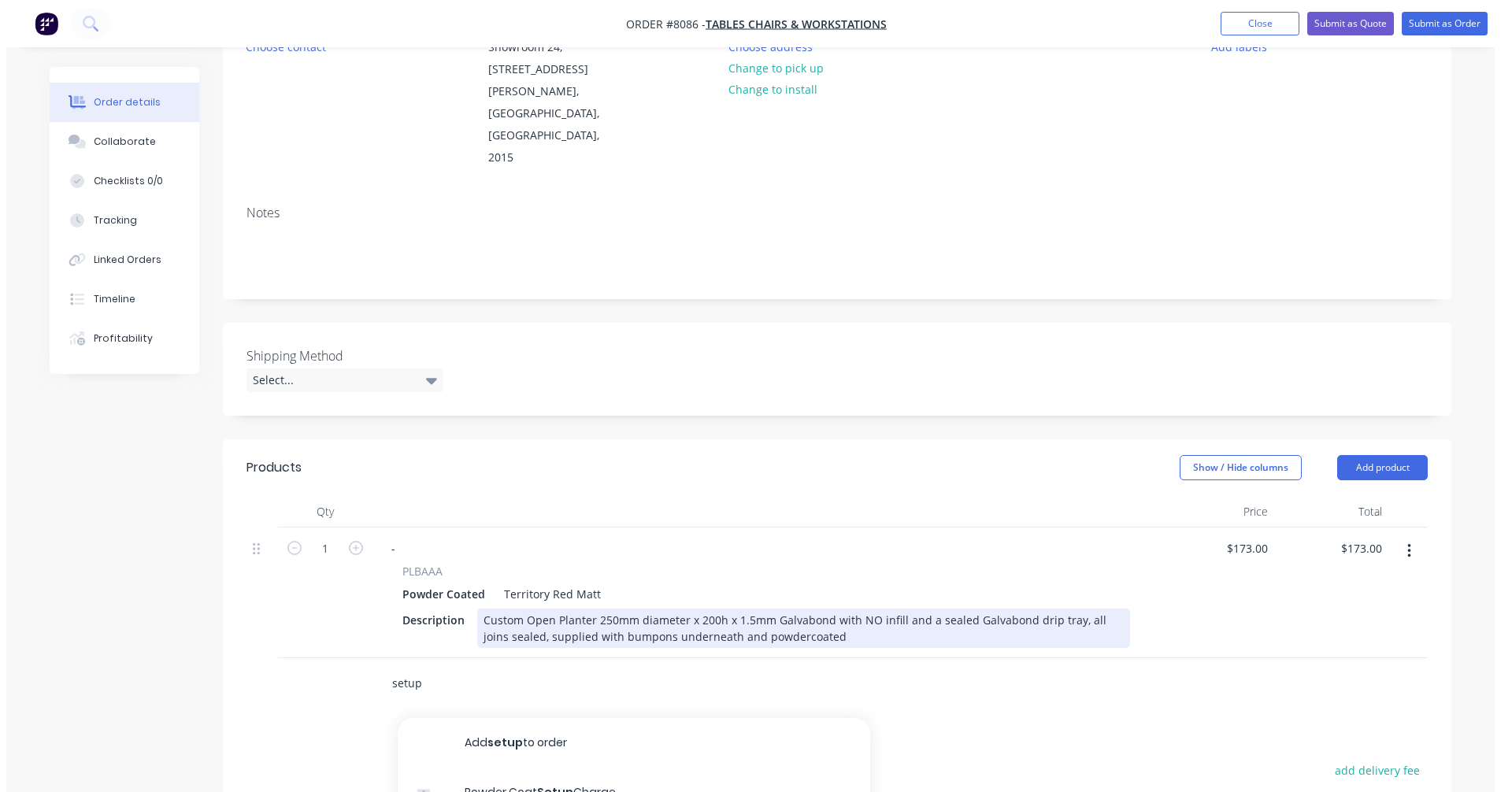
scroll to position [424, 0]
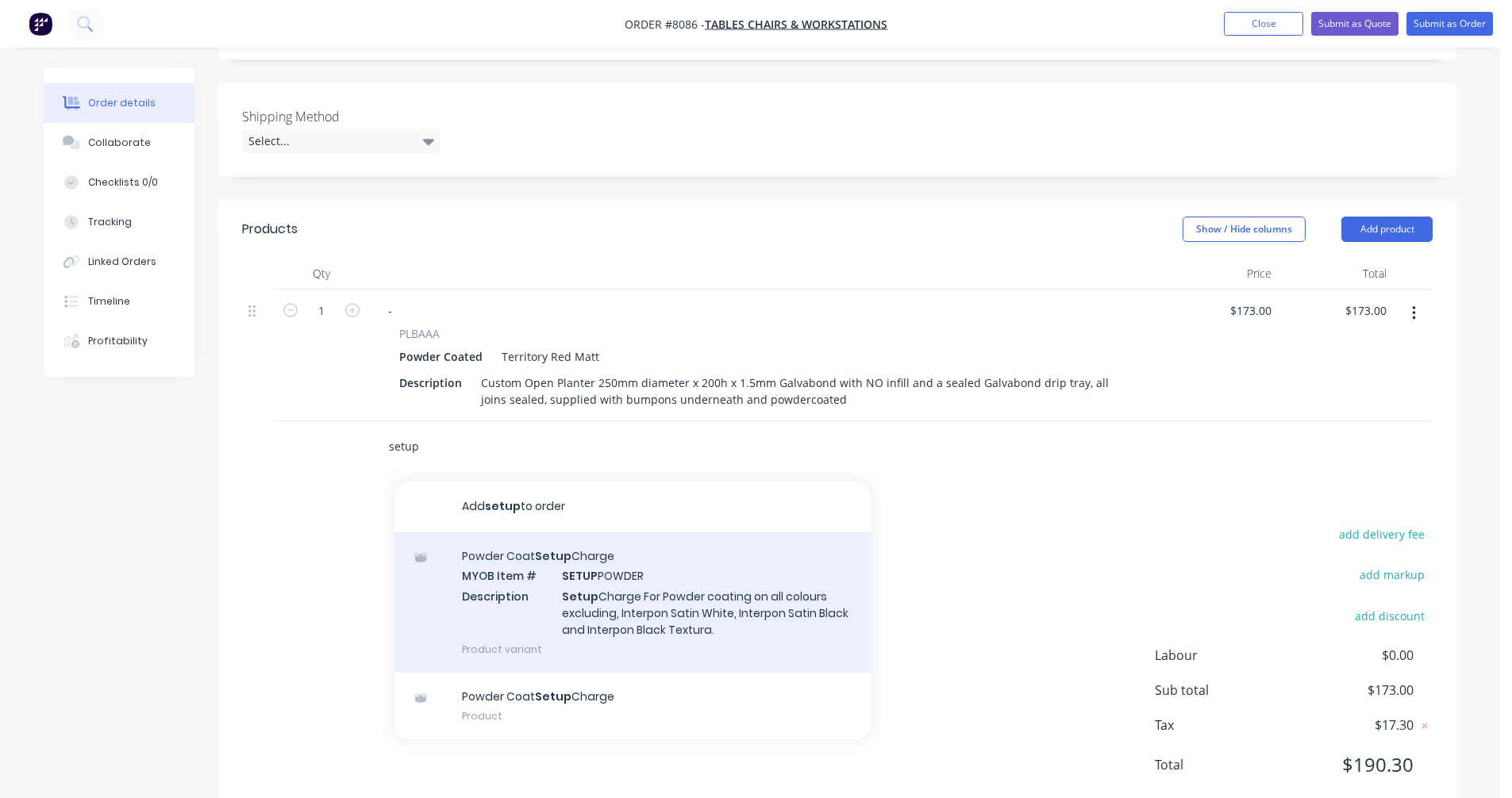
type input "setup"
click at [634, 565] on div "Powder Coat Setup Charge MYOB Item # SETUP POWDER Description Setup Charge For …" at bounding box center [633, 602] width 476 height 140
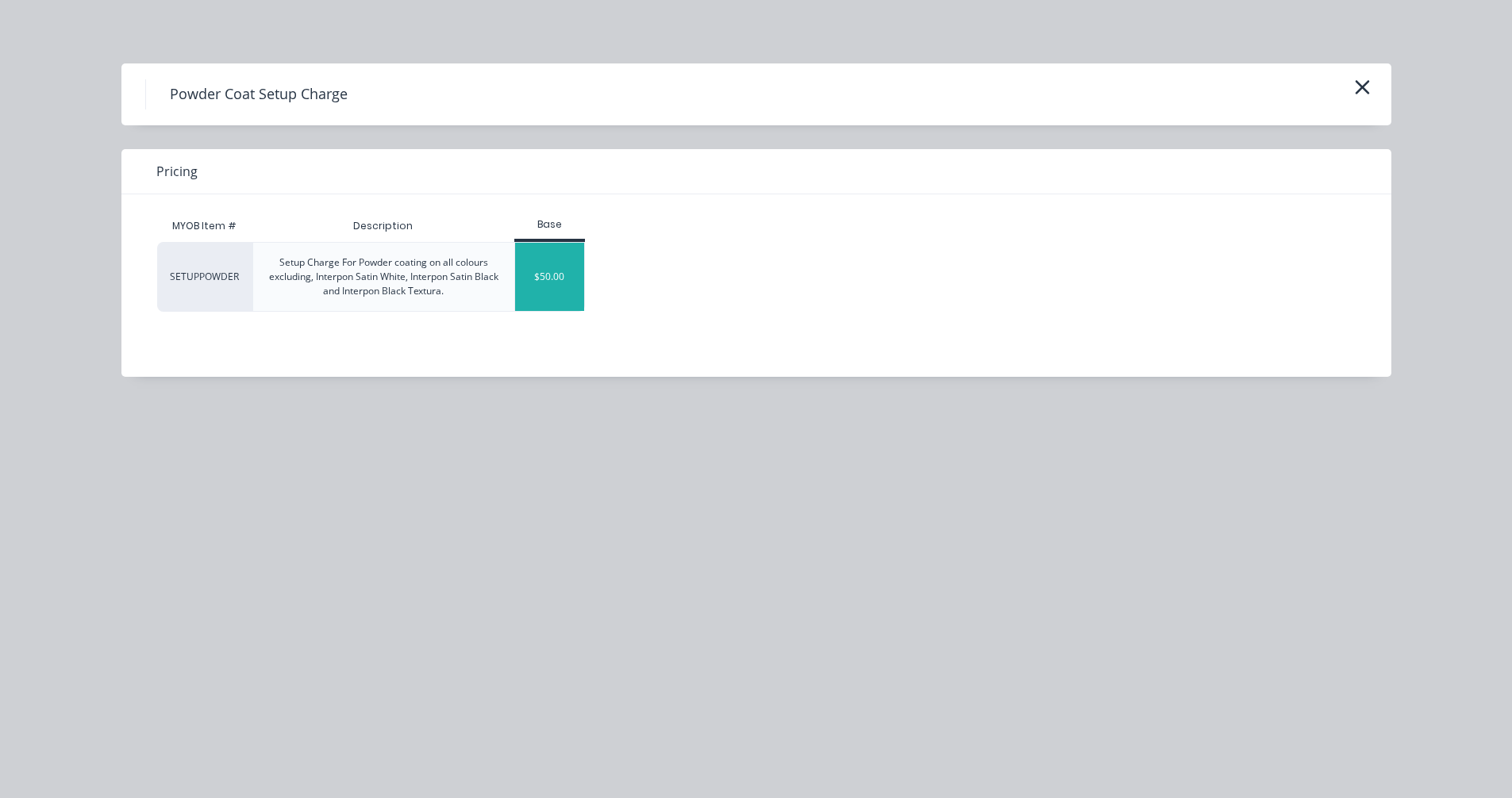
click at [560, 264] on div "$50.00" at bounding box center [549, 277] width 69 height 68
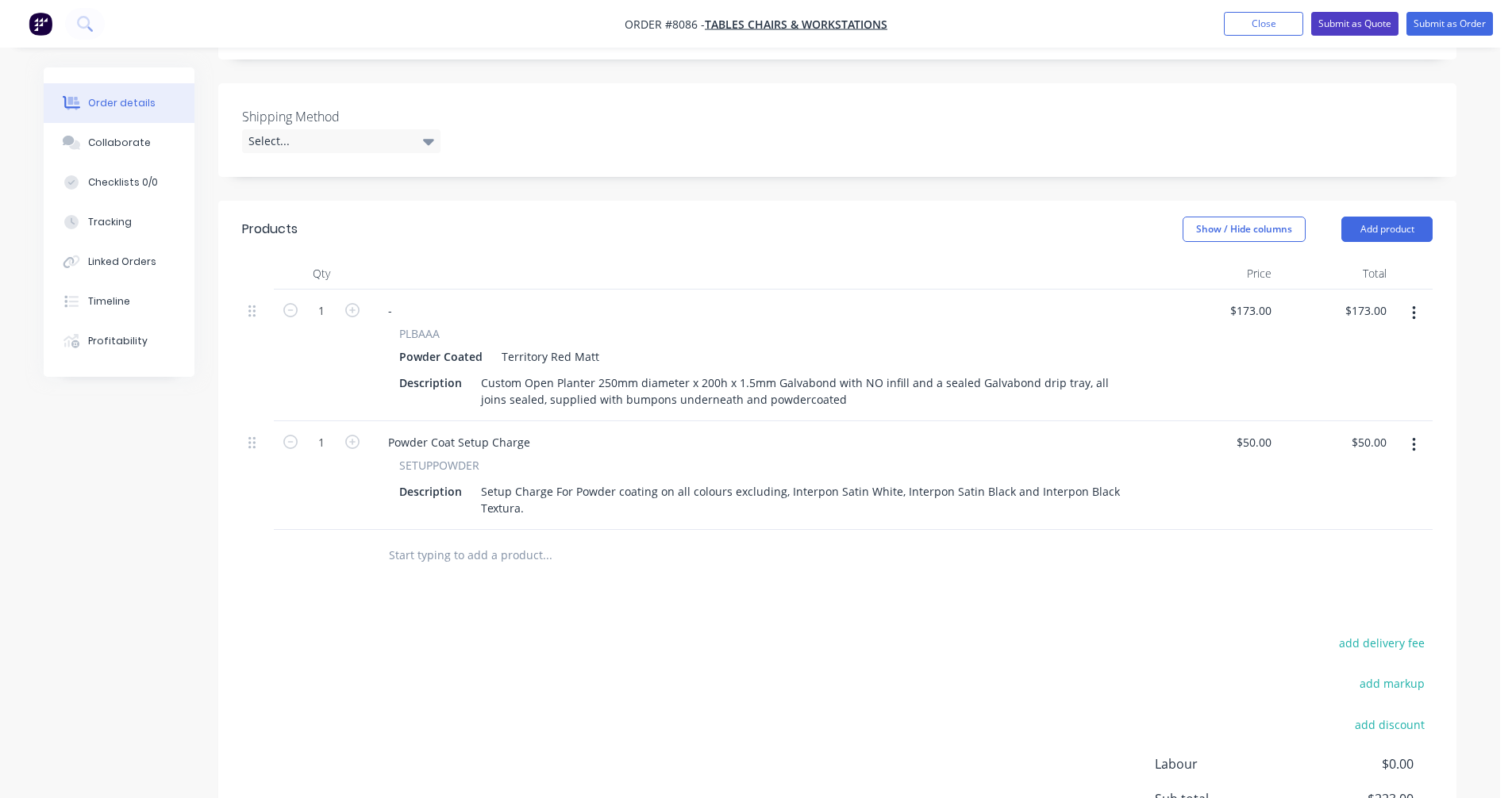
click at [1338, 19] on button "Submit as Quote" at bounding box center [1355, 24] width 88 height 24
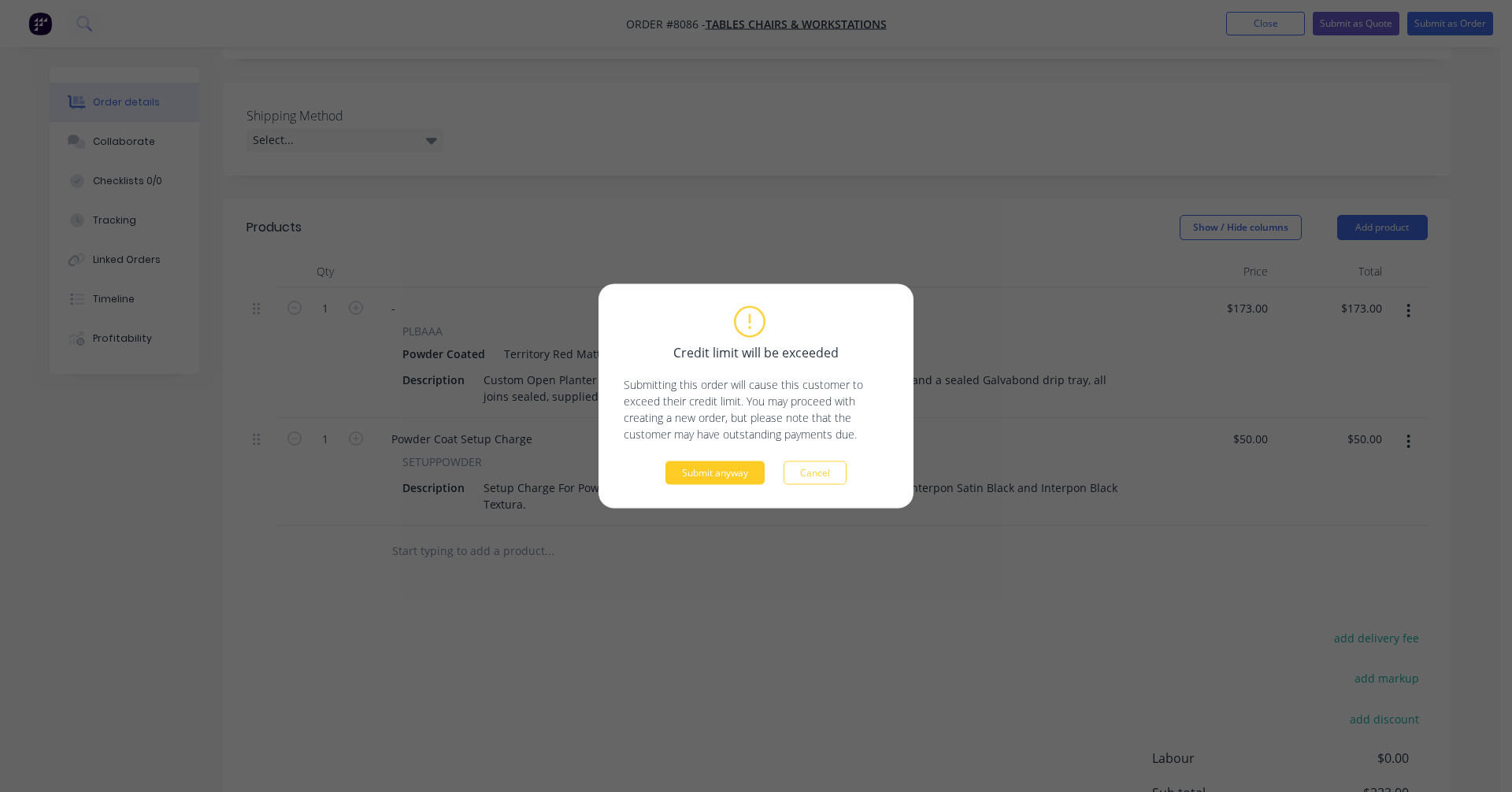
click at [724, 477] on button "Submit anyway" at bounding box center [715, 473] width 99 height 23
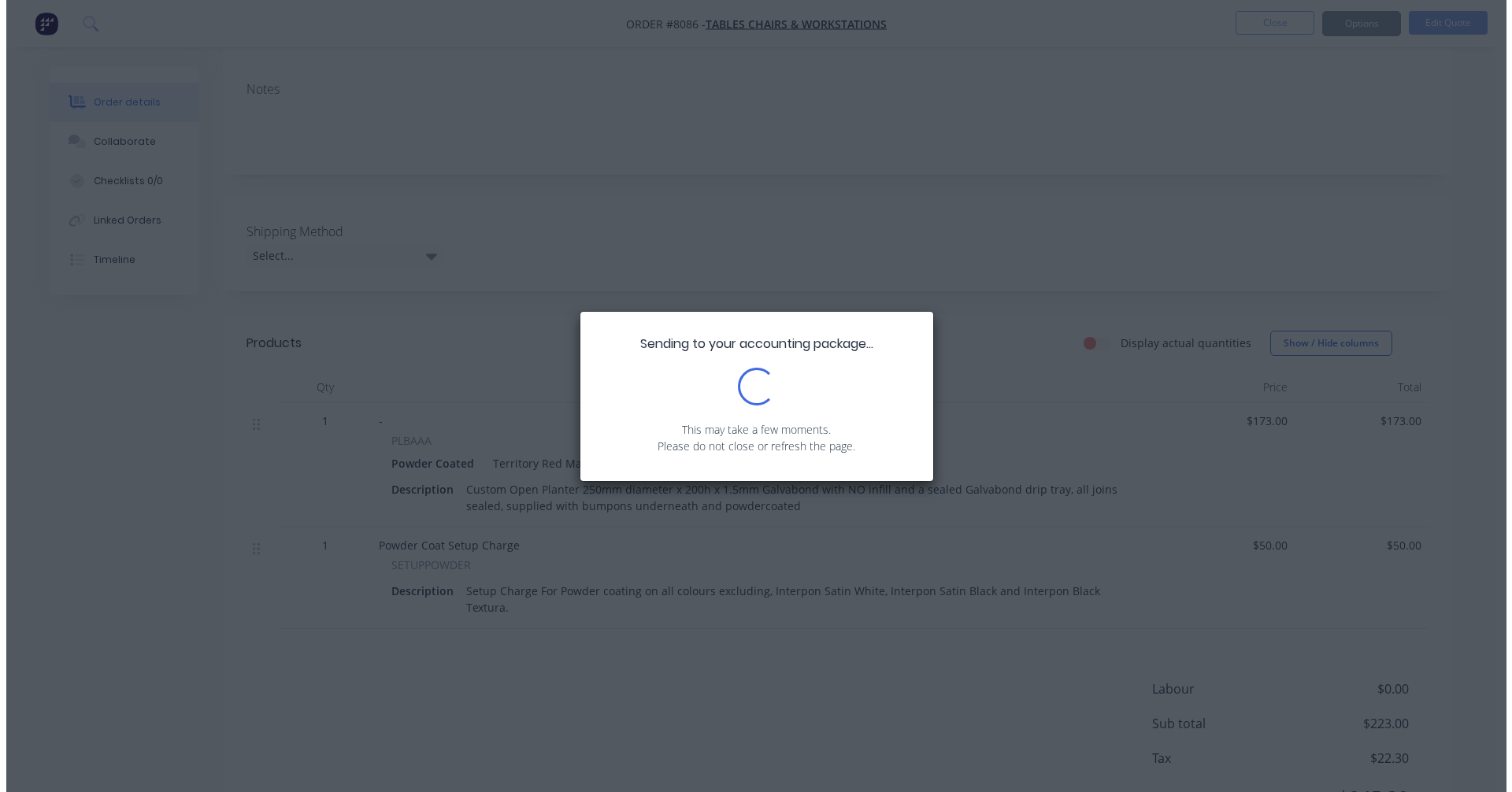
scroll to position [0, 0]
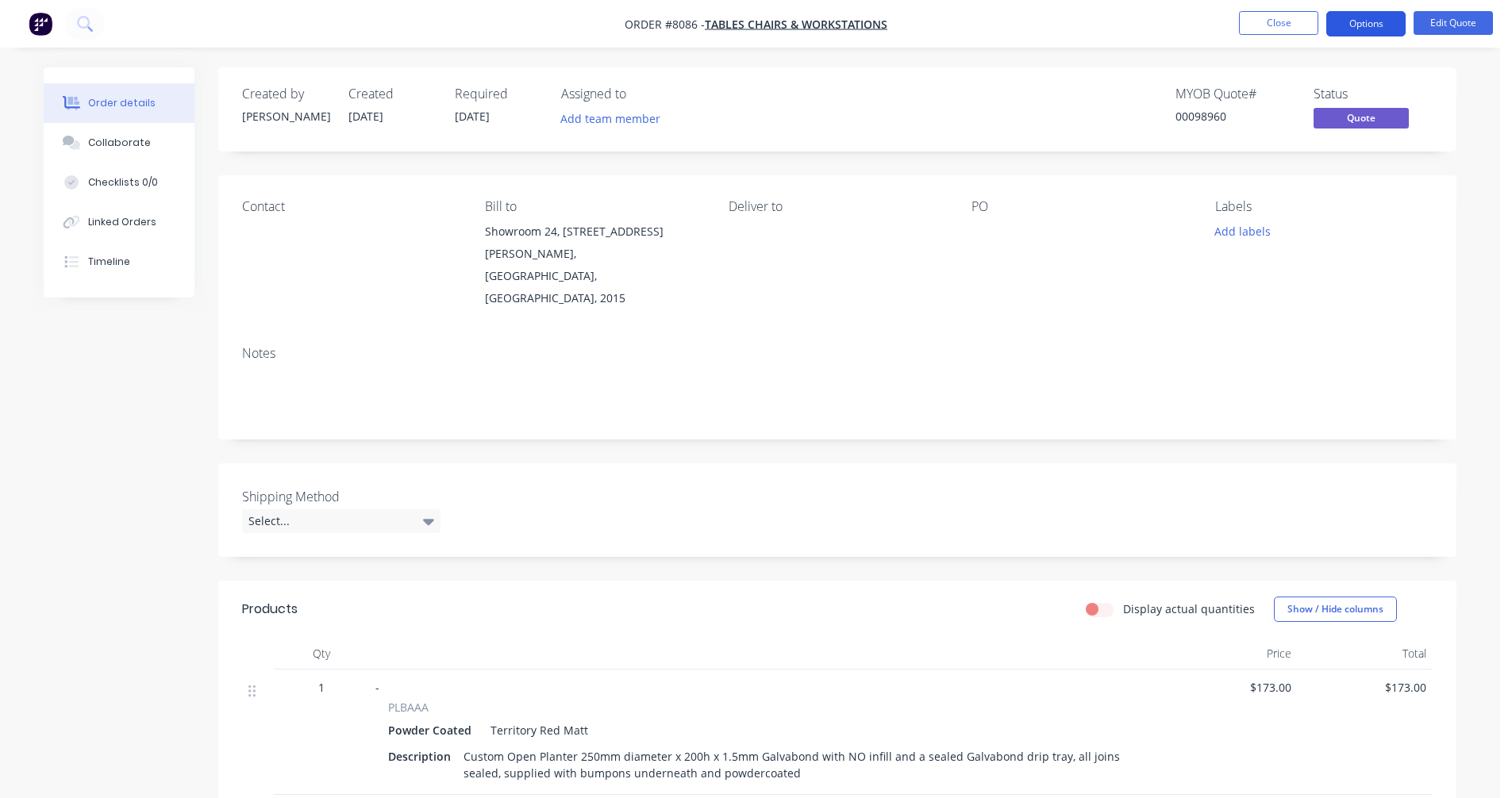
click at [1371, 19] on button "Options" at bounding box center [1366, 24] width 79 height 25
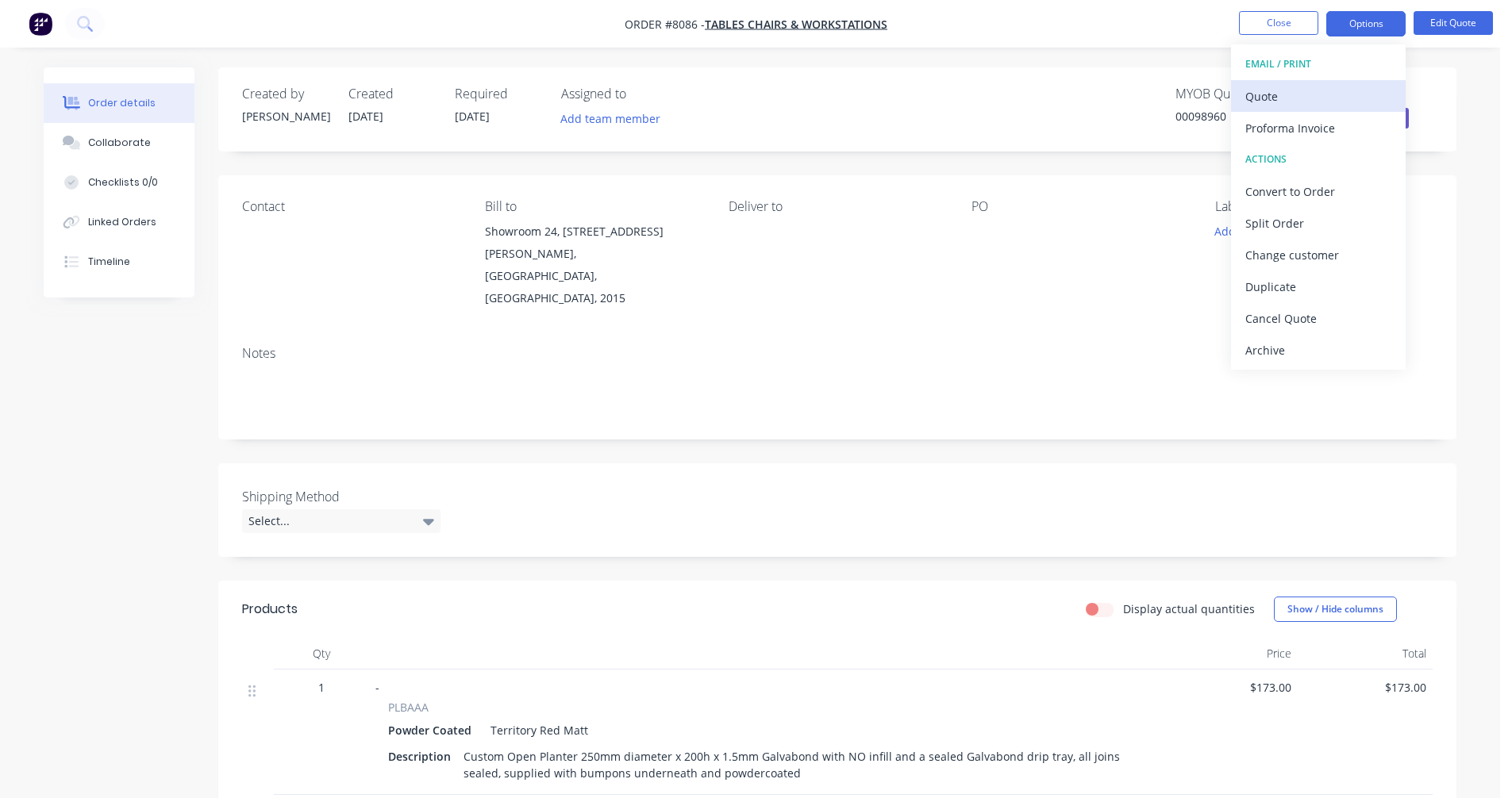
click at [1283, 98] on div "Quote" at bounding box center [1318, 96] width 146 height 23
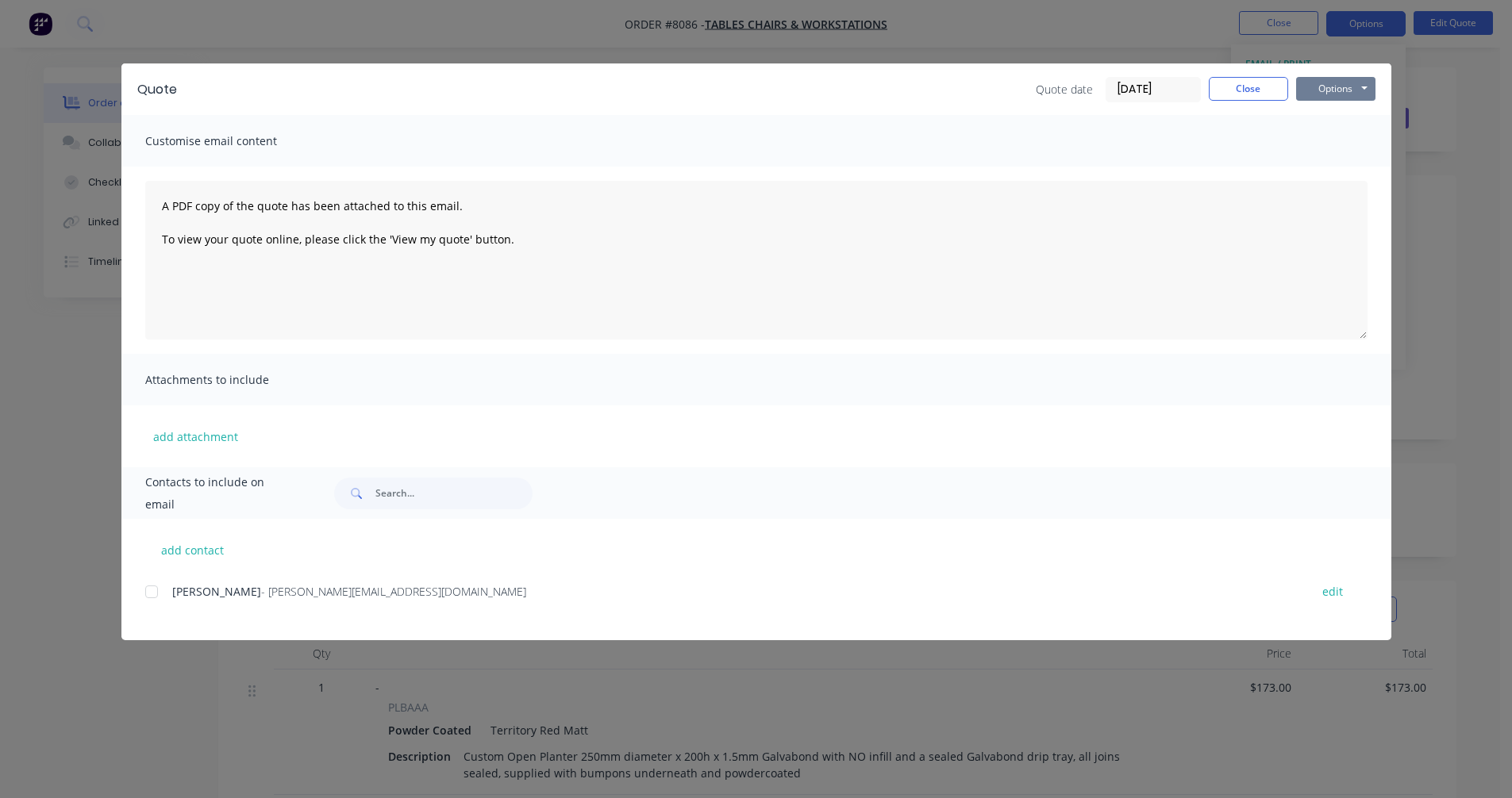
click at [1353, 83] on button "Options" at bounding box center [1335, 88] width 79 height 24
click at [1359, 110] on button "Preview" at bounding box center [1346, 117] width 102 height 26
click at [1243, 92] on button "Close" at bounding box center [1248, 88] width 79 height 24
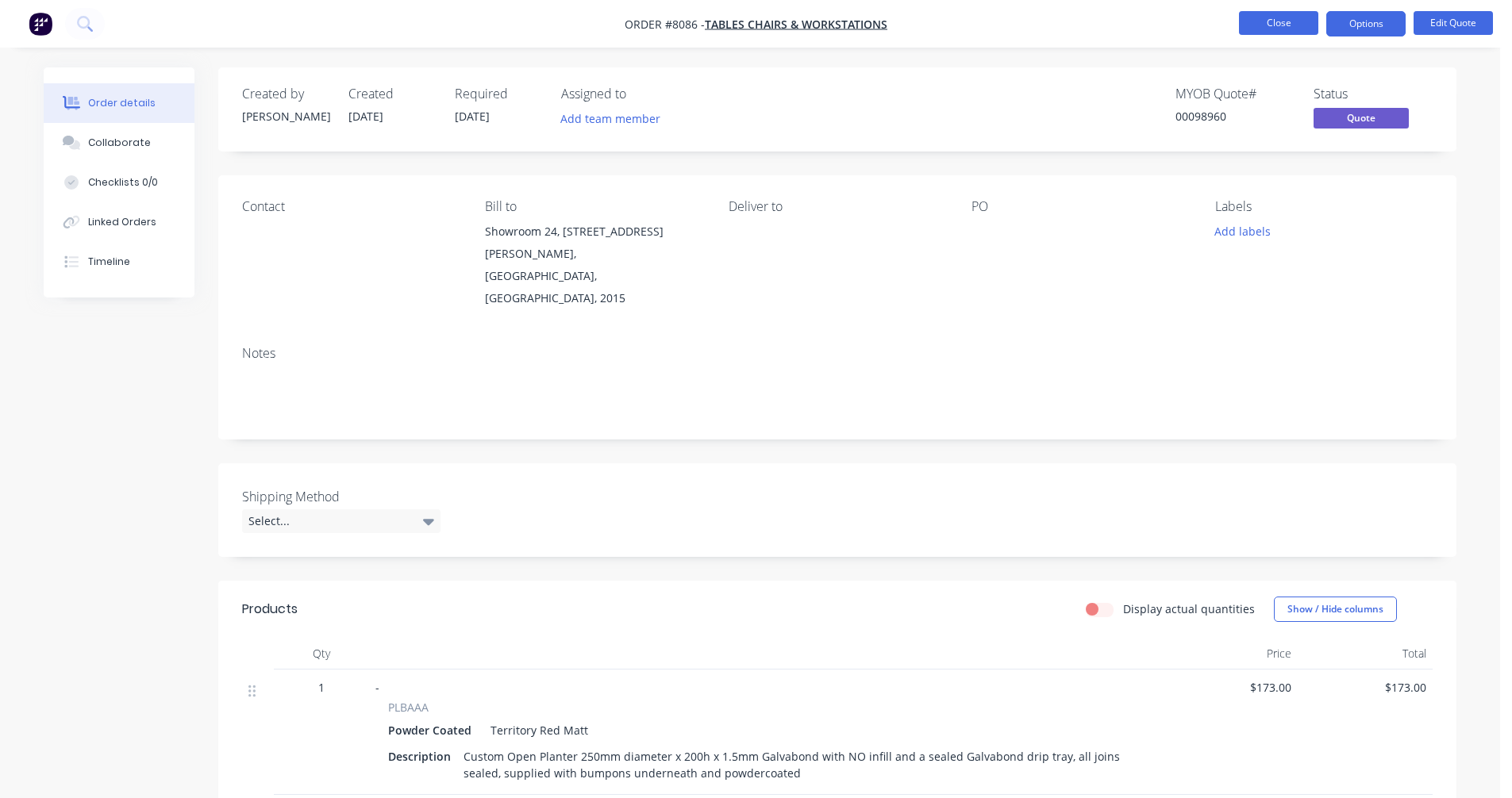
click at [1301, 21] on button "Close" at bounding box center [1278, 23] width 79 height 24
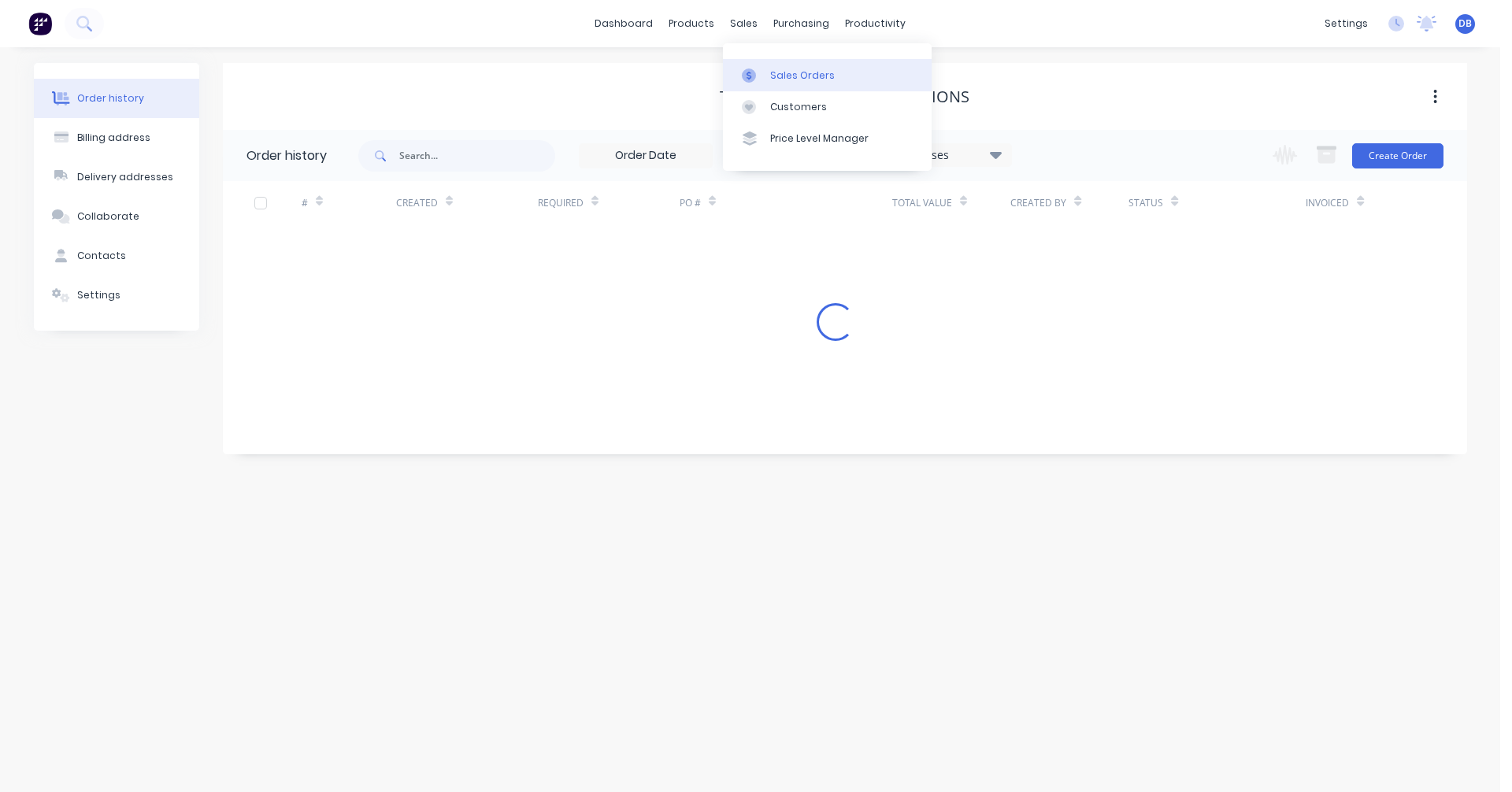
click at [766, 74] on link "Sales Orders" at bounding box center [827, 75] width 209 height 32
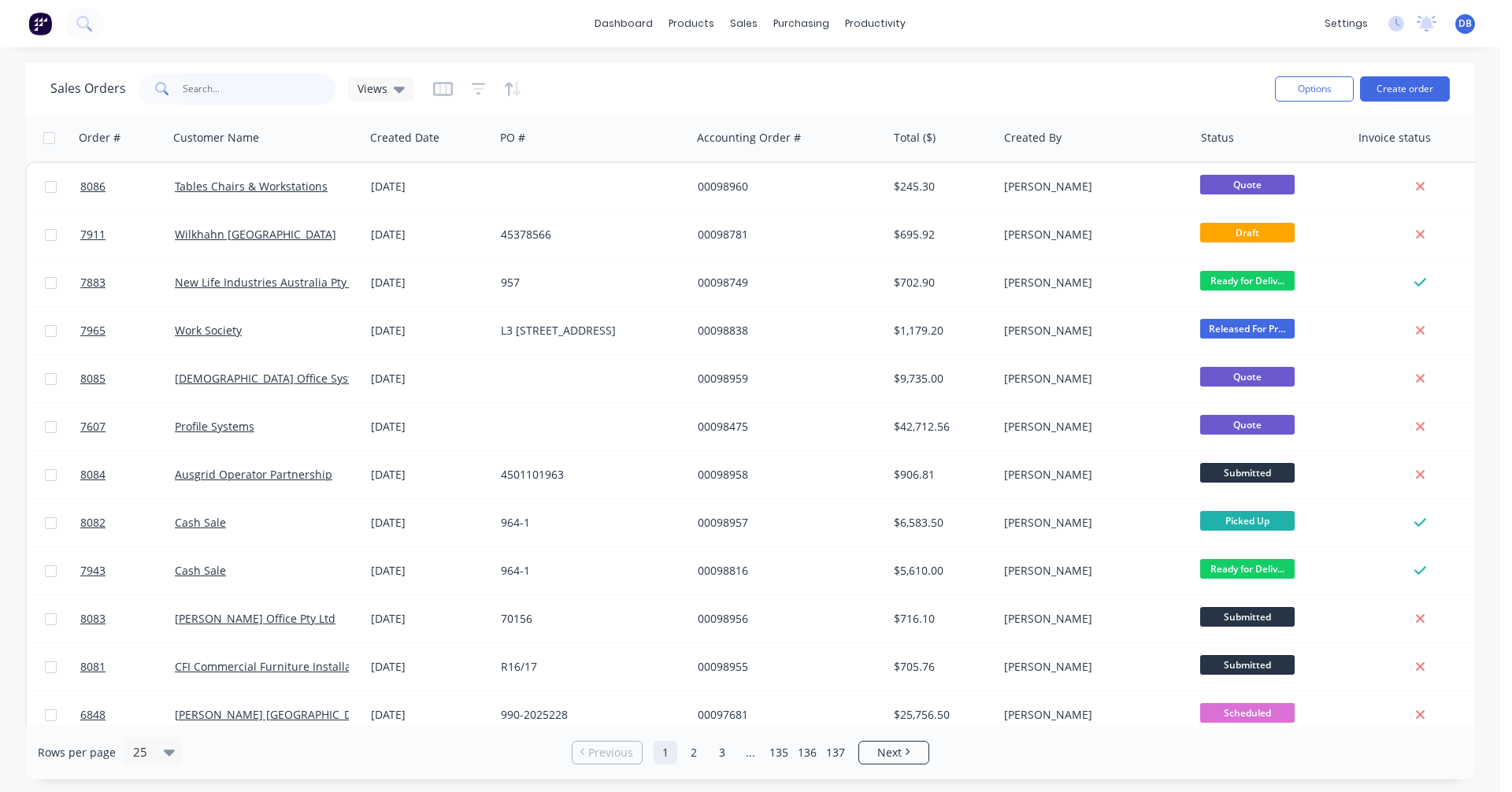
click at [228, 88] on input "text" at bounding box center [260, 89] width 154 height 32
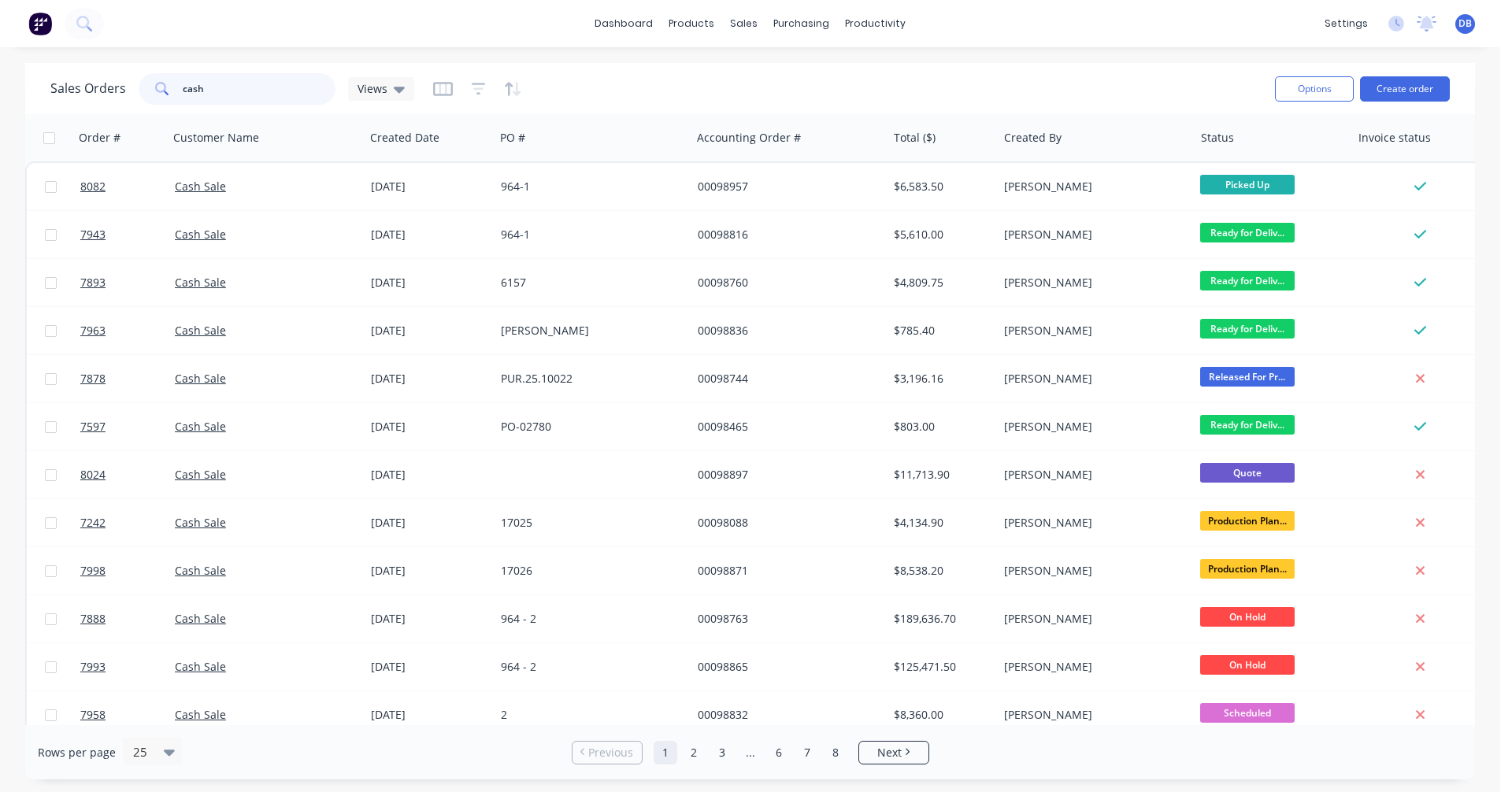
drag, startPoint x: 205, startPoint y: 85, endPoint x: 158, endPoint y: 89, distance: 47.2
click at [159, 89] on div "cash" at bounding box center [237, 89] width 197 height 32
type input "[PERSON_NAME]"
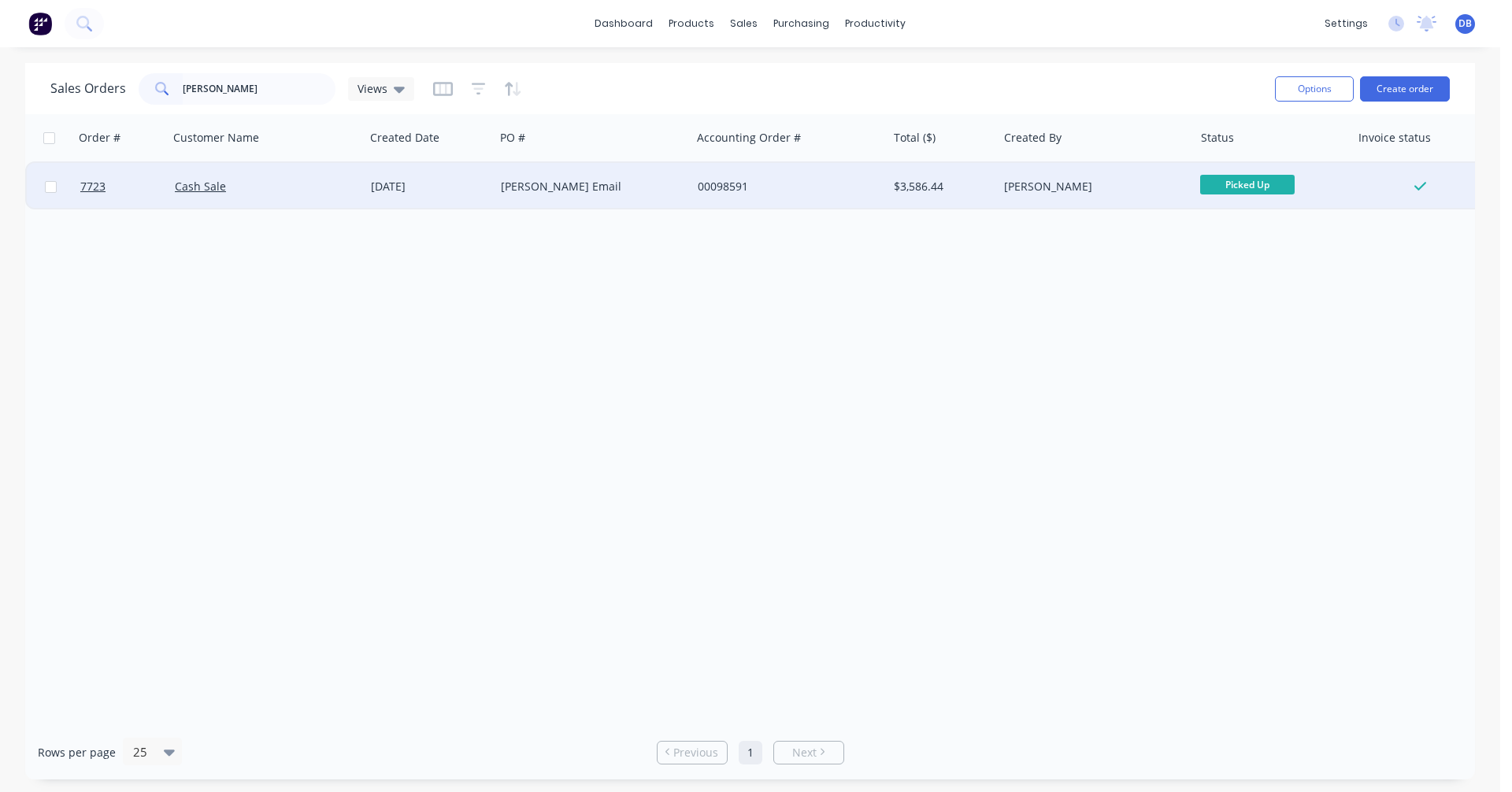
click at [553, 182] on div "[PERSON_NAME] Email" at bounding box center [588, 186] width 174 height 16
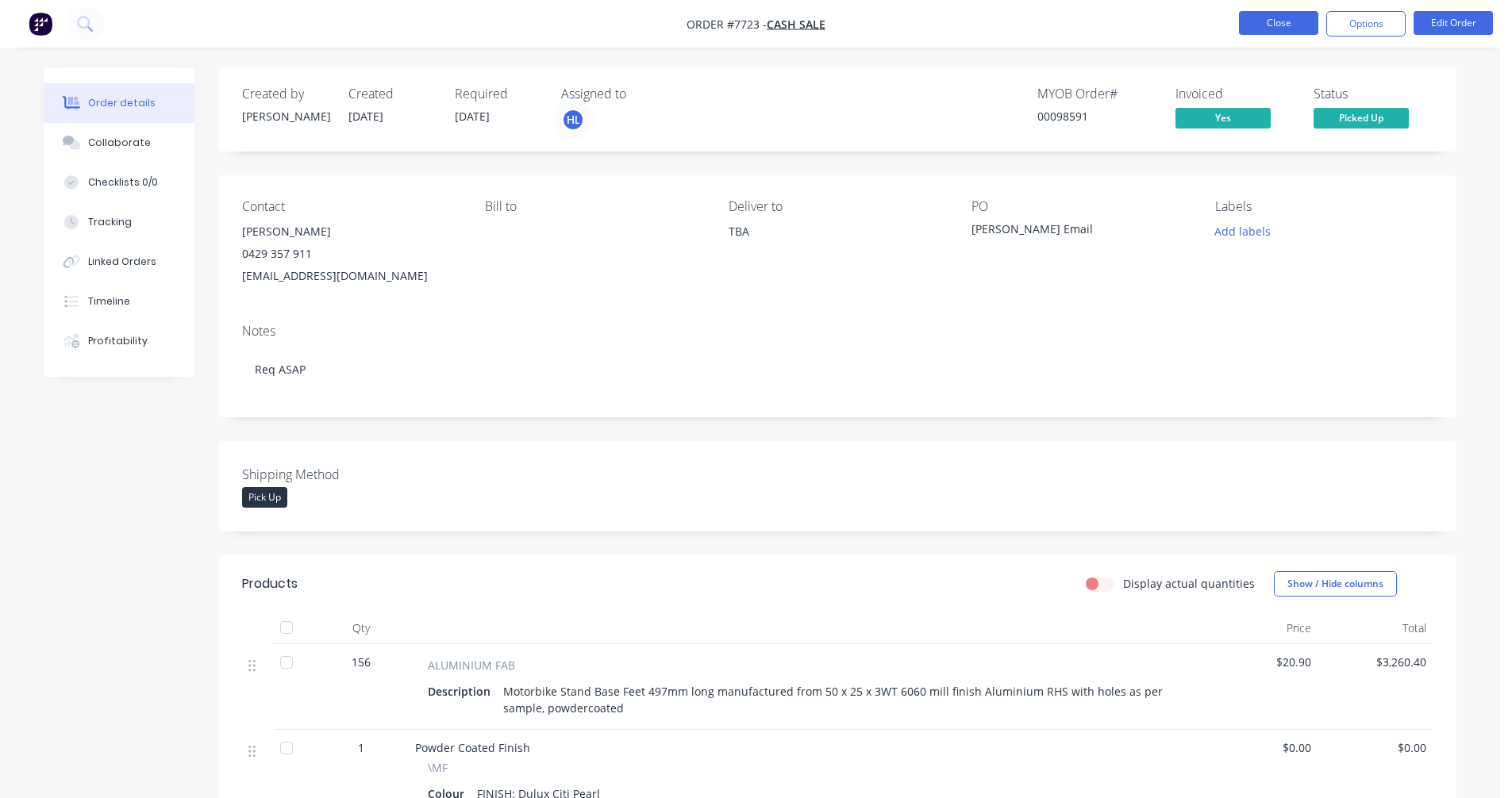
click at [1271, 21] on button "Close" at bounding box center [1278, 23] width 79 height 24
